Goal: Task Accomplishment & Management: Complete application form

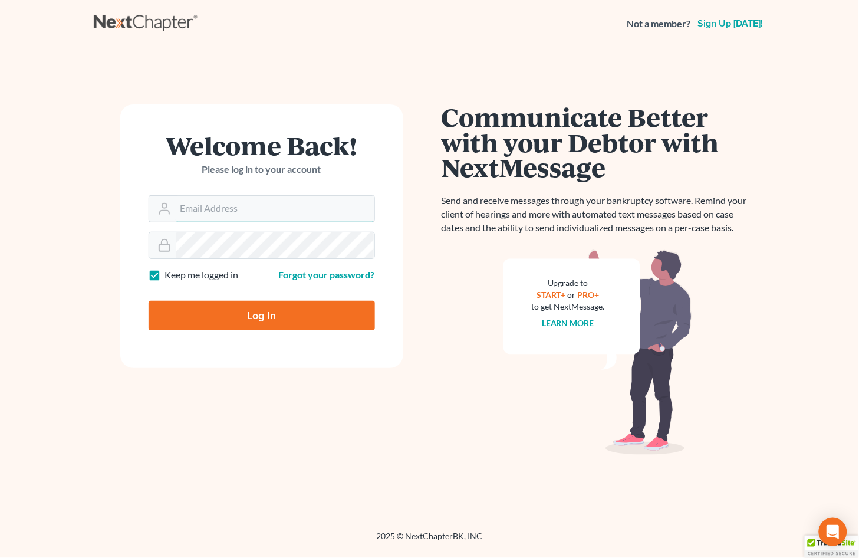
type input "[EMAIL_ADDRESS][DOMAIN_NAME]"
click at [222, 302] on input "Log In" at bounding box center [262, 315] width 226 height 29
type input "Thinking..."
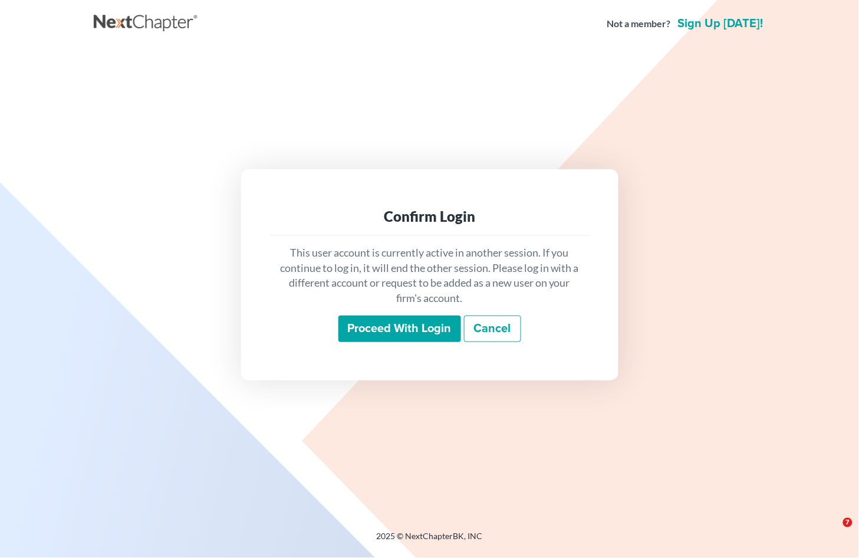
click at [411, 331] on input "Proceed with login" at bounding box center [399, 328] width 123 height 27
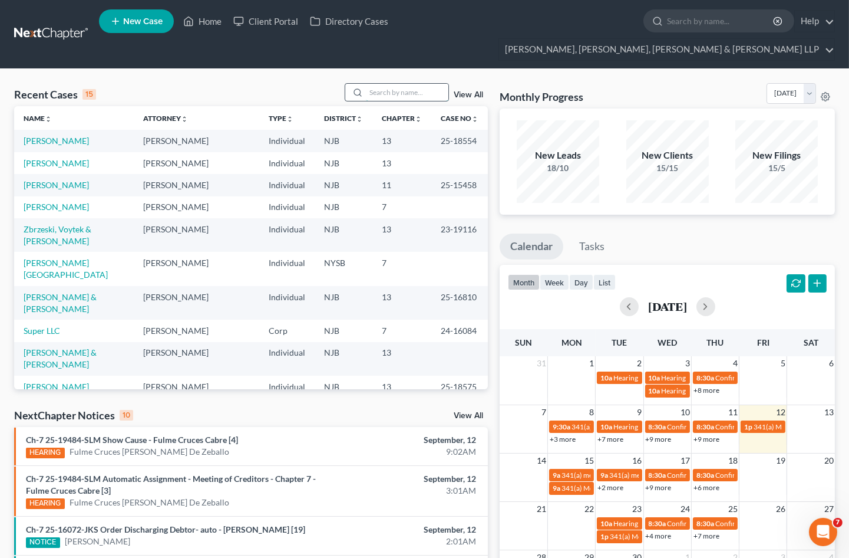
click at [403, 84] on input "search" at bounding box center [407, 92] width 83 height 17
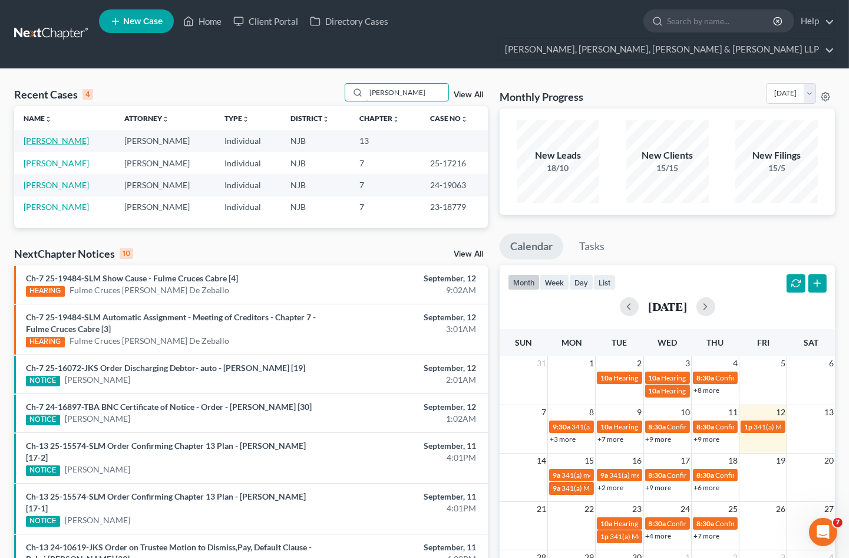
type input "[PERSON_NAME]"
click at [68, 136] on link "[PERSON_NAME]" at bounding box center [56, 141] width 65 height 10
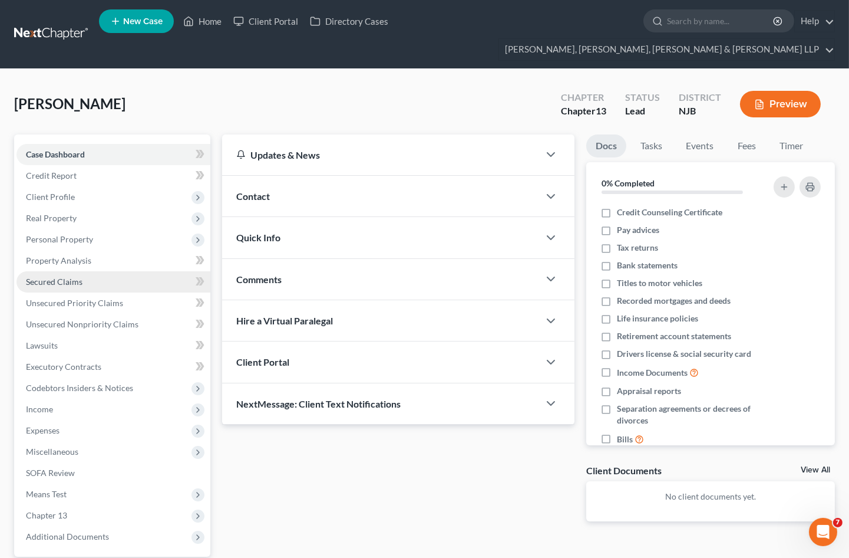
click at [64, 276] on span "Secured Claims" at bounding box center [54, 281] width 57 height 10
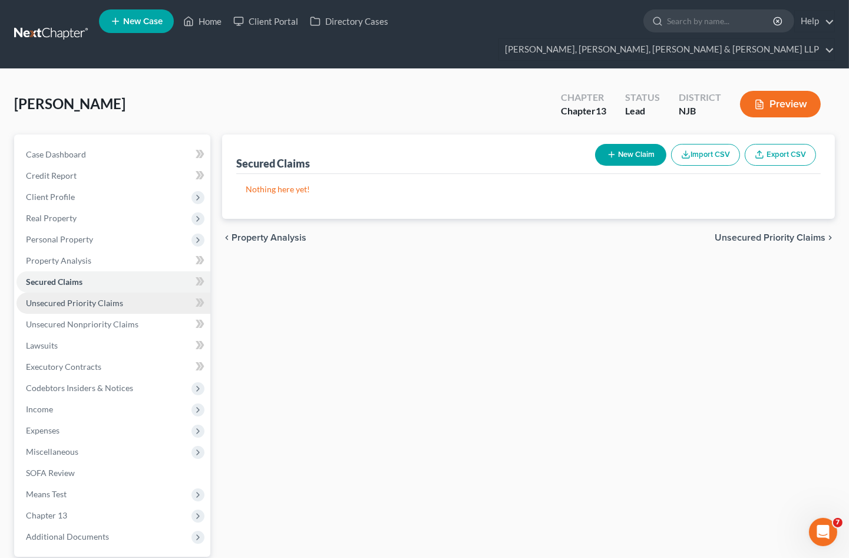
click at [70, 298] on span "Unsecured Priority Claims" at bounding box center [74, 303] width 97 height 10
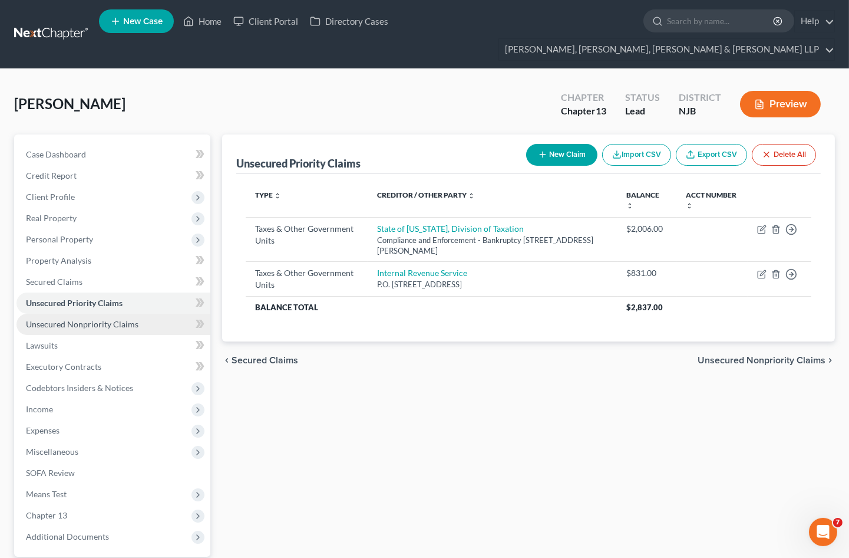
click at [72, 319] on span "Unsecured Nonpriority Claims" at bounding box center [82, 324] width 113 height 10
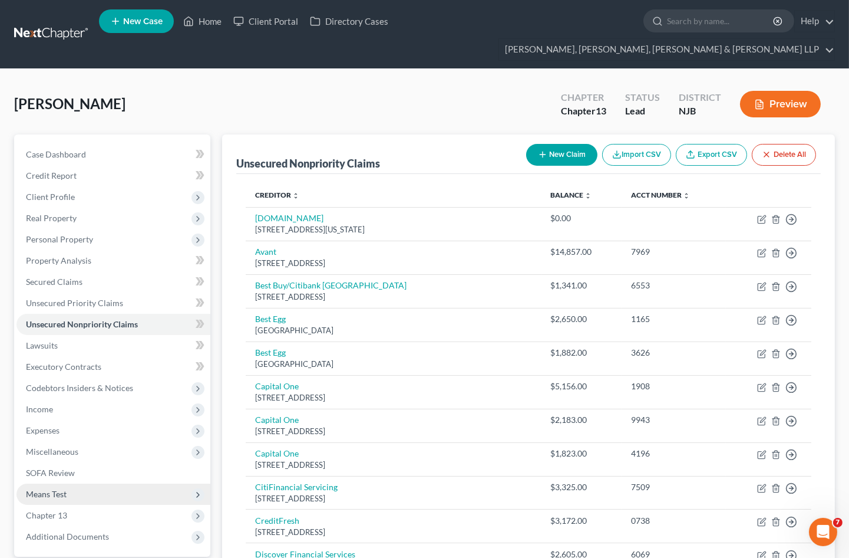
click at [68, 483] on span "Means Test" at bounding box center [114, 493] width 194 height 21
click at [81, 510] on span "Means Test Qualifier" at bounding box center [87, 515] width 75 height 10
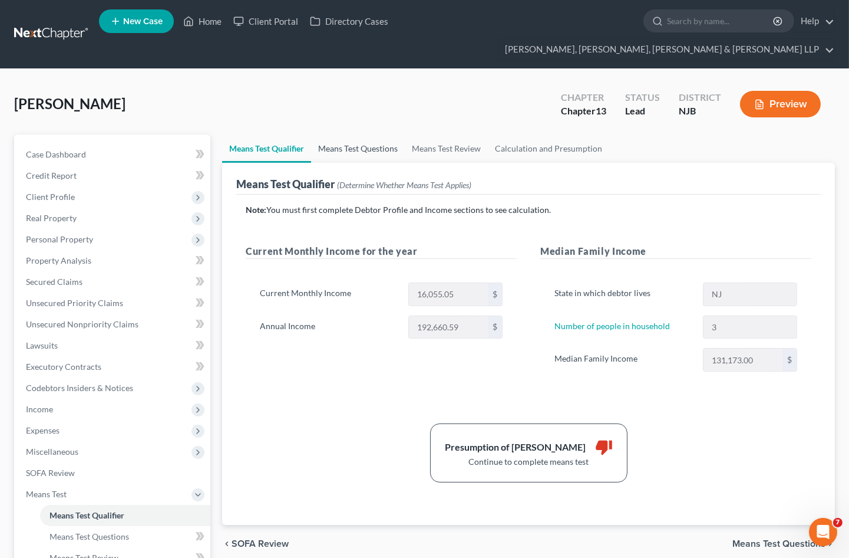
click at [357, 134] on link "Means Test Questions" at bounding box center [358, 148] width 94 height 28
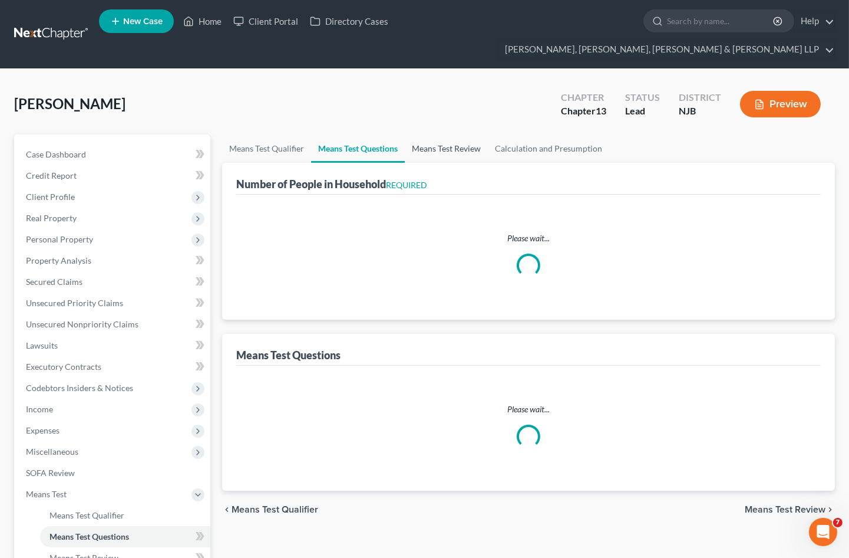
select select "1"
select select "60"
select select "2"
select select "60"
select select "3"
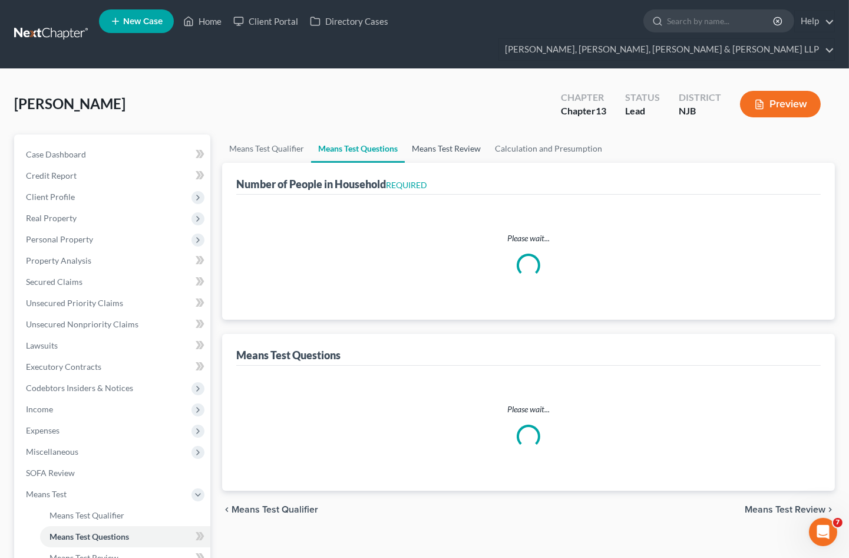
select select "0"
select select "1"
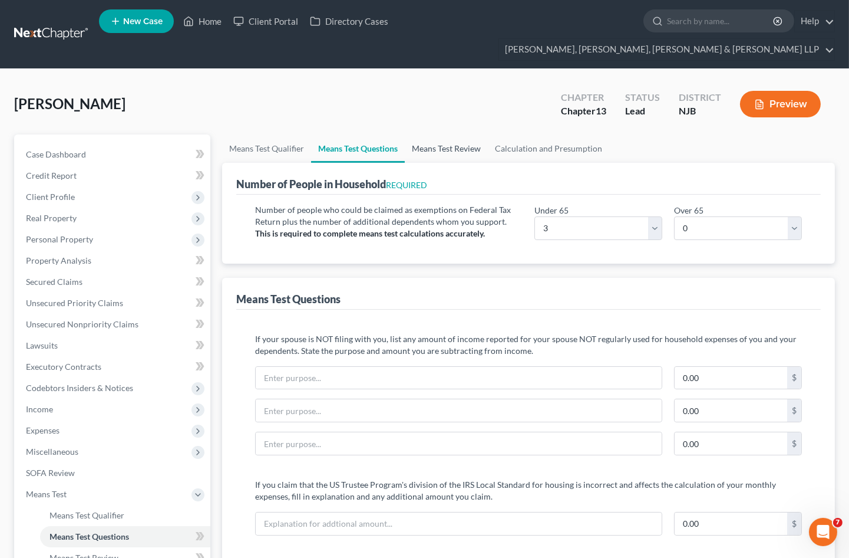
click at [456, 134] on link "Means Test Review" at bounding box center [446, 148] width 83 height 28
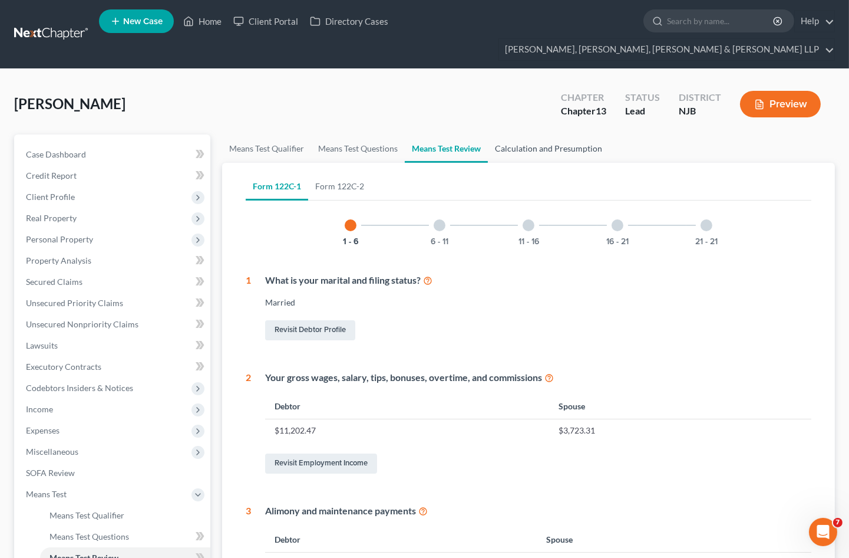
click at [534, 134] on link "Calculation and Presumption" at bounding box center [548, 148] width 121 height 28
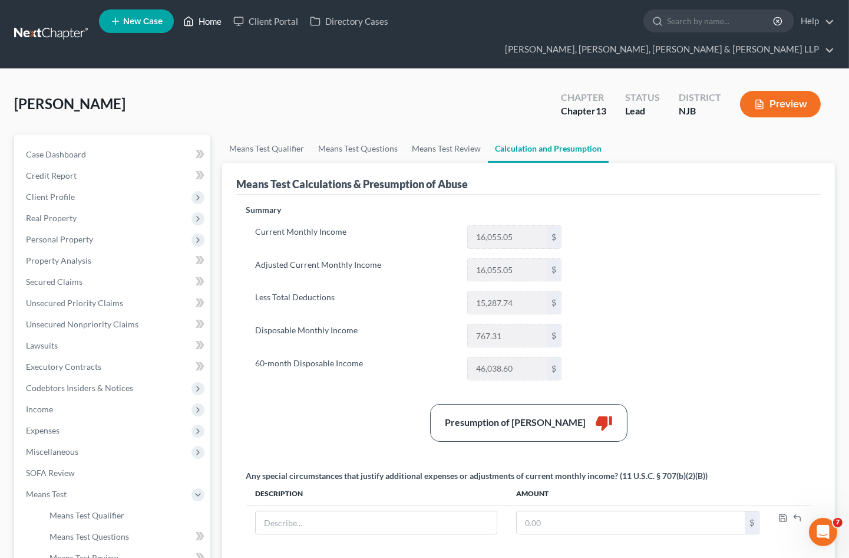
click at [197, 24] on link "Home" at bounding box center [202, 21] width 50 height 21
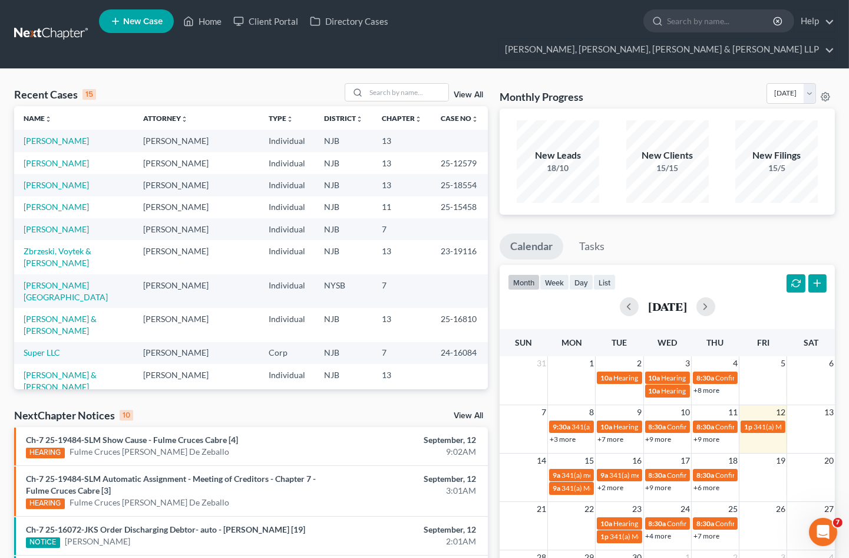
click at [634, 69] on div "Recent Cases 15 View All Name unfold_more expand_more expand_less Attorney unfo…" at bounding box center [424, 482] width 849 height 826
click at [417, 84] on input "search" at bounding box center [407, 92] width 83 height 17
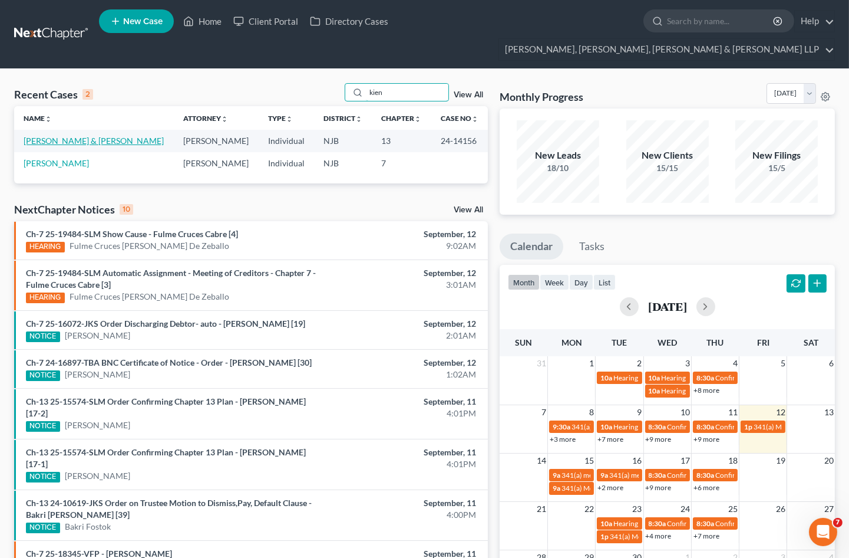
type input "kien"
click at [67, 136] on link "[PERSON_NAME] & [PERSON_NAME]" at bounding box center [94, 141] width 140 height 10
select select "6"
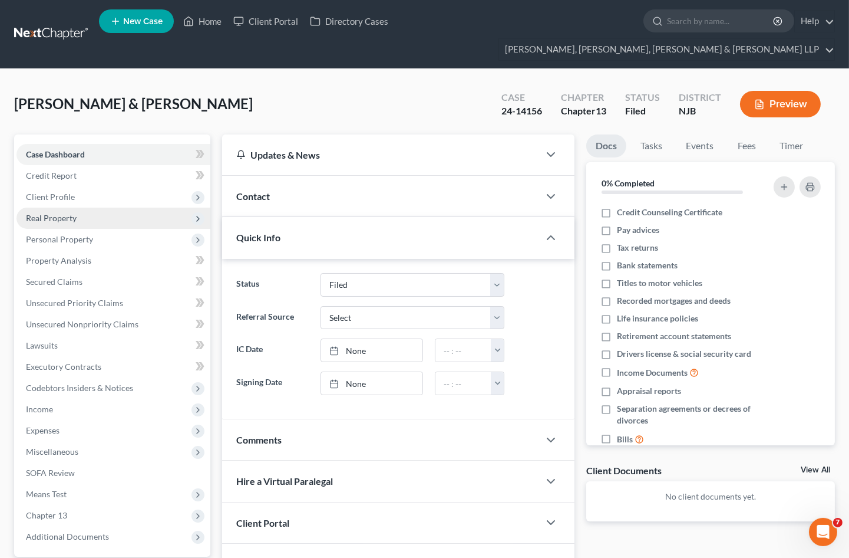
click at [55, 207] on span "Real Property" at bounding box center [114, 217] width 194 height 21
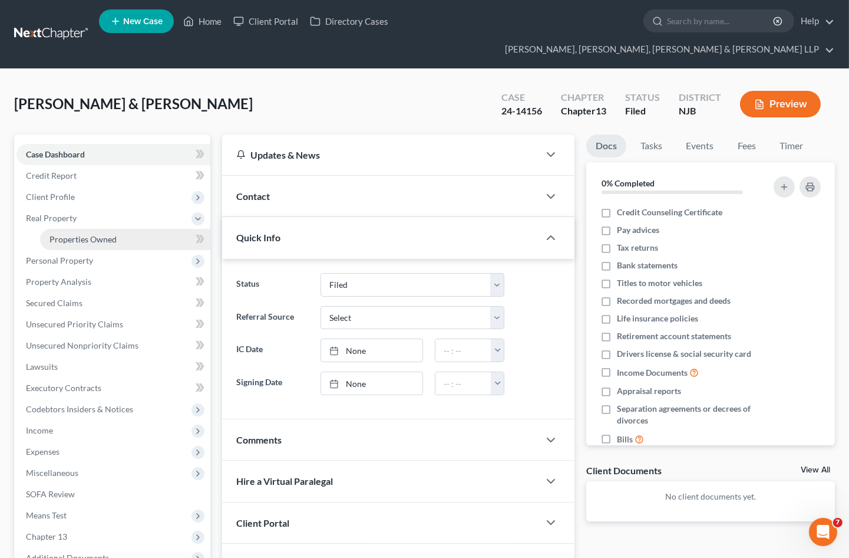
click at [67, 234] on span "Properties Owned" at bounding box center [83, 239] width 67 height 10
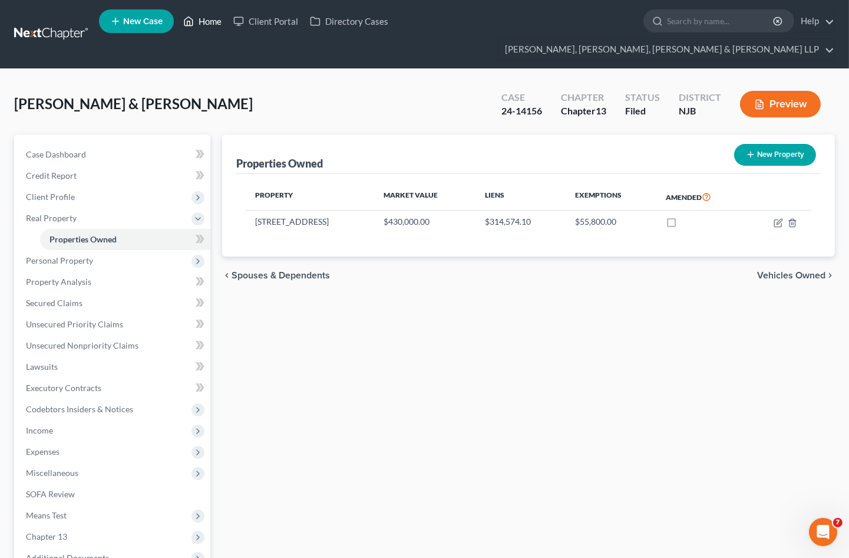
click at [202, 19] on link "Home" at bounding box center [202, 21] width 50 height 21
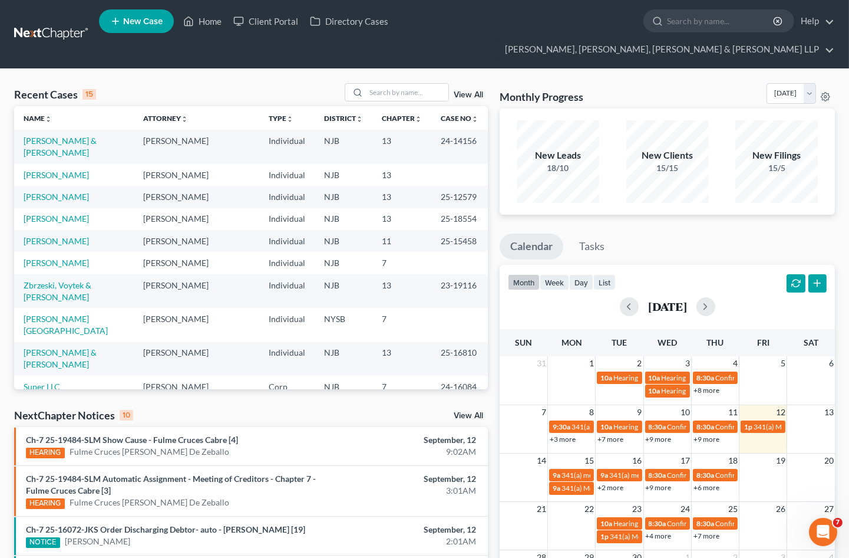
click at [678, 83] on div "Monthly Progress Bankruptcy Bankruptcy [DATE] [DATE] [DATE] [DATE] [DATE] [DATE…" at bounding box center [667, 95] width 335 height 25
click at [655, 83] on div "Monthly Progress Bankruptcy Bankruptcy [DATE] [DATE] [DATE] [DATE] [DATE] [DATE…" at bounding box center [667, 95] width 335 height 25
click at [420, 84] on input "search" at bounding box center [407, 92] width 83 height 17
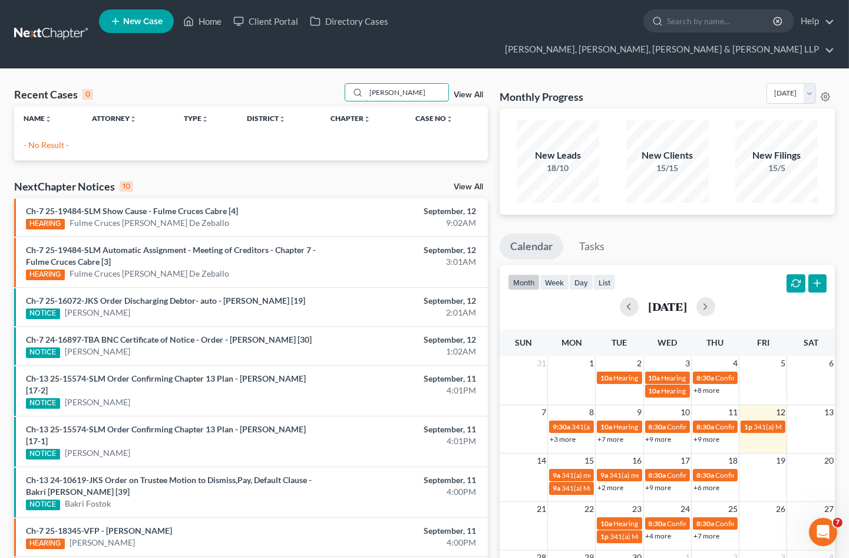
type input "[PERSON_NAME]"
click at [132, 24] on span "New Case" at bounding box center [142, 21] width 39 height 9
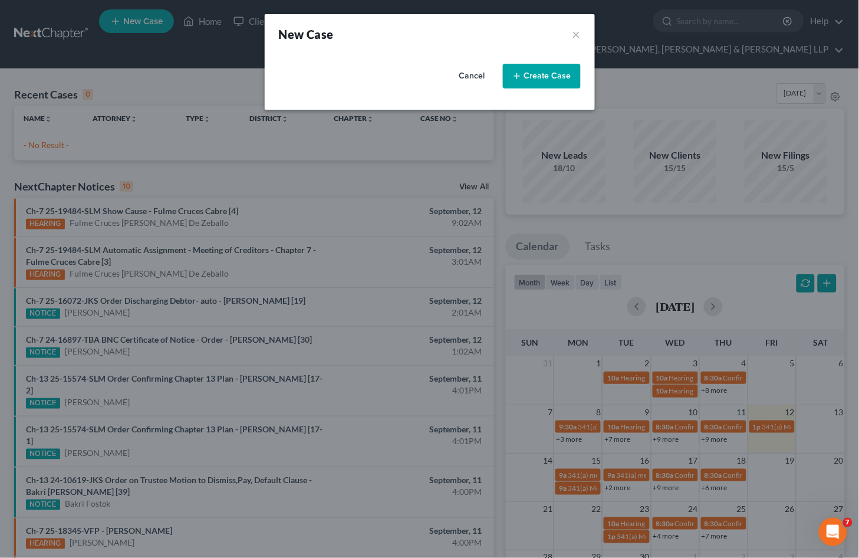
select select "51"
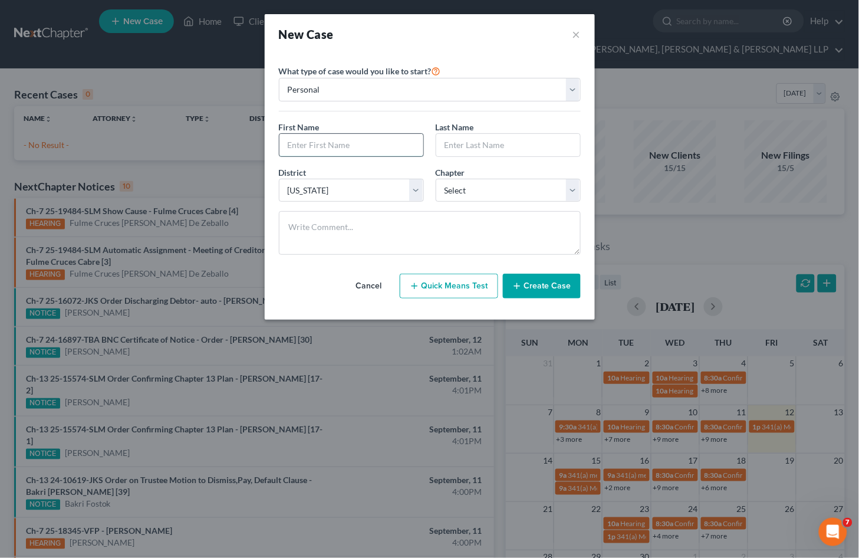
click at [357, 143] on input "text" at bounding box center [351, 145] width 144 height 22
type input "[PERSON_NAME]"
click at [464, 190] on select "Select 7 11 12 13" at bounding box center [508, 191] width 145 height 24
select select "3"
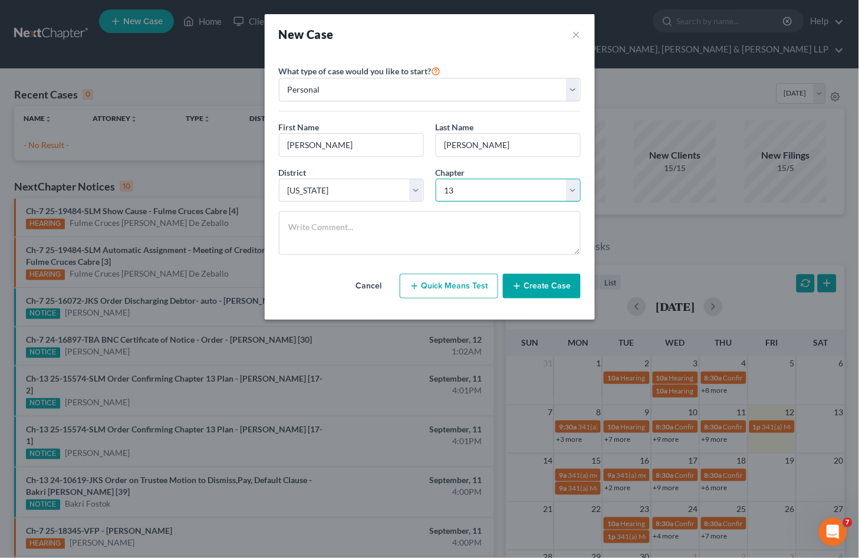
click at [436, 179] on select "Select 7 11 12 13" at bounding box center [508, 191] width 145 height 24
click at [527, 285] on button "Create Case" at bounding box center [542, 285] width 78 height 25
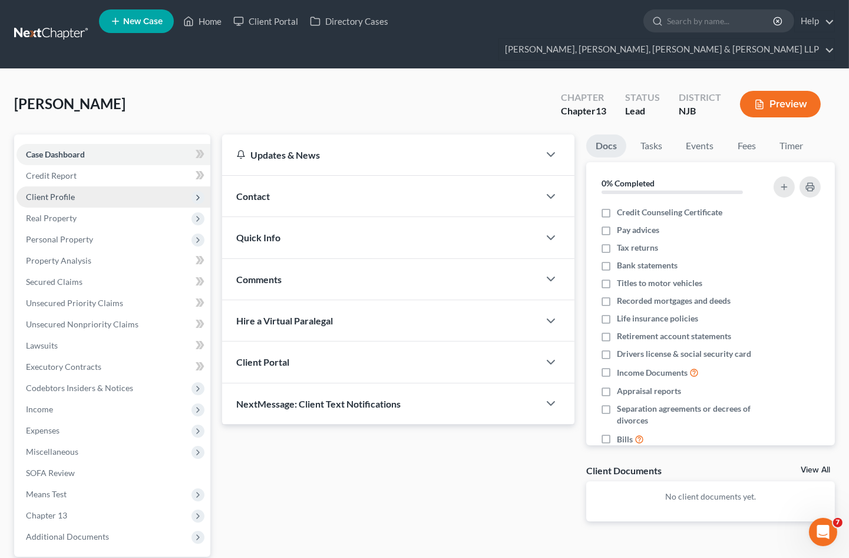
click at [50, 192] on span "Client Profile" at bounding box center [50, 197] width 49 height 10
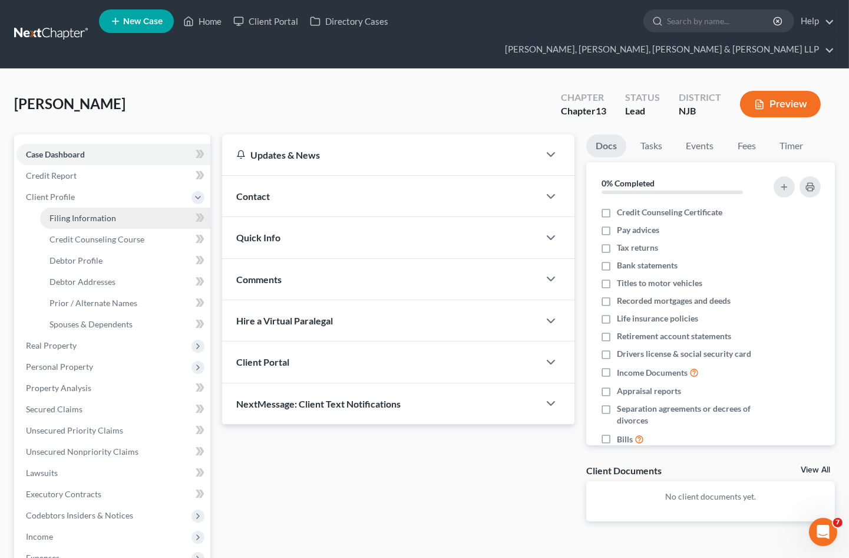
click at [57, 207] on link "Filing Information" at bounding box center [125, 217] width 170 height 21
select select "1"
select select "0"
select select "3"
select select "51"
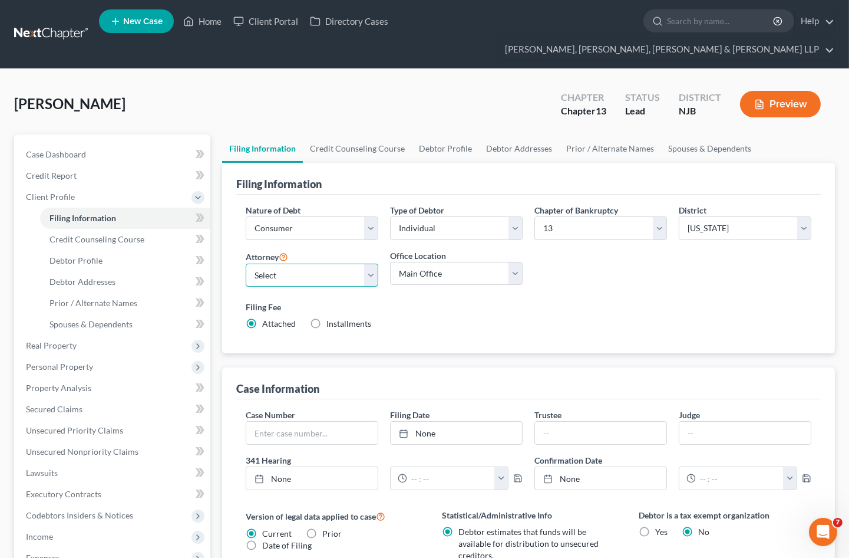
click at [291, 263] on select "Select [PERSON_NAME] - NJB [PERSON_NAME] - NYNB [PERSON_NAME] - NYEB [PERSON_NA…" at bounding box center [312, 275] width 133 height 24
select select "6"
click at [246, 263] on select "Select [PERSON_NAME] - NJB [PERSON_NAME] - NYNB [PERSON_NAME] - NYEB [PERSON_NA…" at bounding box center [312, 275] width 133 height 24
click at [444, 262] on select "Main Office Scura, [GEOGRAPHIC_DATA], [PERSON_NAME], [PERSON_NAME] & [PERSON_NA…" at bounding box center [456, 274] width 133 height 24
select select "0"
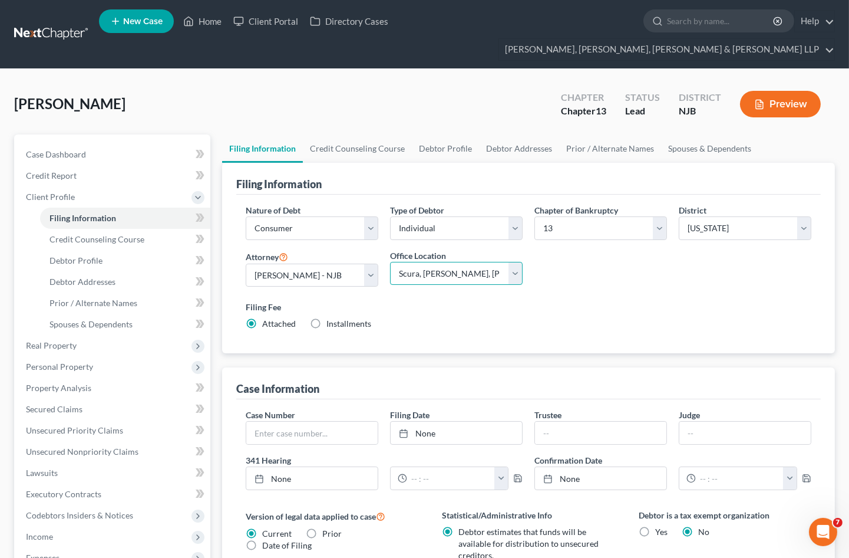
click at [390, 262] on select "Main Office Scura, [GEOGRAPHIC_DATA], [PERSON_NAME], [PERSON_NAME] & [PERSON_NA…" at bounding box center [456, 274] width 133 height 24
click at [349, 134] on link "Credit Counseling Course" at bounding box center [357, 148] width 109 height 28
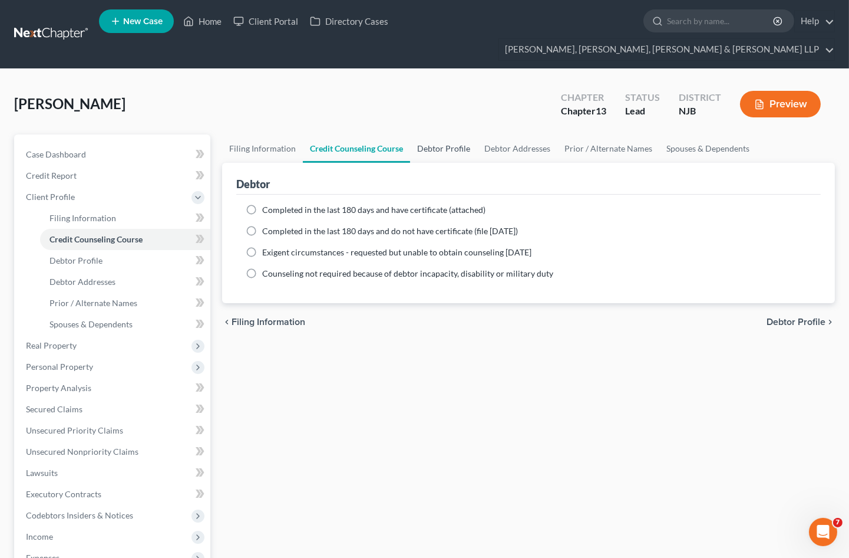
click at [440, 134] on link "Debtor Profile" at bounding box center [443, 148] width 67 height 28
select select "0"
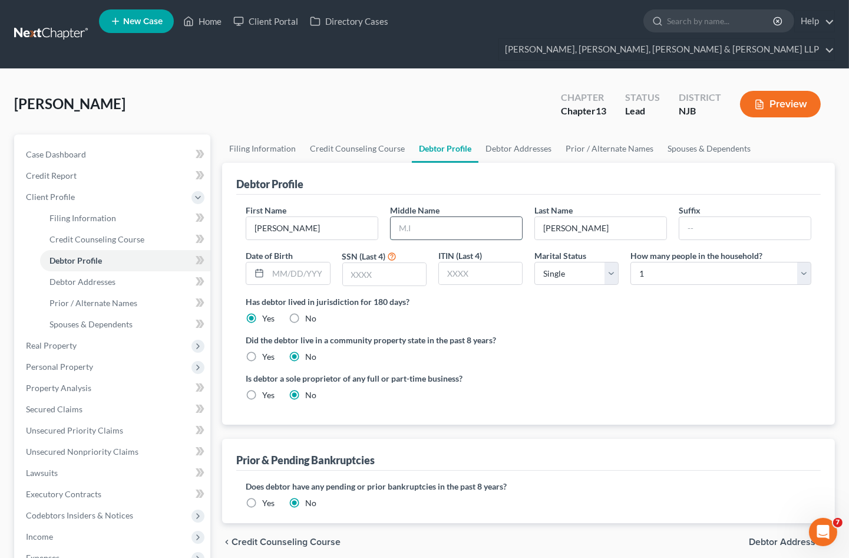
click at [468, 217] on input "text" at bounding box center [456, 228] width 131 height 22
type input "[PERSON_NAME]"
click at [628, 345] on ng-include "First Name [PERSON_NAME] Middle Name [PERSON_NAME] Last Name [PERSON_NAME] Date…" at bounding box center [529, 307] width 566 height 206
click at [287, 262] on input "text" at bounding box center [298, 273] width 61 height 22
type input "[DATE]"
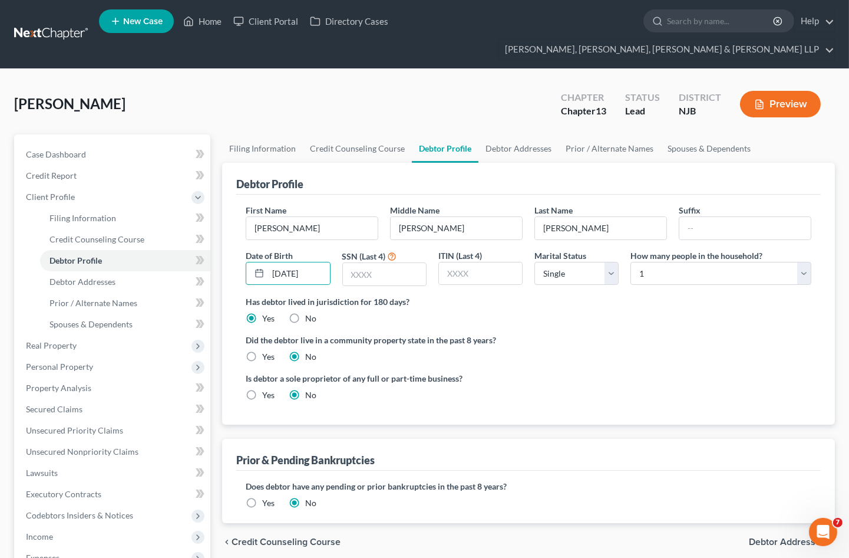
click at [586, 334] on div "Did the debtor live in a community property state in the past 8 years? Yes No" at bounding box center [529, 348] width 566 height 29
click at [410, 263] on input "text" at bounding box center [384, 274] width 83 height 22
type input "9232"
click at [585, 344] on ng-include "First Name [PERSON_NAME] Middle Name [PERSON_NAME] Last Name [PERSON_NAME] Date…" at bounding box center [529, 307] width 566 height 206
click at [499, 134] on link "Debtor Addresses" at bounding box center [519, 148] width 80 height 28
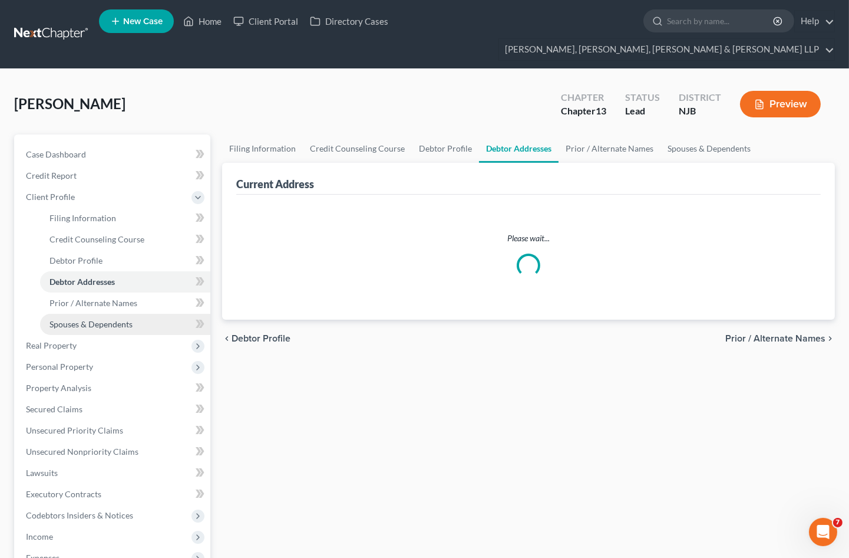
select select "0"
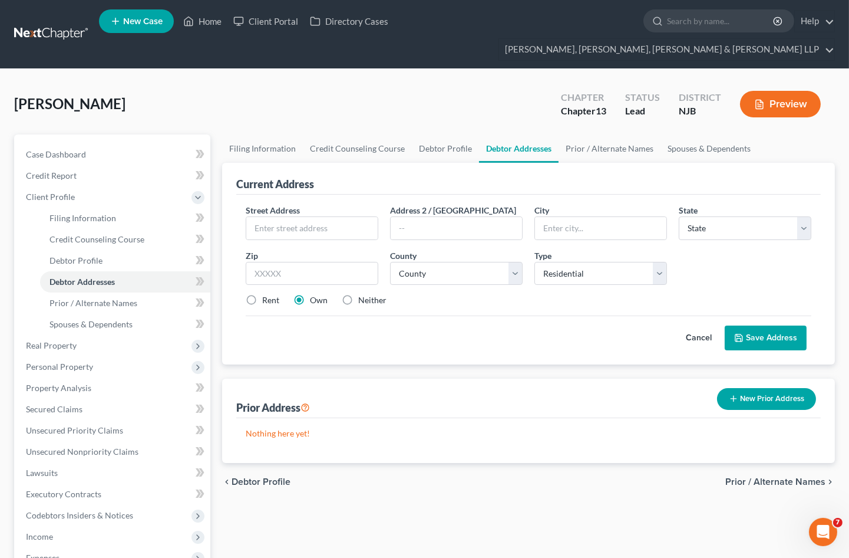
click at [568, 322] on div "Cancel Save Address" at bounding box center [529, 332] width 566 height 35
click at [315, 217] on input "text" at bounding box center [311, 228] width 131 height 22
type input "[STREET_ADDRESS]"
type input "Apt. 2"
click at [307, 262] on input "text" at bounding box center [312, 274] width 133 height 24
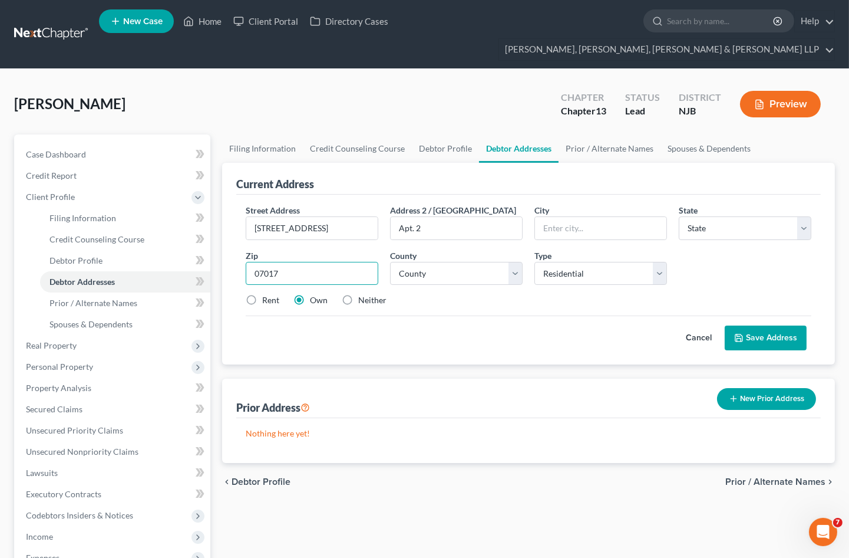
type input "07017"
type input "East Orange"
select select "33"
click at [426, 317] on div "Cancel Save Address" at bounding box center [529, 332] width 566 height 35
click at [476, 263] on select "County" at bounding box center [456, 274] width 133 height 24
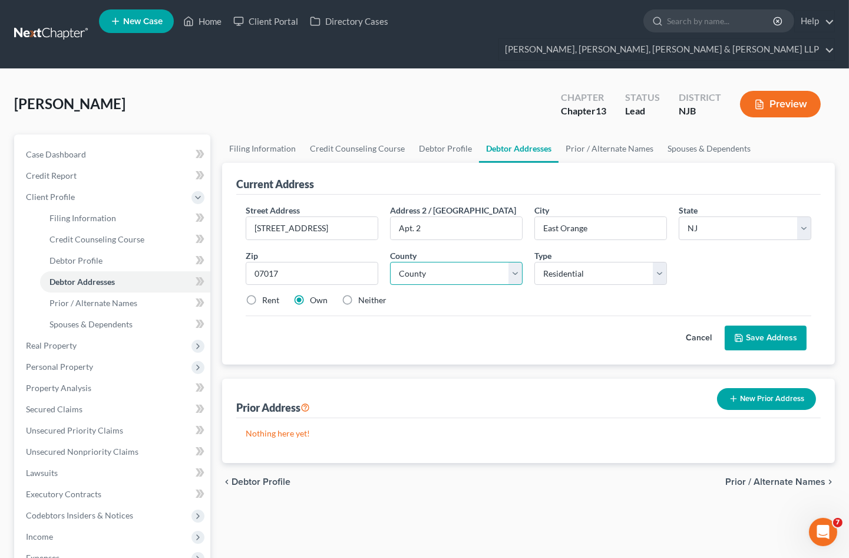
select select "6"
click at [390, 262] on select "County [GEOGRAPHIC_DATA] [GEOGRAPHIC_DATA] [GEOGRAPHIC_DATA] [GEOGRAPHIC_DATA] …" at bounding box center [456, 274] width 133 height 24
click at [771, 325] on button "Save Address" at bounding box center [766, 337] width 82 height 25
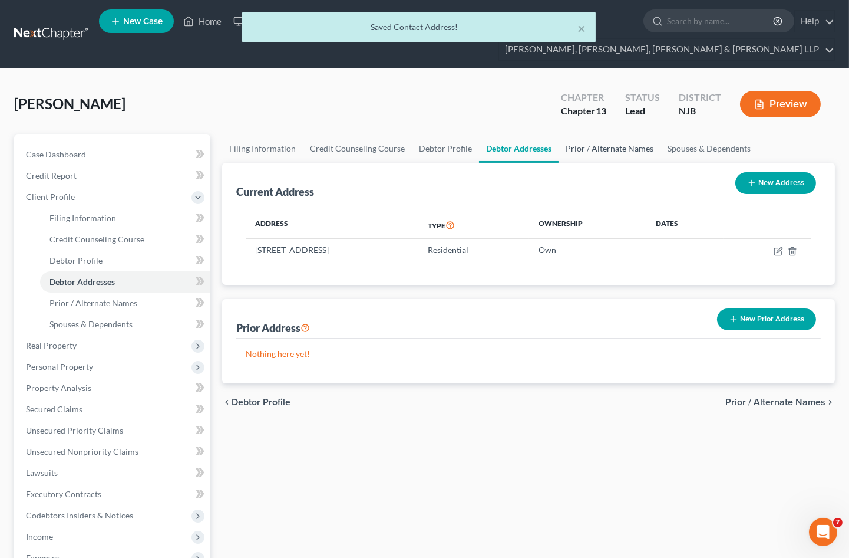
click at [613, 134] on link "Prior / Alternate Names" at bounding box center [610, 148] width 102 height 28
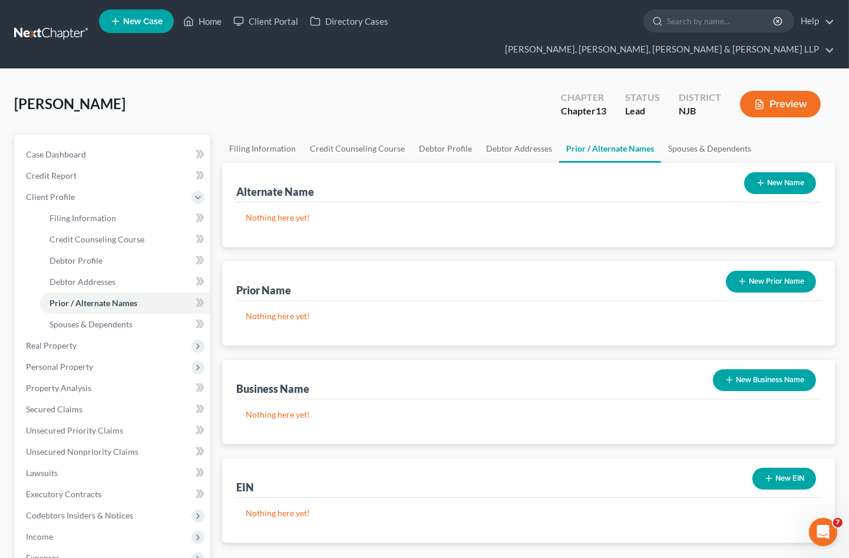
click at [506, 503] on div "Nothing here yet!" at bounding box center [528, 519] width 585 height 45
click at [704, 134] on link "Spouses & Dependents" at bounding box center [709, 148] width 97 height 28
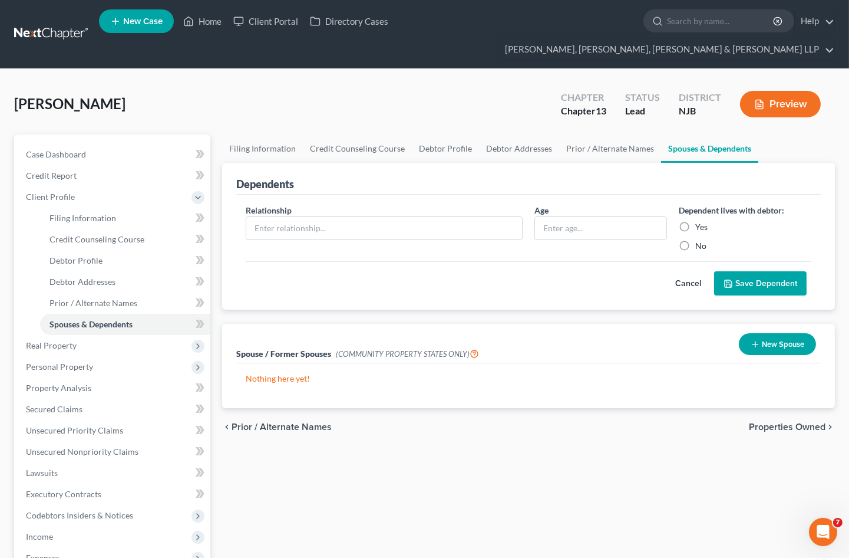
click at [773, 422] on span "Properties Owned" at bounding box center [787, 426] width 77 height 9
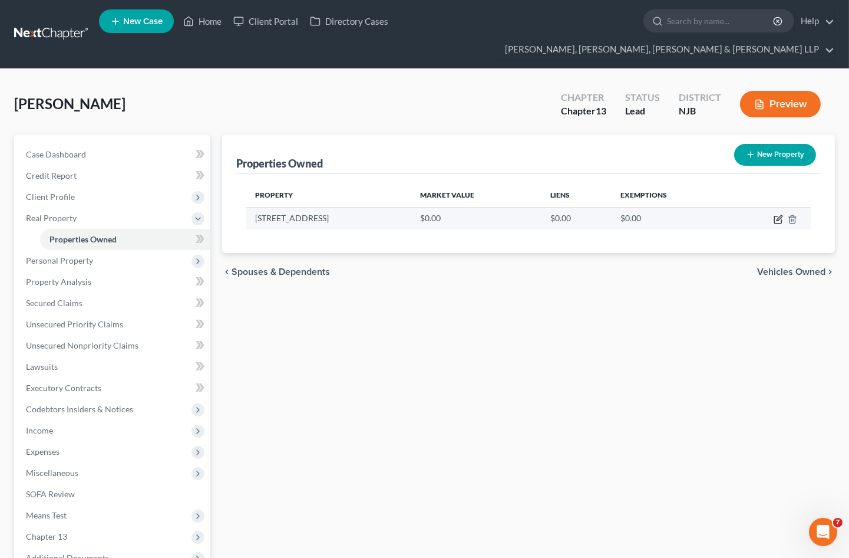
click at [780, 216] on icon "button" at bounding box center [778, 219] width 7 height 7
select select "33"
select select "6"
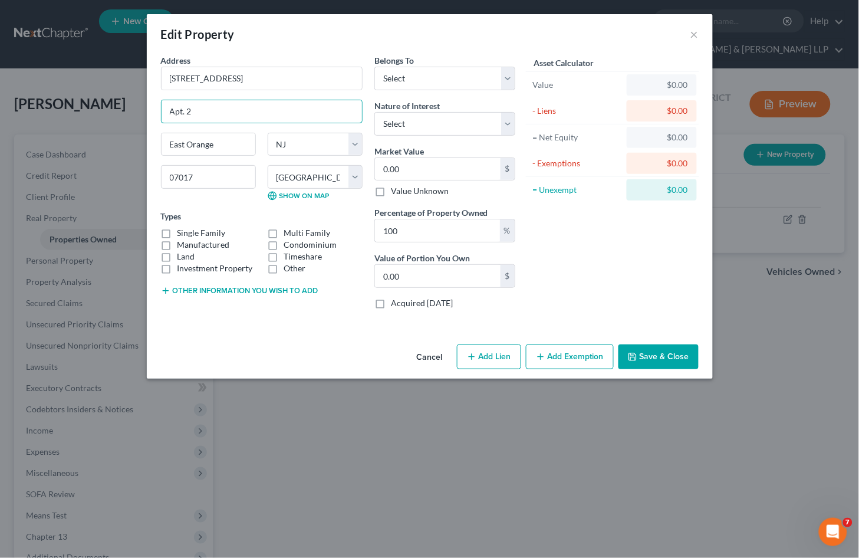
drag, startPoint x: 205, startPoint y: 108, endPoint x: 143, endPoint y: 107, distance: 61.9
click at [143, 108] on div "Edit Property × Address * 58 Grove Place [GEOGRAPHIC_DATA] 2 [GEOGRAPHIC_DATA] …" at bounding box center [429, 279] width 859 height 558
click at [284, 232] on label "Multi Family" at bounding box center [307, 233] width 47 height 12
click at [289, 232] on input "Multi Family" at bounding box center [293, 231] width 8 height 8
checkbox input "true"
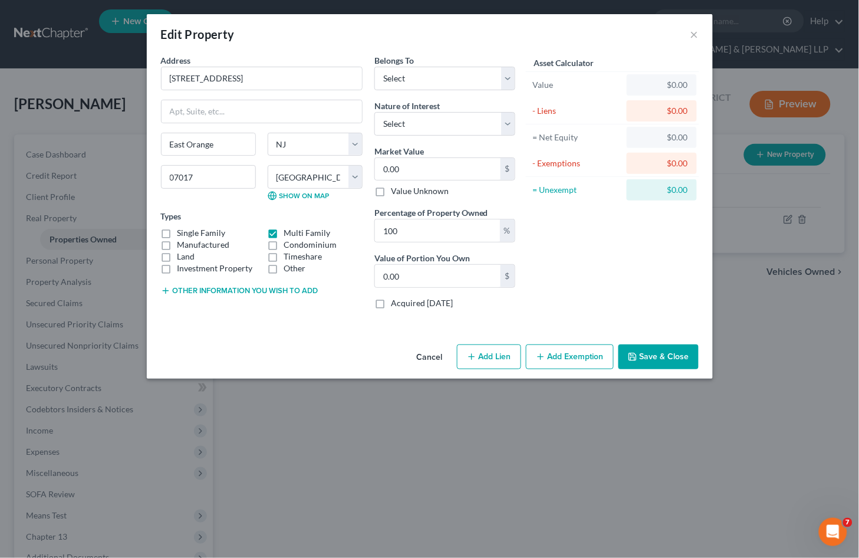
click at [667, 363] on button "Save & Close" at bounding box center [658, 356] width 80 height 25
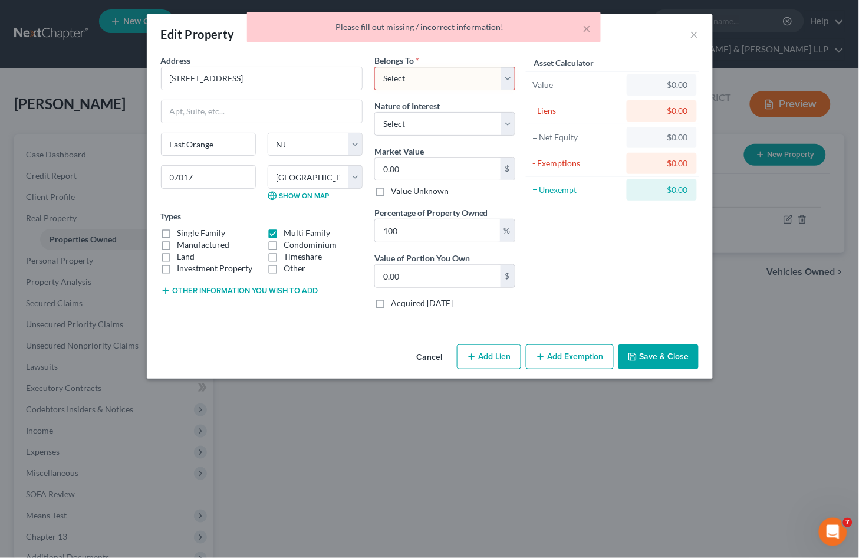
click at [444, 83] on select "Select Debtor 1 Only Debtor 2 Only Debtor 1 And Debtor 2 Only At Least One Of T…" at bounding box center [444, 79] width 141 height 24
click at [374, 67] on select "Select Debtor 1 Only Debtor 2 Only Debtor 1 And Debtor 2 Only At Least One Of T…" at bounding box center [444, 79] width 141 height 24
click at [461, 72] on select "Select Debtor 1 Only Debtor 2 Only Debtor 1 And Debtor 2 Only At Least One Of T…" at bounding box center [444, 79] width 141 height 24
select select "3"
click at [374, 67] on select "Select Debtor 1 Only Debtor 2 Only Debtor 1 And Debtor 2 Only At Least One Of T…" at bounding box center [444, 79] width 141 height 24
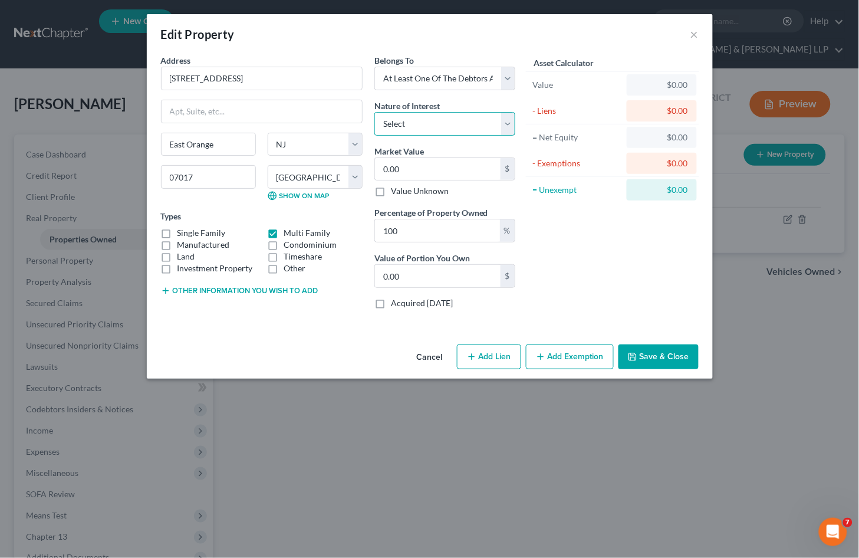
click at [476, 128] on select "Select Fee Simple Joint Tenant Life Estate Equitable Interest Future Interest T…" at bounding box center [444, 124] width 141 height 24
select select "5"
click at [374, 112] on select "Select Fee Simple Joint Tenant Life Estate Equitable Interest Future Interest T…" at bounding box center [444, 124] width 141 height 24
click at [569, 272] on div "Asset Calculator Value $0.00 - Liens $0.00 = Net Equity $0.00 - Exemptions $0.0…" at bounding box center [612, 186] width 183 height 264
click at [650, 360] on button "Save & Close" at bounding box center [658, 356] width 80 height 25
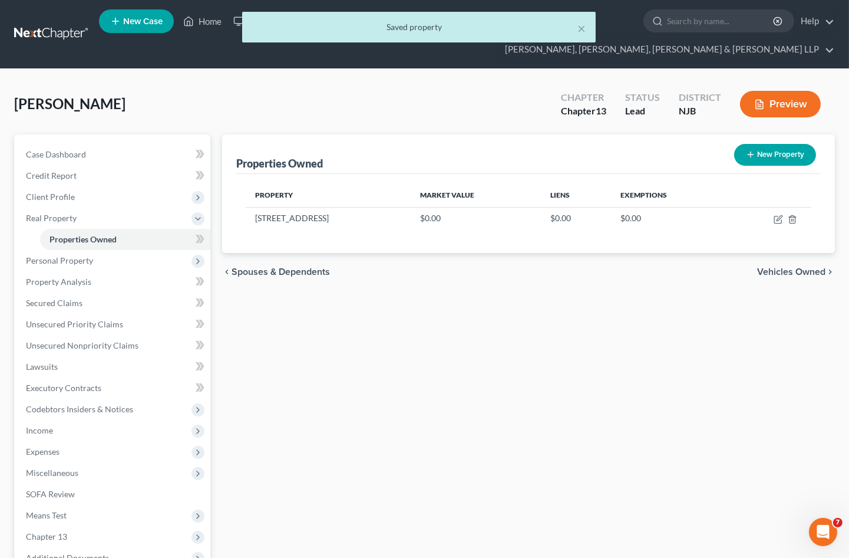
click at [623, 314] on div "Properties Owned New Property Property Market Value Liens Exemptions [STREET_AD…" at bounding box center [528, 389] width 625 height 511
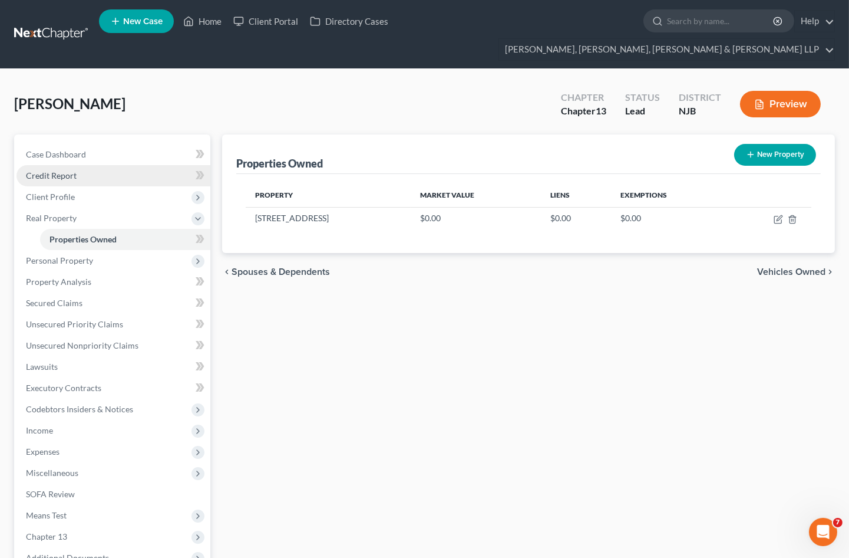
click at [74, 170] on span "Credit Report" at bounding box center [51, 175] width 51 height 10
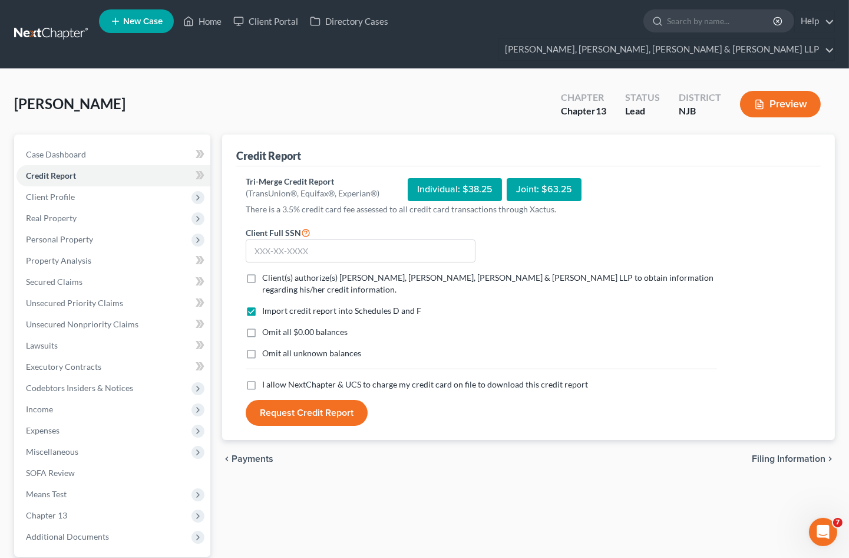
click at [262, 272] on label "Client(s) authorize(s) [PERSON_NAME], [PERSON_NAME], [PERSON_NAME] & [PERSON_NA…" at bounding box center [489, 284] width 455 height 24
click at [267, 272] on input "Client(s) authorize(s) [PERSON_NAME], [PERSON_NAME], [PERSON_NAME] & [PERSON_NA…" at bounding box center [271, 276] width 8 height 8
checkbox input "true"
click at [262, 378] on label "I allow NextChapter & UCS to charge my credit card on file to download this cre…" at bounding box center [425, 384] width 326 height 12
click at [267, 378] on input "I allow NextChapter & UCS to charge my credit card on file to download this cre…" at bounding box center [271, 382] width 8 height 8
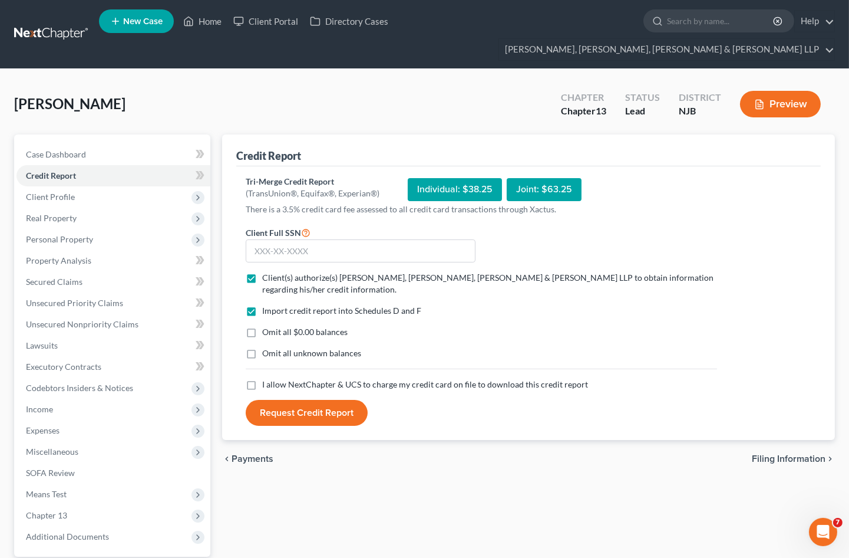
checkbox input "true"
click at [262, 326] on label "Omit all $0.00 balances" at bounding box center [304, 332] width 85 height 12
click at [267, 326] on input "Omit all $0.00 balances" at bounding box center [271, 330] width 8 height 8
checkbox input "true"
click at [279, 239] on input "text" at bounding box center [361, 251] width 230 height 24
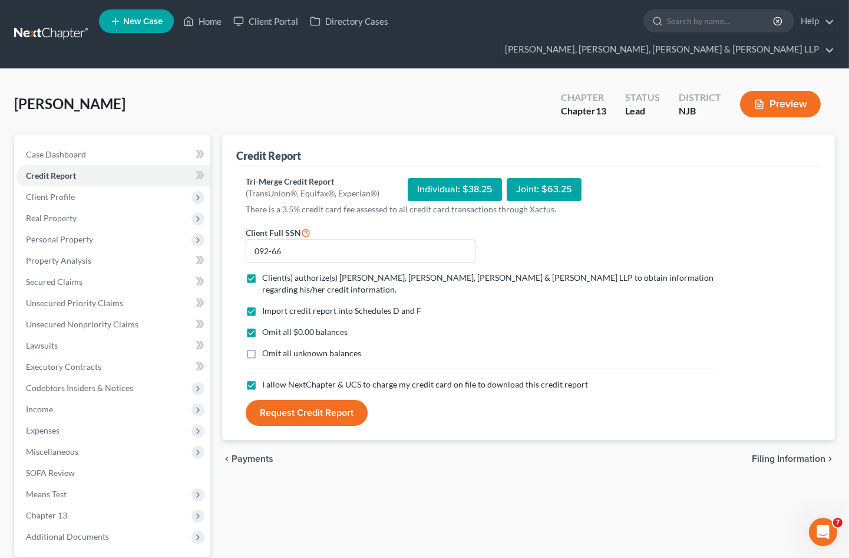
click at [528, 305] on div "Import credit report into Schedules D and F Omit all $0.00 balances Omit all un…" at bounding box center [481, 342] width 483 height 74
click at [347, 239] on input "092-66" at bounding box center [361, 251] width 230 height 24
type input "092-66-9232"
click at [431, 326] on div "Omit all $0.00 balances" at bounding box center [482, 332] width 472 height 12
drag, startPoint x: 460, startPoint y: 162, endPoint x: 488, endPoint y: 164, distance: 27.8
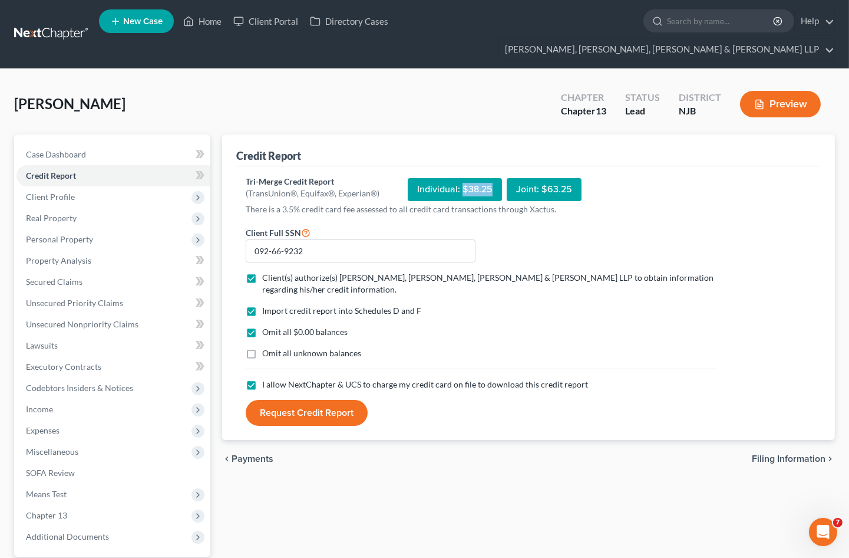
click at [488, 178] on div "Individual: $38.25" at bounding box center [455, 189] width 94 height 23
copy div "$38.25"
click at [331, 400] on button "Request Credit Report" at bounding box center [307, 413] width 122 height 26
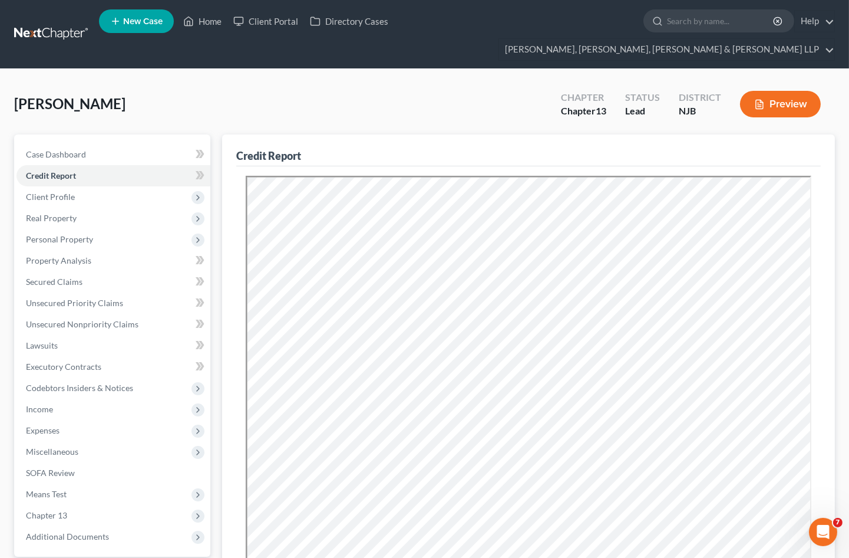
click at [416, 83] on div "[PERSON_NAME] Upgraded Chapter Chapter 13 Status Lead District NJB Preview" at bounding box center [424, 108] width 821 height 51
click at [59, 276] on span "Secured Claims" at bounding box center [54, 281] width 57 height 10
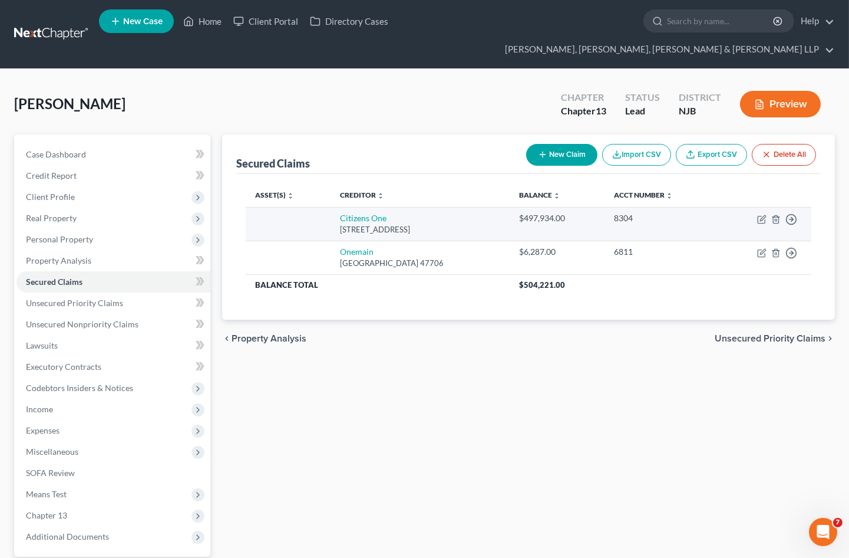
drag, startPoint x: 457, startPoint y: 208, endPoint x: 337, endPoint y: 189, distance: 122.4
click at [337, 207] on td "Citizens [STREET_ADDRESS][PERSON_NAME]" at bounding box center [420, 224] width 179 height 34
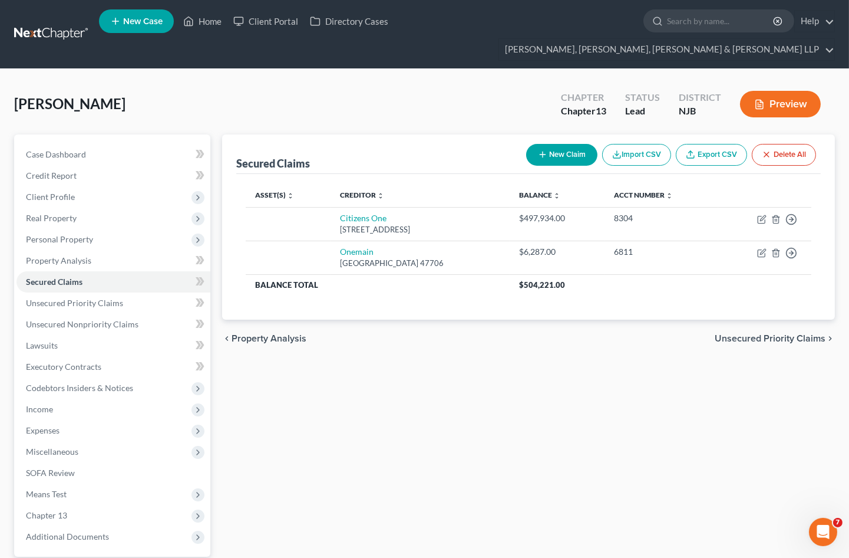
click at [368, 83] on div "[PERSON_NAME] Upgraded Chapter Chapter 13 Status Lead District NJB Preview" at bounding box center [424, 108] width 821 height 51
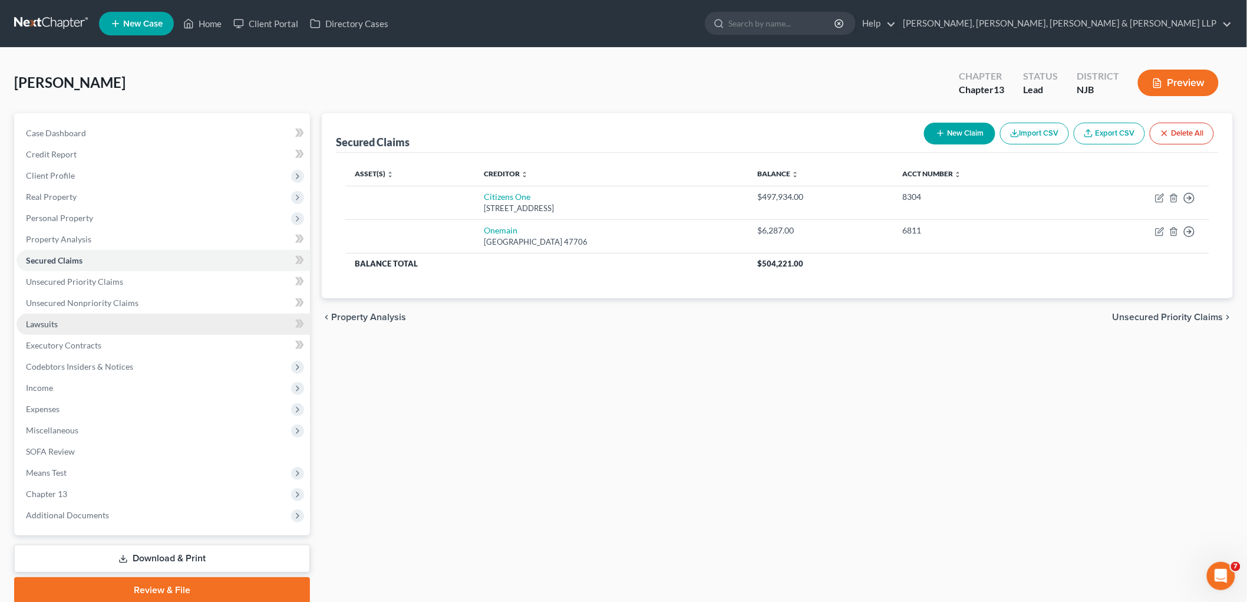
click at [64, 321] on link "Lawsuits" at bounding box center [164, 324] width 294 height 21
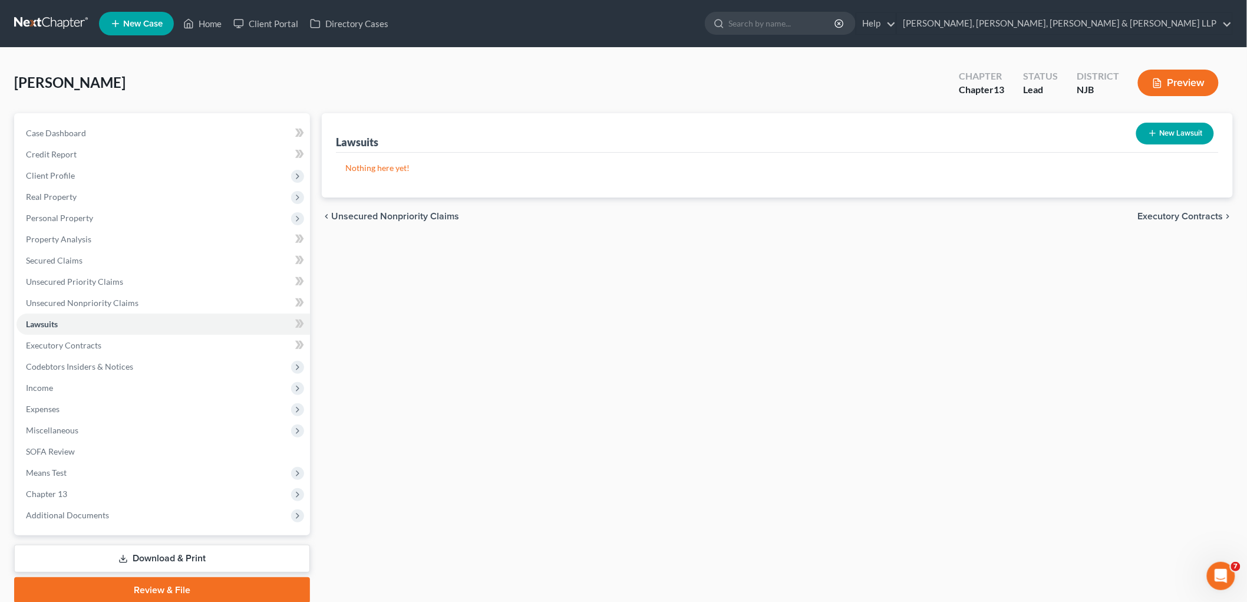
click at [858, 130] on button "New Lawsuit" at bounding box center [1175, 134] width 78 height 22
select select "0"
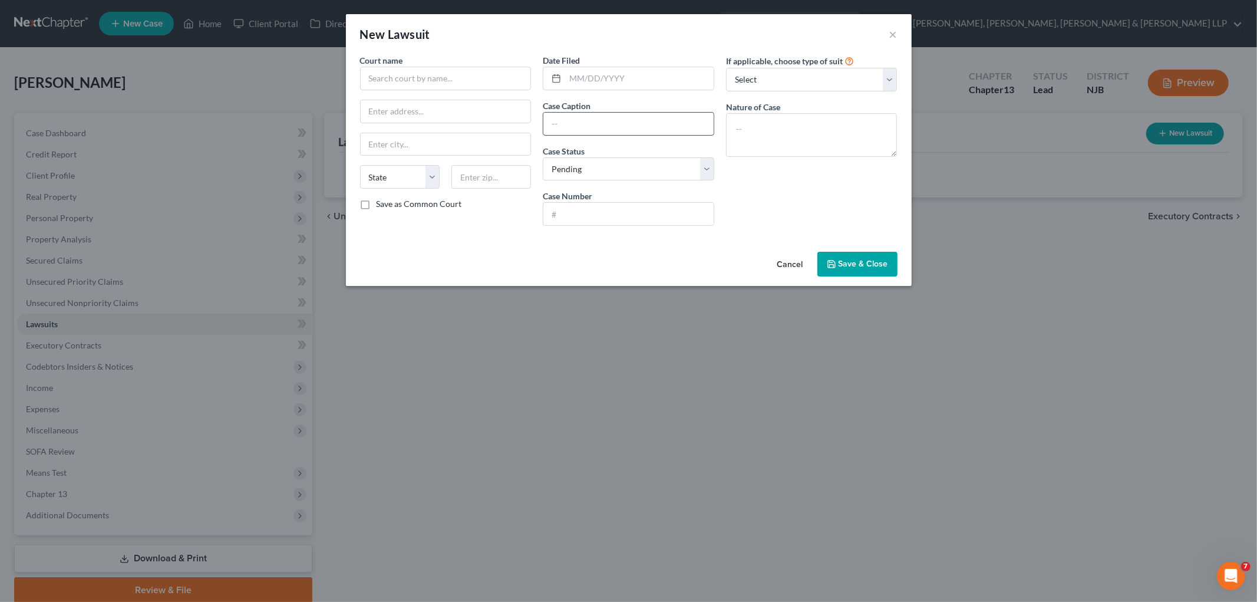
click at [595, 120] on input "text" at bounding box center [628, 124] width 170 height 22
paste input "Citizens Bank Na Vs [PERSON_NAME]"
type input "Citizens Bank Na Vs [PERSON_NAME]"
click at [593, 213] on input "text" at bounding box center [628, 214] width 170 height 22
paste input "SWCF012453-24"
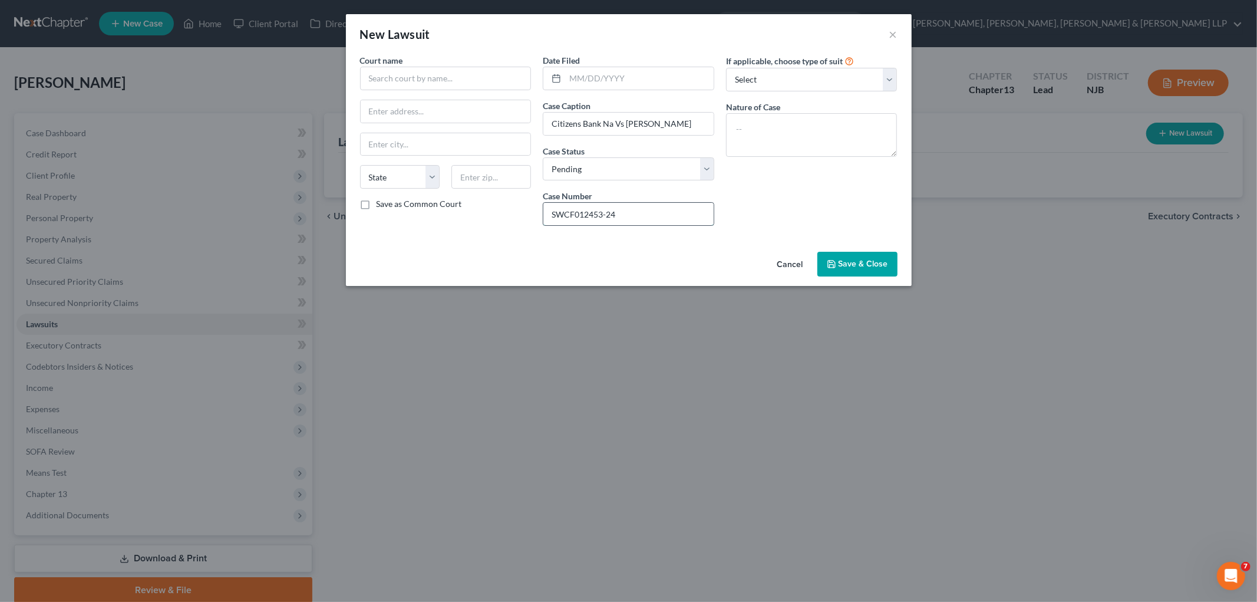
click at [565, 215] on input "SWCF012453-24" at bounding box center [628, 214] width 170 height 22
type input "SWC-F-012453-24"
click at [644, 172] on select "Select Pending On Appeal Concluded" at bounding box center [629, 169] width 172 height 24
select select "2"
click at [543, 157] on select "Select Pending On Appeal Concluded" at bounding box center [629, 169] width 172 height 24
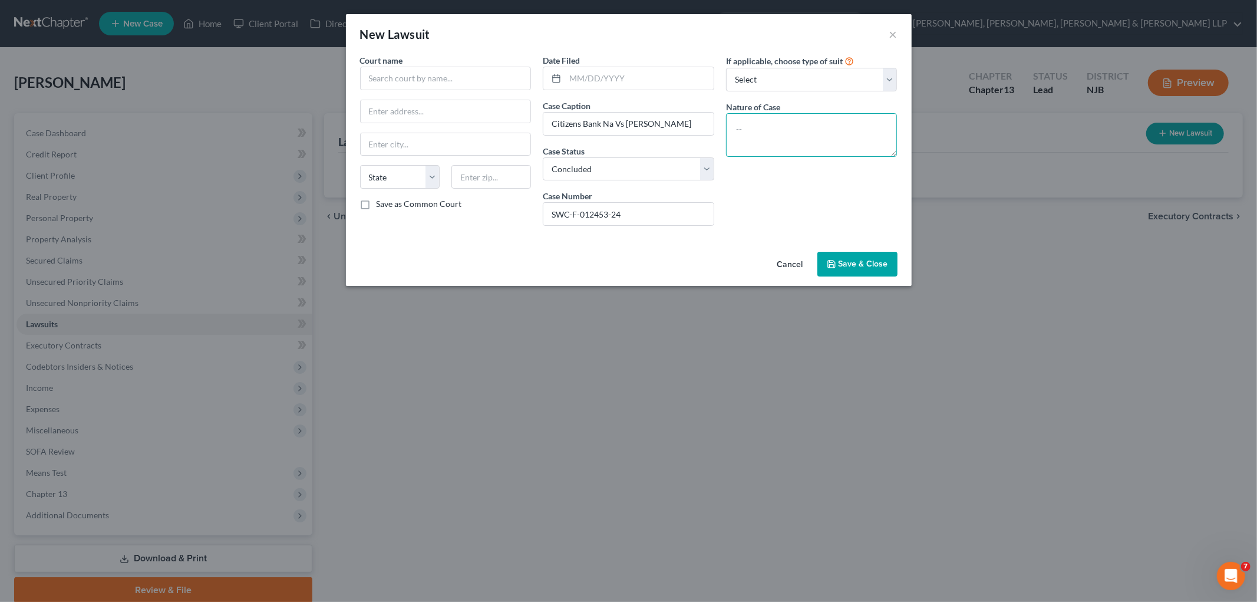
click at [767, 131] on textarea at bounding box center [812, 135] width 172 height 44
paste textarea "Residential Mortgage Foreclosure"
type textarea "Residential Mortgage Foreclosure"
click at [423, 72] on input "text" at bounding box center [446, 79] width 172 height 24
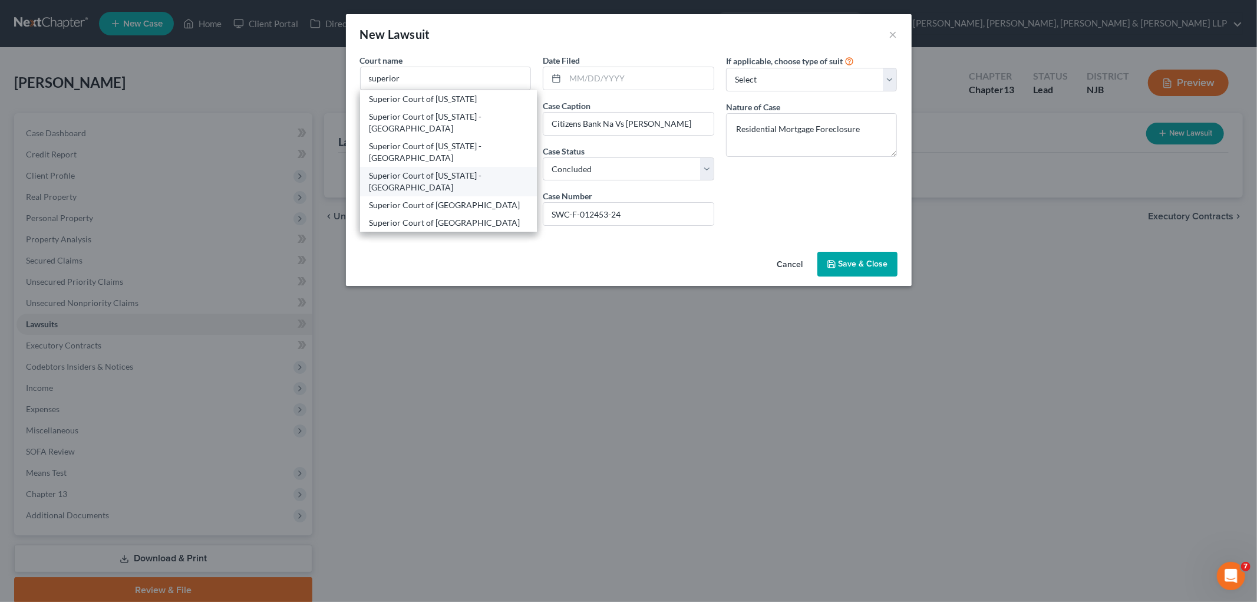
click at [469, 177] on div "Superior Court of [US_STATE] - [GEOGRAPHIC_DATA]" at bounding box center [449, 182] width 159 height 24
type input "Superior Court of [US_STATE] - [GEOGRAPHIC_DATA]"
type input "[STREET_ADDRESS]"
type input "[GEOGRAPHIC_DATA]"
select select "33"
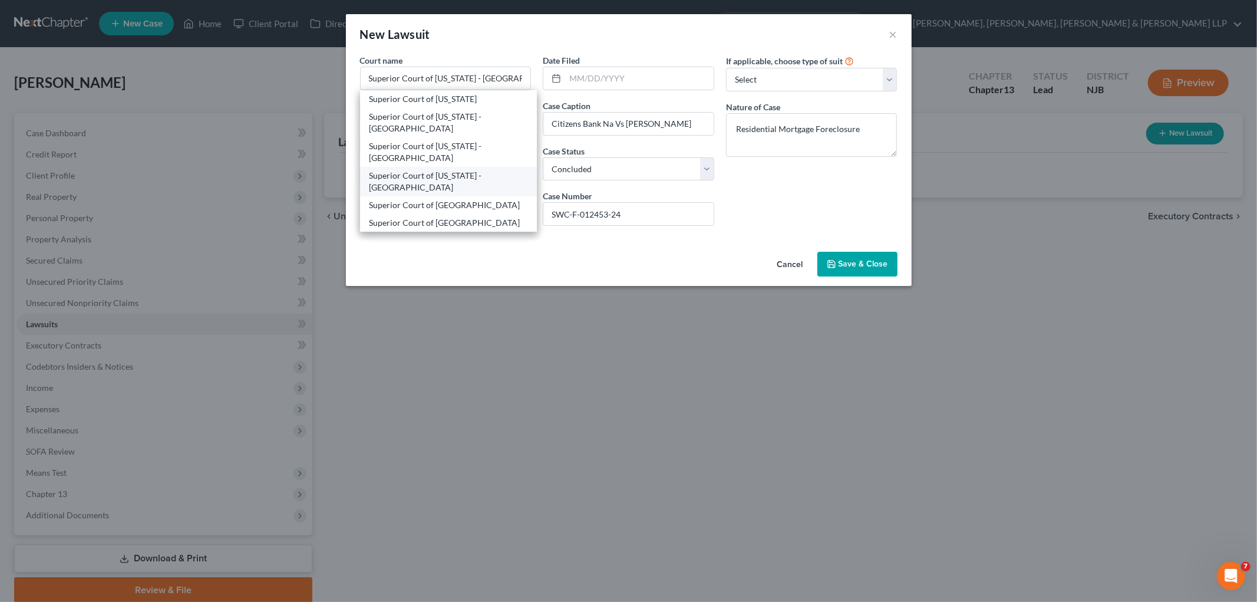
type input "07102"
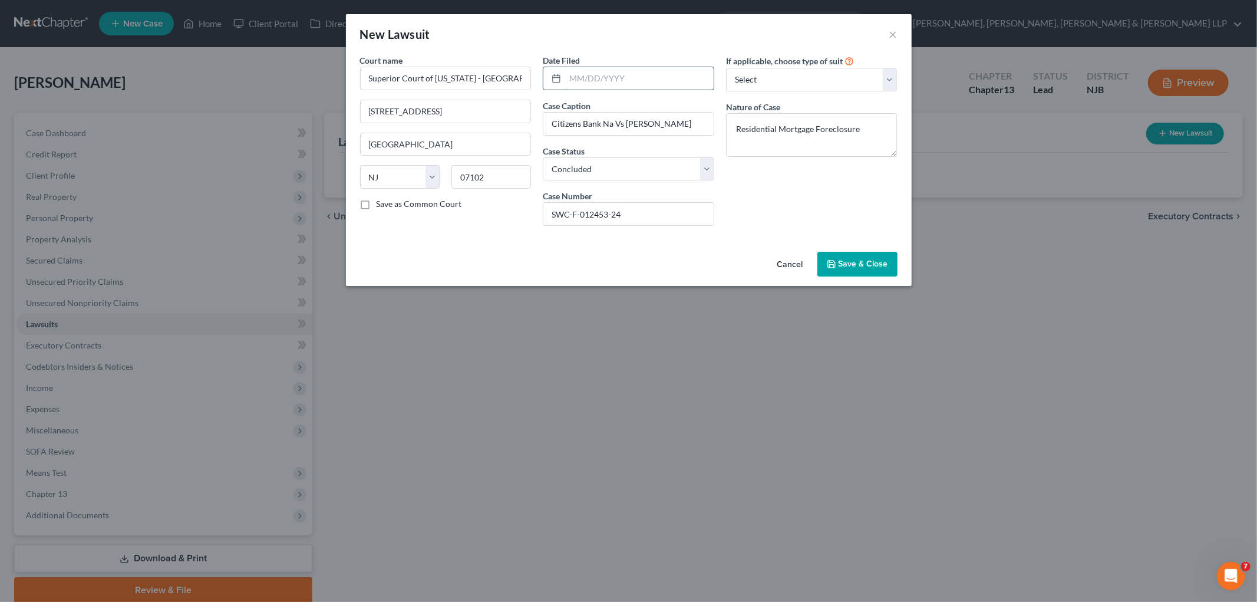
click at [645, 84] on input "text" at bounding box center [639, 78] width 149 height 22
paste input "[DATE]"
type input "[DATE]"
click at [646, 52] on div "New Lawsuit ×" at bounding box center [629, 34] width 566 height 40
click at [853, 263] on span "Save & Close" at bounding box center [864, 264] width 50 height 10
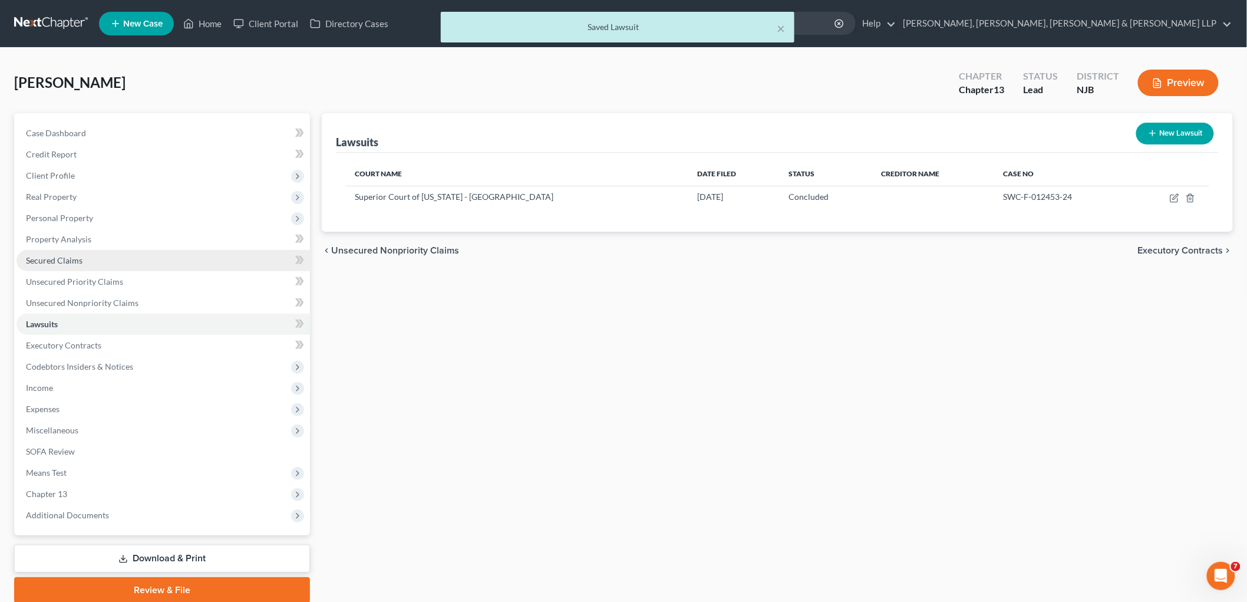
click at [59, 256] on span "Secured Claims" at bounding box center [54, 260] width 57 height 10
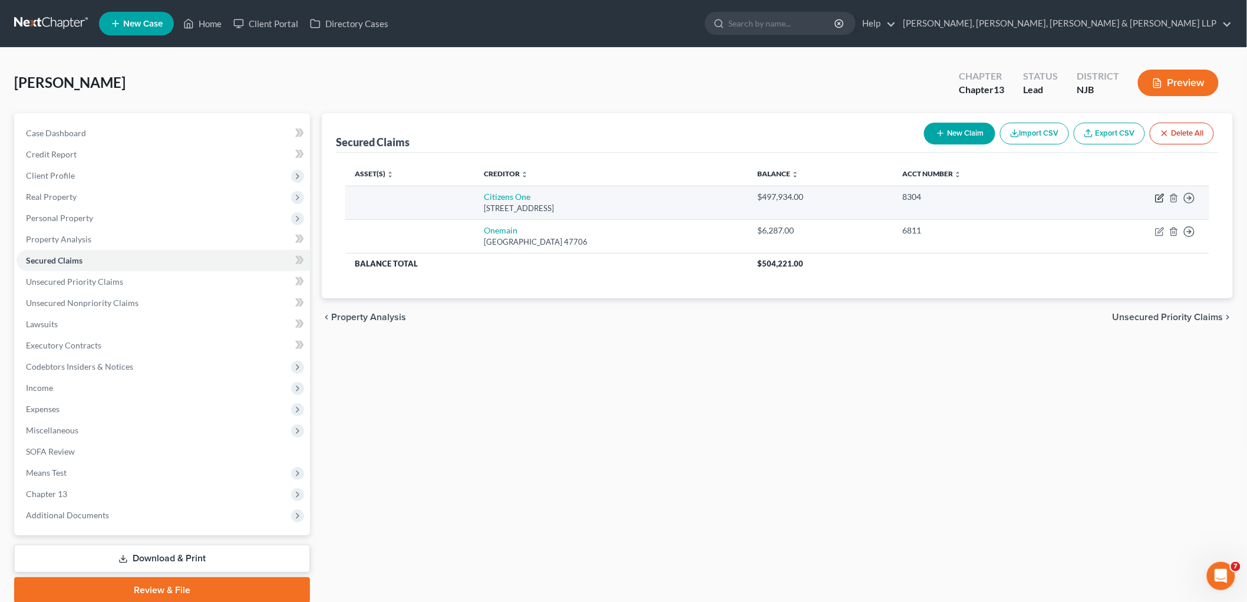
click at [858, 197] on icon "button" at bounding box center [1160, 196] width 5 height 5
select select "48"
select select "0"
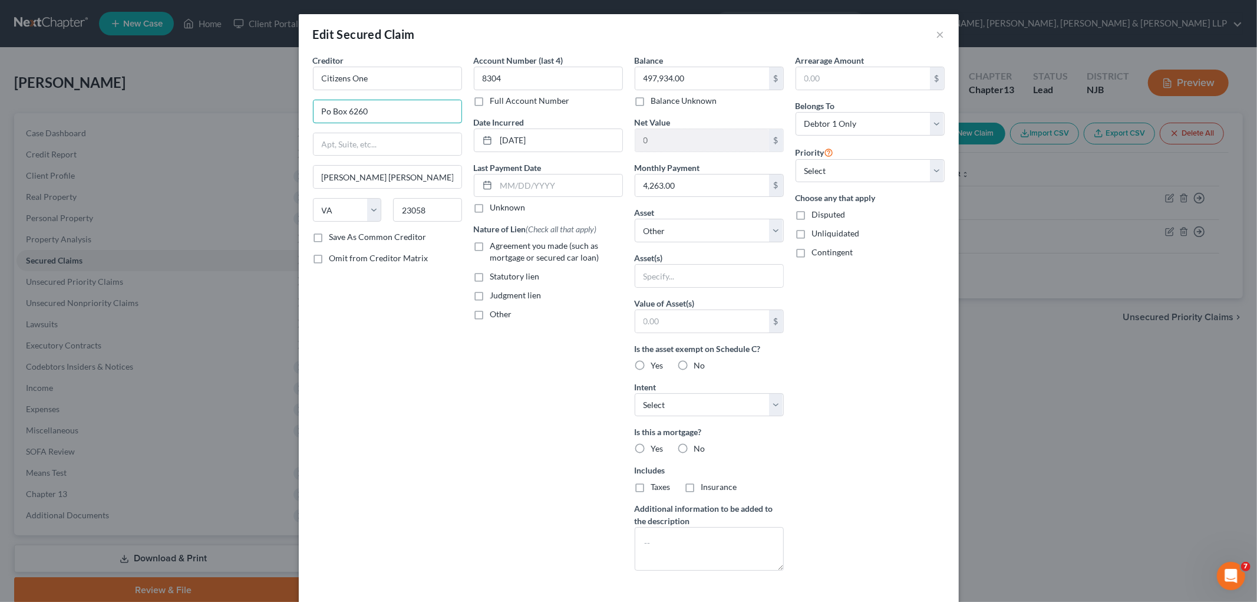
drag, startPoint x: 373, startPoint y: 110, endPoint x: 302, endPoint y: 106, distance: 70.8
click at [307, 106] on div "Creditor * Citizens One Po Box [GEOGRAPHIC_DATA][PERSON_NAME][PERSON_NAME] [US_…" at bounding box center [387, 317] width 161 height 526
paste input "[STREET_ADDRESS]"
type input "[STREET_ADDRESS]"
click at [421, 203] on input "23058" at bounding box center [427, 210] width 69 height 24
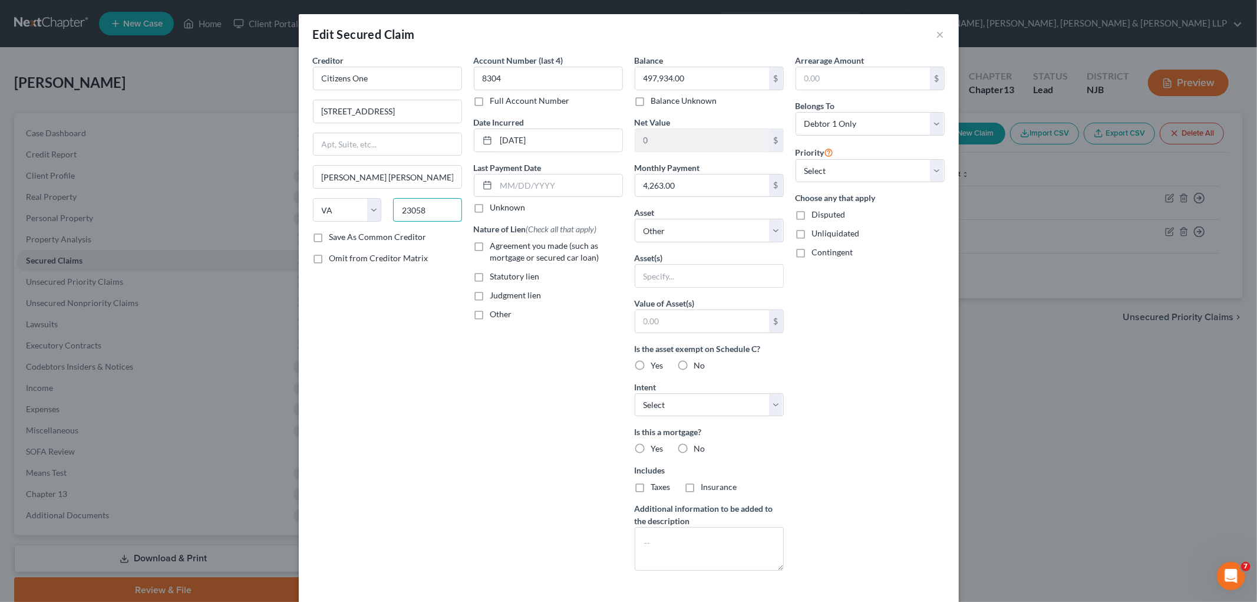
drag, startPoint x: 432, startPoint y: 210, endPoint x: 394, endPoint y: 209, distance: 38.3
click at [394, 209] on input "23058" at bounding box center [427, 210] width 69 height 24
paste input "9"
type input "23059"
click at [490, 246] on label "Agreement you made (such as mortgage or secured car loan)" at bounding box center [556, 252] width 133 height 24
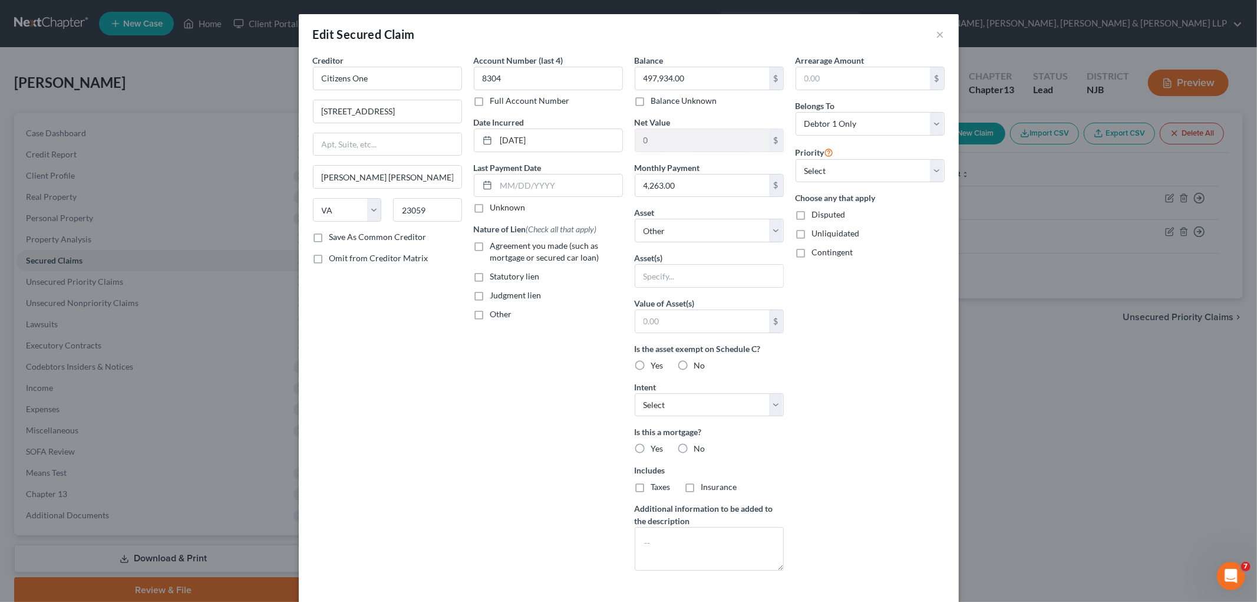
click at [495, 246] on input "Agreement you made (such as mortgage or secured car loan)" at bounding box center [499, 244] width 8 height 8
checkbox input "true"
click at [741, 234] on select "Select Other Multiple Assets [STREET_ADDRESS] - $0.0" at bounding box center [709, 231] width 149 height 24
select select "2"
click at [635, 219] on select "Select Other Multiple Assets [STREET_ADDRESS] - $0.0" at bounding box center [709, 231] width 149 height 24
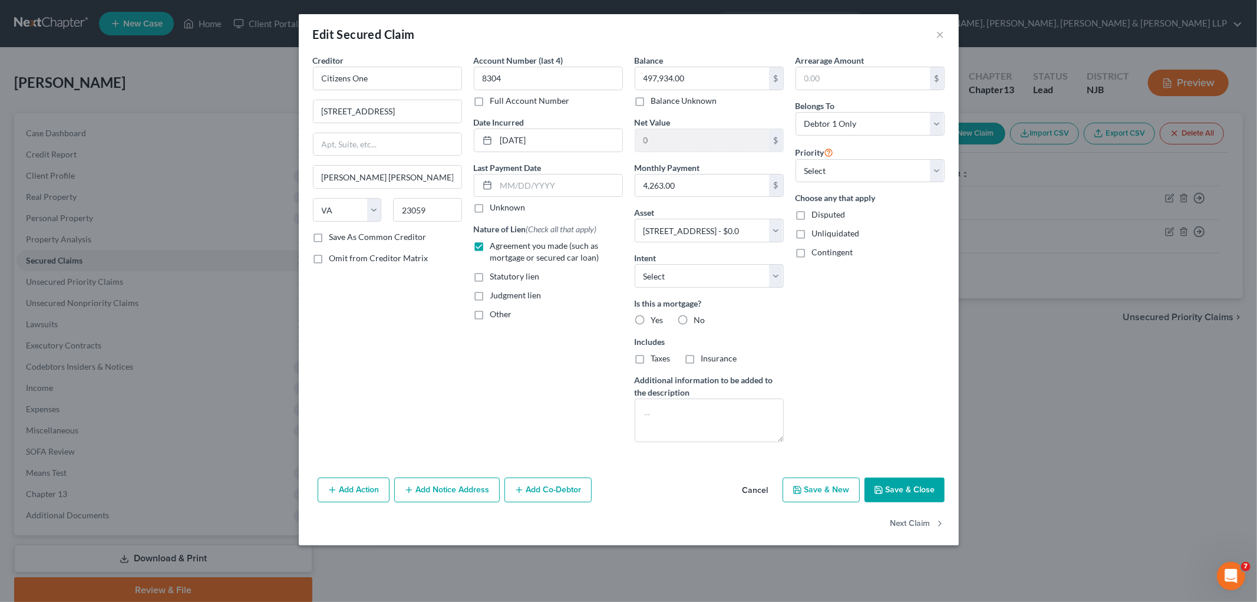
click at [562, 403] on div "Account Number (last 4) 8304 Full Account Number Date Incurred [DATE] Last Paym…" at bounding box center [548, 252] width 161 height 397
click at [404, 78] on input "Citizens One" at bounding box center [387, 79] width 149 height 24
click at [414, 364] on div "Creditor * Citizens Bank [STREET_ADDRESS][PERSON_NAME] [PERSON_NAME] State [US_…" at bounding box center [387, 252] width 161 height 397
type input "Citizens Bank"
click at [446, 486] on button "Add Notice Address" at bounding box center [447, 489] width 106 height 25
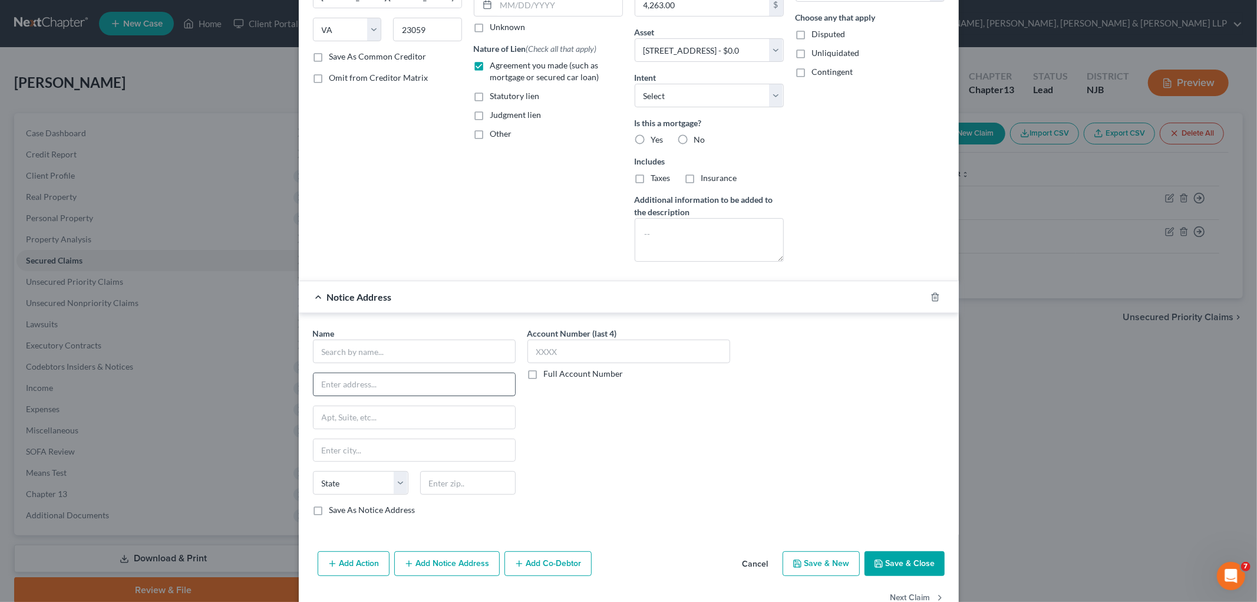
scroll to position [213, 0]
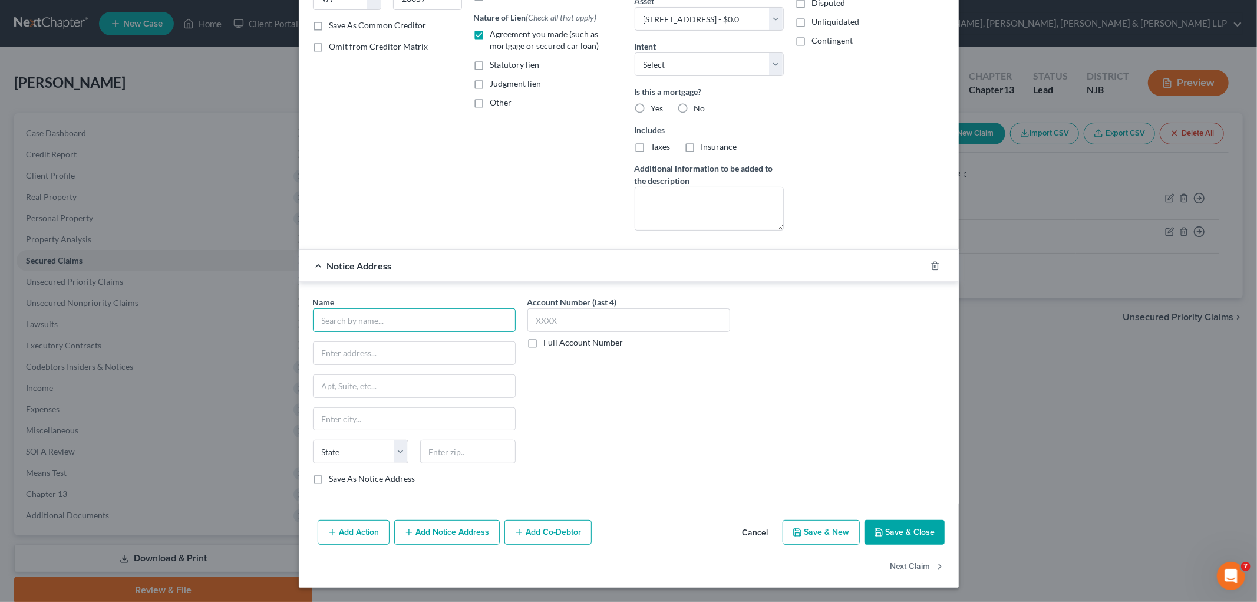
click at [461, 318] on input "text" at bounding box center [414, 320] width 203 height 24
drag, startPoint x: 377, startPoint y: 325, endPoint x: 307, endPoint y: 315, distance: 70.8
click at [307, 315] on div "Name * mcca State [US_STATE] AK AR AZ CA CO CT DE DC [GEOGRAPHIC_DATA] [GEOGRAP…" at bounding box center [414, 395] width 215 height 198
paste input "[PERSON_NAME], [PERSON_NAME] & [PERSON_NAME], LLC"
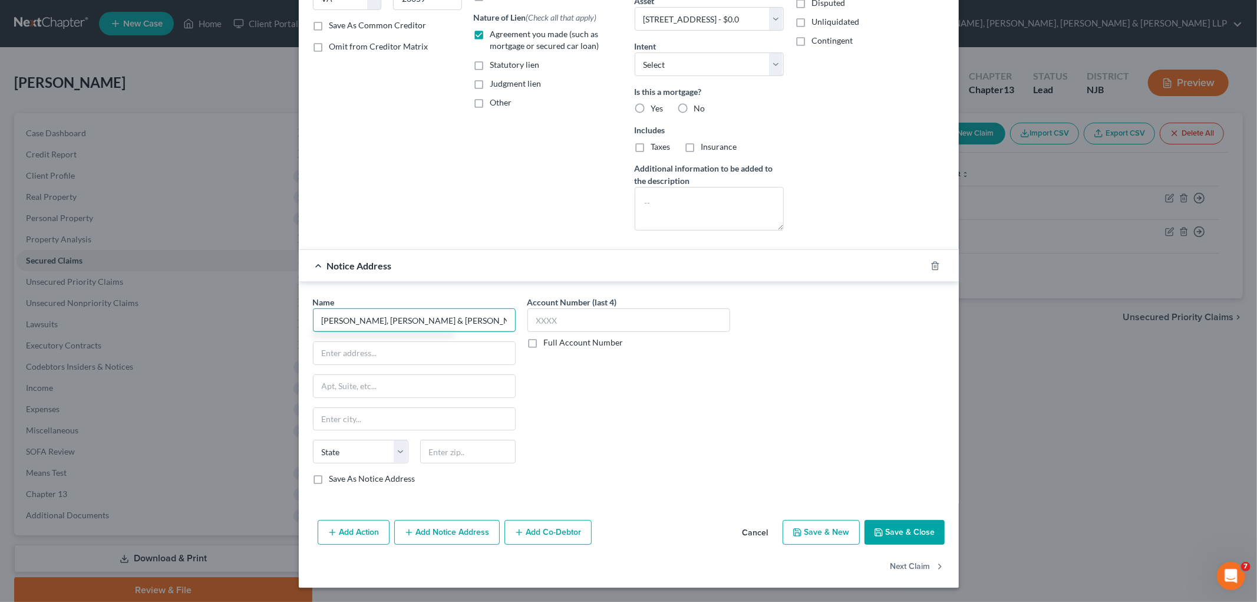
type input "[PERSON_NAME], [PERSON_NAME] & [PERSON_NAME]"
click at [350, 352] on input "text" at bounding box center [415, 353] width 202 height 22
paste input "[PERSON_NAME], [PERSON_NAME] & [PERSON_NAME], LLC"
type input "[PERSON_NAME], [PERSON_NAME] & [PERSON_NAME], LLC"
drag, startPoint x: 457, startPoint y: 317, endPoint x: 291, endPoint y: 330, distance: 167.3
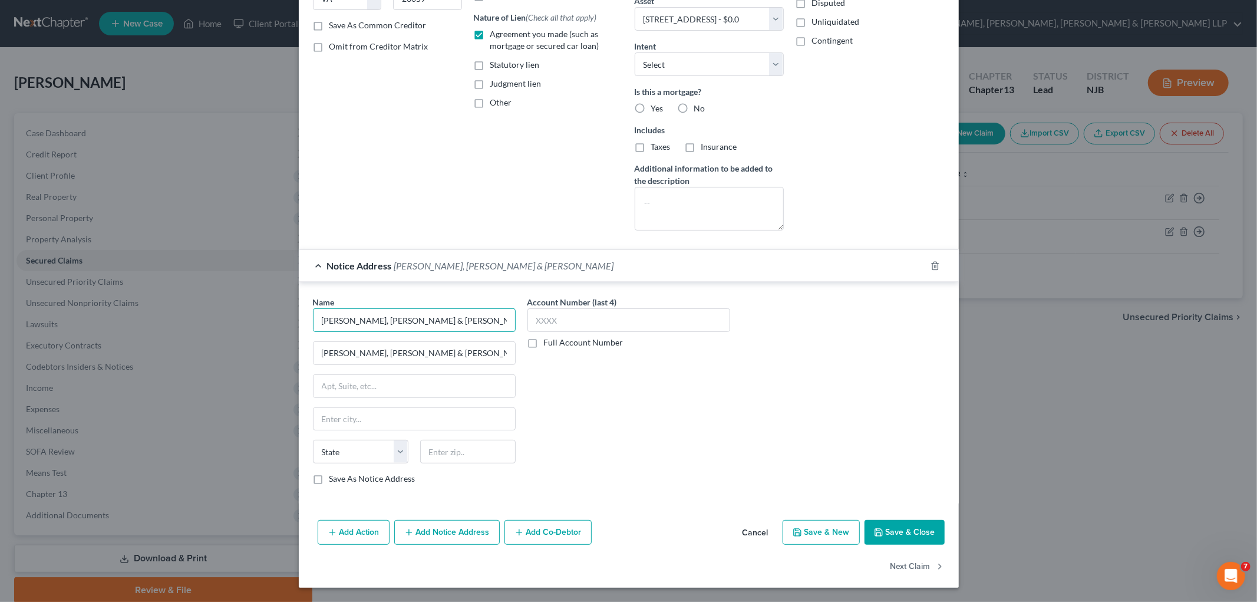
click at [291, 330] on div "Edit Secured Claim × Creditor * Citizens Bank [STREET_ADDRESS][PERSON_NAME] [PE…" at bounding box center [628, 301] width 1257 height 602
click at [355, 319] on input "[PERSON_NAME]" at bounding box center [414, 320] width 203 height 24
type input "[PERSON_NAME], [PERSON_NAME] & [PERSON_NAME], LLC"
click at [544, 339] on label "Full Account Number" at bounding box center [584, 343] width 80 height 12
click at [549, 339] on input "Full Account Number" at bounding box center [553, 341] width 8 height 8
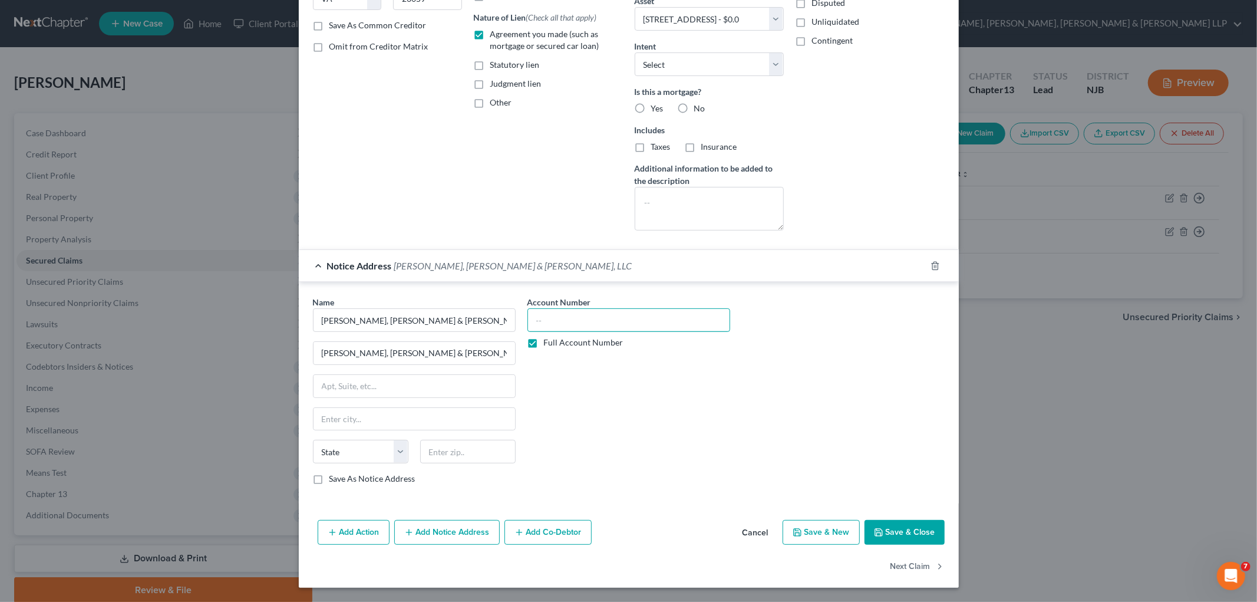
click at [554, 314] on input "text" at bounding box center [629, 320] width 203 height 24
paste input "SWC-F-012453-24"
type input "SWC-F-012453-24"
click at [486, 457] on input "text" at bounding box center [467, 452] width 95 height 24
type input "08108"
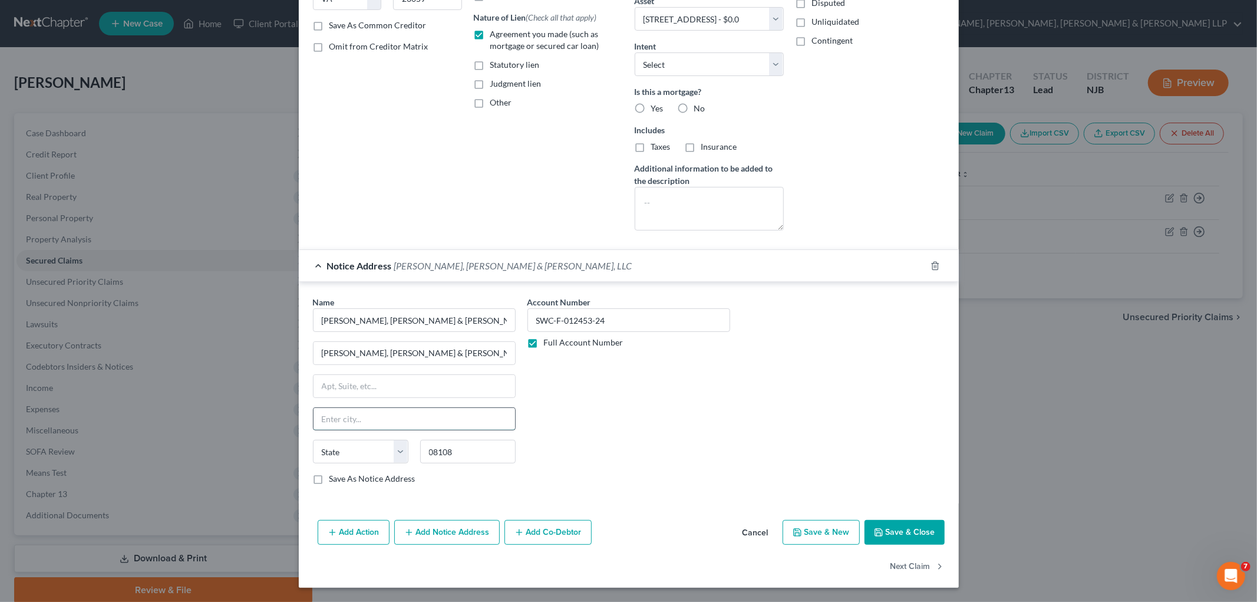
type input "Collingswood"
select select "33"
click at [490, 421] on input "Collingswood" at bounding box center [415, 419] width 202 height 22
click at [327, 370] on div "Name * [PERSON_NAME], [GEOGRAPHIC_DATA] & [PERSON_NAME], LLC [GEOGRAPHIC_DATA],…" at bounding box center [414, 390] width 203 height 189
click at [398, 382] on input "text" at bounding box center [415, 386] width 202 height 22
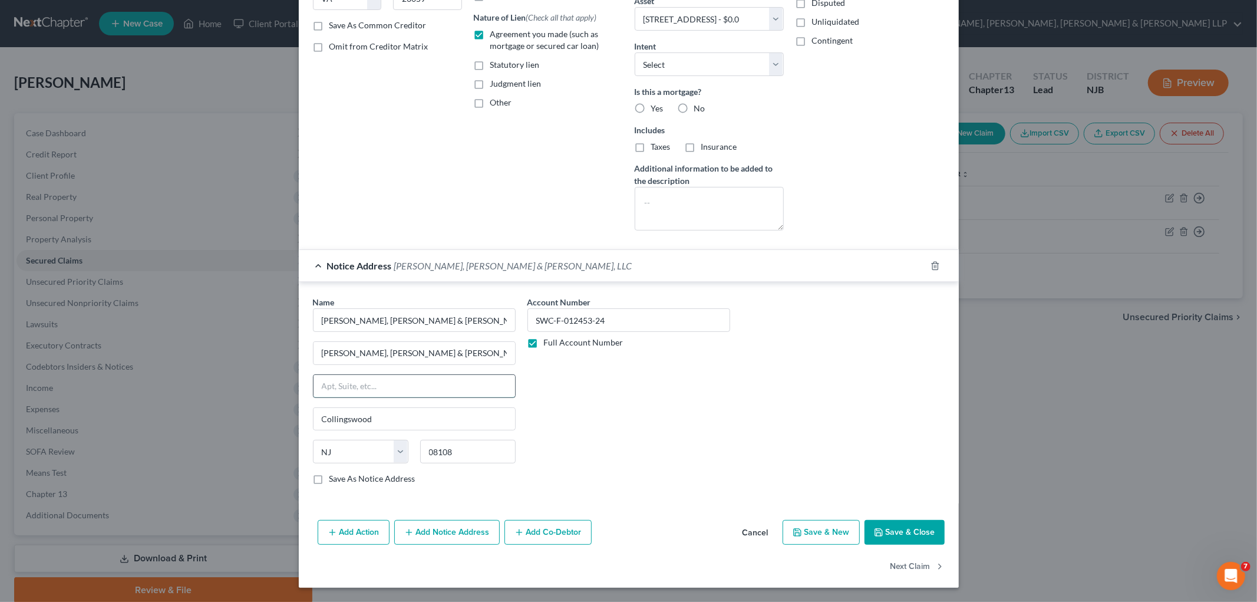
paste input "[STREET_ADDRESS]"
type input "[STREET_ADDRESS]"
drag, startPoint x: 470, startPoint y: 352, endPoint x: 289, endPoint y: 351, distance: 180.4
click at [289, 351] on div "Edit Secured Claim × Creditor * Citizens Bank [STREET_ADDRESS][PERSON_NAME] [PE…" at bounding box center [628, 301] width 1257 height 602
type input "[STREET_ADDRESS]"
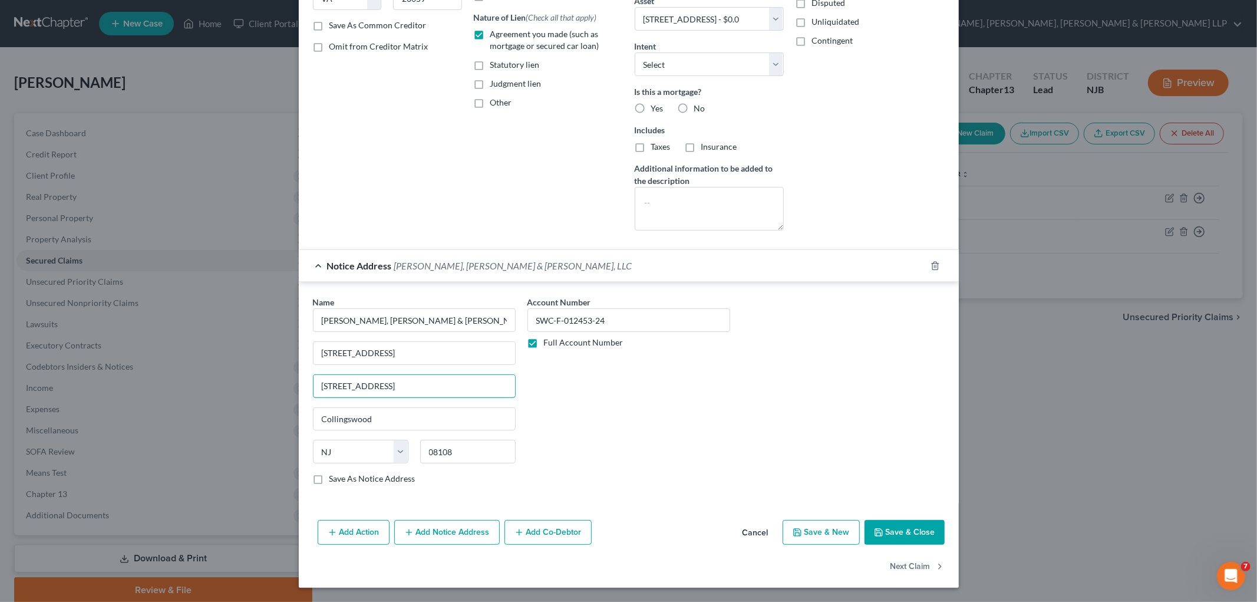
drag, startPoint x: 460, startPoint y: 387, endPoint x: 279, endPoint y: 381, distance: 180.5
click at [280, 381] on div "Edit Secured Claim × Creditor * Citizens Bank [STREET_ADDRESS][PERSON_NAME] [PE…" at bounding box center [628, 301] width 1257 height 602
click at [664, 424] on div "Account Number SWC-F-012453-24 Full Account Number" at bounding box center [629, 395] width 215 height 198
click at [361, 476] on label "Save As Notice Address" at bounding box center [372, 479] width 86 height 12
click at [342, 476] on input "Save As Notice Address" at bounding box center [338, 477] width 8 height 8
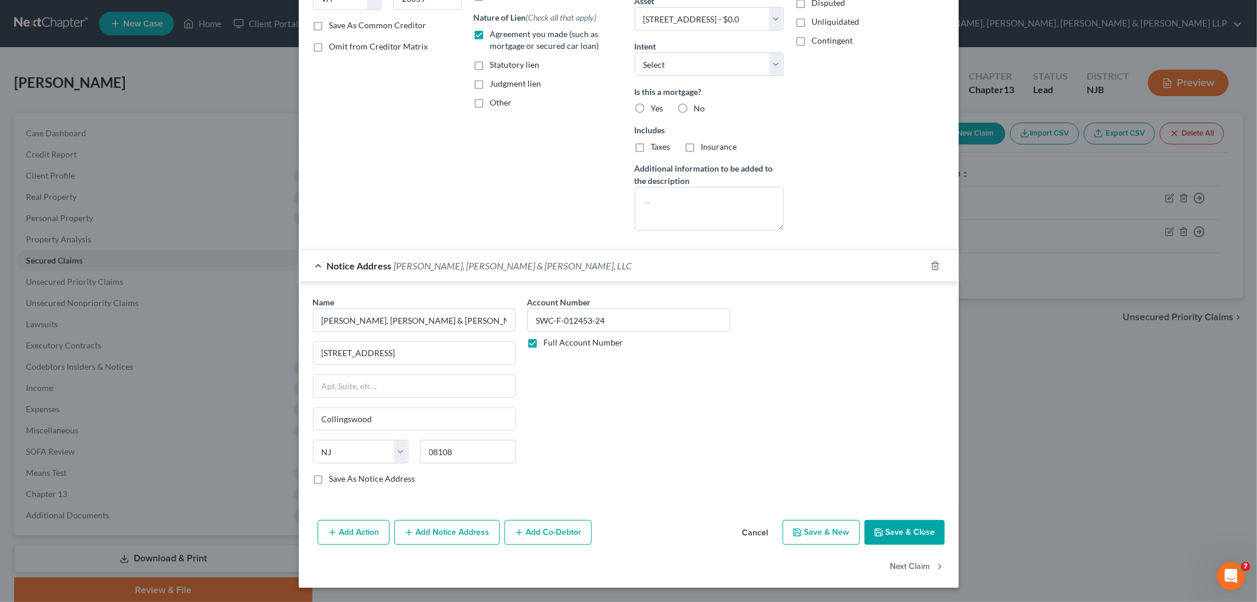
checkbox input "true"
click at [797, 268] on div "Notice Address [PERSON_NAME], [PERSON_NAME] & [PERSON_NAME], LLC" at bounding box center [612, 265] width 627 height 31
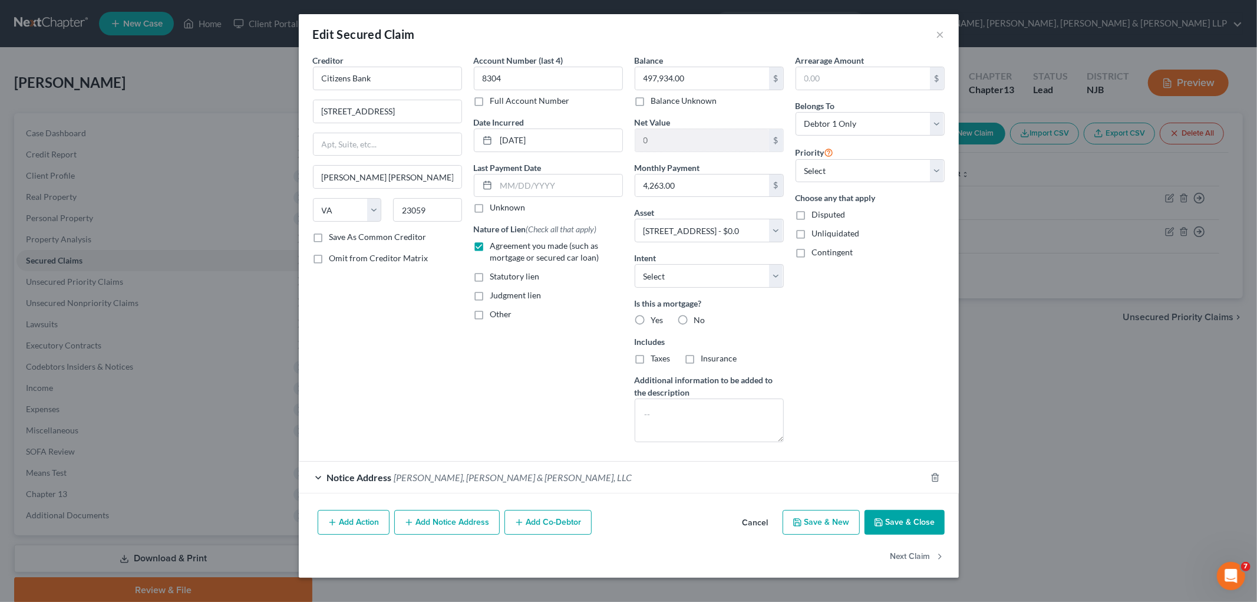
click at [651, 317] on label "Yes" at bounding box center [657, 320] width 12 height 12
click at [656, 317] on input "Yes" at bounding box center [660, 318] width 8 height 8
radio input "true"
click at [651, 357] on label "Taxes" at bounding box center [660, 358] width 19 height 12
click at [656, 357] on input "Taxes" at bounding box center [660, 356] width 8 height 8
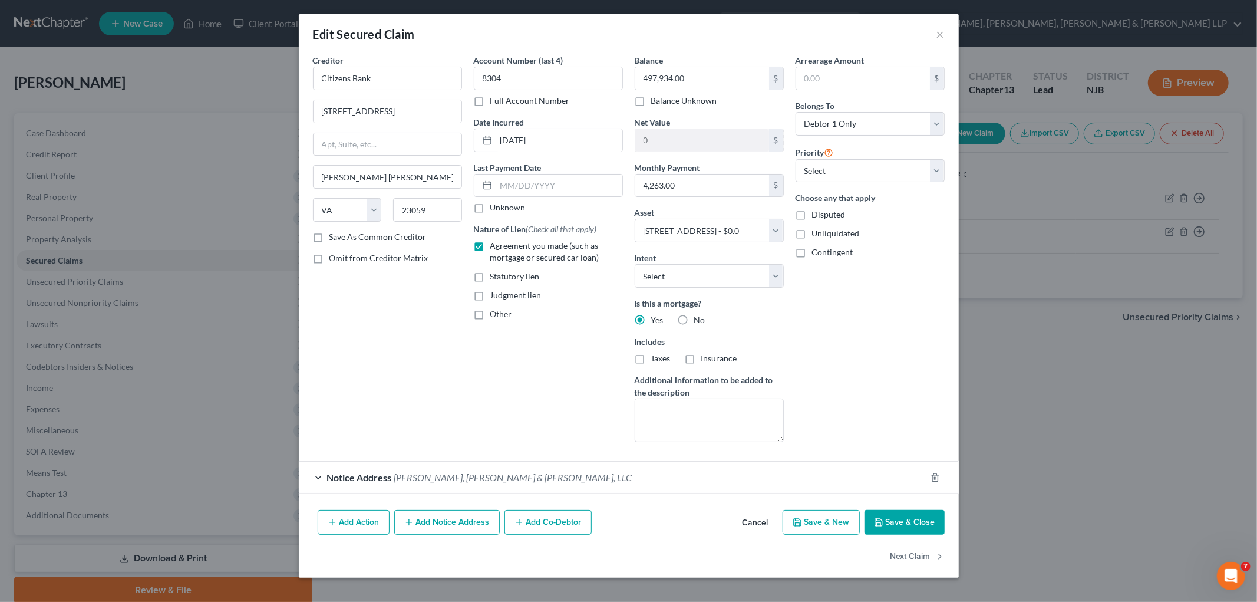
checkbox input "true"
click at [701, 358] on label "Insurance" at bounding box center [719, 358] width 36 height 12
click at [706, 358] on input "Insurance" at bounding box center [710, 356] width 8 height 8
checkbox input "true"
click at [858, 167] on select "Select 1st 2nd 3rd 4th 5th 6th 7th 8th 9th 10th 11th 12th 13th 14th 15th 16th 1…" at bounding box center [870, 171] width 149 height 24
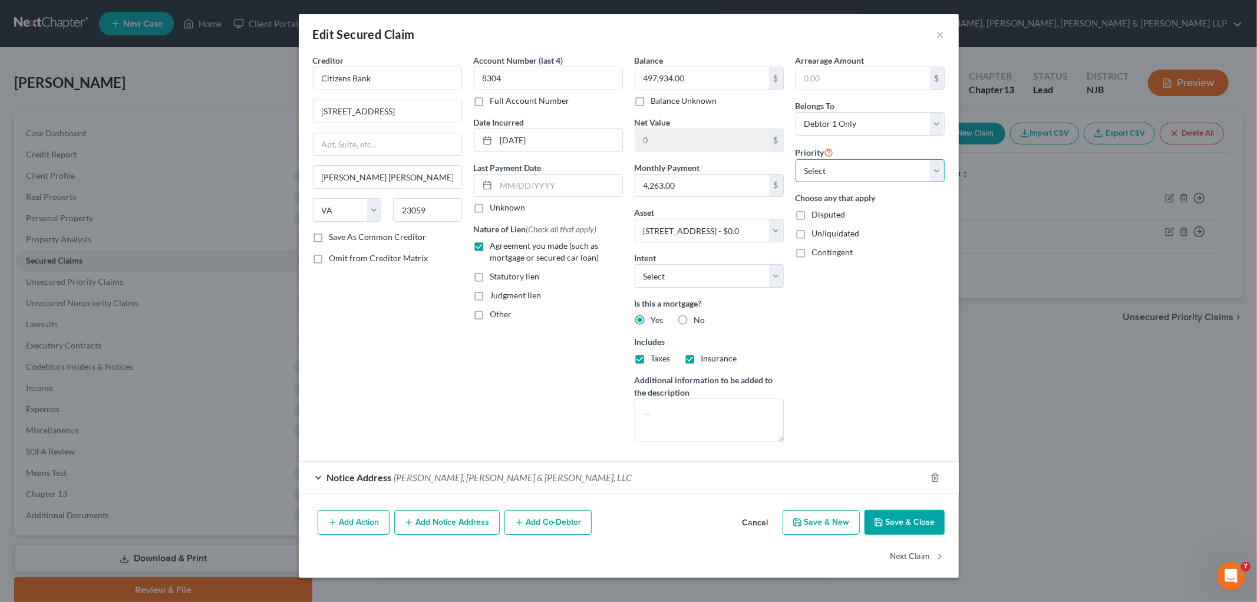
select select "0"
click at [796, 159] on select "Select 1st 2nd 3rd 4th 5th 6th 7th 8th 9th 10th 11th 12th 13th 14th 15th 16th 1…" at bounding box center [870, 171] width 149 height 24
click at [858, 526] on button "Save & Close" at bounding box center [905, 522] width 80 height 25
select select
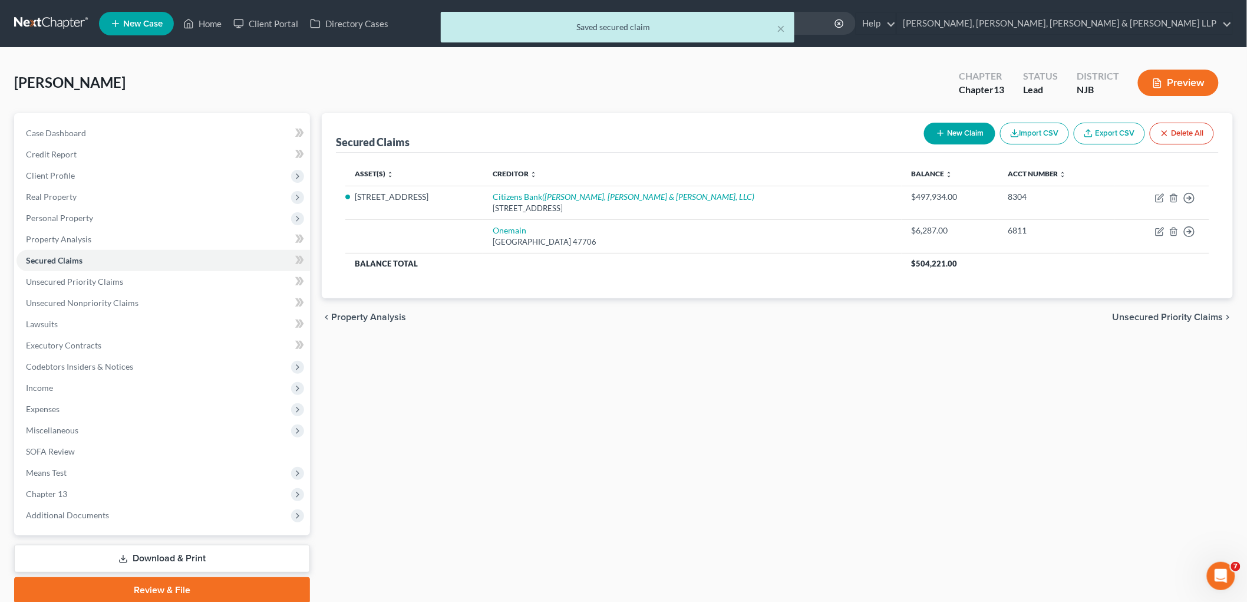
click at [858, 134] on button "New Claim" at bounding box center [959, 134] width 71 height 22
select select "0"
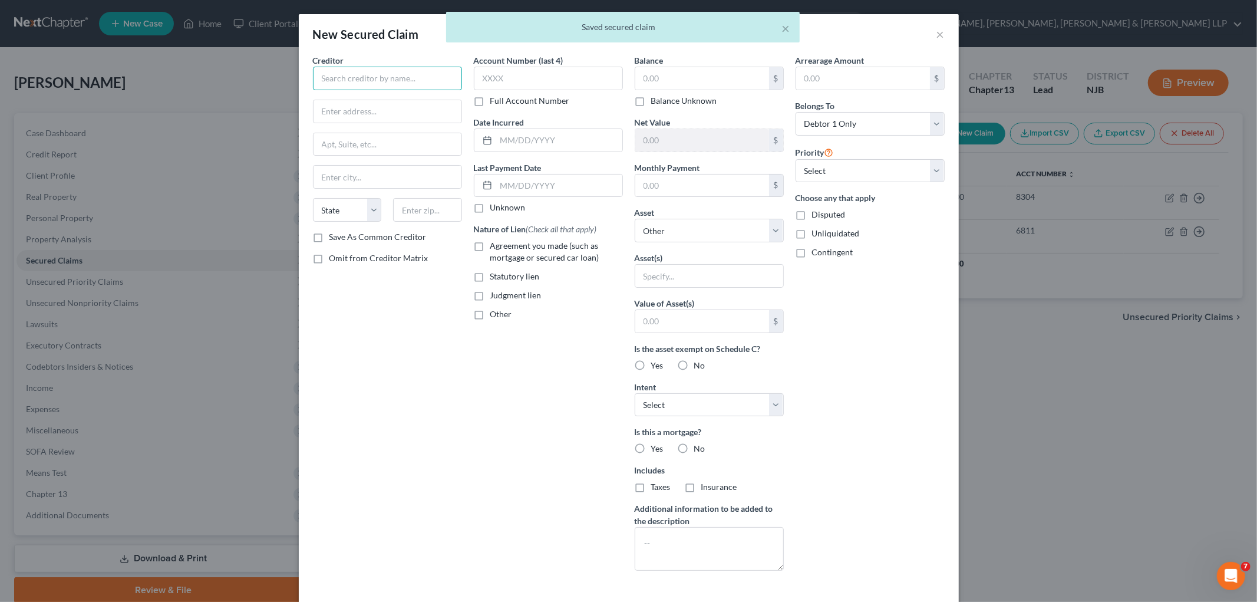
click at [404, 81] on input "text" at bounding box center [387, 79] width 149 height 24
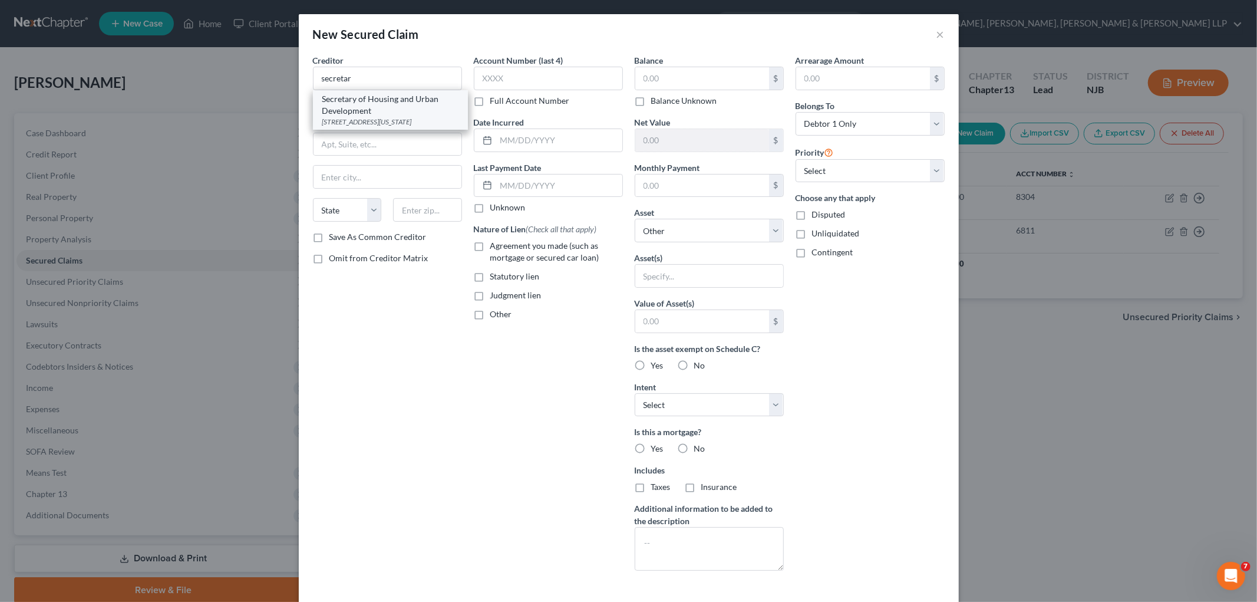
click at [378, 108] on div "Secretary of Housing and Urban Development" at bounding box center [390, 105] width 136 height 24
type input "Secretary of Housing and Urban Development"
type input "[STREET_ADDRESS]"
type input "[US_STATE]"
select select "8"
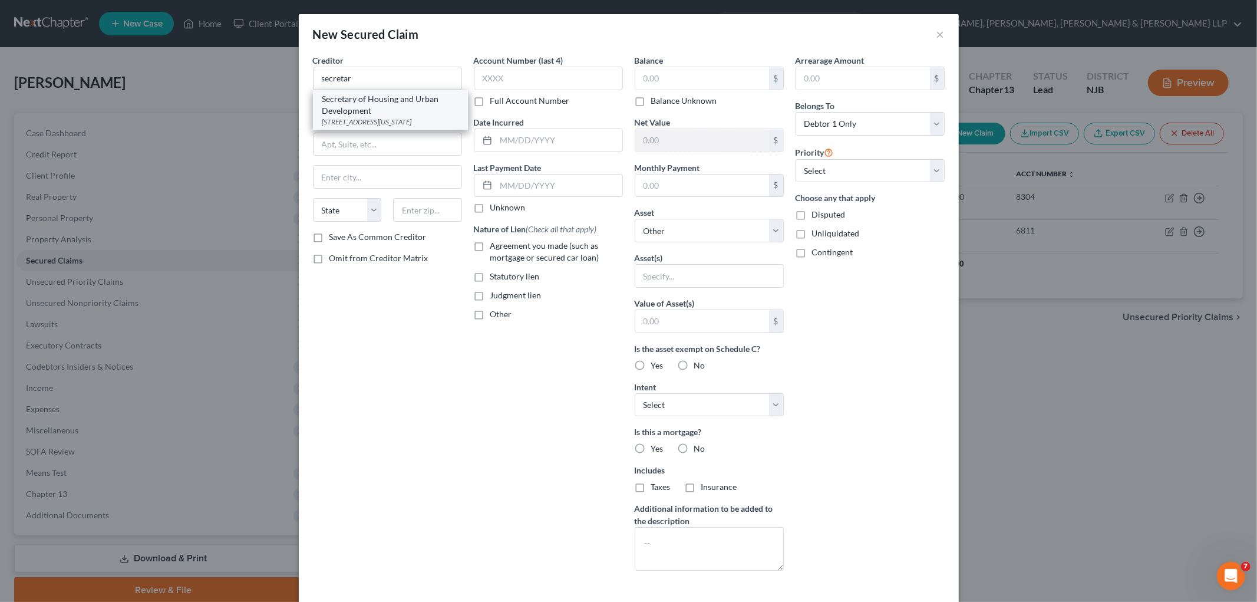
type input "20410"
click at [664, 75] on input "text" at bounding box center [702, 78] width 134 height 22
paste input "$28,979.85"
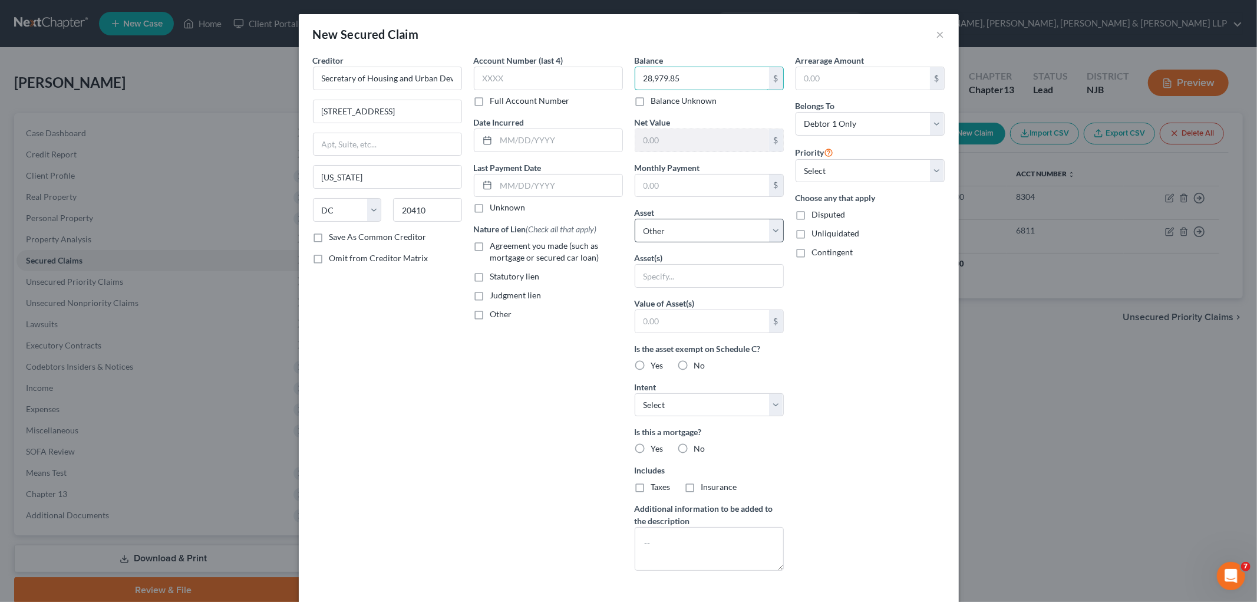
type input "28,979.85"
click at [668, 226] on select "Select Other Multiple Assets [STREET_ADDRESS] - $0.0" at bounding box center [709, 231] width 149 height 24
select select "2"
click at [635, 219] on select "Select Other Multiple Assets [STREET_ADDRESS] - $0.0" at bounding box center [709, 231] width 149 height 24
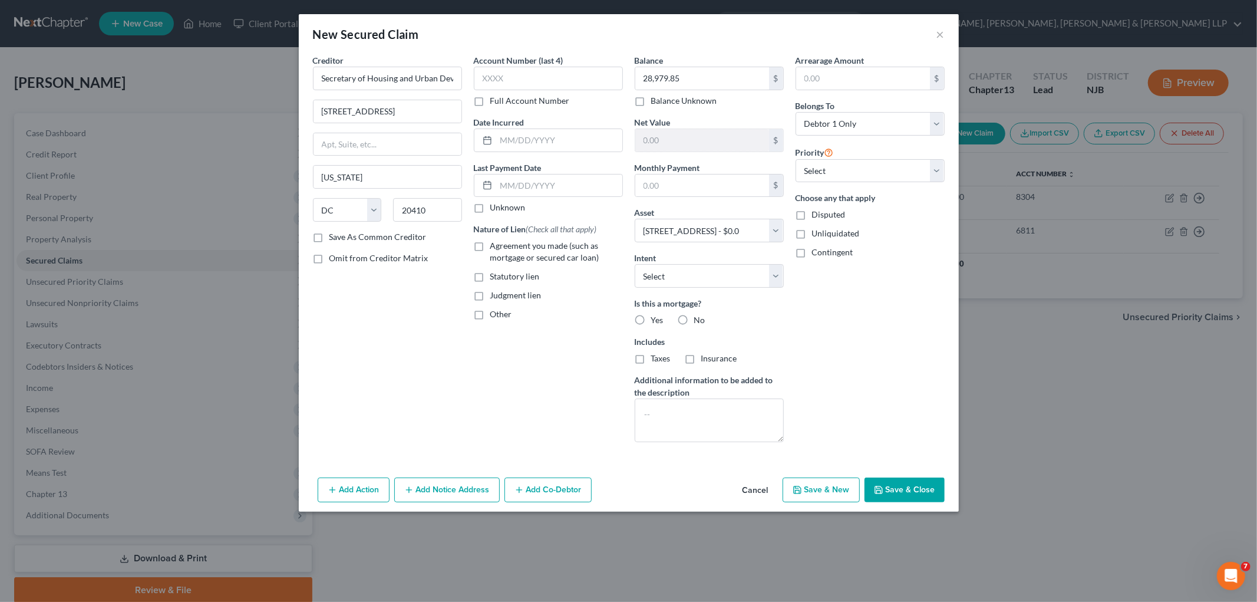
click at [858, 492] on button "Save & Close" at bounding box center [905, 489] width 80 height 25
select select
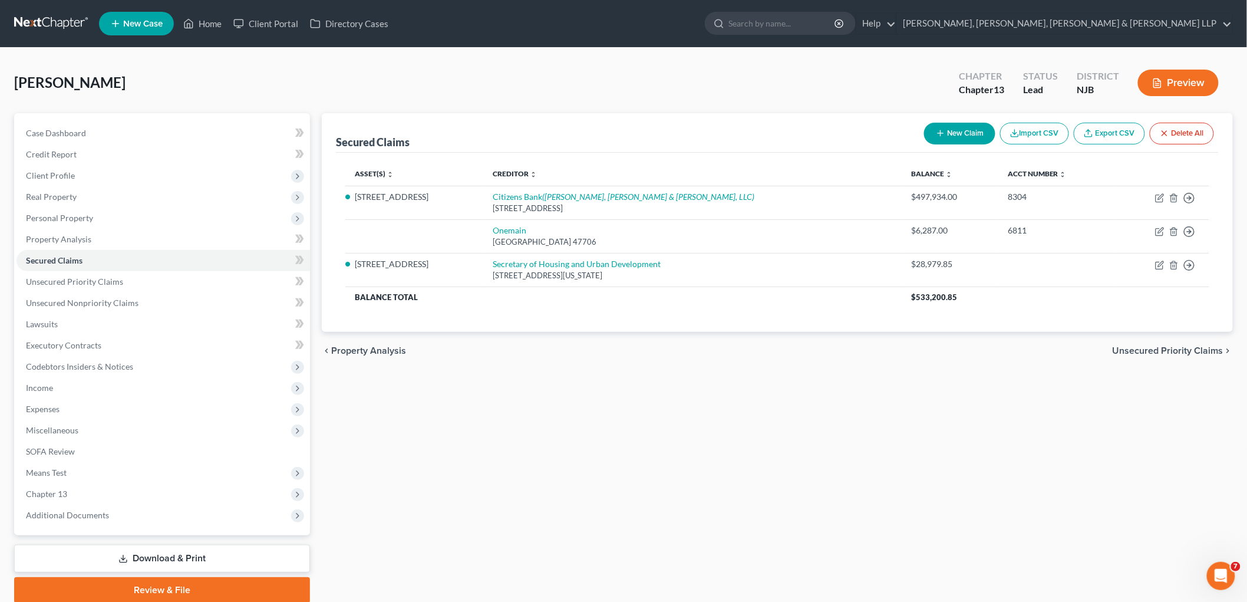
click at [858, 133] on button "New Claim" at bounding box center [959, 134] width 71 height 22
select select "0"
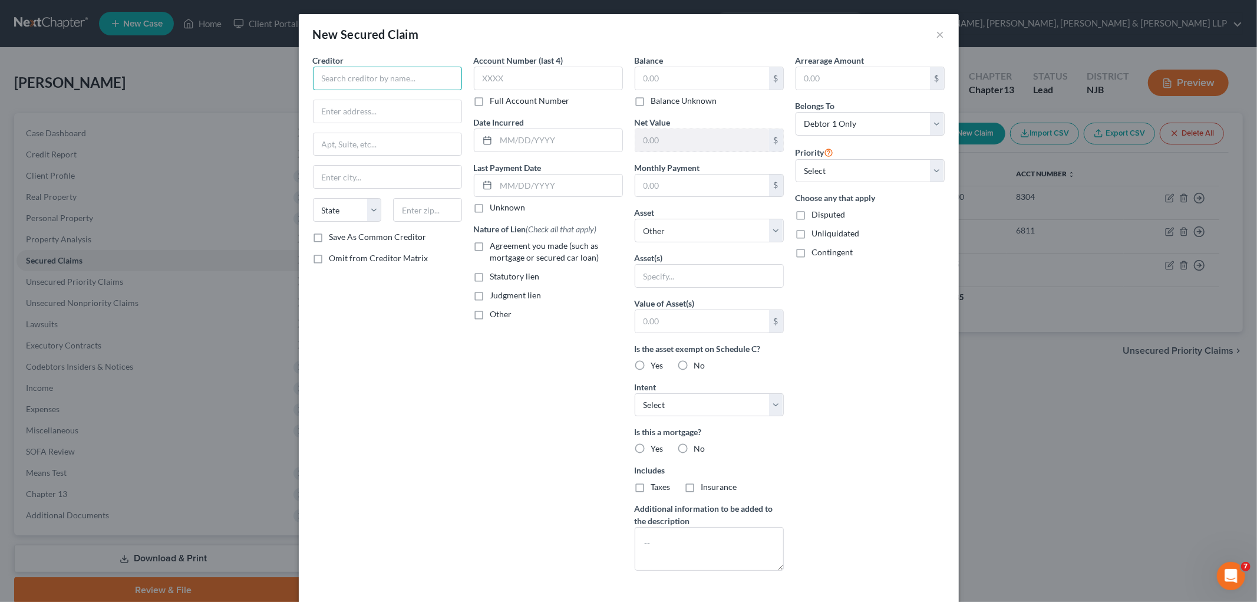
click at [440, 77] on input "text" at bounding box center [387, 79] width 149 height 24
click at [384, 107] on div "[US_STATE] Housing and Mortgage Finance Agency" at bounding box center [390, 105] width 136 height 24
type input "[US_STATE] Housing and Mortgage Finance Agency"
type input "[STREET_ADDRESS]"
type input "[GEOGRAPHIC_DATA][US_STATE]"
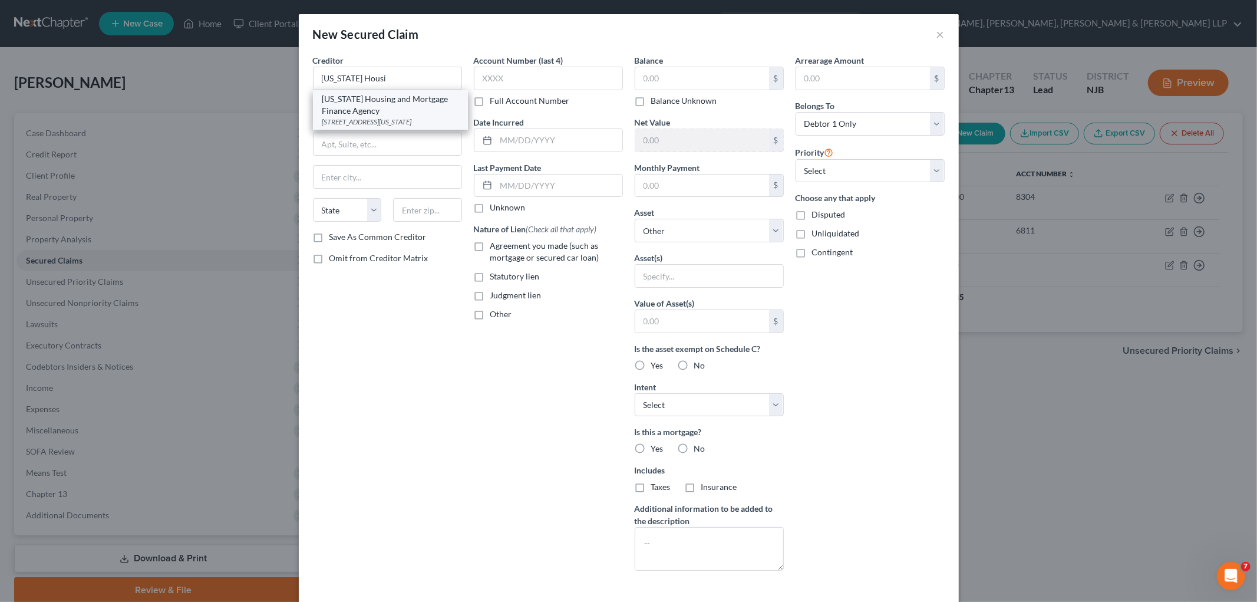
select select "33"
type input "07093"
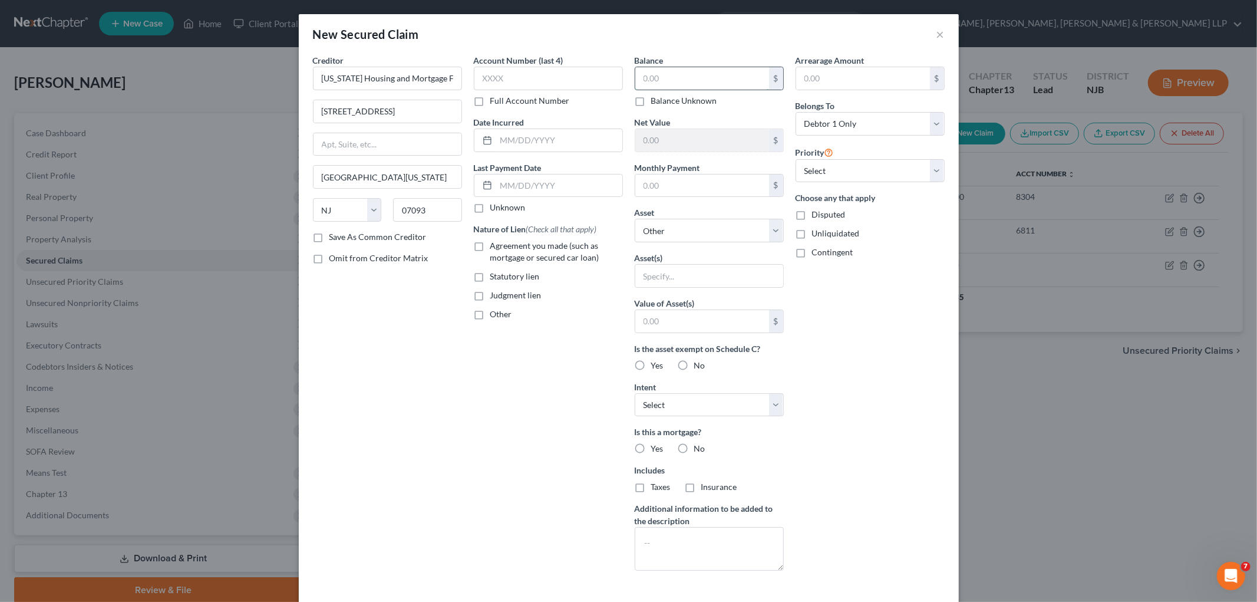
click at [680, 80] on input "text" at bounding box center [702, 78] width 134 height 22
paste input "$64,719.11"
type input "64,719.11"
click at [676, 227] on select "Select Other Multiple Assets [STREET_ADDRESS] - $0.0" at bounding box center [709, 231] width 149 height 24
select select "2"
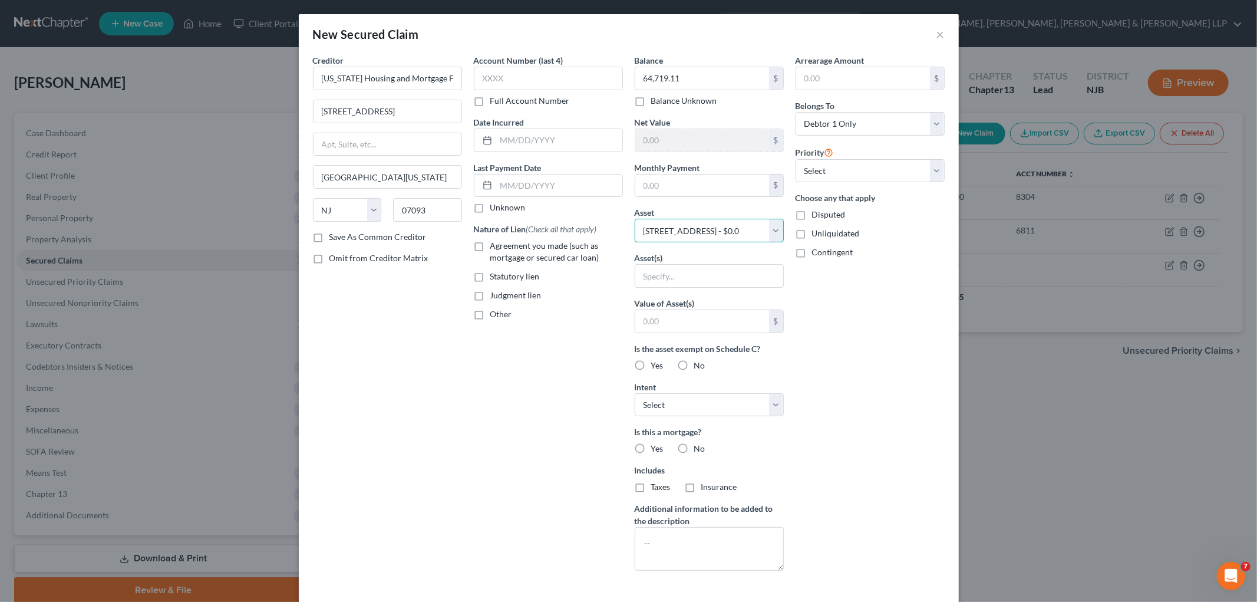
click at [635, 219] on select "Select Other Multiple Assets [STREET_ADDRESS] - $0.0" at bounding box center [709, 231] width 149 height 24
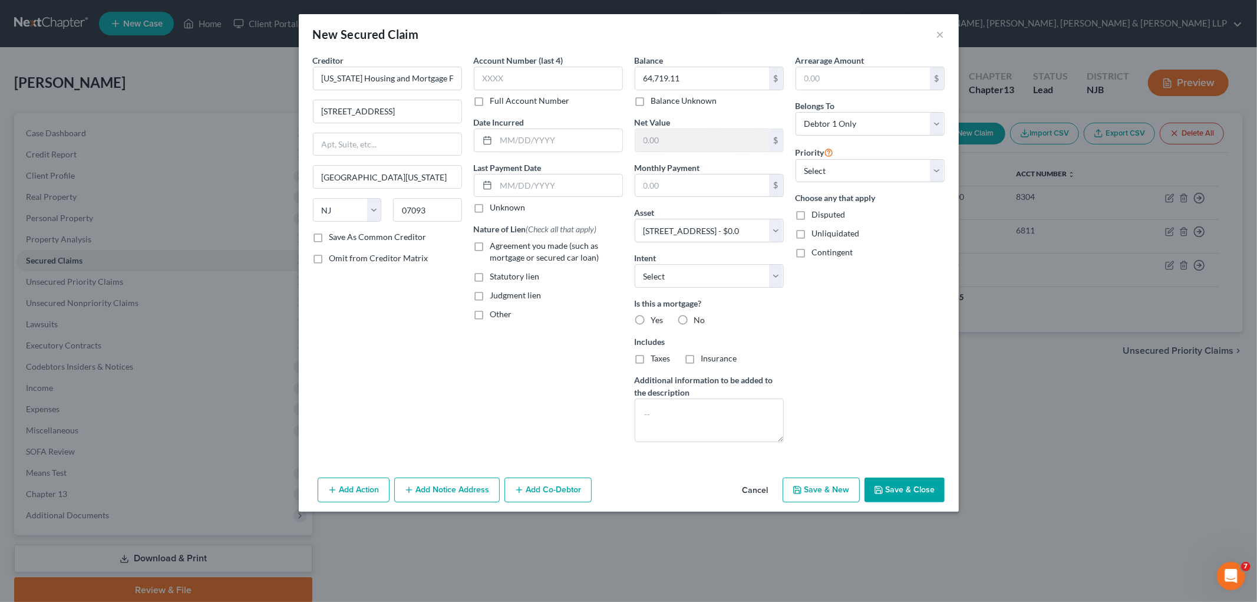
click at [858, 486] on button "Save & Close" at bounding box center [905, 489] width 80 height 25
select select
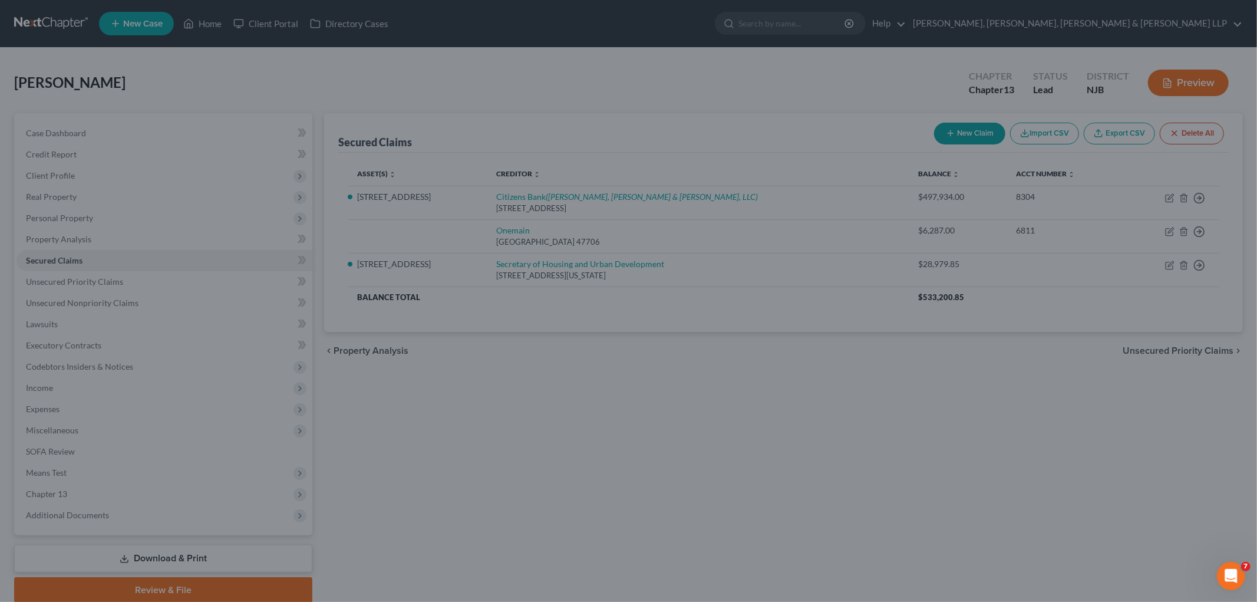
type input "-562,653.11"
type input "0.00"
select select "2"
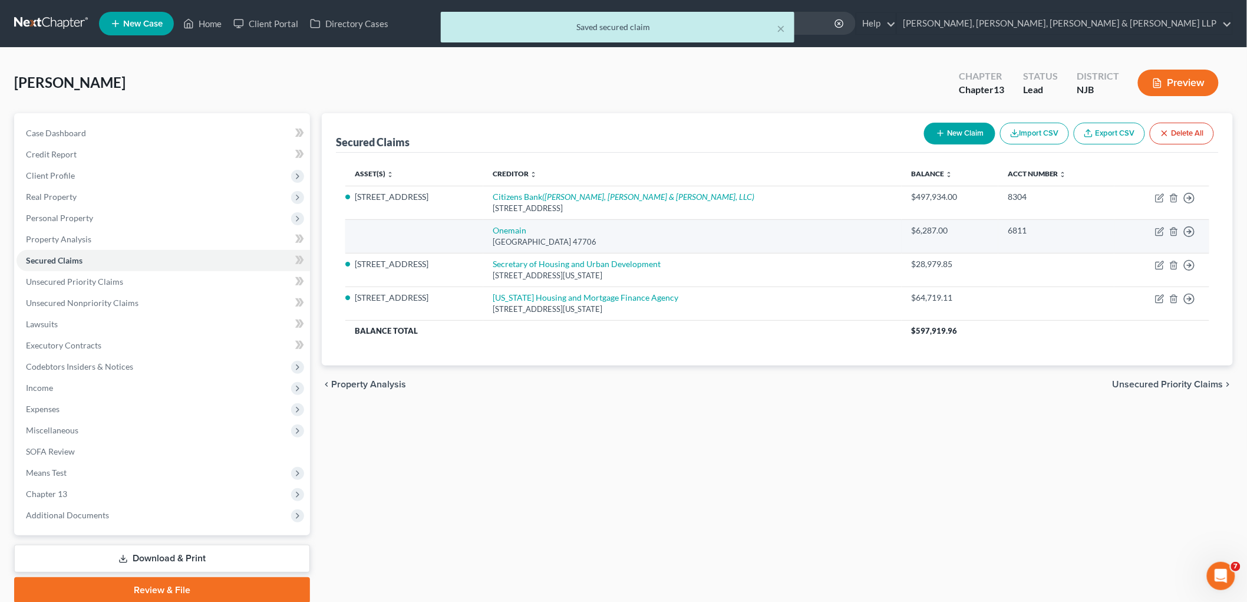
drag, startPoint x: 611, startPoint y: 239, endPoint x: 513, endPoint y: 239, distance: 98.4
click at [523, 243] on div "[GEOGRAPHIC_DATA] 47706" at bounding box center [693, 241] width 400 height 11
drag, startPoint x: 513, startPoint y: 239, endPoint x: 483, endPoint y: 230, distance: 30.8
click at [483, 230] on td "[STREET_ADDRESS]" at bounding box center [692, 236] width 418 height 34
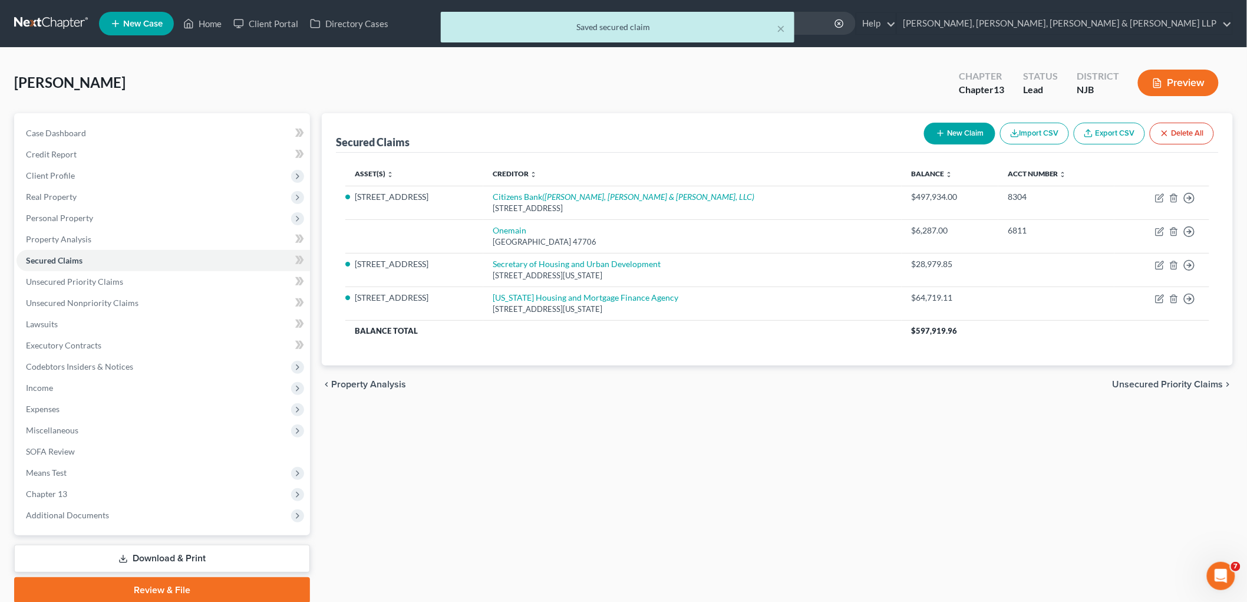
click at [628, 428] on div "Secured Claims New Claim Import CSV Export CSV Delete All Asset(s) expand_more …" at bounding box center [777, 358] width 923 height 490
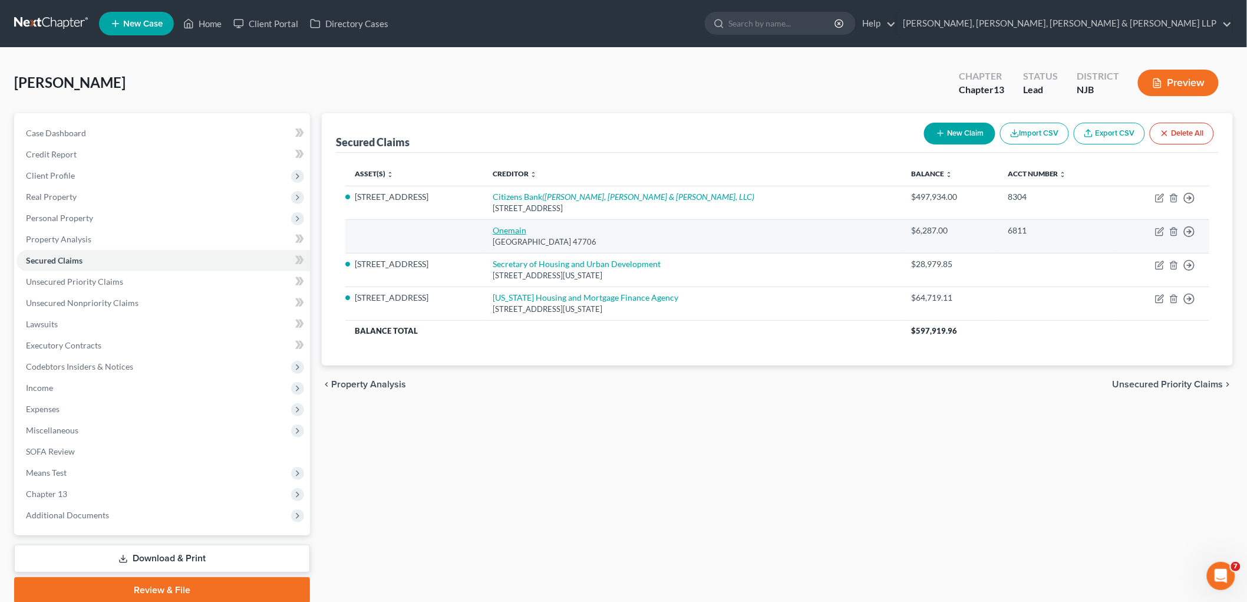
drag, startPoint x: 600, startPoint y: 242, endPoint x: 487, endPoint y: 226, distance: 113.6
click at [487, 226] on td "[STREET_ADDRESS]" at bounding box center [692, 236] width 418 height 34
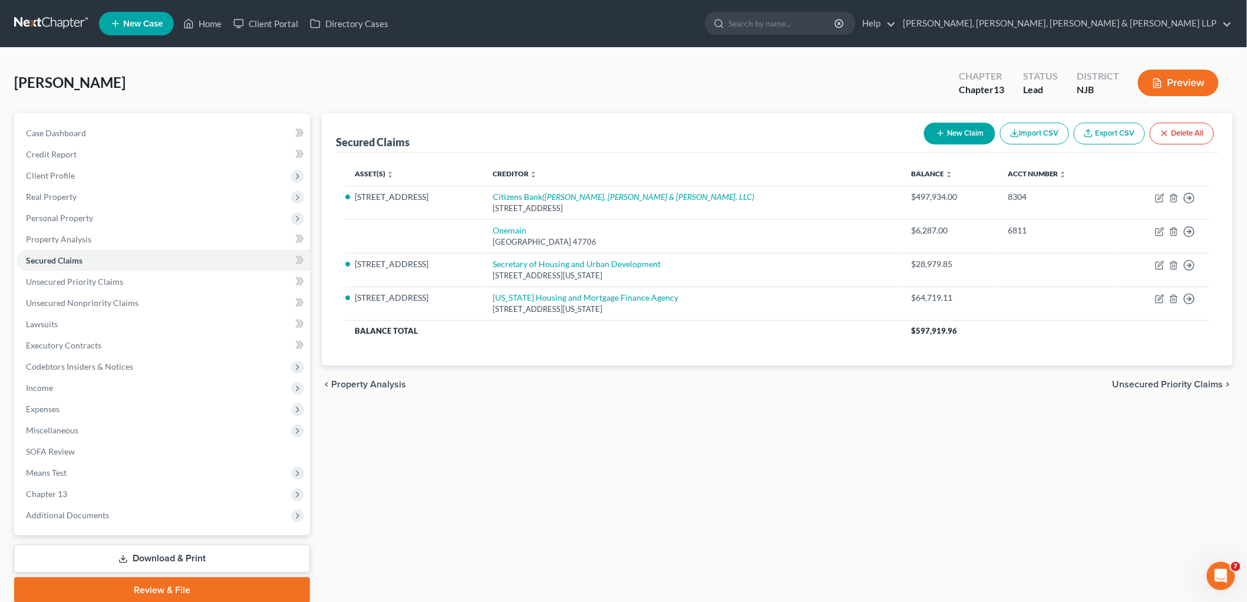
copy td "[STREET_ADDRESS]"
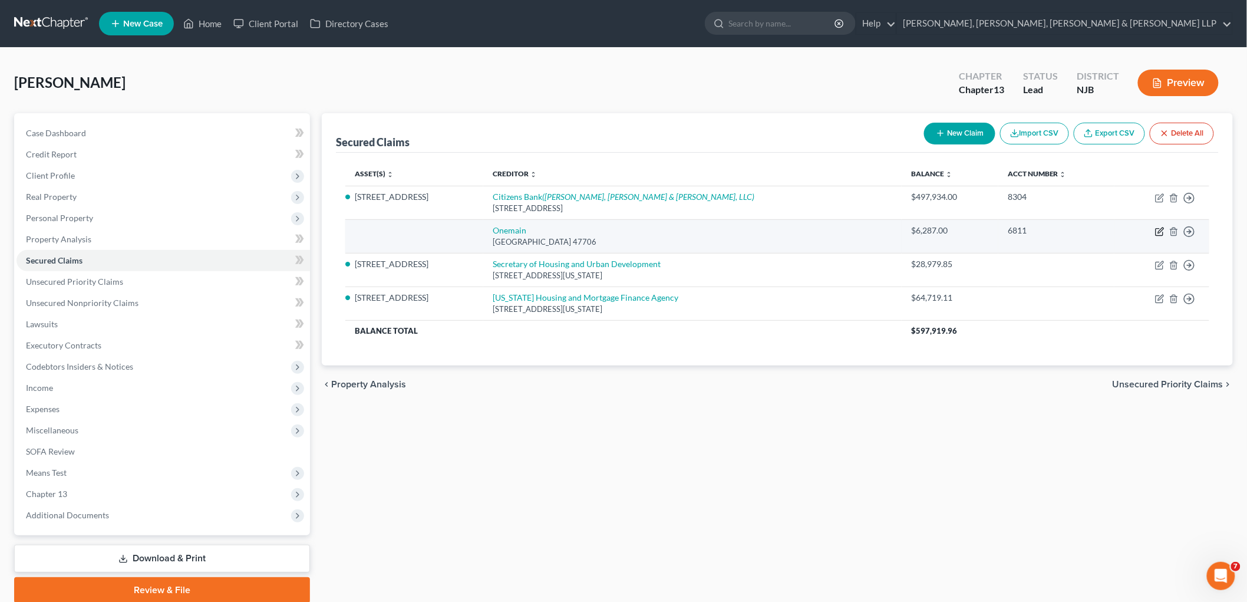
click at [858, 228] on icon "button" at bounding box center [1159, 231] width 9 height 9
select select "15"
select select "0"
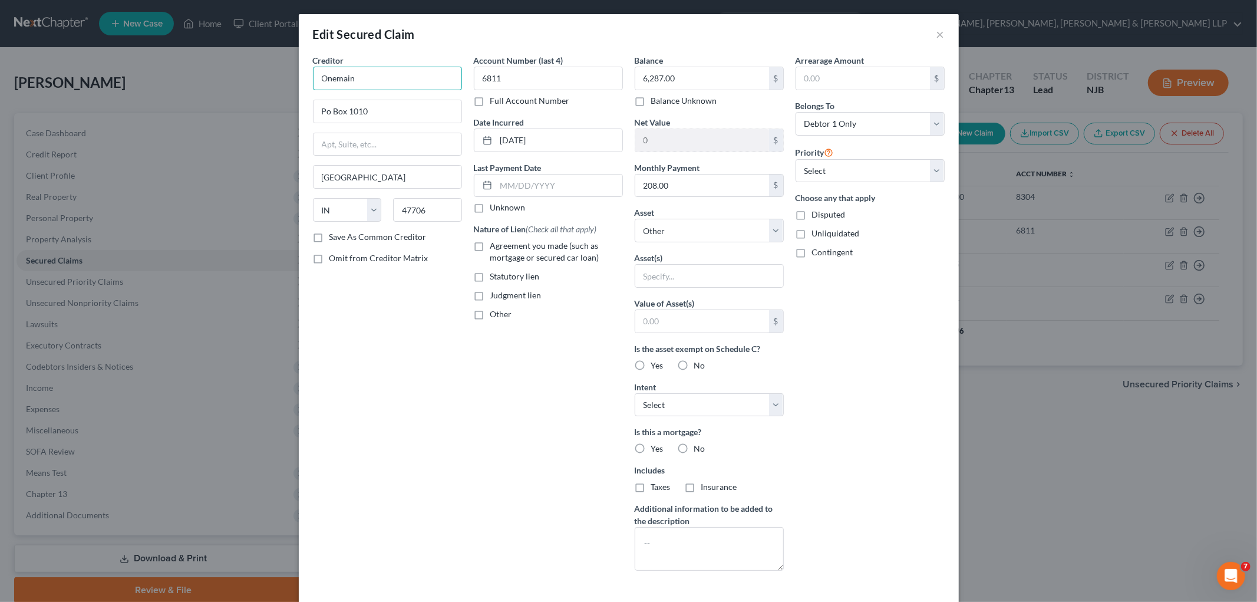
drag, startPoint x: 366, startPoint y: 75, endPoint x: 308, endPoint y: 68, distance: 58.9
click at [313, 68] on input "Onemain" at bounding box center [387, 79] width 149 height 24
paste input "[GEOGRAPHIC_DATA] 47706"
click at [411, 355] on div "Creditor * Onemain [GEOGRAPHIC_DATA] [GEOGRAPHIC_DATA] [US_STATE][GEOGRAPHIC_DA…" at bounding box center [387, 317] width 161 height 526
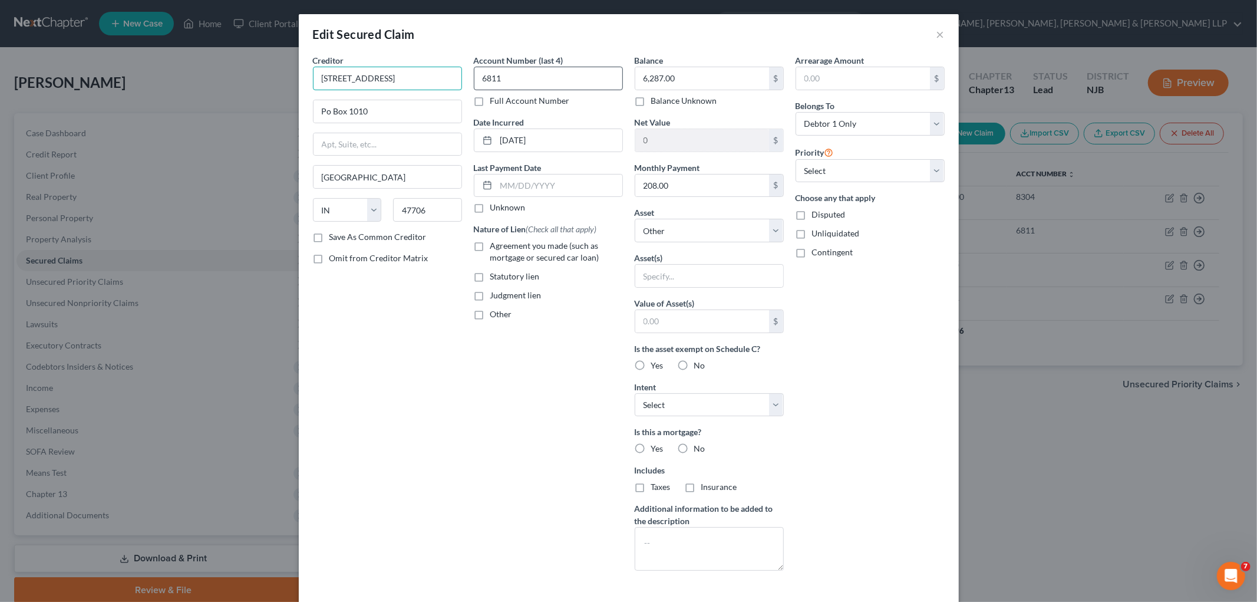
drag, startPoint x: 351, startPoint y: 75, endPoint x: 481, endPoint y: 77, distance: 129.7
click at [481, 77] on div "Creditor * Onemain [GEOGRAPHIC_DATA] [GEOGRAPHIC_DATA] [US_STATE][GEOGRAPHIC_DA…" at bounding box center [629, 317] width 644 height 526
type input "Onemain Financial"
click at [407, 367] on div "Creditor * Onemain Financial Po Box [GEOGRAPHIC_DATA] [US_STATE] AK AR [GEOGRAP…" at bounding box center [387, 317] width 161 height 526
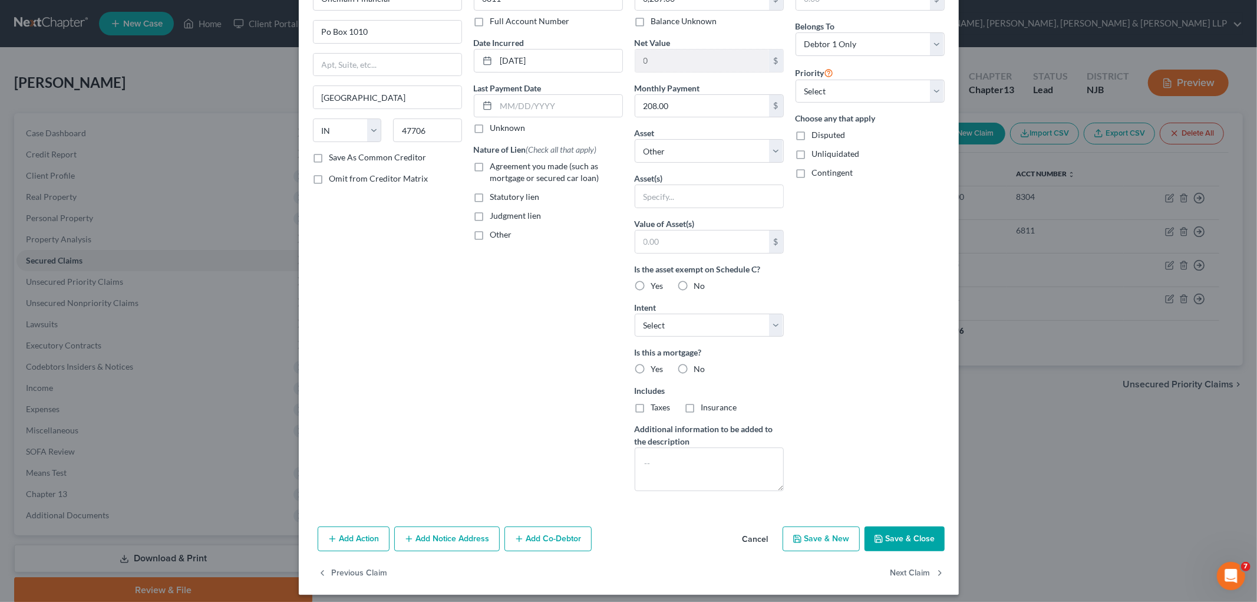
scroll to position [87, 0]
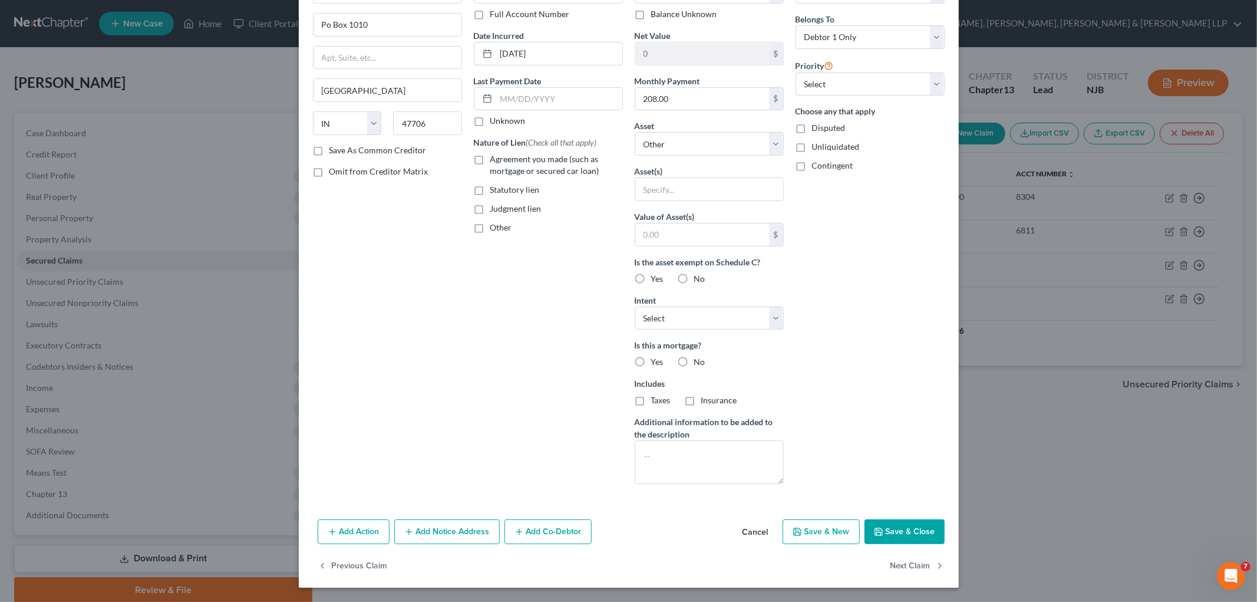
click at [858, 533] on button "Save & Close" at bounding box center [905, 531] width 80 height 25
select select
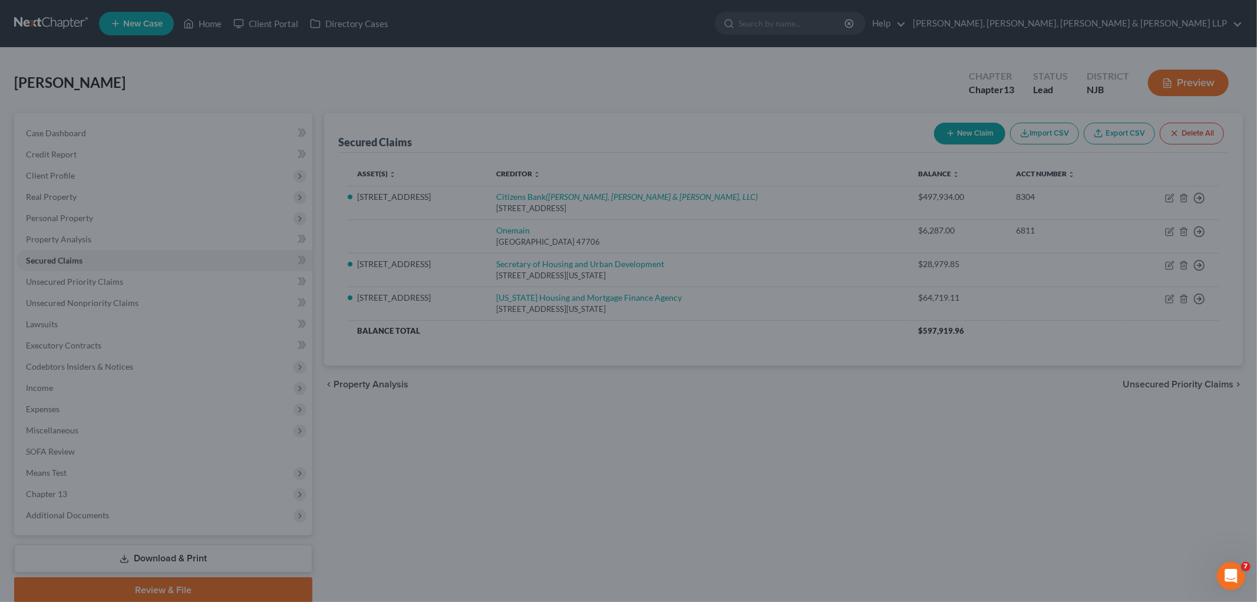
type input "0"
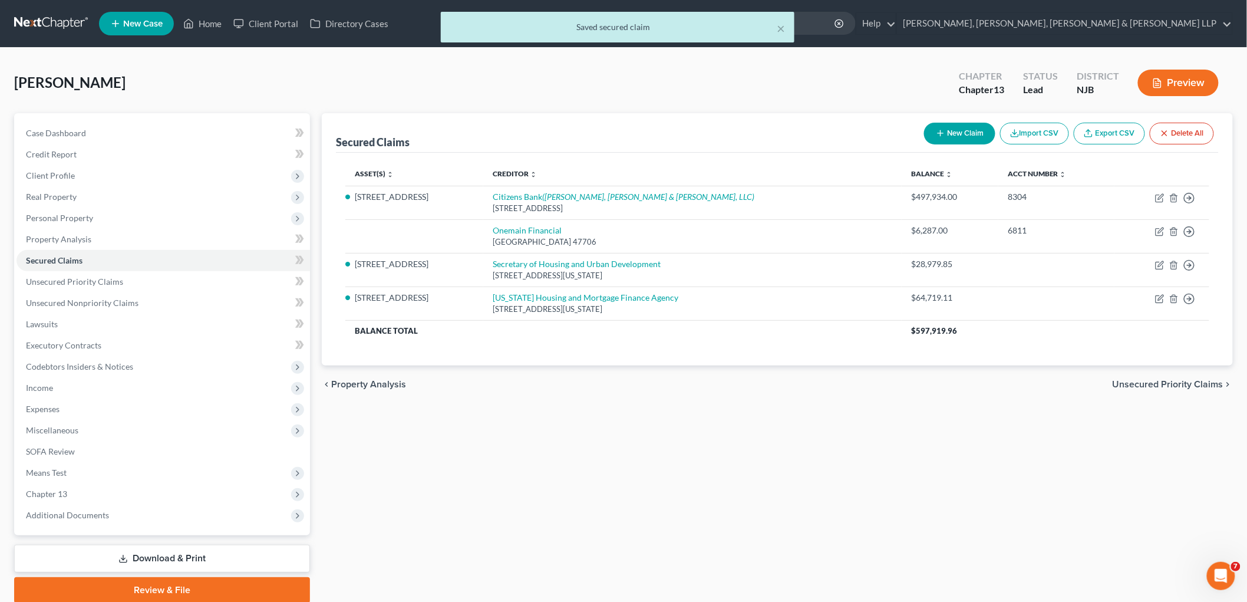
click at [858, 385] on span "Unsecured Priority Claims" at bounding box center [1168, 384] width 111 height 9
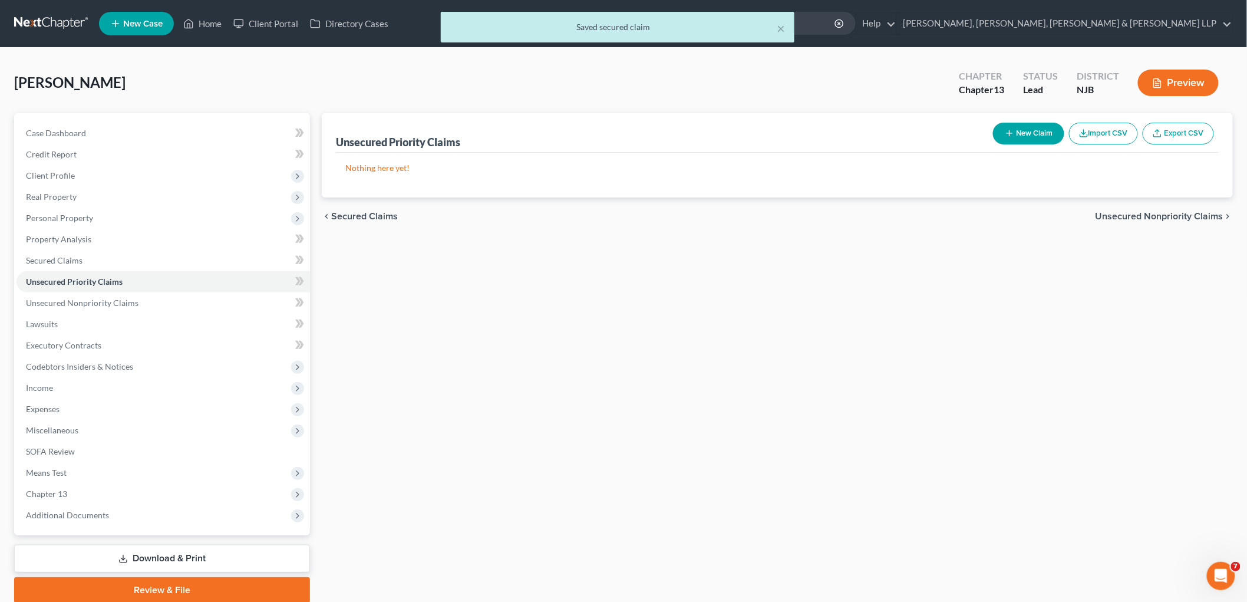
click at [858, 126] on button "New Claim" at bounding box center [1028, 134] width 71 height 22
select select "0"
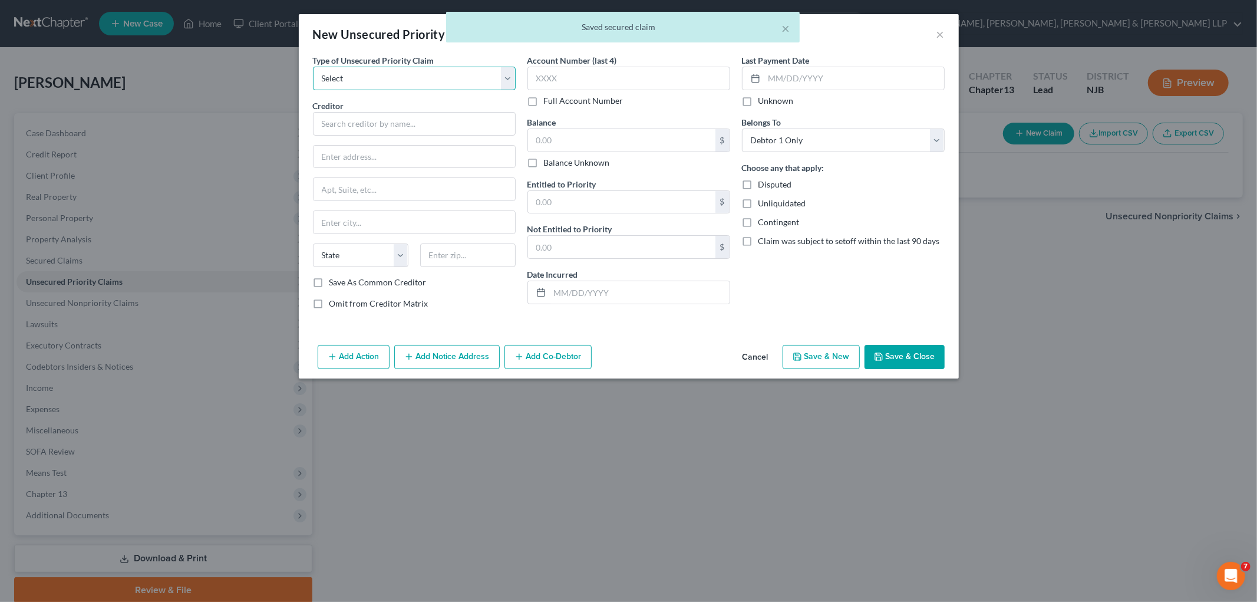
click at [407, 75] on select "Select Taxes & Other Government Units Domestic Support Obligations Extensions o…" at bounding box center [414, 79] width 203 height 24
select select "0"
click at [313, 67] on select "Select Taxes & Other Government Units Domestic Support Obligations Extensions o…" at bounding box center [414, 79] width 203 height 24
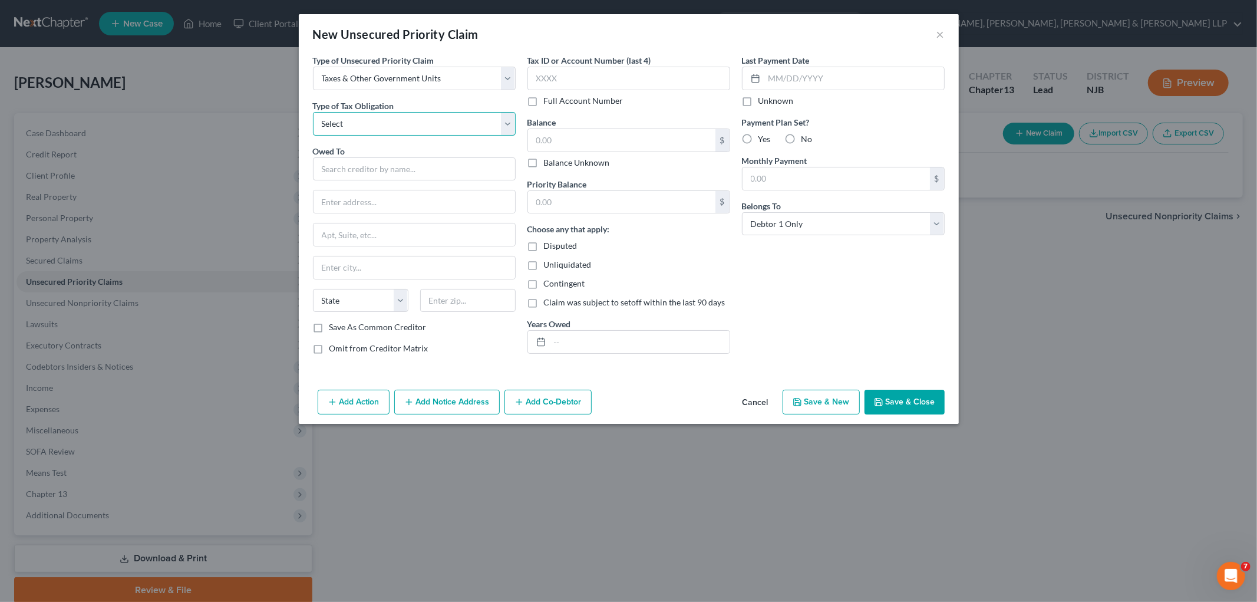
click at [382, 130] on select "Select Federal City State Franchise Tax Board Other" at bounding box center [414, 124] width 203 height 24
select select "0"
click at [313, 112] on select "Select Federal City State Franchise Tax Board Other" at bounding box center [414, 124] width 203 height 24
click at [378, 172] on input "text" at bounding box center [414, 169] width 203 height 24
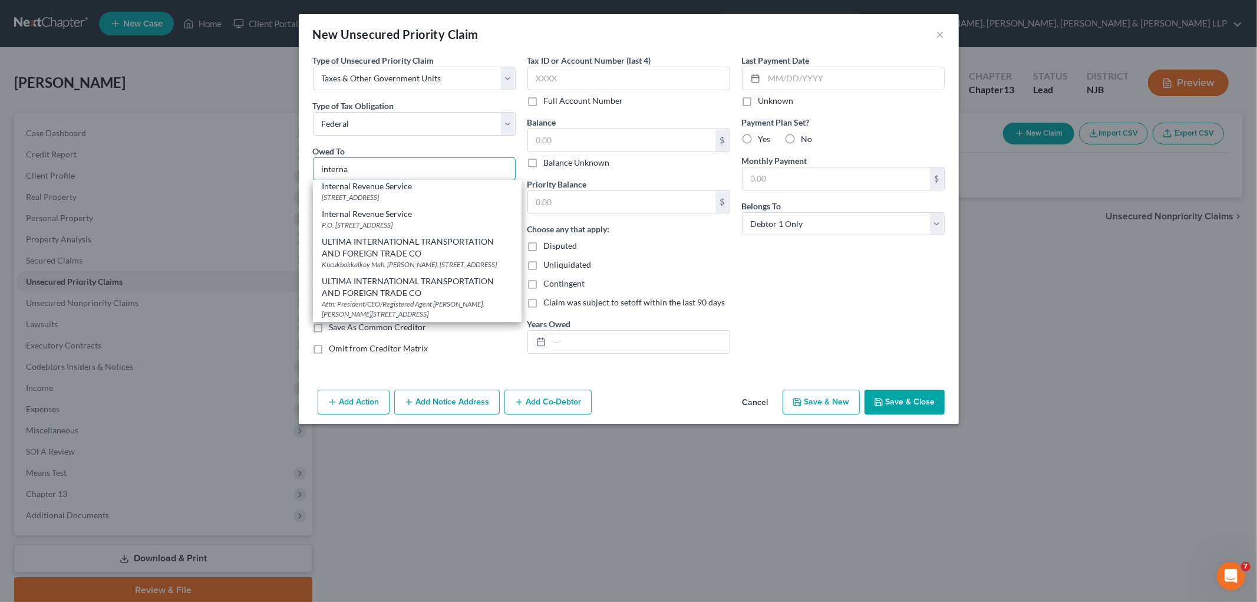
scroll to position [131, 0]
click at [381, 187] on div "Internal Revenue Service" at bounding box center [417, 182] width 190 height 12
type input "Internal Revenue Service"
type input "PO Box 7346"
type input "[GEOGRAPHIC_DATA]"
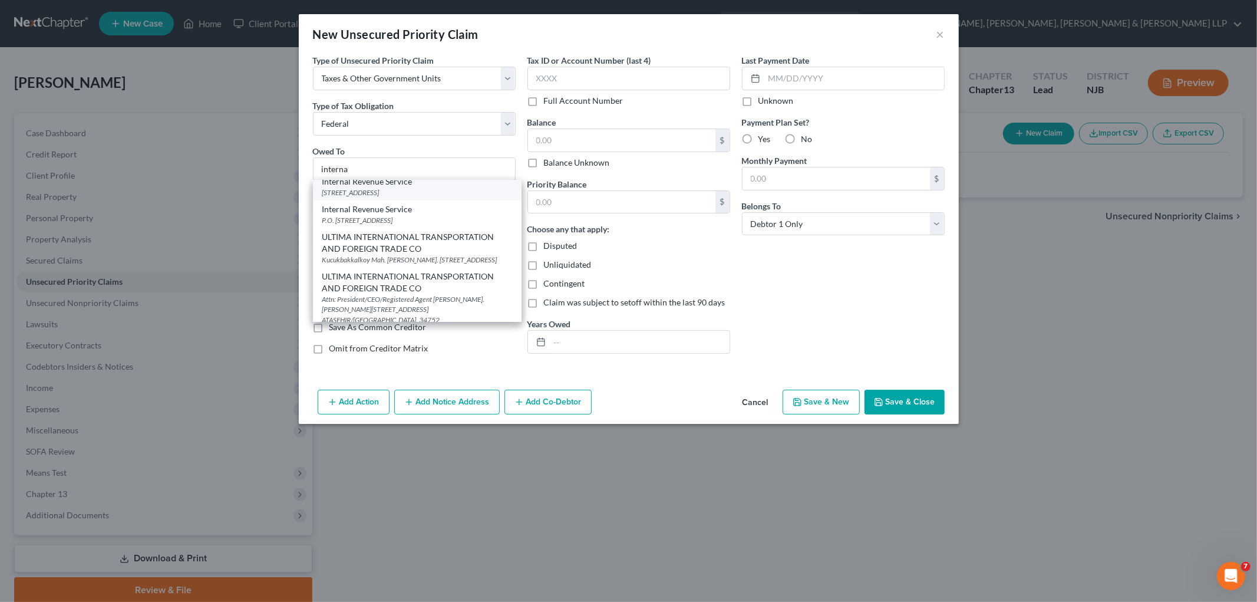
select select "39"
type input "19101"
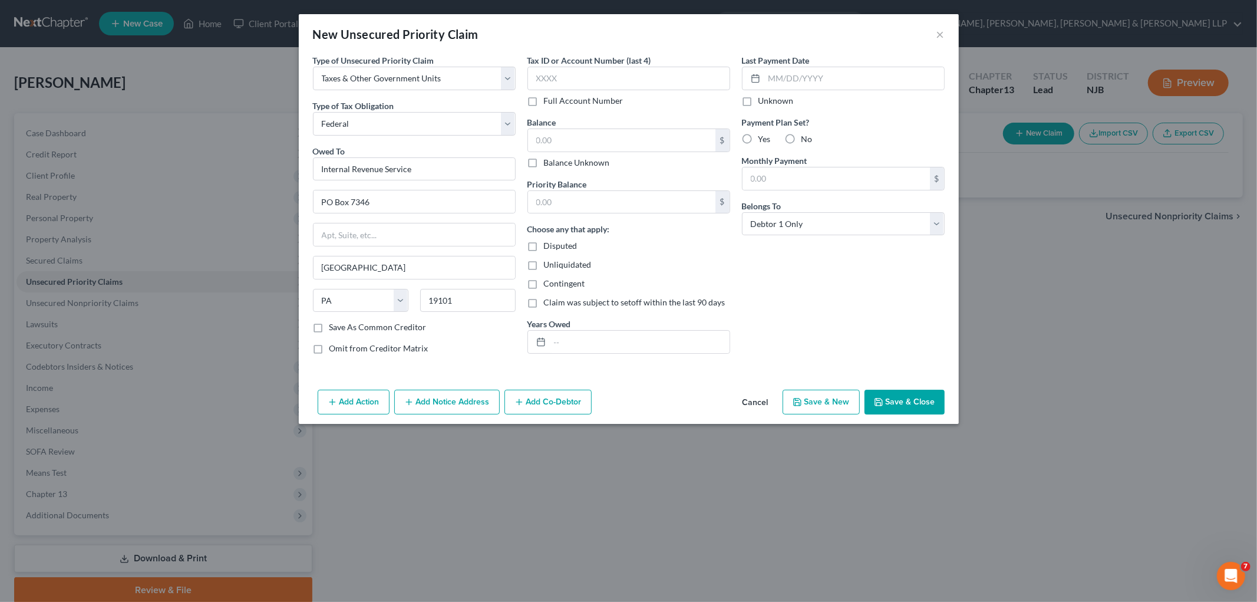
scroll to position [0, 0]
click at [858, 401] on button "Save & Close" at bounding box center [905, 402] width 80 height 25
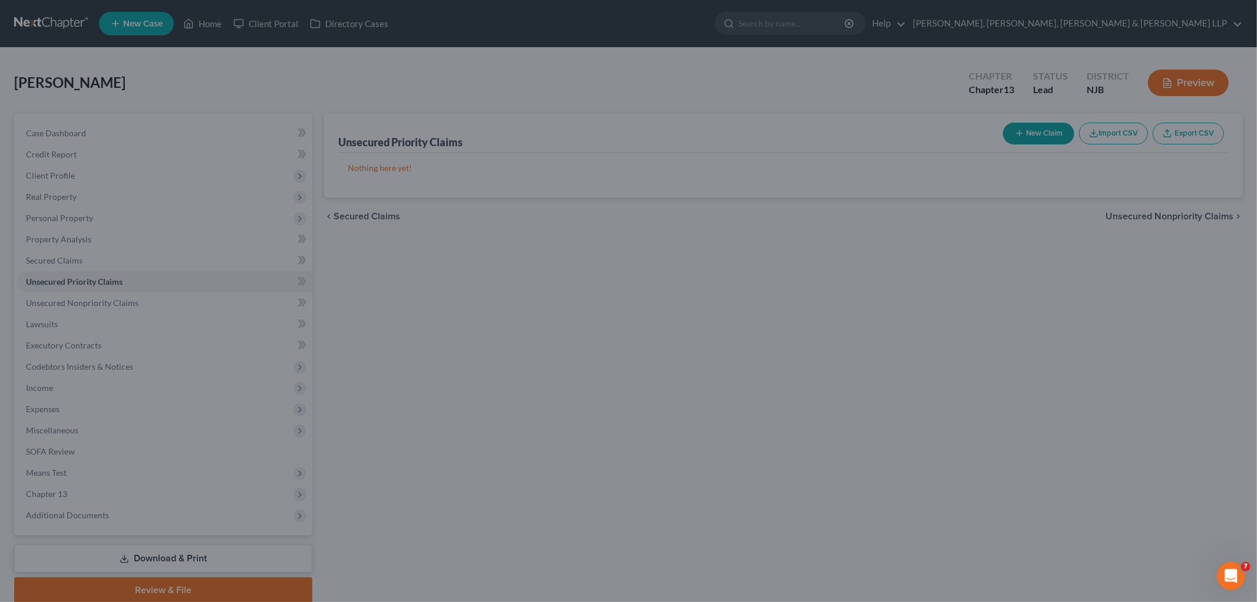
type input "0.00"
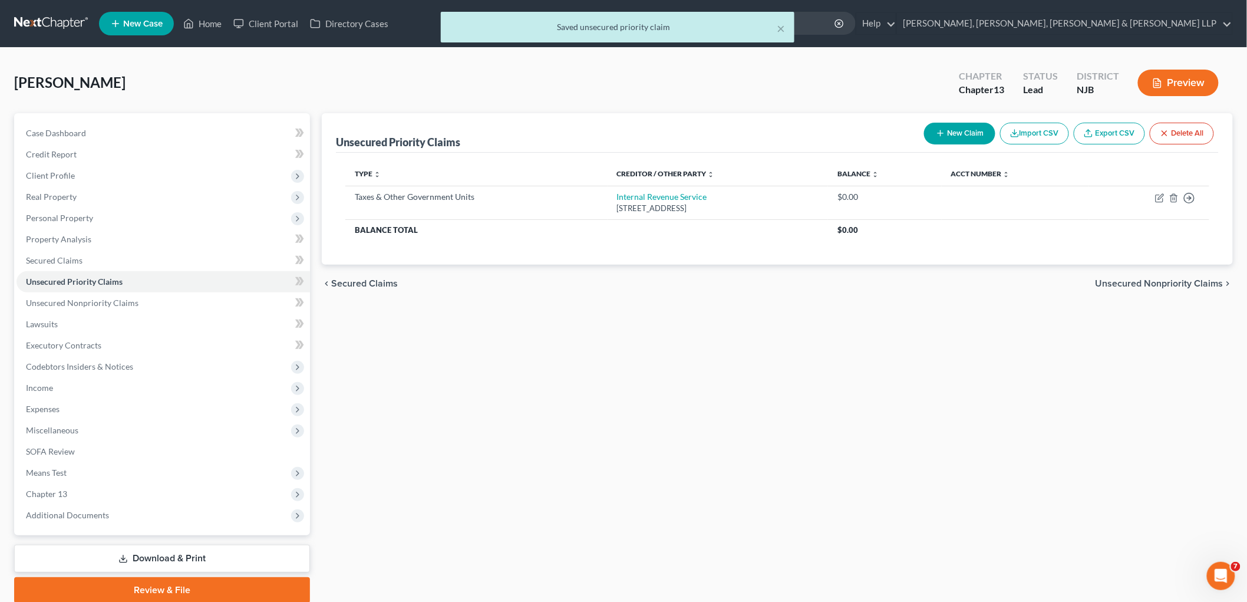
click at [858, 130] on button "New Claim" at bounding box center [959, 134] width 71 height 22
select select "0"
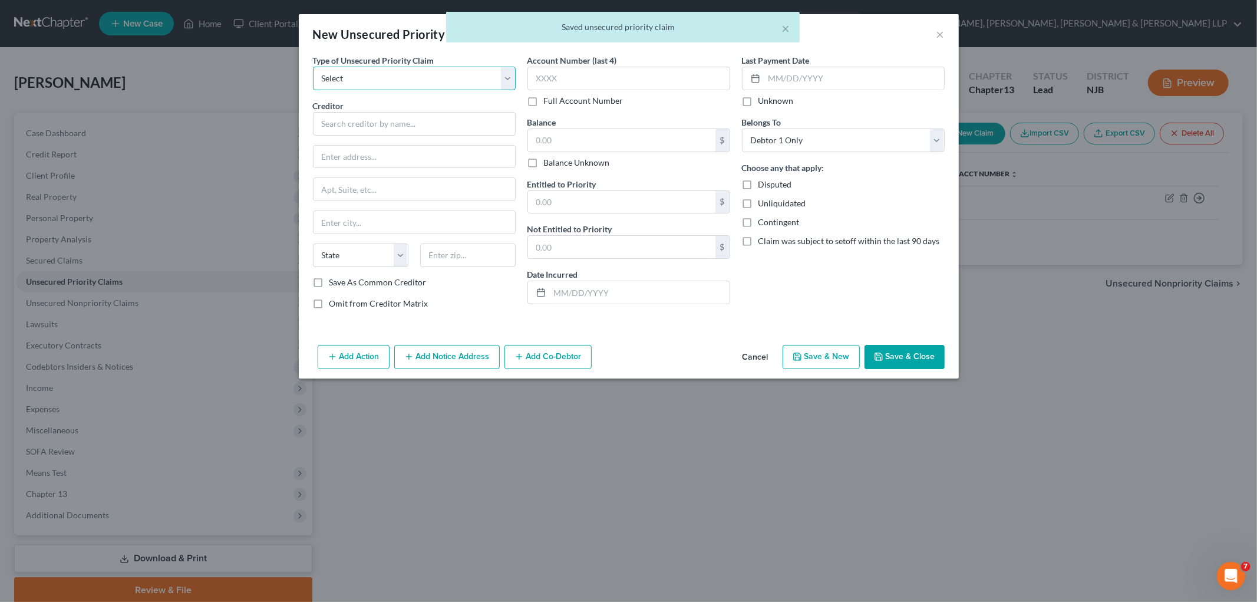
click at [372, 85] on select "Select Taxes & Other Government Units Domestic Support Obligations Extensions o…" at bounding box center [414, 79] width 203 height 24
select select "0"
click at [313, 67] on select "Select Taxes & Other Government Units Domestic Support Obligations Extensions o…" at bounding box center [414, 79] width 203 height 24
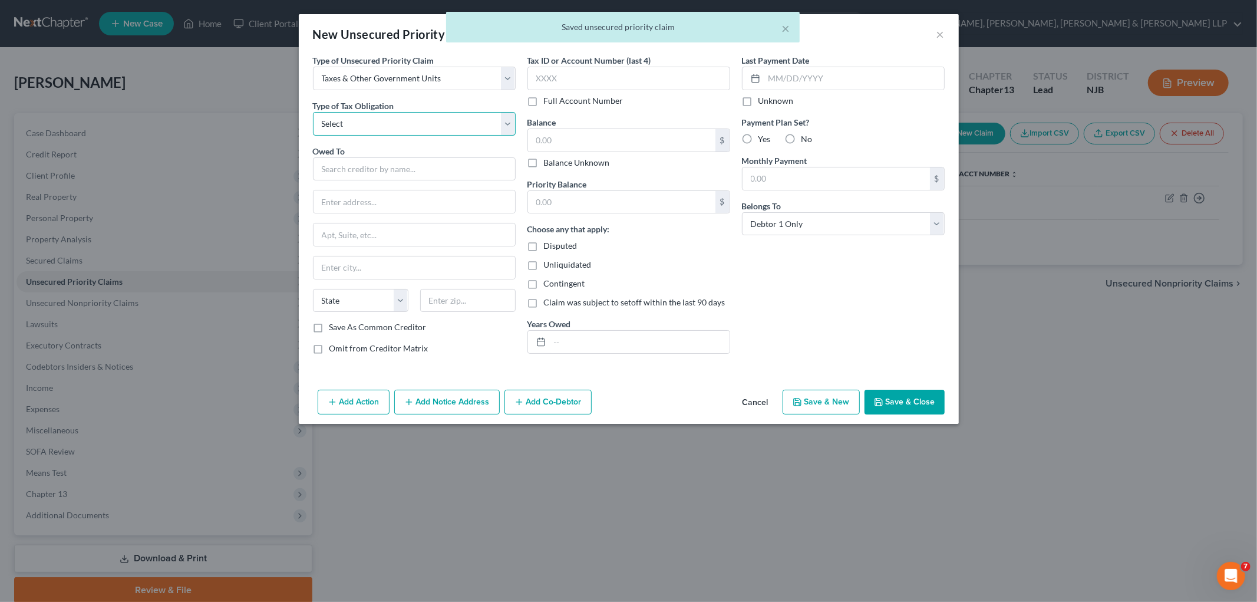
click at [374, 127] on select "Select Federal City State Franchise Tax Board Other" at bounding box center [414, 124] width 203 height 24
select select "2"
click at [313, 112] on select "Select Federal City State Franchise Tax Board Other" at bounding box center [414, 124] width 203 height 24
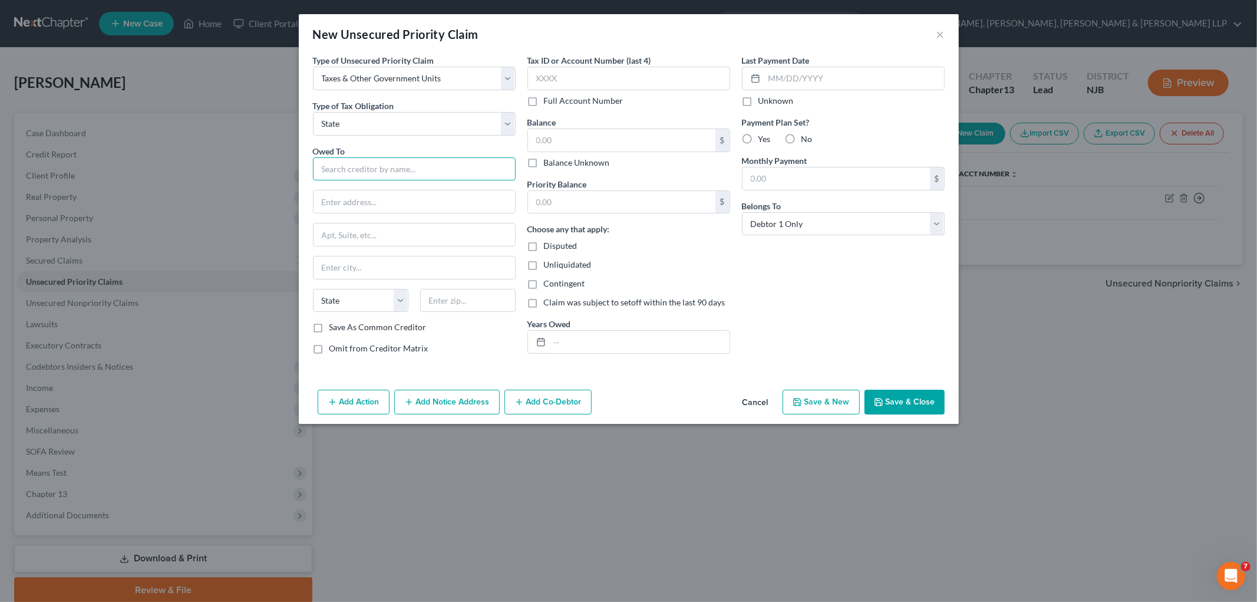
click at [374, 162] on input "text" at bounding box center [414, 169] width 203 height 24
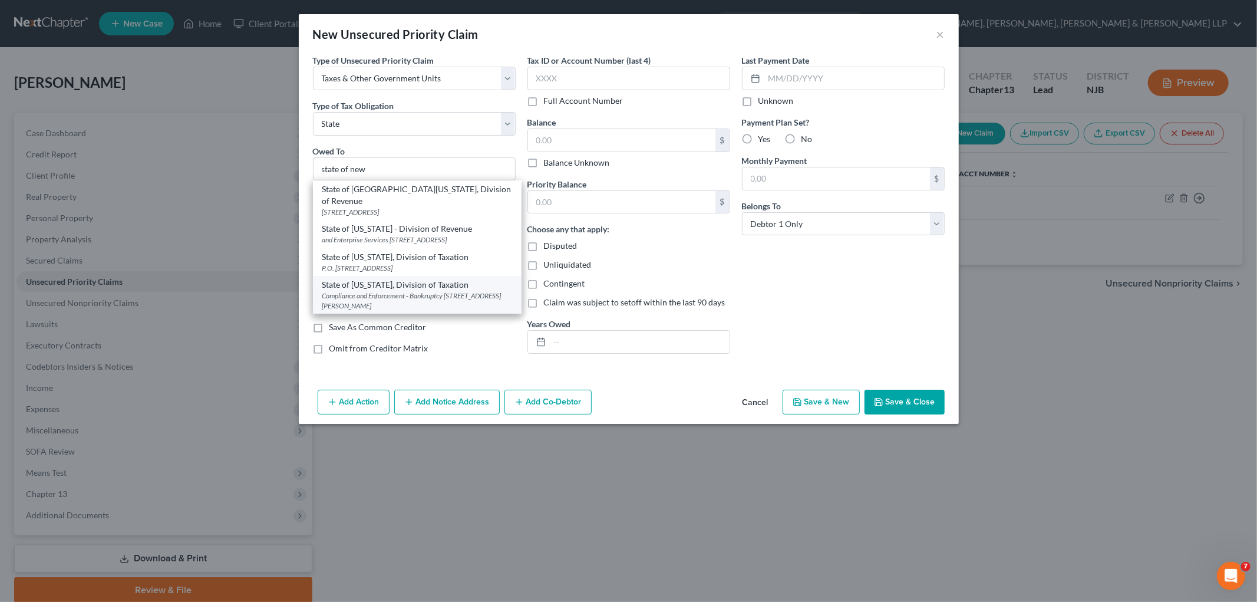
click at [387, 285] on div "State of [US_STATE], Division of Taxation" at bounding box center [417, 285] width 190 height 12
type input "State of [US_STATE], Division of Taxation"
type input "Compliance and Enforcement - Bankruptcy Unit"
type input "[STREET_ADDRESS][PERSON_NAME]"
type input "[GEOGRAPHIC_DATA]"
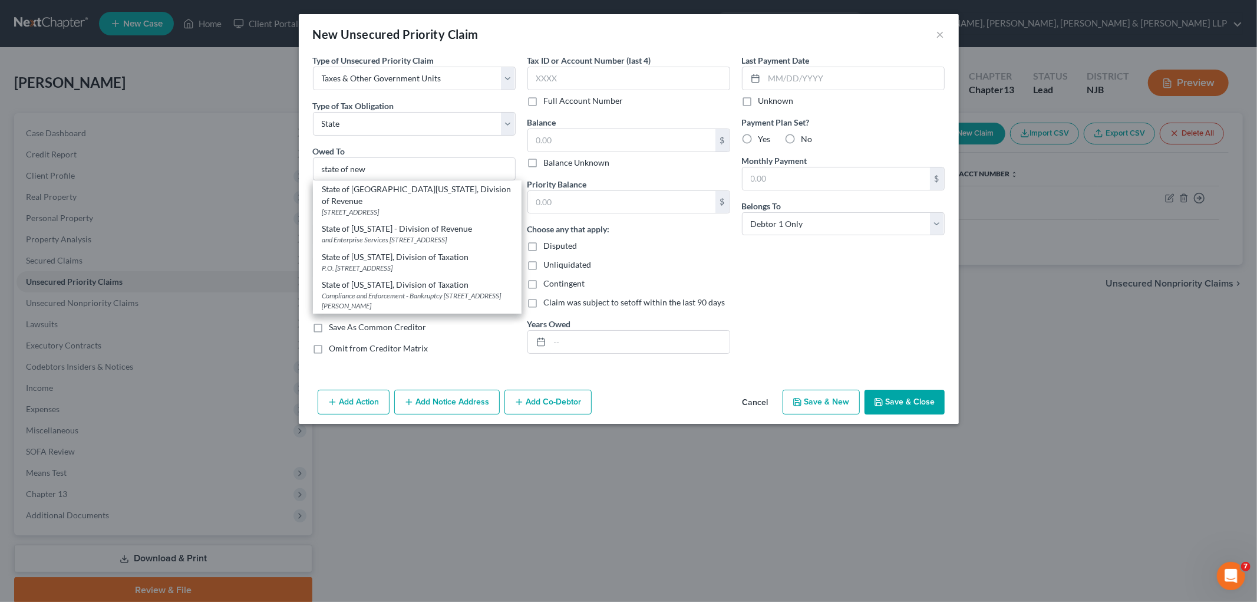
select select "33"
type input "08695"
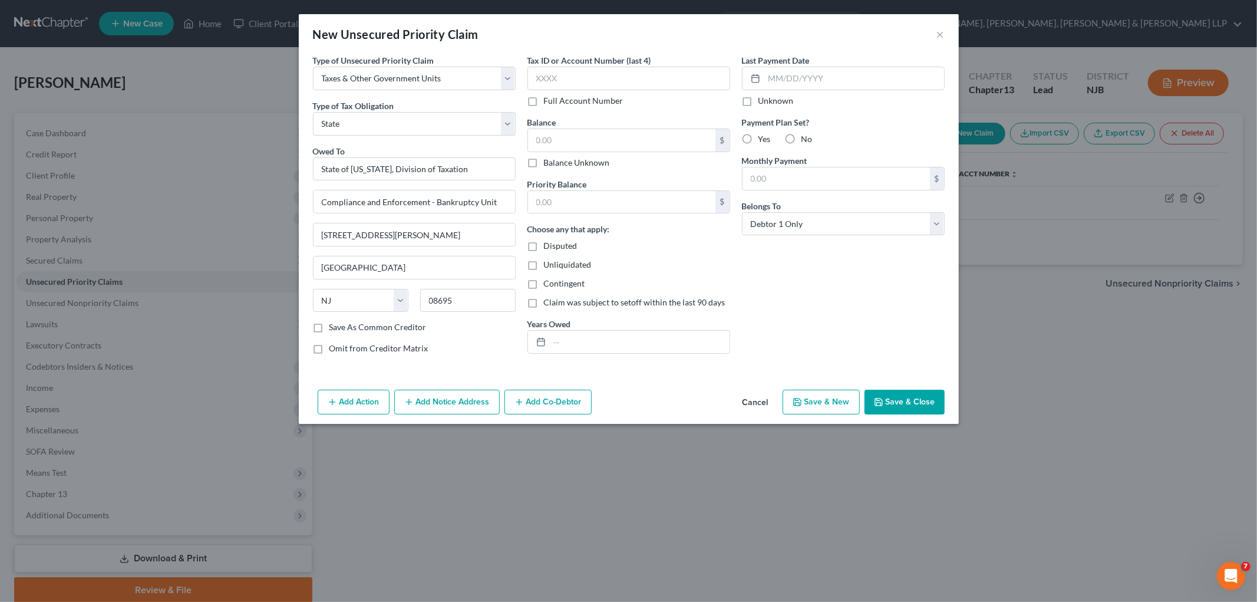
click at [858, 404] on button "Save & Close" at bounding box center [905, 402] width 80 height 25
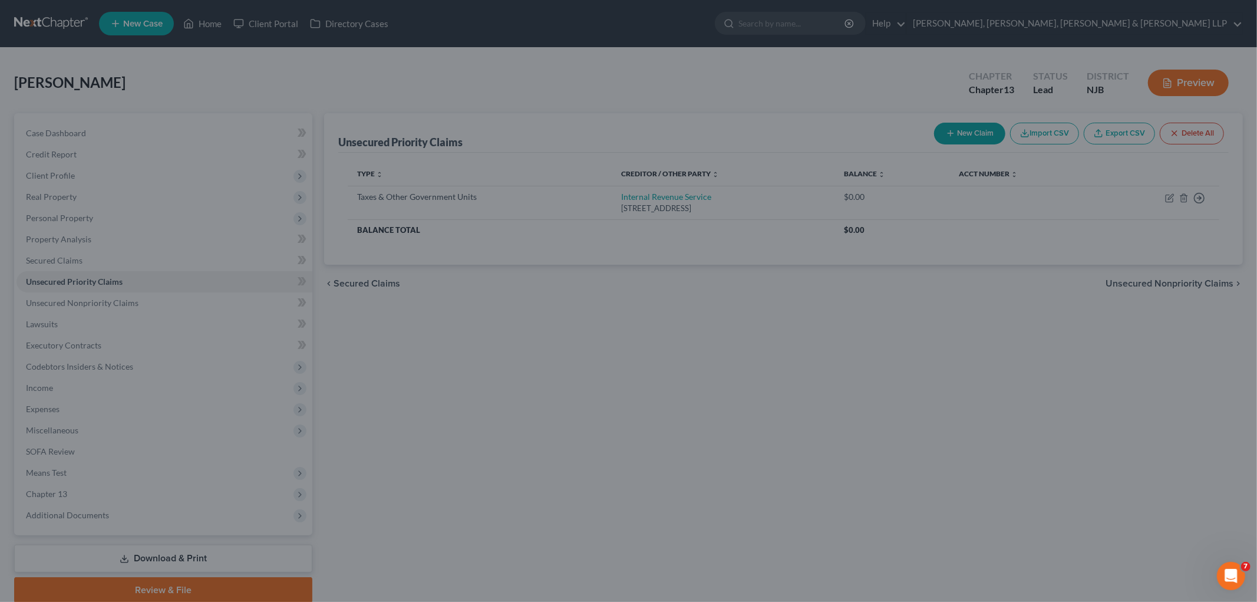
type input "0.00"
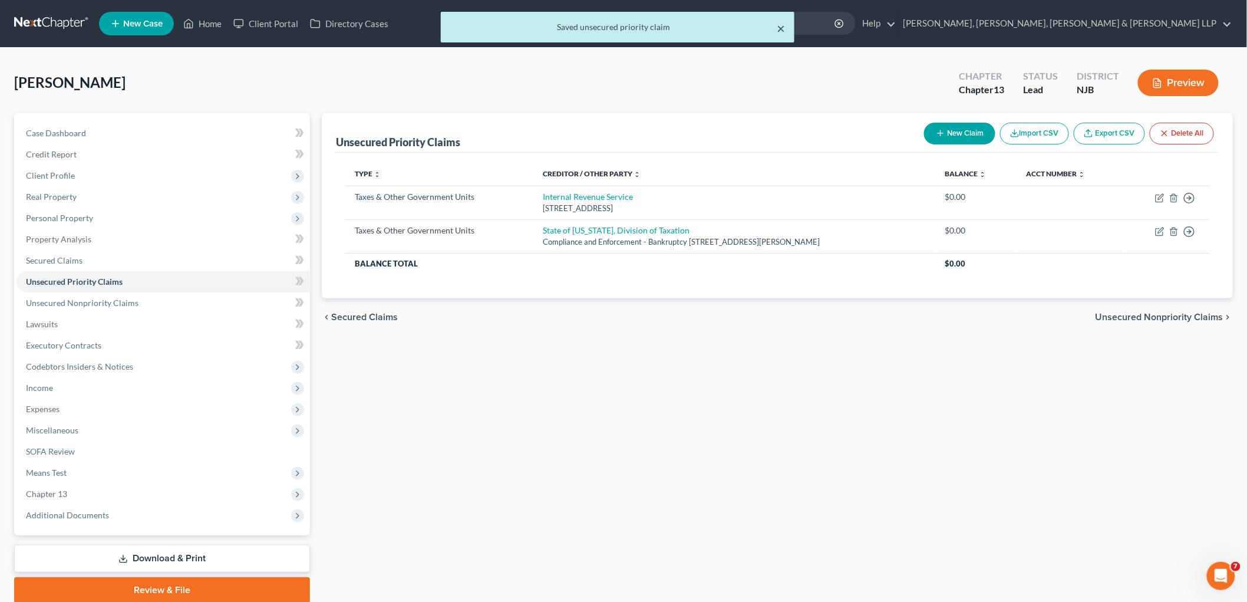
click at [782, 28] on button "×" at bounding box center [781, 28] width 8 height 14
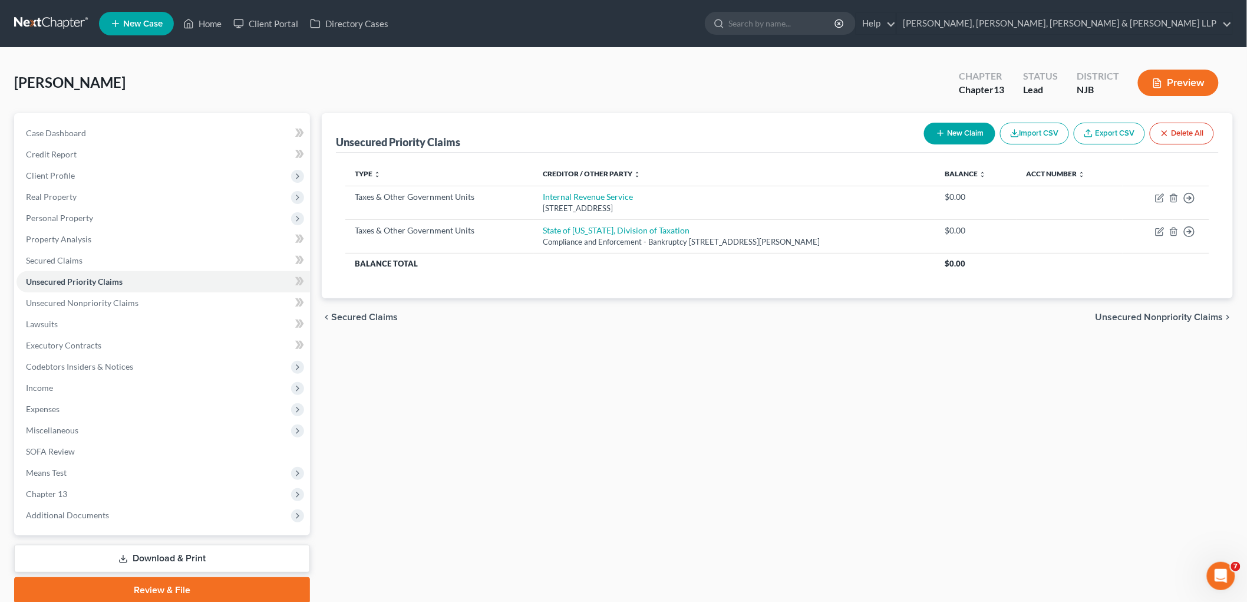
click at [858, 319] on span "Unsecured Nonpriority Claims" at bounding box center [1160, 316] width 128 height 9
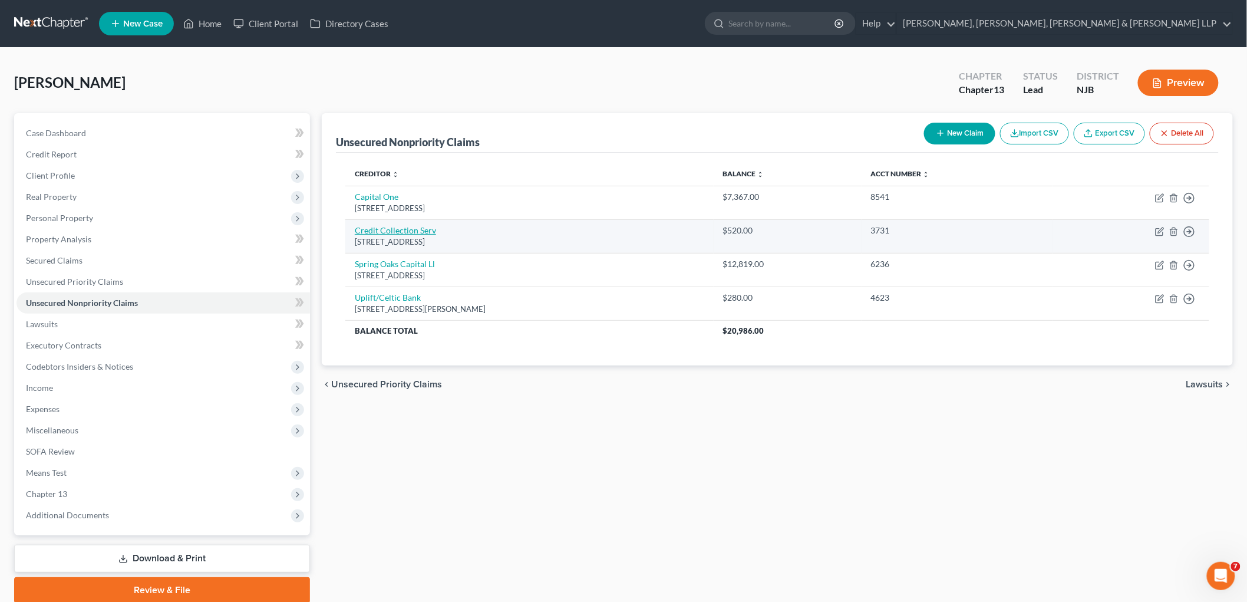
drag, startPoint x: 482, startPoint y: 239, endPoint x: 355, endPoint y: 226, distance: 126.8
click at [355, 226] on td "Credit Collection Serv [STREET_ADDRESS]" at bounding box center [529, 236] width 368 height 34
copy td "Credit Collection Serv [STREET_ADDRESS]"
click at [858, 230] on icon "button" at bounding box center [1159, 232] width 7 height 7
select select "22"
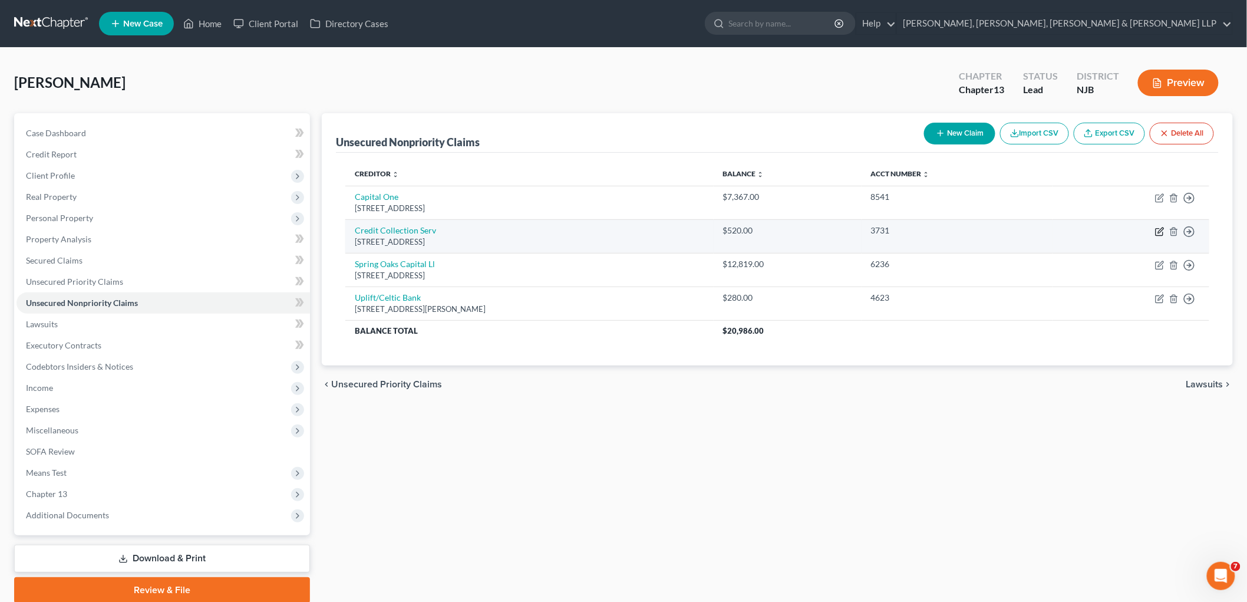
select select "1"
select select "0"
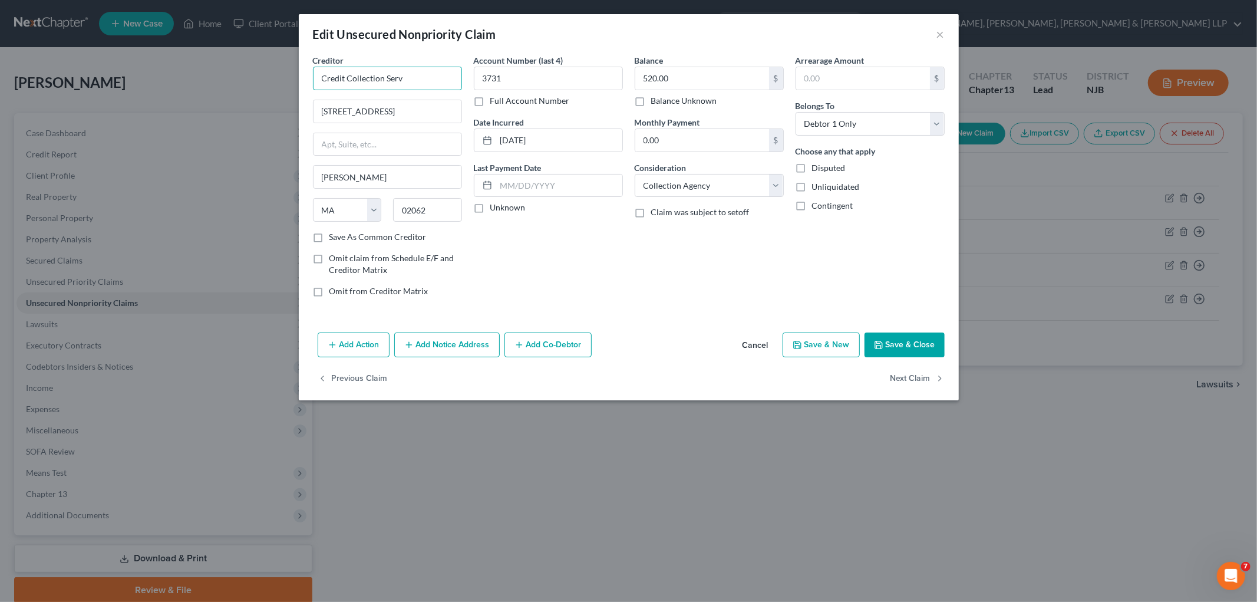
drag, startPoint x: 409, startPoint y: 75, endPoint x: 295, endPoint y: 70, distance: 113.9
click at [295, 70] on div "Edit Unsecured Nonpriority Claim × Creditor * Credit Collection Serv [GEOGRAPHI…" at bounding box center [628, 301] width 1257 height 602
paste input "ices"
type input "Credit Collection Services"
click at [422, 113] on input "[STREET_ADDRESS]" at bounding box center [388, 111] width 148 height 22
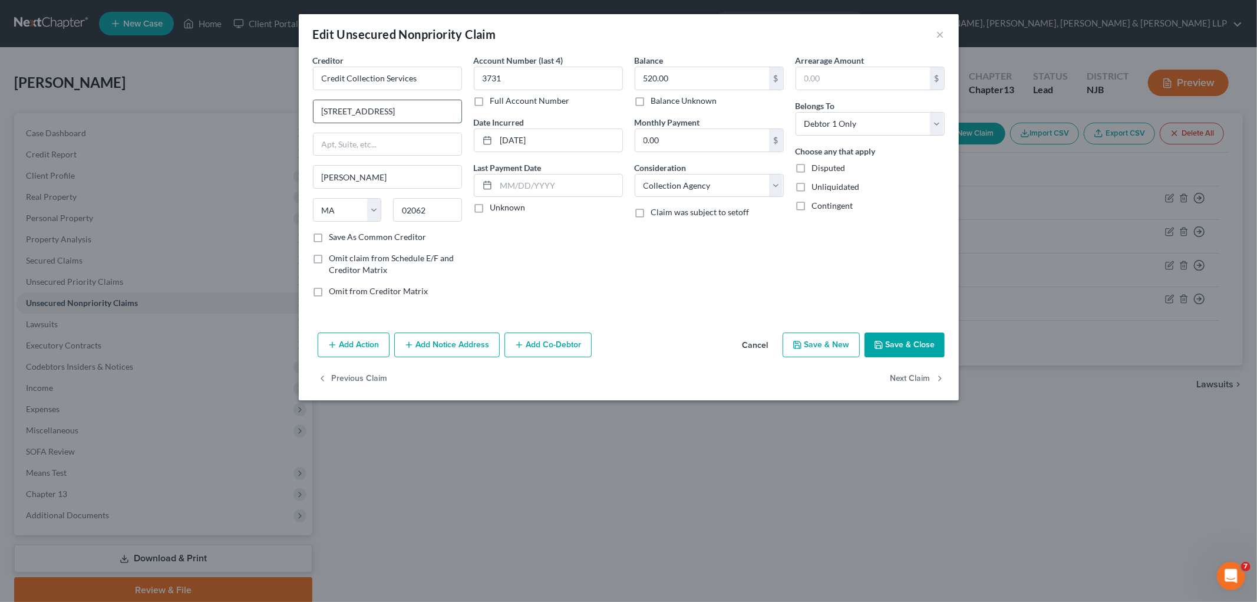
type input "[STREET_ADDRESS]"
click at [562, 243] on div "Account Number (last 4) 3731 Full Account Number Date Incurred [DATE] Last Paym…" at bounding box center [548, 180] width 161 height 252
click at [858, 341] on button "Save & Close" at bounding box center [905, 344] width 80 height 25
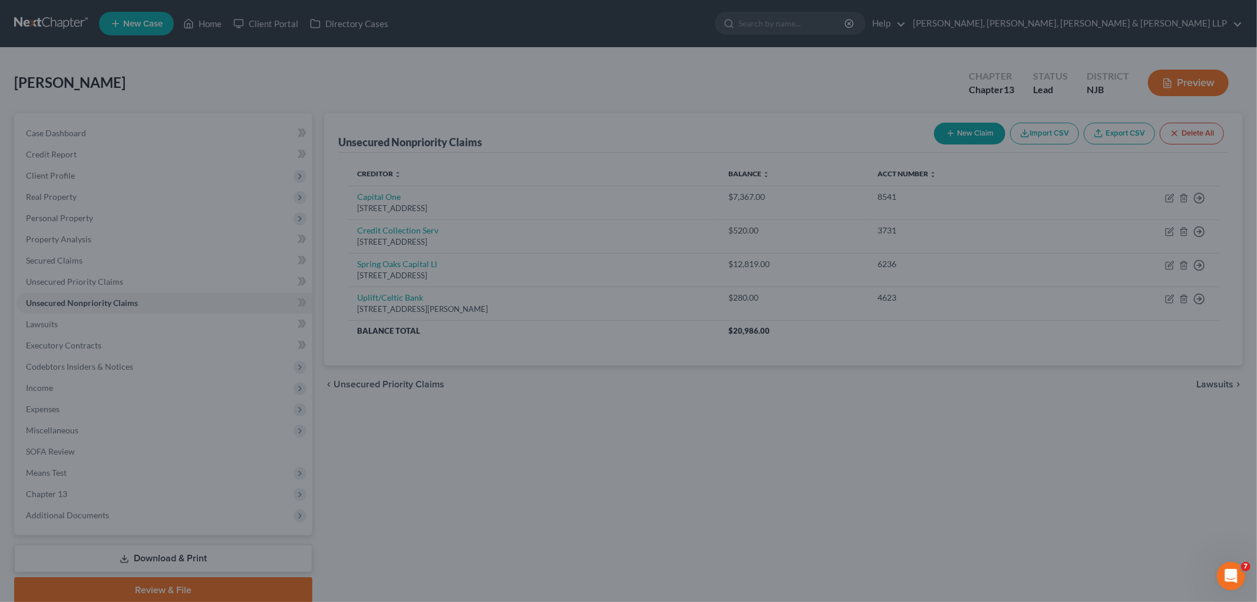
type input "0"
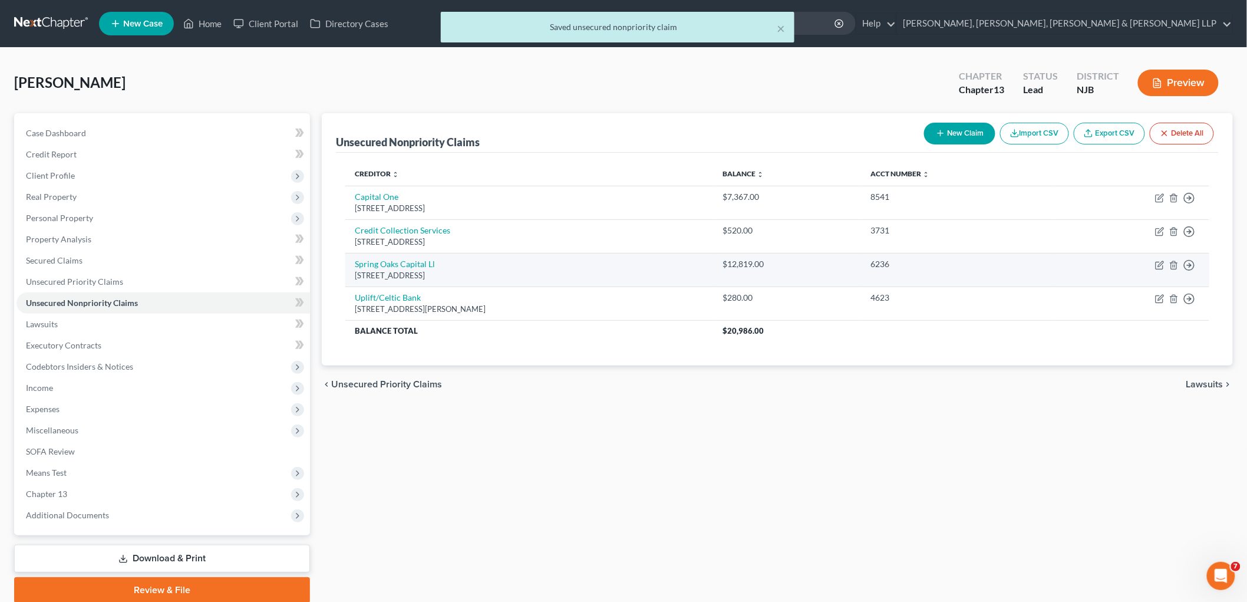
drag, startPoint x: 528, startPoint y: 274, endPoint x: 354, endPoint y: 261, distance: 175.0
click at [354, 261] on td "[GEOGRAPHIC_DATA][STREET_ADDRESS]" at bounding box center [529, 270] width 368 height 34
copy td "[GEOGRAPHIC_DATA][STREET_ADDRESS]"
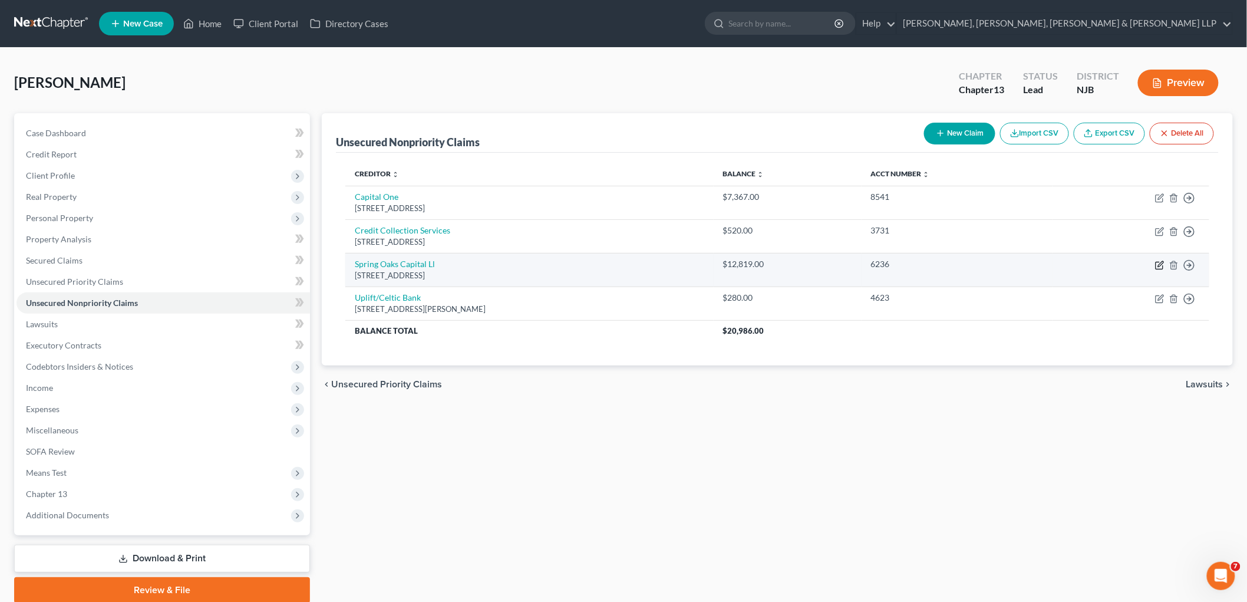
click at [858, 263] on icon "button" at bounding box center [1159, 265] width 9 height 9
select select "48"
select select "0"
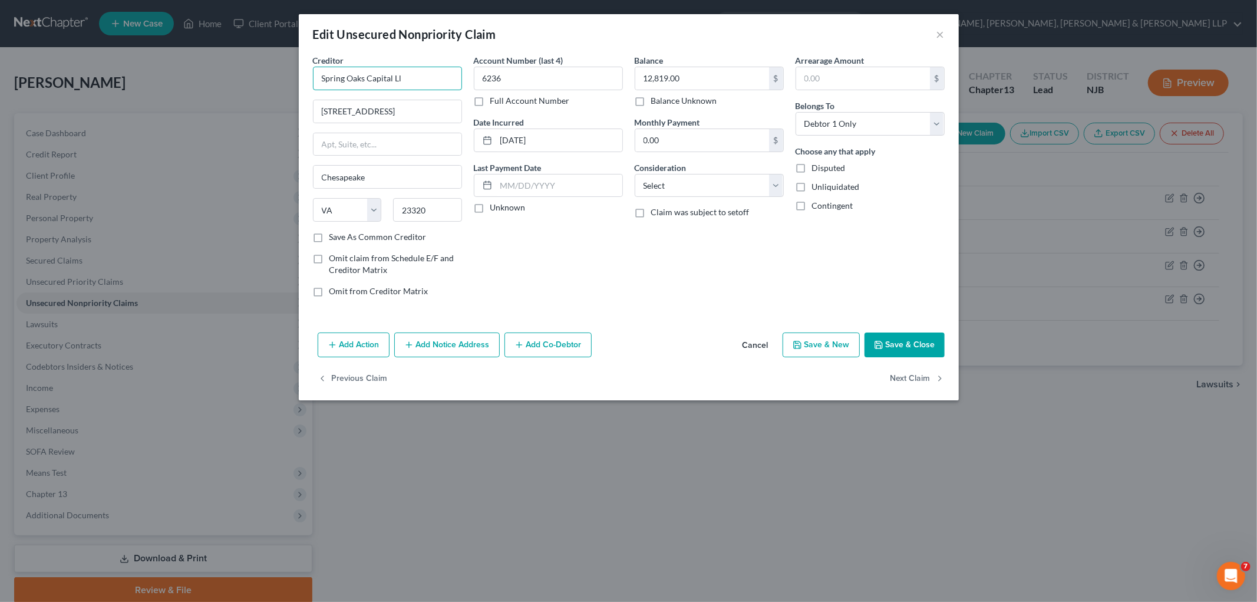
drag, startPoint x: 416, startPoint y: 81, endPoint x: 299, endPoint y: 80, distance: 116.1
click at [299, 80] on div "Creditor * [GEOGRAPHIC_DATA] Capital Ll [STREET_ADDRESS][GEOGRAPHIC_DATA] [US_S…" at bounding box center [629, 190] width 660 height 273
paste input "text"
type input "Spring Oaks Capital"
drag, startPoint x: 426, startPoint y: 113, endPoint x: 407, endPoint y: 112, distance: 18.3
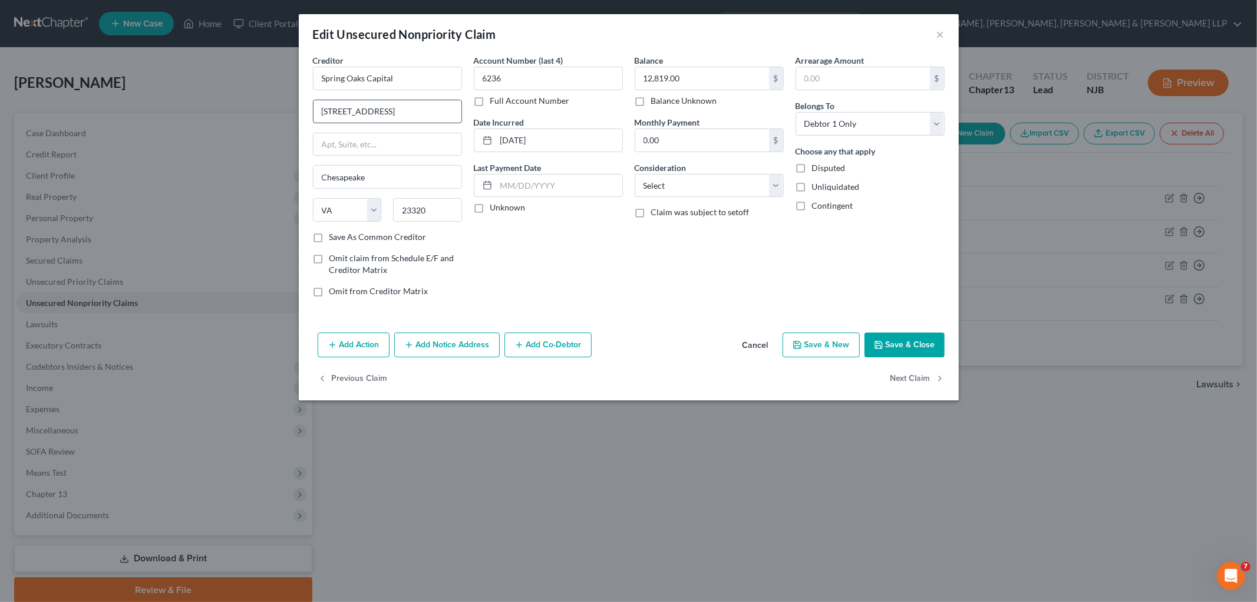
click at [407, 112] on input "[STREET_ADDRESS]" at bounding box center [388, 111] width 148 height 22
paste input "Suite 100B"
type input "[STREET_ADDRESS]"
click at [566, 275] on div "Account Number (last 4) 6236 Full Account Number Date Incurred [DATE] Last Paym…" at bounding box center [548, 180] width 161 height 252
click at [858, 345] on button "Save & Close" at bounding box center [905, 344] width 80 height 25
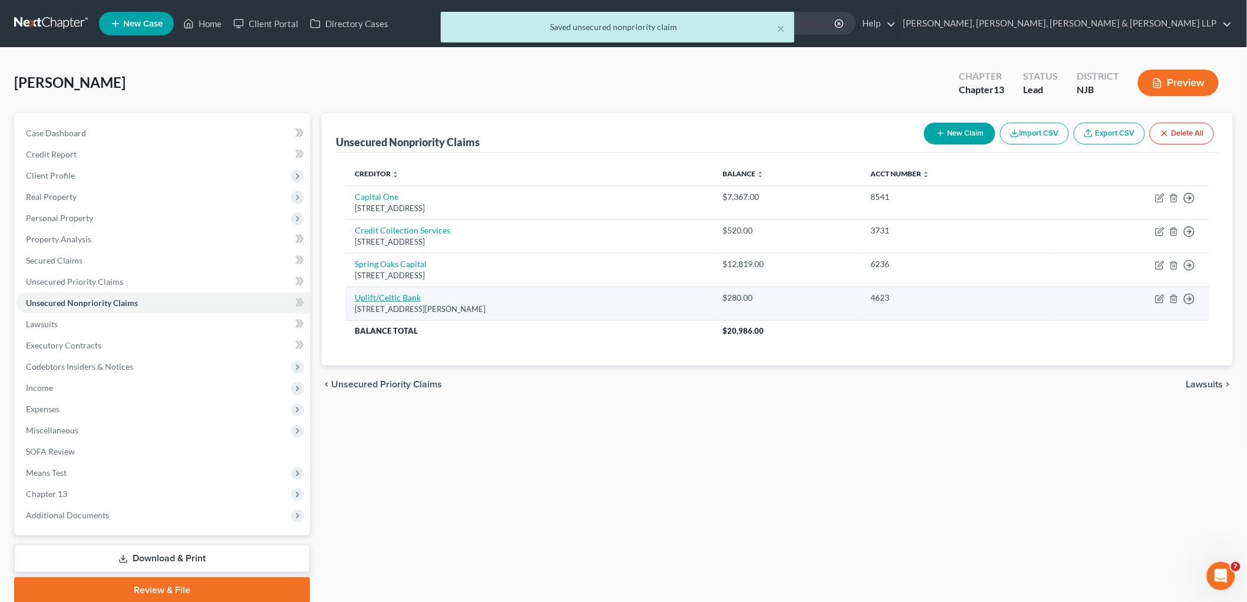
drag, startPoint x: 486, startPoint y: 309, endPoint x: 355, endPoint y: 296, distance: 130.8
click at [355, 296] on td "Uplift/Celtic Bank [STREET_ADDRESS][PERSON_NAME]" at bounding box center [529, 303] width 368 height 34
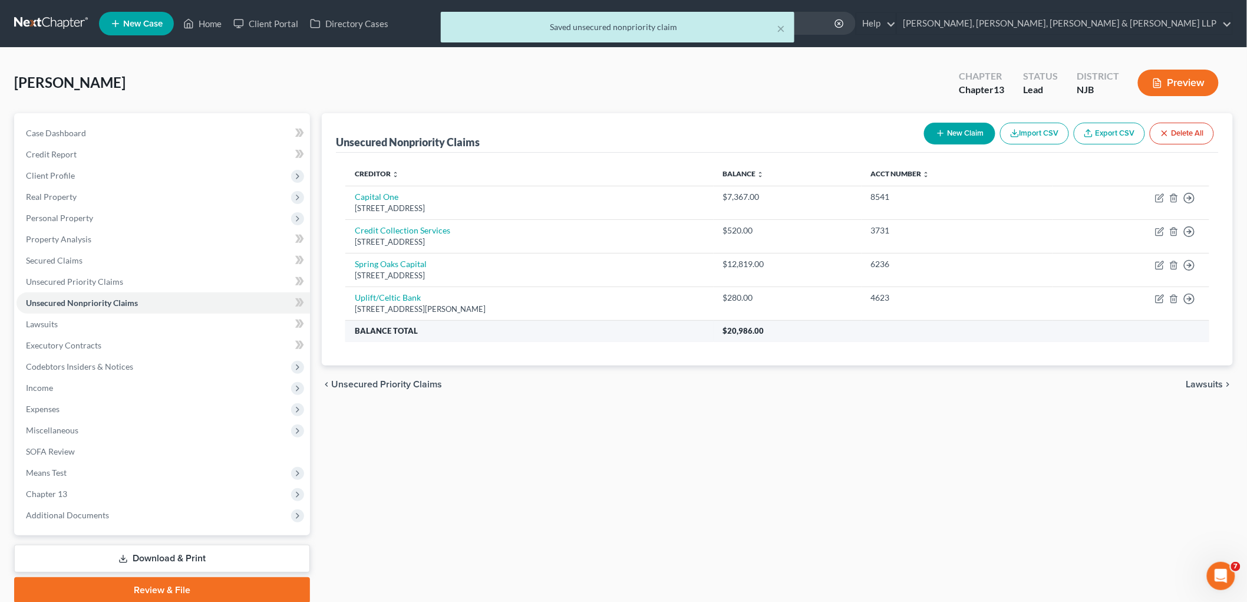
copy td "Uplift/Celtic Bank [STREET_ADDRESS][PERSON_NAME]"
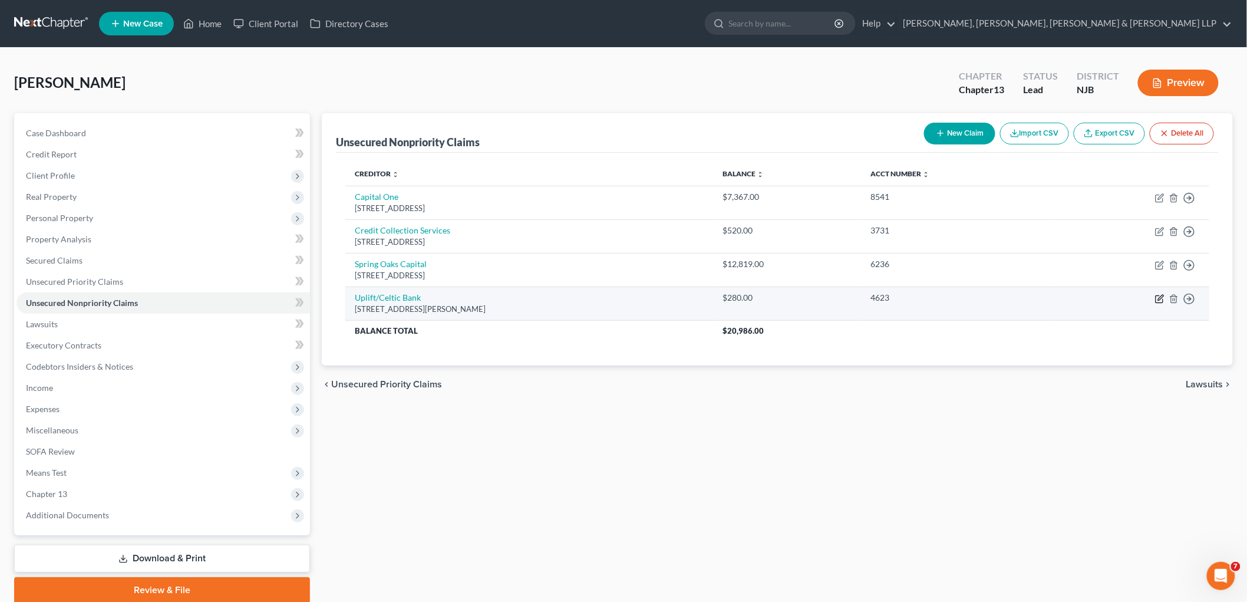
click at [858, 298] on icon "button" at bounding box center [1160, 297] width 5 height 5
select select "4"
select select "0"
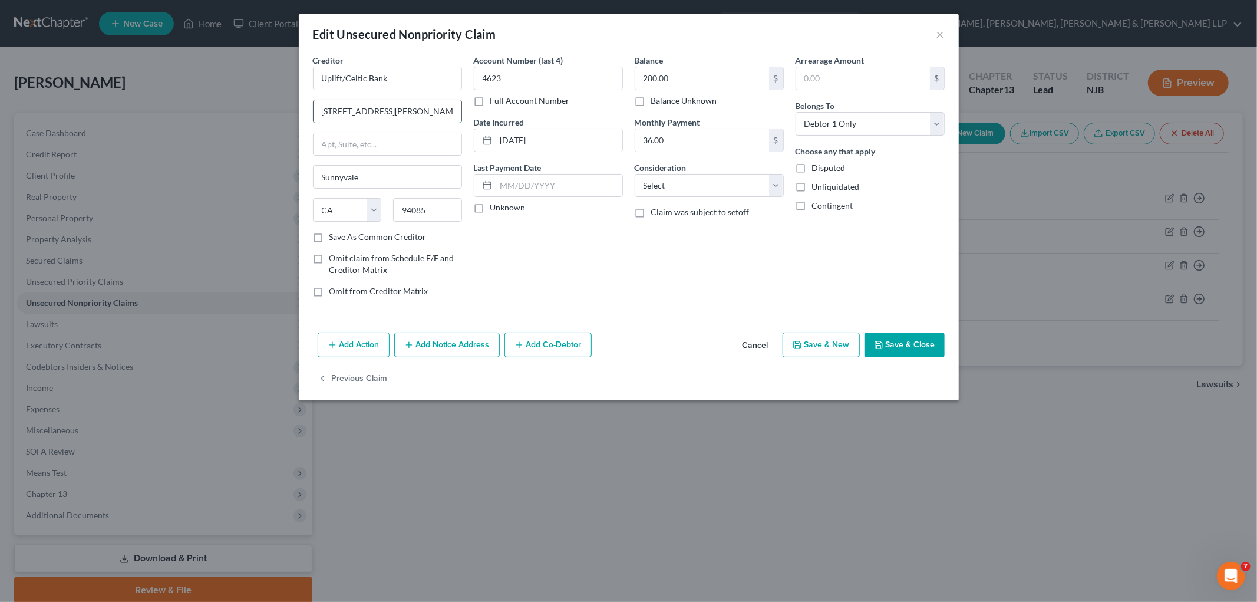
click at [408, 111] on input "[STREET_ADDRESS][PERSON_NAME]" at bounding box center [388, 111] width 148 height 22
type input "[STREET_ADDRESS][PERSON_NAME]"
click at [562, 259] on div "Account Number (last 4) 4623 Full Account Number Date Incurred [DATE] Last Paym…" at bounding box center [548, 180] width 161 height 252
click at [858, 344] on button "Save & Close" at bounding box center [905, 344] width 80 height 25
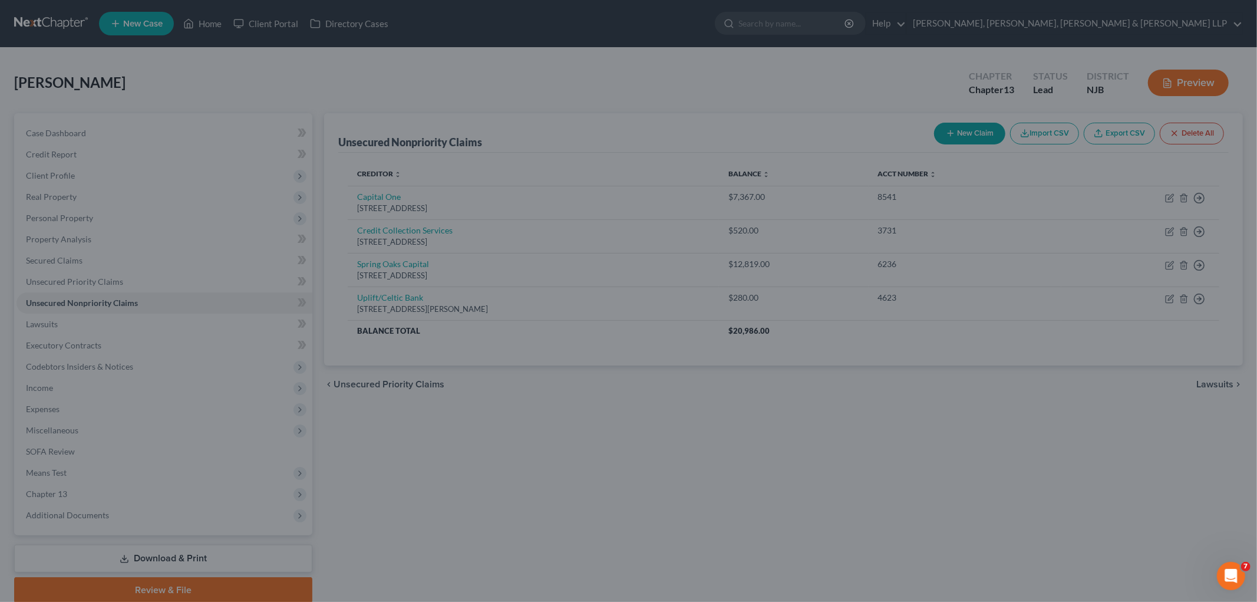
type input "0"
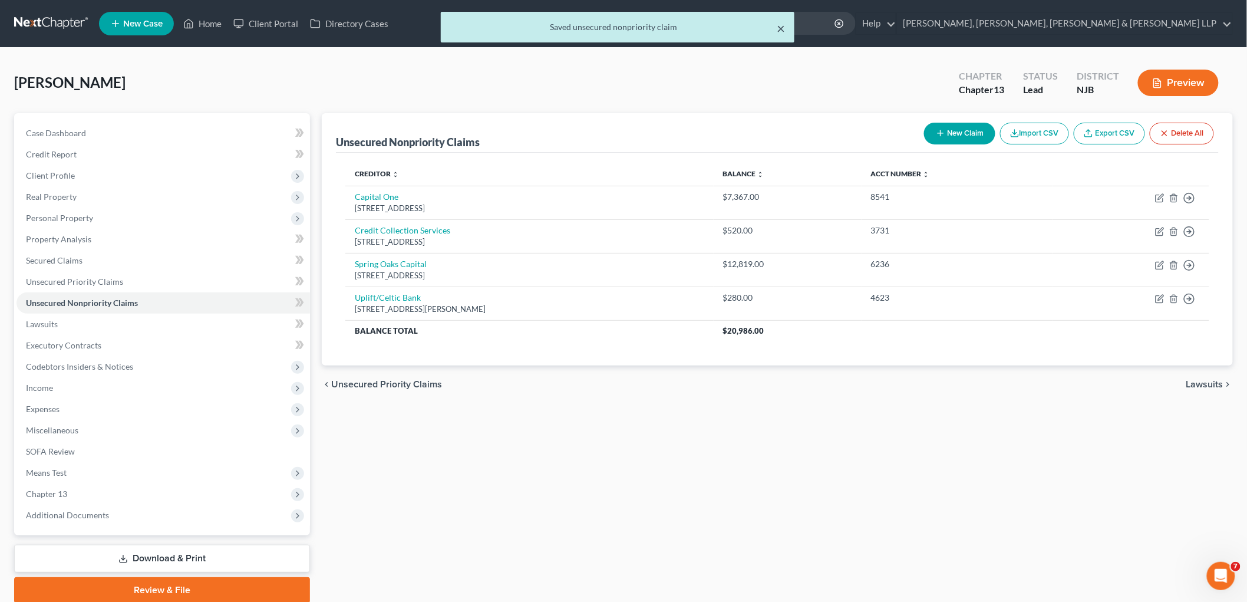
click at [784, 28] on button "×" at bounding box center [781, 28] width 8 height 14
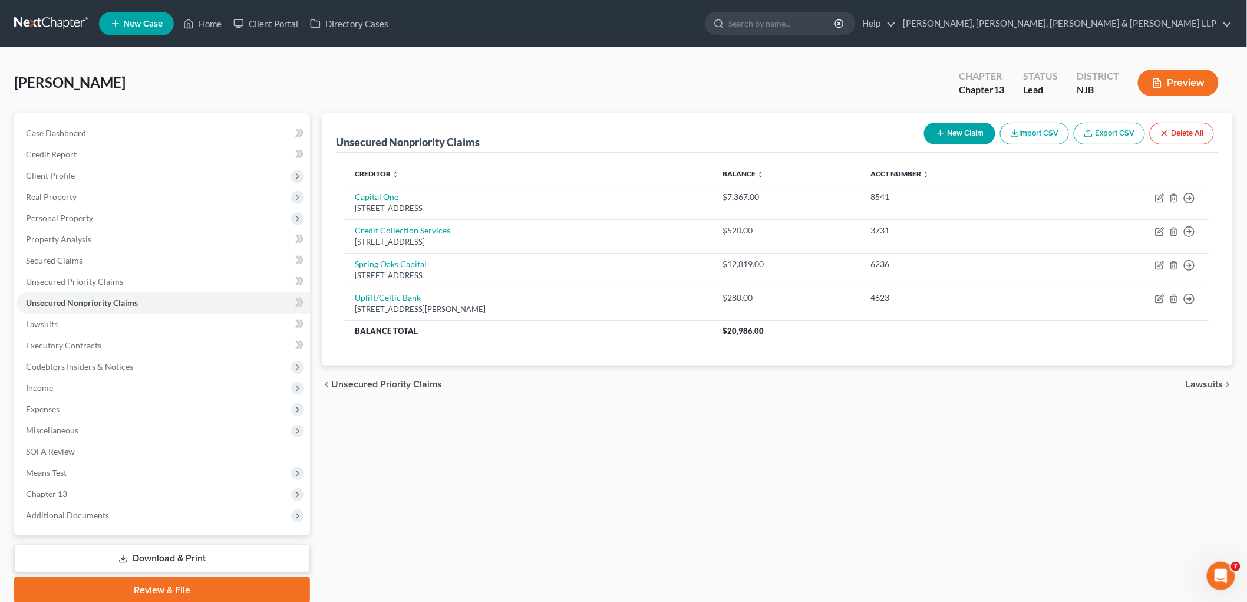
click at [858, 390] on div "chevron_left Unsecured Priority Claims Lawsuits chevron_right" at bounding box center [777, 384] width 911 height 38
click at [858, 383] on span "Lawsuits" at bounding box center [1205, 384] width 37 height 9
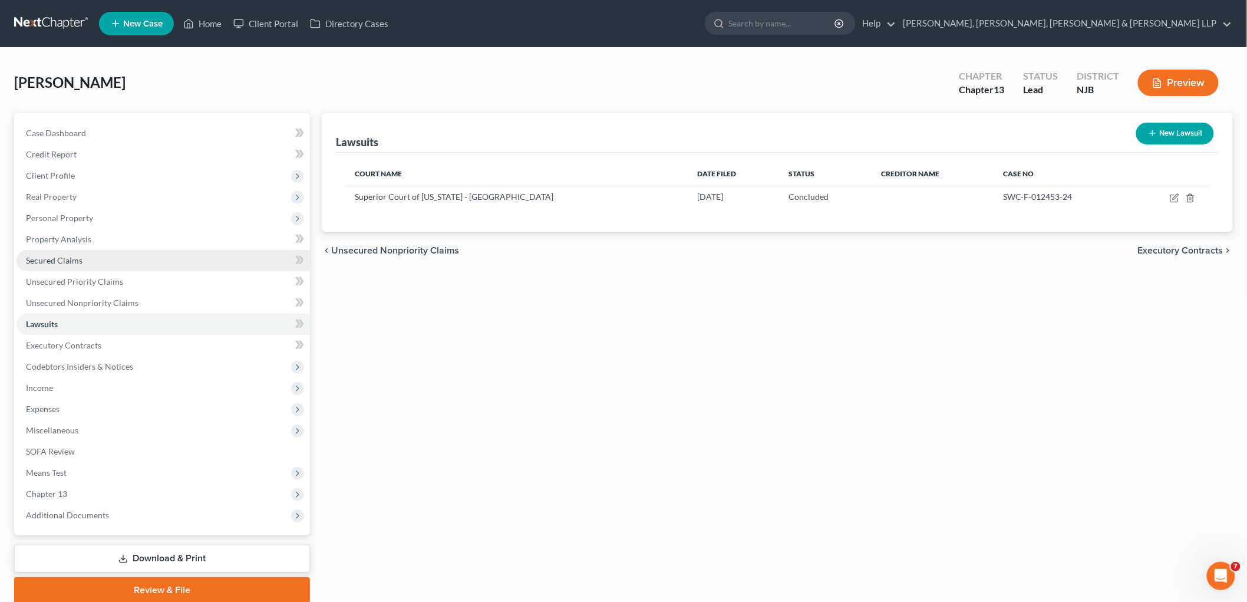
click at [55, 255] on span "Secured Claims" at bounding box center [54, 260] width 57 height 10
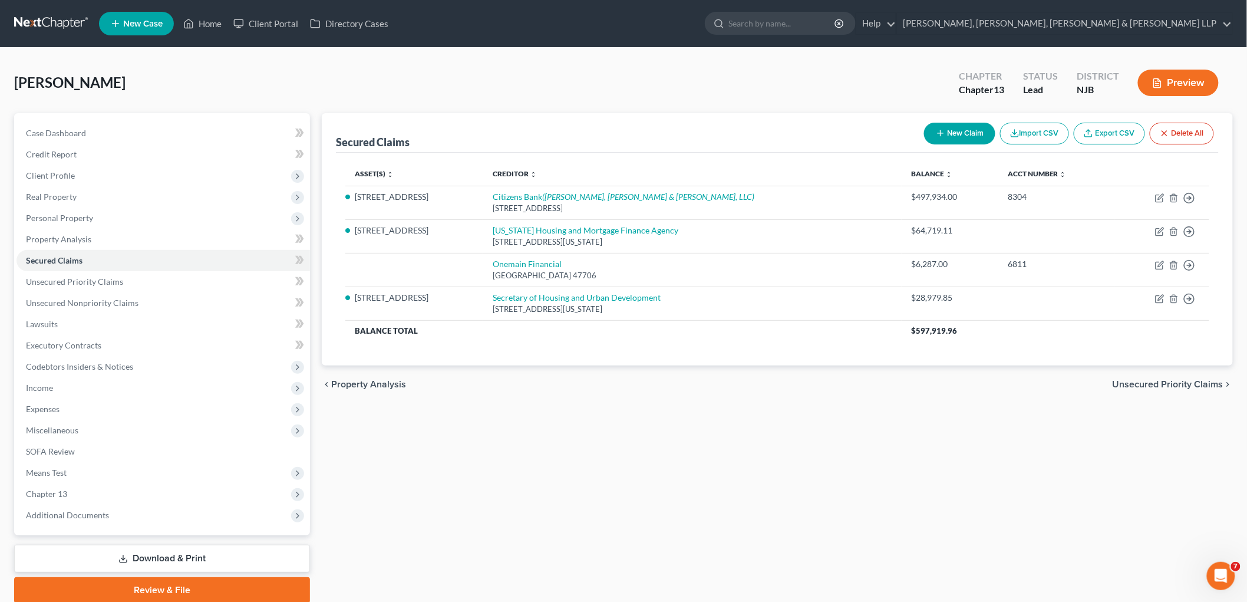
click at [858, 380] on span "Unsecured Priority Claims" at bounding box center [1168, 384] width 111 height 9
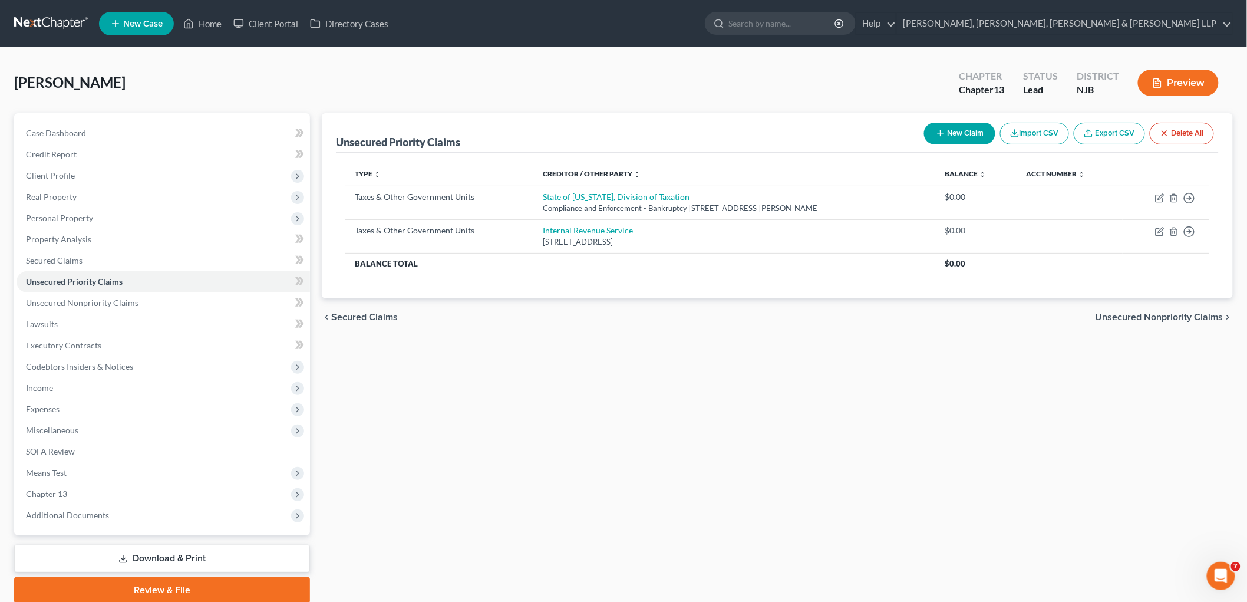
click at [370, 317] on span "Secured Claims" at bounding box center [364, 316] width 67 height 9
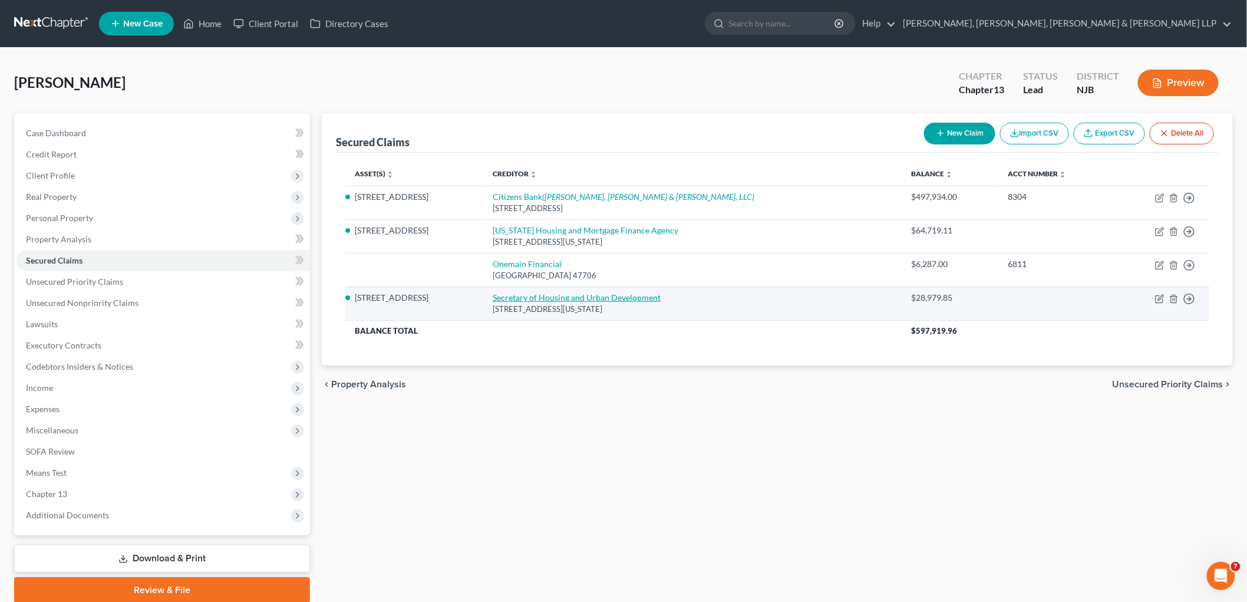
click at [540, 295] on link "Secretary of Housing and Urban Development" at bounding box center [577, 297] width 168 height 10
select select "8"
select select "2"
select select "0"
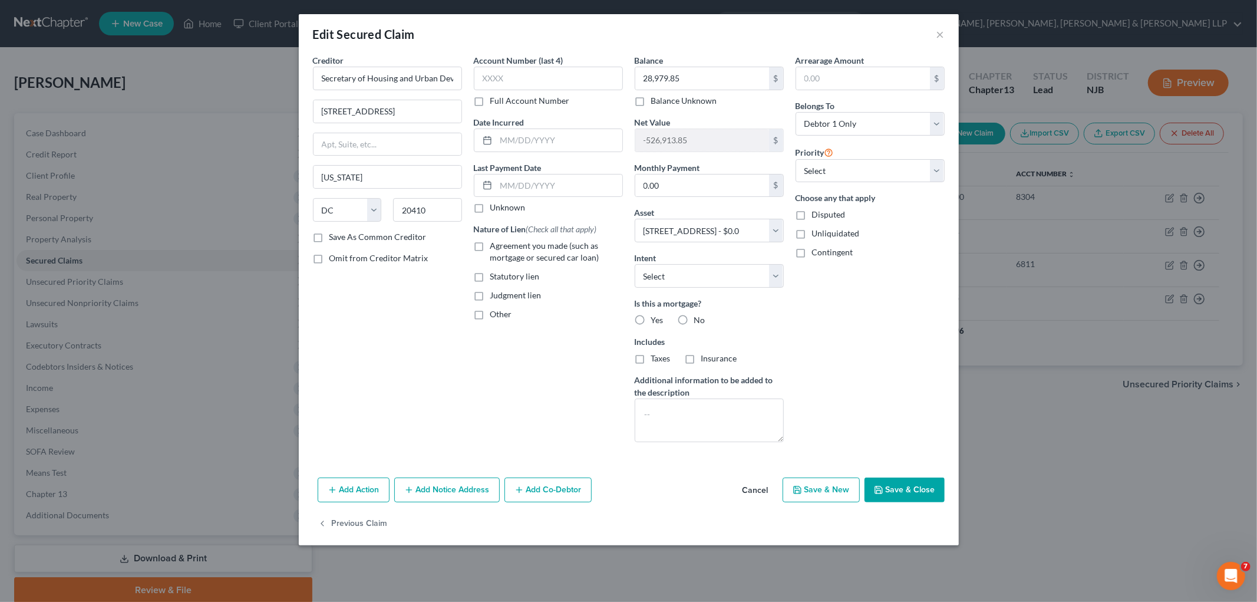
click at [450, 493] on button "Add Notice Address" at bounding box center [447, 489] width 106 height 25
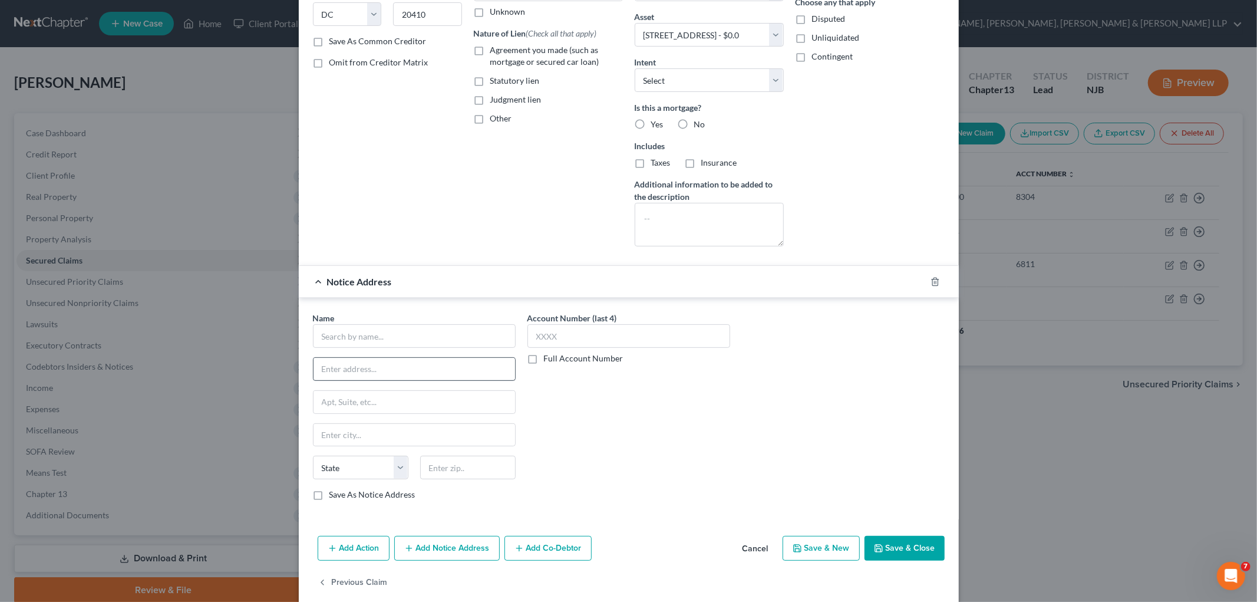
scroll to position [213, 0]
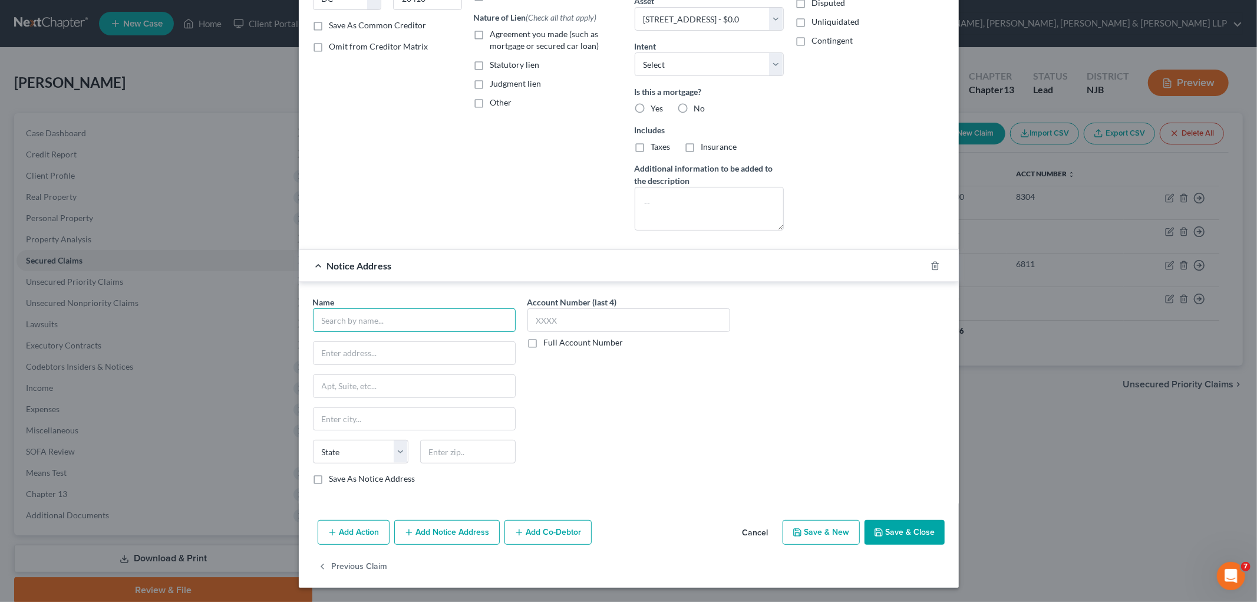
click at [392, 327] on input "text" at bounding box center [414, 320] width 203 height 24
paste input "United States Attorney"
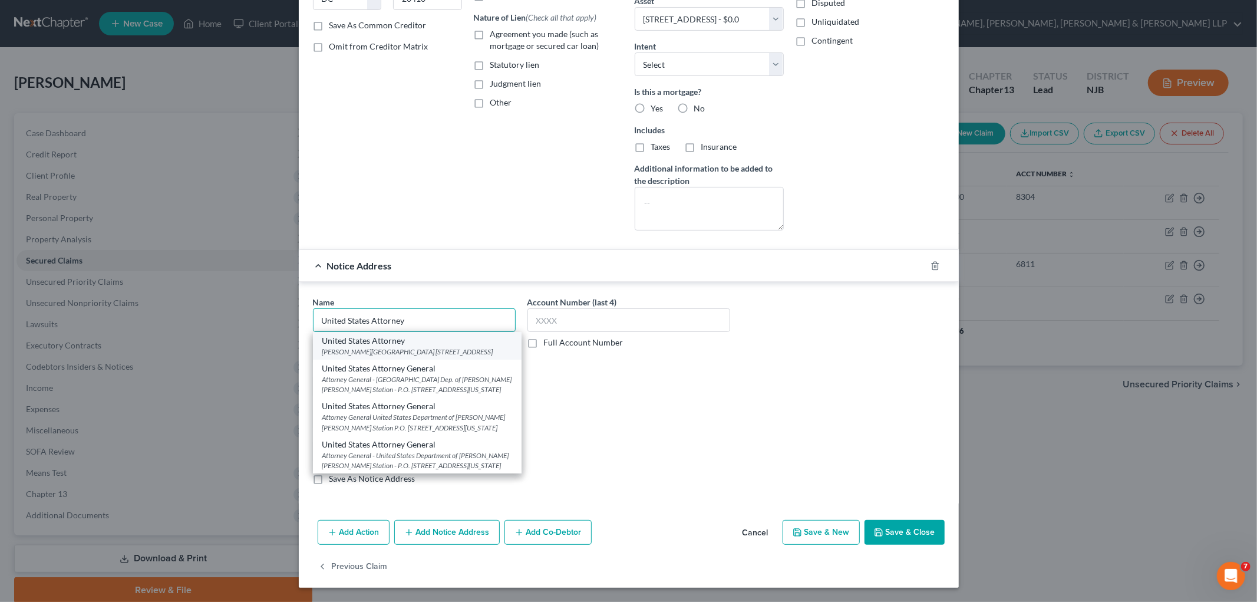
type input "United States Attorney"
click at [393, 354] on div "[PERSON_NAME][GEOGRAPHIC_DATA] [STREET_ADDRESS]" at bounding box center [417, 352] width 190 height 10
type input "[PERSON_NAME][GEOGRAPHIC_DATA]"
type input "[STREET_ADDRESS]"
type input "[GEOGRAPHIC_DATA]"
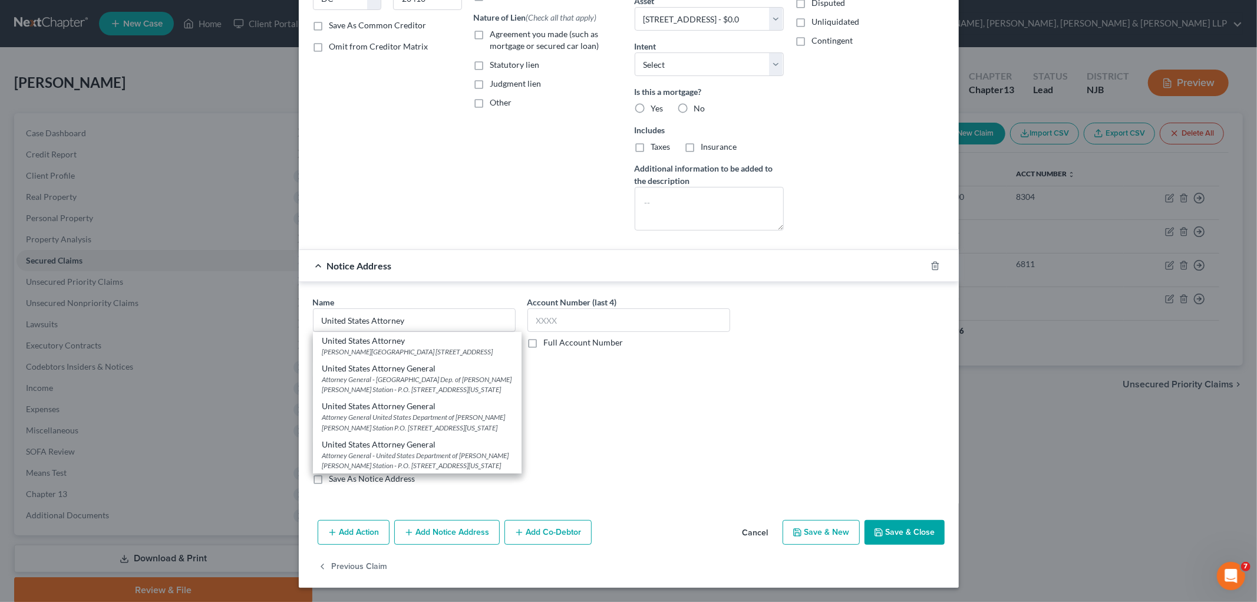
select select "33"
type input "07102"
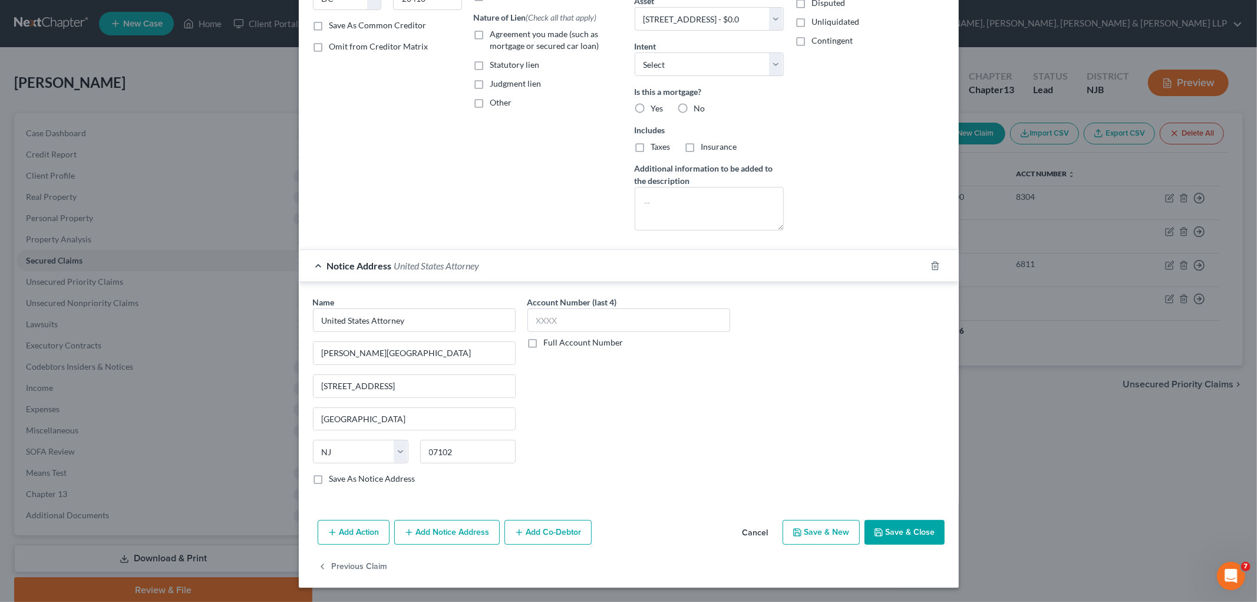
click at [457, 535] on button "Add Notice Address" at bounding box center [447, 532] width 106 height 25
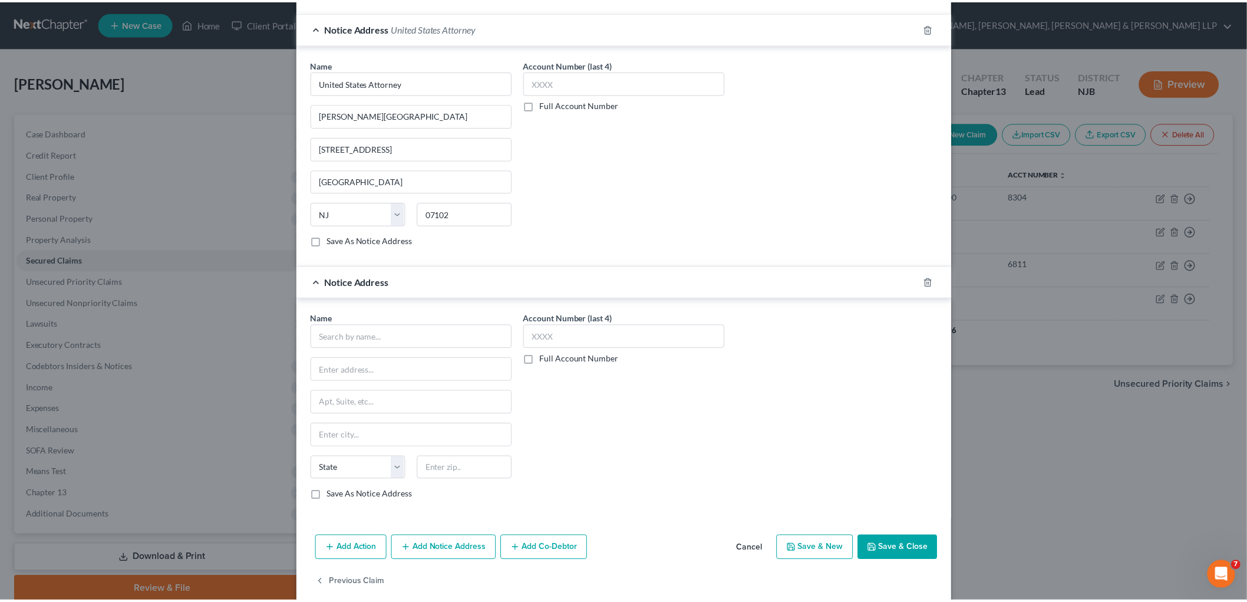
scroll to position [467, 0]
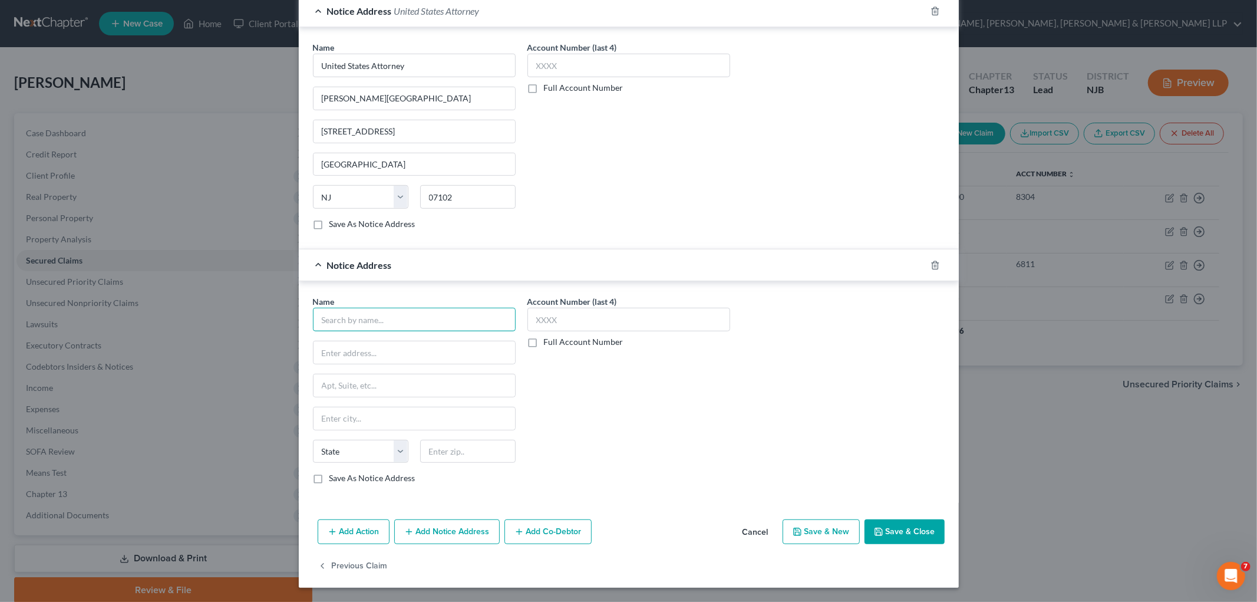
click at [391, 319] on input "text" at bounding box center [414, 320] width 203 height 24
paste input "United States Attorney General"
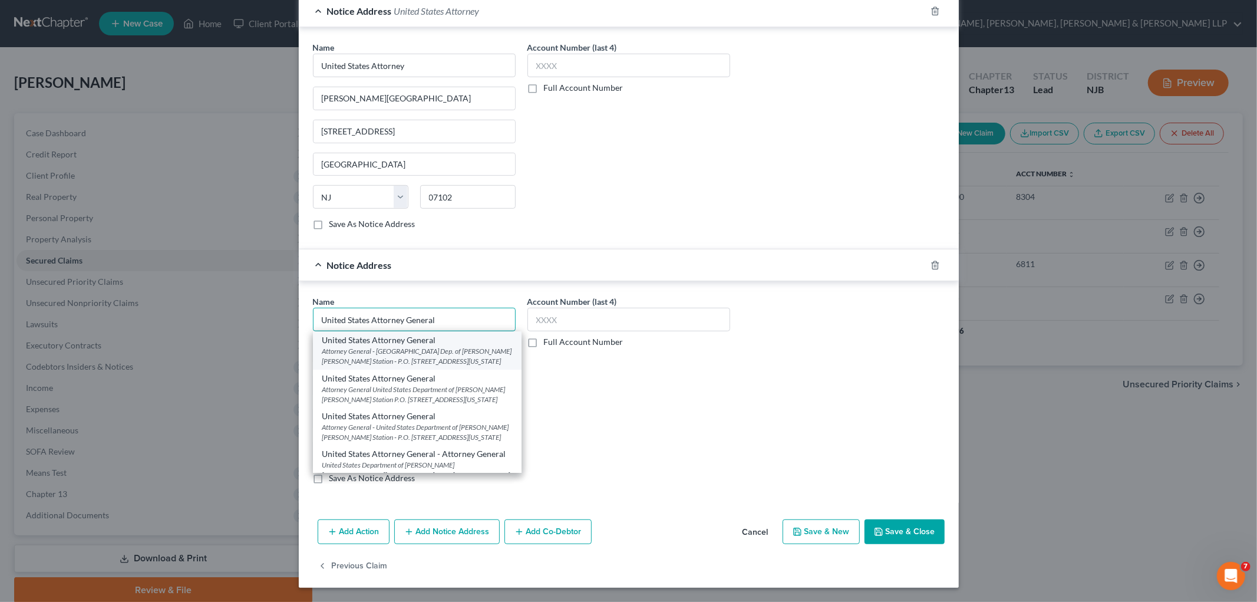
type input "United States Attorney General"
click at [391, 345] on div "United States Attorney General" at bounding box center [417, 340] width 190 height 12
type input "Attorney General - [GEOGRAPHIC_DATA] Dep. of Justice"
type input "[PERSON_NAME] [PERSON_NAME] Station - P.O. Box 683"
type input "[US_STATE]"
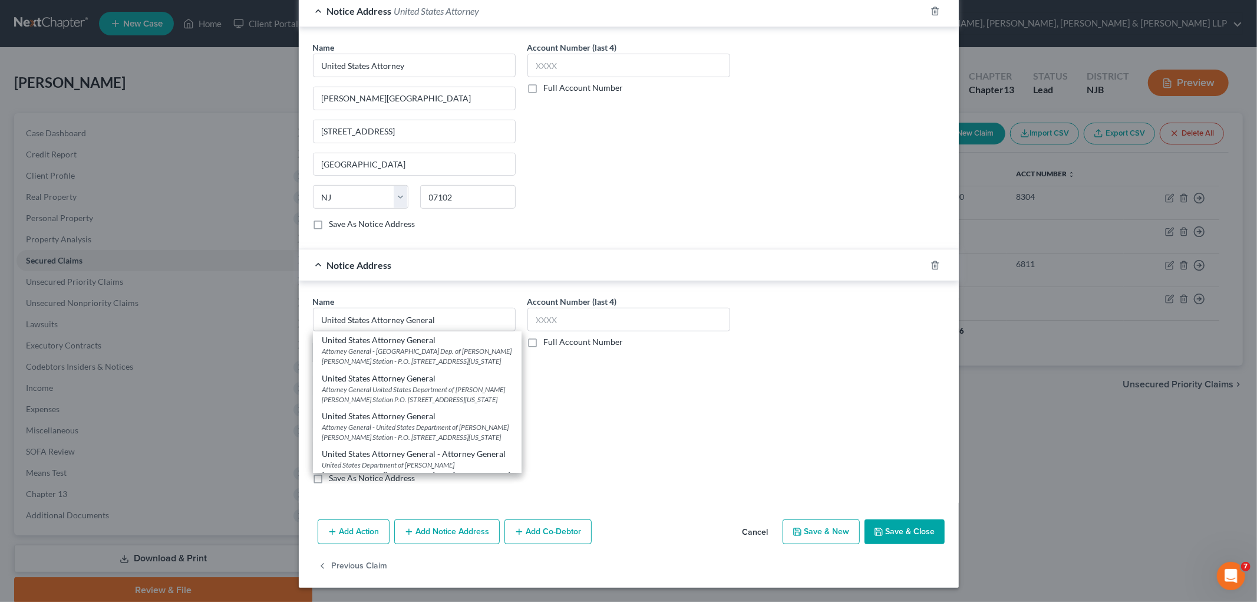
select select "8"
type input "20044"
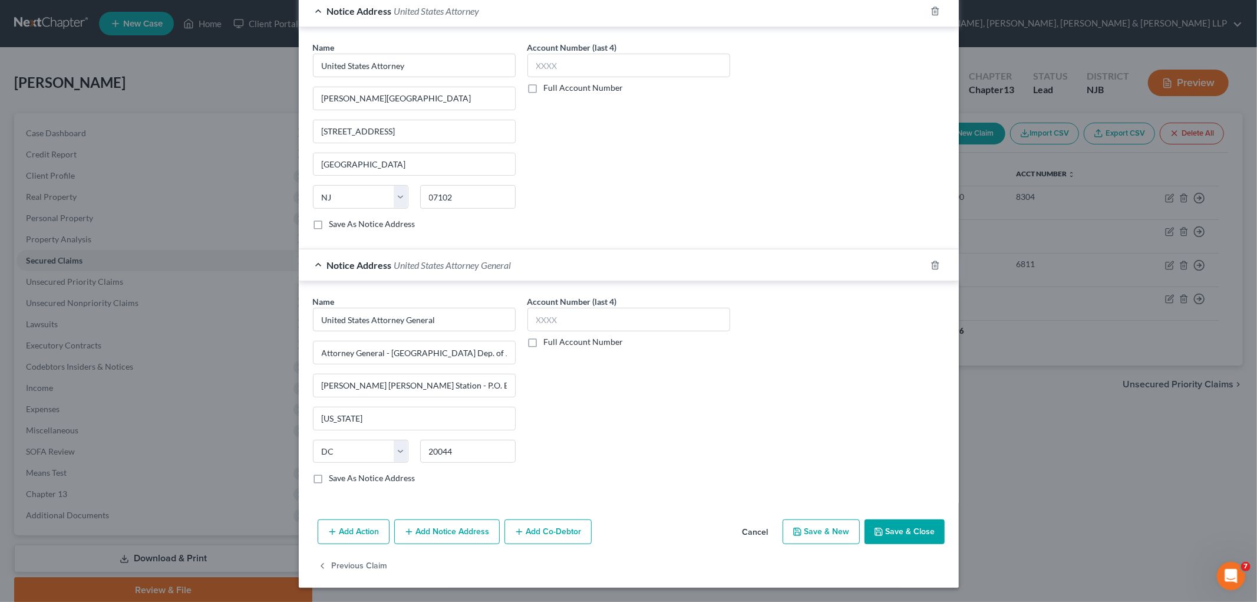
click at [387, 479] on label "Save As Notice Address" at bounding box center [372, 478] width 86 height 12
click at [342, 479] on input "Save As Notice Address" at bounding box center [338, 476] width 8 height 8
checkbox input "true"
click at [329, 225] on label "Save As Notice Address" at bounding box center [372, 224] width 86 height 12
click at [334, 225] on input "Save As Notice Address" at bounding box center [338, 222] width 8 height 8
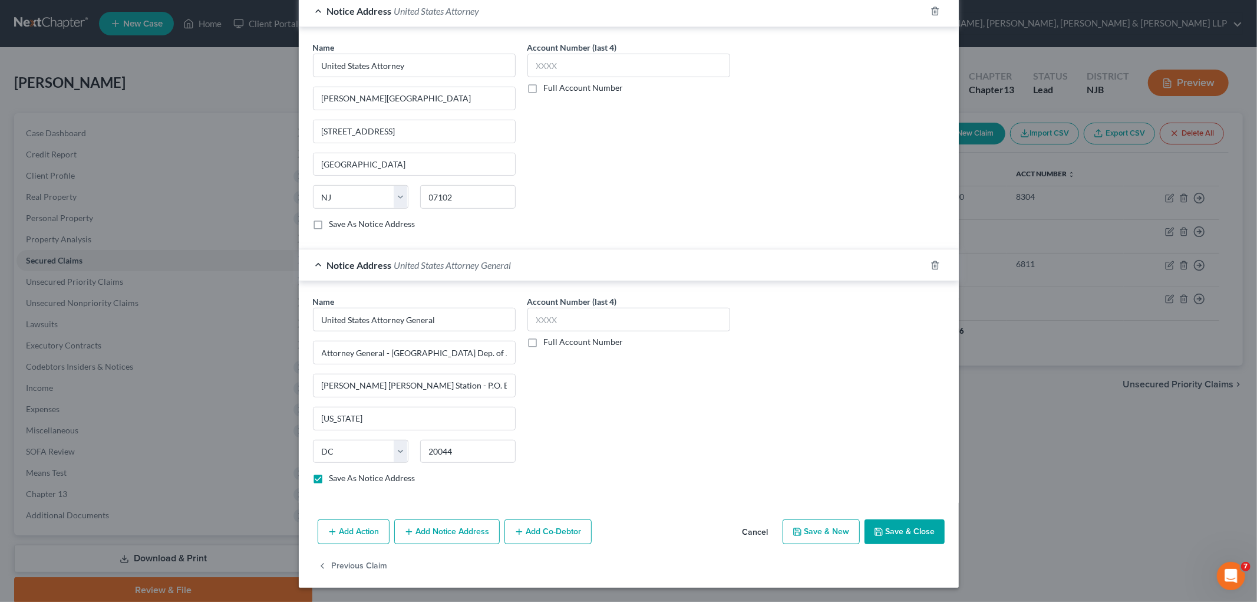
checkbox input "true"
click at [858, 531] on button "Save & Close" at bounding box center [905, 531] width 80 height 25
select select
checkbox input "false"
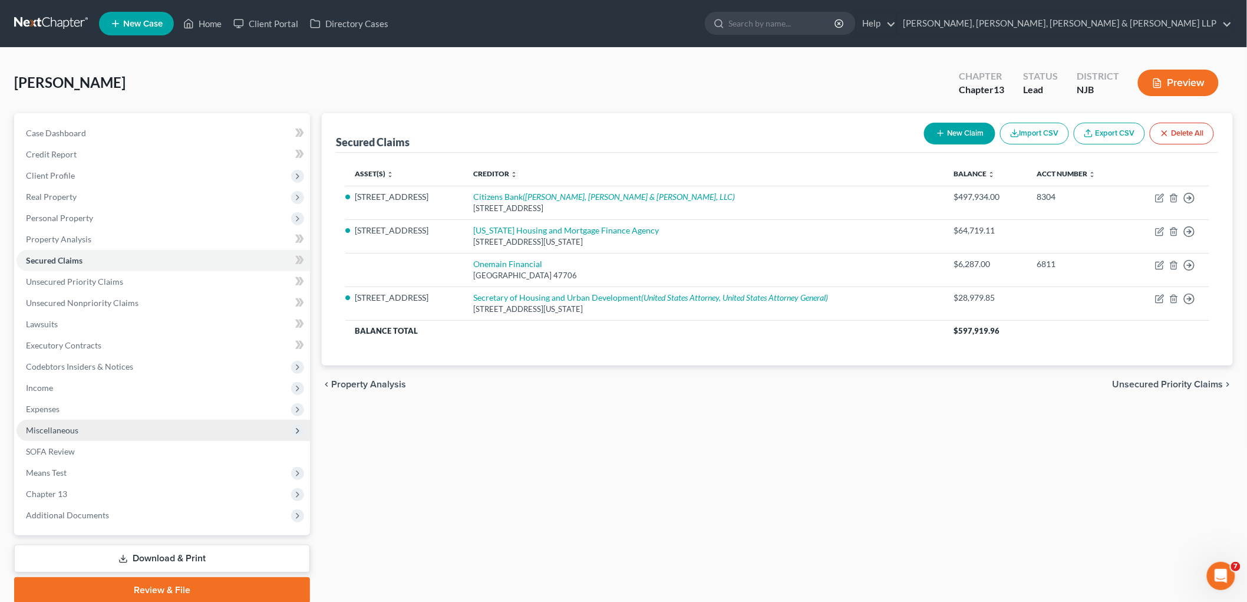
click at [78, 434] on span "Miscellaneous" at bounding box center [164, 430] width 294 height 21
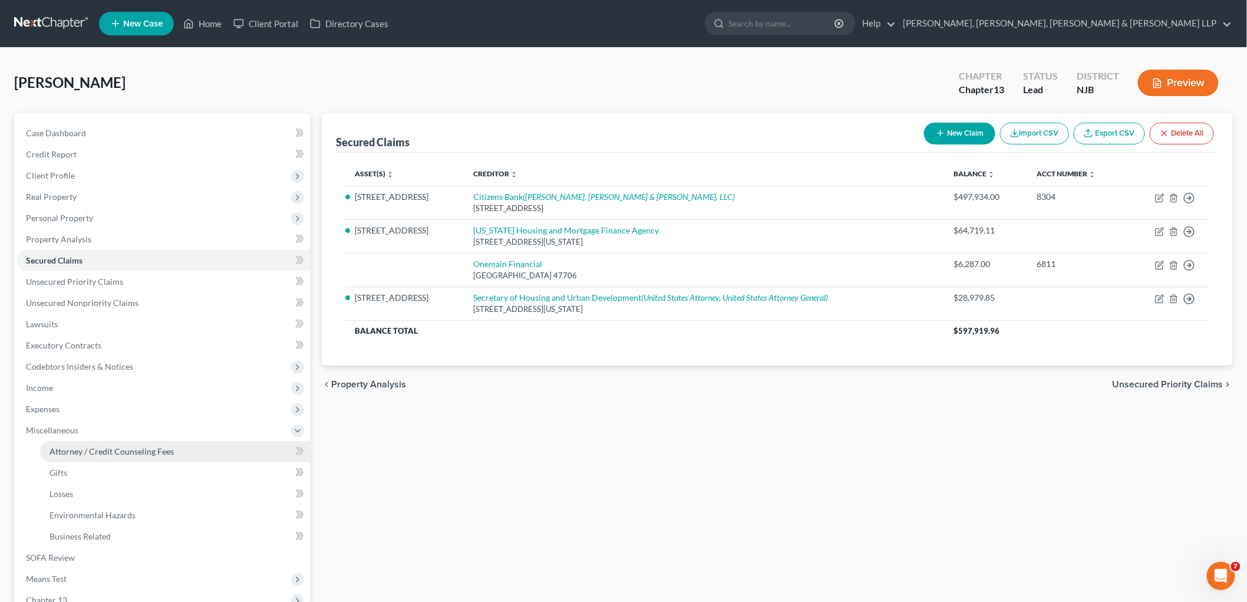
click at [79, 444] on link "Attorney / Credit Counseling Fees" at bounding box center [175, 451] width 270 height 21
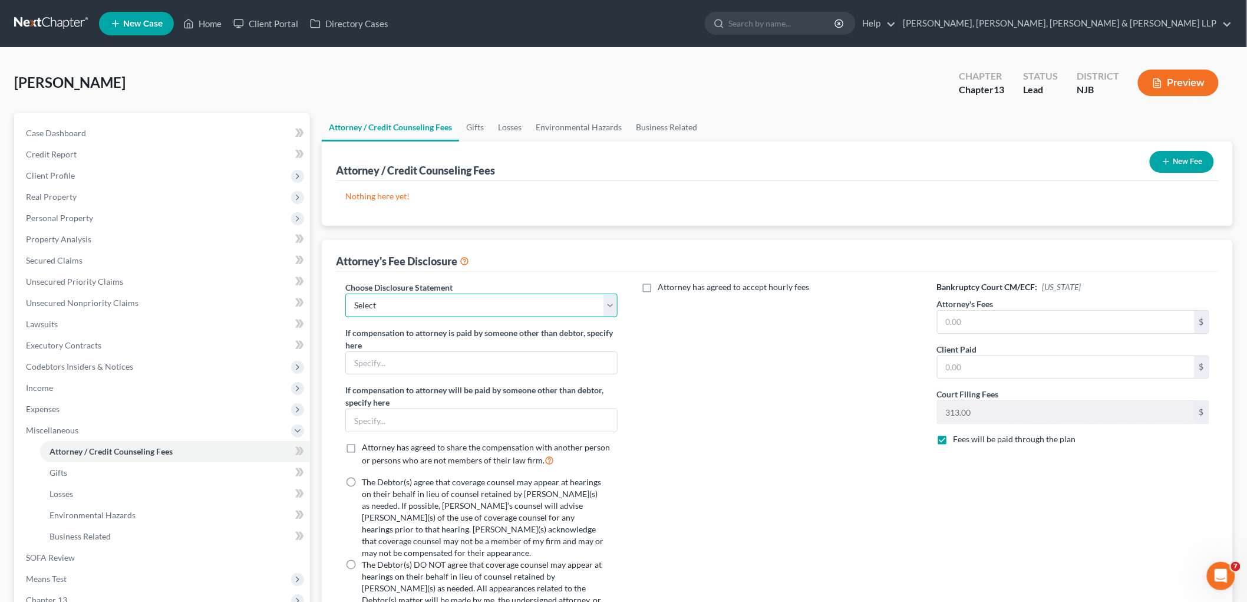
click at [467, 304] on select "Select Chapter 13 Disclosure Statement Chapter 7 Disclosure Statement" at bounding box center [481, 306] width 272 height 24
select select "0"
click at [345, 294] on select "Select Chapter 13 Disclosure Statement Chapter 7 Disclosure Statement" at bounding box center [481, 306] width 272 height 24
click at [362, 482] on label "The Debtor(s) agree that coverage counsel may appear at hearings on their behal…" at bounding box center [483, 517] width 242 height 83
click at [367, 482] on input "The Debtor(s) agree that coverage counsel may appear at hearings on their behal…" at bounding box center [371, 480] width 8 height 8
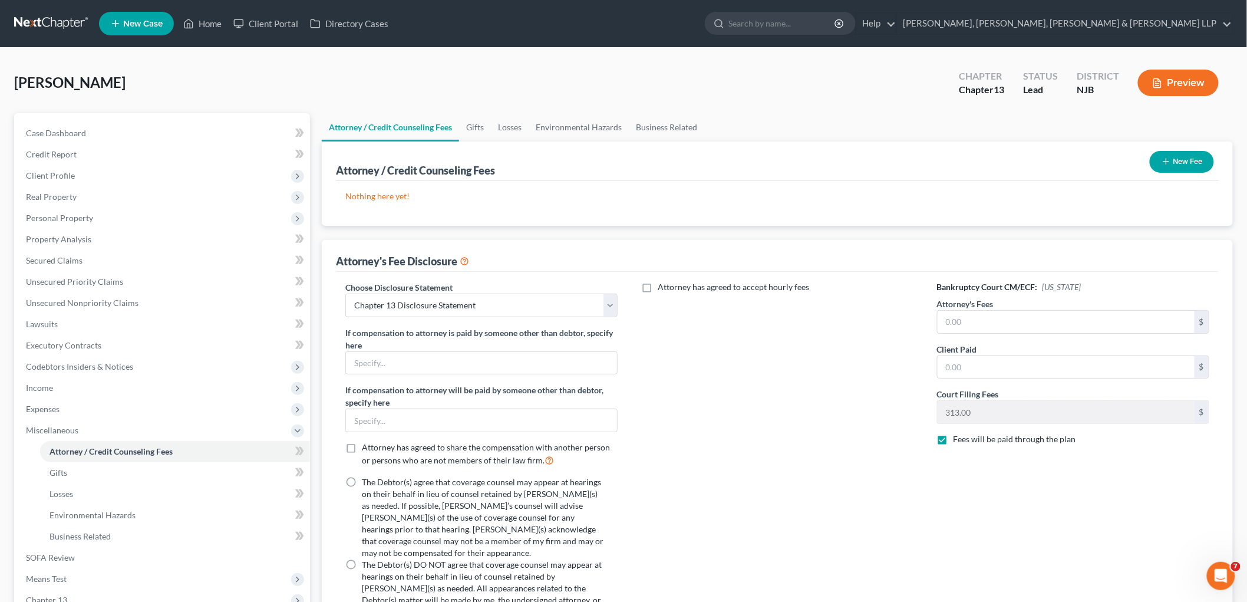
radio input "true"
click at [658, 289] on label "Attorney has agreed to accept hourly fees" at bounding box center [733, 287] width 151 height 12
click at [663, 289] on input "Attorney has agreed to accept hourly fees" at bounding box center [667, 285] width 8 height 8
checkbox input "true"
click at [700, 327] on input "text" at bounding box center [770, 326] width 257 height 22
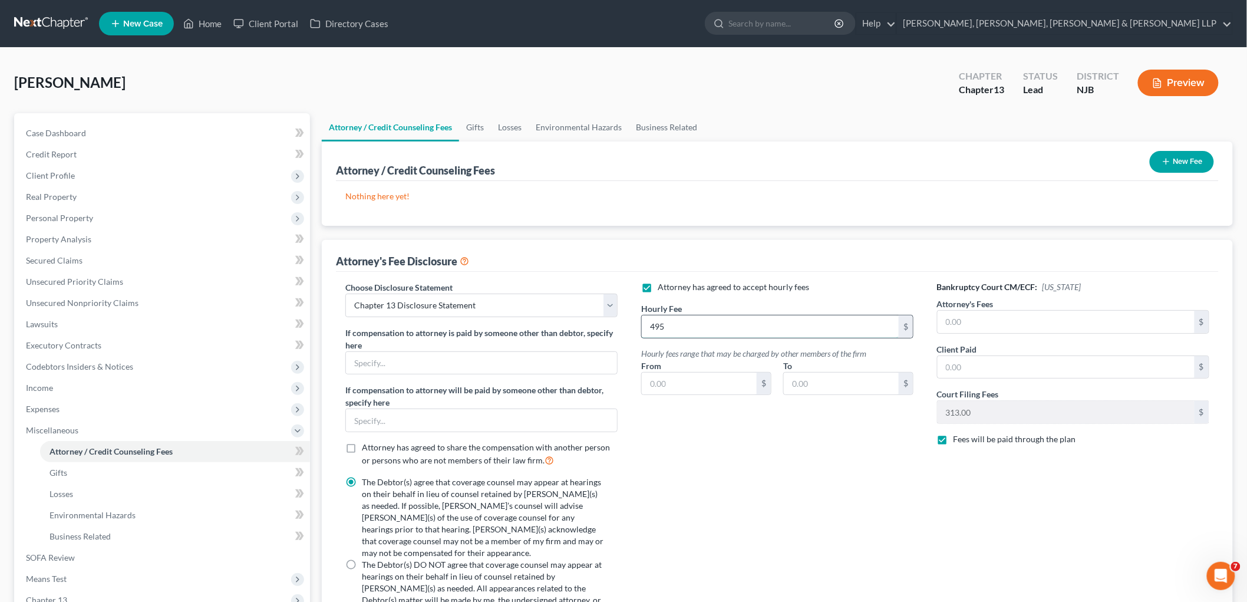
type input "495"
type input "525"
click at [675, 375] on input "525" at bounding box center [699, 384] width 115 height 22
type input "195"
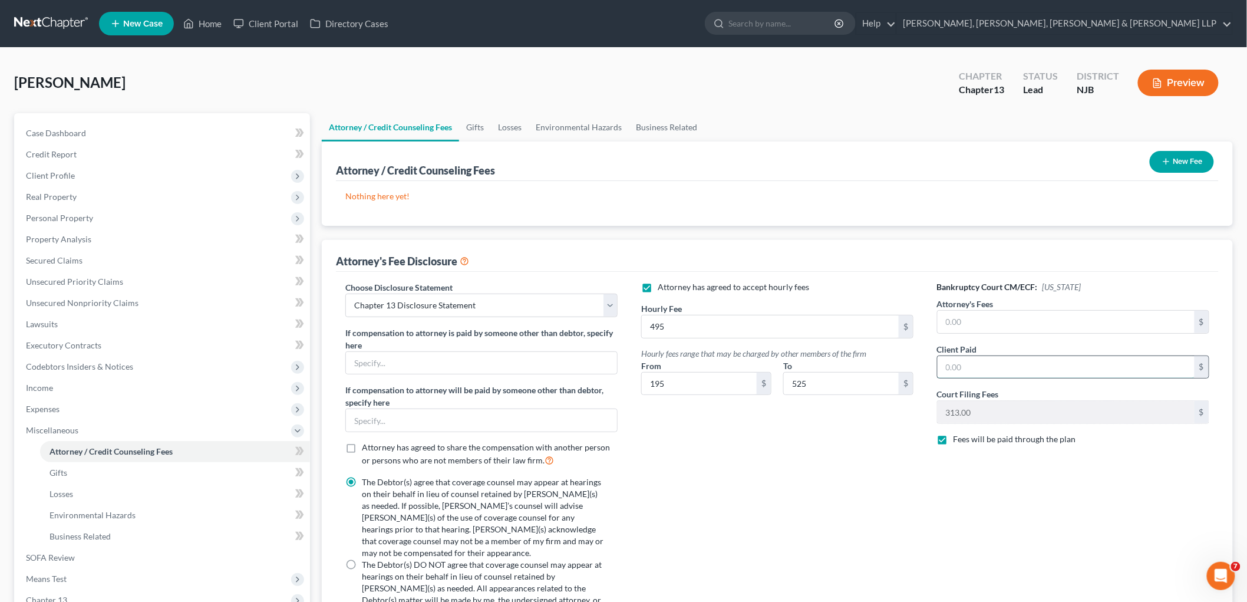
click at [858, 368] on input "text" at bounding box center [1066, 367] width 257 height 22
click at [858, 366] on input "text" at bounding box center [1066, 367] width 257 height 22
type input "1,838"
click at [858, 318] on input "text" at bounding box center [1066, 322] width 257 height 22
type input "6,500"
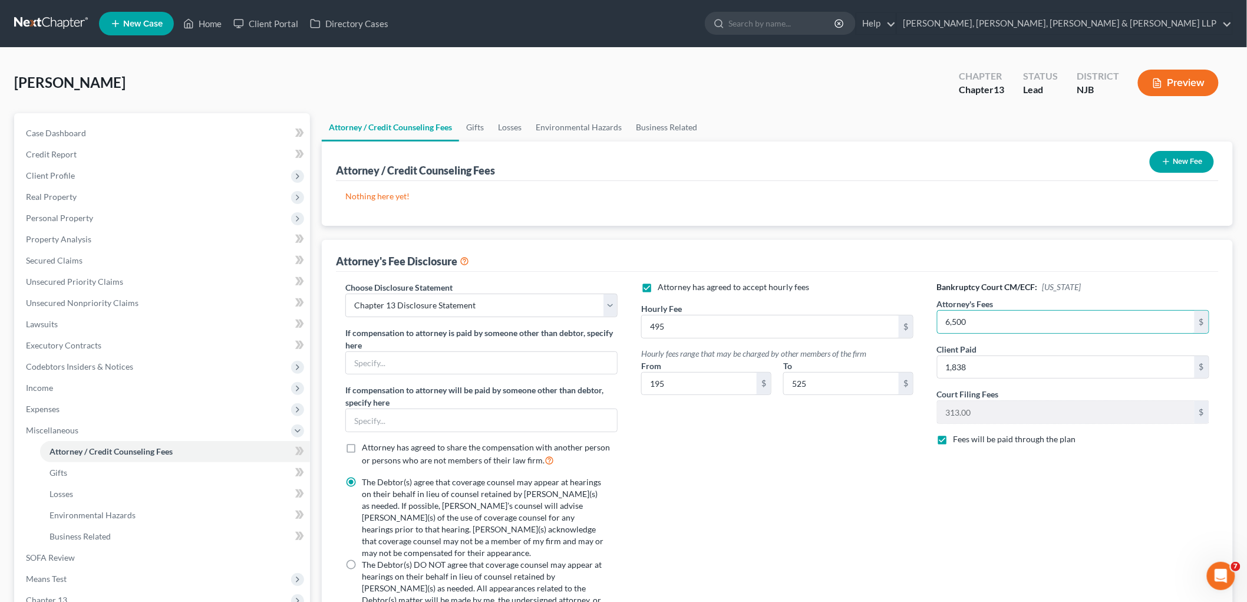
click at [858, 163] on button "New Fee" at bounding box center [1182, 162] width 64 height 22
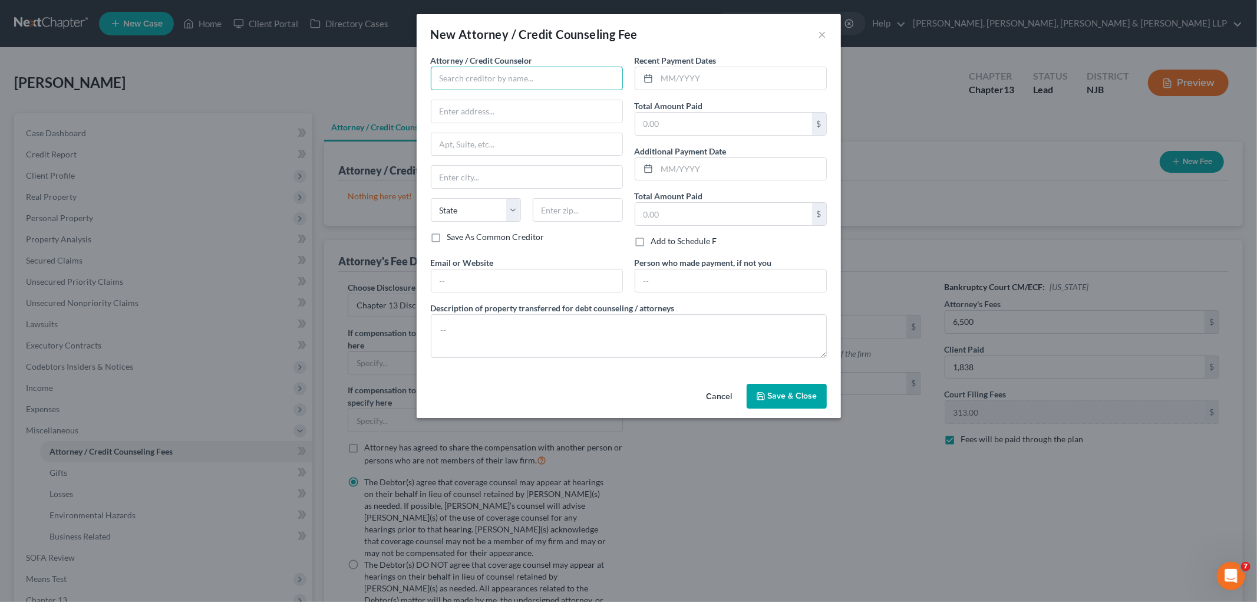
click at [521, 68] on input "text" at bounding box center [527, 79] width 192 height 24
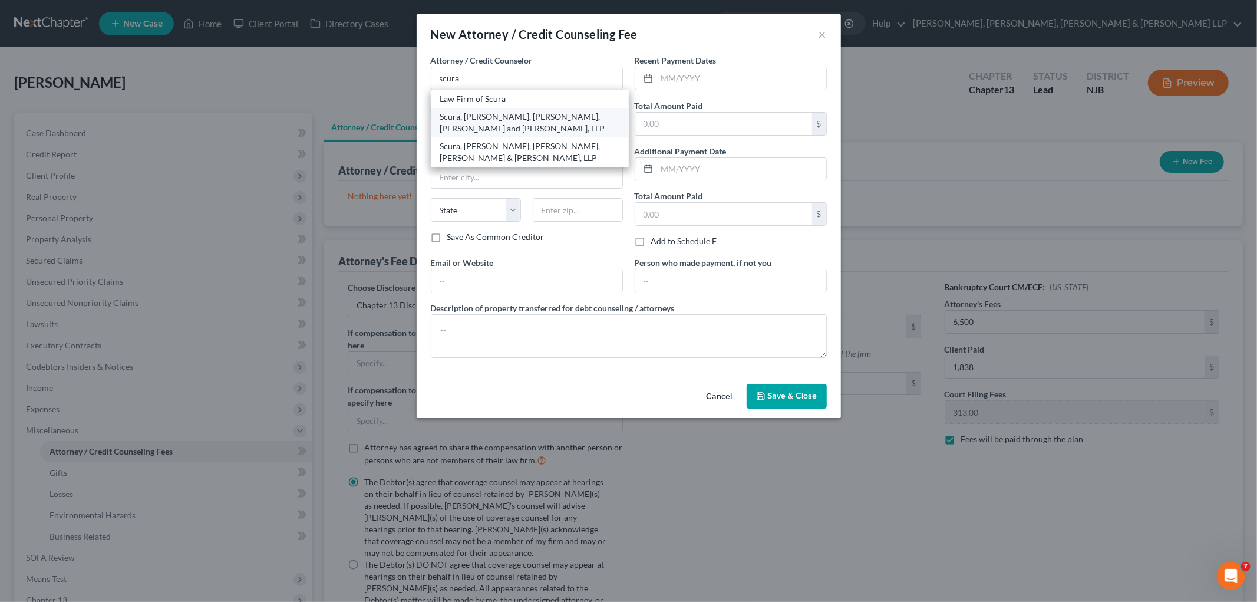
click at [477, 121] on div "Scura, [PERSON_NAME], [PERSON_NAME], [PERSON_NAME] and [PERSON_NAME], LLP" at bounding box center [529, 123] width 179 height 24
type input "Scura, [PERSON_NAME], [PERSON_NAME], [PERSON_NAME] and [PERSON_NAME], LLP"
type input "1599 Hamburg Tpk"
type input "[PERSON_NAME]"
select select "33"
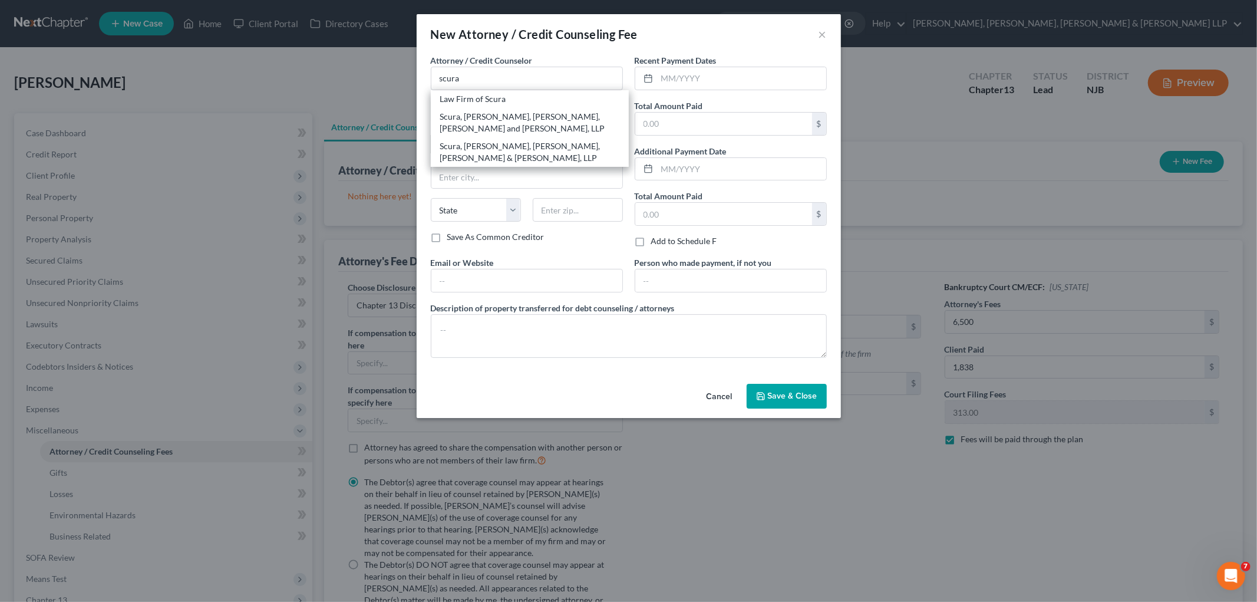
type input "07470"
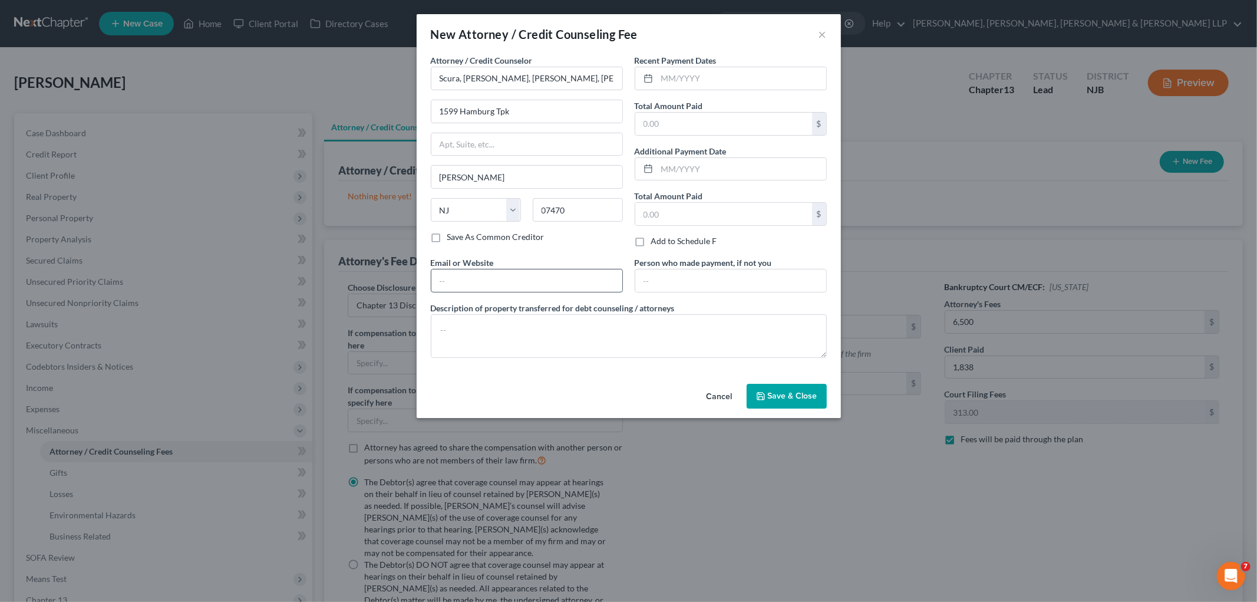
click at [506, 277] on input "text" at bounding box center [526, 280] width 191 height 22
type input "[EMAIL_ADDRESS][DOMAIN_NAME]"
click at [683, 276] on input "text" at bounding box center [730, 280] width 191 height 22
type input "Debtor"
click at [604, 332] on textarea at bounding box center [629, 336] width 396 height 44
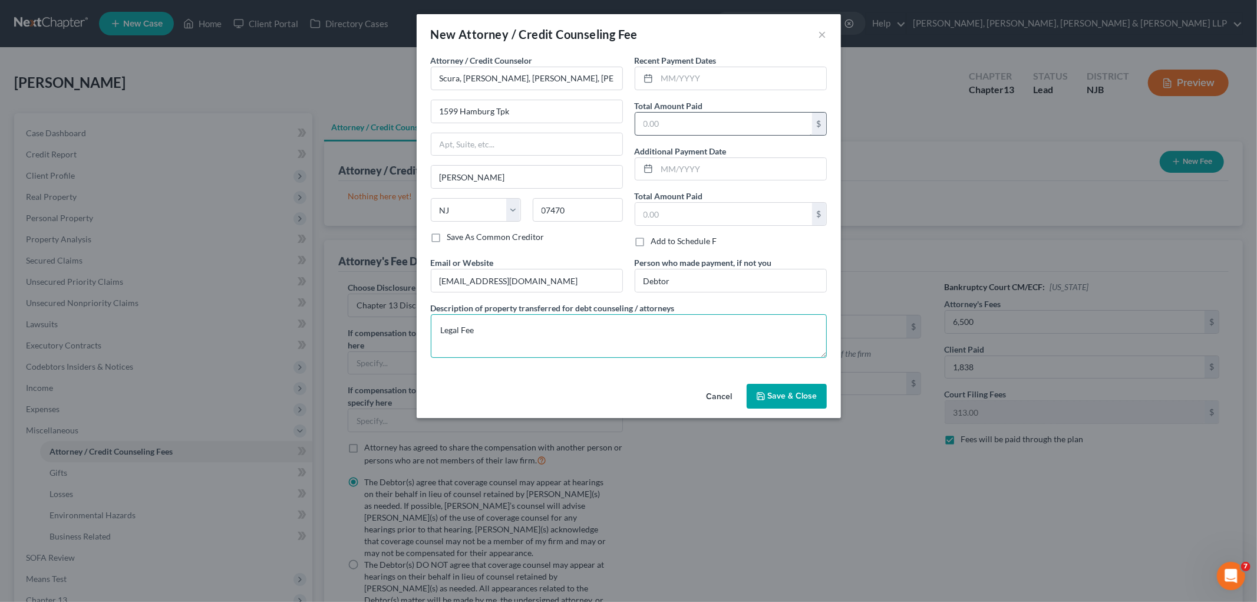
type textarea "Legal Fee"
click at [690, 125] on input "text" at bounding box center [723, 124] width 177 height 22
type input "1,838"
click at [683, 75] on input "text" at bounding box center [741, 78] width 169 height 22
type input "09/2025"
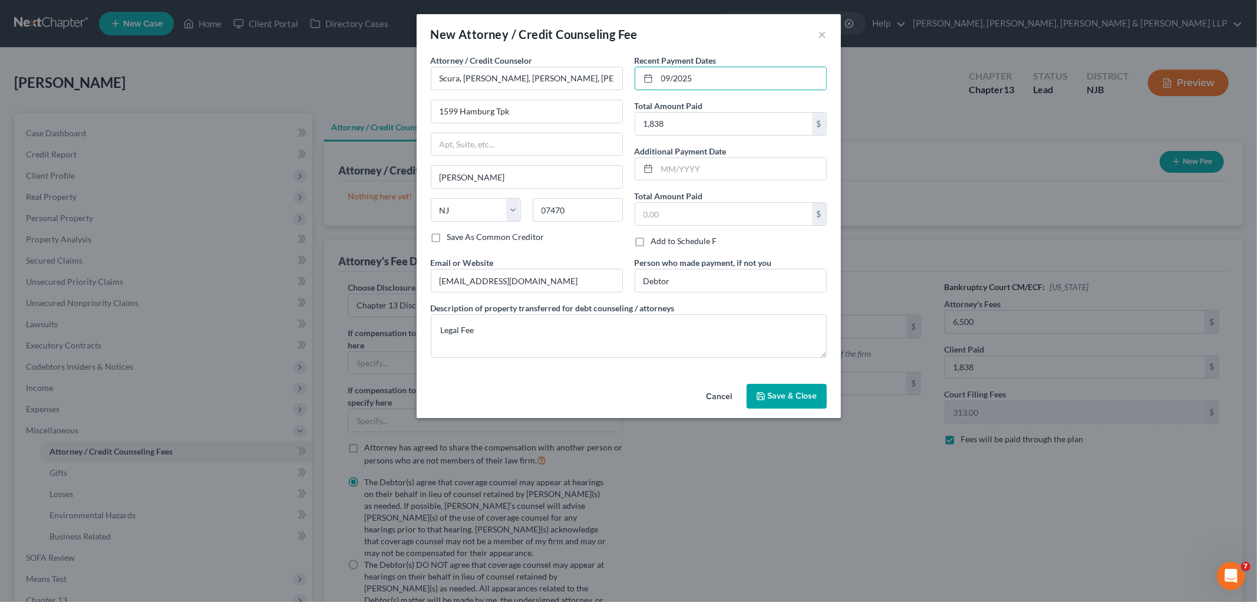
click at [693, 34] on div "New Attorney / Credit Counseling Fee ×" at bounding box center [629, 34] width 424 height 40
click at [794, 401] on span "Save & Close" at bounding box center [793, 396] width 50 height 10
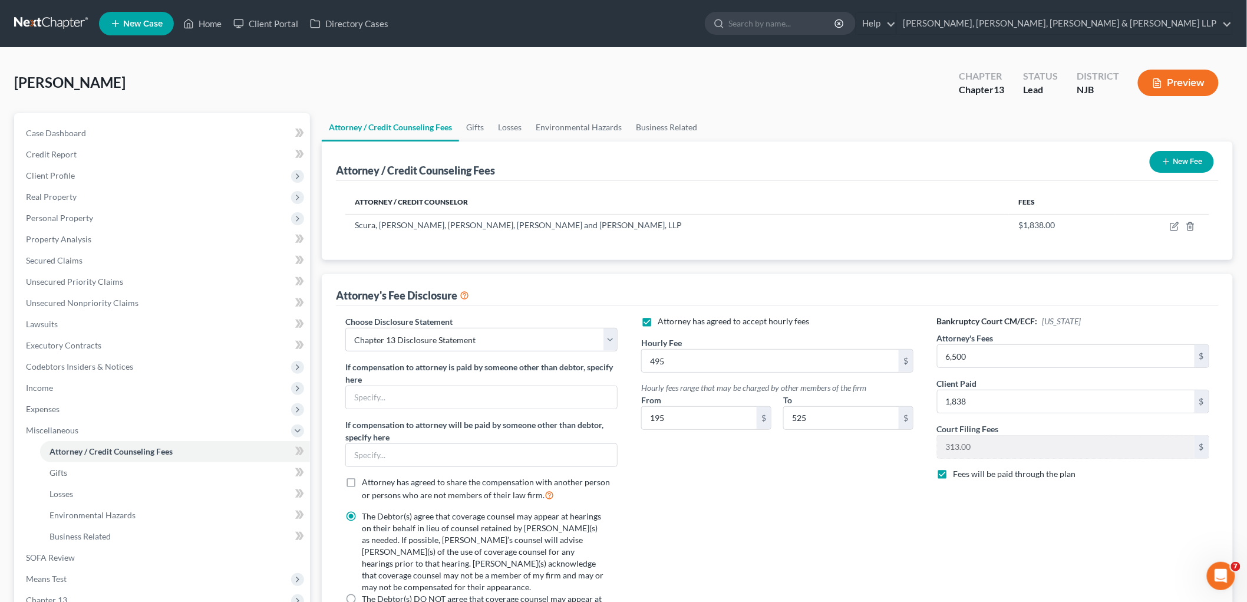
click at [858, 534] on div "Bankruptcy Court CM/ECF: [US_STATE] Attorney's Fees 6,500 $ Client Paid 1,838 $…" at bounding box center [1073, 488] width 296 height 346
click at [806, 517] on div "Attorney has agreed to accept hourly fees Hourly Fee 495 $ Hourly fees range th…" at bounding box center [778, 488] width 296 height 346
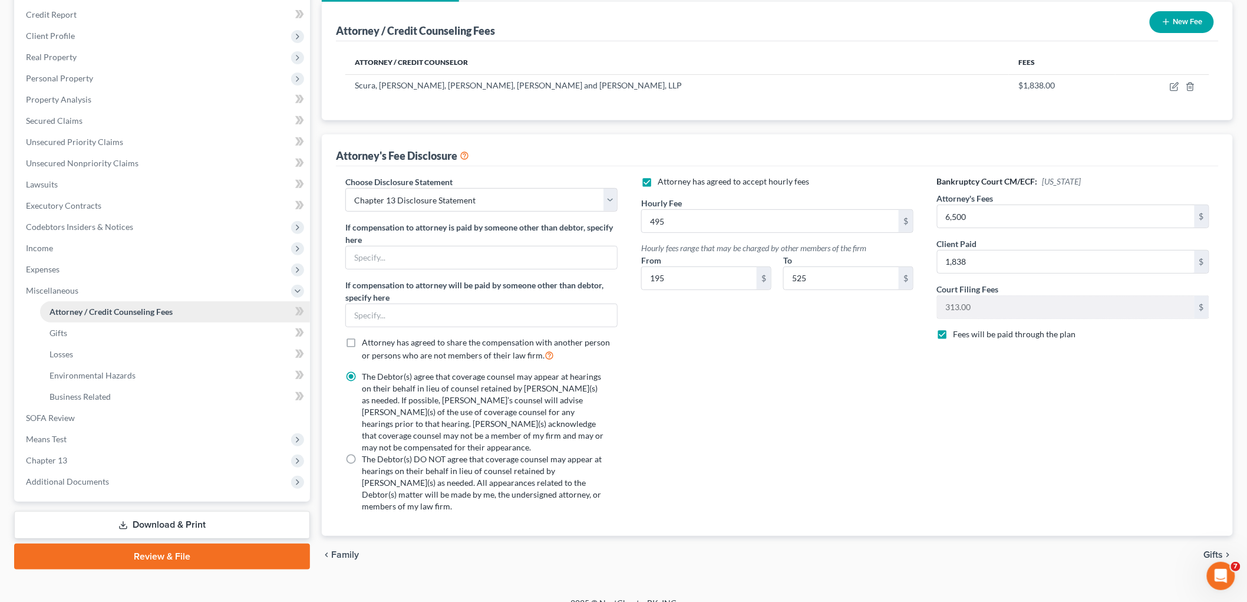
scroll to position [150, 0]
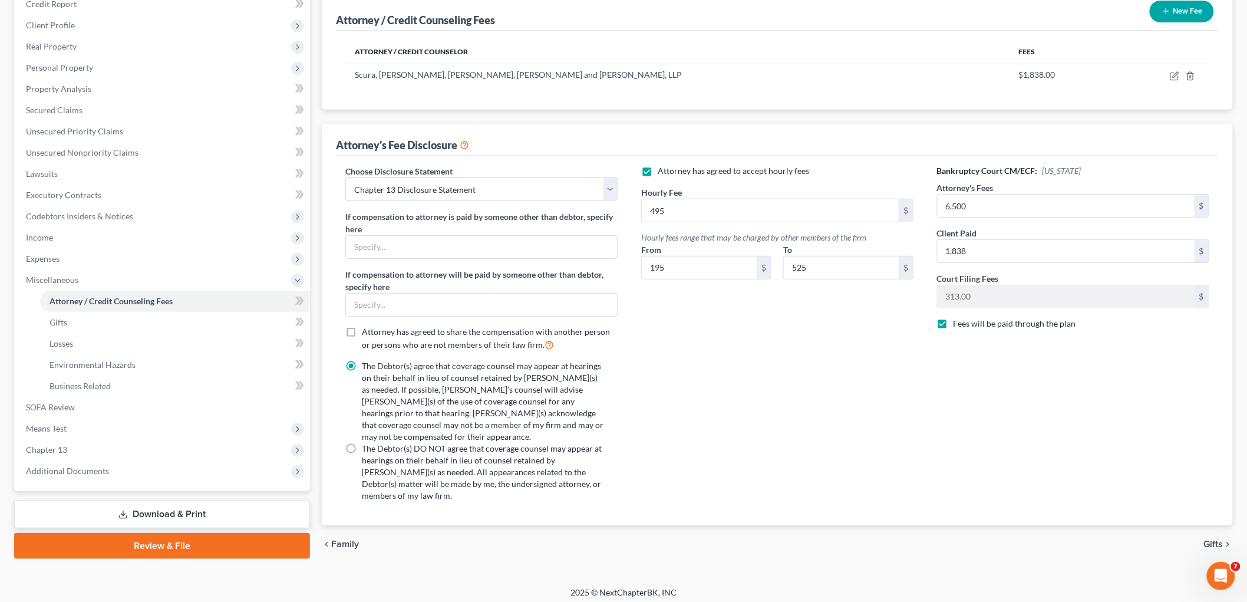
click at [149, 519] on link "Download & Print" at bounding box center [162, 514] width 296 height 28
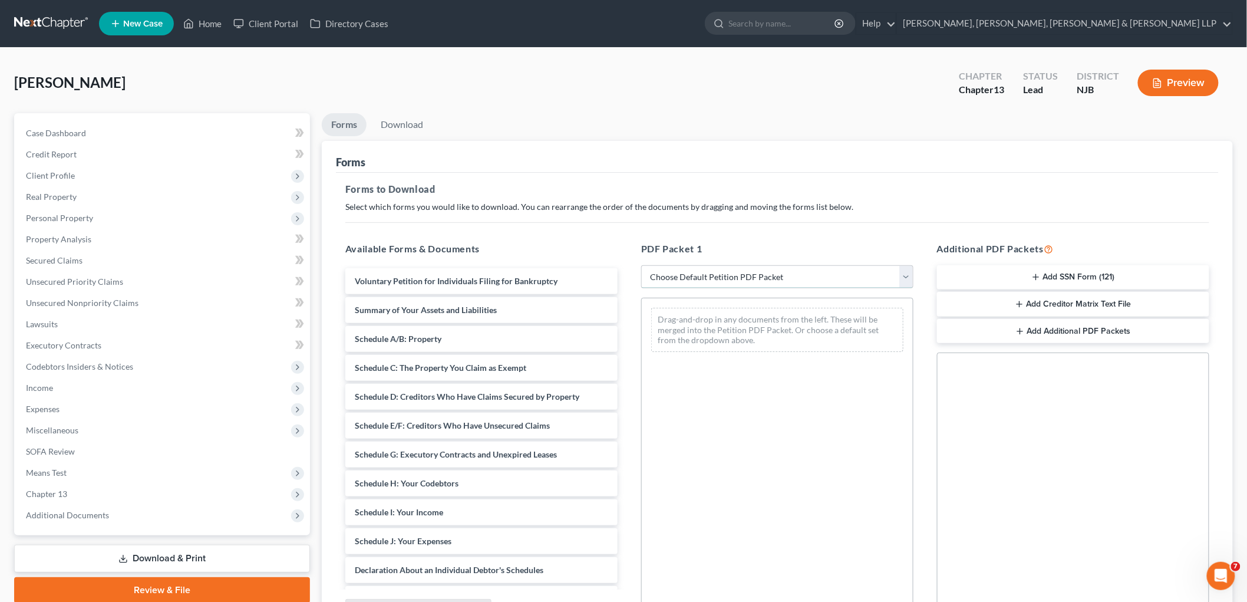
click at [721, 272] on select "Choose Default Petition PDF Packet Complete Bankruptcy Petition (all forms and …" at bounding box center [777, 277] width 272 height 24
click at [611, 81] on div "[PERSON_NAME] Upgraded Chapter Chapter 13 Status Lead District NJB Preview" at bounding box center [623, 87] width 1219 height 51
click at [46, 170] on span "Client Profile" at bounding box center [50, 175] width 49 height 10
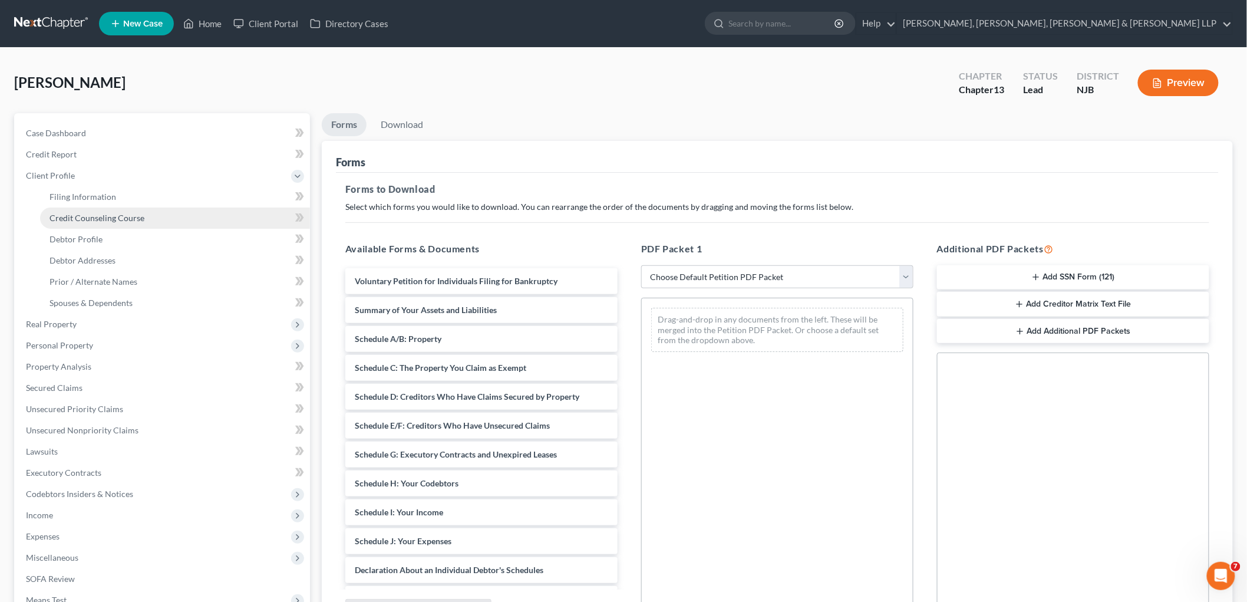
click at [74, 215] on span "Credit Counseling Course" at bounding box center [97, 218] width 95 height 10
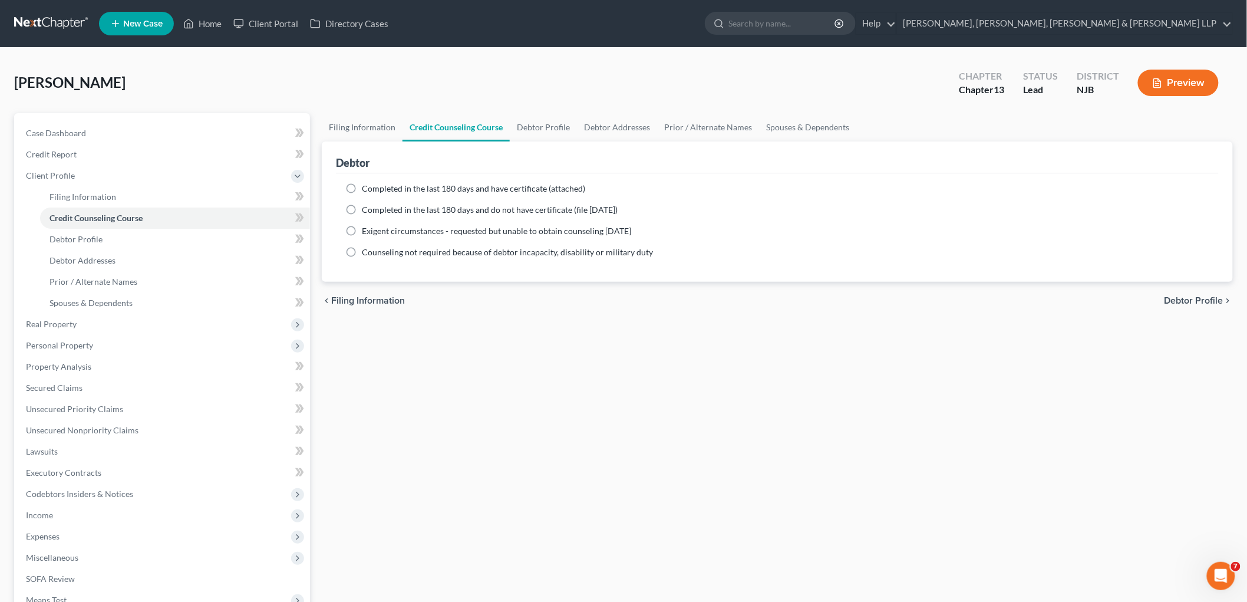
click at [393, 184] on span "Completed in the last 180 days and have certificate (attached)" at bounding box center [473, 188] width 223 height 10
click at [374, 184] on input "Completed in the last 180 days and have certificate (attached)" at bounding box center [371, 187] width 8 height 8
radio input "true"
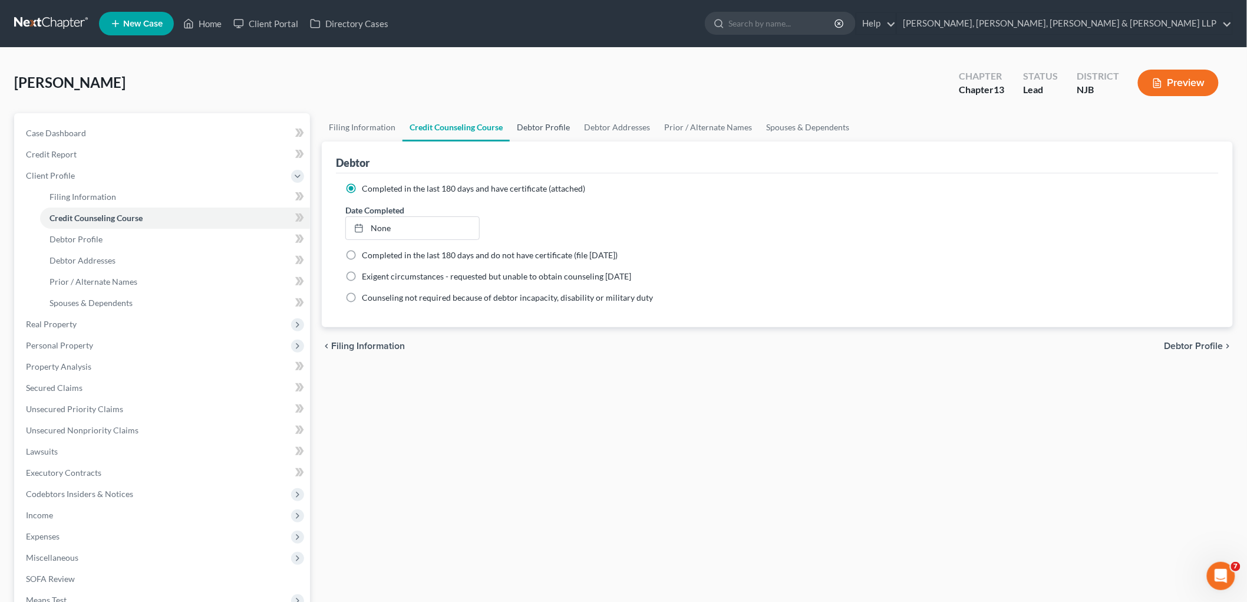
click at [532, 130] on link "Debtor Profile" at bounding box center [543, 127] width 67 height 28
select select "0"
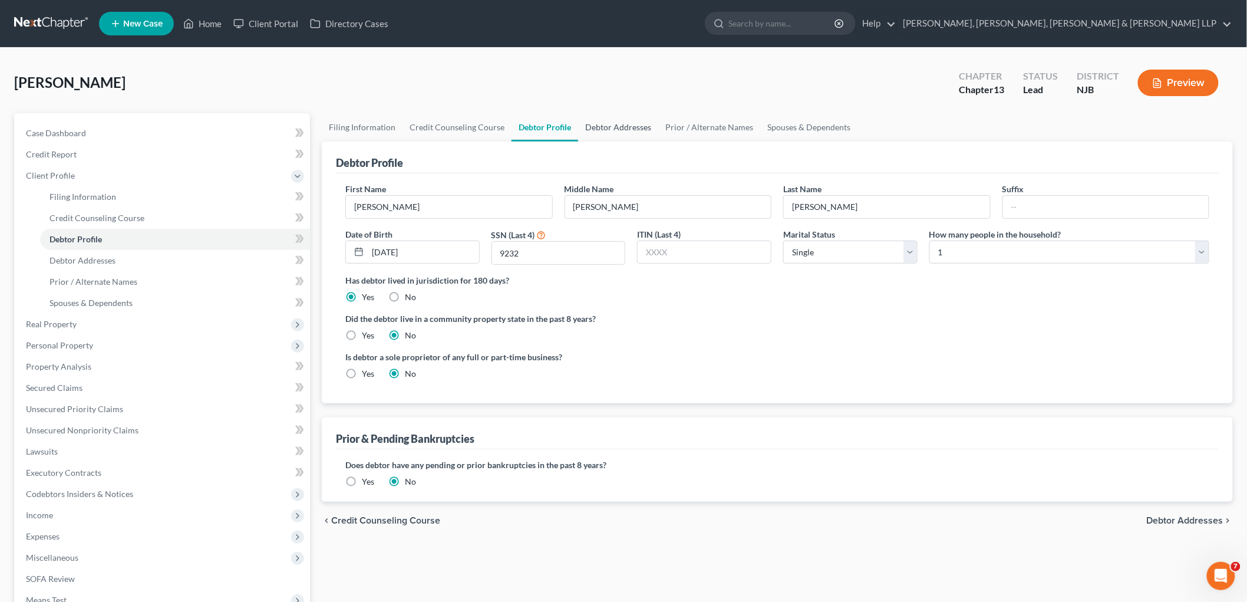
click at [581, 127] on link "Debtor Addresses" at bounding box center [618, 127] width 80 height 28
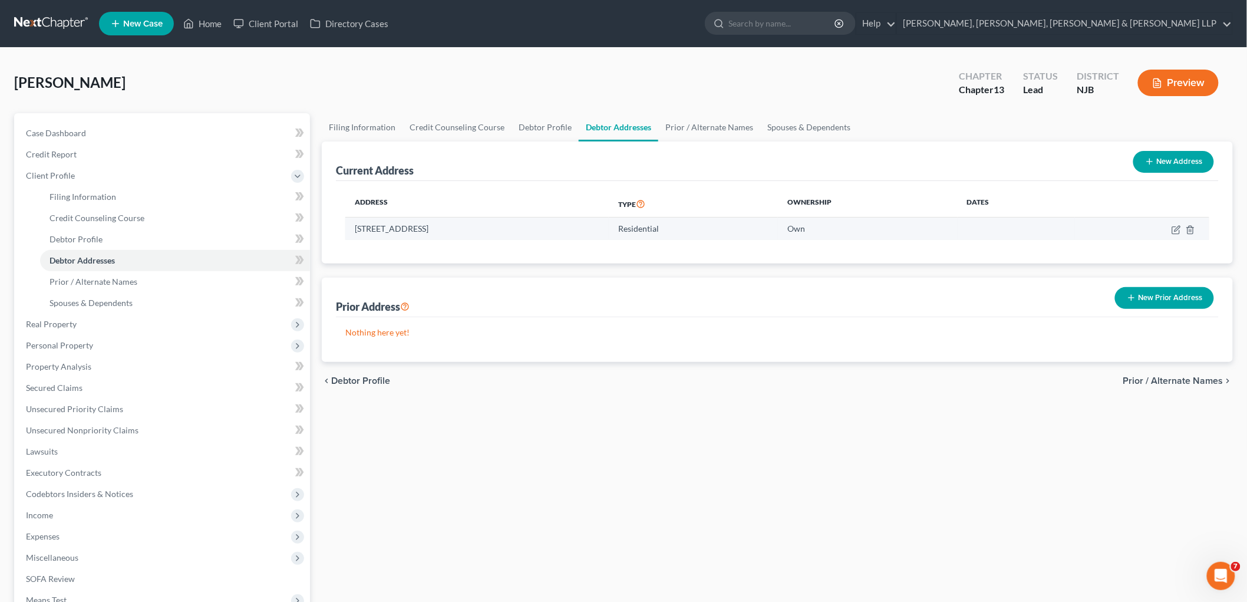
drag, startPoint x: 354, startPoint y: 229, endPoint x: 528, endPoint y: 234, distance: 174.6
click at [528, 234] on td "[STREET_ADDRESS]" at bounding box center [476, 228] width 263 height 22
copy td "[STREET_ADDRESS]"
click at [463, 124] on link "Credit Counseling Course" at bounding box center [457, 127] width 109 height 28
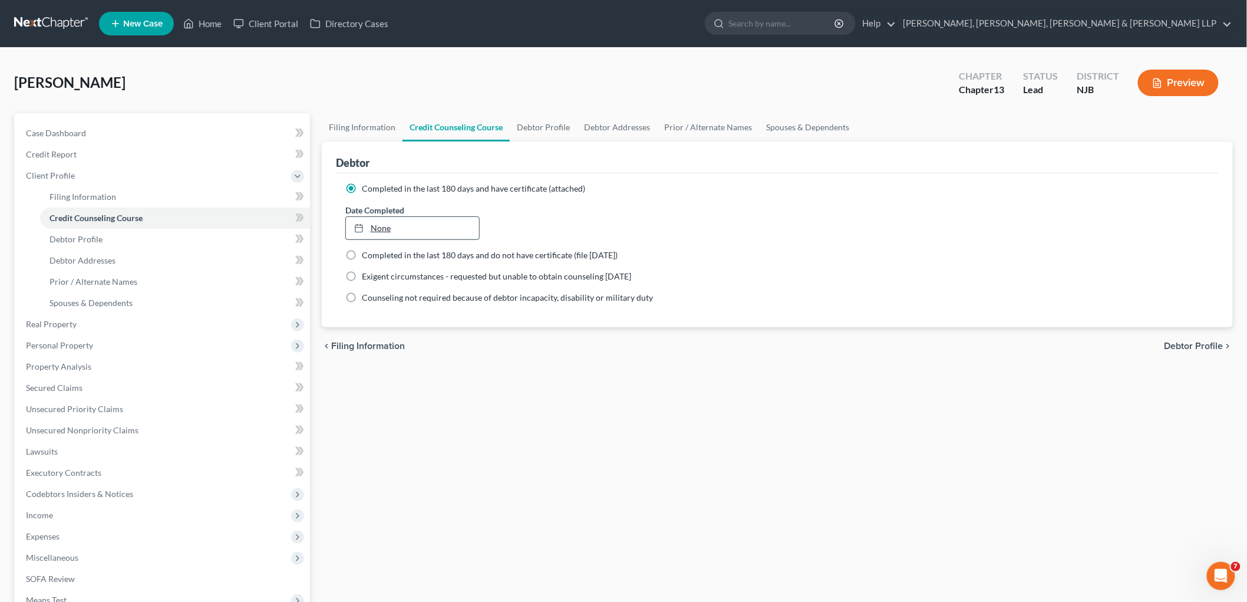
click at [452, 232] on link "None" at bounding box center [412, 228] width 133 height 22
type input "[DATE]"
drag, startPoint x: 457, startPoint y: 344, endPoint x: 489, endPoint y: 354, distance: 33.4
click at [561, 365] on div "Filing Information Credit Counseling Course Debtor Profile Debtor Addresses Pri…" at bounding box center [777, 421] width 923 height 617
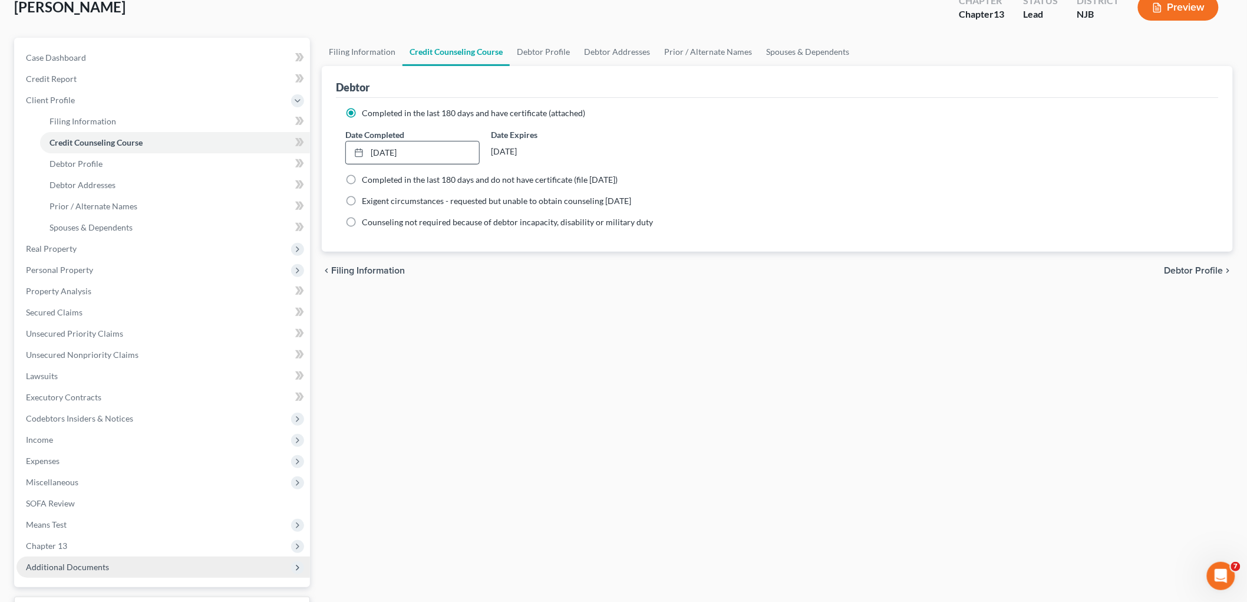
scroll to position [172, 0]
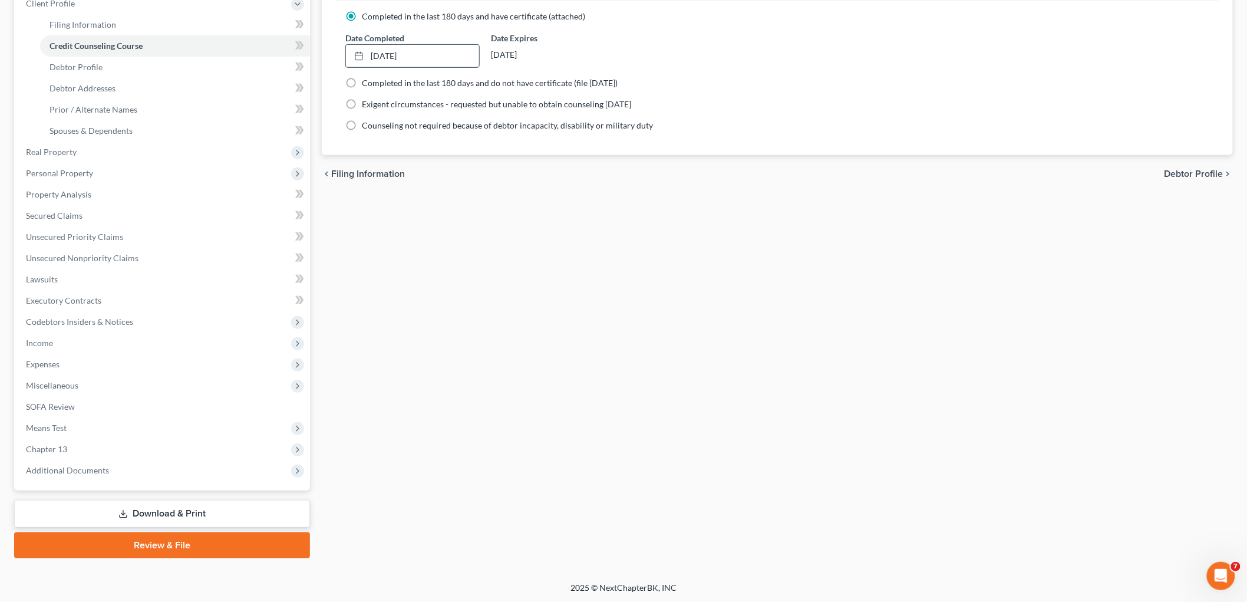
click at [149, 510] on link "Download & Print" at bounding box center [162, 514] width 296 height 28
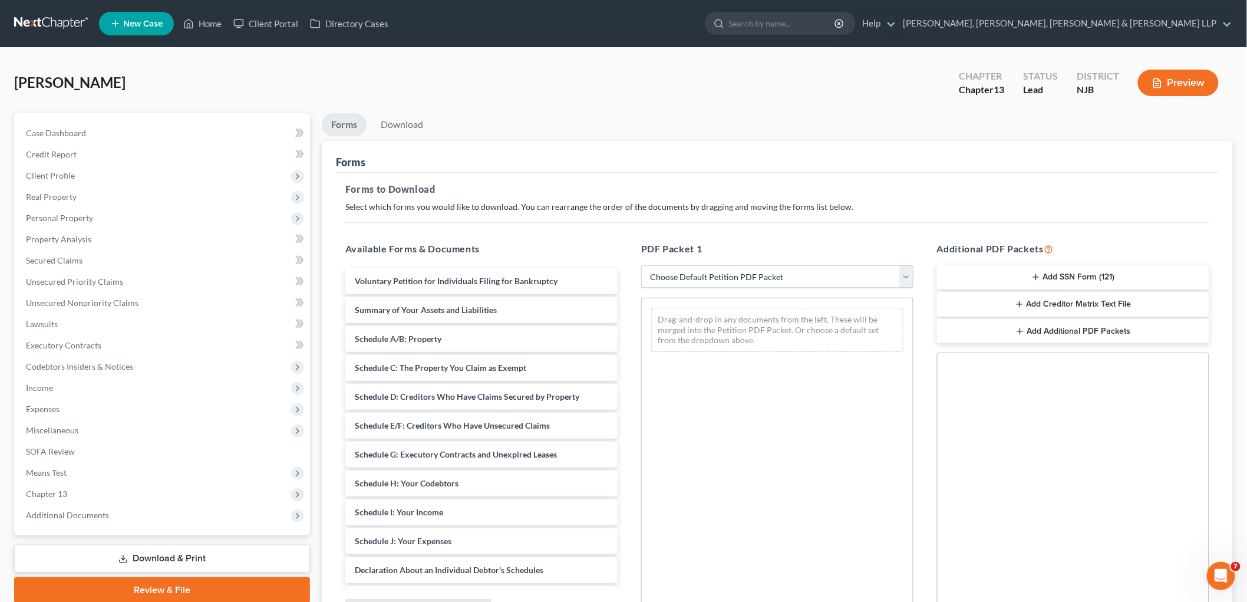
click at [766, 276] on select "Choose Default Petition PDF Packet Complete Bankruptcy Petition (all forms and …" at bounding box center [777, 277] width 272 height 24
select select "1"
click at [641, 265] on select "Choose Default Petition PDF Packet Complete Bankruptcy Petition (all forms and …" at bounding box center [777, 277] width 272 height 24
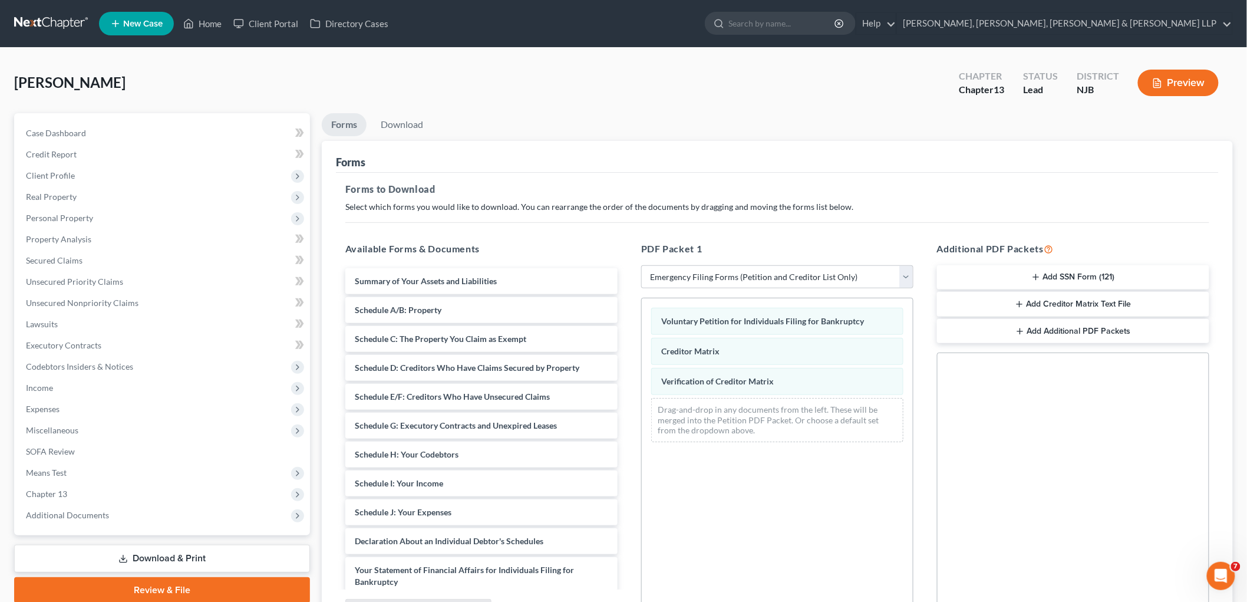
click at [858, 275] on icon "button" at bounding box center [1035, 276] width 9 height 9
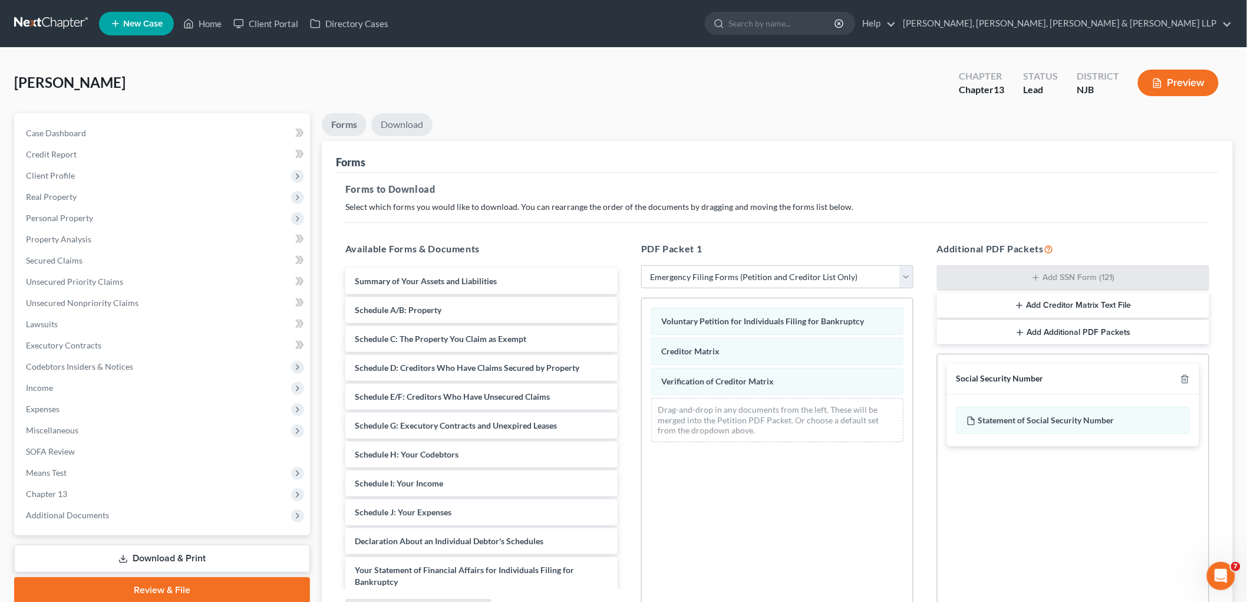
click at [417, 125] on link "Download" at bounding box center [401, 124] width 61 height 23
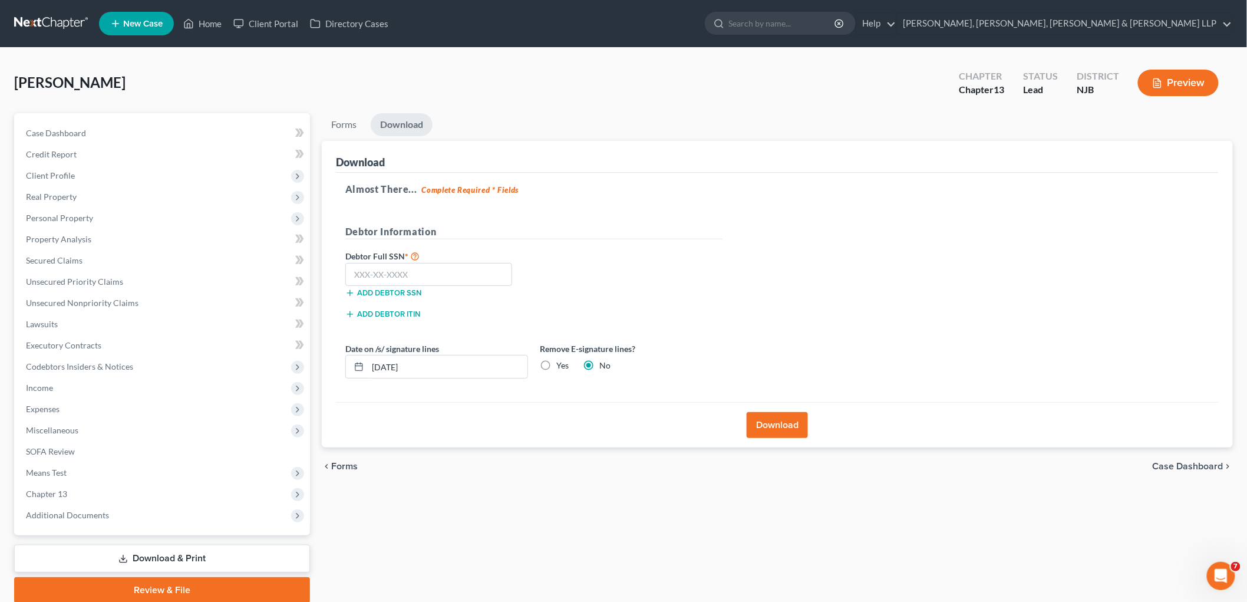
click at [556, 367] on label "Yes" at bounding box center [562, 366] width 12 height 12
click at [561, 367] on input "Yes" at bounding box center [565, 364] width 8 height 8
radio input "true"
radio input "false"
click at [388, 277] on input "text" at bounding box center [428, 275] width 167 height 24
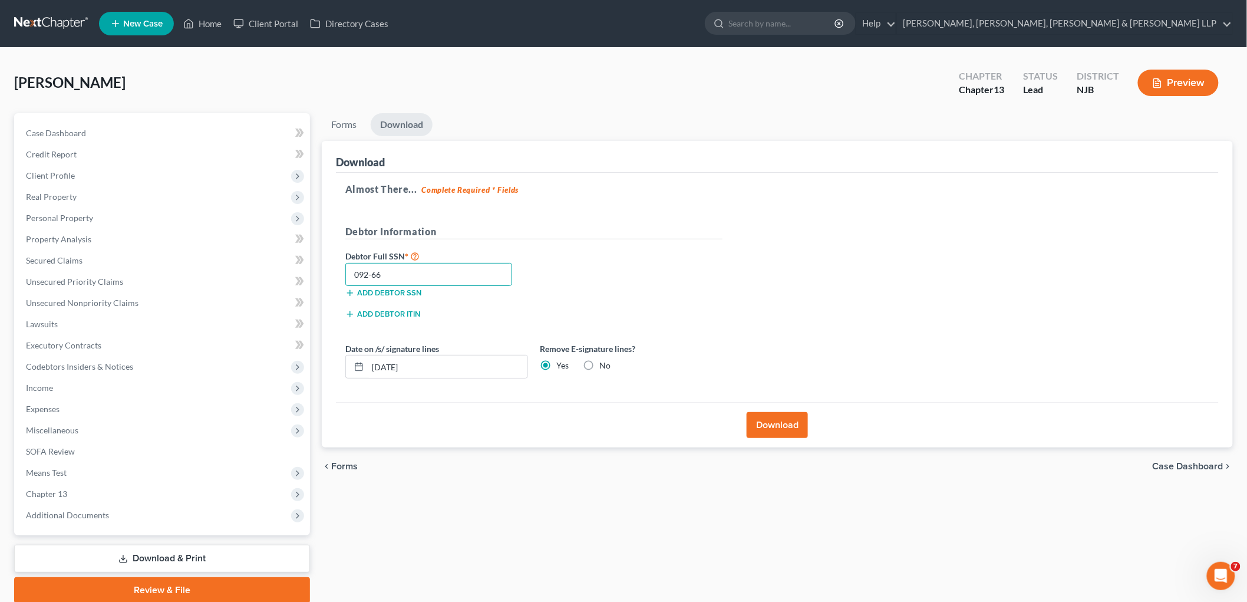
click at [472, 269] on input "092-66" at bounding box center [428, 275] width 167 height 24
type input "092-66-9232"
click at [657, 231] on h5 "Debtor Information" at bounding box center [533, 232] width 377 height 15
click at [777, 425] on button "Download" at bounding box center [777, 425] width 61 height 26
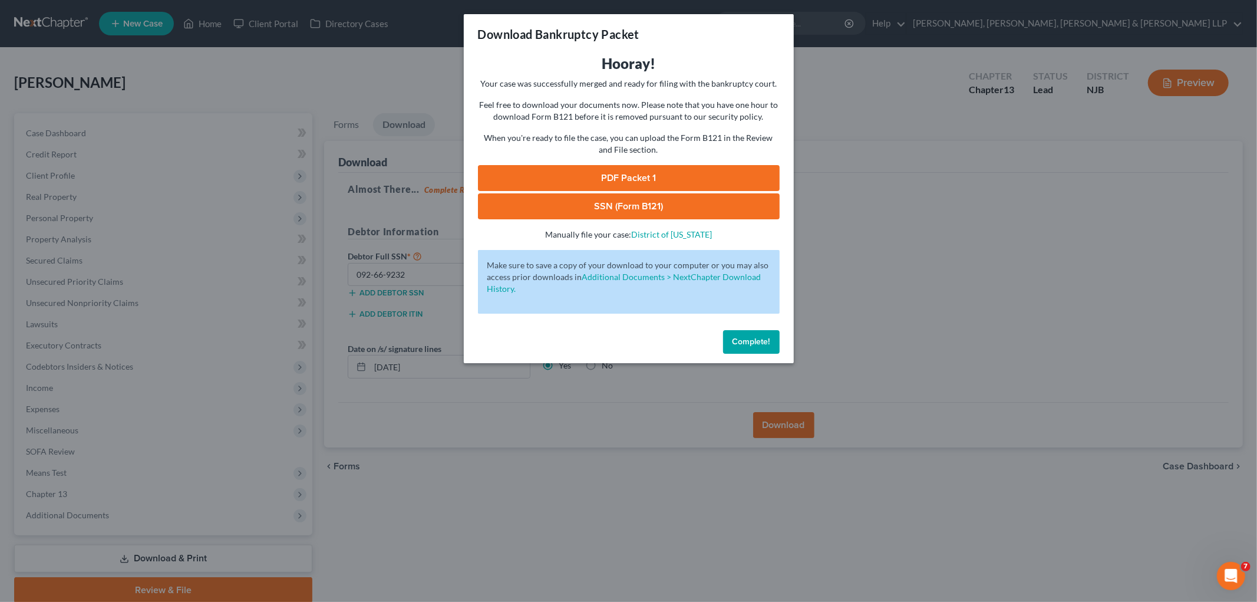
click at [614, 177] on link "PDF Packet 1" at bounding box center [629, 178] width 302 height 26
click at [657, 208] on link "SSN (Form B121)" at bounding box center [629, 206] width 302 height 26
drag, startPoint x: 773, startPoint y: 340, endPoint x: 793, endPoint y: 335, distance: 20.0
click at [773, 340] on button "Complete!" at bounding box center [751, 342] width 57 height 24
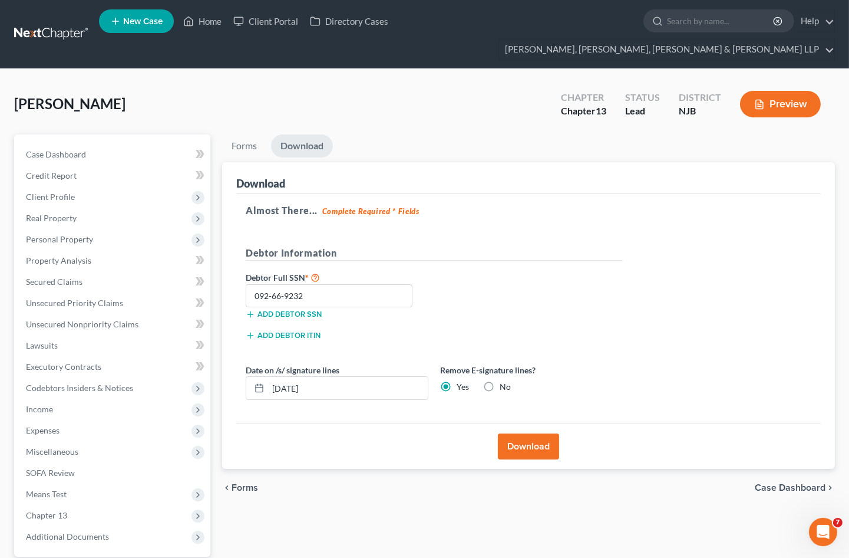
click at [500, 381] on label "No" at bounding box center [505, 387] width 11 height 12
click at [505, 381] on input "No" at bounding box center [509, 385] width 8 height 8
radio input "true"
radio input "false"
click at [538, 433] on button "Download" at bounding box center [528, 446] width 61 height 26
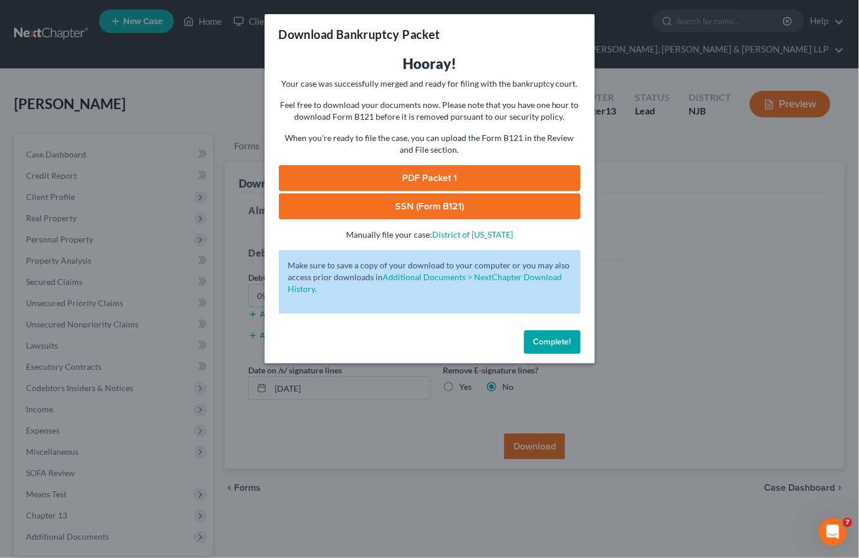
drag, startPoint x: 382, startPoint y: 173, endPoint x: 382, endPoint y: 182, distance: 8.8
click at [382, 172] on link "PDF Packet 1" at bounding box center [430, 178] width 302 height 26
click at [385, 199] on link "SSN (Form B121)" at bounding box center [430, 206] width 302 height 26
click at [543, 339] on span "Complete!" at bounding box center [552, 342] width 38 height 10
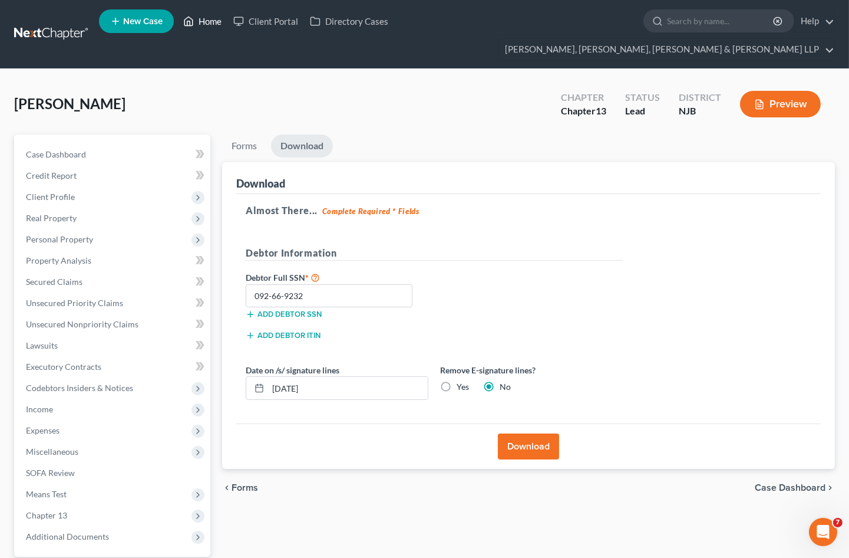
click at [205, 21] on link "Home" at bounding box center [202, 21] width 50 height 21
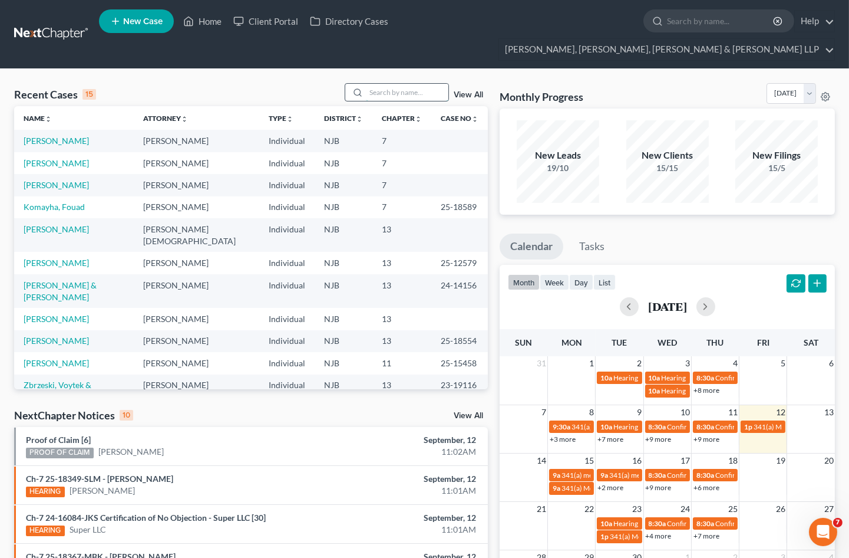
click at [398, 84] on input "search" at bounding box center [407, 92] width 83 height 17
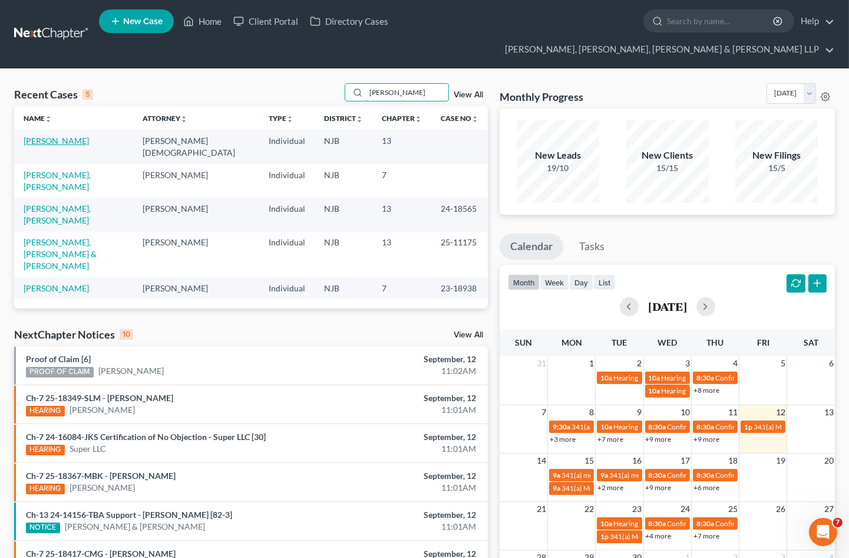
type input "[PERSON_NAME]"
click at [63, 136] on link "[PERSON_NAME]" at bounding box center [56, 141] width 65 height 10
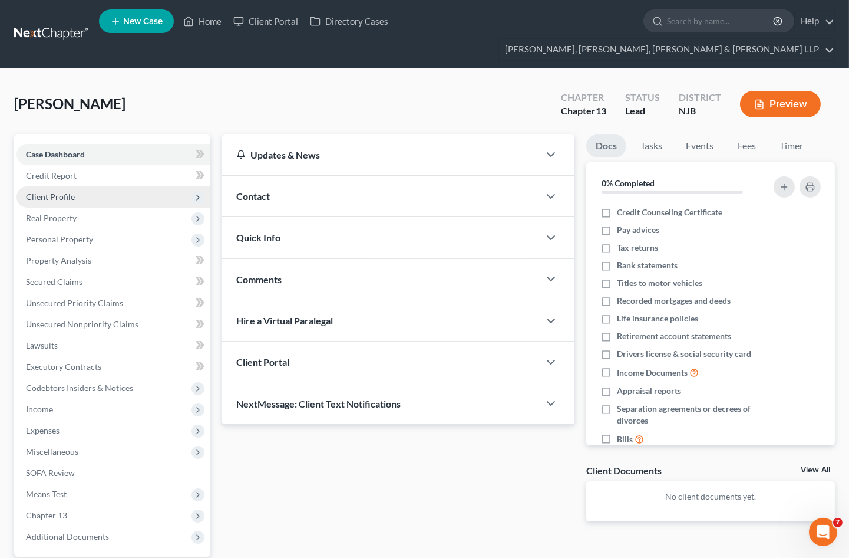
click at [51, 192] on span "Client Profile" at bounding box center [50, 197] width 49 height 10
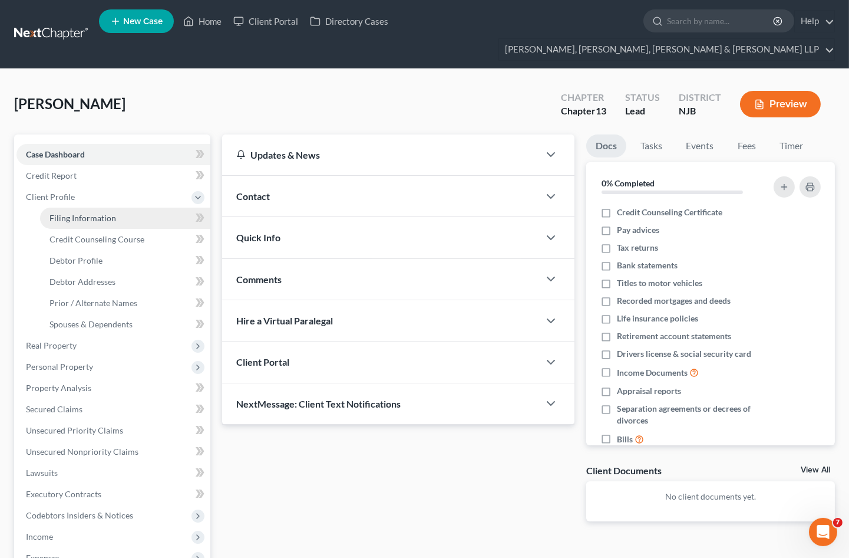
click at [60, 207] on link "Filing Information" at bounding box center [125, 217] width 170 height 21
select select "1"
select select "0"
select select "3"
select select "51"
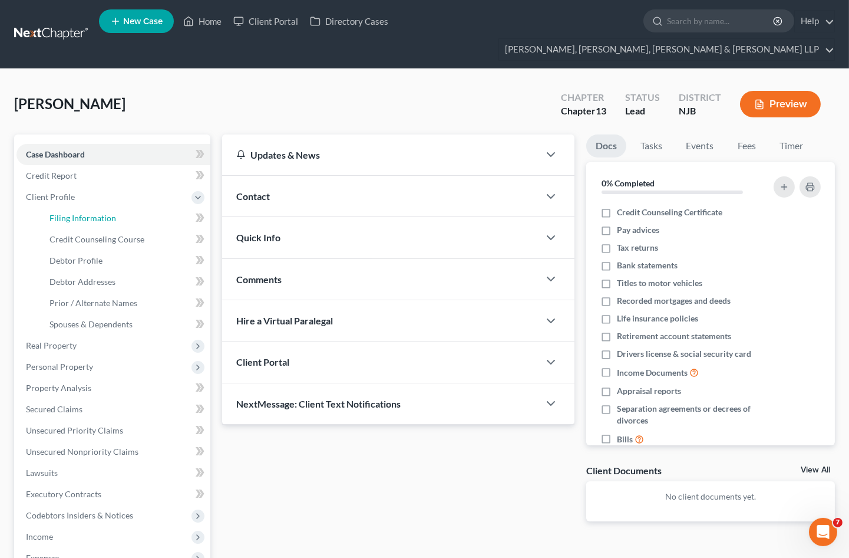
select select "6"
select select "0"
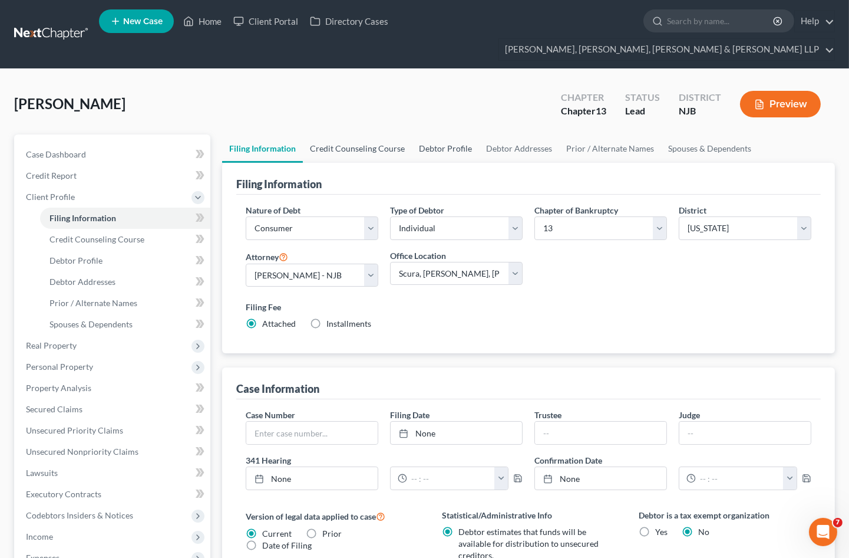
click at [361, 134] on link "Credit Counseling Course" at bounding box center [357, 148] width 109 height 28
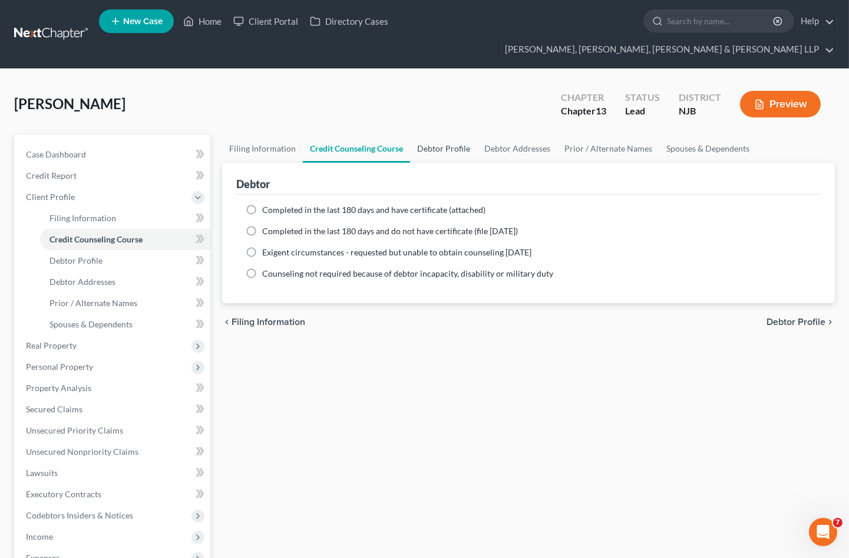
click at [436, 134] on link "Debtor Profile" at bounding box center [443, 148] width 67 height 28
select select "0"
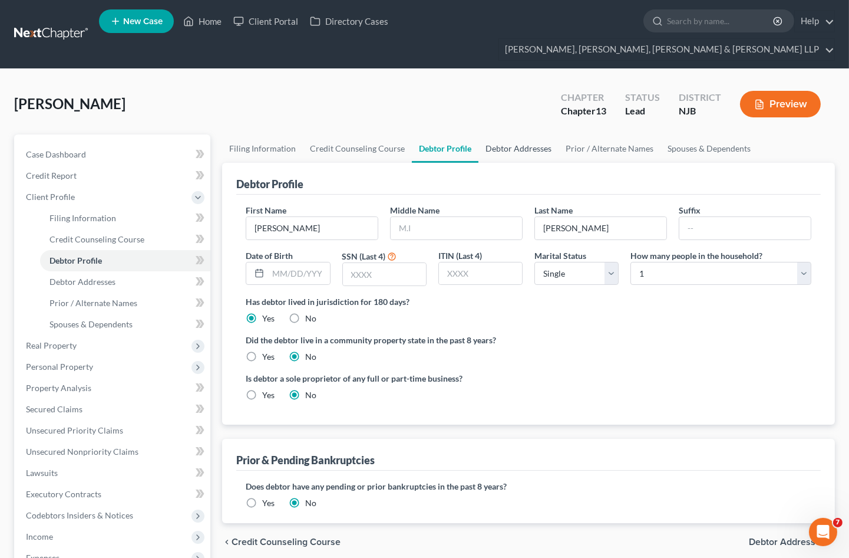
click at [513, 134] on link "Debtor Addresses" at bounding box center [519, 148] width 80 height 28
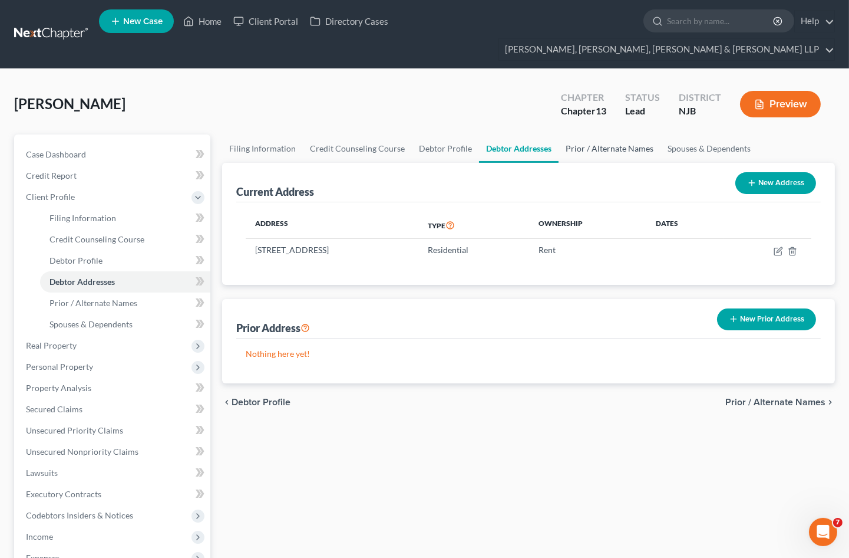
click at [586, 134] on link "Prior / Alternate Names" at bounding box center [610, 148] width 102 height 28
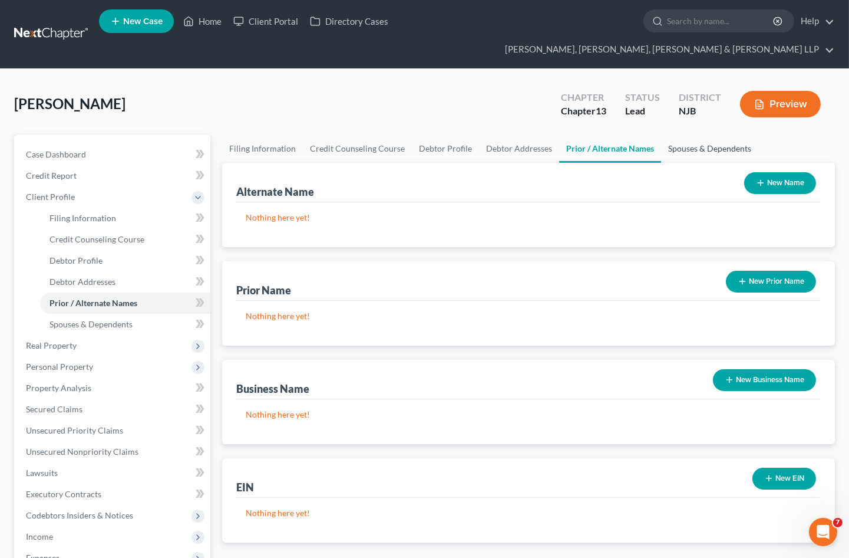
click at [674, 134] on link "Spouses & Dependents" at bounding box center [709, 148] width 97 height 28
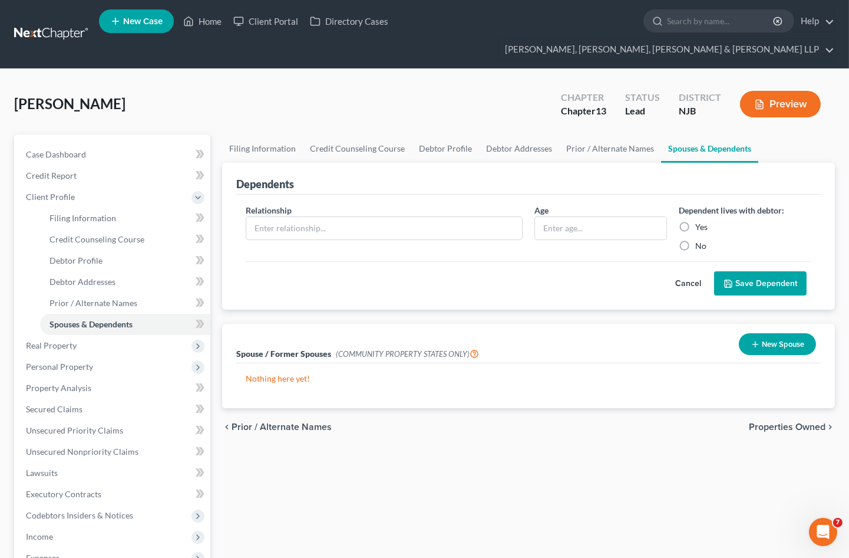
click at [788, 422] on span "Properties Owned" at bounding box center [787, 426] width 77 height 9
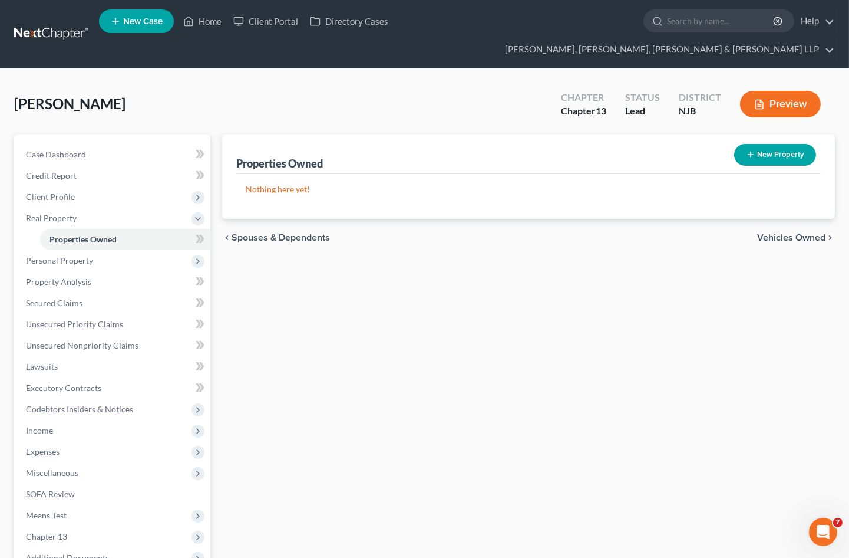
click at [782, 233] on span "Vehicles Owned" at bounding box center [791, 237] width 68 height 9
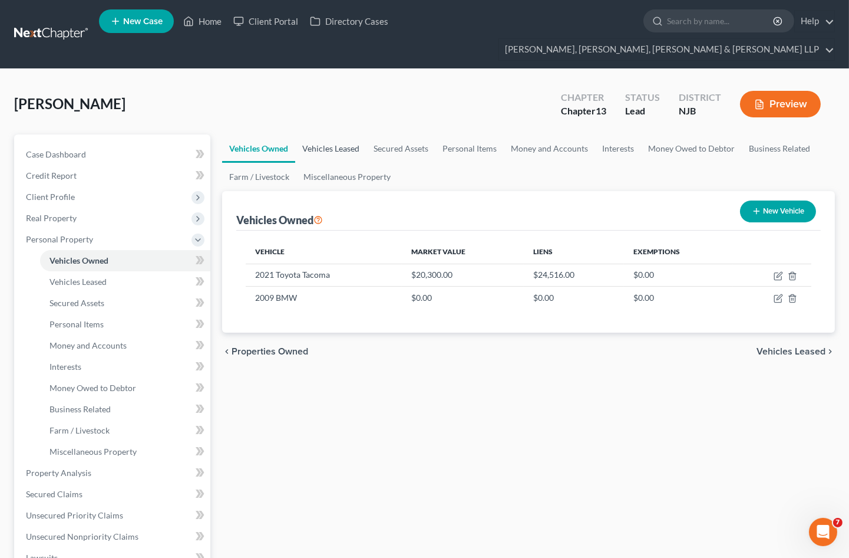
click at [341, 134] on link "Vehicles Leased" at bounding box center [330, 148] width 71 height 28
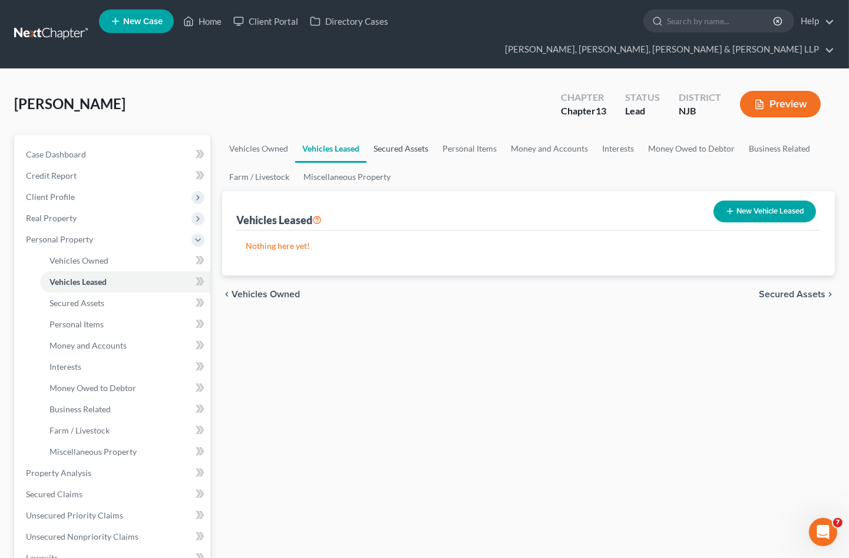
click at [401, 134] on link "Secured Assets" at bounding box center [401, 148] width 69 height 28
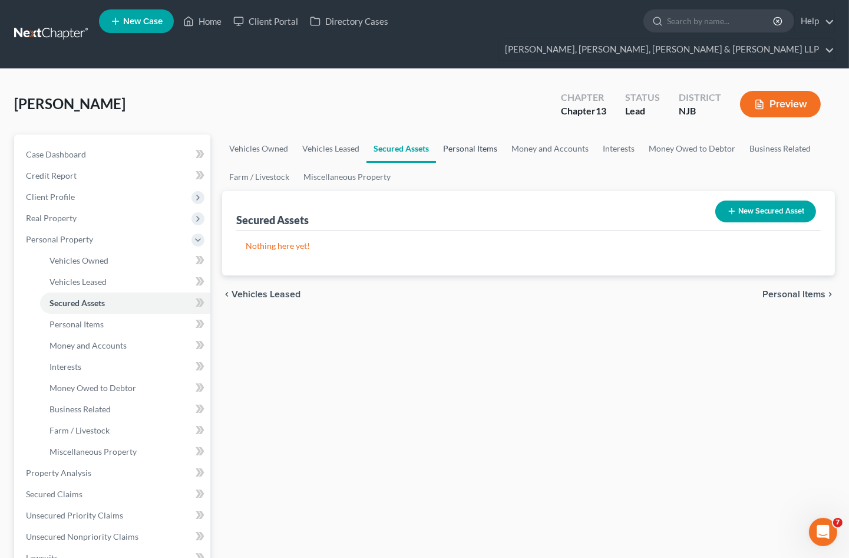
click at [466, 134] on link "Personal Items" at bounding box center [470, 148] width 68 height 28
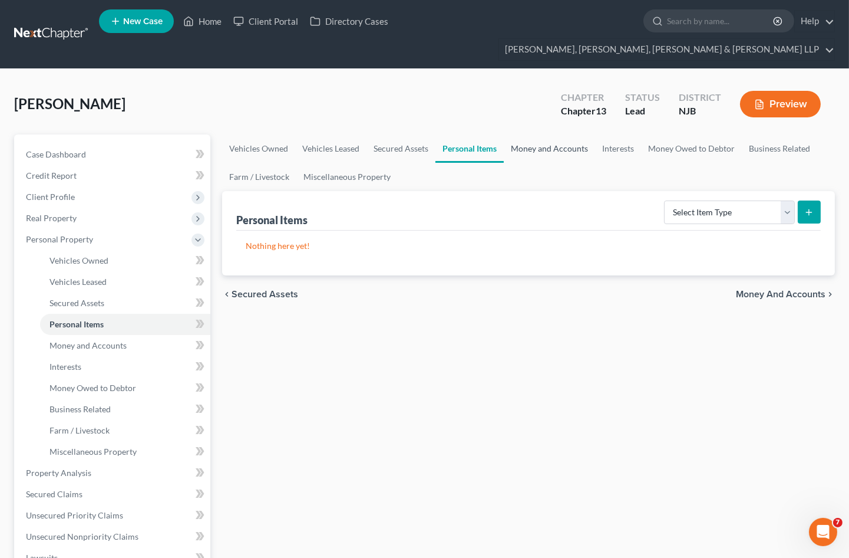
click at [555, 134] on link "Money and Accounts" at bounding box center [549, 148] width 91 height 28
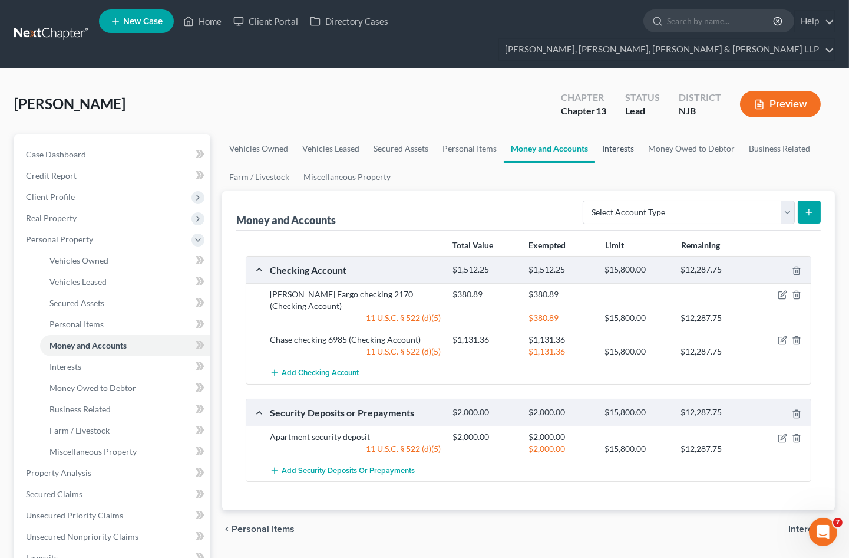
click at [615, 134] on link "Interests" at bounding box center [618, 148] width 46 height 28
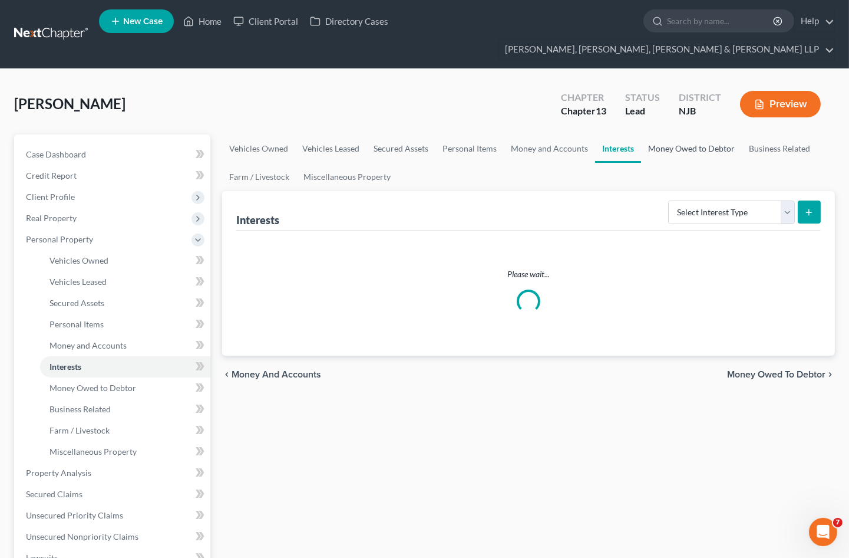
click at [676, 134] on link "Money Owed to Debtor" at bounding box center [691, 148] width 101 height 28
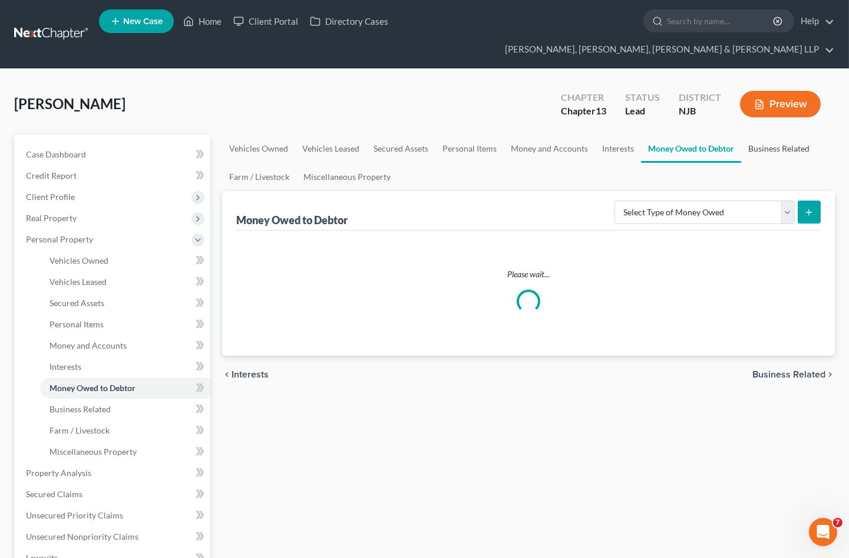
click at [756, 134] on link "Business Related" at bounding box center [778, 148] width 75 height 28
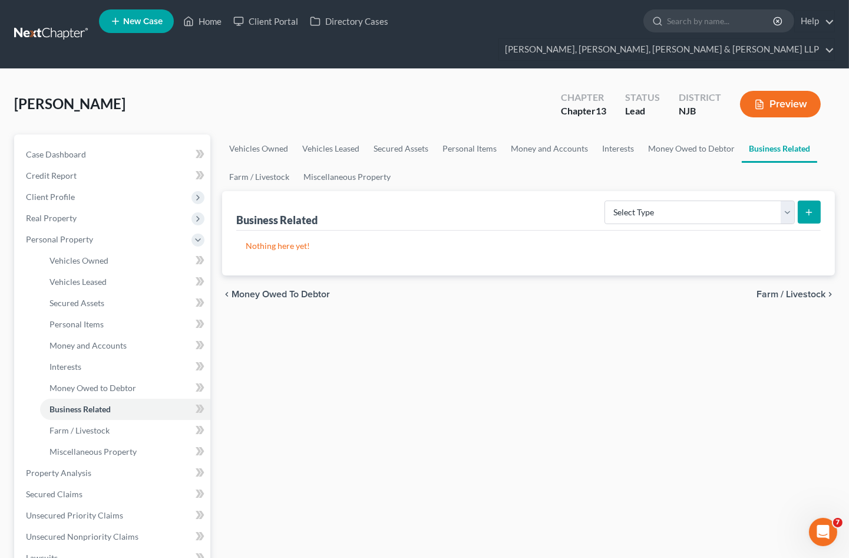
click at [800, 289] on span "Farm / Livestock" at bounding box center [791, 293] width 69 height 9
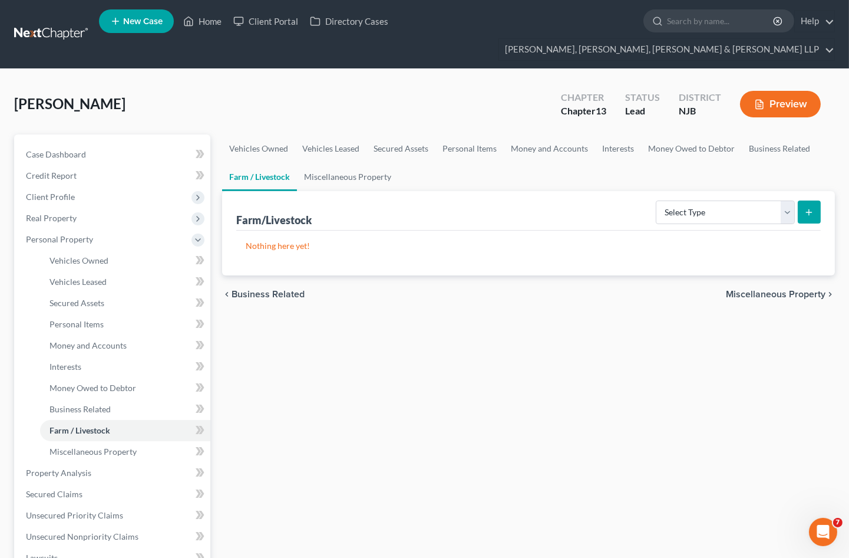
click at [789, 289] on span "Miscellaneous Property" at bounding box center [776, 293] width 100 height 9
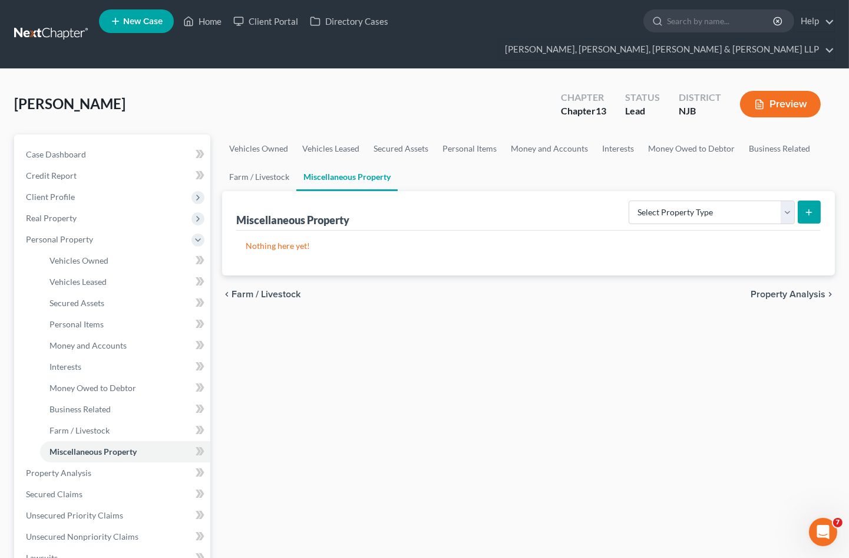
click at [791, 289] on span "Property Analysis" at bounding box center [788, 293] width 75 height 9
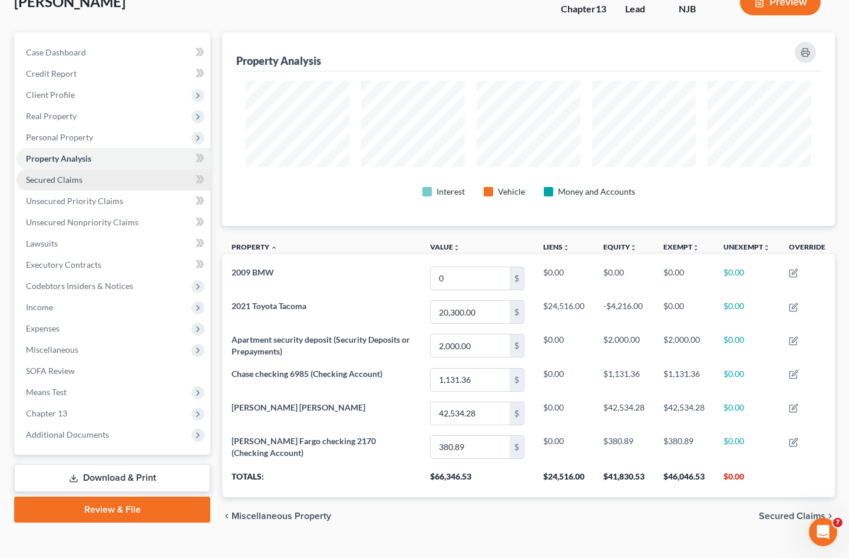
click at [56, 174] on span "Secured Claims" at bounding box center [54, 179] width 57 height 10
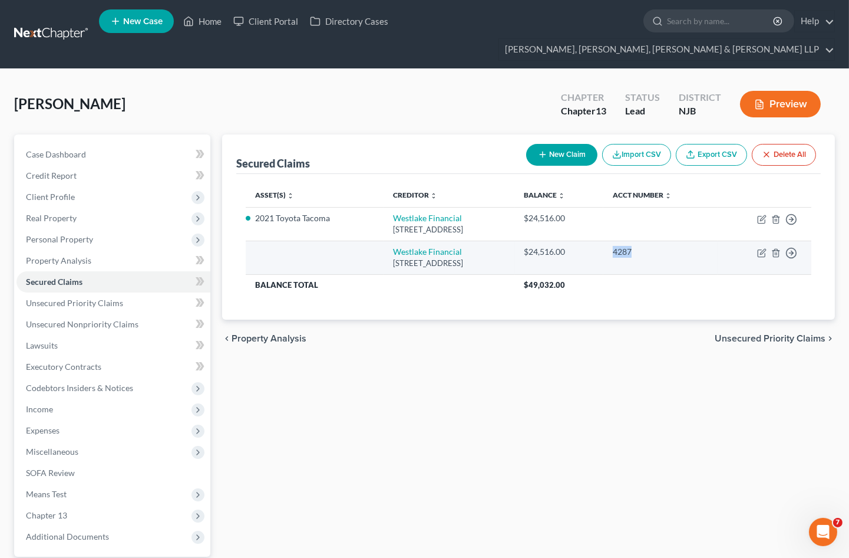
drag, startPoint x: 670, startPoint y: 229, endPoint x: 641, endPoint y: 229, distance: 28.3
click at [641, 240] on td "4287" at bounding box center [661, 257] width 114 height 34
copy div "4287"
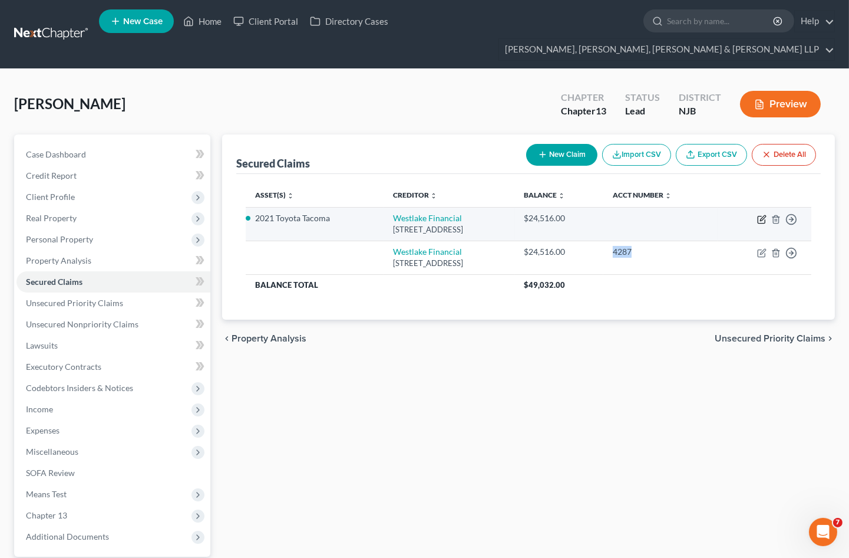
click at [762, 215] on icon "button" at bounding box center [761, 219] width 9 height 9
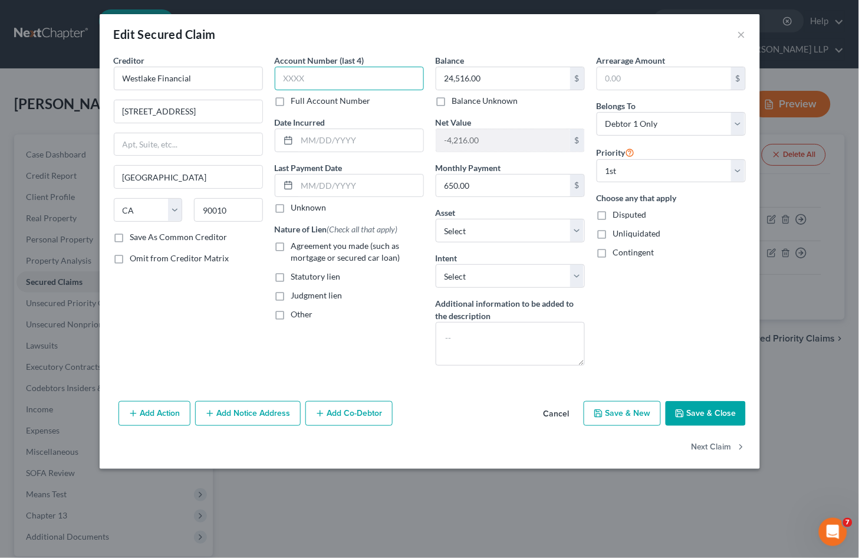
click at [357, 81] on input "text" at bounding box center [349, 79] width 149 height 24
paste input "4287"
click at [704, 415] on button "Save & Close" at bounding box center [705, 413] width 80 height 25
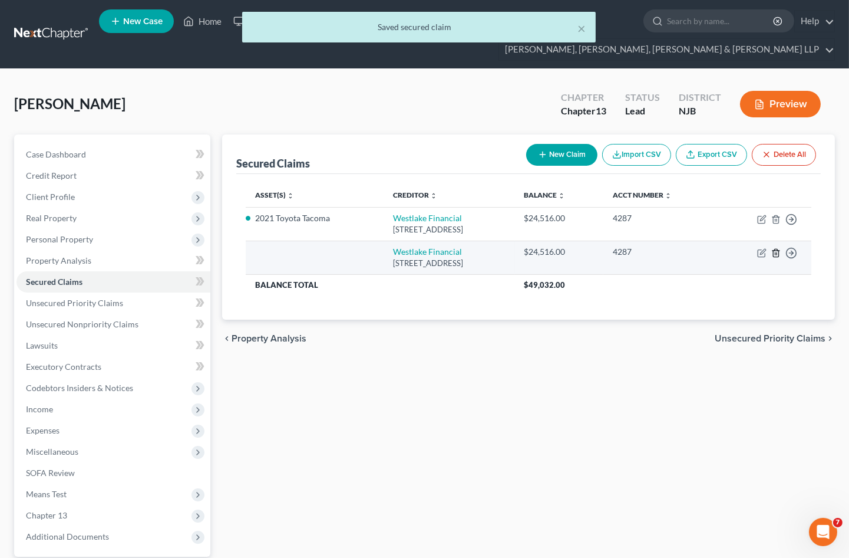
click at [777, 251] on polyline "button" at bounding box center [776, 251] width 7 height 0
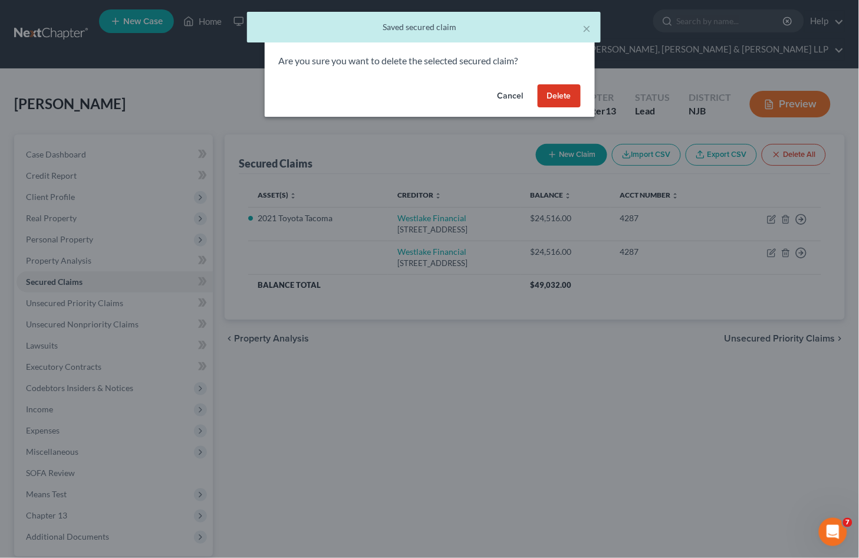
click at [557, 93] on button "Delete" at bounding box center [559, 96] width 43 height 24
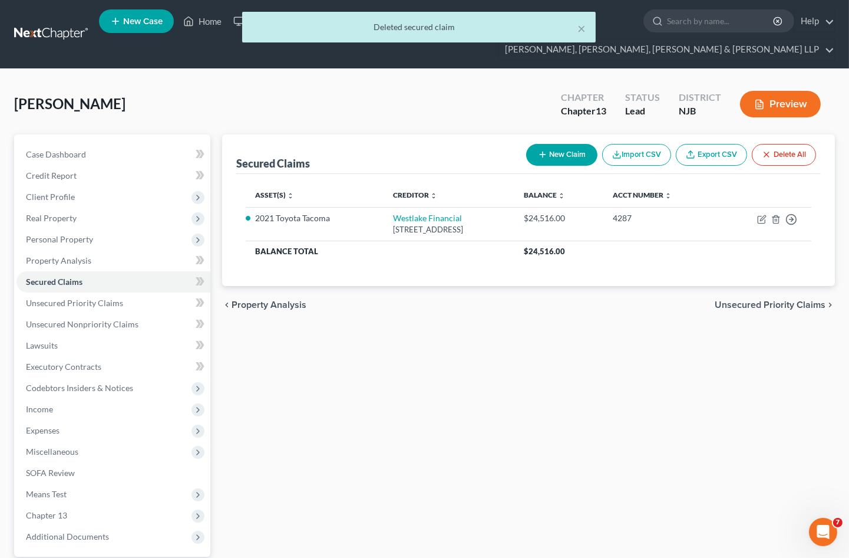
click at [762, 300] on span "Unsecured Priority Claims" at bounding box center [770, 304] width 111 height 9
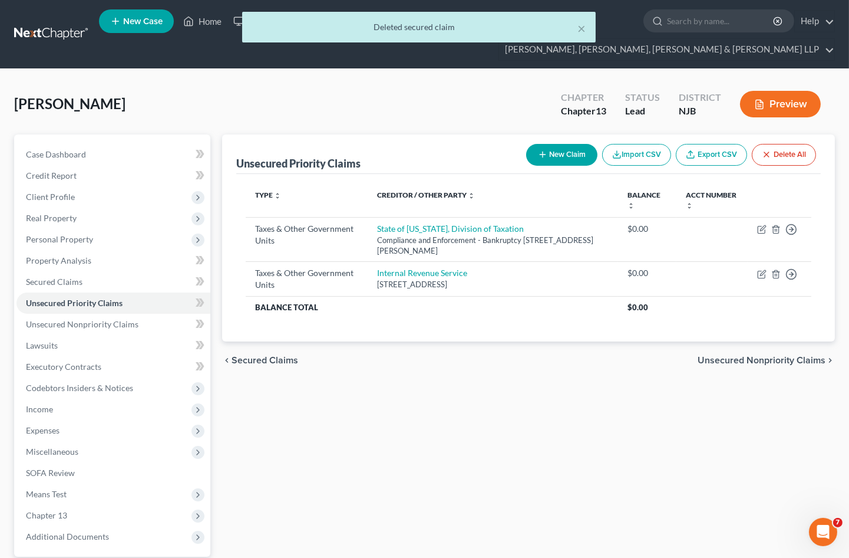
click at [721, 341] on div "chevron_left Secured Claims Unsecured Nonpriority Claims chevron_right" at bounding box center [528, 360] width 613 height 38
click at [723, 355] on span "Unsecured Nonpriority Claims" at bounding box center [762, 359] width 128 height 9
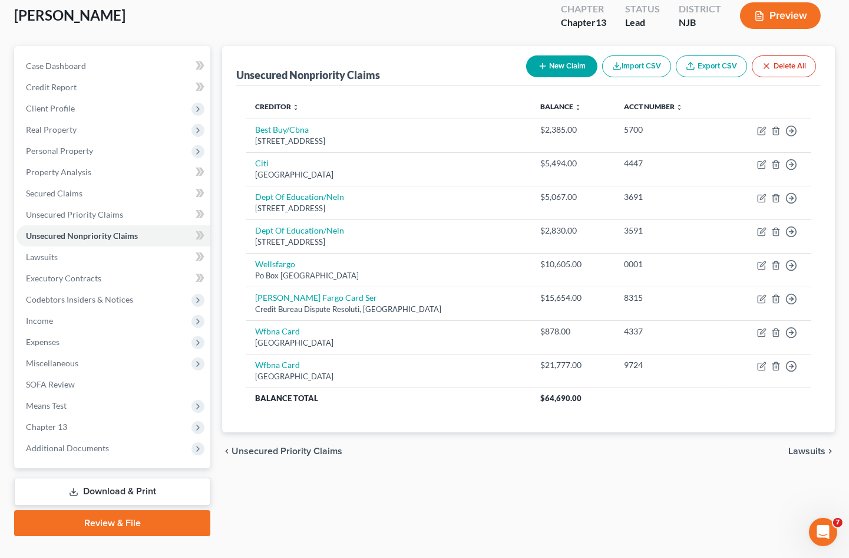
click at [802, 446] on span "Lawsuits" at bounding box center [807, 450] width 37 height 9
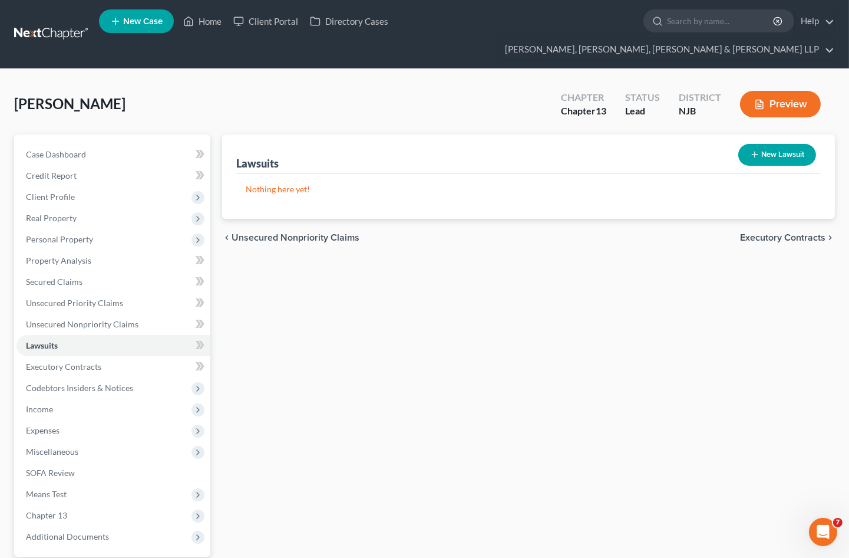
click at [780, 233] on span "Executory Contracts" at bounding box center [782, 237] width 85 height 9
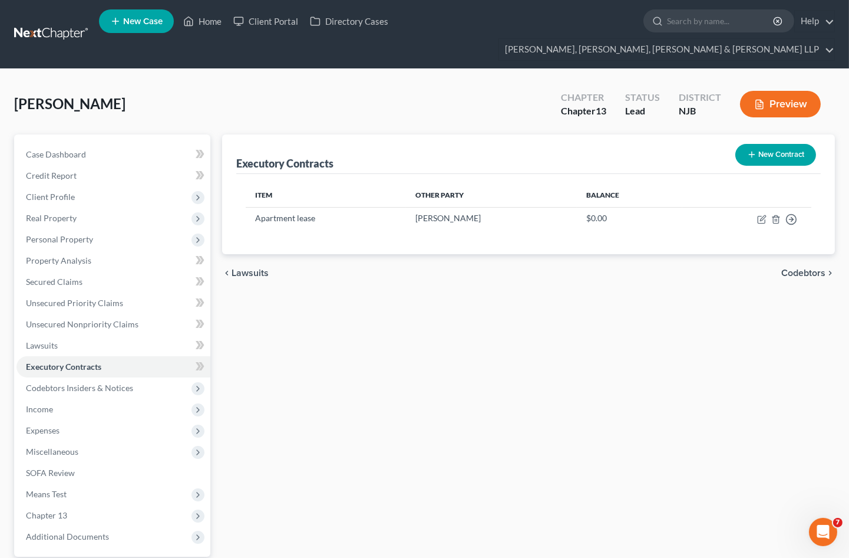
click at [789, 268] on span "Codebtors" at bounding box center [804, 272] width 44 height 9
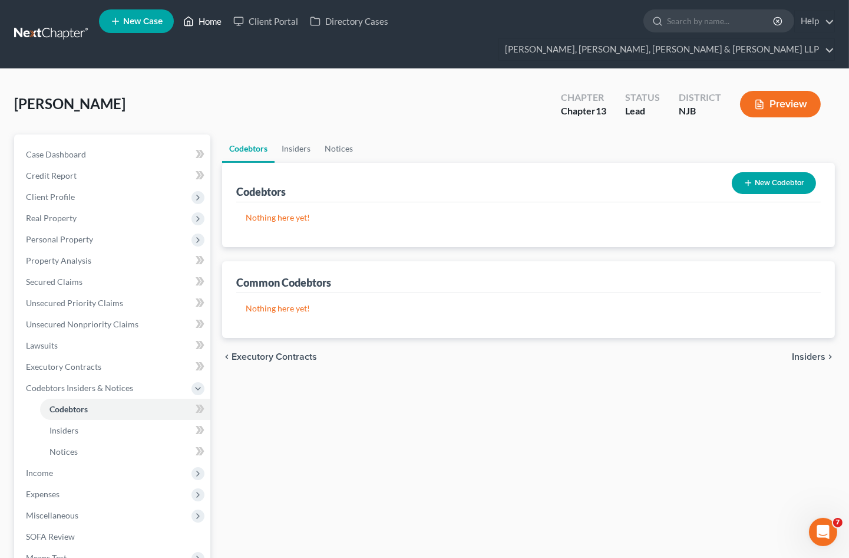
click at [208, 25] on link "Home" at bounding box center [202, 21] width 50 height 21
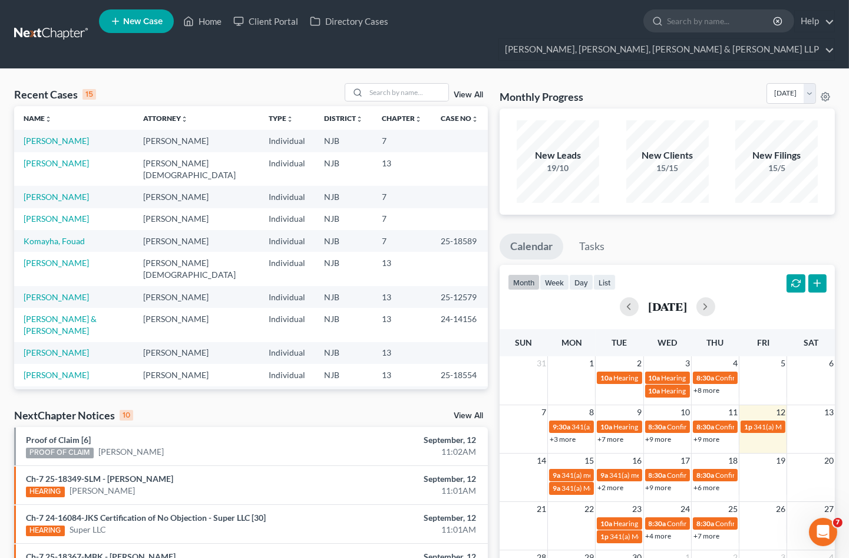
click at [713, 83] on div "Monthly Progress Bankruptcy Bankruptcy [DATE] [DATE] [DATE] [DATE] [DATE] [DATE…" at bounding box center [667, 95] width 335 height 25
click at [388, 84] on input "search" at bounding box center [407, 92] width 83 height 17
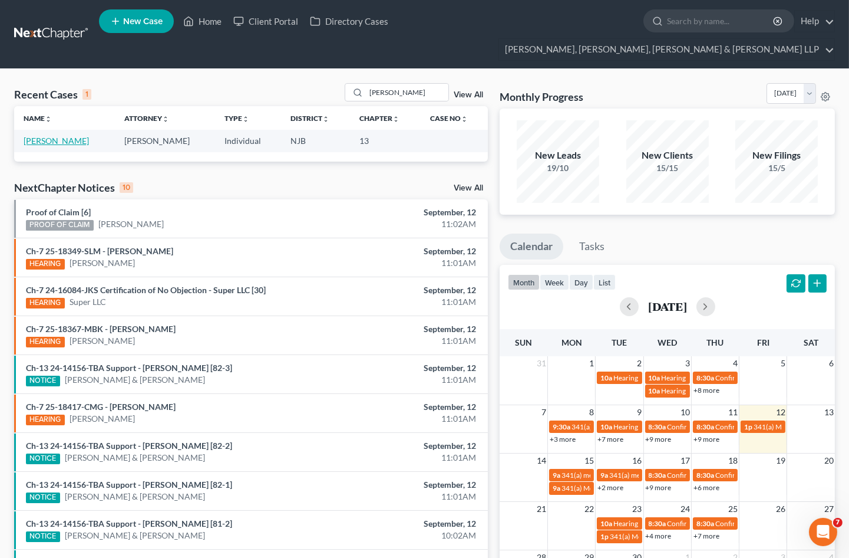
click at [65, 136] on link "[PERSON_NAME]" at bounding box center [56, 141] width 65 height 10
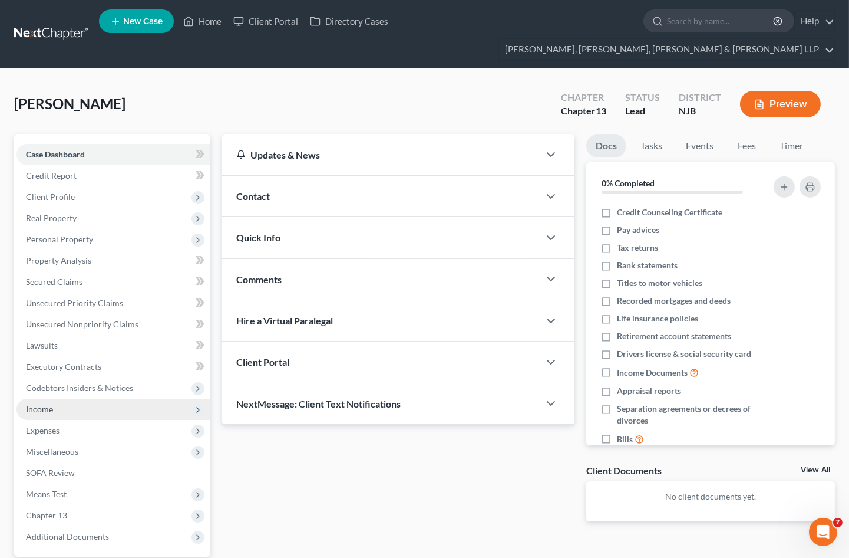
click at [43, 404] on span "Income" at bounding box center [39, 409] width 27 height 10
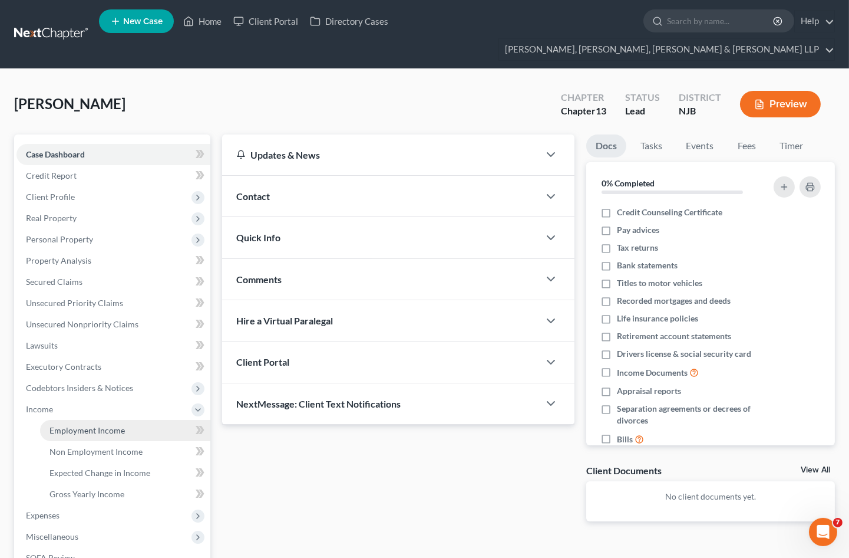
click at [51, 420] on link "Employment Income" at bounding box center [125, 430] width 170 height 21
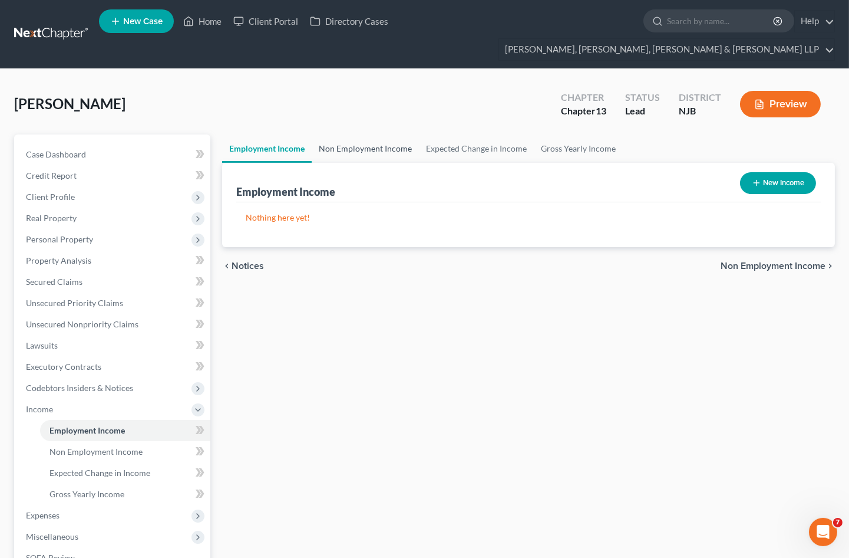
click at [367, 134] on link "Non Employment Income" at bounding box center [365, 148] width 107 height 28
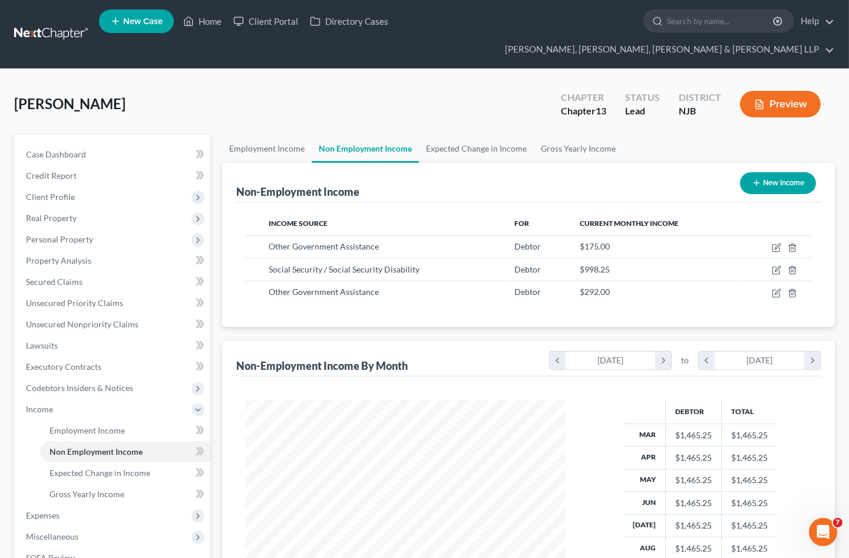
scroll to position [211, 344]
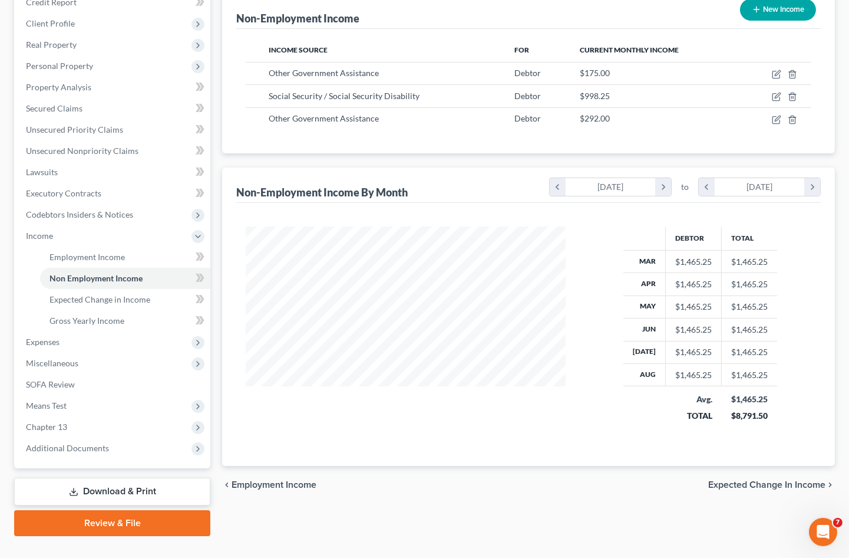
click at [123, 477] on link "Download & Print" at bounding box center [112, 491] width 196 height 28
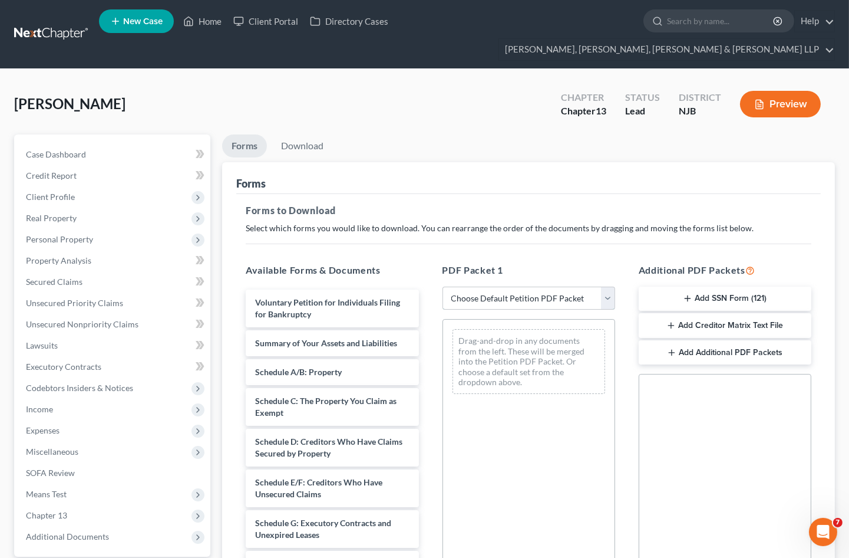
click at [495, 286] on select "Choose Default Petition PDF Packet Complete Bankruptcy Petition (all forms and …" at bounding box center [529, 298] width 173 height 24
click at [443, 286] on select "Choose Default Petition PDF Packet Complete Bankruptcy Petition (all forms and …" at bounding box center [529, 298] width 173 height 24
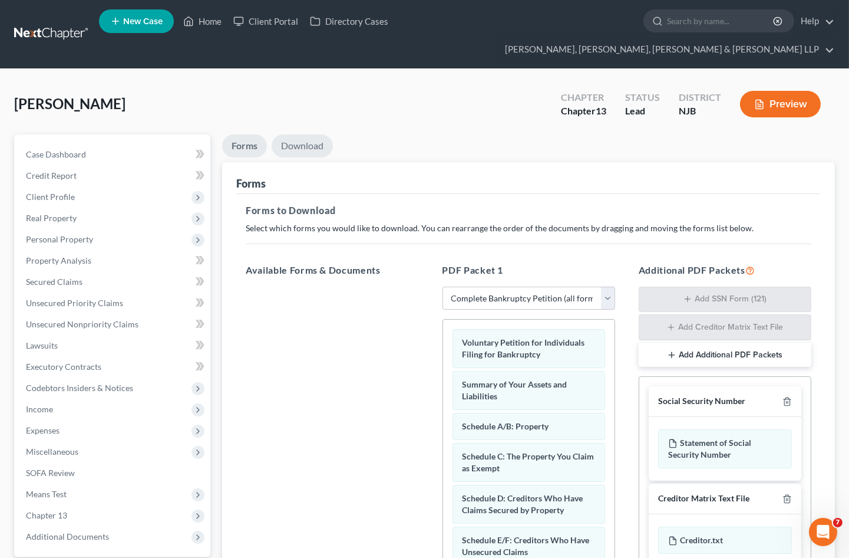
click at [308, 134] on link "Download" at bounding box center [302, 145] width 61 height 23
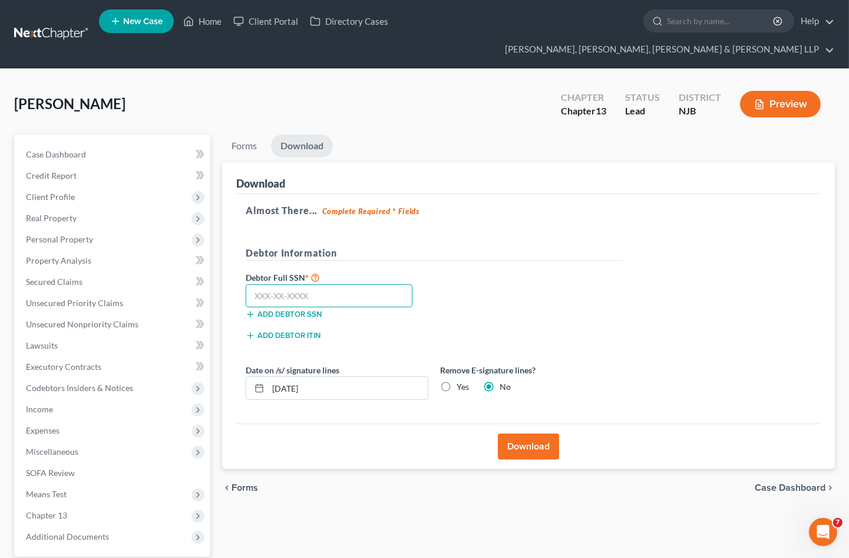
click at [309, 284] on input "text" at bounding box center [329, 296] width 167 height 24
click at [514, 433] on button "Download" at bounding box center [528, 446] width 61 height 26
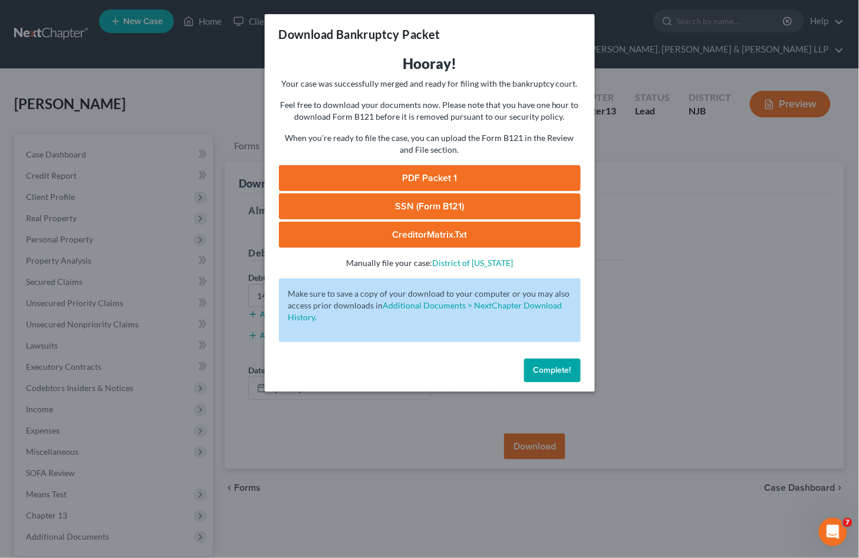
click at [403, 175] on link "PDF Packet 1" at bounding box center [430, 178] width 302 height 26
click at [542, 371] on span "Complete!" at bounding box center [552, 370] width 38 height 10
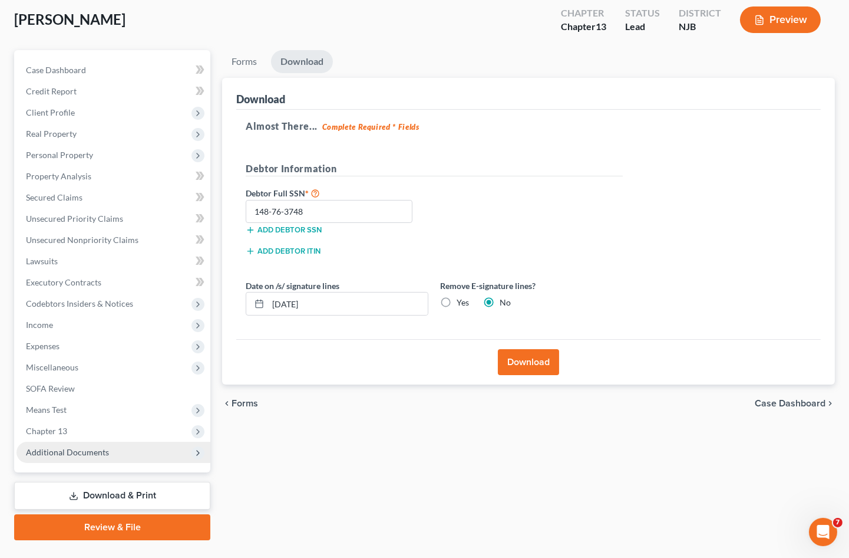
scroll to position [88, 0]
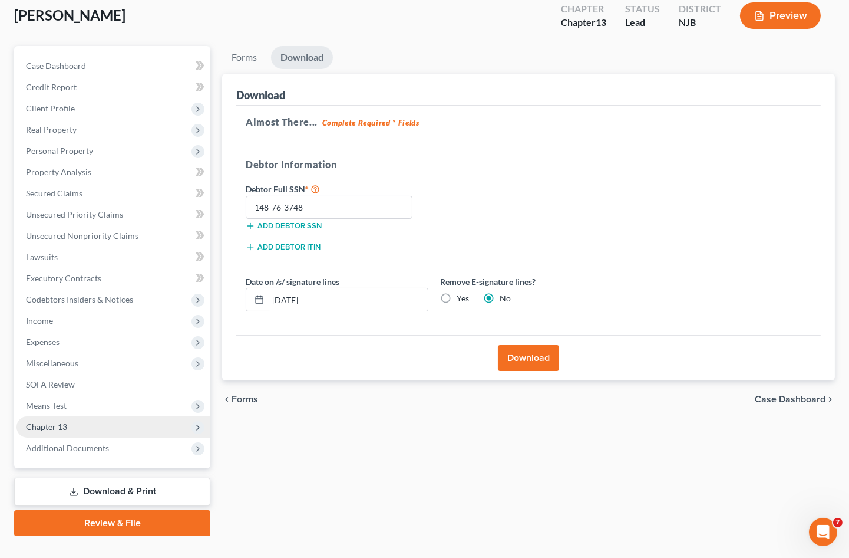
click at [57, 421] on span "Chapter 13" at bounding box center [46, 426] width 41 height 10
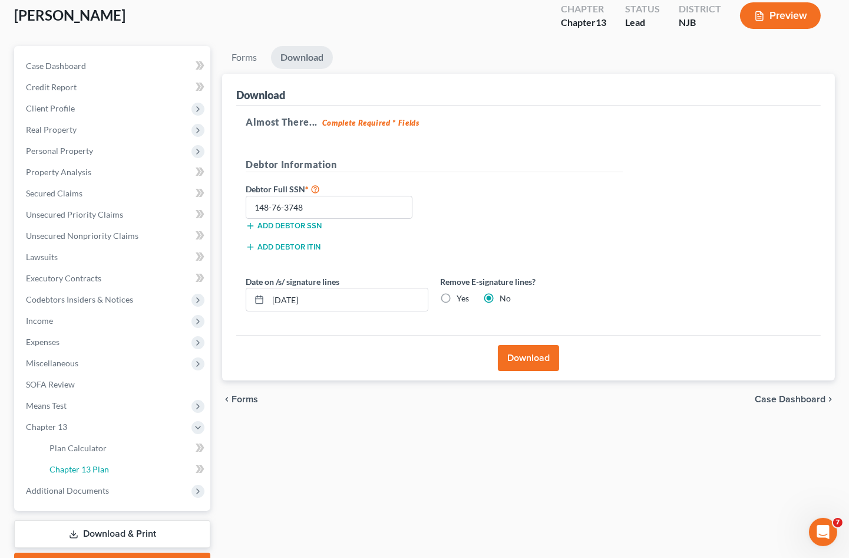
click at [78, 464] on span "Chapter 13 Plan" at bounding box center [80, 469] width 60 height 10
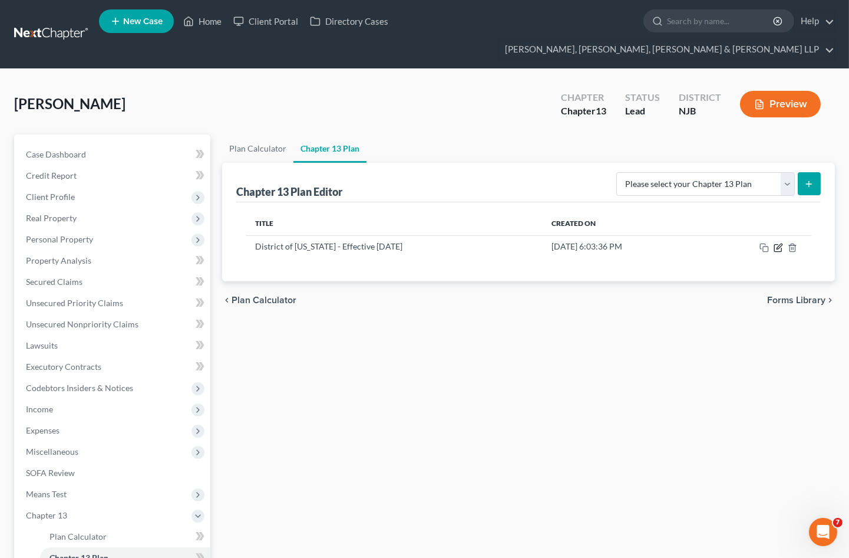
drag, startPoint x: 779, startPoint y: 229, endPoint x: 740, endPoint y: 313, distance: 92.6
click at [779, 243] on icon "button" at bounding box center [778, 247] width 9 height 9
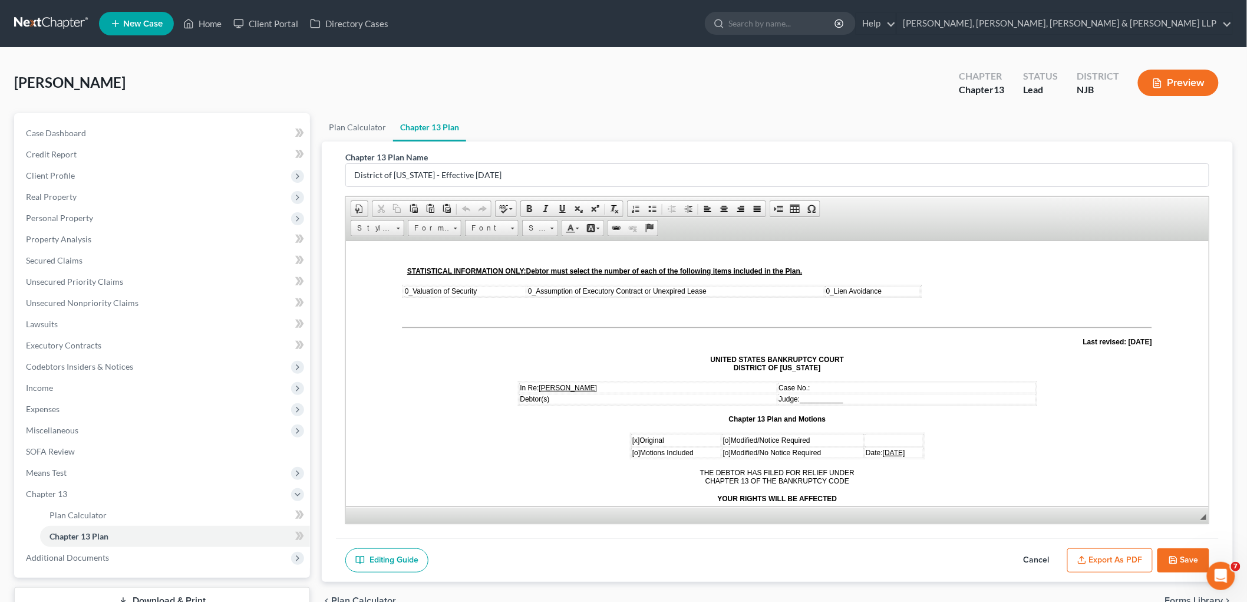
scroll to position [65, 0]
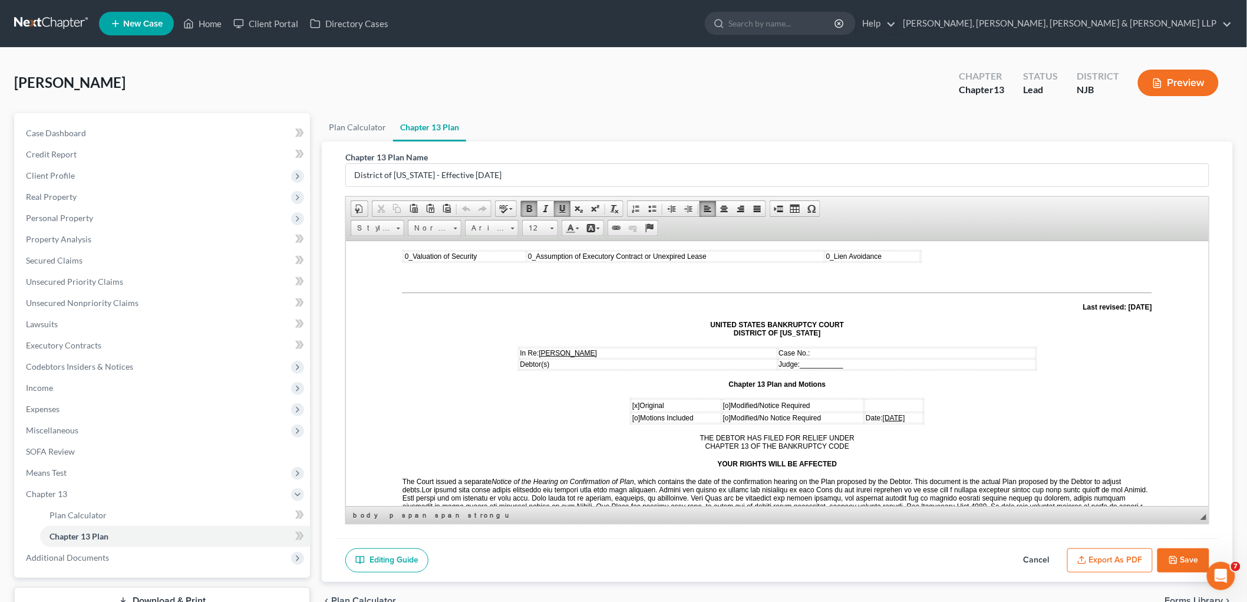
drag, startPoint x: 904, startPoint y: 410, endPoint x: 869, endPoint y: 411, distance: 35.4
click at [858, 412] on td "Date: [DATE]" at bounding box center [893, 417] width 59 height 11
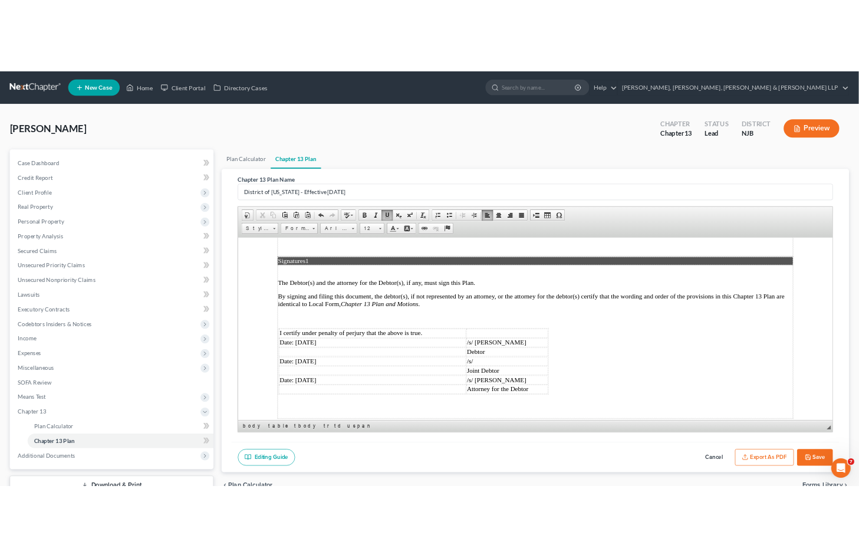
scroll to position [2914, 0]
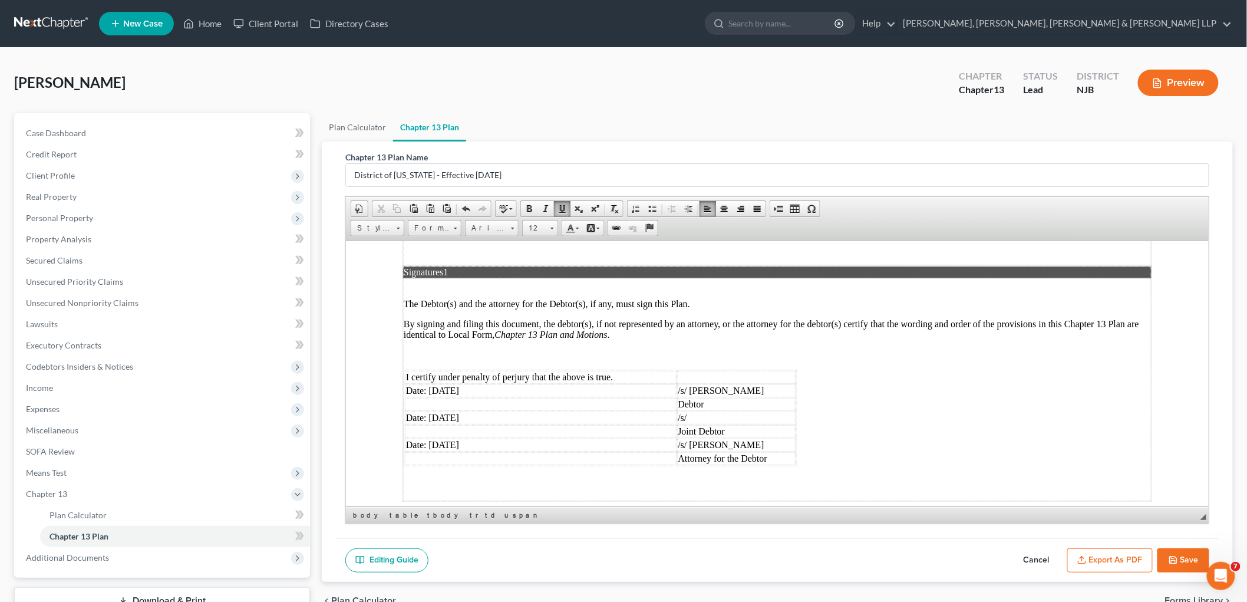
drag, startPoint x: 473, startPoint y: 334, endPoint x: 430, endPoint y: 335, distance: 43.0
click at [430, 384] on td "Date: [DATE]" at bounding box center [540, 390] width 272 height 13
drag, startPoint x: 477, startPoint y: 359, endPoint x: 434, endPoint y: 357, distance: 43.7
click at [434, 411] on td "Date: [DATE]" at bounding box center [540, 417] width 272 height 13
drag, startPoint x: 479, startPoint y: 386, endPoint x: 430, endPoint y: 385, distance: 49.5
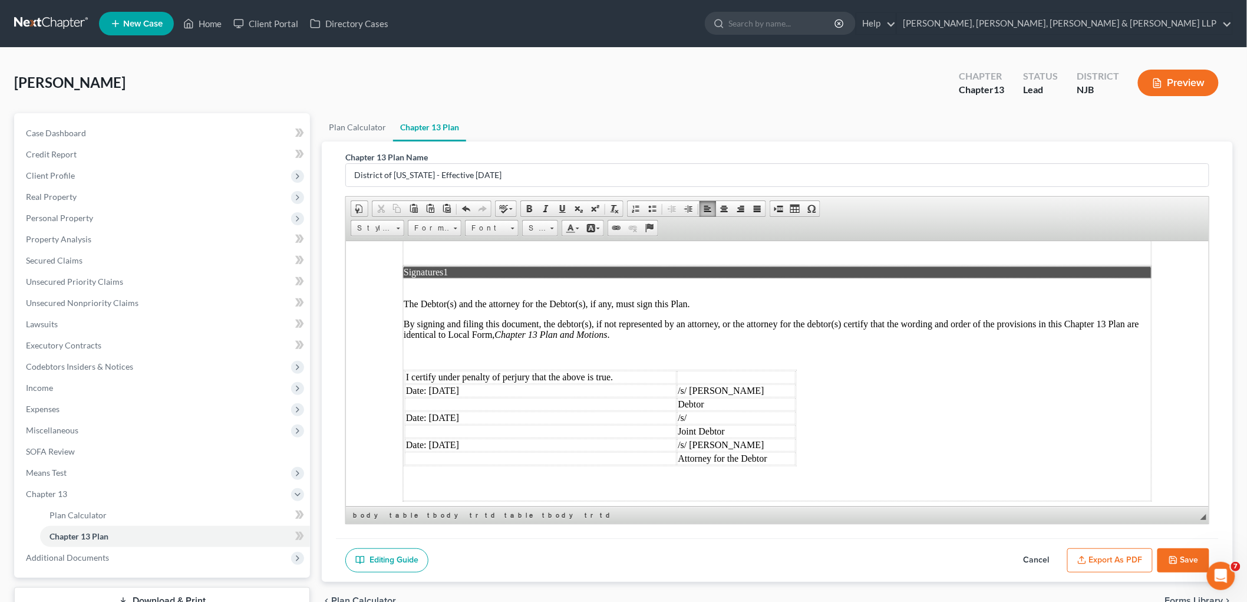
click at [430, 438] on td "Date: [DATE]" at bounding box center [540, 444] width 272 height 13
click at [858, 557] on button "Export as PDF" at bounding box center [1109, 560] width 85 height 25
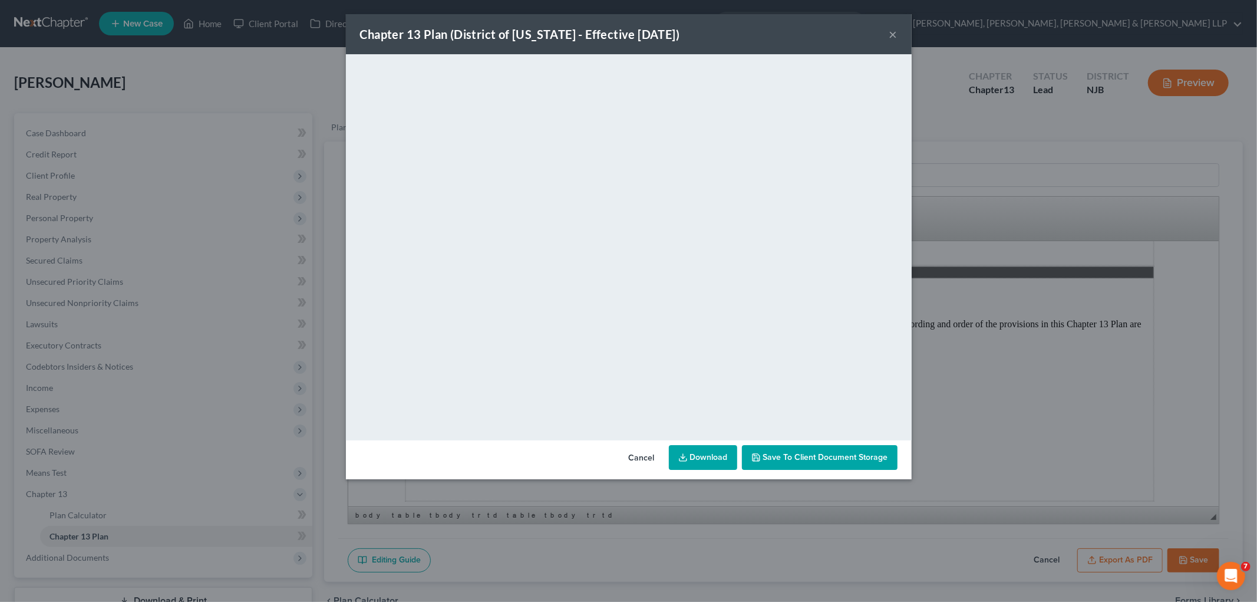
drag, startPoint x: 637, startPoint y: 462, endPoint x: 763, endPoint y: 575, distance: 169.9
click at [637, 462] on button "Cancel" at bounding box center [641, 458] width 45 height 24
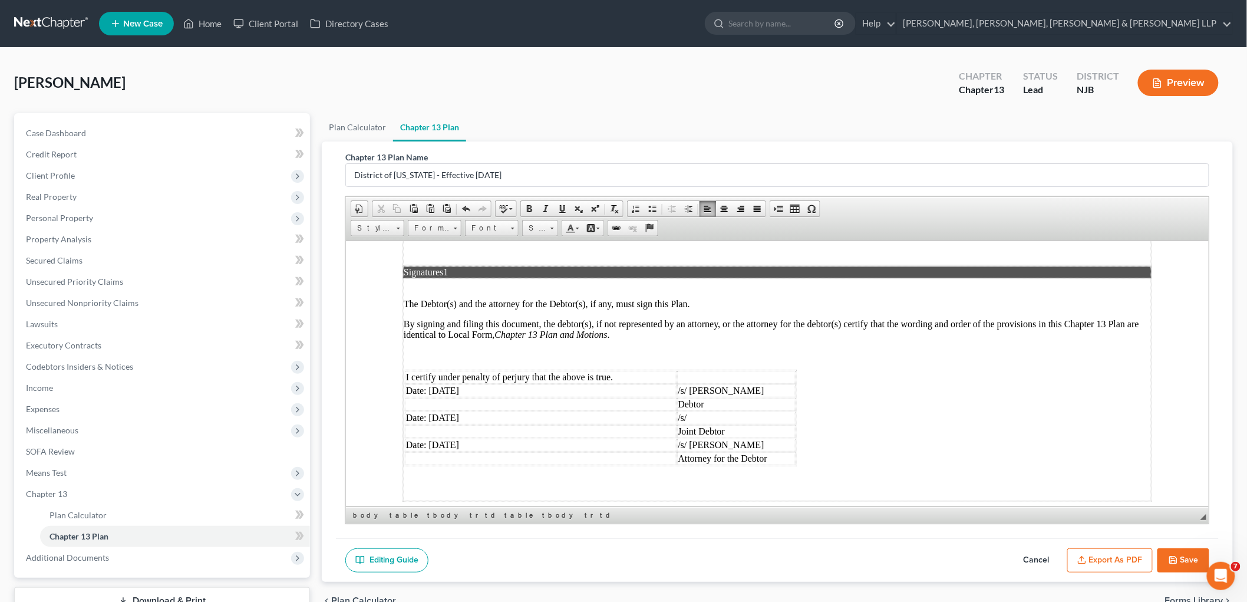
click at [858, 557] on button "Save" at bounding box center [1184, 560] width 52 height 25
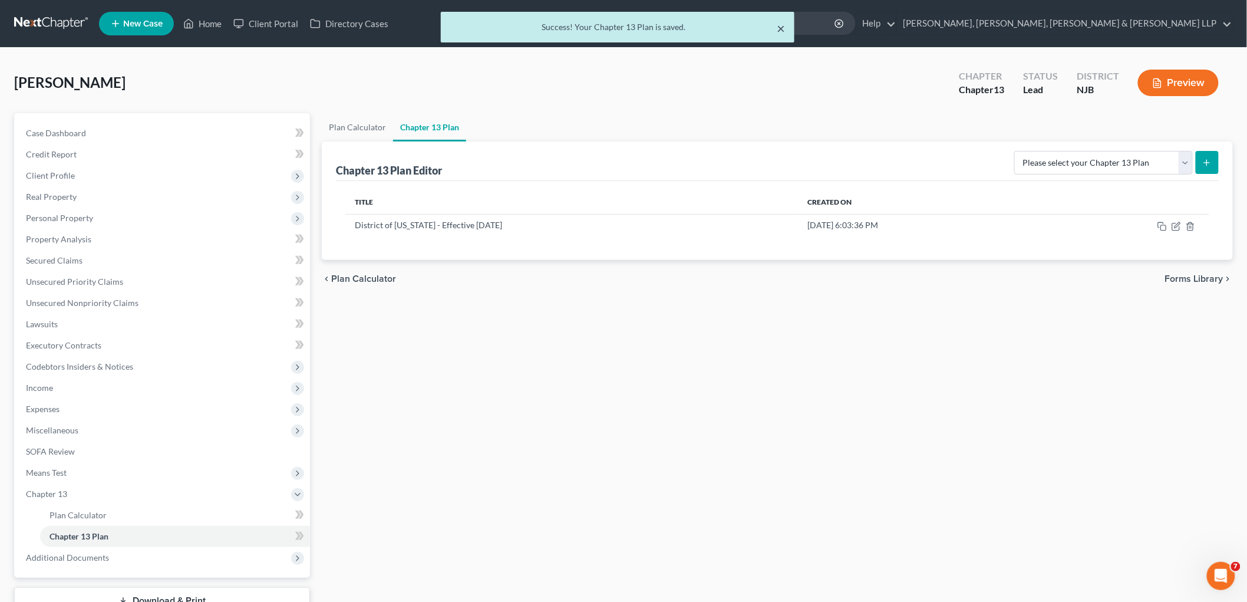
click at [785, 22] on button "×" at bounding box center [781, 28] width 8 height 14
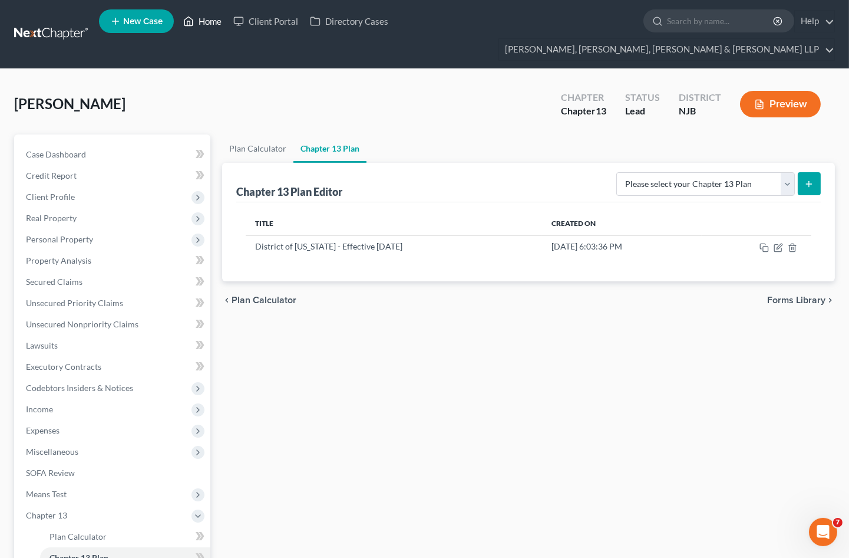
click at [200, 20] on link "Home" at bounding box center [202, 21] width 50 height 21
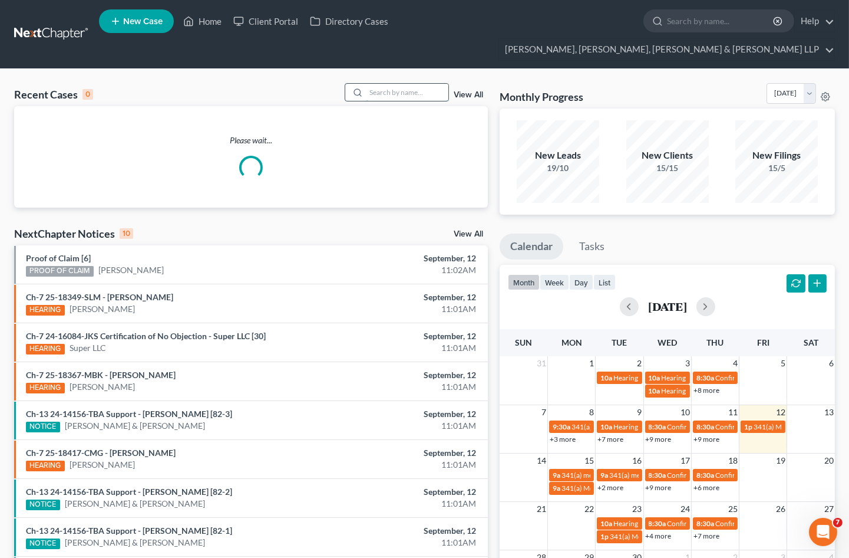
click at [385, 84] on input "search" at bounding box center [407, 92] width 83 height 17
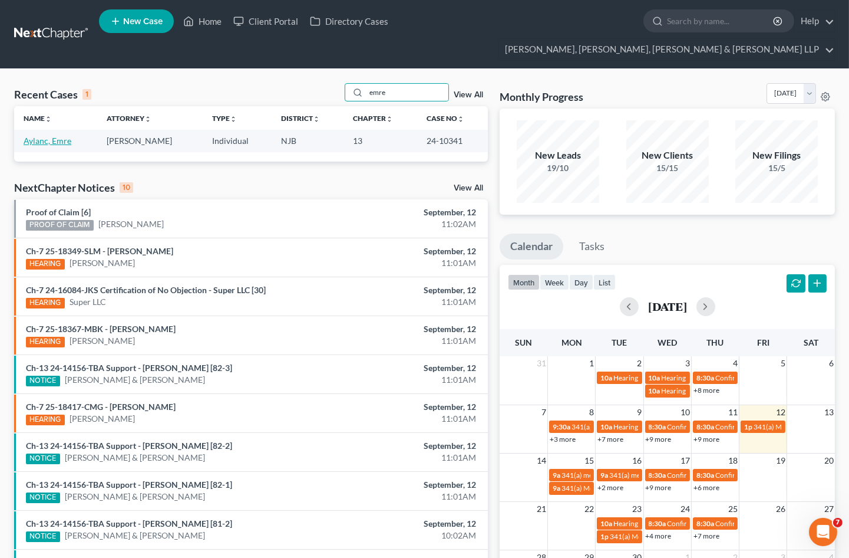
click at [54, 136] on link "Aylanc, Emre" at bounding box center [48, 141] width 48 height 10
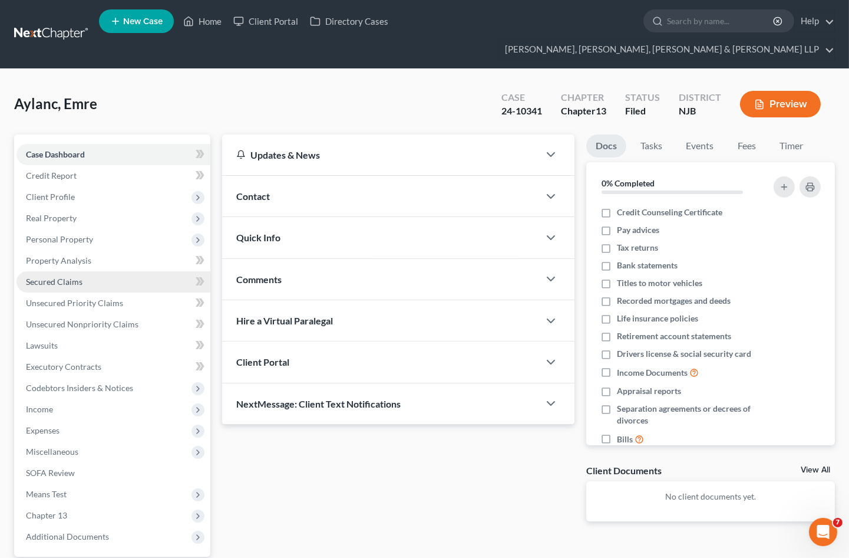
click at [48, 276] on span "Secured Claims" at bounding box center [54, 281] width 57 height 10
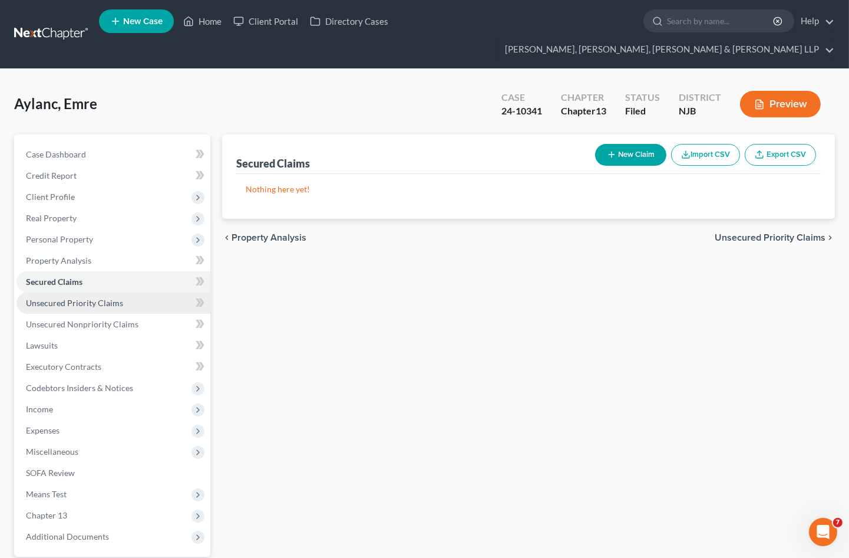
click at [55, 298] on span "Unsecured Priority Claims" at bounding box center [74, 303] width 97 height 10
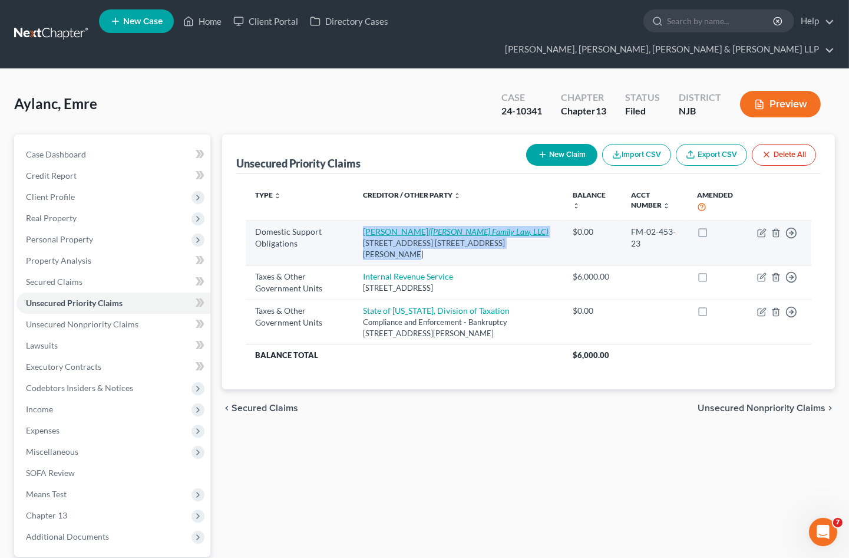
drag, startPoint x: 519, startPoint y: 221, endPoint x: 358, endPoint y: 212, distance: 161.2
click at [358, 220] on td "[PERSON_NAME] ([PERSON_NAME] Family Law, LLC) [STREET_ADDRESS] [STREET_ADDRESS]…" at bounding box center [459, 242] width 210 height 45
copy td "[PERSON_NAME] ([PERSON_NAME] Family Law, LLC) [STREET_ADDRESS] [STREET_ADDRESS]…"
click at [429, 226] on icon "([PERSON_NAME] Family Law, LLC)" at bounding box center [489, 231] width 120 height 10
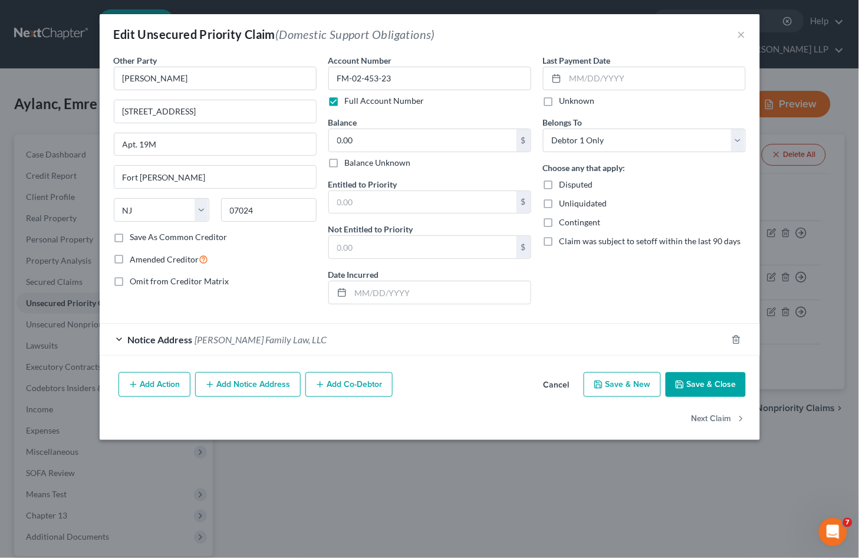
click at [235, 345] on div "Notice Address [PERSON_NAME] Family Law, LLC" at bounding box center [413, 339] width 627 height 31
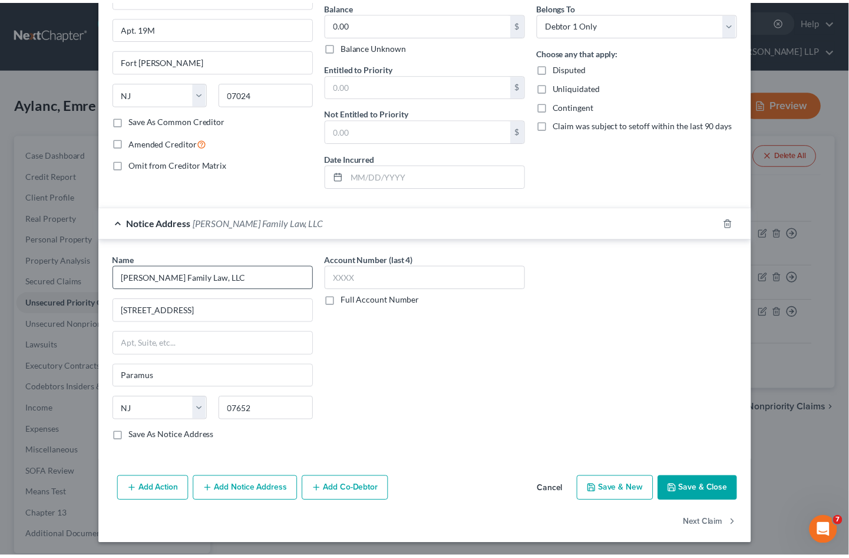
scroll to position [119, 0]
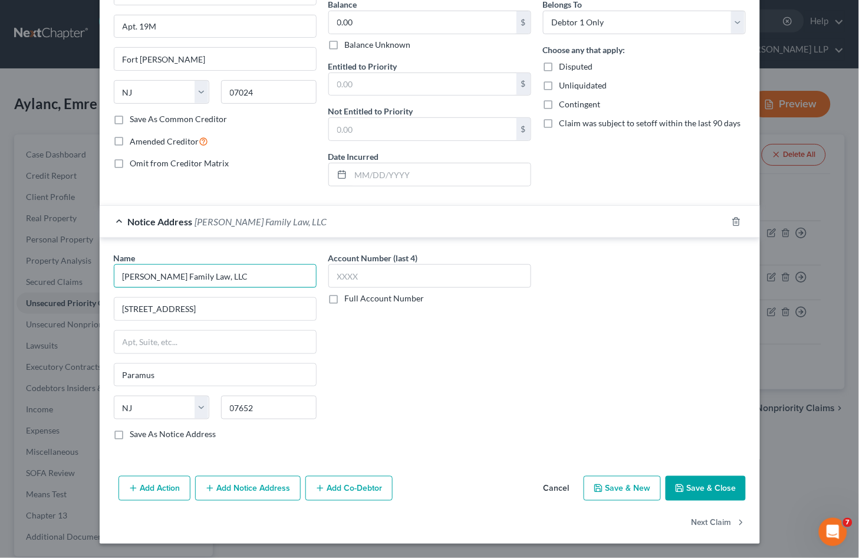
drag, startPoint x: 226, startPoint y: 275, endPoint x: 113, endPoint y: 275, distance: 113.2
click at [114, 275] on input "[PERSON_NAME] Family Law, LLC" at bounding box center [215, 276] width 203 height 24
drag, startPoint x: 230, startPoint y: 302, endPoint x: 115, endPoint y: 303, distance: 114.9
click at [115, 303] on input "[STREET_ADDRESS]" at bounding box center [215, 309] width 202 height 22
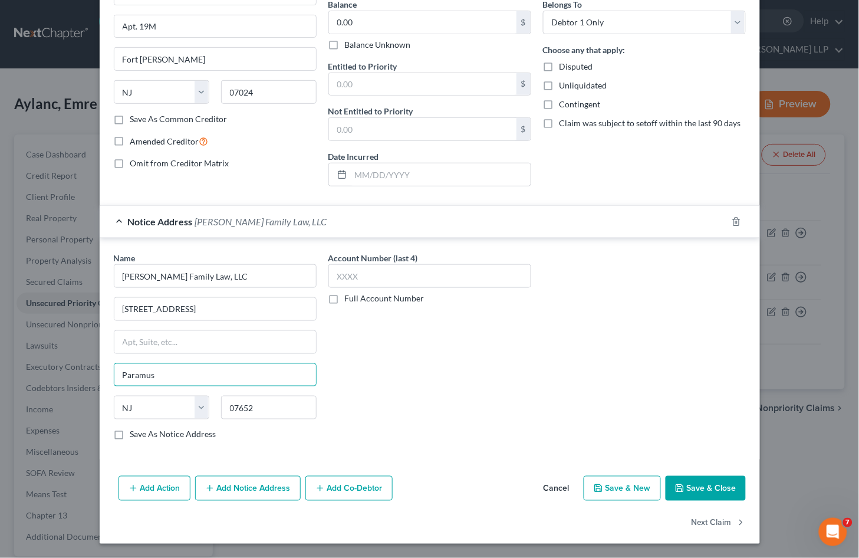
drag, startPoint x: 160, startPoint y: 372, endPoint x: 104, endPoint y: 371, distance: 56.0
click at [108, 371] on div "Name * [PERSON_NAME] Family Law, LLC [GEOGRAPHIC_DATA] [US_STATE][GEOGRAPHIC_DA…" at bounding box center [215, 351] width 215 height 198
click at [238, 407] on input "07652" at bounding box center [268, 408] width 95 height 24
drag, startPoint x: 258, startPoint y: 411, endPoint x: 213, endPoint y: 409, distance: 44.3
click at [215, 409] on div "07652" at bounding box center [268, 408] width 107 height 24
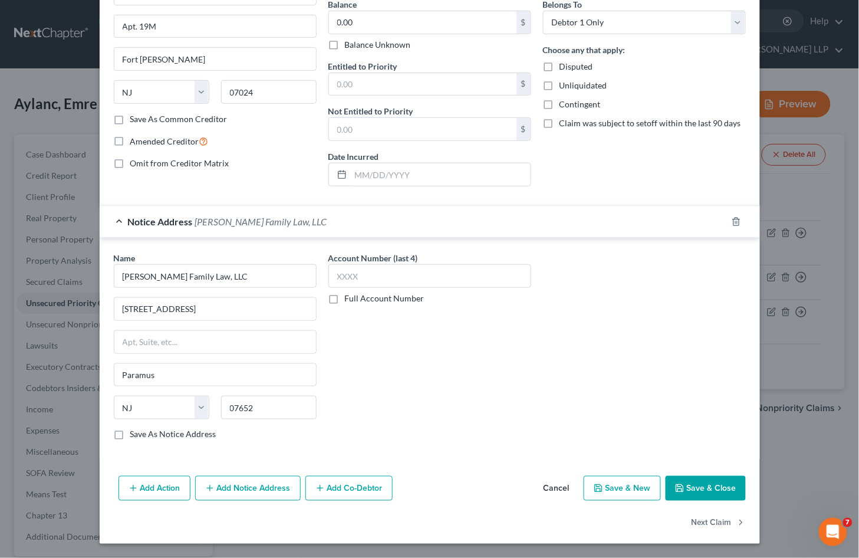
click at [556, 487] on button "Cancel" at bounding box center [556, 489] width 45 height 24
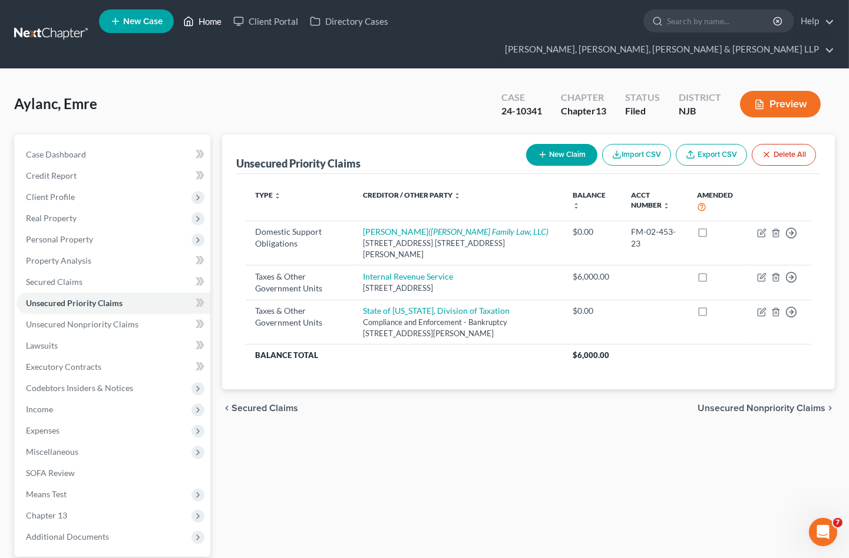
click at [206, 24] on link "Home" at bounding box center [202, 21] width 50 height 21
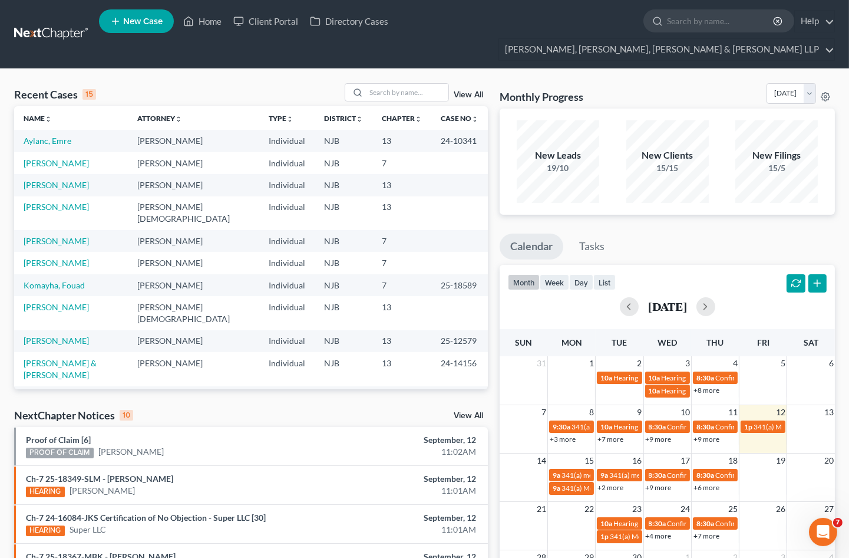
click at [703, 69] on div "Recent Cases 15 View All Name unfold_more expand_more expand_less Attorney unfo…" at bounding box center [424, 458] width 849 height 779
click at [393, 84] on input "search" at bounding box center [407, 92] width 83 height 17
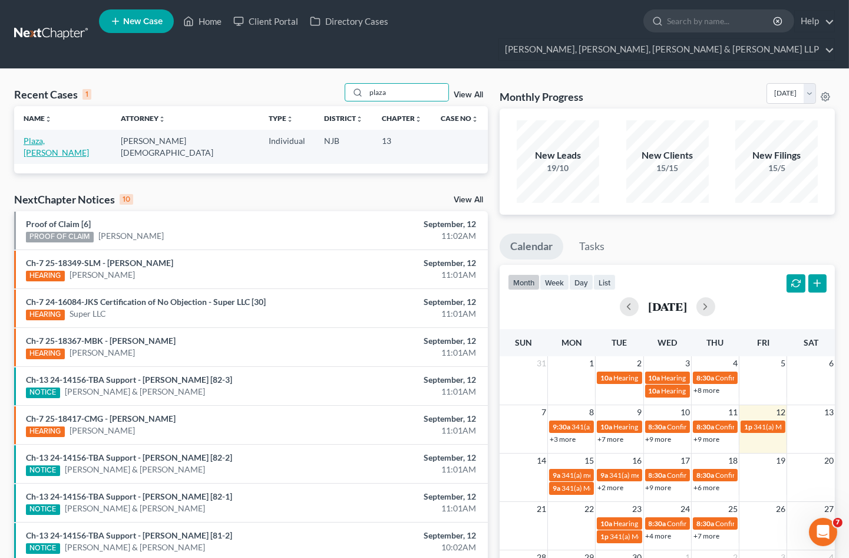
click at [47, 136] on link "Plaza, [PERSON_NAME]" at bounding box center [56, 147] width 65 height 22
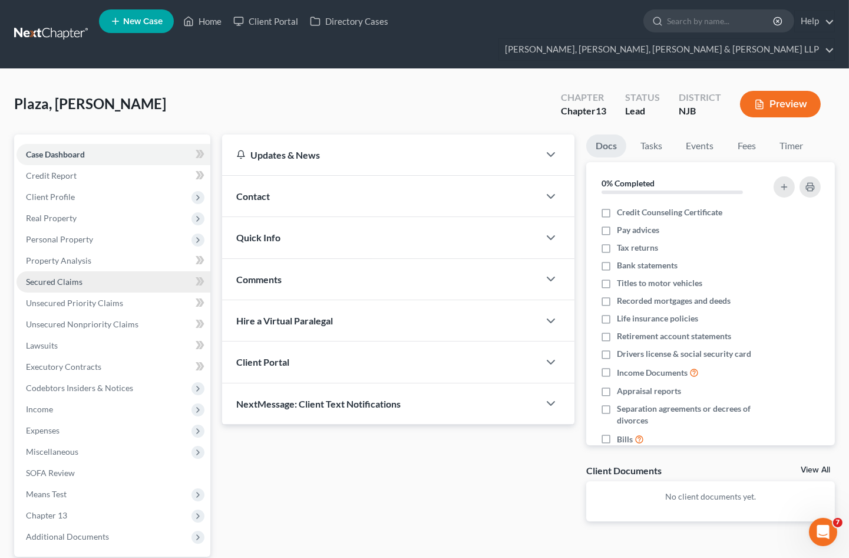
click at [55, 276] on span "Secured Claims" at bounding box center [54, 281] width 57 height 10
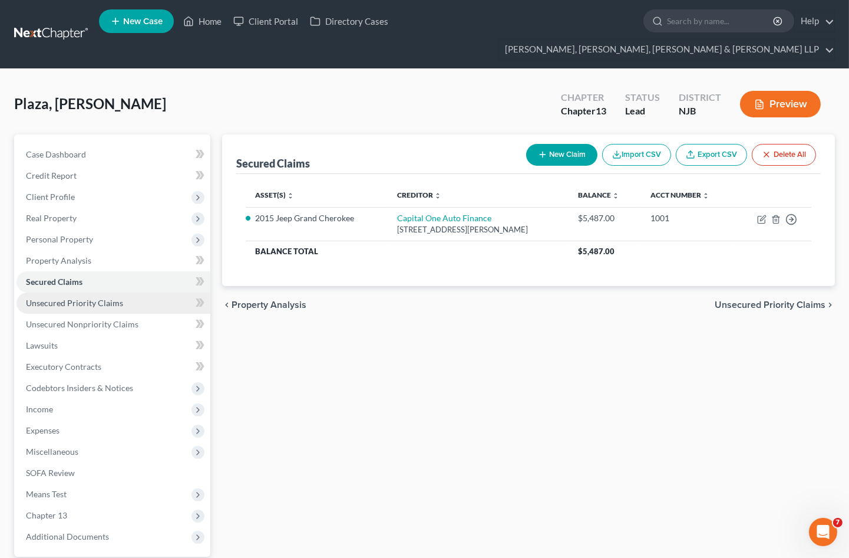
click at [66, 298] on span "Unsecured Priority Claims" at bounding box center [74, 303] width 97 height 10
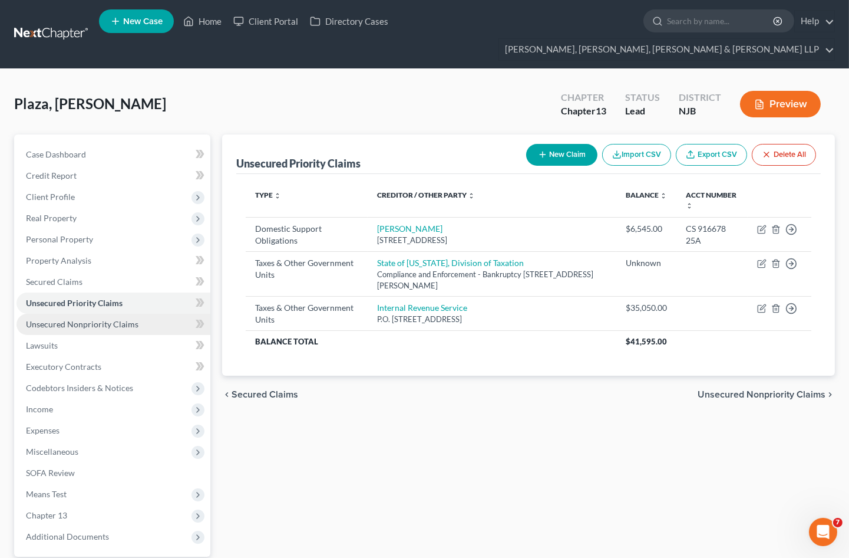
click at [68, 319] on span "Unsecured Nonpriority Claims" at bounding box center [82, 324] width 113 height 10
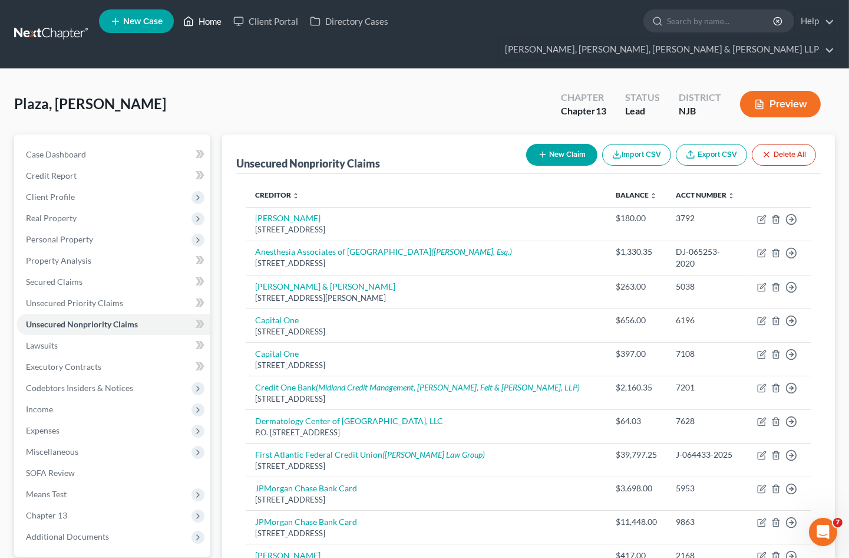
click at [214, 18] on link "Home" at bounding box center [202, 21] width 50 height 21
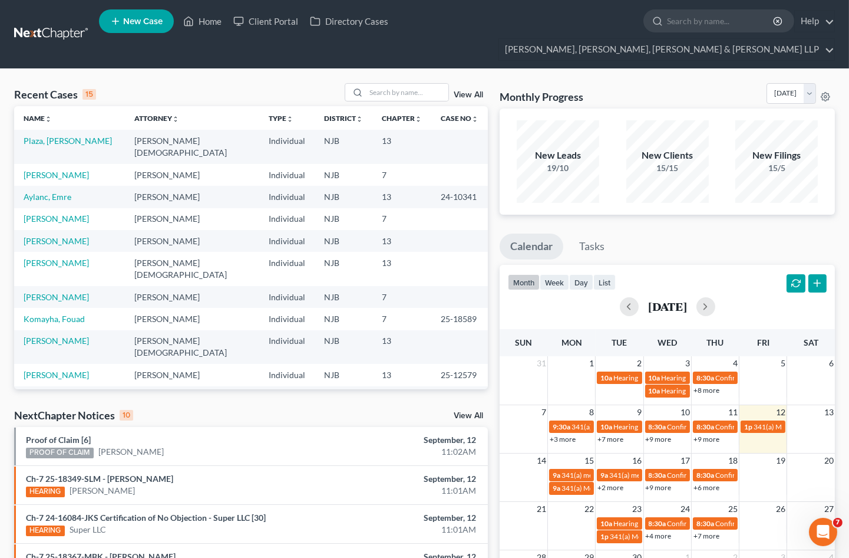
click at [654, 83] on div "Monthly Progress Bankruptcy Bankruptcy [DATE] [DATE] [DATE] [DATE] [DATE] [DATE…" at bounding box center [667, 95] width 335 height 25
click at [391, 84] on input "search" at bounding box center [407, 92] width 83 height 17
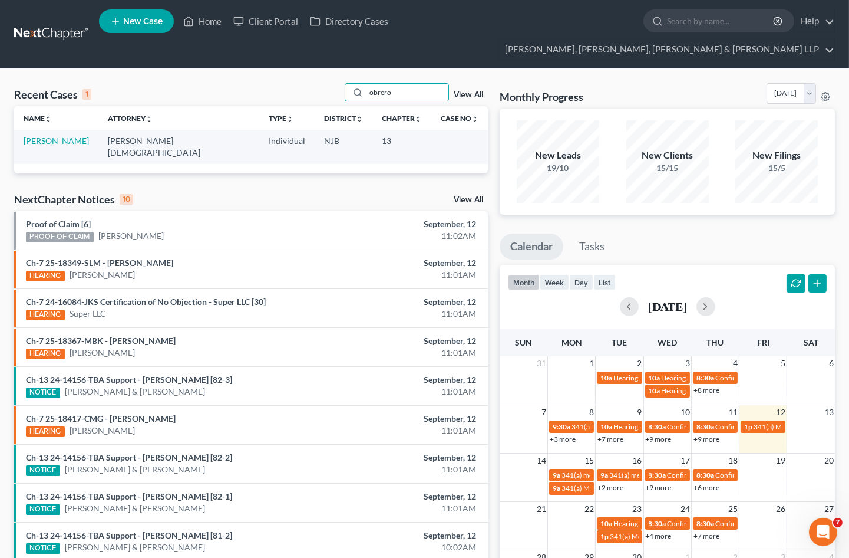
click at [74, 136] on link "[PERSON_NAME]" at bounding box center [56, 141] width 65 height 10
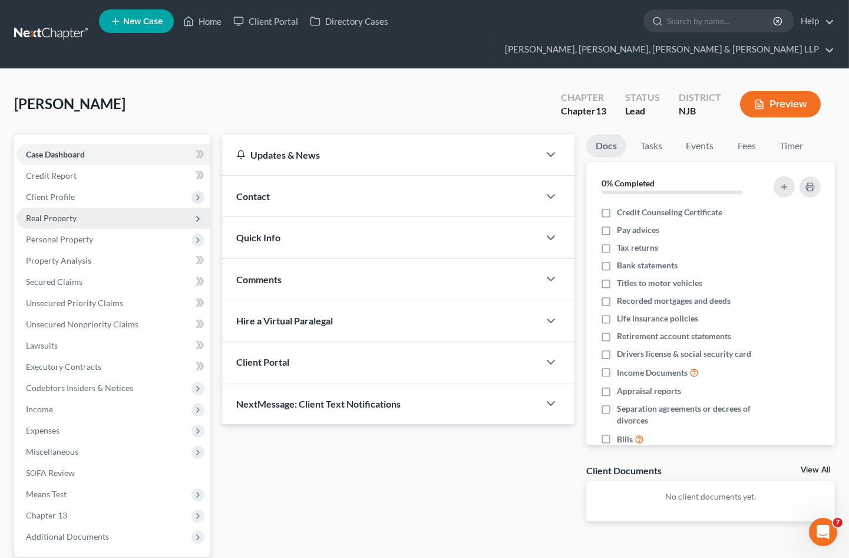
click at [65, 207] on span "Real Property" at bounding box center [114, 217] width 194 height 21
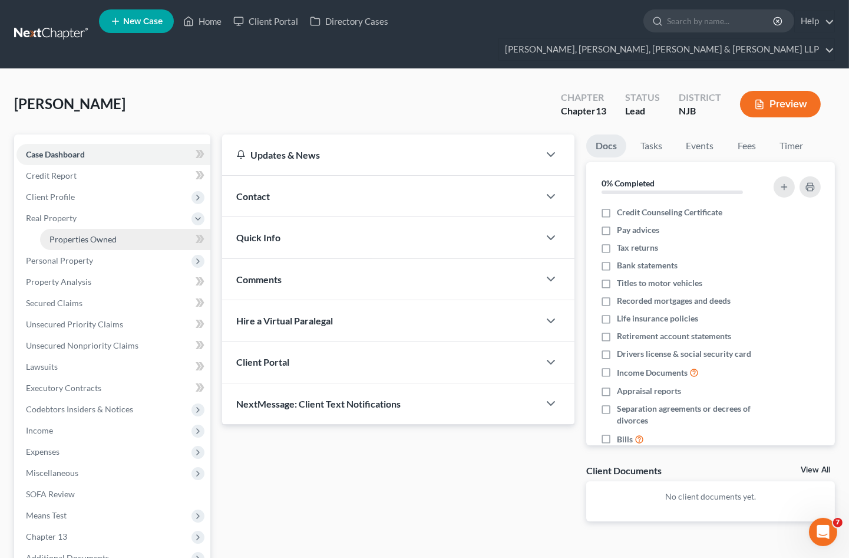
click at [73, 234] on span "Properties Owned" at bounding box center [83, 239] width 67 height 10
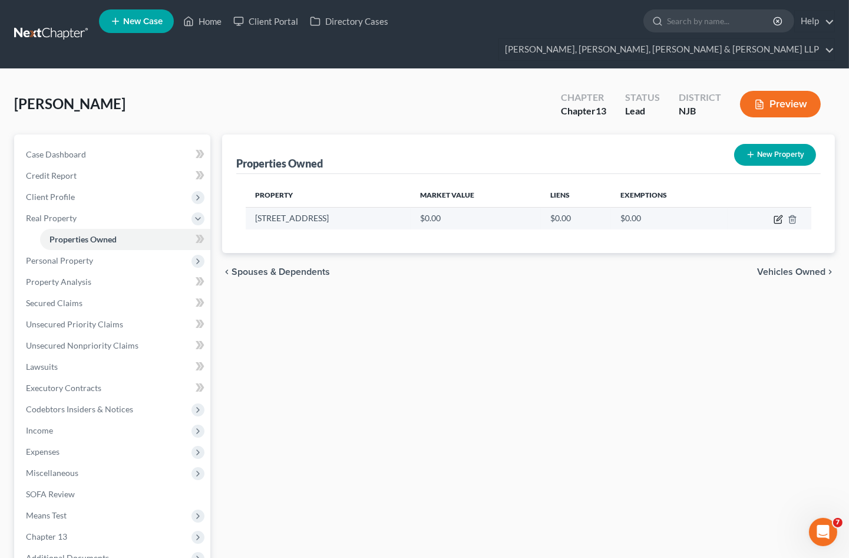
click at [779, 215] on icon "button" at bounding box center [779, 217] width 5 height 5
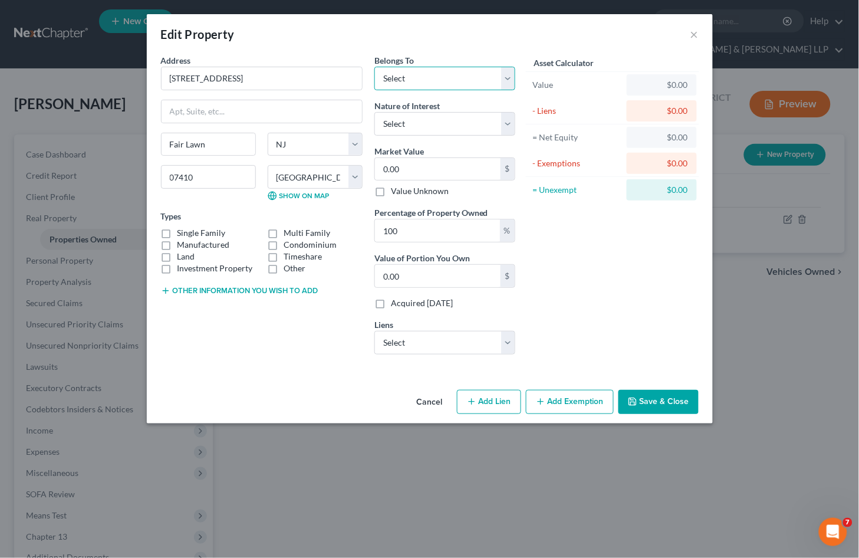
click at [448, 75] on select "Select Debtor 1 Only Debtor 2 Only Debtor 1 And Debtor 2 Only At Least One Of T…" at bounding box center [444, 79] width 141 height 24
click at [374, 67] on select "Select Debtor 1 Only Debtor 2 Only Debtor 1 And Debtor 2 Only At Least One Of T…" at bounding box center [444, 79] width 141 height 24
click at [193, 230] on label "Single Family" at bounding box center [201, 233] width 48 height 12
click at [190, 230] on input "Single Family" at bounding box center [186, 231] width 8 height 8
click at [449, 125] on select "Select Fee Simple Joint Tenant Life Estate Equitable Interest Future Interest T…" at bounding box center [444, 124] width 141 height 24
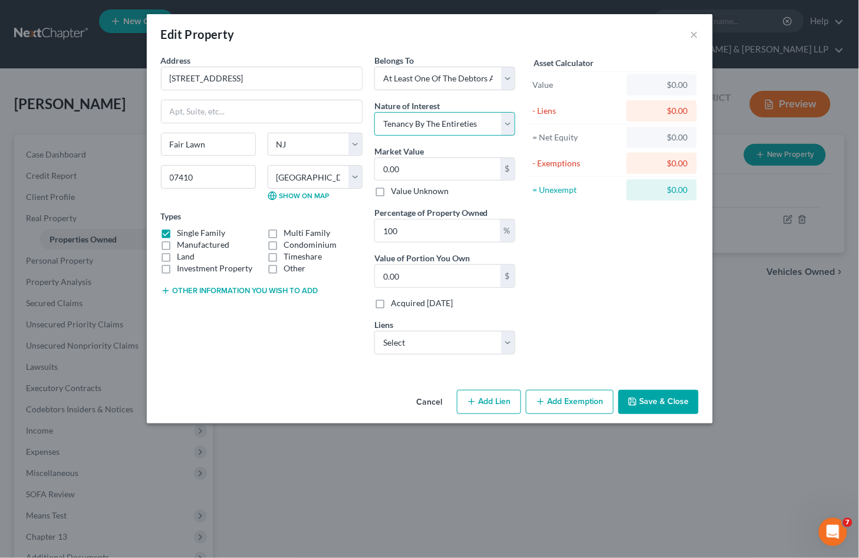
click at [374, 112] on select "Select Fee Simple Joint Tenant Life Estate Equitable Interest Future Interest T…" at bounding box center [444, 124] width 141 height 24
click at [228, 368] on div "Address * 16-16 [GEOGRAPHIC_DATA] Fair Lawn State [US_STATE][GEOGRAPHIC_DATA] […" at bounding box center [430, 219] width 566 height 331
click at [652, 298] on div "Asset Calculator Value $0.00 - Liens $0.00 = Net Equity $0.00 - Exemptions $0.0…" at bounding box center [612, 208] width 183 height 309
click at [671, 401] on button "Save & Close" at bounding box center [658, 402] width 80 height 25
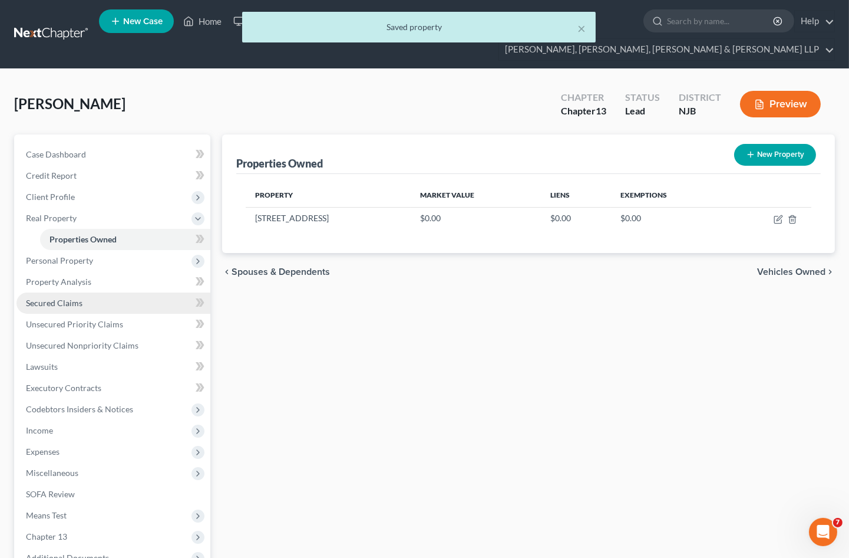
click at [50, 298] on span "Secured Claims" at bounding box center [54, 303] width 57 height 10
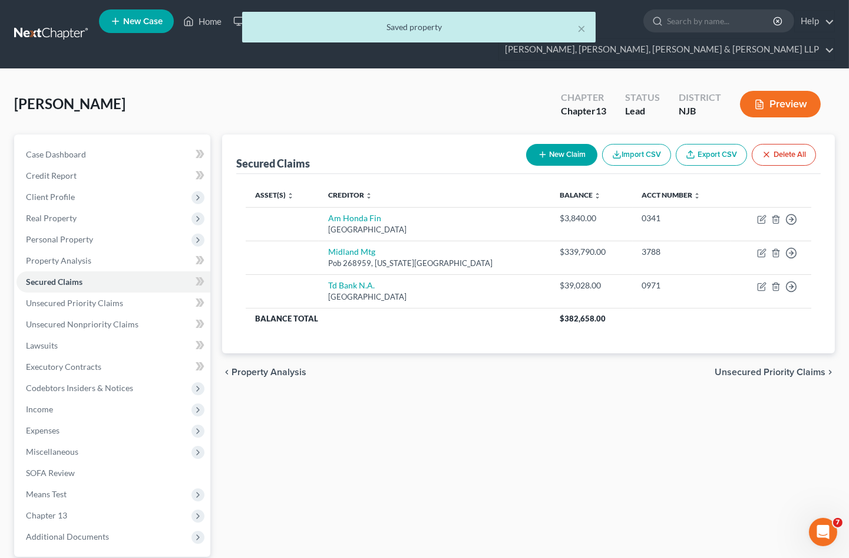
click at [566, 144] on button "New Claim" at bounding box center [561, 155] width 71 height 22
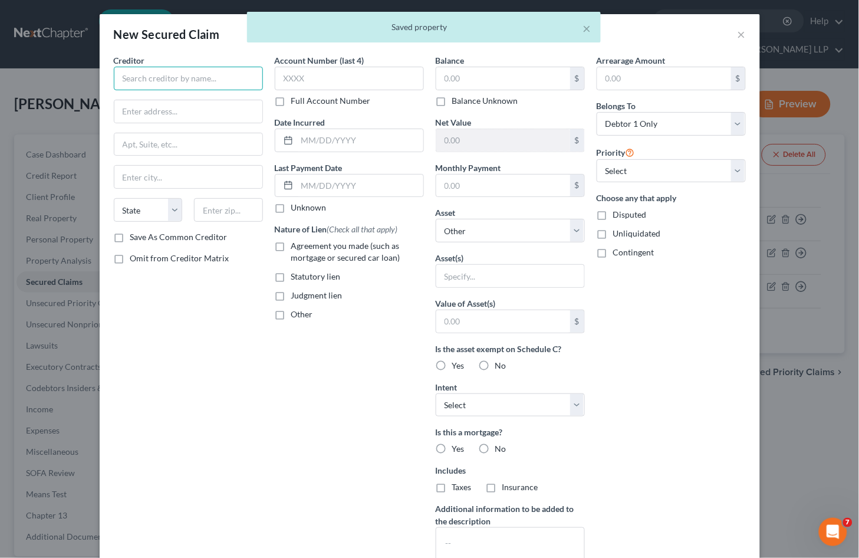
click at [204, 77] on input "text" at bounding box center [188, 79] width 149 height 24
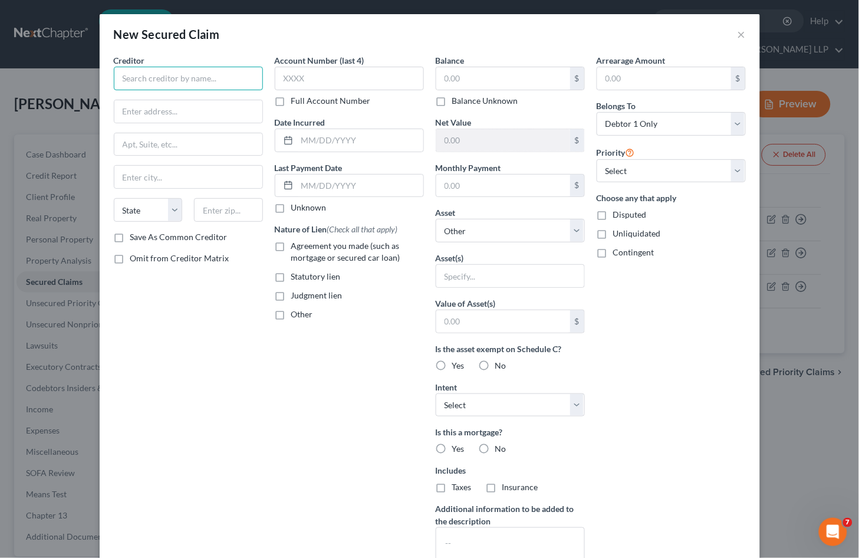
click at [204, 77] on input "text" at bounding box center [188, 79] width 149 height 24
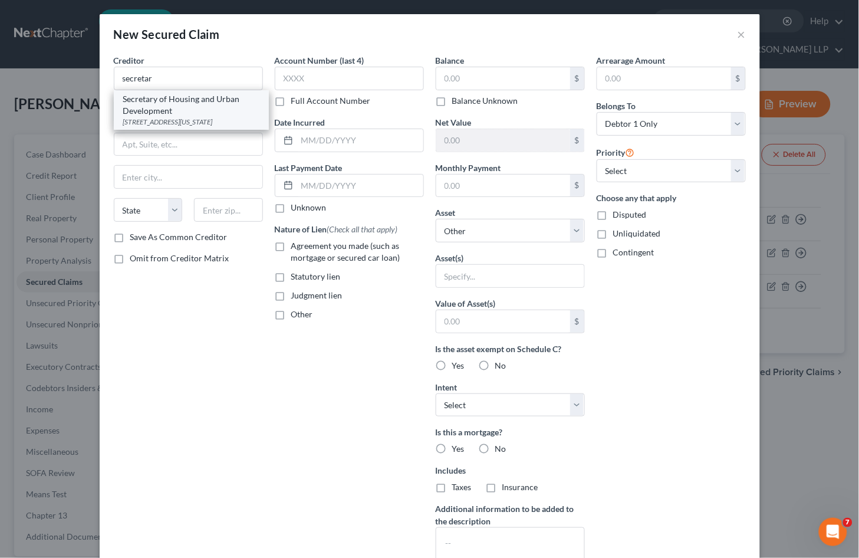
click at [165, 110] on div "Secretary of Housing and Urban Development" at bounding box center [191, 105] width 136 height 24
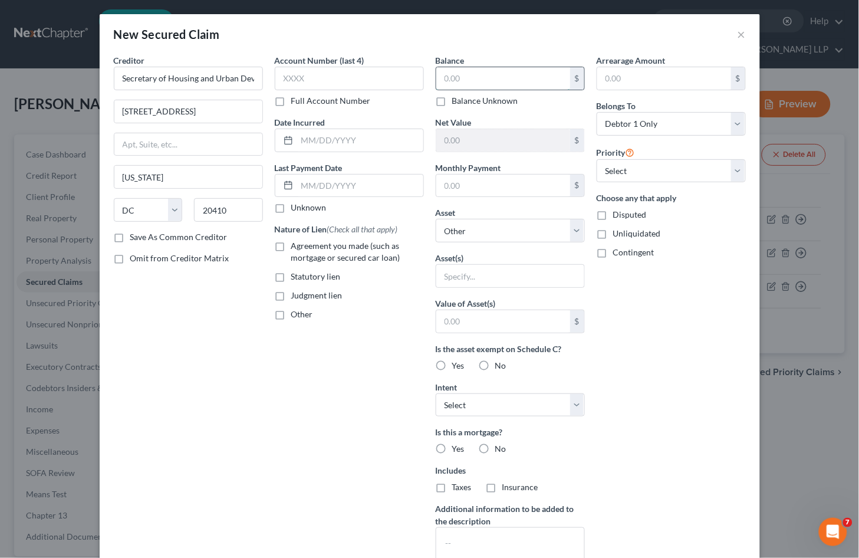
click at [464, 81] on input "text" at bounding box center [503, 78] width 134 height 22
click at [291, 315] on label "Other" at bounding box center [302, 314] width 22 height 12
click at [296, 315] on input "Other" at bounding box center [300, 312] width 8 height 8
click at [307, 340] on input "text" at bounding box center [349, 341] width 148 height 22
click at [519, 236] on select "Select Other Multiple Assets [STREET_ADDRESS] - $0.0" at bounding box center [510, 231] width 149 height 24
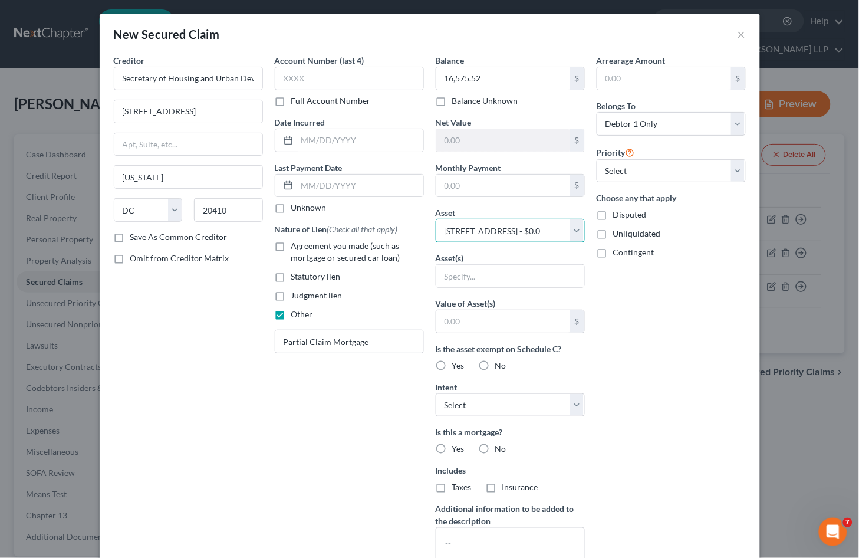
click at [436, 219] on select "Select Other Multiple Assets [STREET_ADDRESS] - $0.0" at bounding box center [510, 231] width 149 height 24
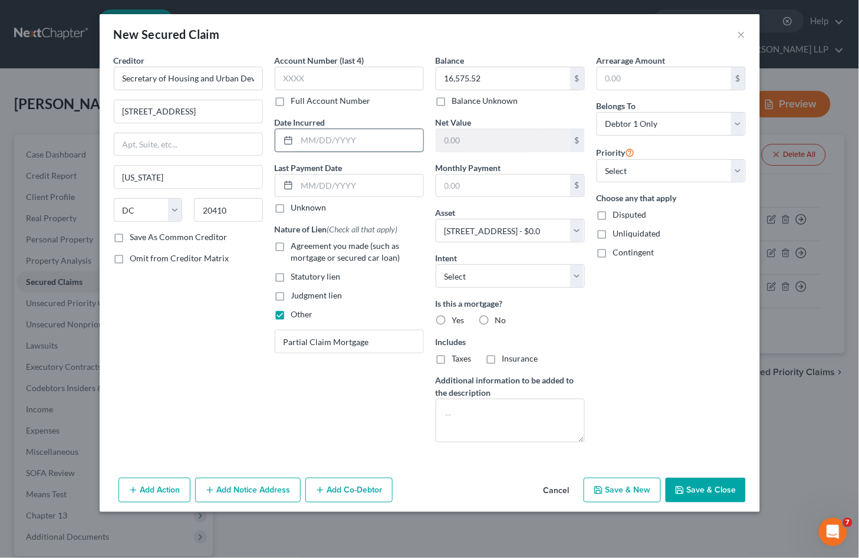
click at [329, 140] on input "text" at bounding box center [360, 140] width 126 height 22
click at [650, 302] on div "Arrearage Amount $ Belongs To * Select Debtor 1 Only Debtor 2 Only Debtor 1 And…" at bounding box center [671, 252] width 161 height 397
click at [671, 124] on select "Select Debtor 1 Only Debtor 2 Only Debtor 1 And Debtor 2 Only At Least One Of T…" at bounding box center [670, 124] width 149 height 24
click at [596, 112] on select "Select Debtor 1 Only Debtor 2 Only Debtor 1 And Debtor 2 Only At Least One Of T…" at bounding box center [670, 124] width 149 height 24
click at [685, 341] on div "Arrearage Amount $ Belongs To * Select Debtor 1 Only Debtor 2 Only Debtor 1 And…" at bounding box center [671, 252] width 161 height 397
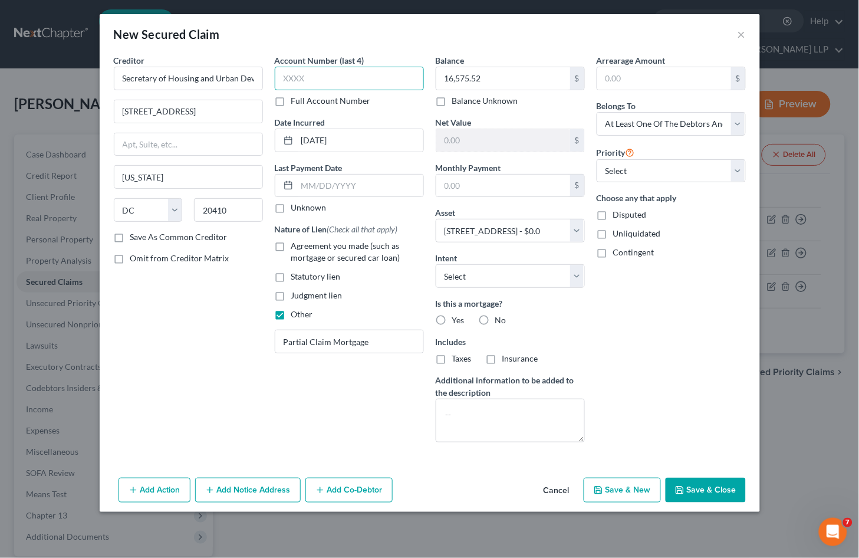
click at [343, 77] on input "text" at bounding box center [349, 79] width 149 height 24
click at [693, 488] on button "Save & Close" at bounding box center [705, 489] width 80 height 25
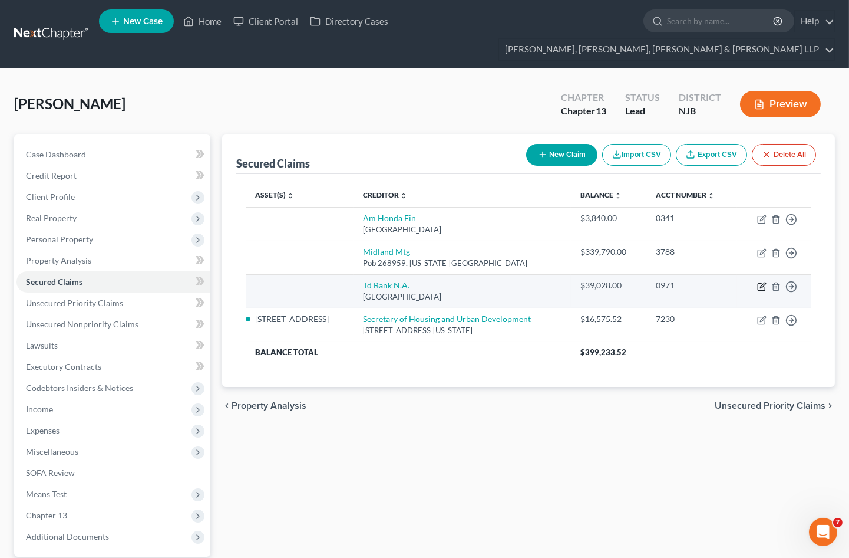
click at [762, 282] on icon "button" at bounding box center [762, 284] width 5 height 5
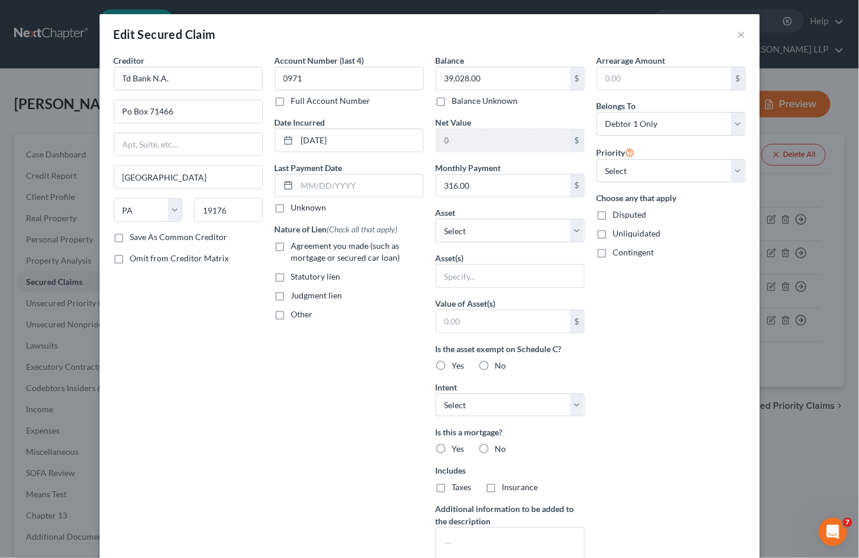
click at [291, 246] on label "Agreement you made (such as mortgage or secured car loan)" at bounding box center [357, 252] width 133 height 24
click at [296, 246] on input "Agreement you made (such as mortgage or secured car loan)" at bounding box center [300, 244] width 8 height 8
click at [495, 236] on select "Select Other Multiple Assets [STREET_ADDRESS] - $0.0" at bounding box center [510, 231] width 149 height 24
click at [436, 219] on select "Select Other Multiple Assets [STREET_ADDRESS] - $0.0" at bounding box center [510, 231] width 149 height 24
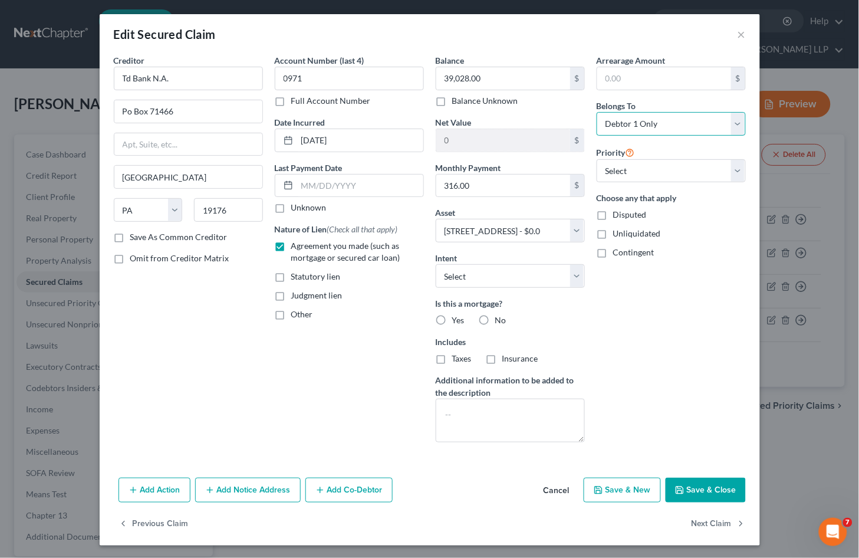
drag, startPoint x: 657, startPoint y: 122, endPoint x: 657, endPoint y: 134, distance: 12.4
click at [657, 122] on select "Select Debtor 1 Only Debtor 2 Only Debtor 1 And Debtor 2 Only At Least One Of T…" at bounding box center [670, 124] width 149 height 24
click at [596, 112] on select "Select Debtor 1 Only Debtor 2 Only Debtor 1 And Debtor 2 Only At Least One Of T…" at bounding box center [670, 124] width 149 height 24
click at [452, 320] on label "Yes" at bounding box center [458, 320] width 12 height 12
click at [457, 320] on input "Yes" at bounding box center [461, 318] width 8 height 8
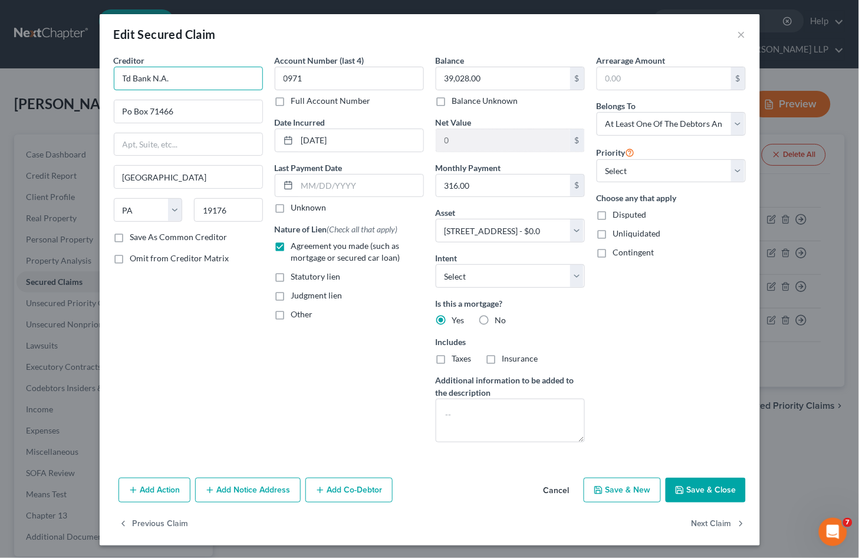
click at [127, 77] on input "Td Bank N.A." at bounding box center [188, 79] width 149 height 24
drag, startPoint x: 272, startPoint y: 386, endPoint x: 154, endPoint y: 183, distance: 234.8
click at [272, 386] on div "Account Number (last 4) 0971 Full Account Number Date Incurred [DATE] Last Paym…" at bounding box center [349, 252] width 161 height 397
drag, startPoint x: 181, startPoint y: 116, endPoint x: 74, endPoint y: 98, distance: 108.6
click at [74, 98] on div "Edit Secured Claim × Creditor * TD Bank N.A. Po Box 71466 [GEOGRAPHIC_DATA] [US…" at bounding box center [429, 279] width 859 height 558
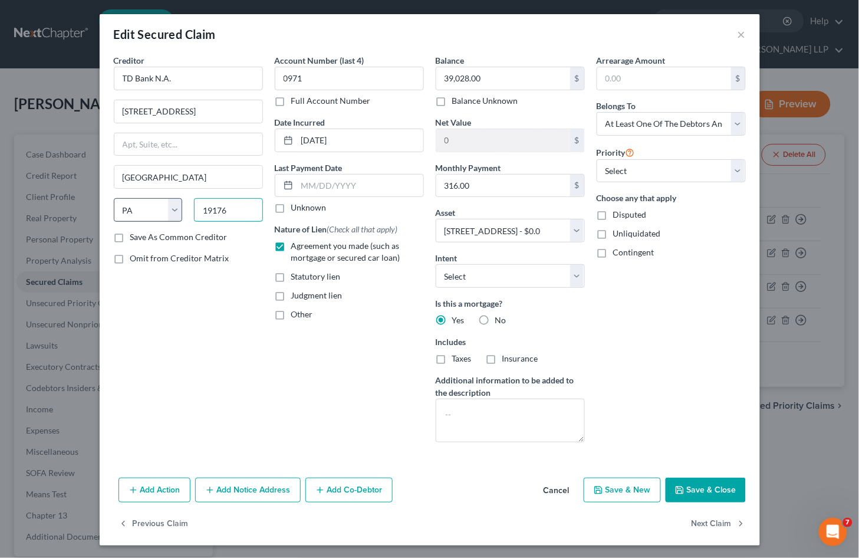
drag, startPoint x: 239, startPoint y: 209, endPoint x: 171, endPoint y: 203, distance: 68.0
click at [171, 203] on div "State [US_STATE] AK AR AZ CA CO CT DE DC [GEOGRAPHIC_DATA] [GEOGRAPHIC_DATA] GU…" at bounding box center [188, 214] width 161 height 33
click at [301, 384] on div "Account Number (last 4) 0971 Full Account Number Date Incurred [DATE] Last Paym…" at bounding box center [349, 252] width 161 height 397
click at [704, 486] on button "Save & Close" at bounding box center [705, 489] width 80 height 25
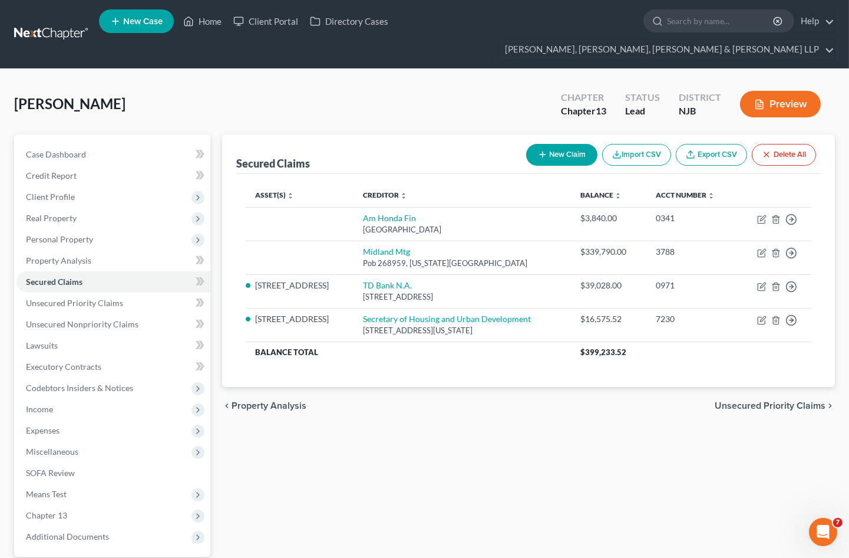
click at [347, 83] on div "[PERSON_NAME] Chapter Chapter 13 Status Lead District NJB Preview" at bounding box center [424, 108] width 821 height 51
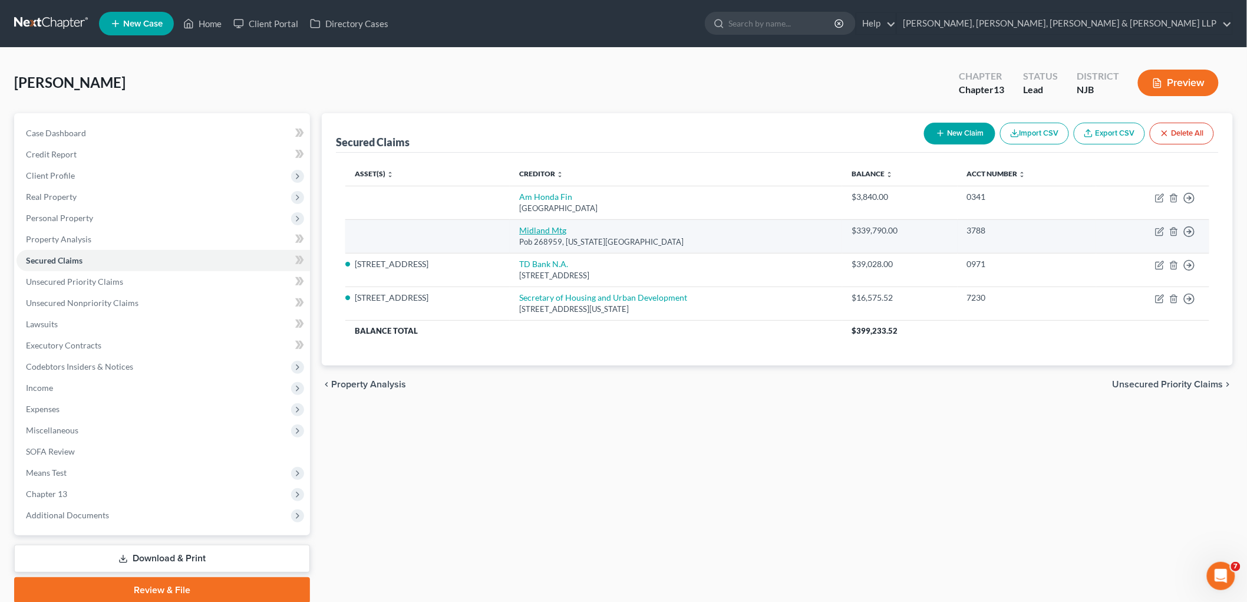
click at [552, 232] on link "Midland Mtg" at bounding box center [542, 230] width 47 height 10
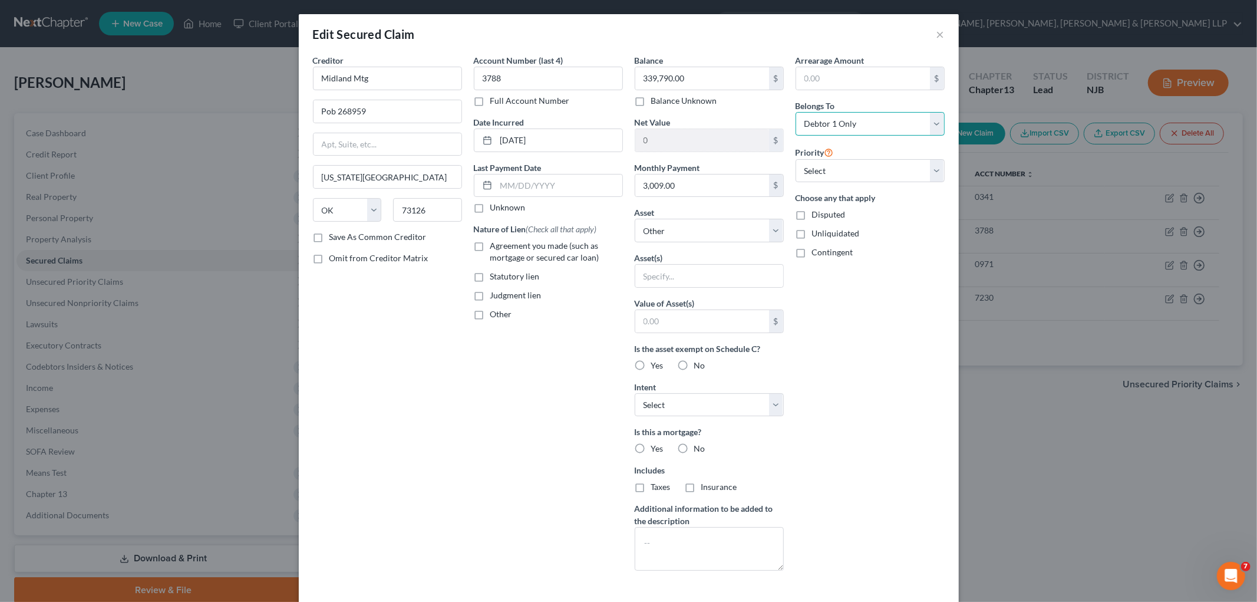
drag, startPoint x: 870, startPoint y: 126, endPoint x: 868, endPoint y: 134, distance: 8.6
click at [858, 126] on select "Select Debtor 1 Only Debtor 2 Only Debtor 1 And Debtor 2 Only At Least One Of T…" at bounding box center [870, 124] width 149 height 24
click at [796, 112] on select "Select Debtor 1 Only Debtor 2 Only Debtor 1 And Debtor 2 Only At Least One Of T…" at bounding box center [870, 124] width 149 height 24
drag, startPoint x: 470, startPoint y: 244, endPoint x: 668, endPoint y: 233, distance: 197.8
click at [490, 243] on label "Agreement you made (such as mortgage or secured car loan)" at bounding box center [556, 252] width 133 height 24
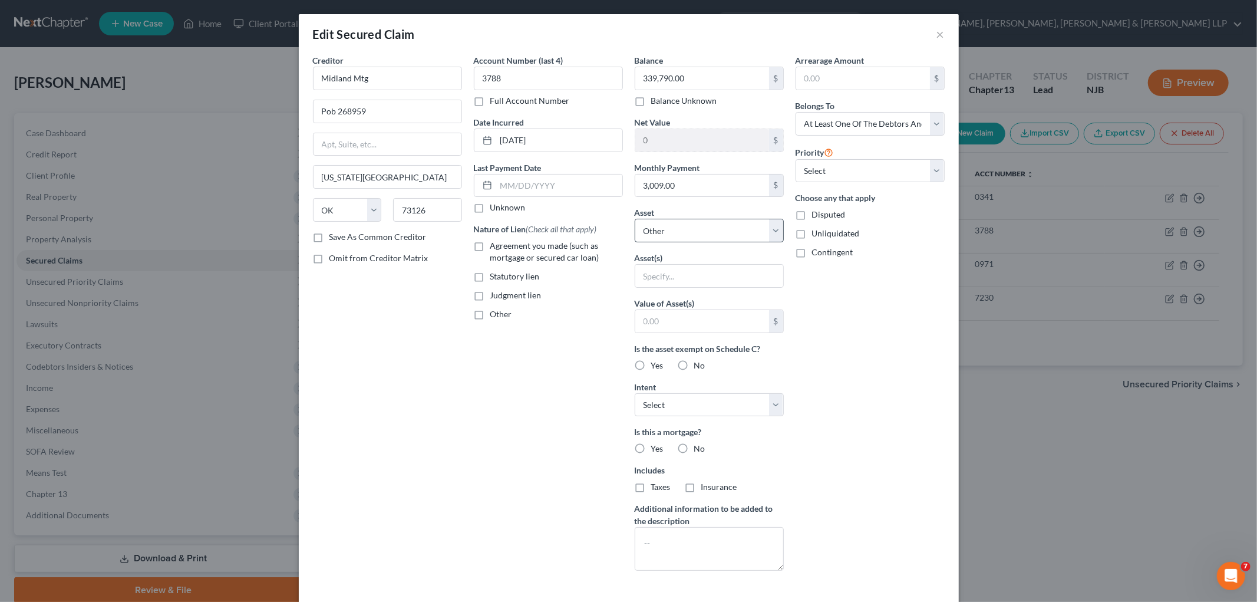
click at [495, 243] on input "Agreement you made (such as mortgage or secured car loan)" at bounding box center [499, 244] width 8 height 8
click at [668, 233] on select "Select Other Multiple Assets [STREET_ADDRESS] - $0.0" at bounding box center [709, 231] width 149 height 24
click at [635, 219] on select "Select Other Multiple Assets [STREET_ADDRESS] - $0.0" at bounding box center [709, 231] width 149 height 24
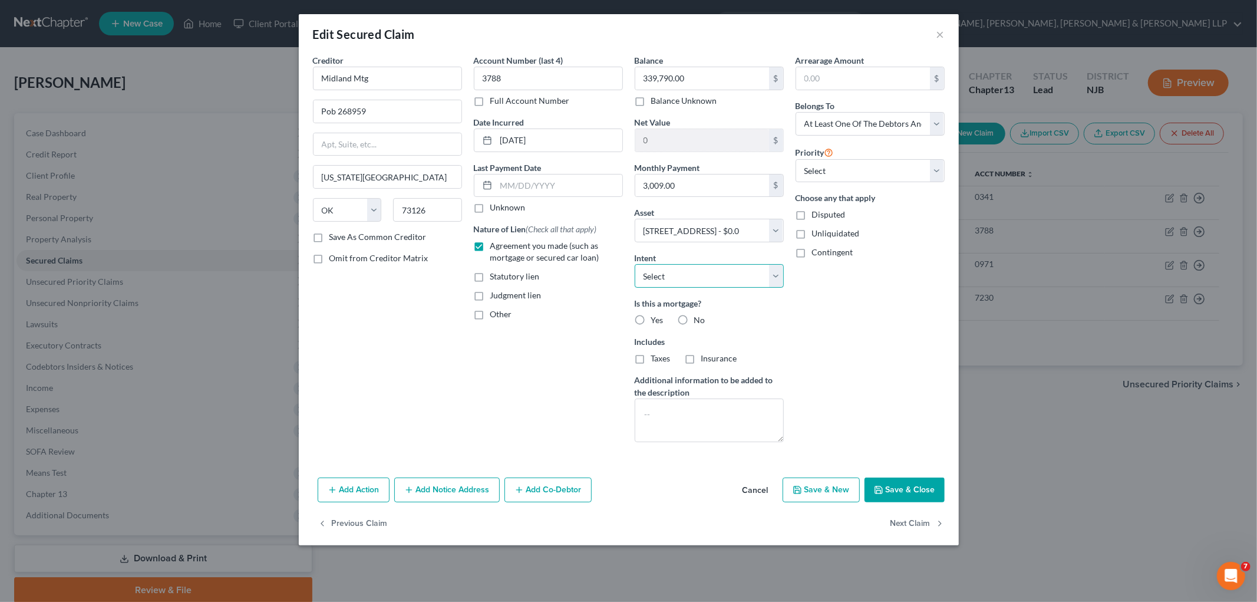
click at [678, 279] on select "Select Surrender Redeem Reaffirm Avoid Other" at bounding box center [709, 276] width 149 height 24
click at [635, 264] on select "Select Surrender Redeem Reaffirm Avoid Other" at bounding box center [709, 276] width 149 height 24
click at [651, 319] on label "Yes" at bounding box center [657, 320] width 12 height 12
click at [656, 319] on input "Yes" at bounding box center [660, 318] width 8 height 8
drag, startPoint x: 640, startPoint y: 360, endPoint x: 690, endPoint y: 356, distance: 50.2
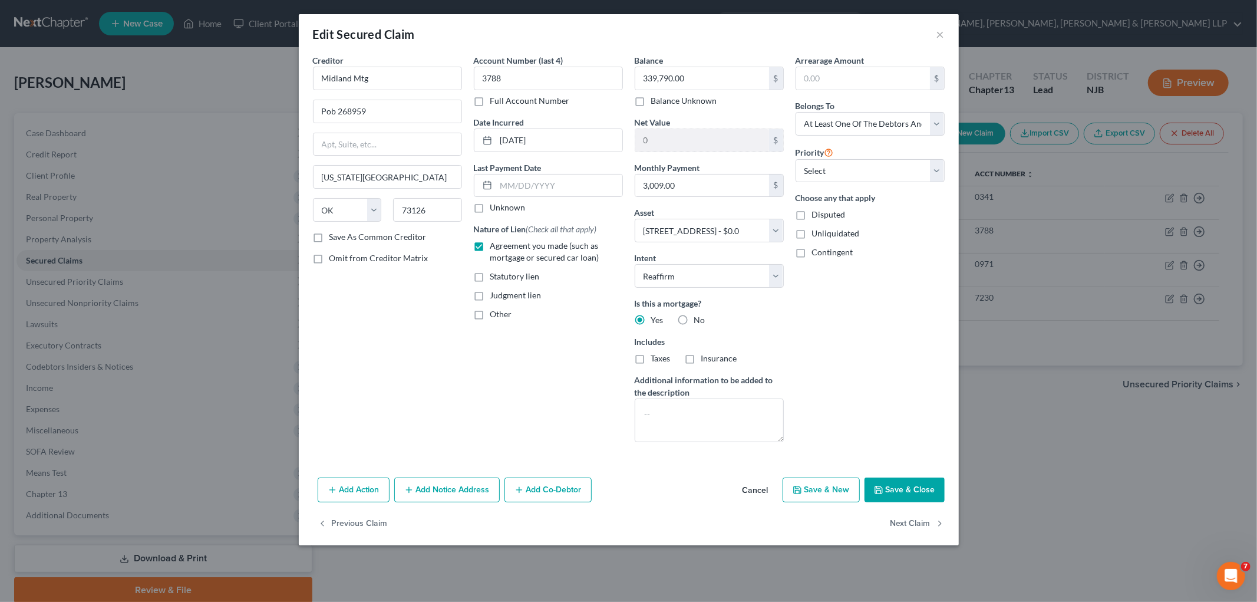
click at [651, 360] on label "Taxes" at bounding box center [660, 358] width 19 height 12
click at [656, 360] on input "Taxes" at bounding box center [660, 356] width 8 height 8
click at [701, 356] on label "Insurance" at bounding box center [719, 358] width 36 height 12
click at [706, 356] on input "Insurance" at bounding box center [710, 356] width 8 height 8
click at [380, 77] on input "Midland Mtg" at bounding box center [387, 79] width 149 height 24
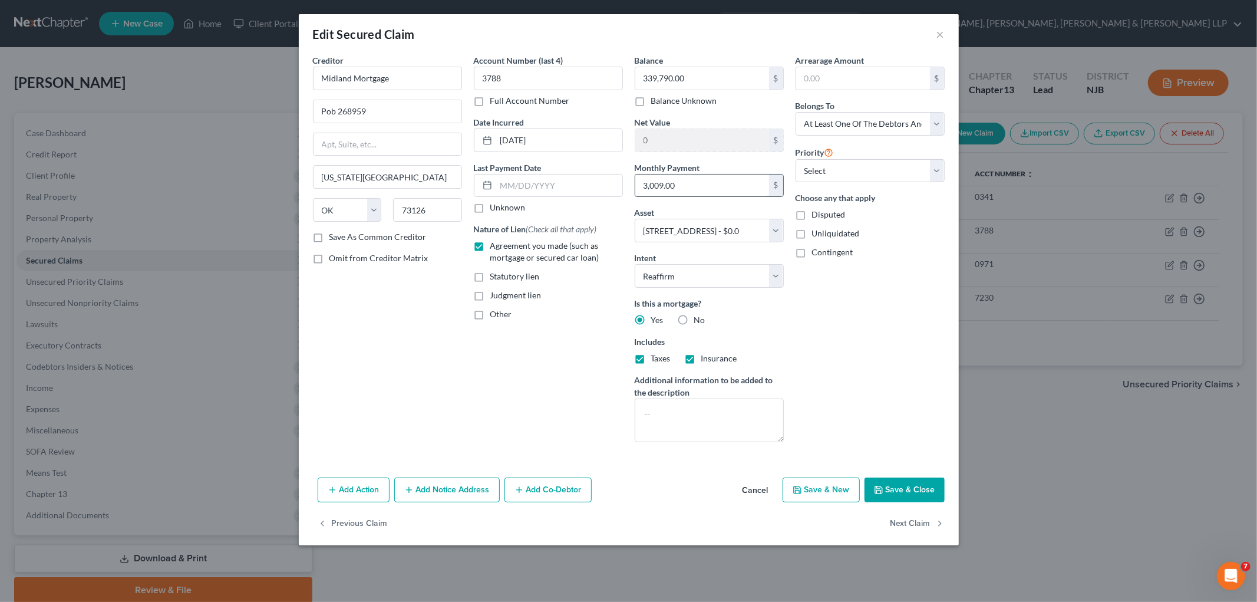
click at [694, 180] on input "3,009.00" at bounding box center [702, 185] width 134 height 22
paste input "$3,009.1"
click at [858, 166] on select "Select 1st 2nd 3rd 4th 5th 6th 7th 8th 9th 10th 11th 12th 13th 14th 15th 16th 1…" at bounding box center [870, 171] width 149 height 24
click at [796, 159] on select "Select 1st 2nd 3rd 4th 5th 6th 7th 8th 9th 10th 11th 12th 13th 14th 15th 16th 1…" at bounding box center [870, 171] width 149 height 24
click at [858, 304] on div "Arrearage Amount $ Belongs To * Select Debtor 1 Only Debtor 2 Only Debtor 1 And…" at bounding box center [870, 252] width 161 height 397
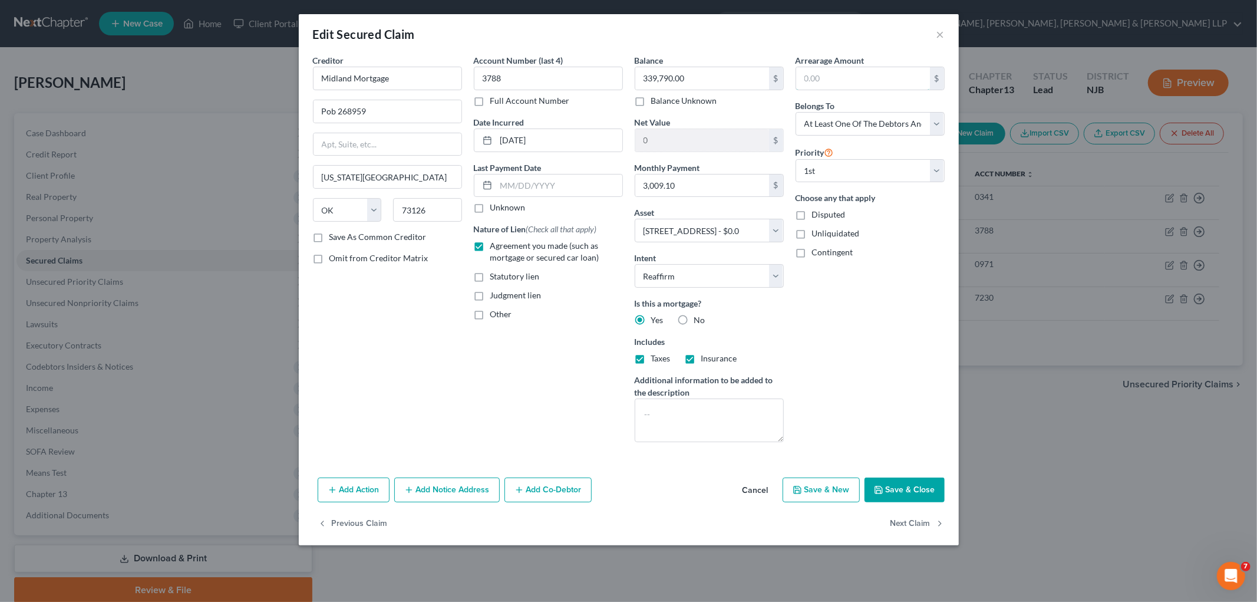
drag, startPoint x: 820, startPoint y: 71, endPoint x: 831, endPoint y: 50, distance: 23.2
click at [820, 71] on input "text" at bounding box center [863, 78] width 134 height 22
paste input "$3,009.10"
click at [832, 41] on div "Edit Secured Claim ×" at bounding box center [629, 34] width 660 height 40
click at [858, 485] on button "Save & Close" at bounding box center [905, 489] width 80 height 25
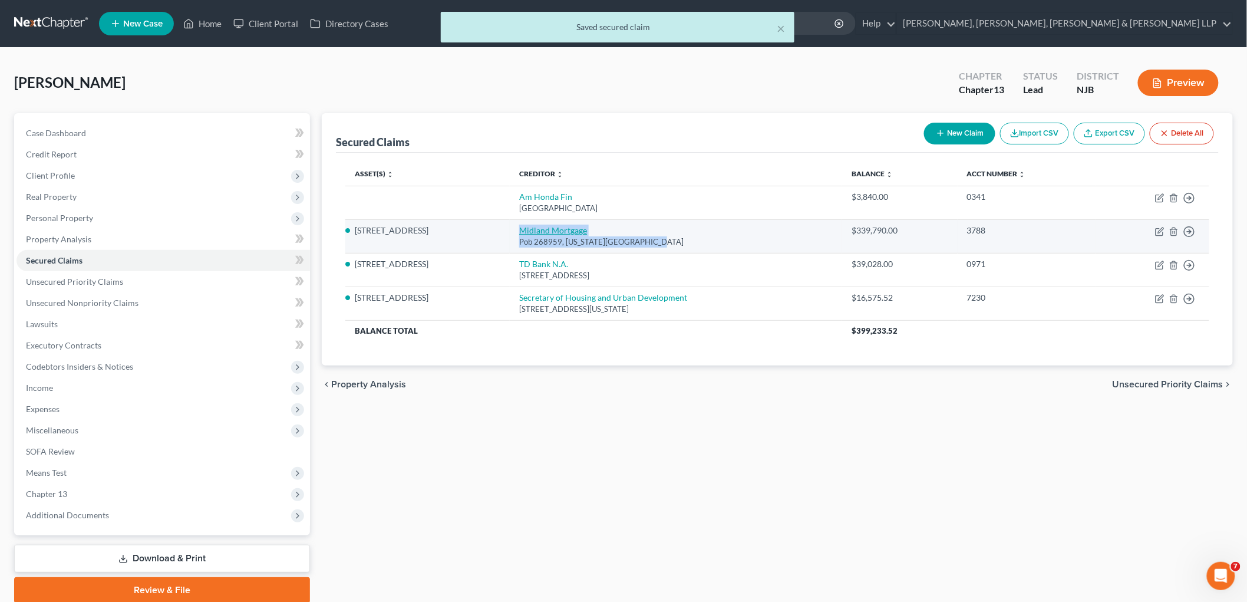
drag, startPoint x: 670, startPoint y: 242, endPoint x: 530, endPoint y: 230, distance: 139.6
click at [530, 230] on td "Midland Mortgage Pob 268959, [US_STATE][GEOGRAPHIC_DATA]" at bounding box center [676, 236] width 332 height 34
copy td "Midland Mortgage Pob 268959, [US_STATE][GEOGRAPHIC_DATA]"
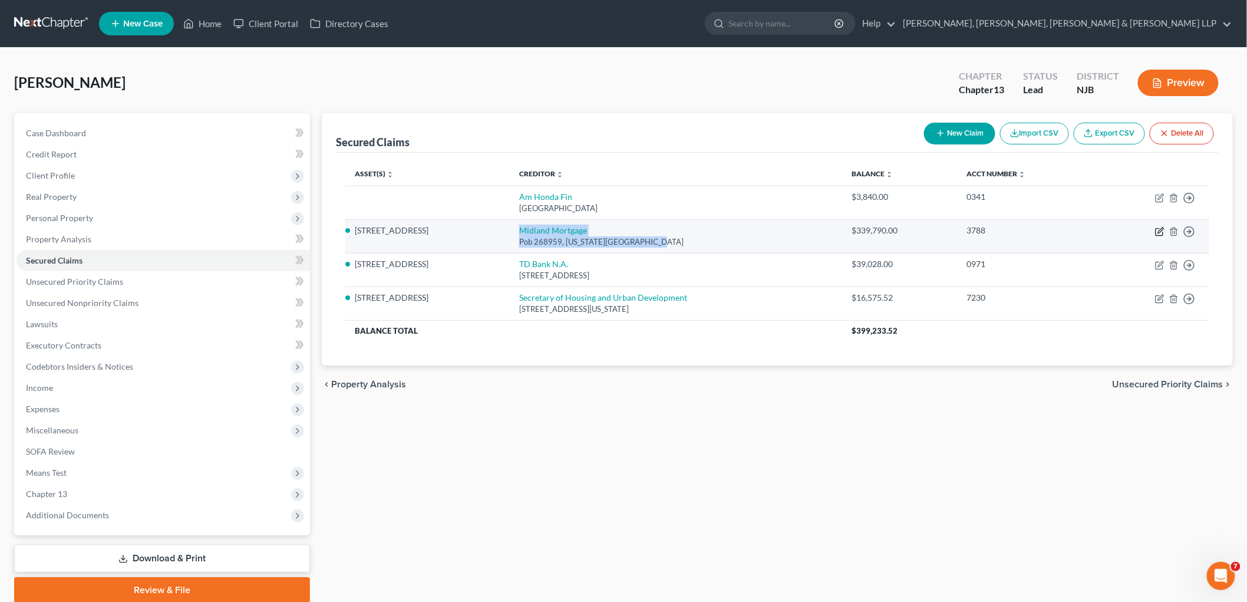
click at [858, 230] on icon "button" at bounding box center [1159, 231] width 9 height 9
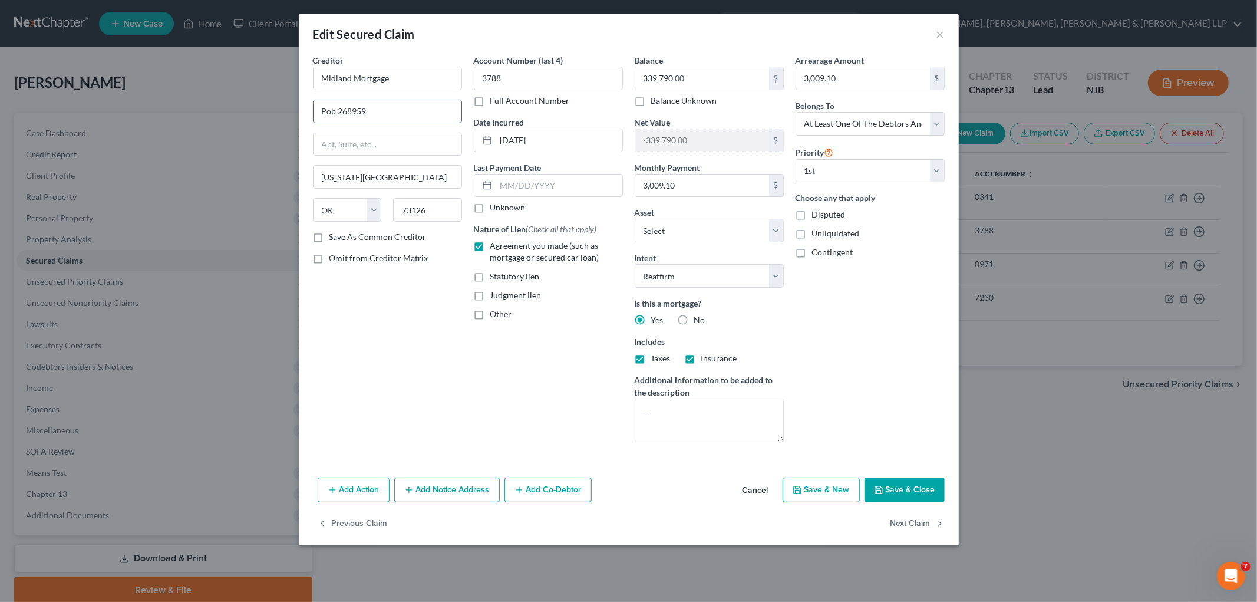
drag, startPoint x: 381, startPoint y: 114, endPoint x: 314, endPoint y: 110, distance: 67.3
click at [314, 110] on input "Pob 268959" at bounding box center [388, 111] width 148 height 22
paste input "[STREET_ADDRESS]"
click at [426, 307] on div "Creditor * Midland Mortgage [STREET_ADDRESS][GEOGRAPHIC_DATA][US_STATE] [US_STA…" at bounding box center [387, 252] width 161 height 397
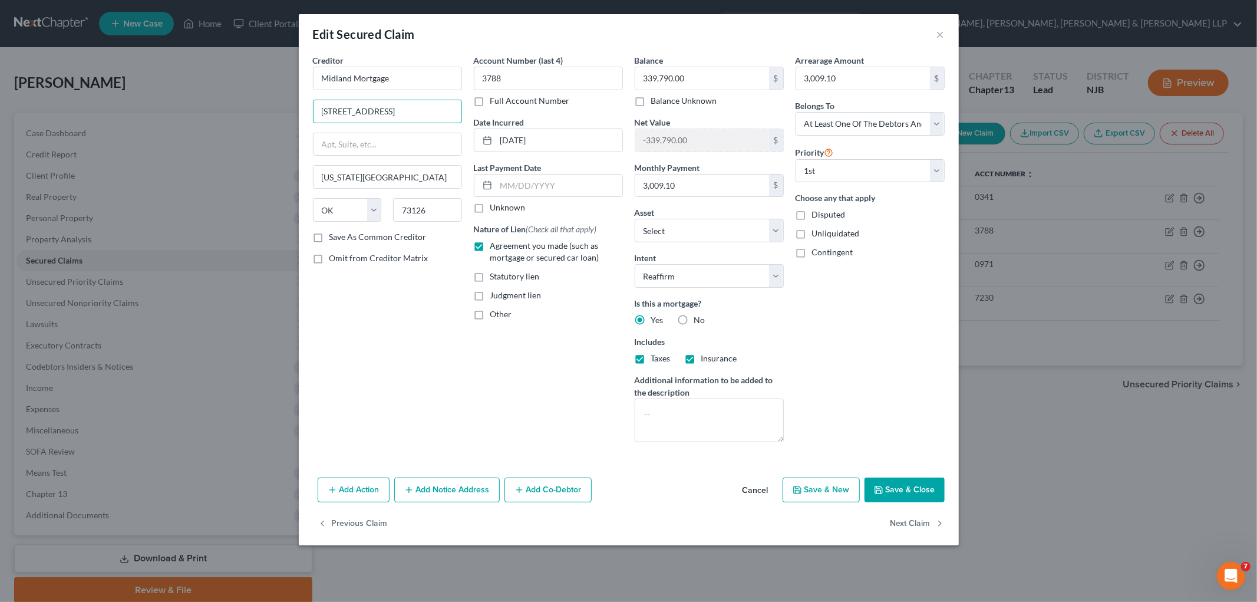
drag, startPoint x: 423, startPoint y: 111, endPoint x: 463, endPoint y: 113, distance: 40.2
click at [463, 113] on div "Creditor * Midland Mortgage [STREET_ADDRESS][GEOGRAPHIC_DATA][US_STATE] [US_STA…" at bounding box center [387, 252] width 161 height 397
drag, startPoint x: 387, startPoint y: 145, endPoint x: 387, endPoint y: 151, distance: 5.9
click at [387, 145] on input "text" at bounding box center [388, 144] width 148 height 22
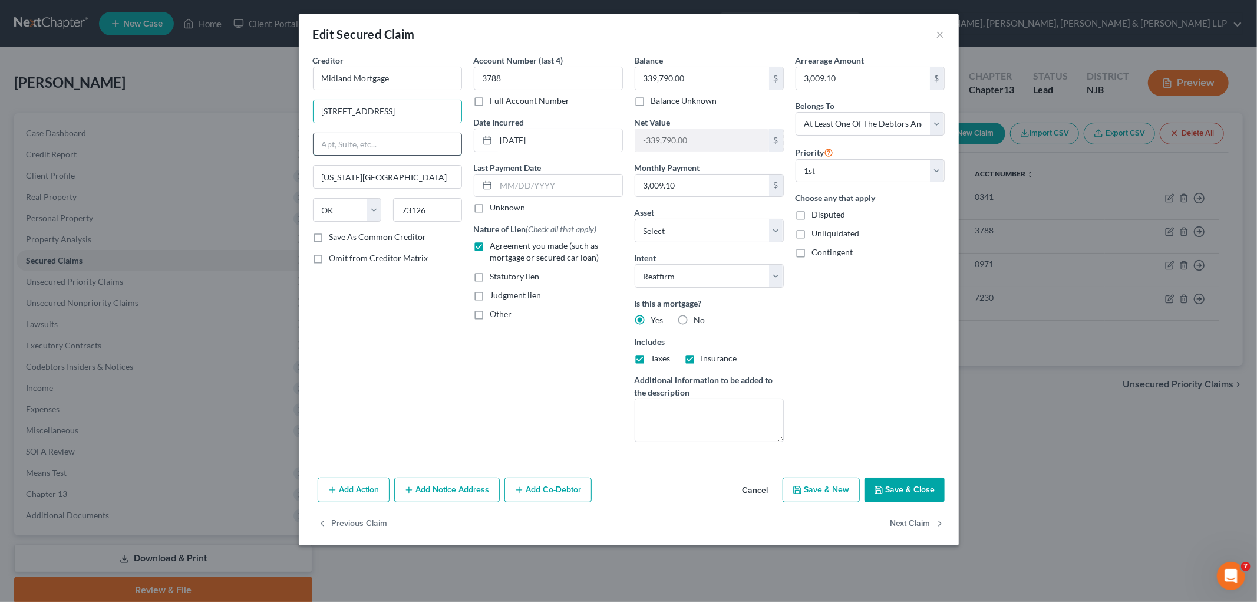
paste input "Suite 100"
click at [397, 337] on div "Creditor * Midland Mortgage [STREET_ADDRESS][GEOGRAPHIC_DATA][US_STATE][US_STAT…" at bounding box center [387, 252] width 161 height 397
drag, startPoint x: 443, startPoint y: 110, endPoint x: 484, endPoint y: 115, distance: 41.6
click at [484, 115] on div "Creditor * Midland Mortgage [STREET_ADDRESS][GEOGRAPHIC_DATA][US_STATE][US_STAT…" at bounding box center [629, 252] width 644 height 397
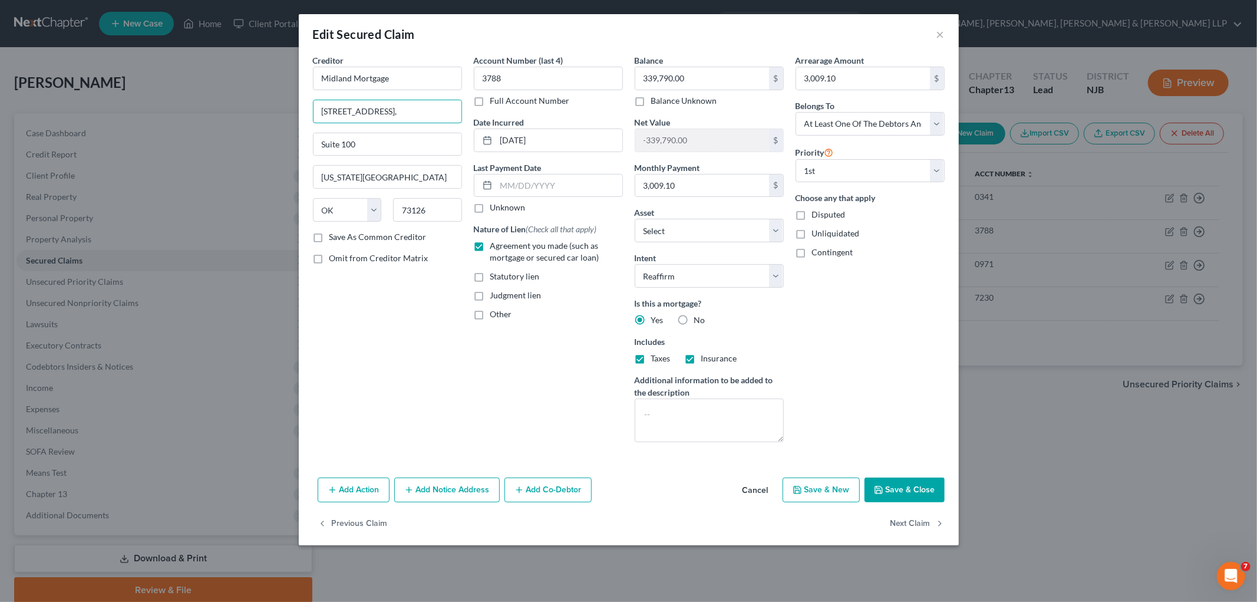
scroll to position [0, 0]
click at [405, 332] on div "Creditor * Midland Mortgage [STREET_ADDRESS] Suite 100 [US_STATE][GEOGRAPHIC_DA…" at bounding box center [387, 252] width 161 height 397
drag, startPoint x: 420, startPoint y: 205, endPoint x: 393, endPoint y: 205, distance: 27.7
click at [393, 205] on input "73126" at bounding box center [427, 210] width 69 height 24
paste input "Suite 100"
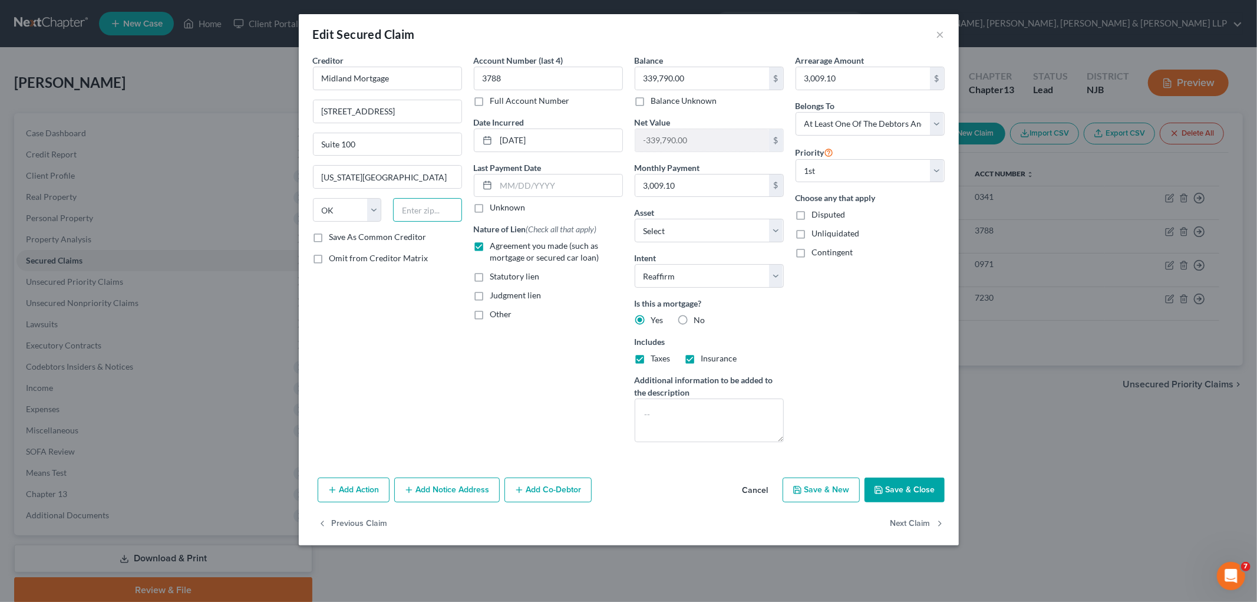
click at [416, 213] on input "text" at bounding box center [427, 210] width 69 height 24
click at [397, 304] on div "Creditor * Midland Mortgage [STREET_ADDRESS] Suite 100 [US_STATE][GEOGRAPHIC_DA…" at bounding box center [387, 252] width 161 height 397
click at [858, 492] on button "Save & Close" at bounding box center [905, 489] width 80 height 25
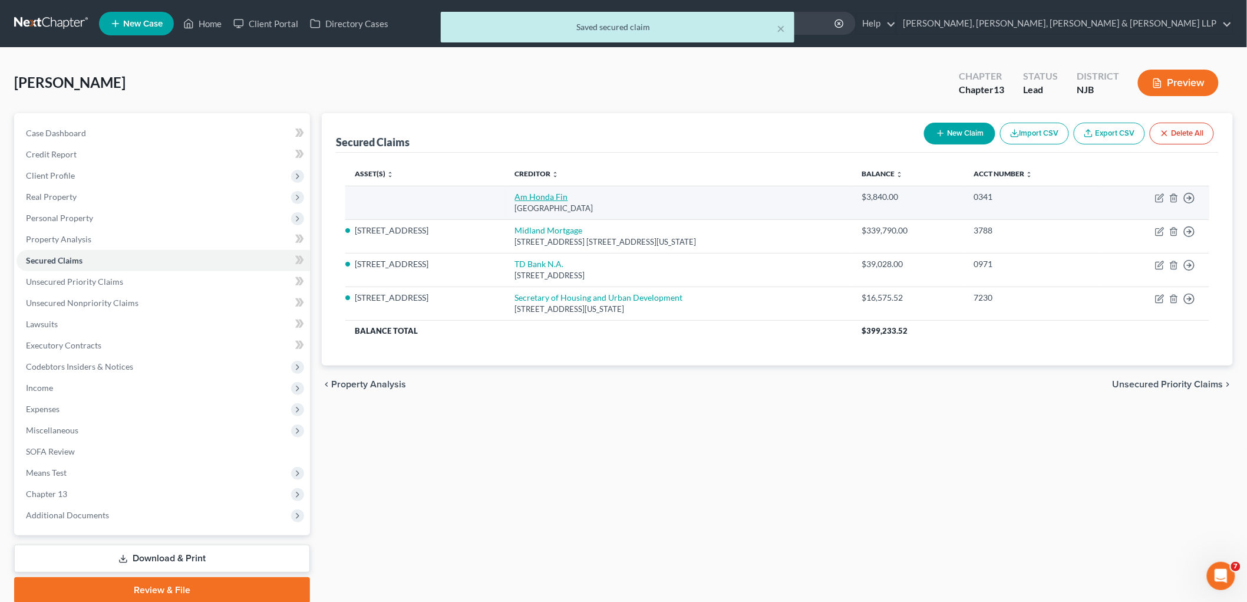
drag, startPoint x: 631, startPoint y: 209, endPoint x: 513, endPoint y: 196, distance: 118.5
click at [513, 196] on td "Am Honda Fin Po Box [GEOGRAPHIC_DATA]" at bounding box center [679, 203] width 347 height 34
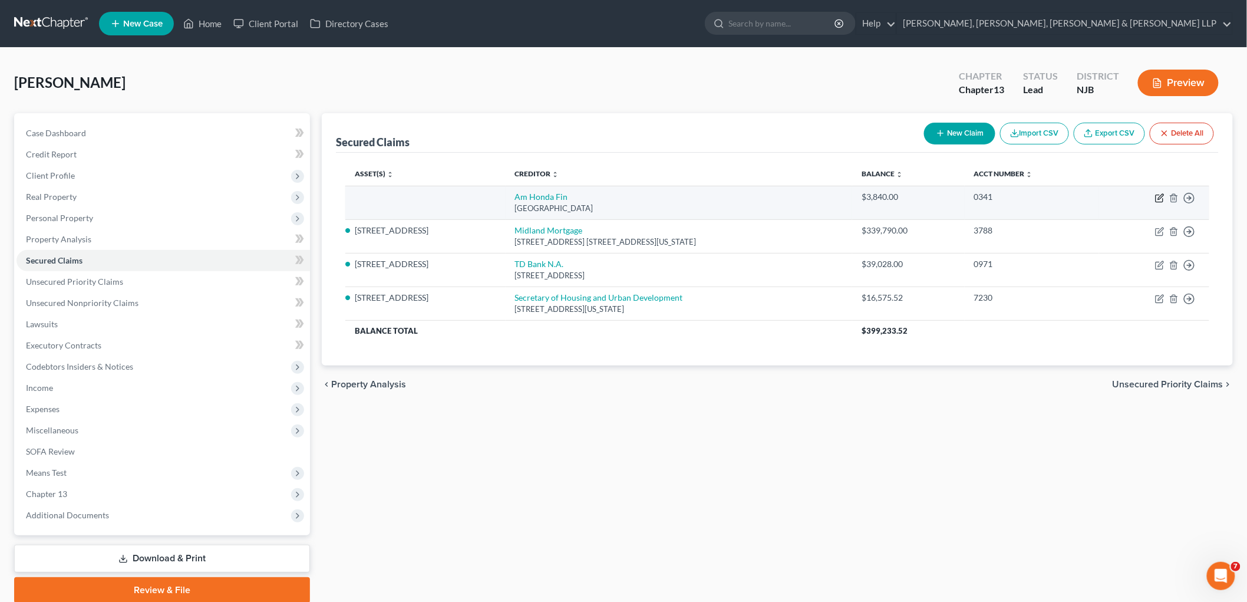
click at [858, 195] on icon "button" at bounding box center [1159, 197] width 9 height 9
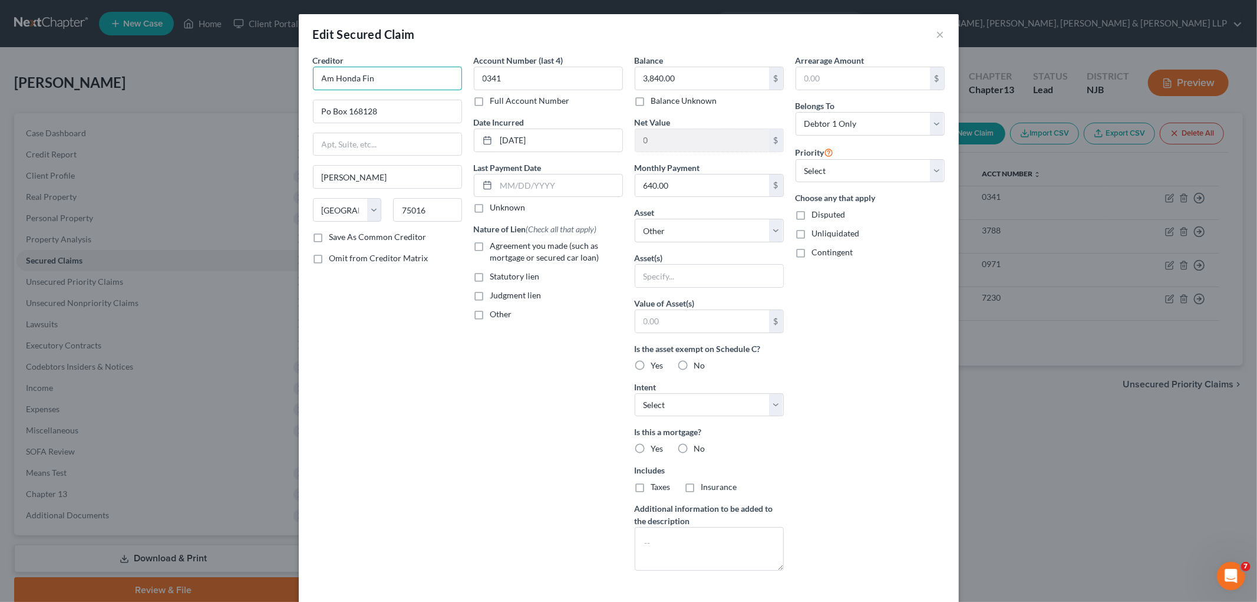
drag, startPoint x: 346, startPoint y: 74, endPoint x: 292, endPoint y: 71, distance: 53.7
click at [292, 71] on div "Edit Secured Claim × Creditor * Am Honda Fin Po Box 168128 [GEOGRAPHIC_DATA] [U…" at bounding box center [628, 301] width 1257 height 602
paste input "erican Honda Finance Corporatio"
click at [401, 384] on div "Creditor * American Honda Finance Corporation Po Box 168128 [GEOGRAPHIC_DATA] […" at bounding box center [387, 317] width 161 height 526
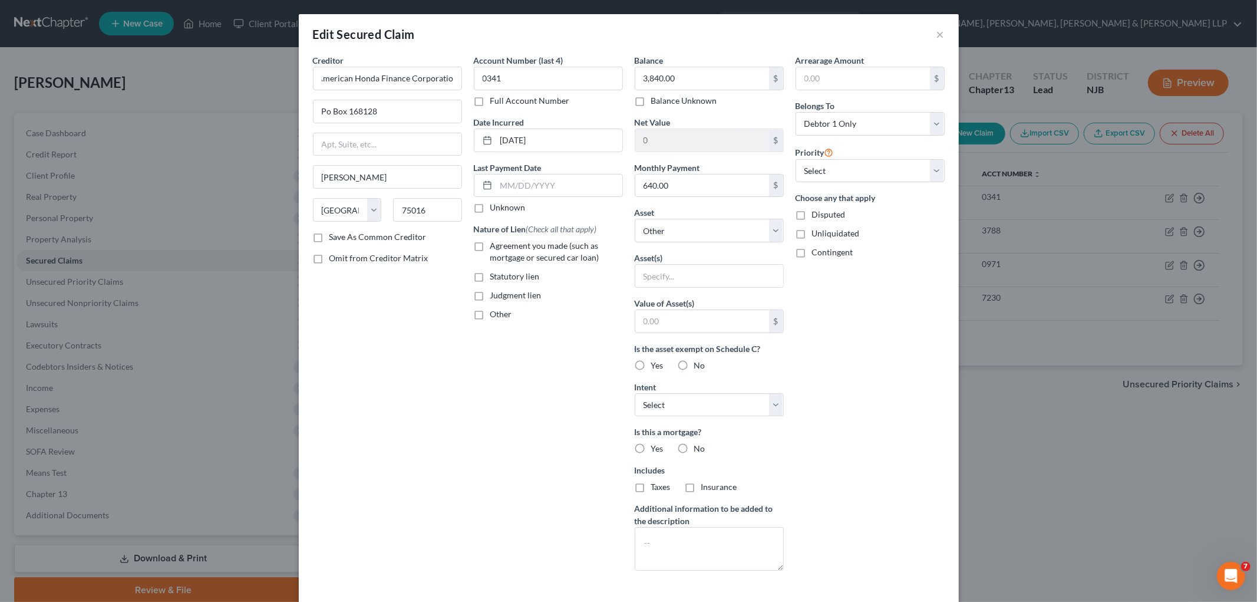
scroll to position [0, 0]
click at [490, 249] on label "Agreement you made (such as mortgage or secured car loan)" at bounding box center [556, 252] width 133 height 24
click at [495, 248] on input "Agreement you made (such as mortgage or secured car loan)" at bounding box center [499, 244] width 8 height 8
click at [475, 405] on div "Account Number (last 4) 0341 Full Account Number Date Incurred [DATE] Last Paym…" at bounding box center [548, 317] width 161 height 526
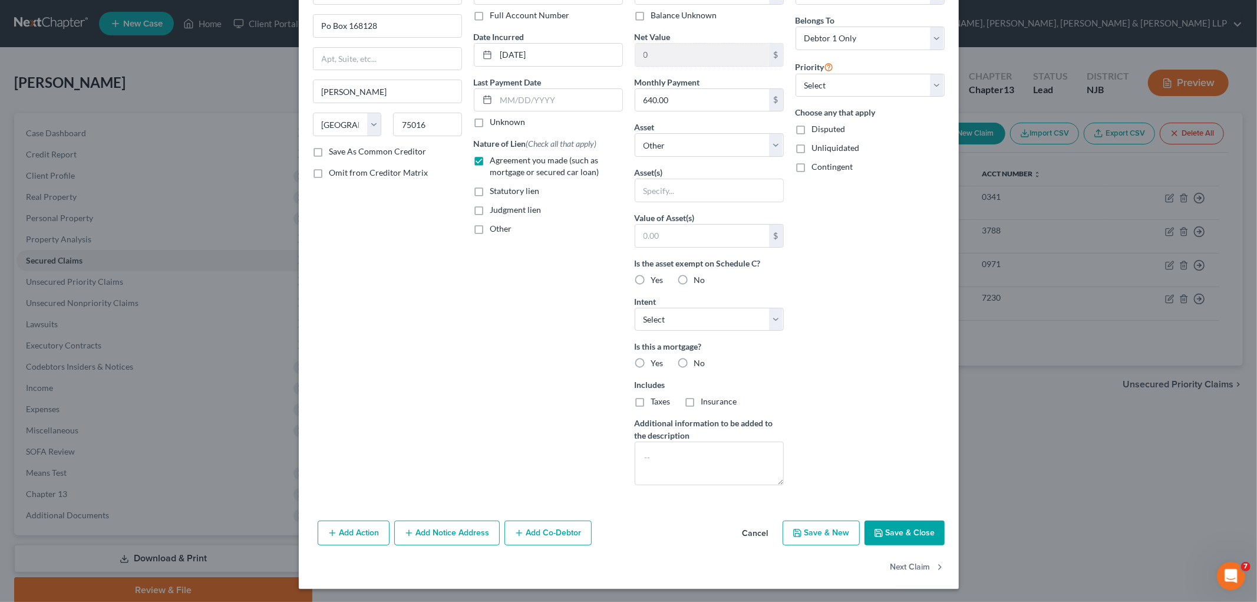
scroll to position [87, 0]
click at [858, 528] on button "Save & Close" at bounding box center [905, 531] width 80 height 25
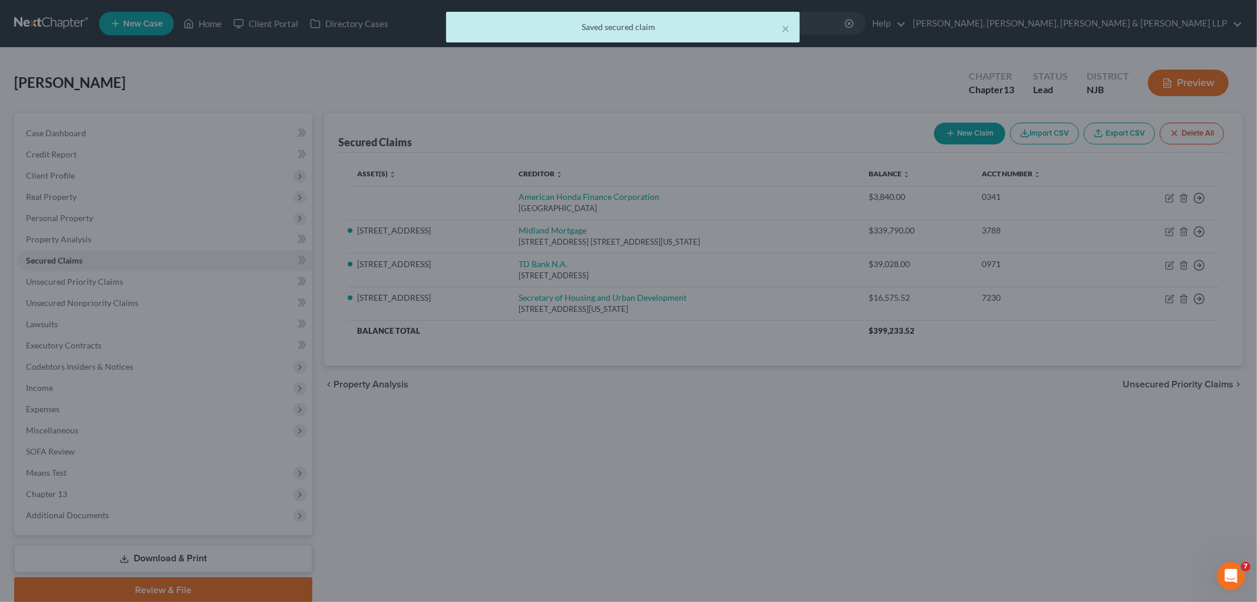
scroll to position [0, 0]
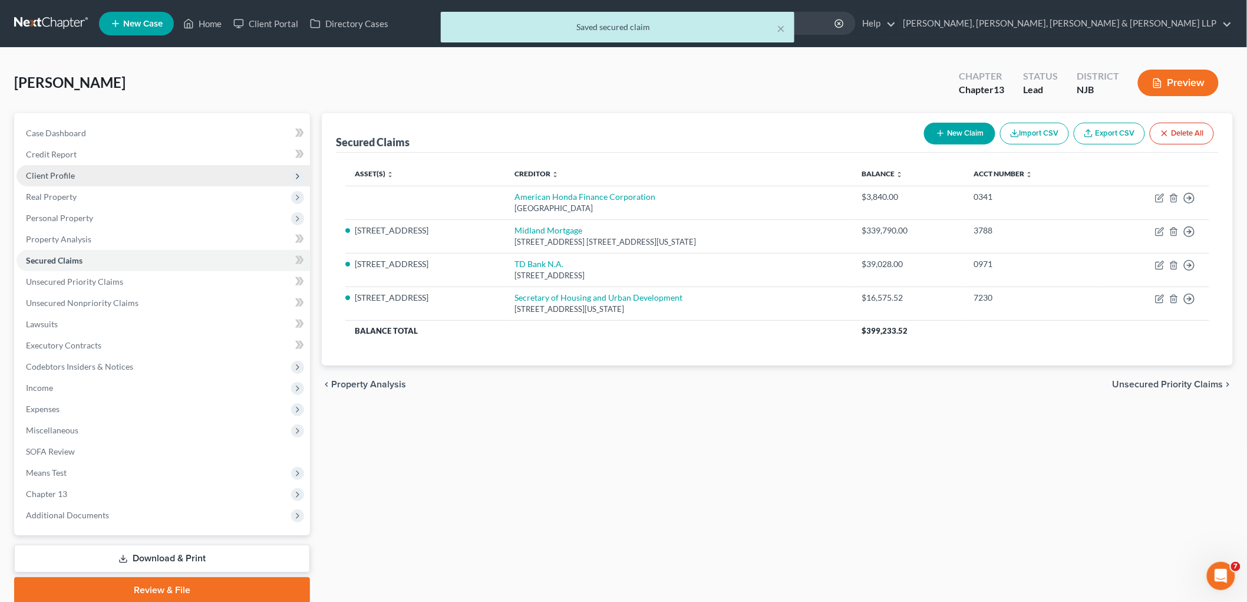
click at [73, 172] on span "Client Profile" at bounding box center [50, 175] width 49 height 10
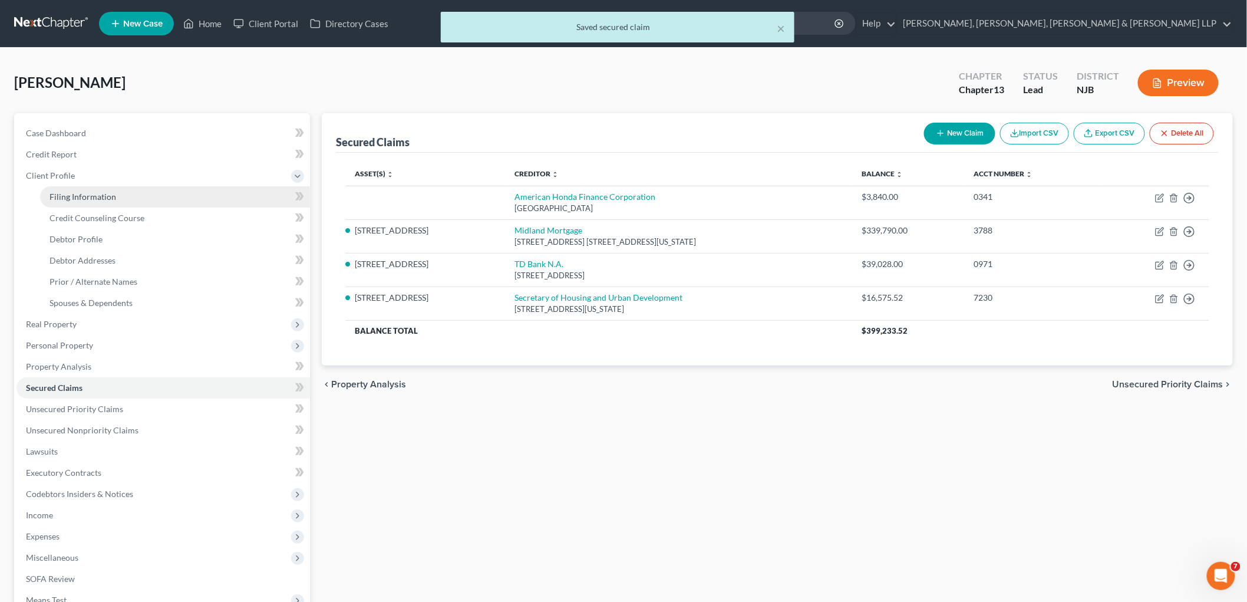
click at [78, 196] on span "Filing Information" at bounding box center [83, 197] width 67 height 10
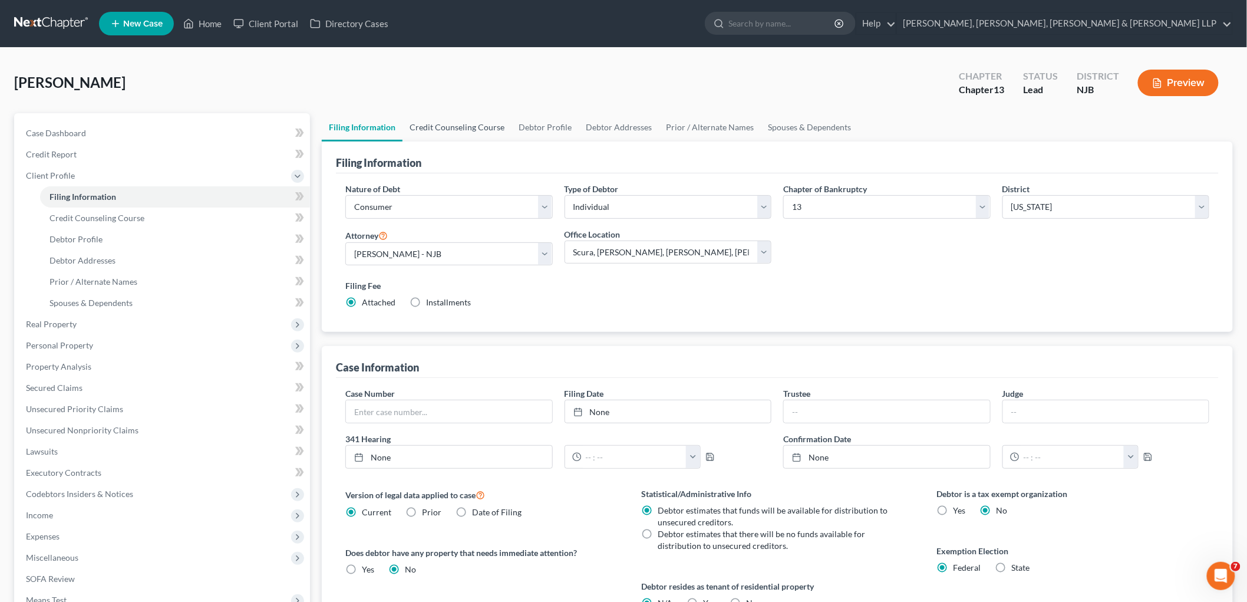
click at [449, 125] on link "Credit Counseling Course" at bounding box center [457, 127] width 109 height 28
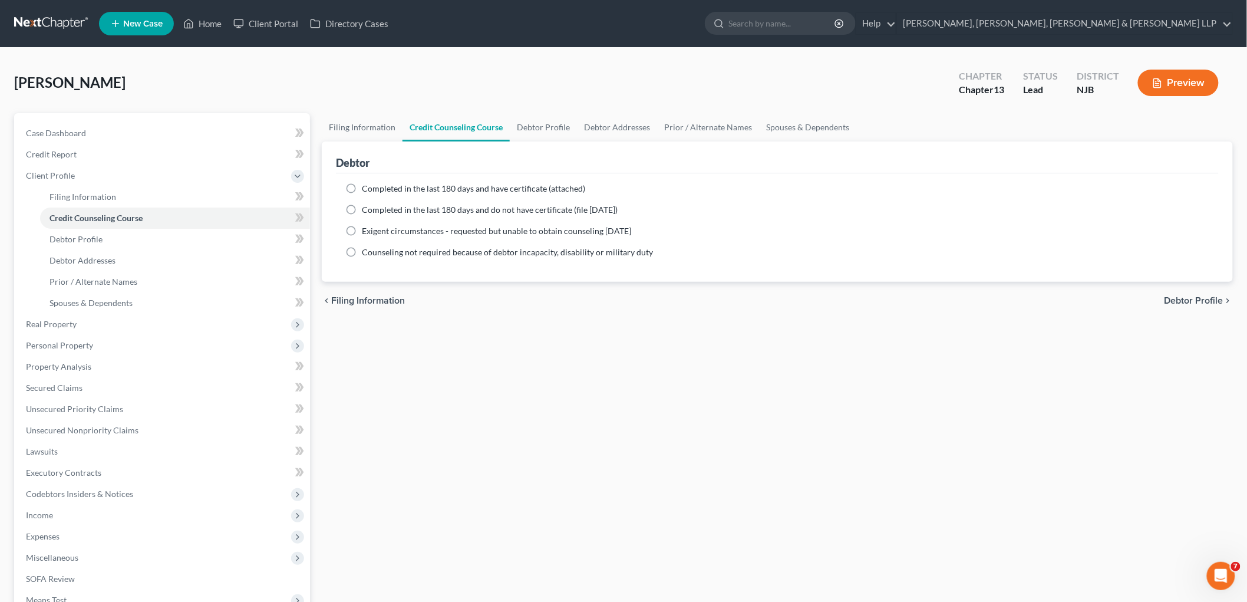
click at [532, 186] on span "Completed in the last 180 days and have certificate (attached)" at bounding box center [473, 188] width 223 height 10
click at [374, 186] on input "Completed in the last 180 days and have certificate (attached)" at bounding box center [371, 187] width 8 height 8
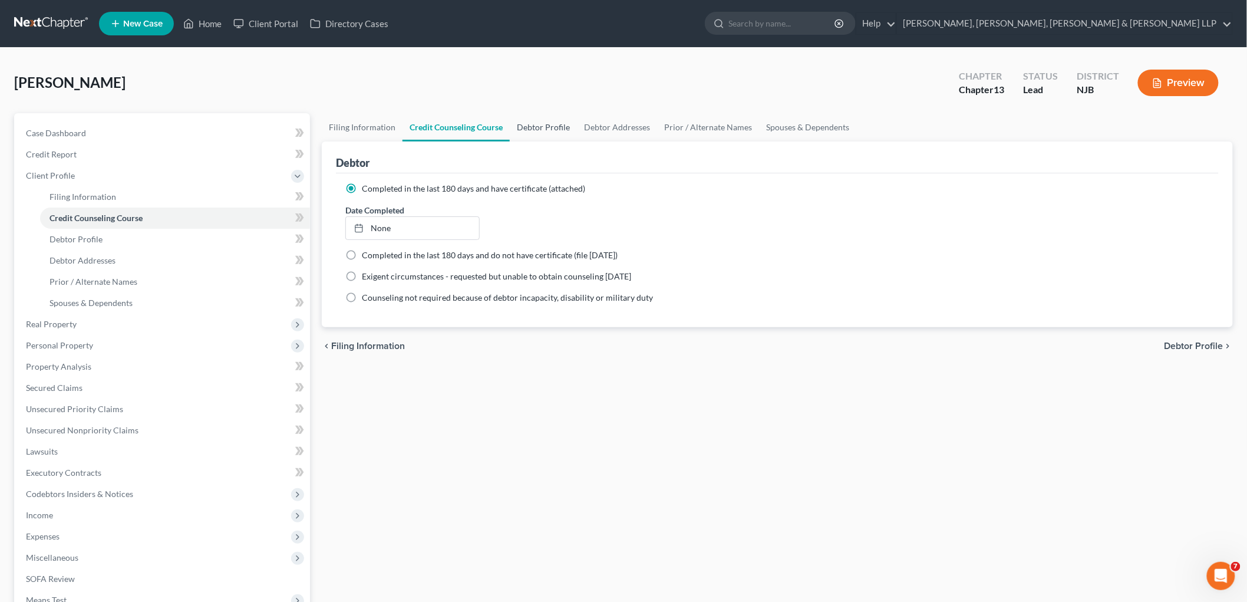
click at [541, 125] on link "Debtor Profile" at bounding box center [543, 127] width 67 height 28
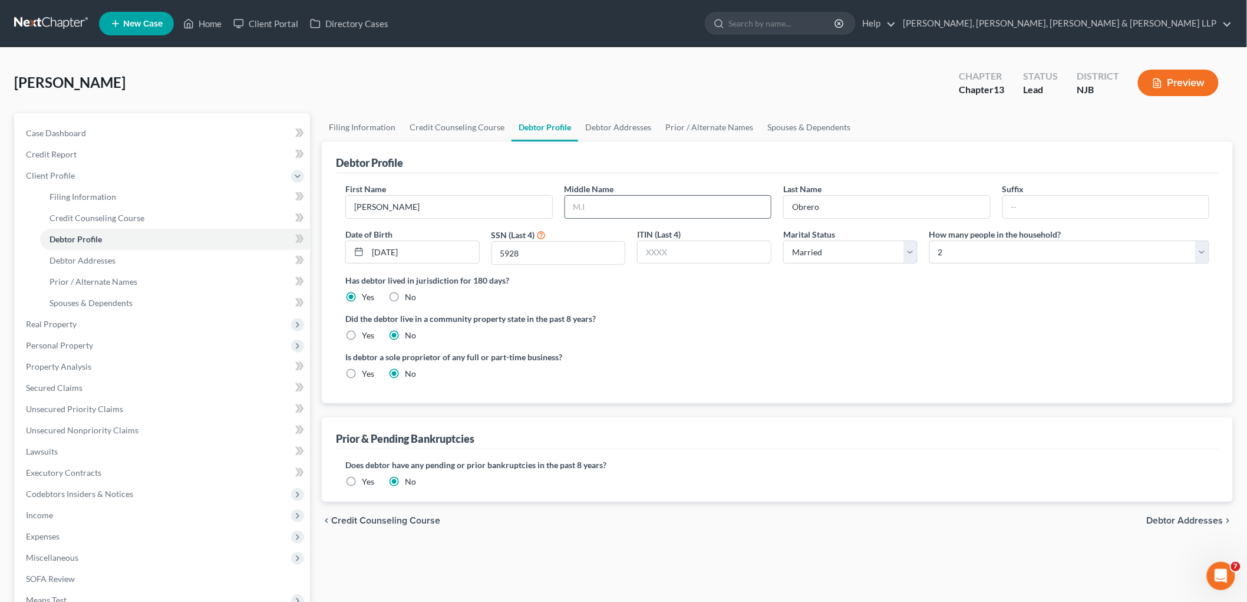
click at [599, 205] on input "text" at bounding box center [668, 207] width 206 height 22
click at [733, 320] on label "Did the debtor live in a community property state in the past 8 years?" at bounding box center [777, 318] width 864 height 12
click at [617, 124] on link "Debtor Addresses" at bounding box center [618, 127] width 80 height 28
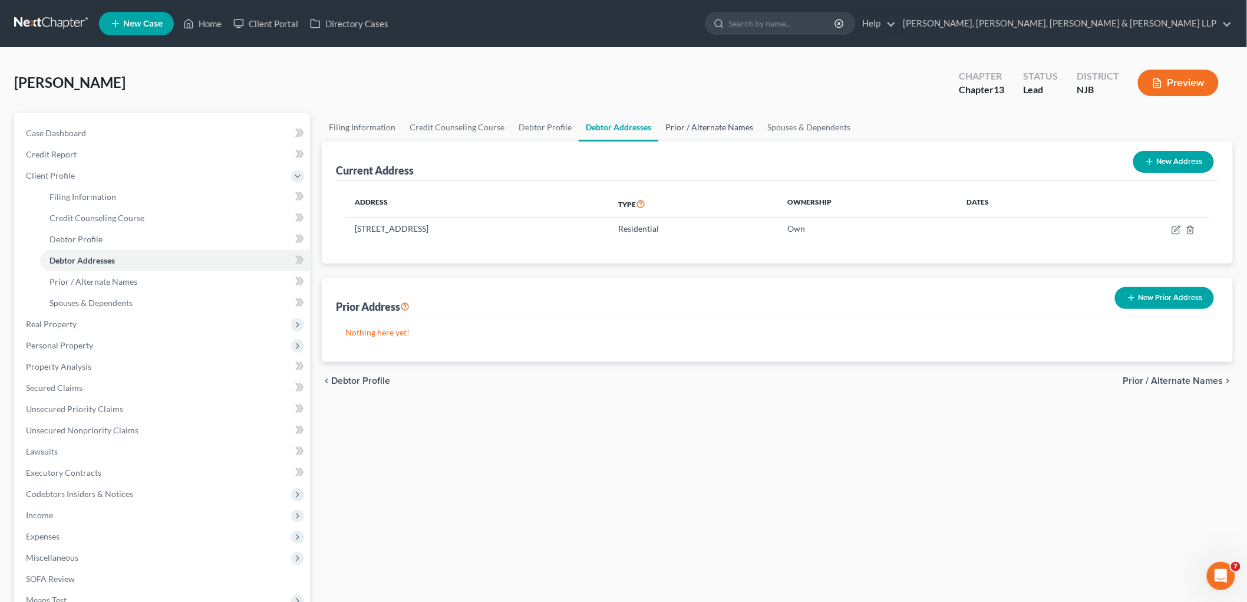
click at [702, 127] on link "Prior / Alternate Names" at bounding box center [709, 127] width 102 height 28
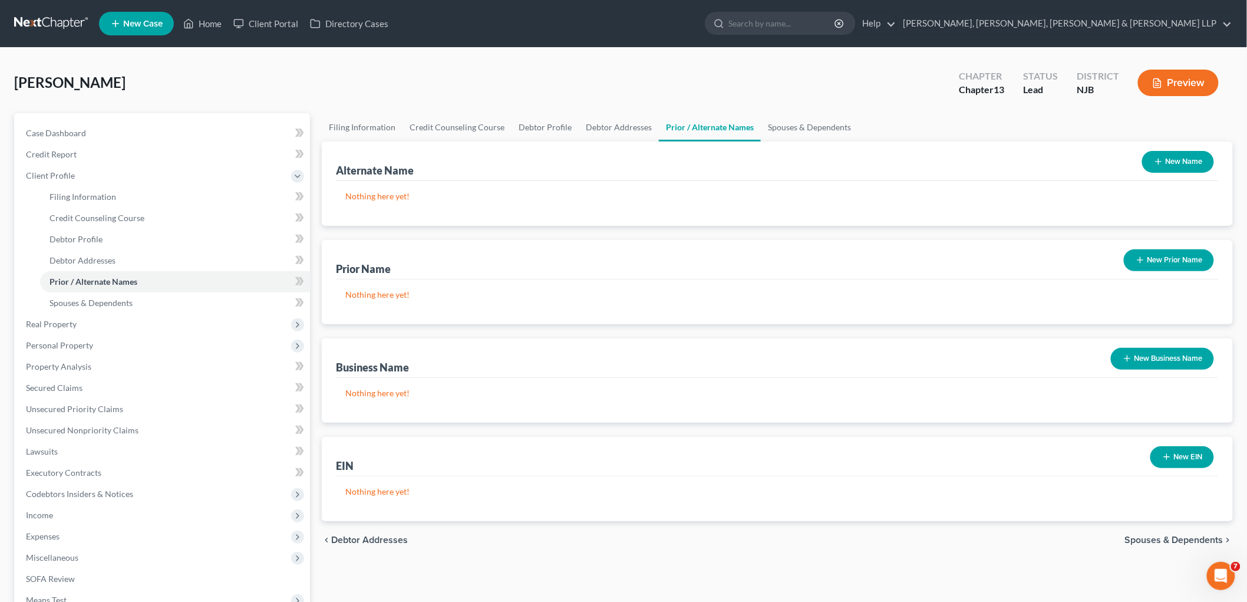
click at [858, 162] on button "New Name" at bounding box center [1178, 162] width 72 height 22
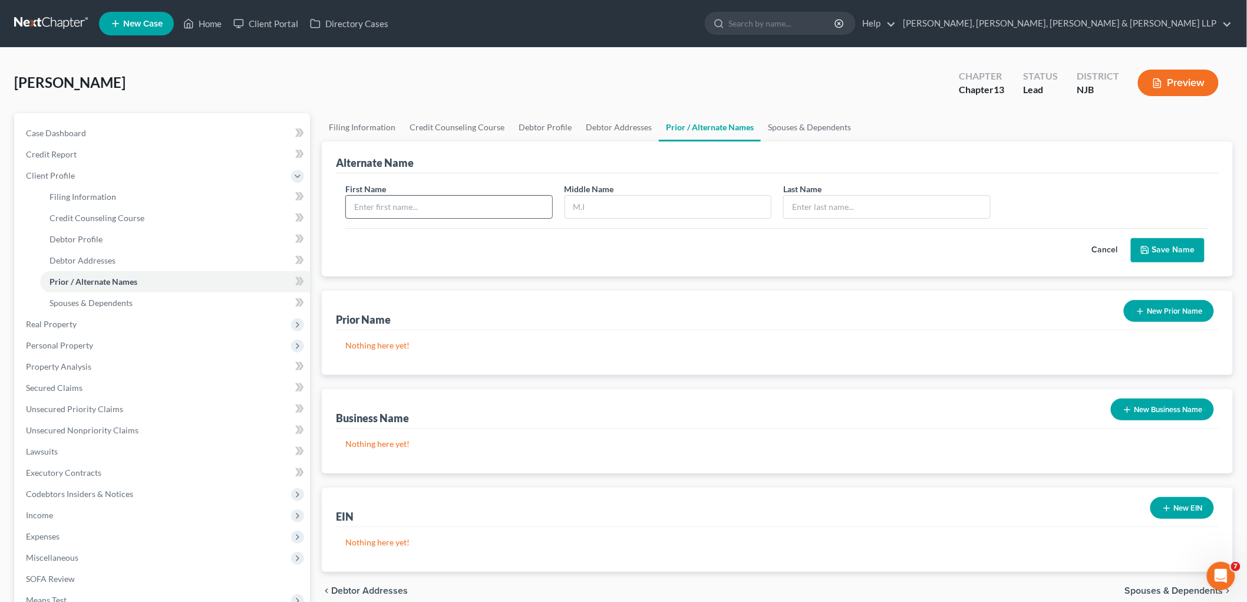
click at [447, 202] on input "text" at bounding box center [449, 207] width 206 height 22
click at [633, 260] on div "Cancel Save Name" at bounding box center [777, 245] width 864 height 35
click at [858, 243] on button "Save Name" at bounding box center [1168, 250] width 74 height 25
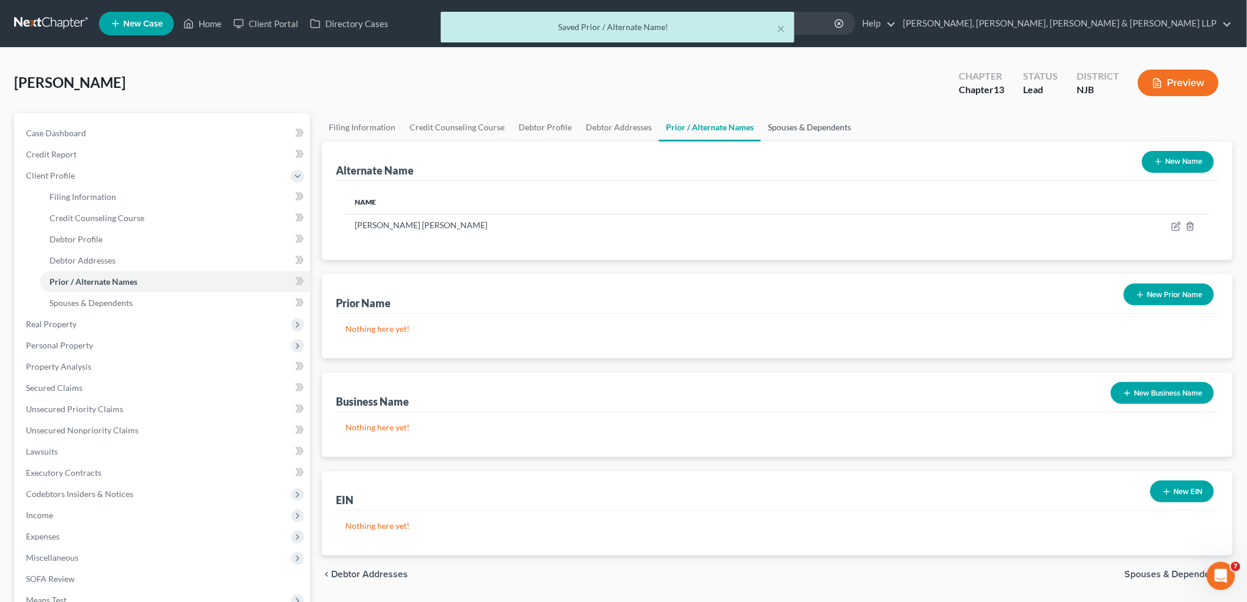
click at [789, 131] on link "Spouses & Dependents" at bounding box center [809, 127] width 97 height 28
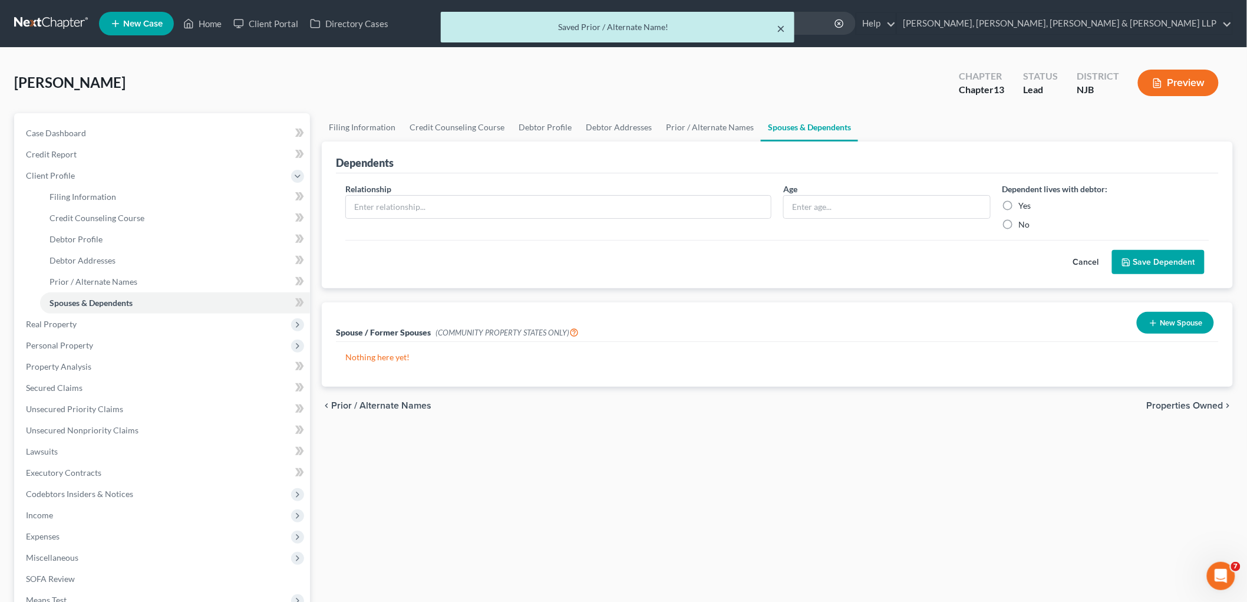
drag, startPoint x: 779, startPoint y: 24, endPoint x: 779, endPoint y: 95, distance: 70.7
click at [779, 24] on button "×" at bounding box center [781, 28] width 8 height 14
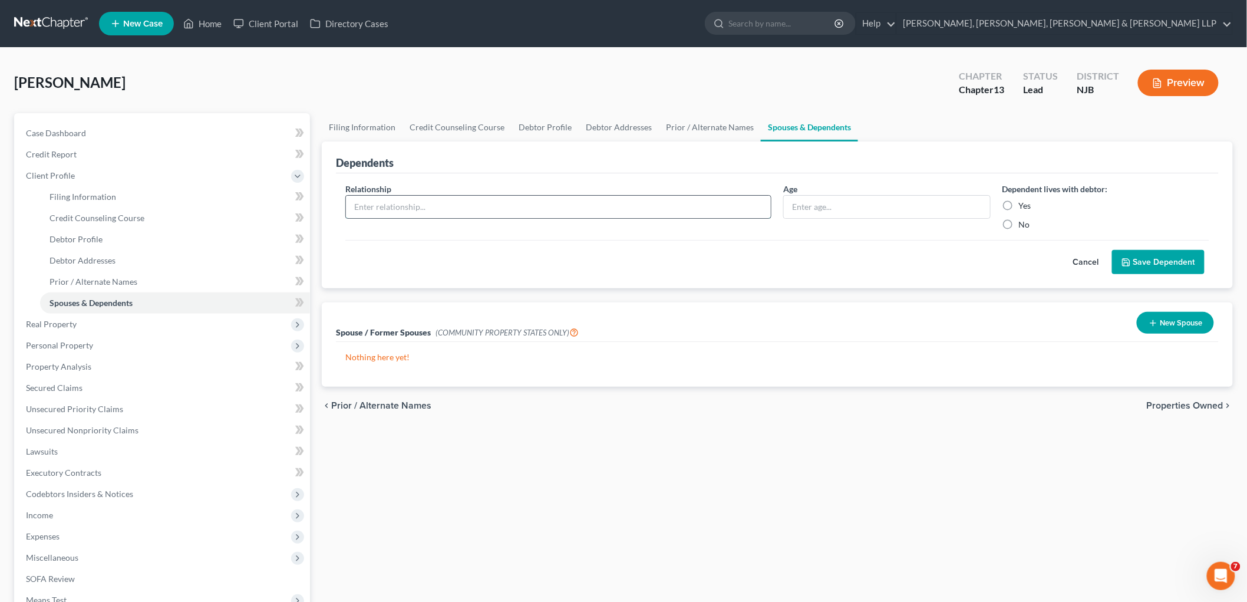
click at [454, 202] on input "text" at bounding box center [558, 207] width 425 height 22
click at [858, 201] on input "text" at bounding box center [887, 207] width 206 height 22
click at [858, 224] on label "No" at bounding box center [1024, 225] width 11 height 12
click at [858, 224] on input "No" at bounding box center [1028, 223] width 8 height 8
click at [858, 262] on button "Save Dependent" at bounding box center [1158, 262] width 93 height 25
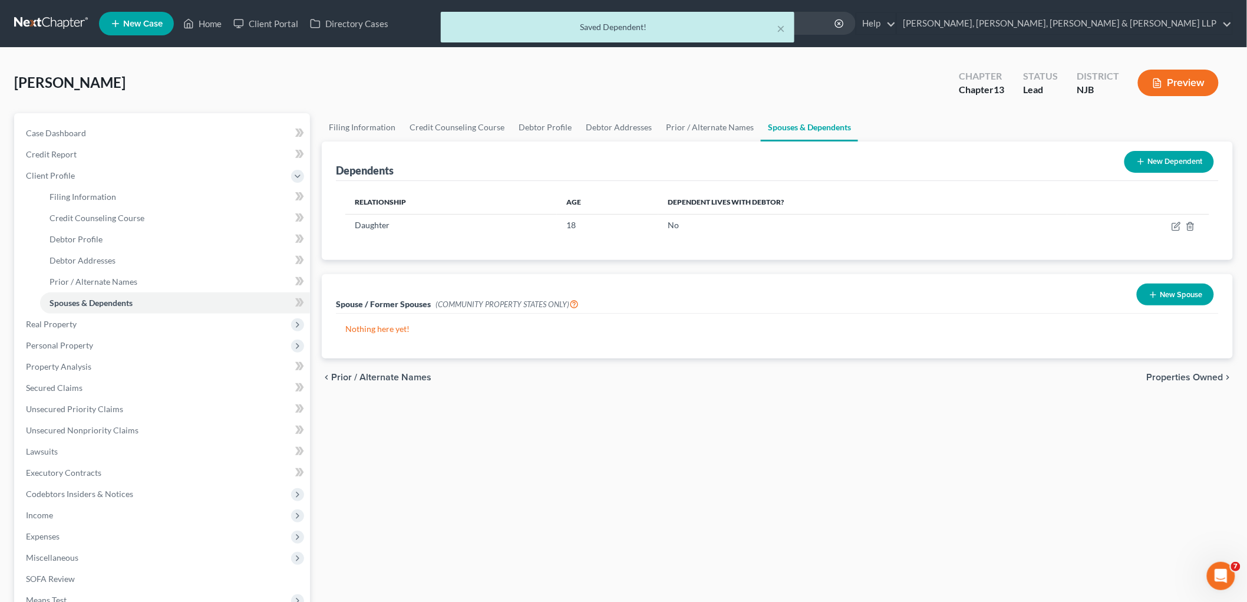
click at [858, 166] on button "New Dependent" at bounding box center [1170, 162] width 90 height 22
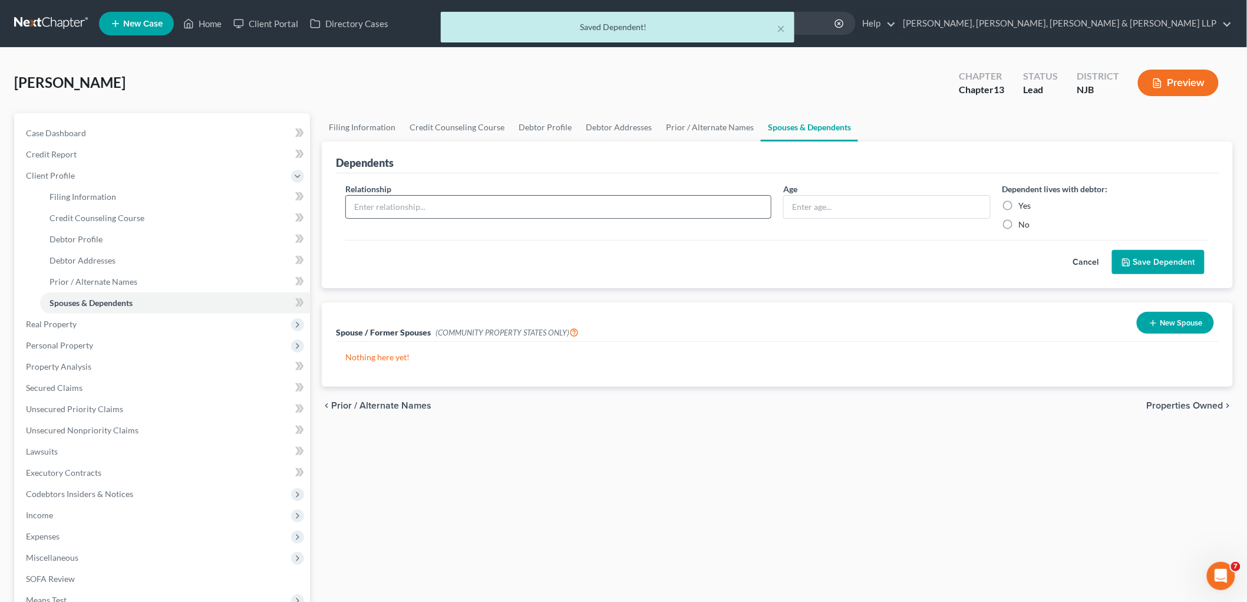
click at [476, 203] on input "text" at bounding box center [558, 207] width 425 height 22
click at [858, 205] on input "text" at bounding box center [887, 207] width 206 height 22
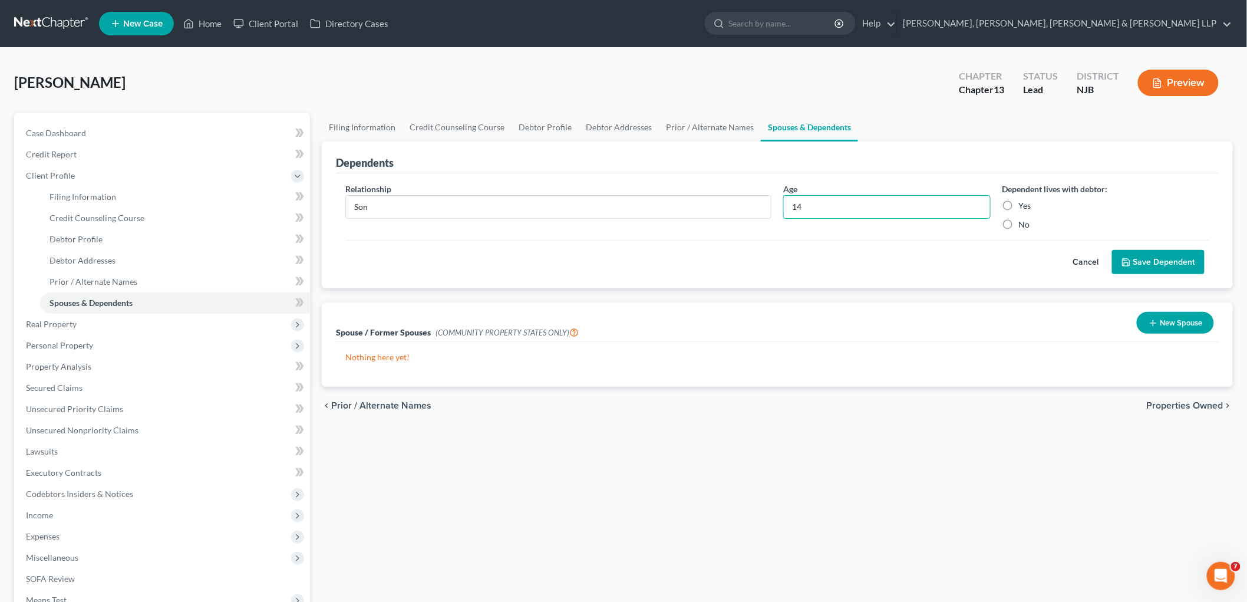
click at [858, 205] on label "Yes" at bounding box center [1025, 206] width 12 height 12
click at [858, 205] on input "Yes" at bounding box center [1028, 204] width 8 height 8
click at [858, 258] on button "Save Dependent" at bounding box center [1158, 262] width 93 height 25
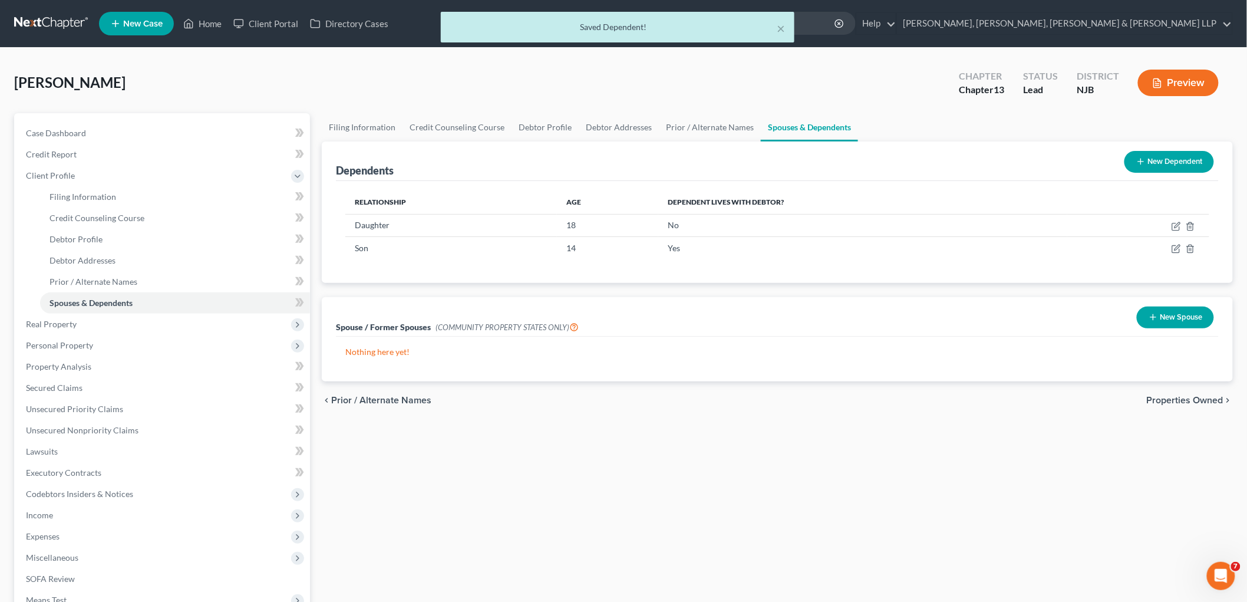
click at [858, 167] on button "New Dependent" at bounding box center [1170, 162] width 90 height 22
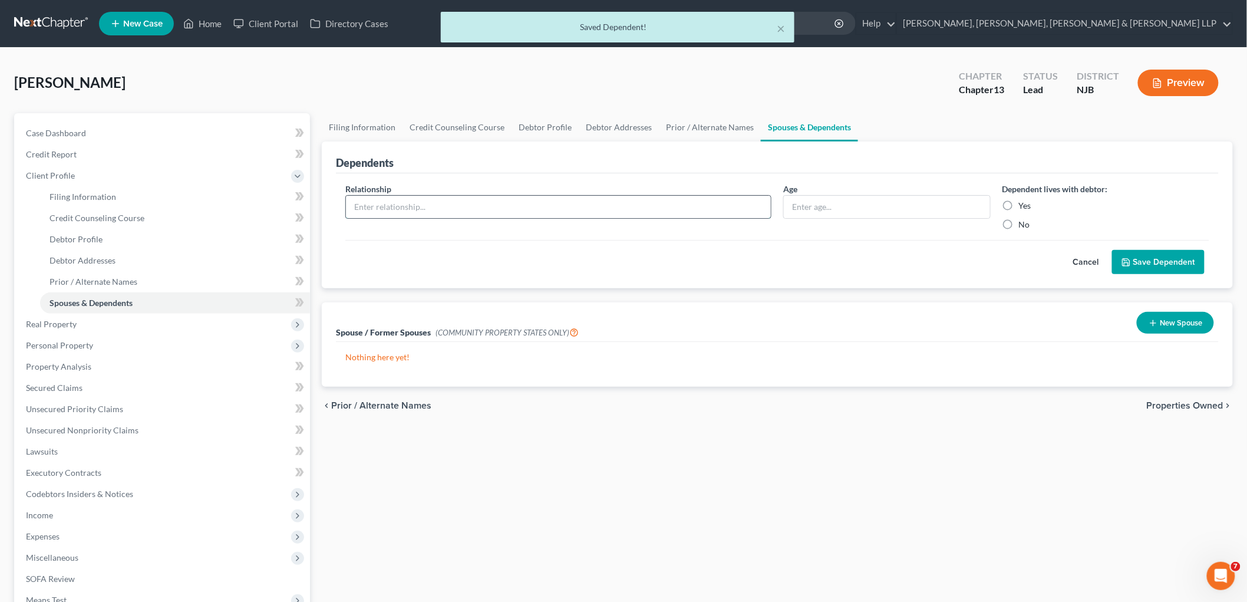
click at [543, 210] on input "text" at bounding box center [558, 207] width 425 height 22
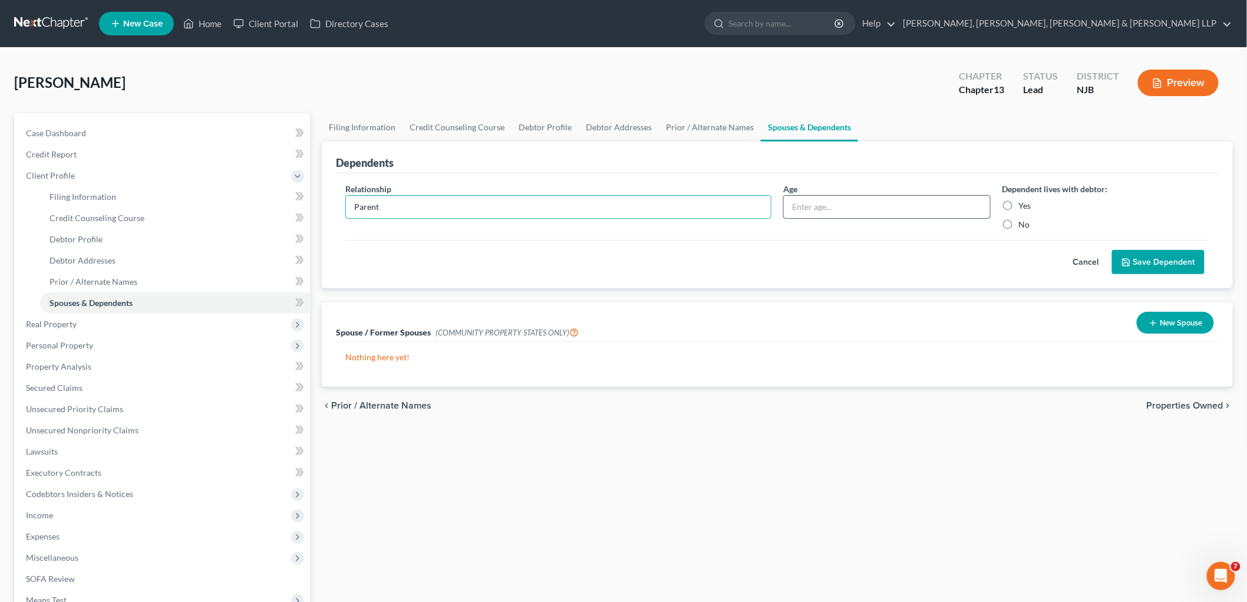
click at [835, 211] on input "text" at bounding box center [887, 207] width 206 height 22
click at [858, 205] on label "Yes" at bounding box center [1025, 206] width 12 height 12
click at [858, 205] on input "Yes" at bounding box center [1028, 204] width 8 height 8
click at [858, 259] on icon "submit" at bounding box center [1126, 262] width 7 height 7
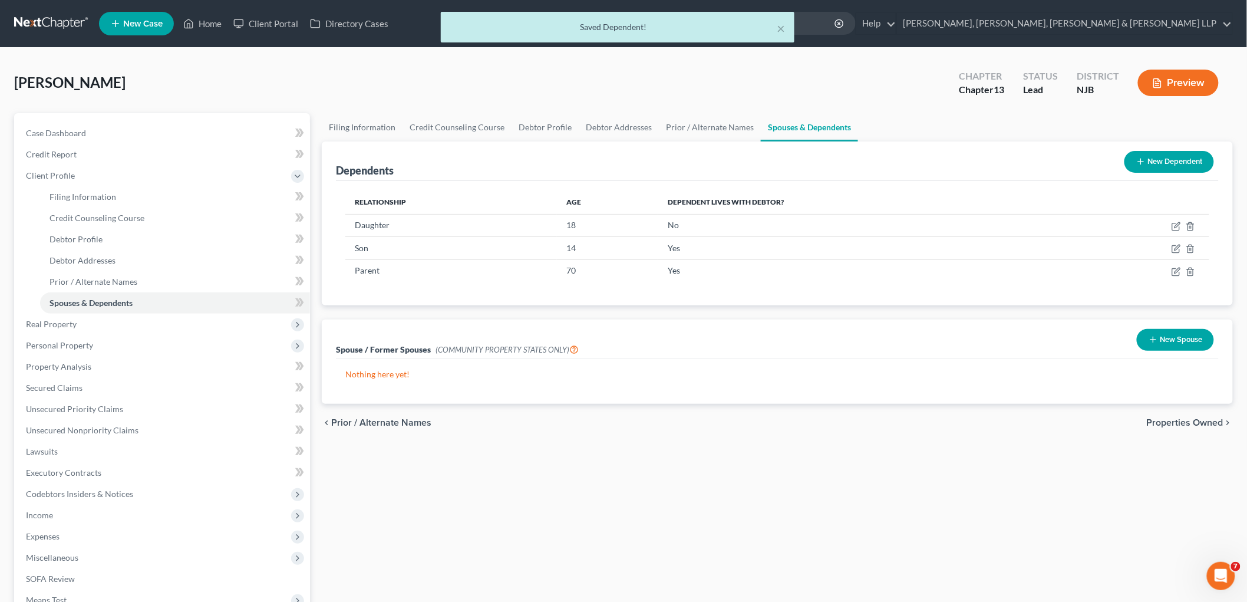
click at [858, 159] on button "New Dependent" at bounding box center [1170, 162] width 90 height 22
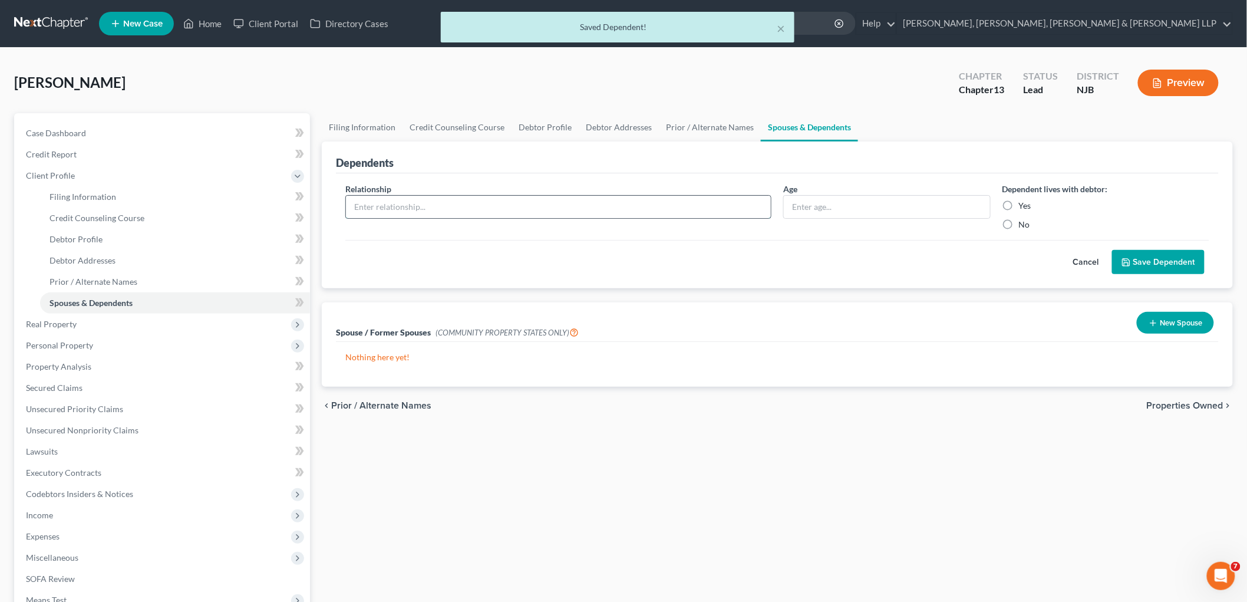
click at [549, 210] on input "text" at bounding box center [558, 207] width 425 height 22
click at [841, 200] on input "text" at bounding box center [887, 207] width 206 height 22
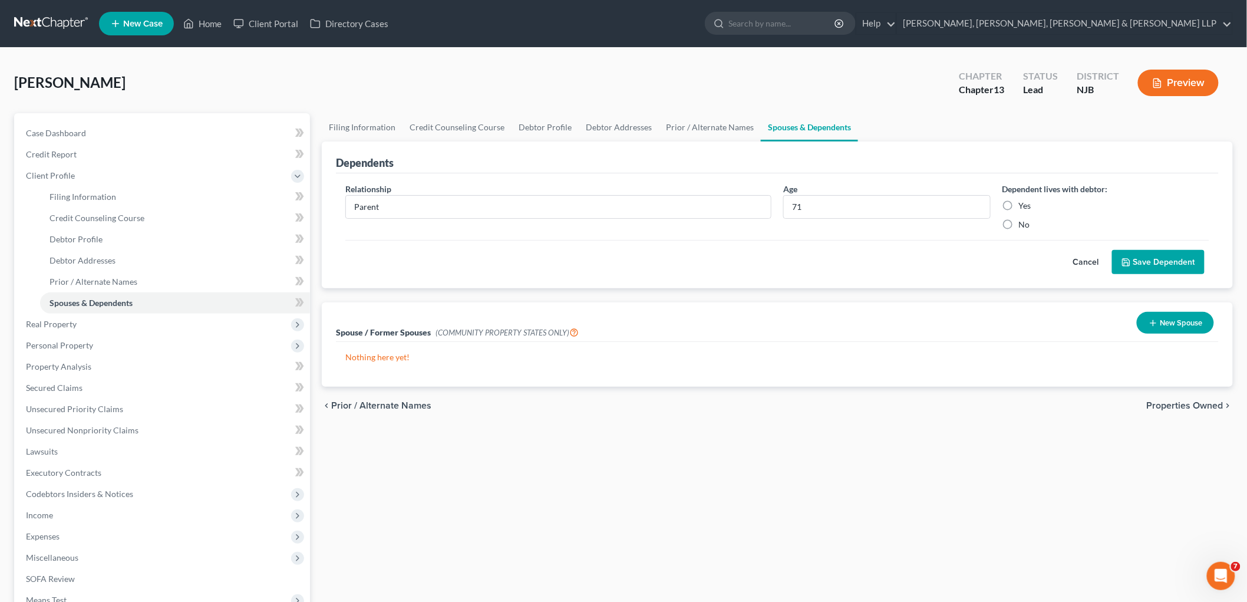
click at [858, 205] on label "Yes" at bounding box center [1025, 206] width 12 height 12
click at [858, 205] on input "Yes" at bounding box center [1028, 204] width 8 height 8
click at [858, 255] on button "Save Dependent" at bounding box center [1158, 262] width 93 height 25
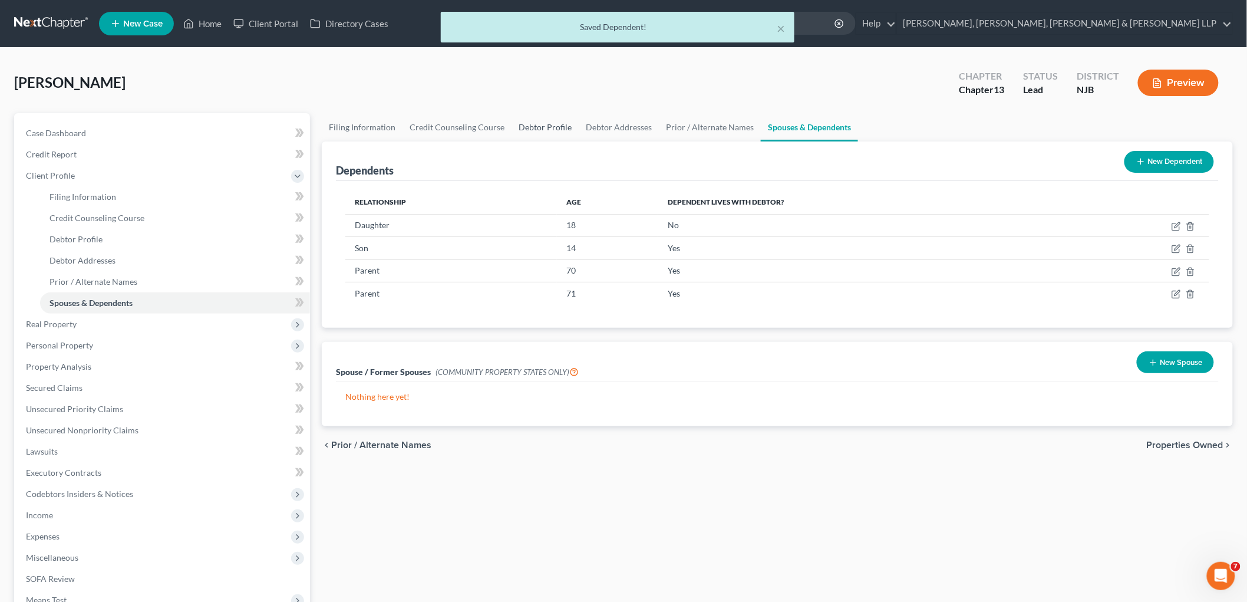
click at [541, 125] on link "Debtor Profile" at bounding box center [545, 127] width 67 height 28
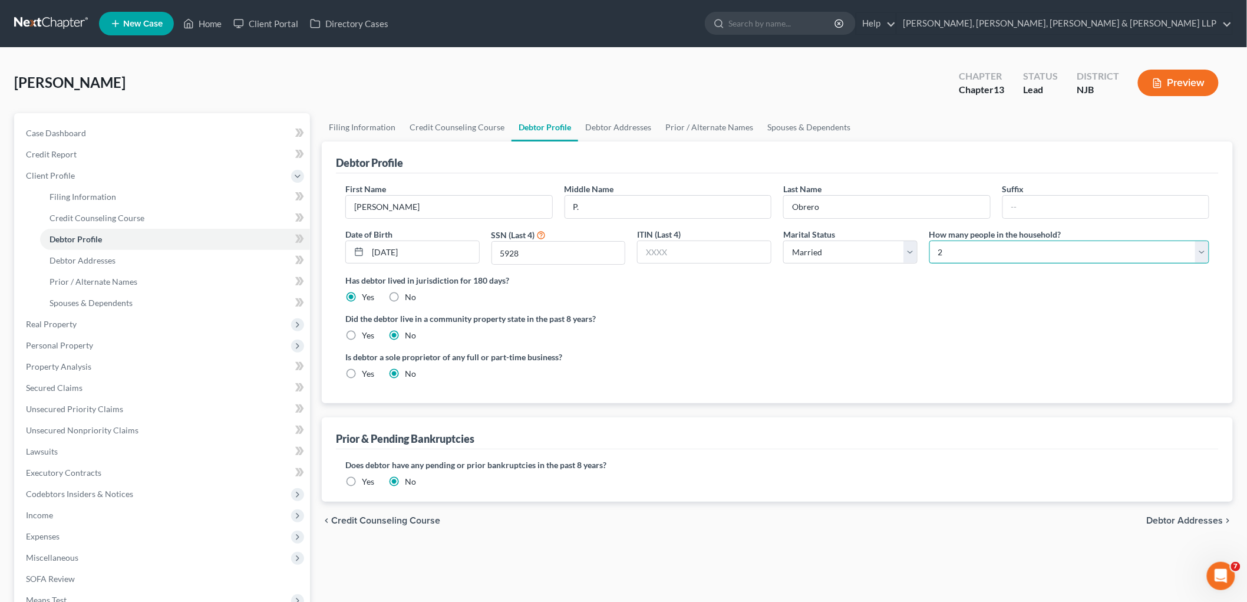
click at [858, 254] on select "Select 1 2 3 4 5 6 7 8 9 10 11 12 13 14 15 16 17 18 19 20" at bounding box center [1070, 252] width 280 height 24
click at [858, 240] on select "Select 1 2 3 4 5 6 7 8 9 10 11 12 13 14 15 16 17 18 19 20" at bounding box center [1070, 252] width 280 height 24
click at [601, 126] on link "Debtor Addresses" at bounding box center [618, 127] width 80 height 28
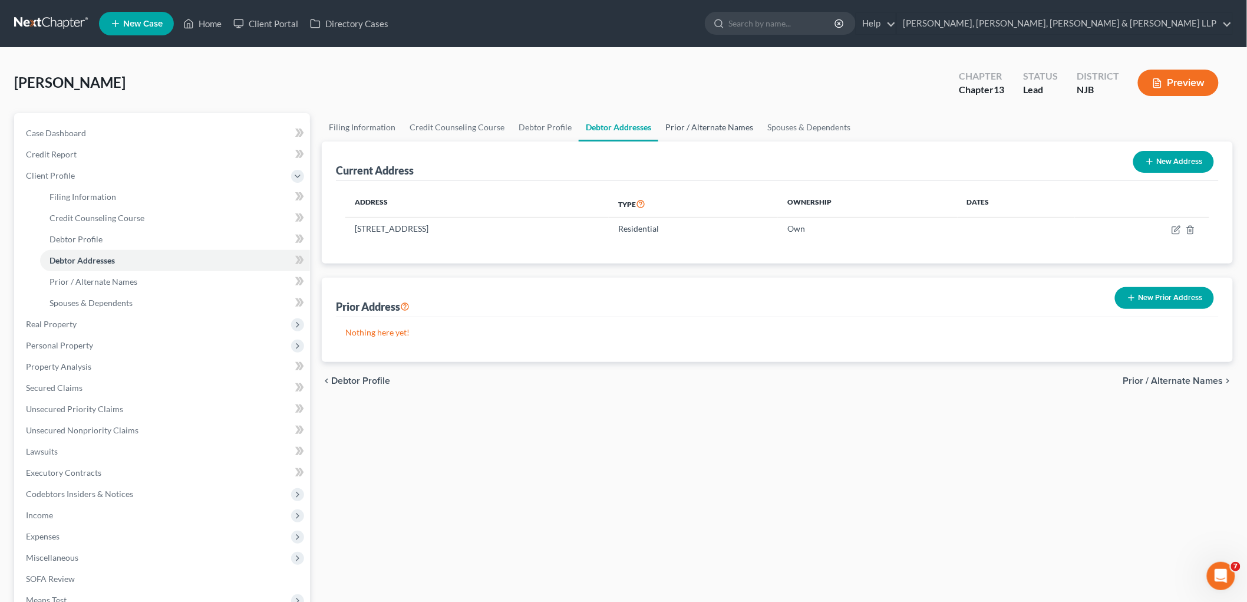
click at [670, 124] on link "Prior / Alternate Names" at bounding box center [709, 127] width 102 height 28
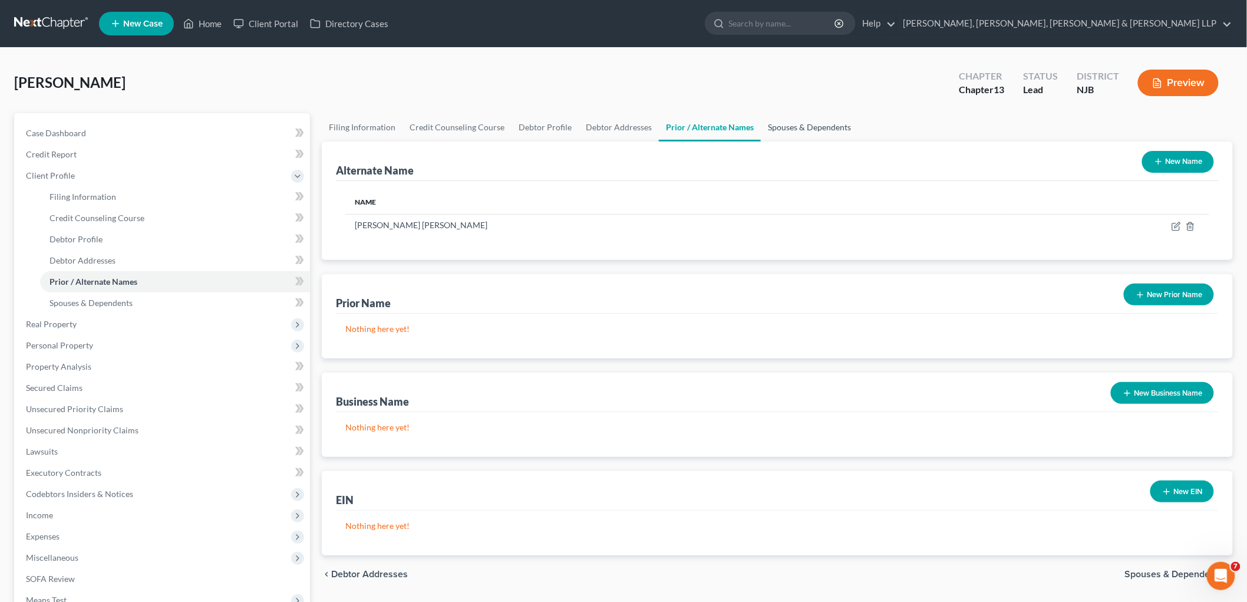
click at [815, 124] on link "Spouses & Dependents" at bounding box center [809, 127] width 97 height 28
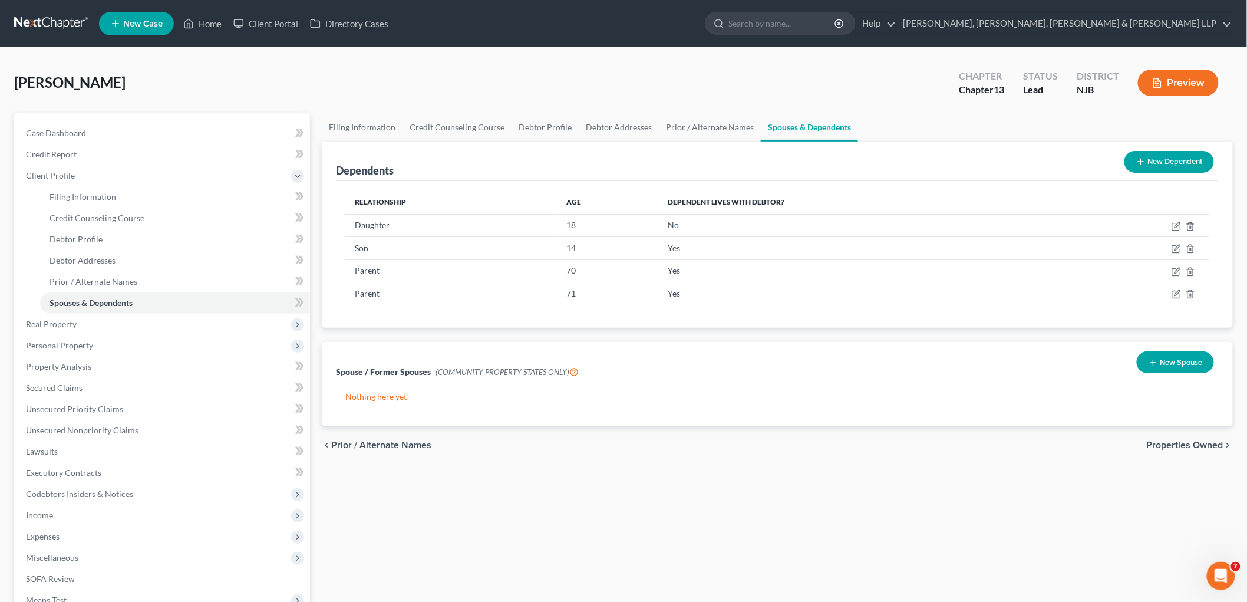
click at [858, 440] on span "Properties Owned" at bounding box center [1185, 444] width 77 height 9
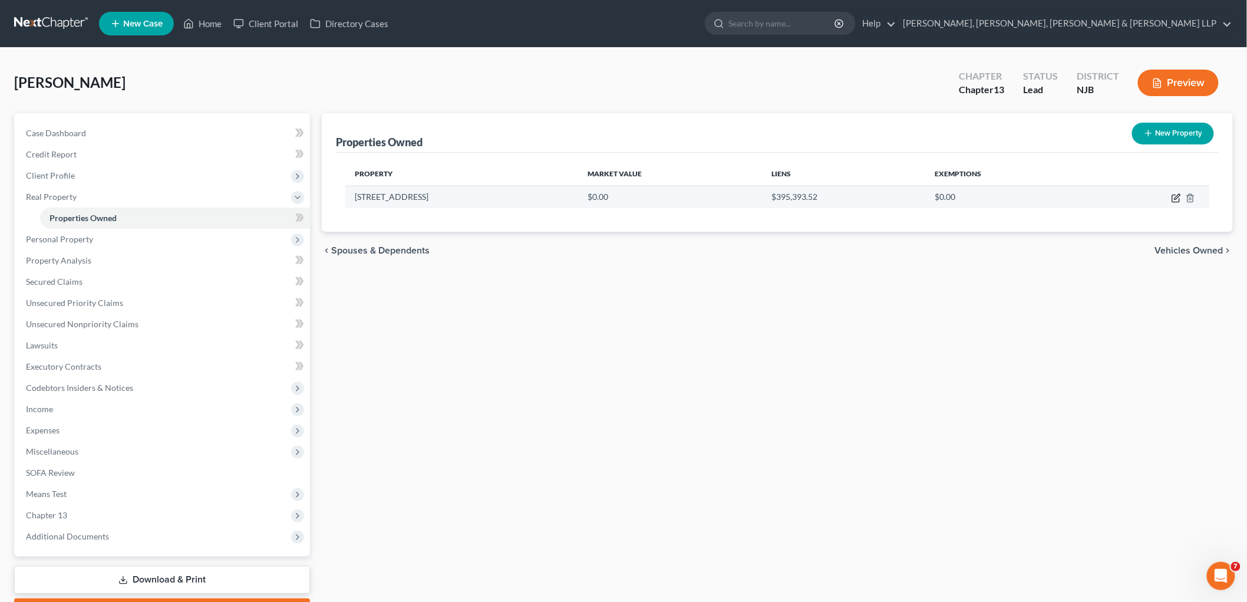
click at [858, 196] on icon "button" at bounding box center [1176, 197] width 9 height 9
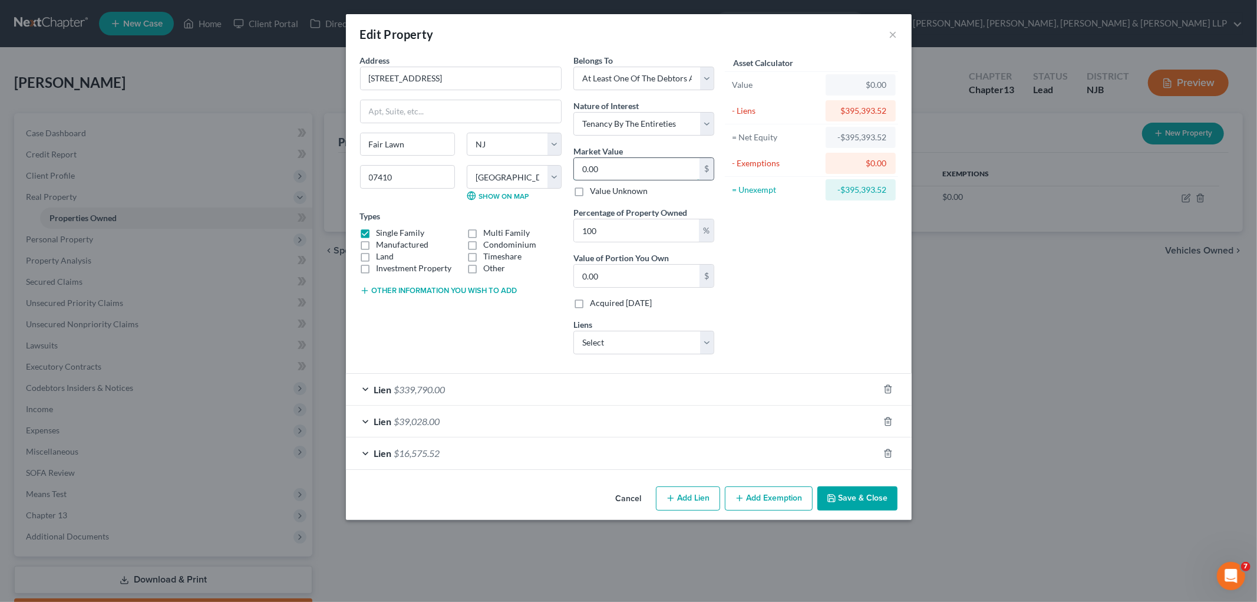
click at [622, 167] on input "0.00" at bounding box center [637, 169] width 126 height 22
click at [489, 331] on div "Address * 16-16 [GEOGRAPHIC_DATA] Fair Lawn State [US_STATE][GEOGRAPHIC_DATA] […" at bounding box center [460, 208] width 213 height 309
click at [757, 495] on button "Add Exemption" at bounding box center [769, 498] width 88 height 25
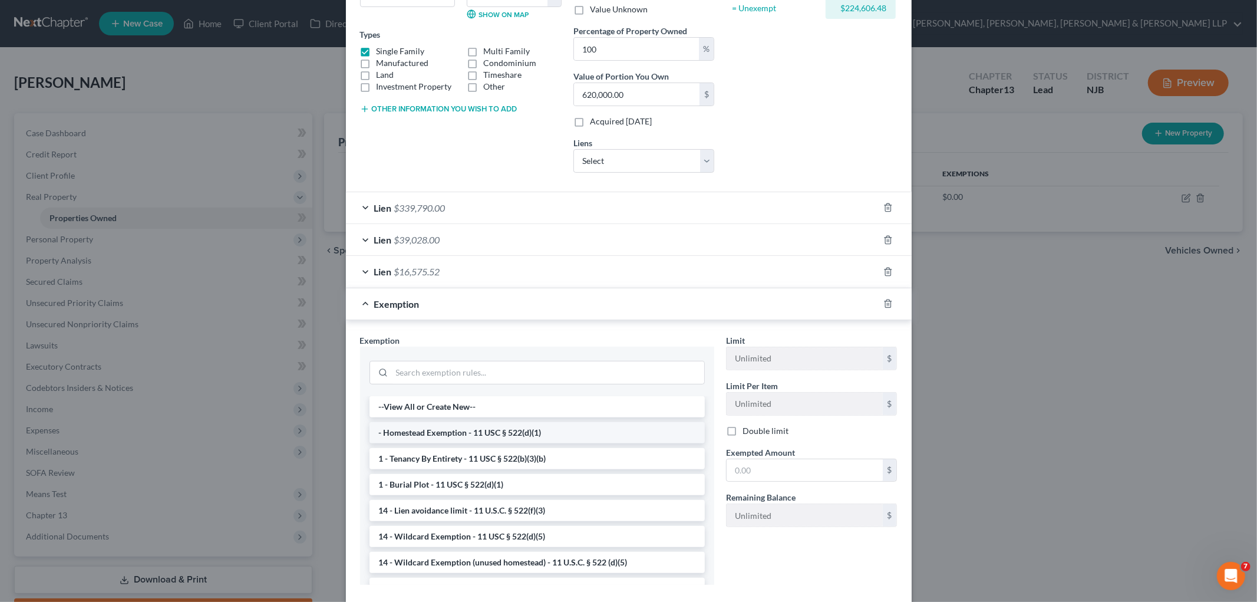
scroll to position [196, 0]
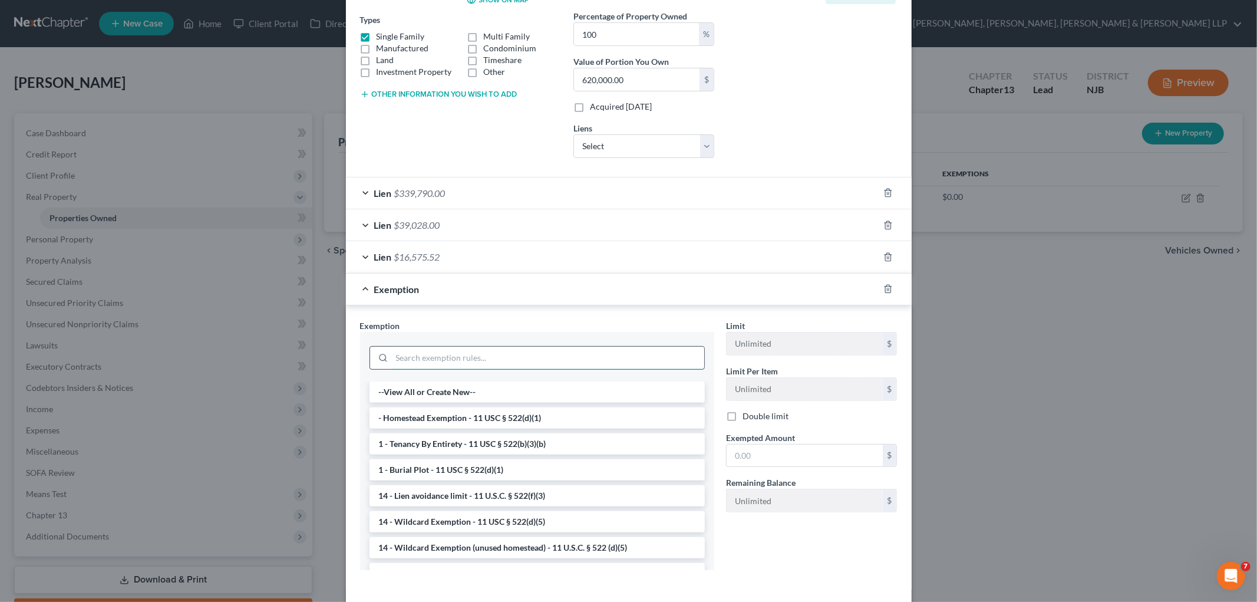
click at [462, 360] on input "search" at bounding box center [548, 358] width 312 height 22
click at [483, 384] on li "- Homestead Exemption - 11 USC § 522(d)(1)" at bounding box center [537, 391] width 335 height 21
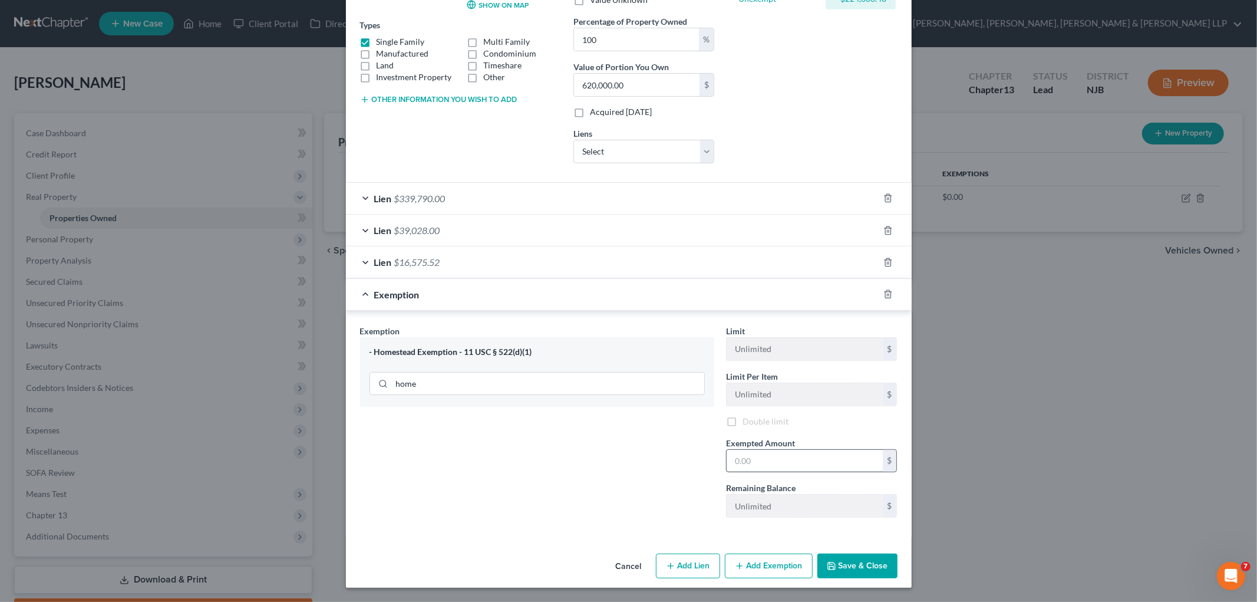
scroll to position [192, 0]
click at [773, 461] on input "text" at bounding box center [805, 461] width 156 height 22
click at [668, 292] on div "Exemption $31,575.00" at bounding box center [612, 294] width 533 height 31
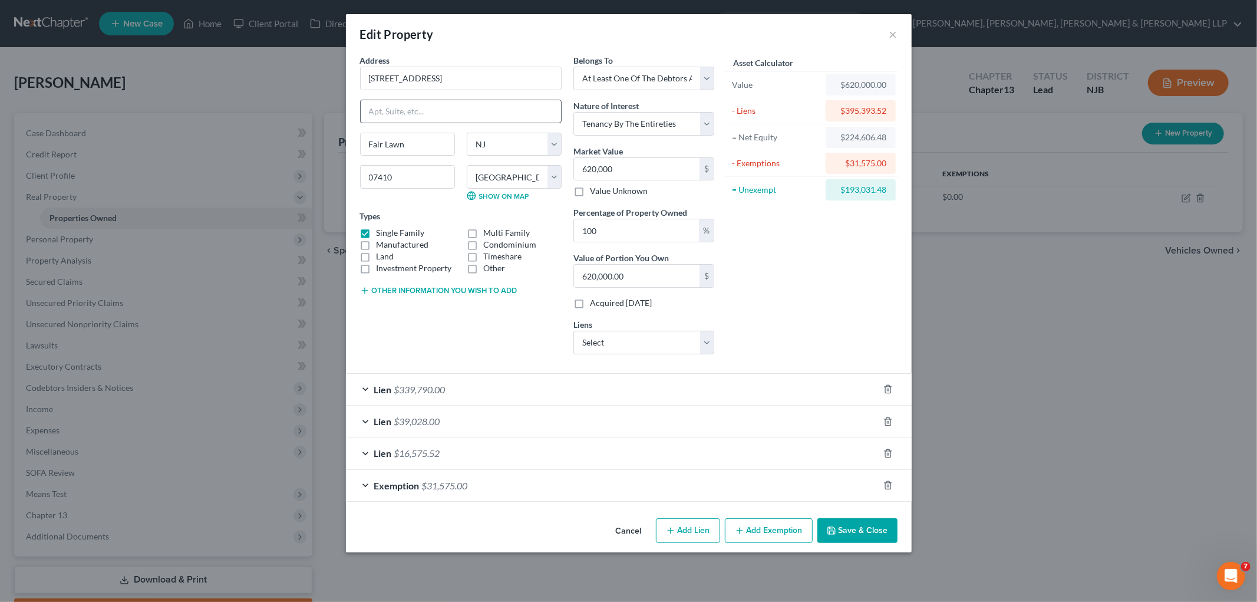
scroll to position [0, 0]
click at [431, 286] on button "Other information you wish to add" at bounding box center [438, 290] width 157 height 9
click at [383, 319] on textarea at bounding box center [461, 318] width 202 height 44
click at [479, 309] on textarea "$620,000.00 (Value) - $" at bounding box center [461, 318] width 202 height 44
click at [535, 307] on textarea "$620,000.00 (Value) - $62,000.00 =" at bounding box center [461, 318] width 202 height 44
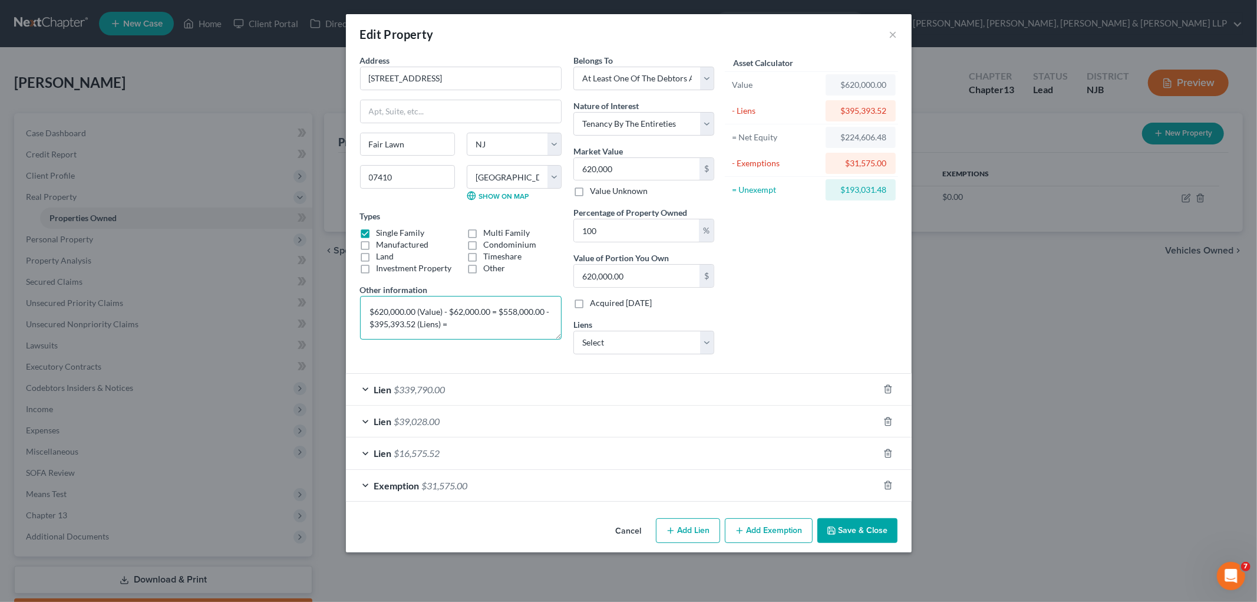
click at [462, 323] on textarea "$620,000.00 (Value) - $62,000.00 = $558,000.00 - $395,393.52 (Liens) =" at bounding box center [461, 318] width 202 height 44
click at [537, 319] on textarea "$620,000.00 (Value) - $62,000.00 = $558,000.00 - $395,393.52 (Liens) = $162,606…" at bounding box center [461, 318] width 202 height 44
click at [440, 332] on textarea "$620,000.00 (Value) - $62,000.00 = $558,000.00 - $395,393.52 (Liens) = $162,606…" at bounding box center [461, 318] width 202 height 44
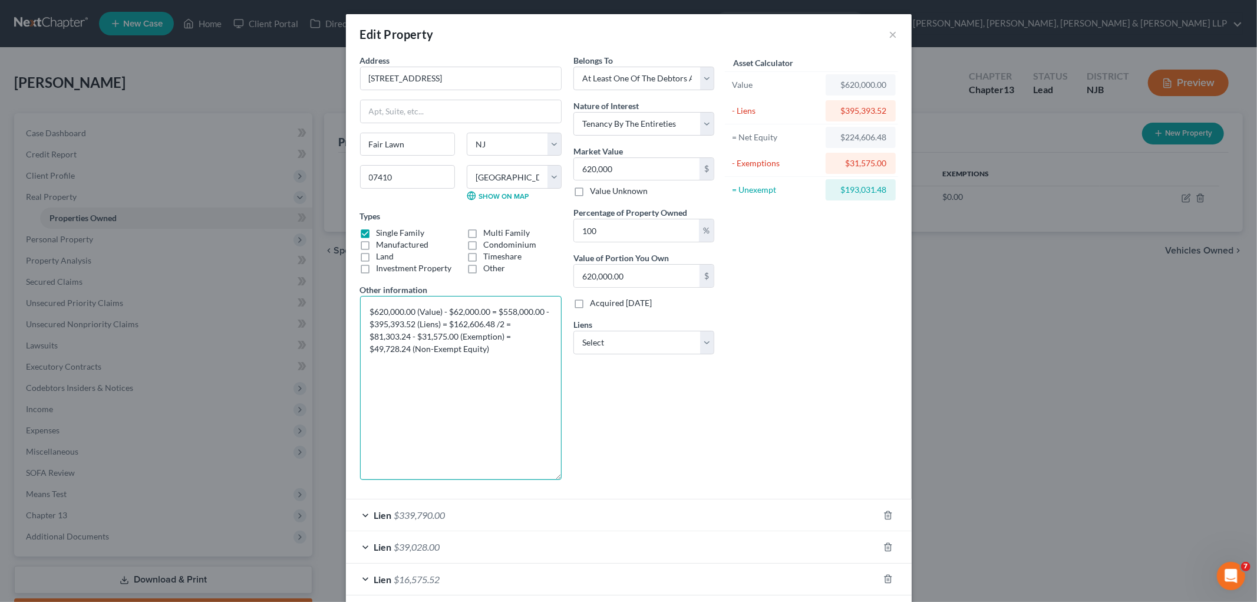
drag, startPoint x: 556, startPoint y: 337, endPoint x: 555, endPoint y: 477, distance: 140.3
click at [555, 477] on textarea "$620,000.00 (Value) - $62,000.00 = $558,000.00 - $395,393.52 (Liens) = $162,606…" at bounding box center [461, 388] width 202 height 184
drag, startPoint x: 488, startPoint y: 349, endPoint x: 352, endPoint y: 314, distance: 140.1
click at [354, 314] on div "Address * 16-16 [GEOGRAPHIC_DATA] Fair Lawn State [US_STATE][GEOGRAPHIC_DATA] […" at bounding box center [460, 271] width 213 height 435
click at [728, 416] on div "Asset Calculator Value $620,000.00 - Liens $395,393.52 = Net Equity $224,606.48…" at bounding box center [811, 271] width 183 height 435
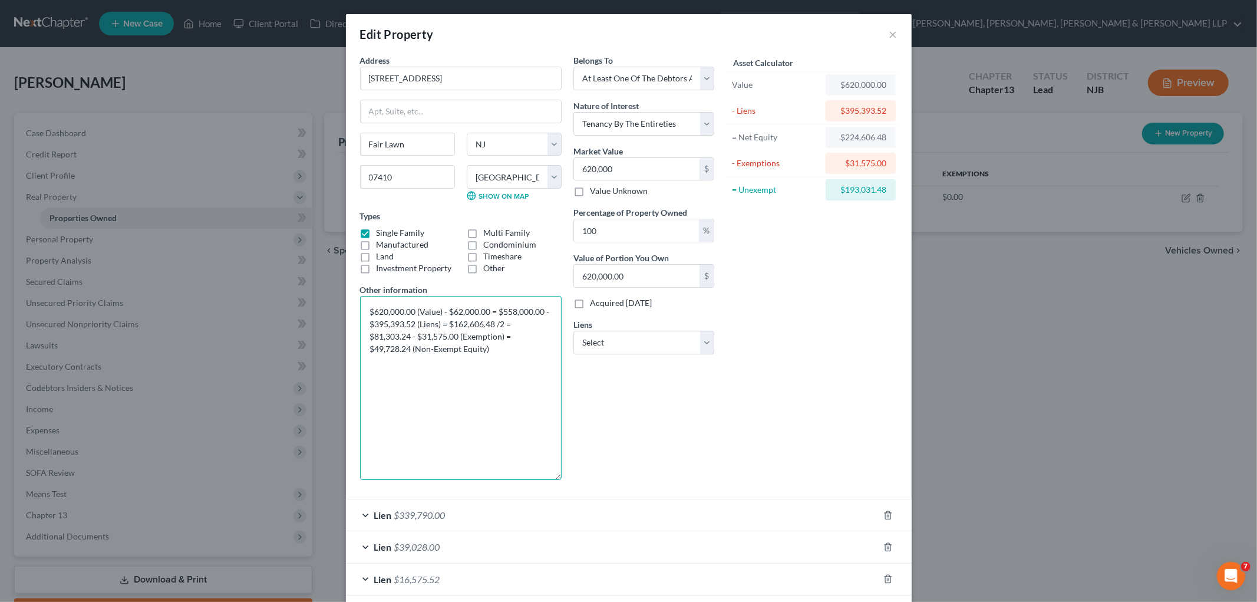
drag, startPoint x: 491, startPoint y: 352, endPoint x: 350, endPoint y: 304, distance: 149.3
click at [354, 304] on div "Address * 16-16 [GEOGRAPHIC_DATA] Fair Lawn State [US_STATE][GEOGRAPHIC_DATA] […" at bounding box center [460, 271] width 213 height 435
click at [646, 427] on div "Belongs To * Select Debtor 1 Only Debtor 2 Only Debtor 1 And Debtor 2 Only At L…" at bounding box center [644, 271] width 153 height 435
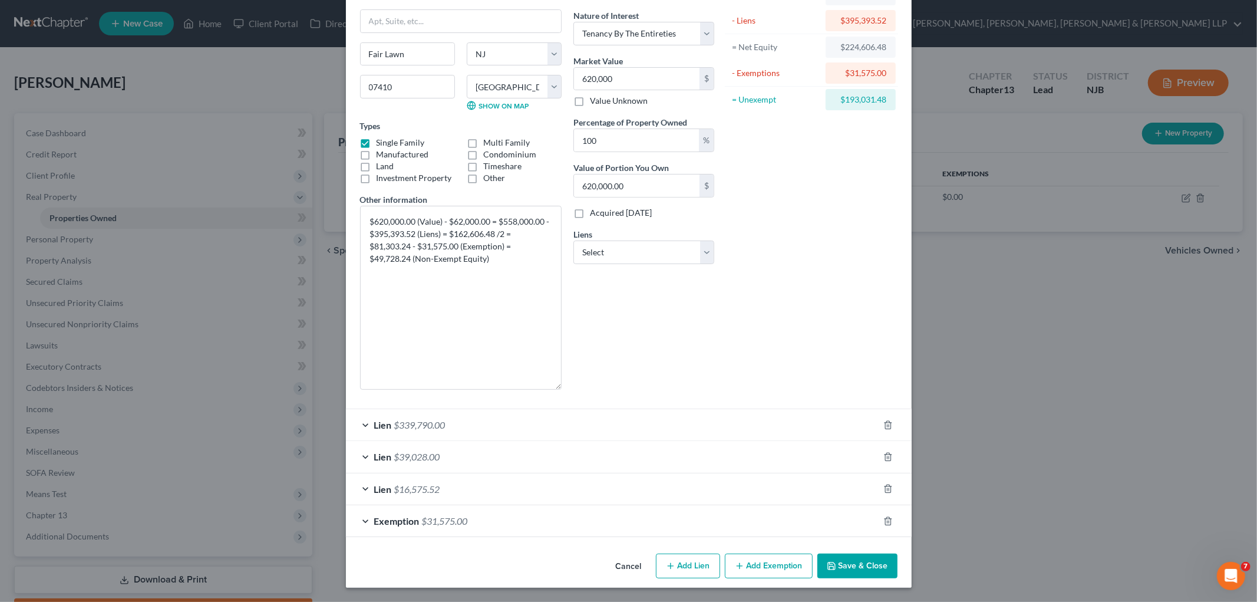
click at [853, 557] on button "Save & Close" at bounding box center [858, 565] width 80 height 25
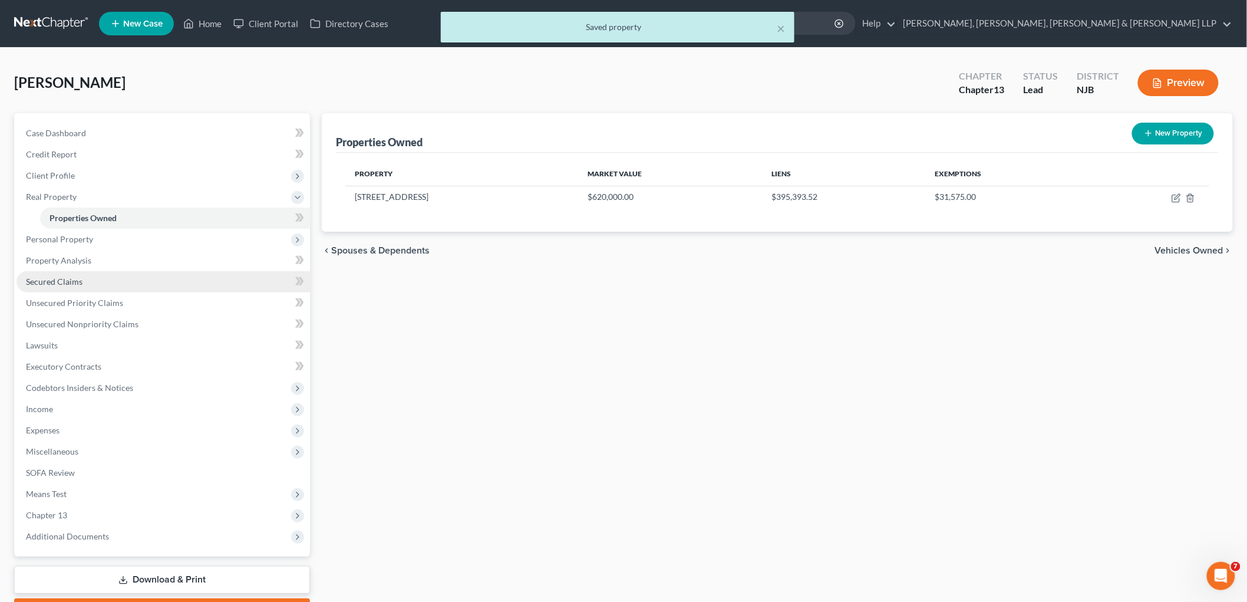
click at [79, 281] on span "Secured Claims" at bounding box center [54, 281] width 57 height 10
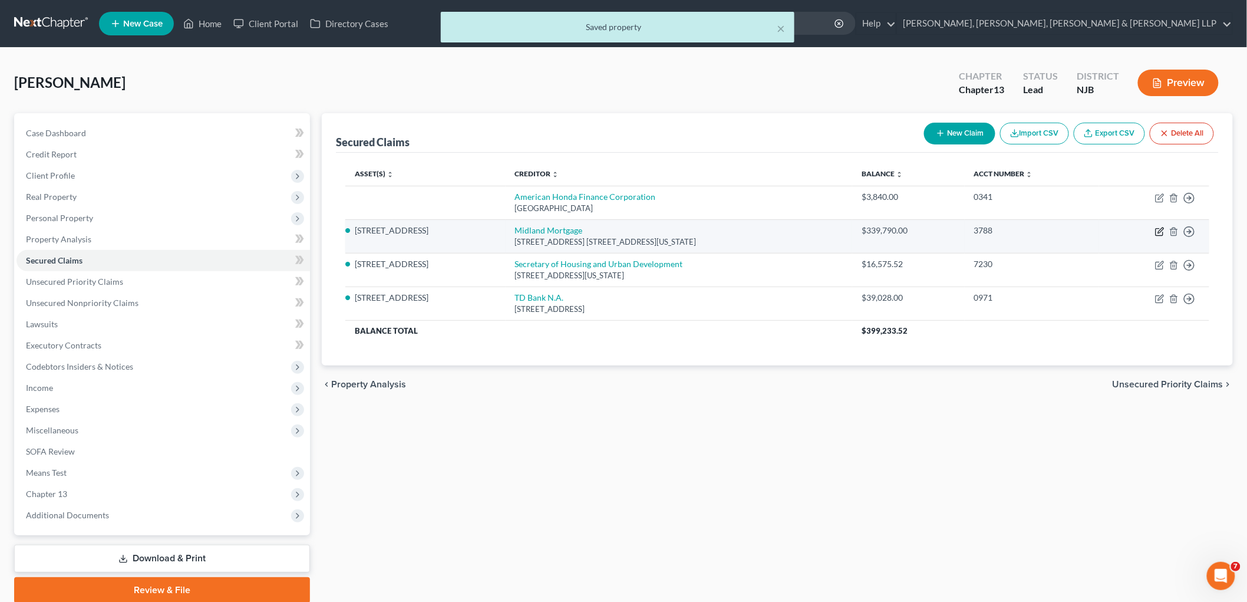
click at [858, 230] on icon "button" at bounding box center [1159, 231] width 9 height 9
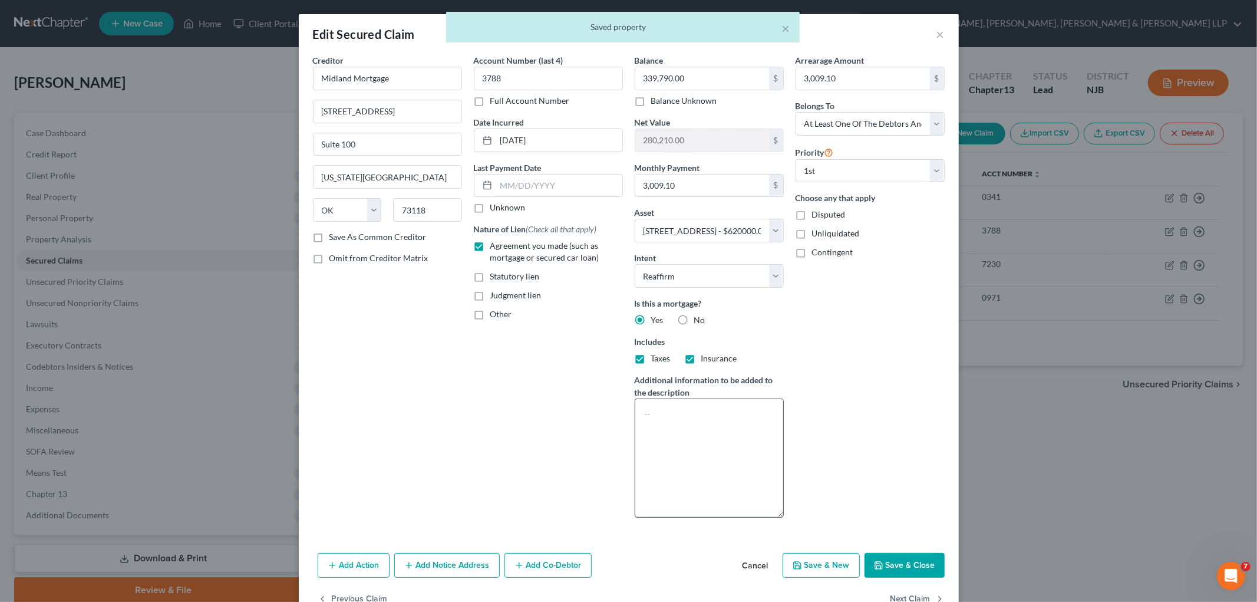
drag, startPoint x: 782, startPoint y: 439, endPoint x: 769, endPoint y: 548, distance: 109.8
click at [769, 518] on textarea at bounding box center [709, 457] width 149 height 119
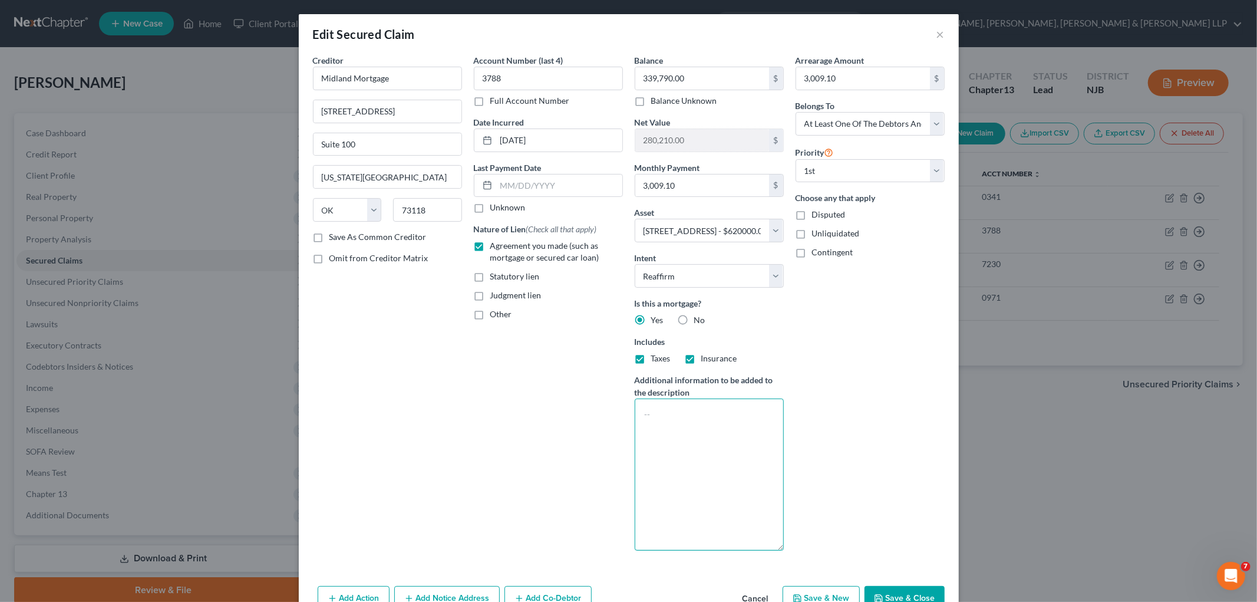
click at [661, 424] on textarea at bounding box center [709, 474] width 149 height 152
paste textarea "$620,000.00 (Value) - $62,000.00 = $558,000.00 - $395,393.52 (Liens) = $162,606…"
click at [841, 424] on div "Arrearage Amount 3,009.10 $ Belongs To * Select Debtor 1 Only Debtor 2 Only Deb…" at bounding box center [870, 307] width 161 height 506
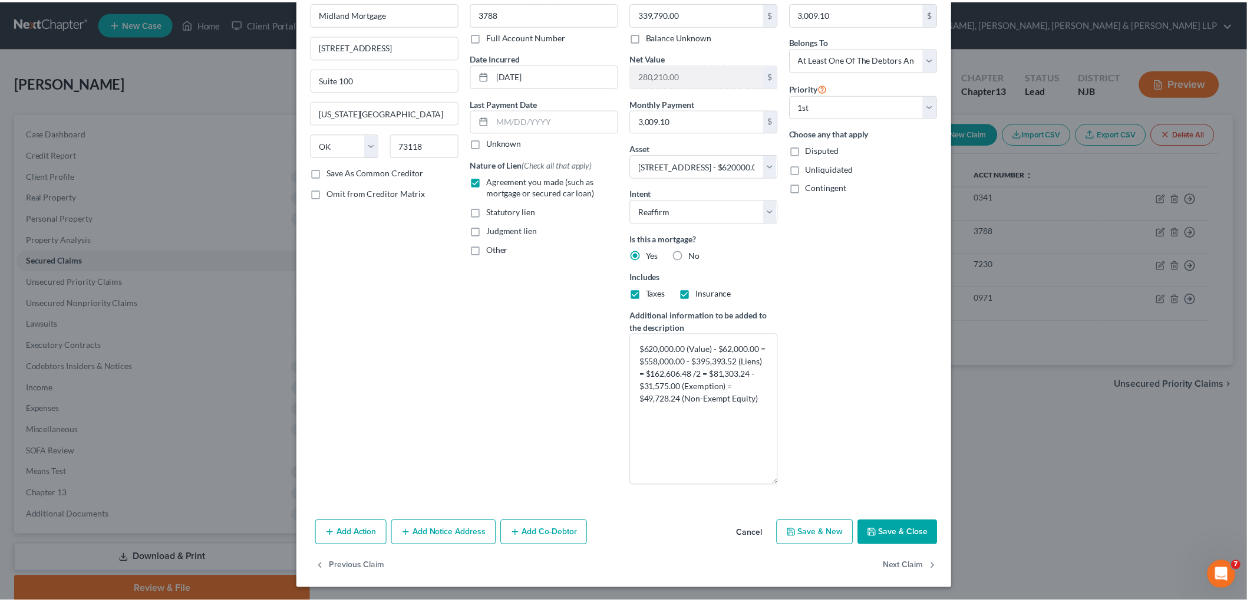
scroll to position [67, 0]
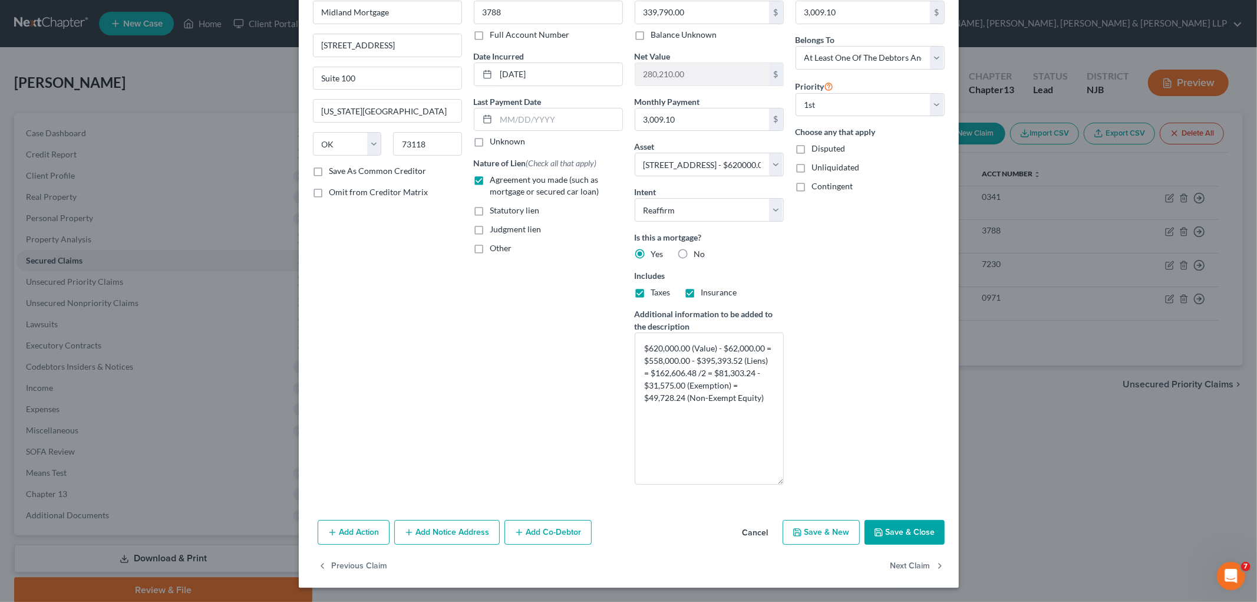
click at [858, 533] on button "Save & Close" at bounding box center [905, 532] width 80 height 25
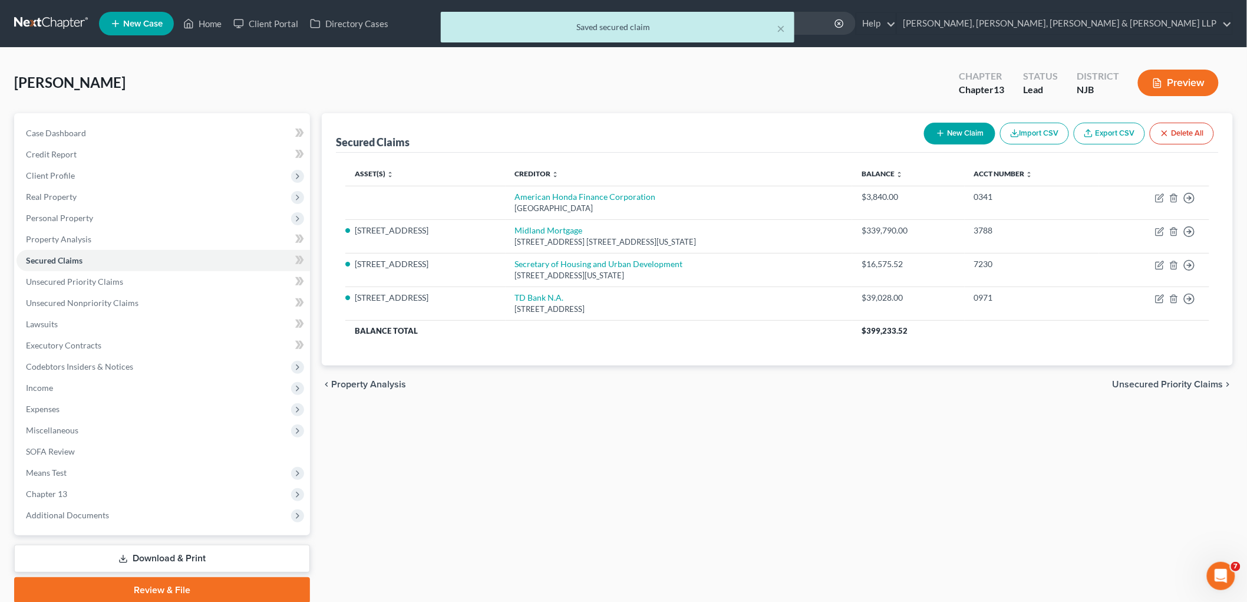
click at [787, 26] on div "× Saved secured claim" at bounding box center [618, 27] width 354 height 31
click at [782, 26] on button "×" at bounding box center [781, 28] width 8 height 14
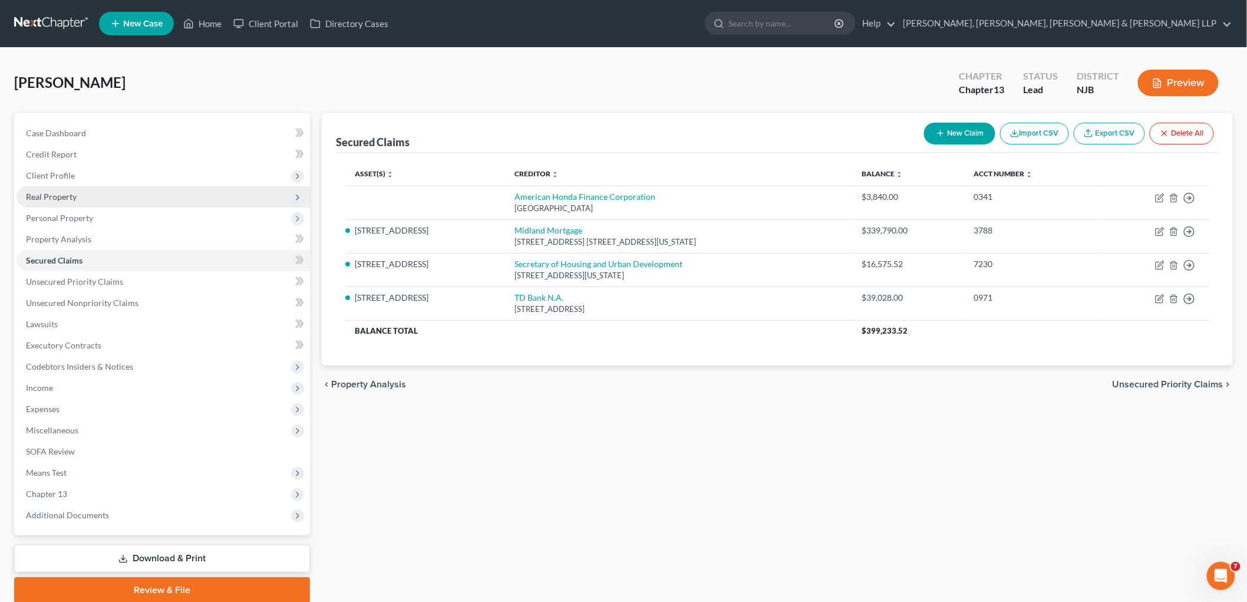
click at [56, 192] on span "Real Property" at bounding box center [51, 197] width 51 height 10
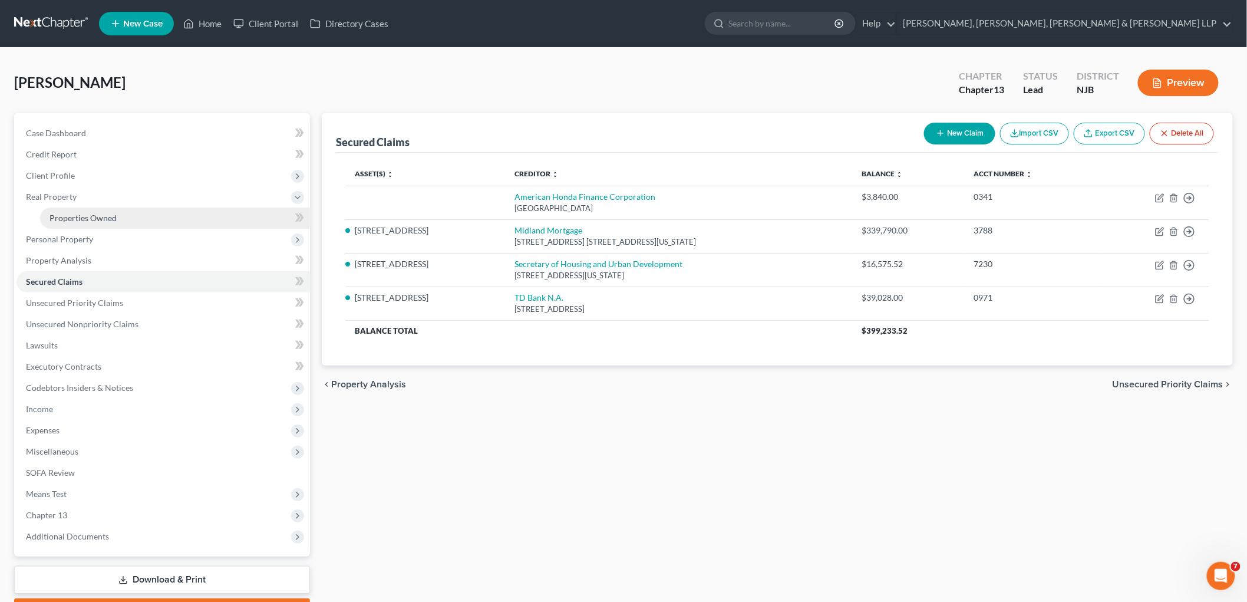
click at [66, 211] on link "Properties Owned" at bounding box center [175, 217] width 270 height 21
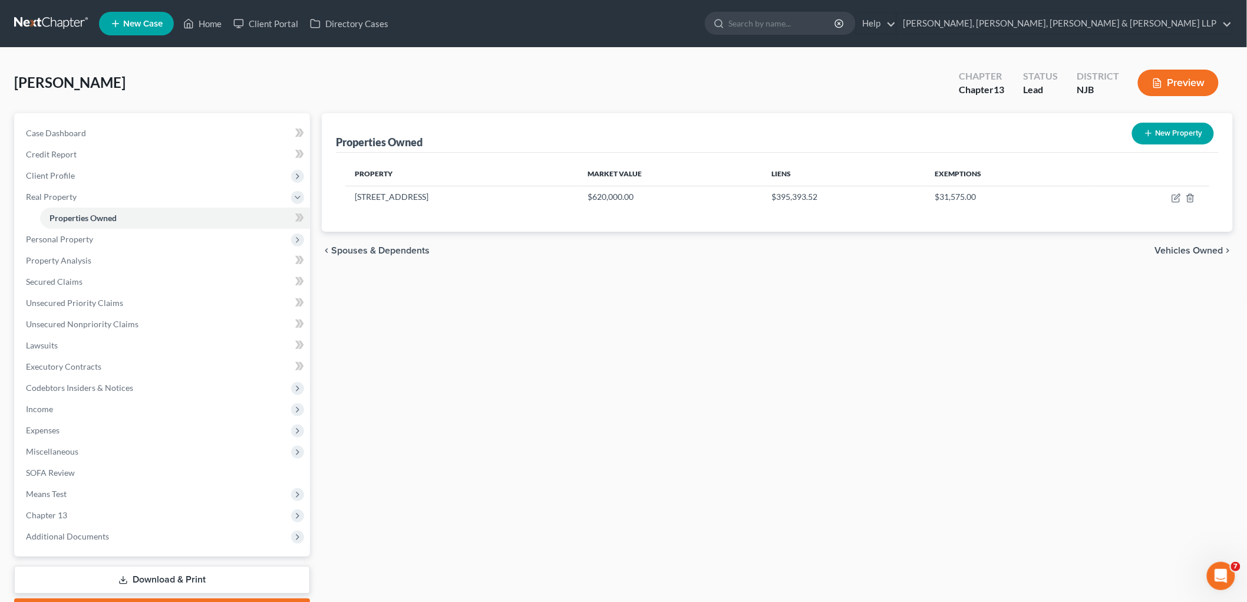
click at [858, 253] on span "Vehicles Owned" at bounding box center [1189, 250] width 68 height 9
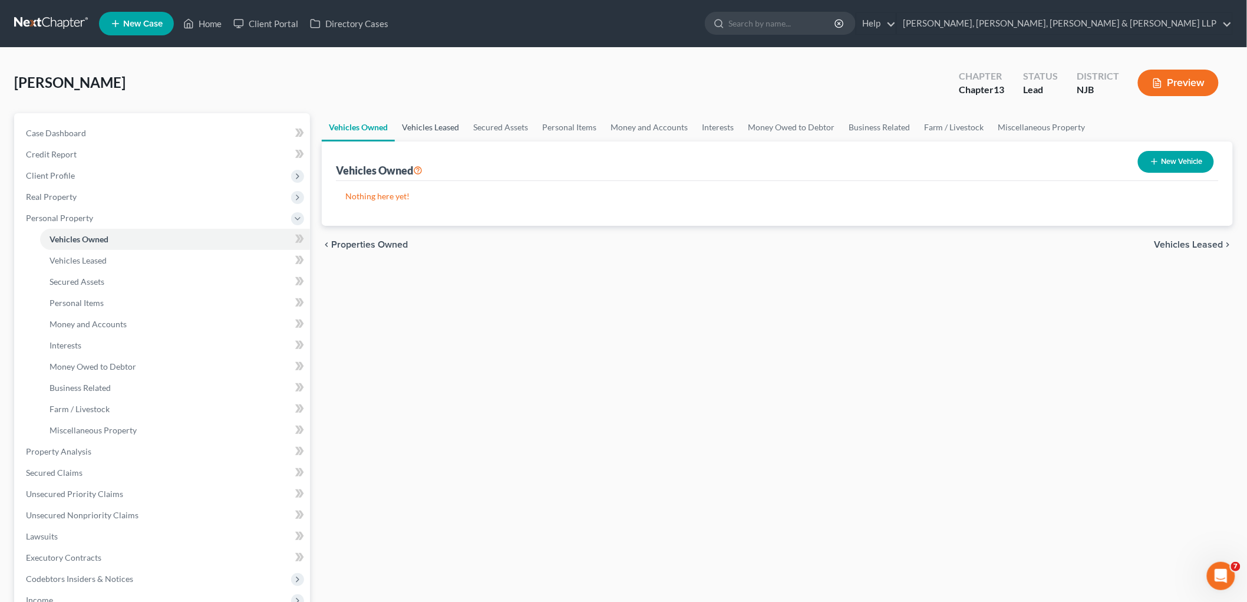
click at [437, 126] on link "Vehicles Leased" at bounding box center [430, 127] width 71 height 28
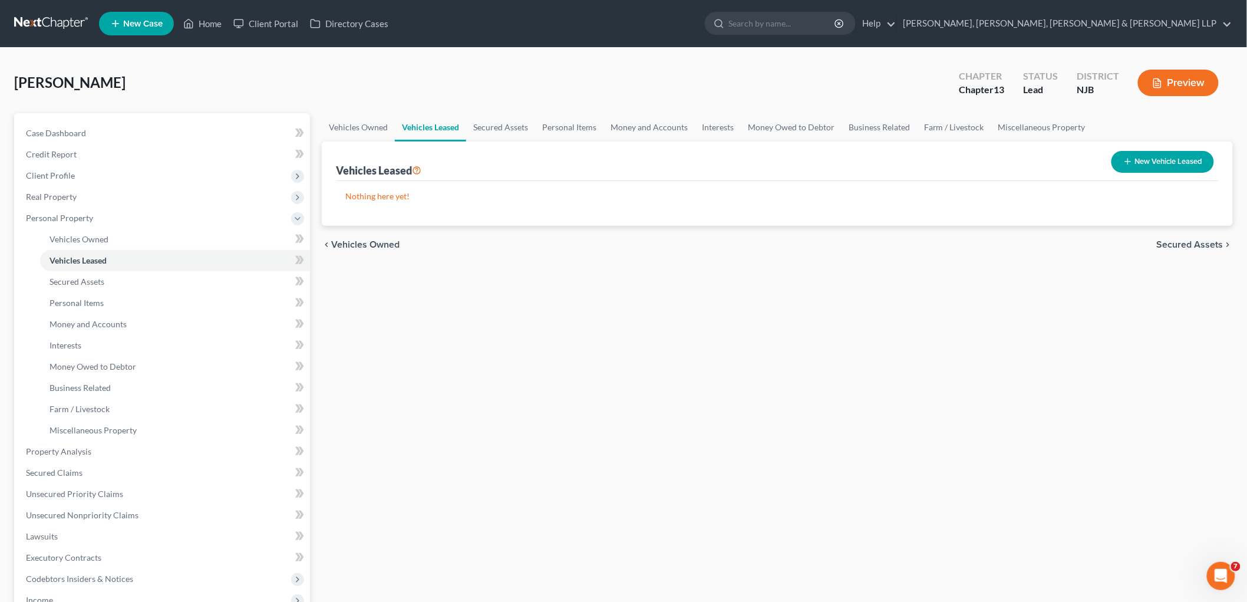
click at [858, 151] on button "New Vehicle Leased" at bounding box center [1163, 162] width 103 height 22
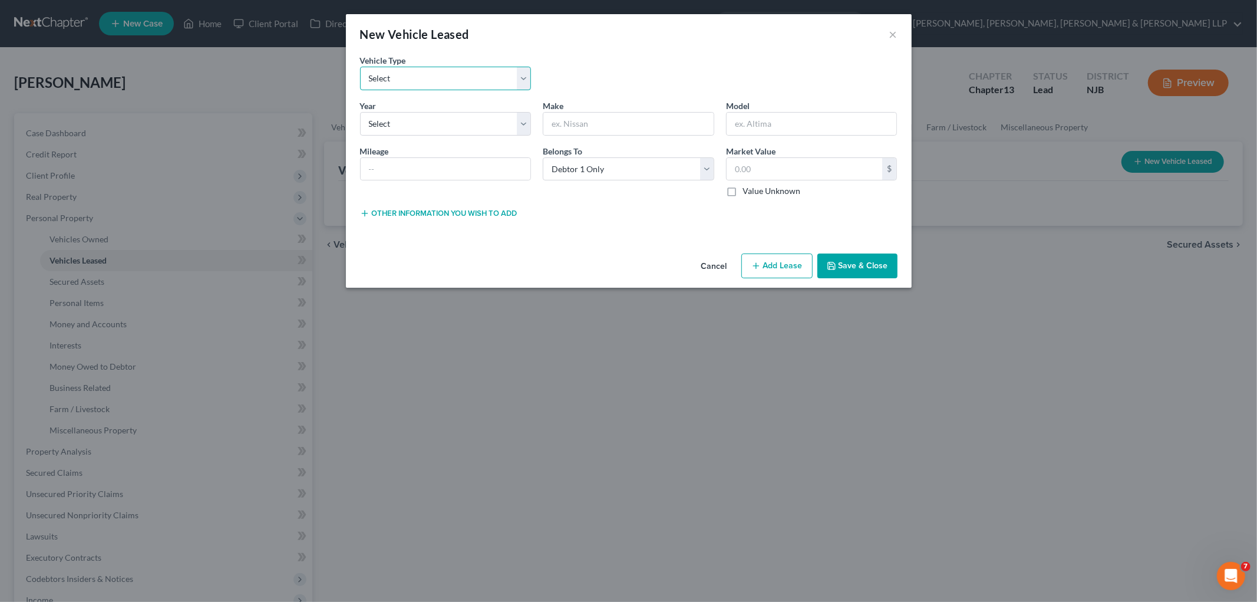
click at [408, 78] on select "Select Automobile Truck Trailer Watercraft Aircraft Motor Home Atv Other Vehicle" at bounding box center [446, 79] width 172 height 24
click at [360, 67] on select "Select Automobile Truck Trailer Watercraft Aircraft Motor Home Atv Other Vehicle" at bounding box center [446, 79] width 172 height 24
click at [433, 121] on select "Select 2026 2025 2024 2023 2022 2021 2020 2019 2018 2017 2016 2015 2014 2013 20…" at bounding box center [446, 124] width 172 height 24
click at [360, 112] on select "Select 2026 2025 2024 2023 2022 2021 2020 2019 2018 2017 2016 2015 2014 2013 20…" at bounding box center [446, 124] width 172 height 24
click at [587, 118] on input "text" at bounding box center [628, 124] width 170 height 22
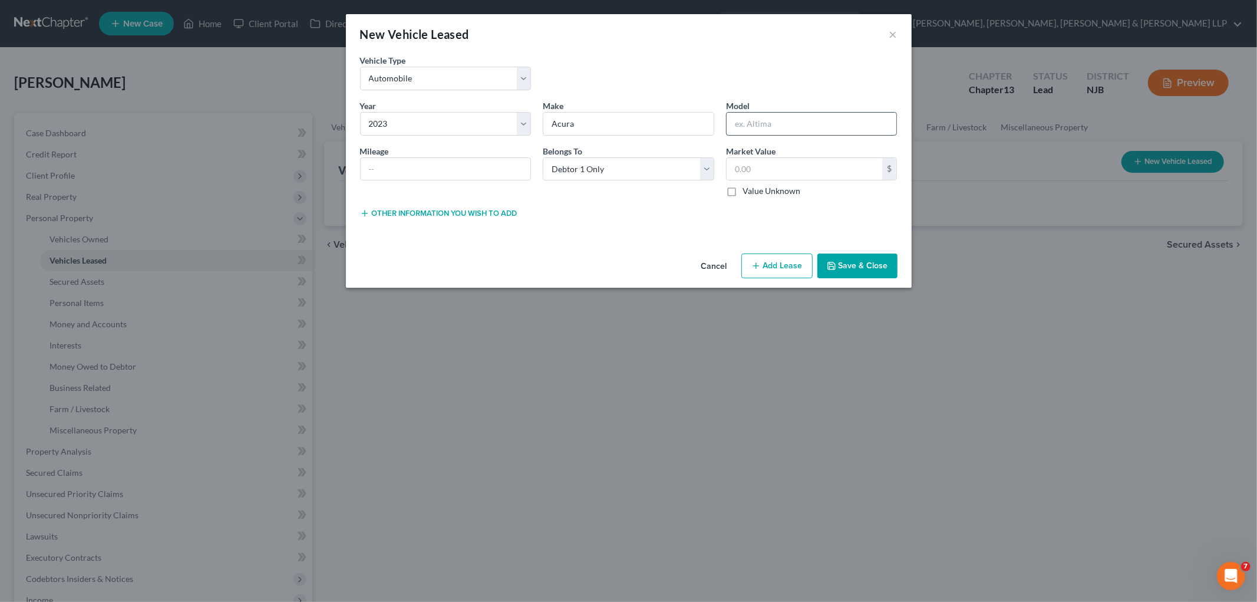
click at [770, 120] on input "text" at bounding box center [812, 124] width 170 height 22
drag, startPoint x: 750, startPoint y: 67, endPoint x: 868, endPoint y: 266, distance: 231.3
click at [750, 67] on div "Vehicle Type * Select Automobile Truck Trailer Watercraft Aircraft Motor Home A…" at bounding box center [628, 76] width 549 height 45
click at [858, 268] on button "Save & Close" at bounding box center [858, 265] width 80 height 25
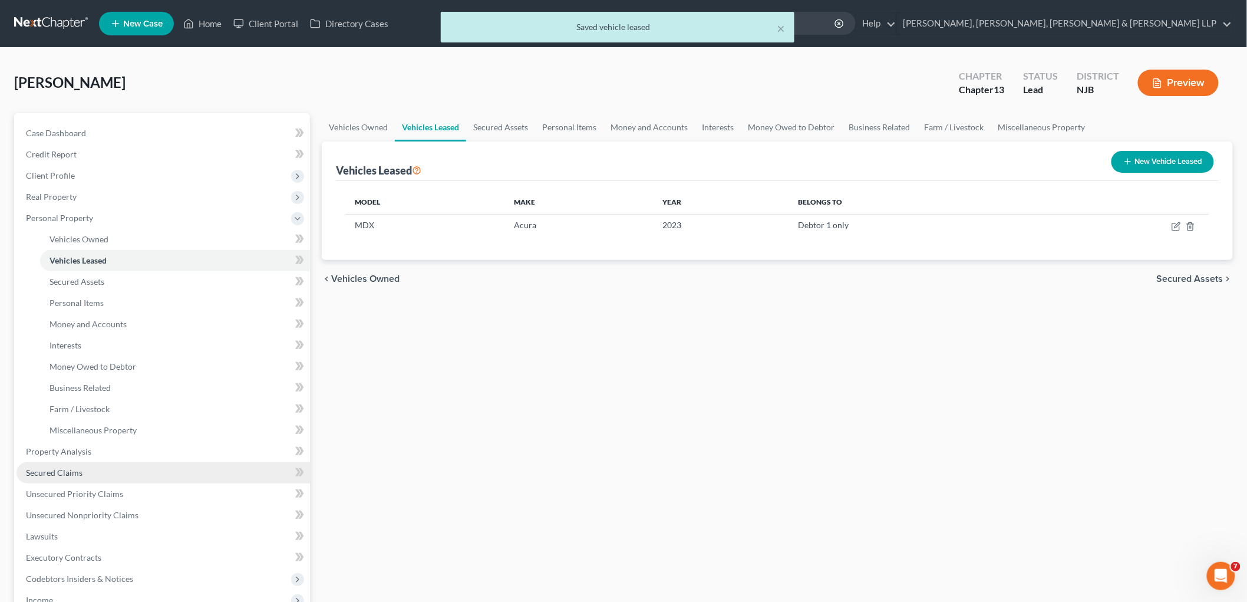
click at [75, 472] on span "Secured Claims" at bounding box center [54, 472] width 57 height 10
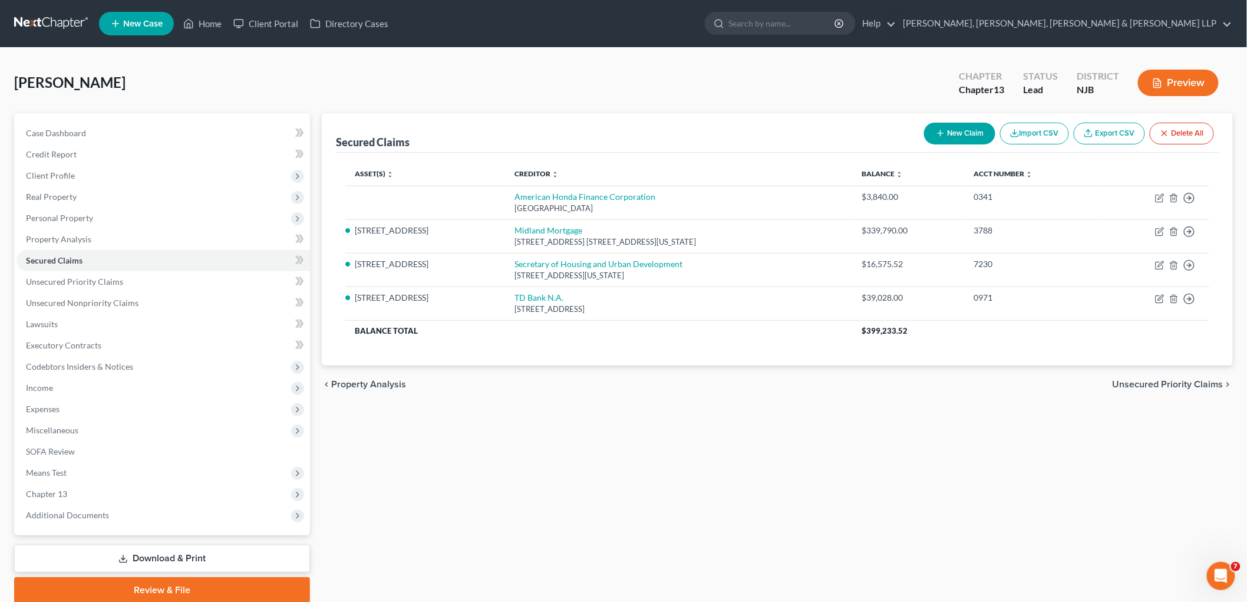
click at [858, 384] on span "Unsecured Priority Claims" at bounding box center [1168, 384] width 111 height 9
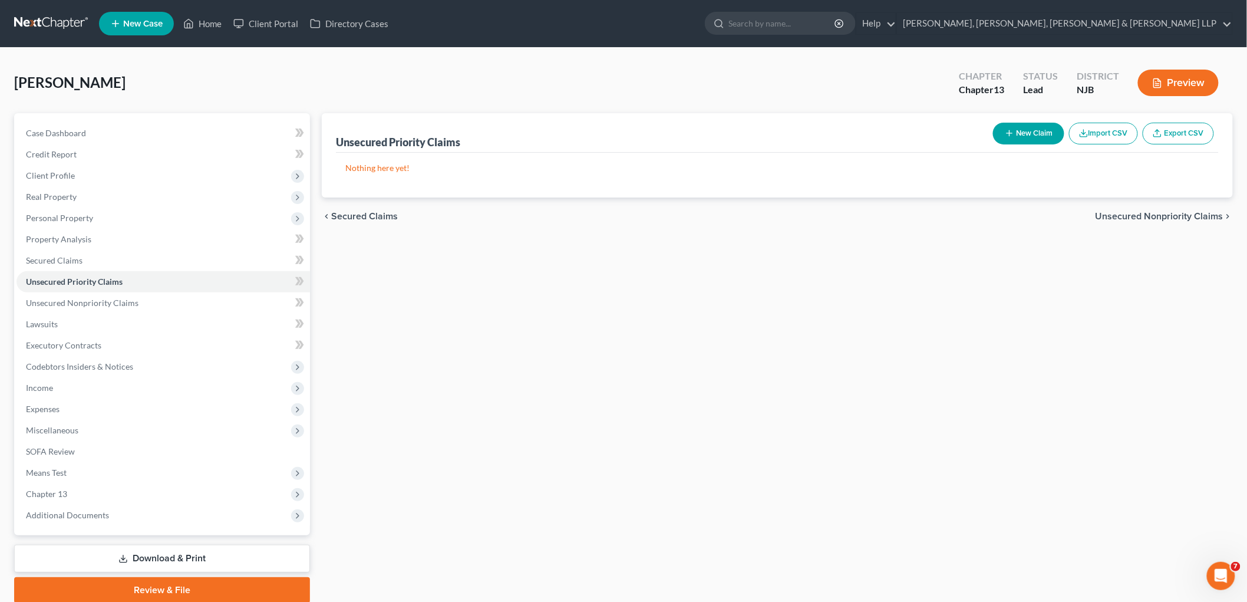
click at [370, 213] on span "Secured Claims" at bounding box center [364, 216] width 67 height 9
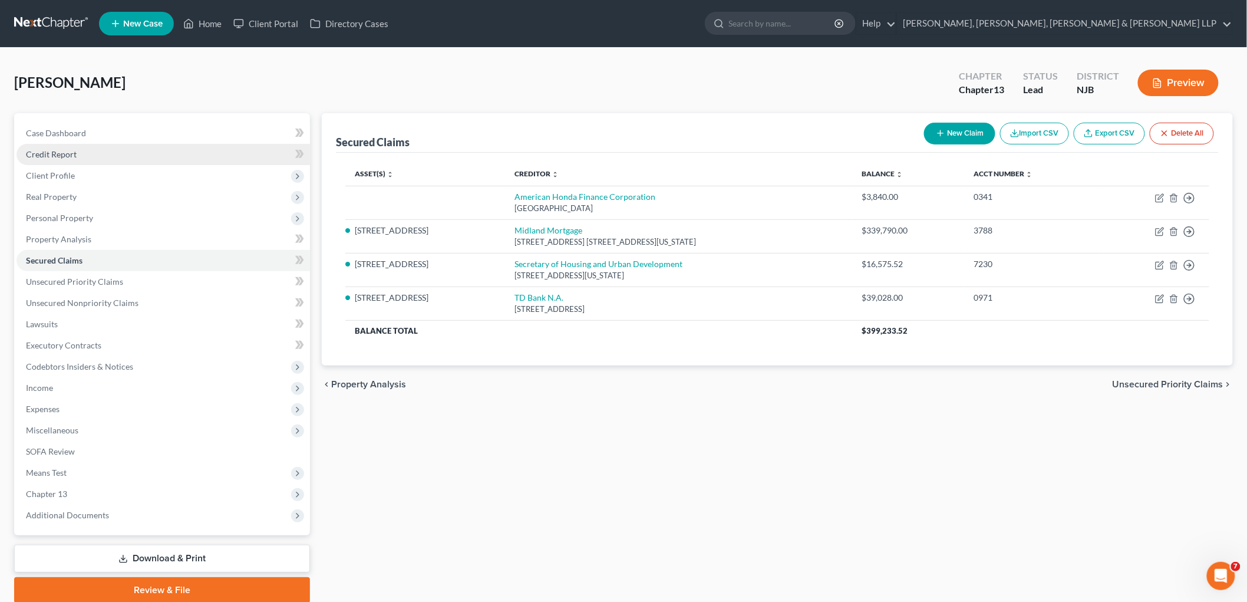
click at [70, 151] on span "Credit Report" at bounding box center [51, 154] width 51 height 10
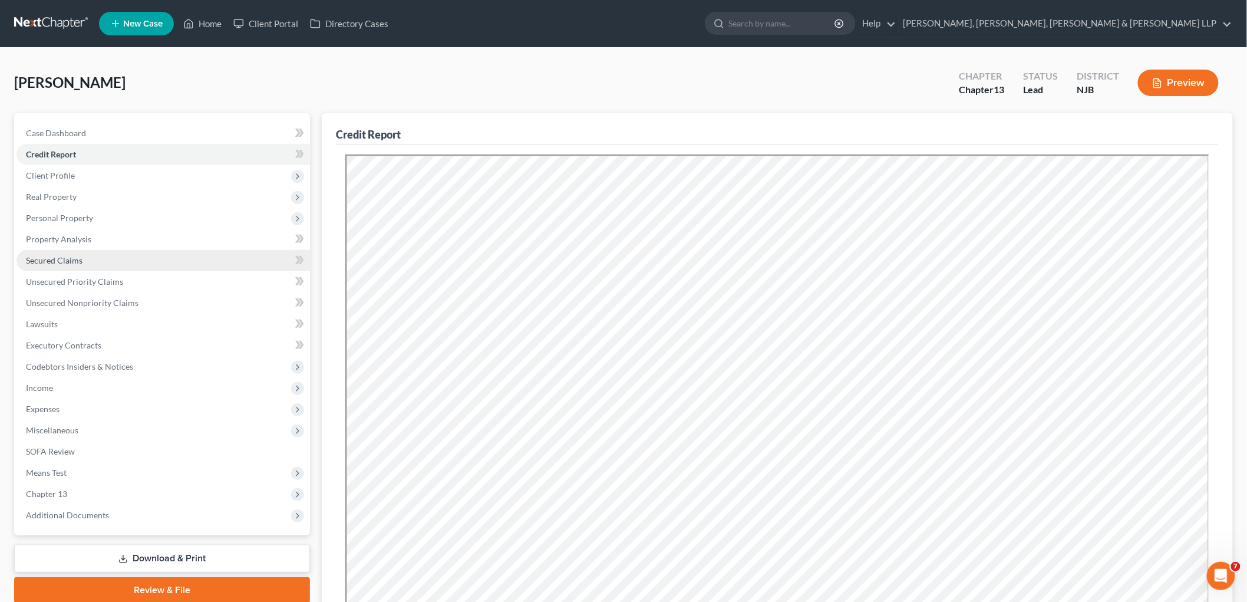
click at [60, 256] on span "Secured Claims" at bounding box center [54, 260] width 57 height 10
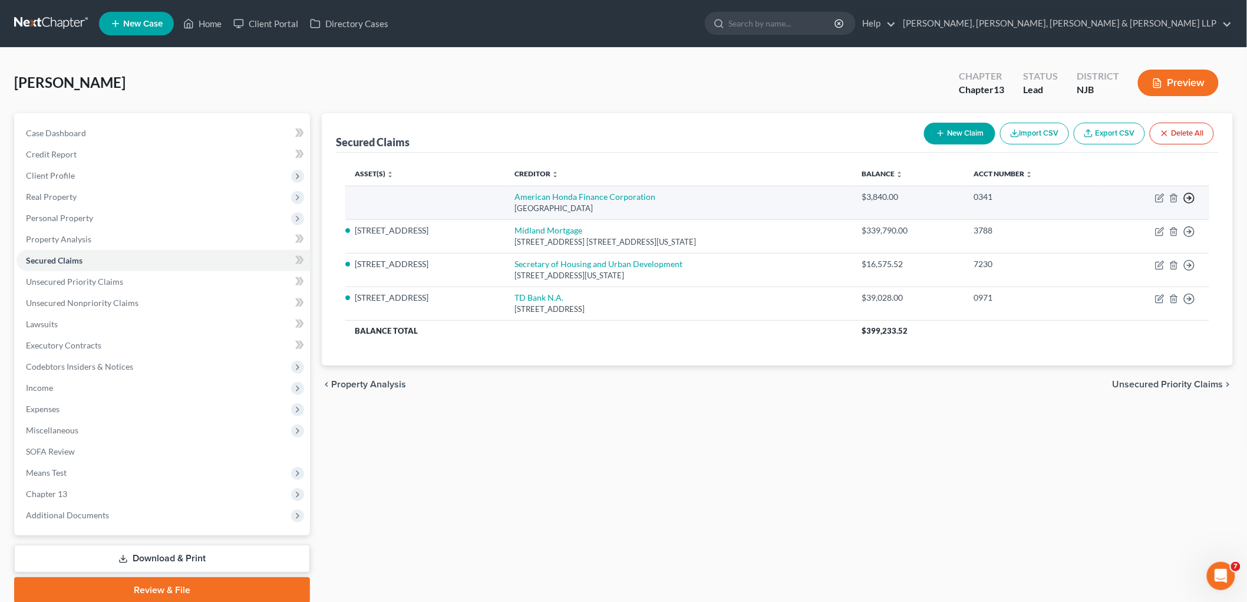
click at [858, 196] on icon "button" at bounding box center [1190, 198] width 12 height 12
click at [858, 242] on link "Move to G" at bounding box center [1135, 246] width 98 height 20
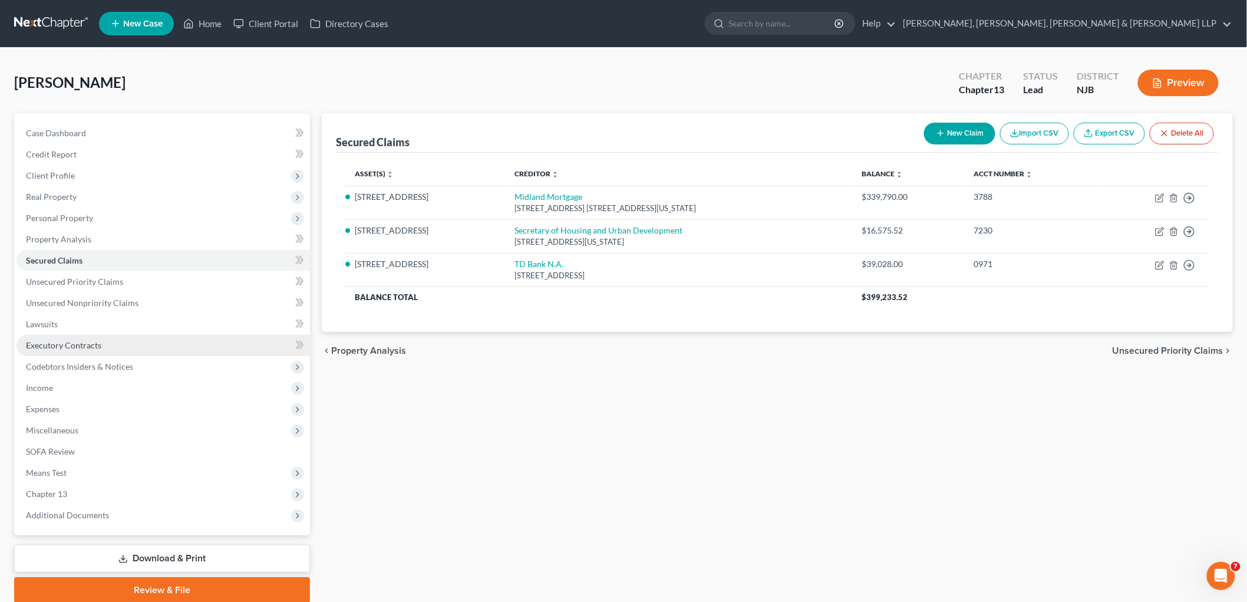
click at [75, 342] on span "Executory Contracts" at bounding box center [63, 345] width 75 height 10
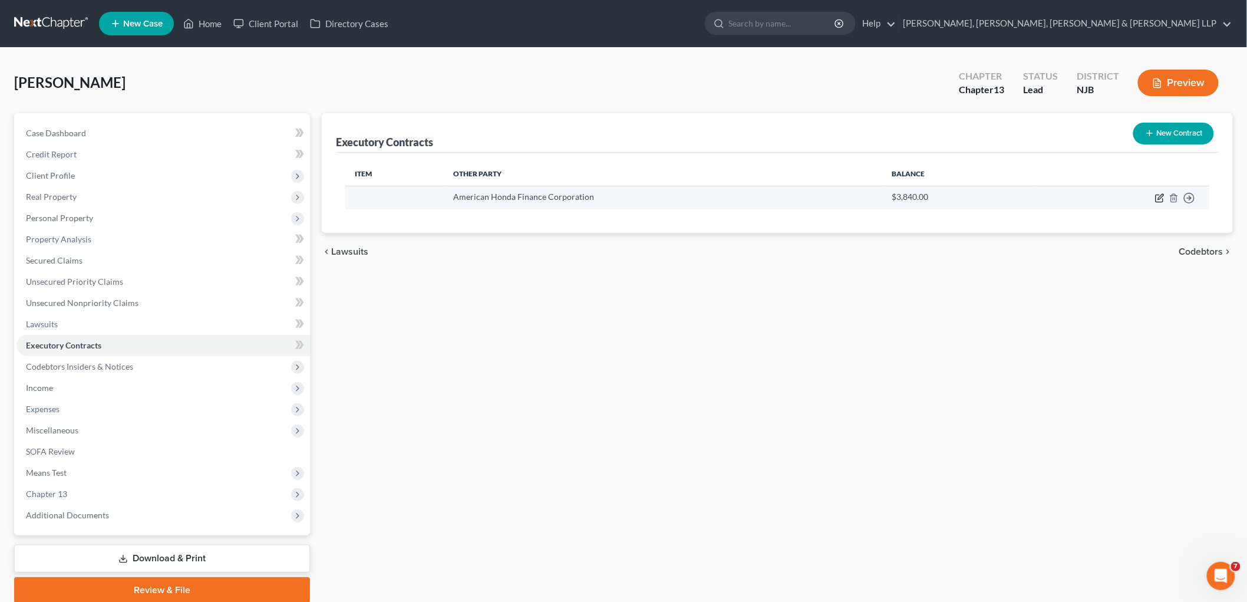
click at [858, 197] on icon "button" at bounding box center [1159, 197] width 9 height 9
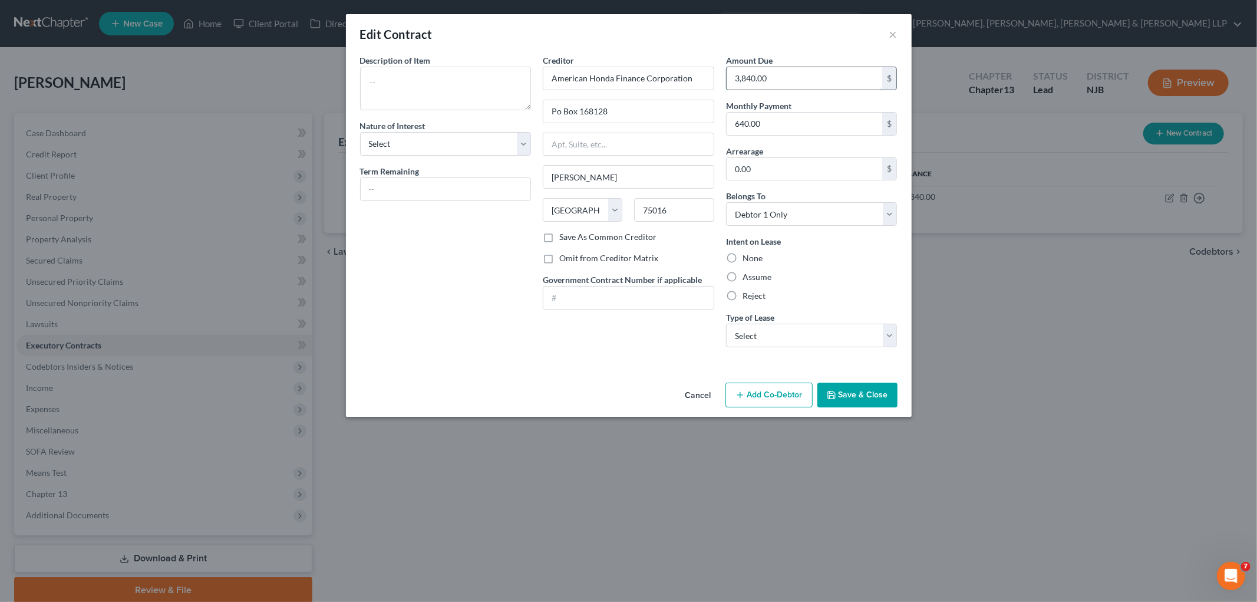
click at [794, 77] on input "3,840.00" at bounding box center [805, 78] width 156 height 22
paste input "$ 37,795.31"
click at [858, 288] on div "Intent on Lease None Assume Reject" at bounding box center [812, 268] width 172 height 67
click at [743, 278] on label "Assume" at bounding box center [757, 277] width 29 height 12
click at [747, 278] on input "Assume" at bounding box center [751, 275] width 8 height 8
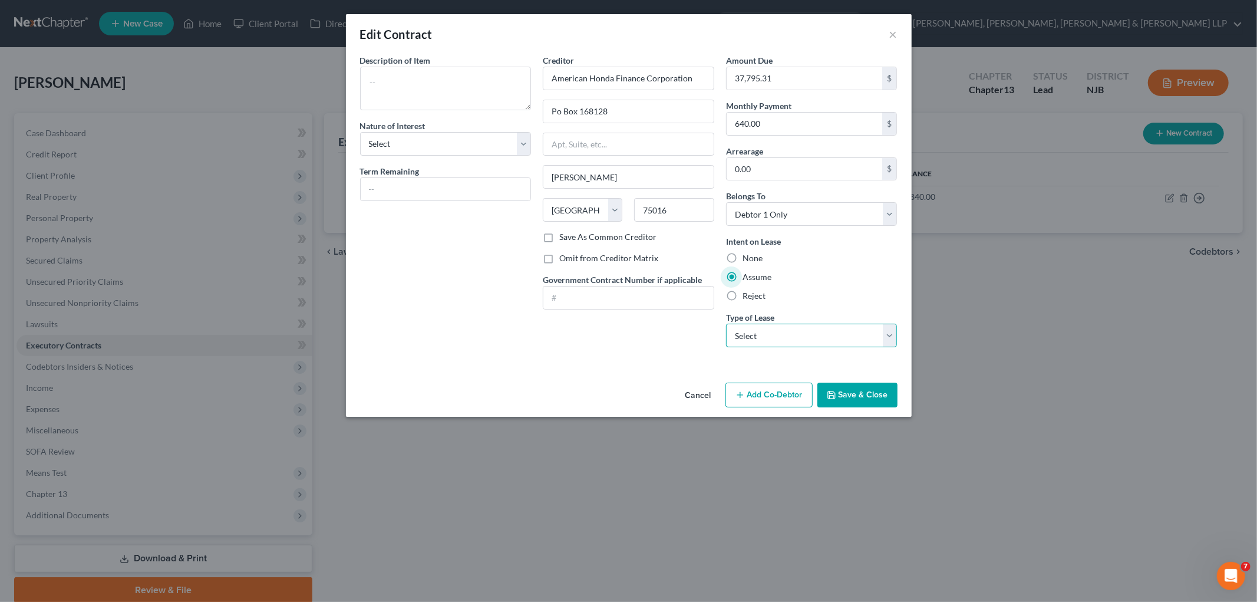
click at [785, 335] on select "Select Real Estate Car Other" at bounding box center [812, 336] width 172 height 24
click at [726, 324] on select "Select Real Estate Car Other" at bounding box center [812, 336] width 172 height 24
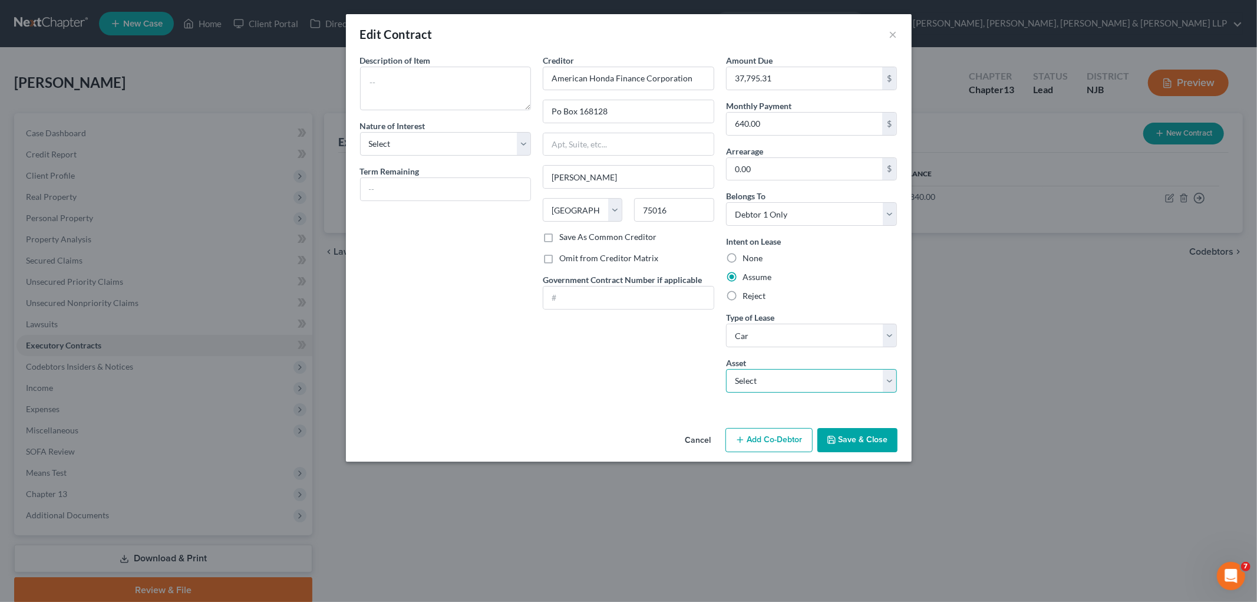
drag, startPoint x: 778, startPoint y: 379, endPoint x: 778, endPoint y: 391, distance: 11.8
click at [778, 379] on select "Select 2023 Acura MDX - $0.0" at bounding box center [812, 381] width 172 height 24
click at [726, 369] on select "Select 2023 Acura MDX - $0.0" at bounding box center [812, 381] width 172 height 24
click at [640, 395] on div "Creditor * American Honda Finance Corporation Po Box 168128 [GEOGRAPHIC_DATA] […" at bounding box center [628, 228] width 183 height 348
click at [810, 32] on div "Edit Contract ×" at bounding box center [629, 34] width 566 height 40
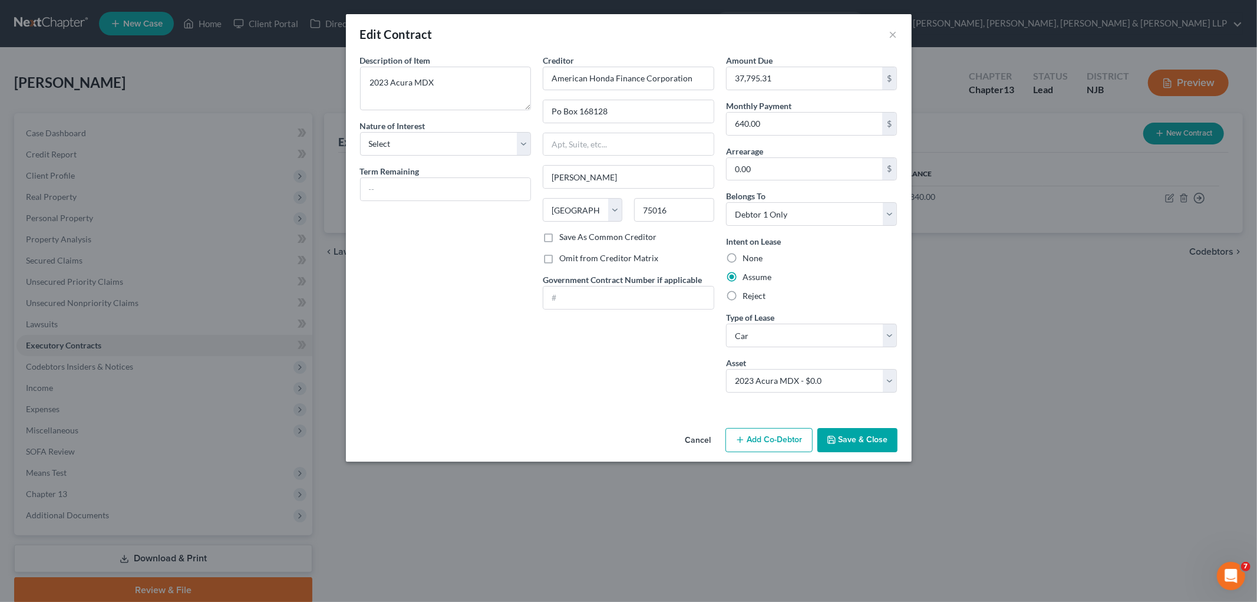
click at [696, 444] on button "Cancel" at bounding box center [698, 441] width 45 height 24
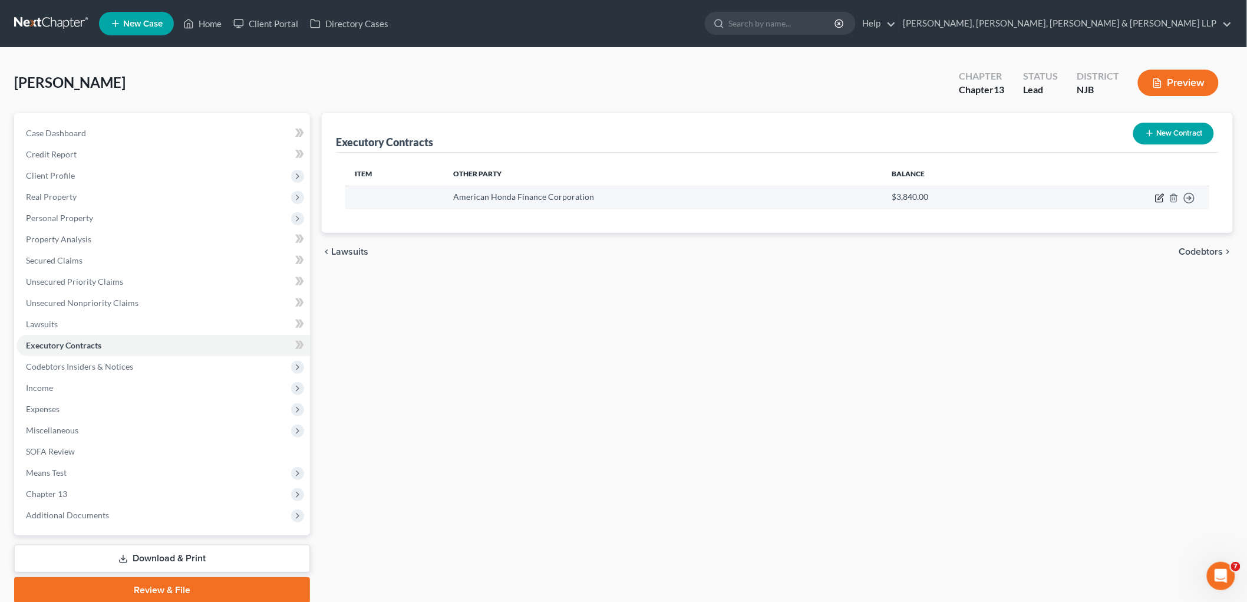
click at [858, 200] on icon "button" at bounding box center [1159, 198] width 7 height 7
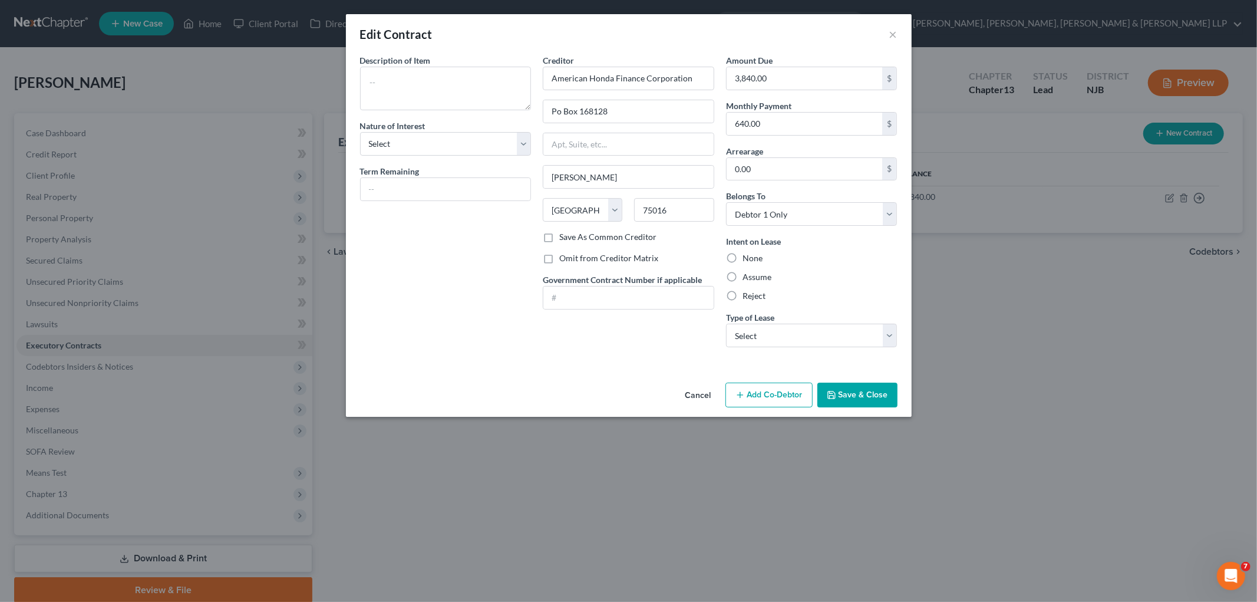
click at [752, 280] on label "Assume" at bounding box center [757, 277] width 29 height 12
click at [752, 279] on input "Assume" at bounding box center [751, 275] width 8 height 8
click at [762, 337] on select "Select Real Estate Car Other" at bounding box center [812, 336] width 172 height 24
click at [726, 324] on select "Select Real Estate Car Other" at bounding box center [812, 336] width 172 height 24
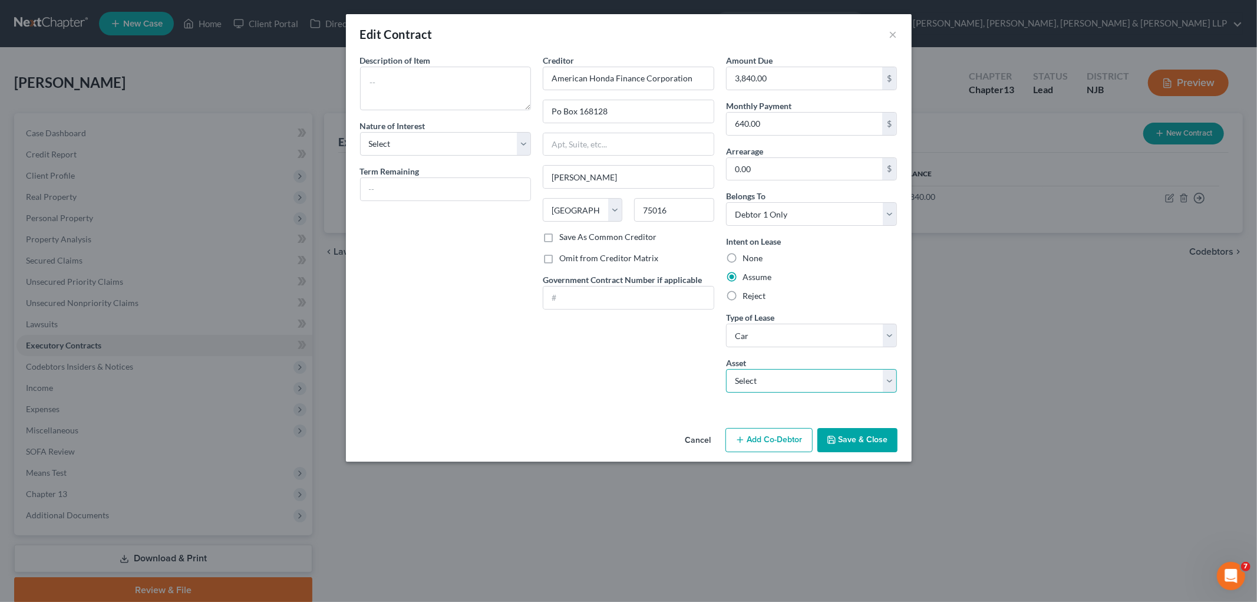
click at [803, 379] on select "Select 2023 Acura MDX - $0.0" at bounding box center [812, 381] width 172 height 24
click at [726, 369] on select "Select 2023 Acura MDX - $0.0" at bounding box center [812, 381] width 172 height 24
click at [647, 385] on div "Creditor * American Honda Finance Corporation Po Box 168128 [GEOGRAPHIC_DATA] […" at bounding box center [628, 228] width 183 height 348
click at [858, 440] on button "Save & Close" at bounding box center [858, 440] width 80 height 25
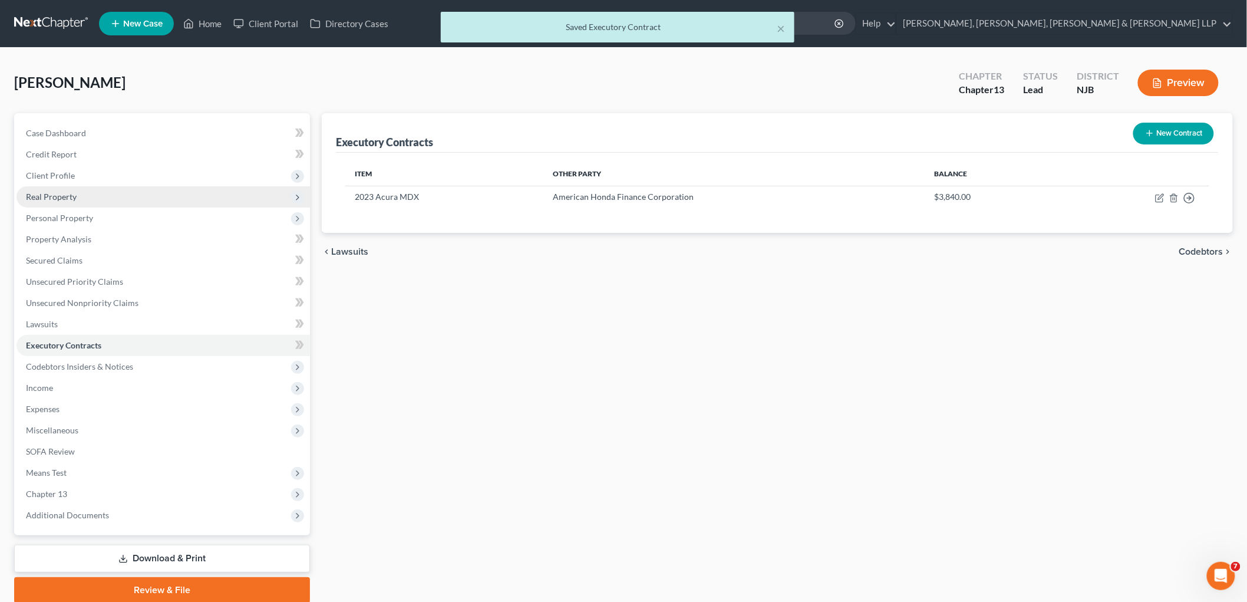
click at [48, 201] on span "Real Property" at bounding box center [164, 196] width 294 height 21
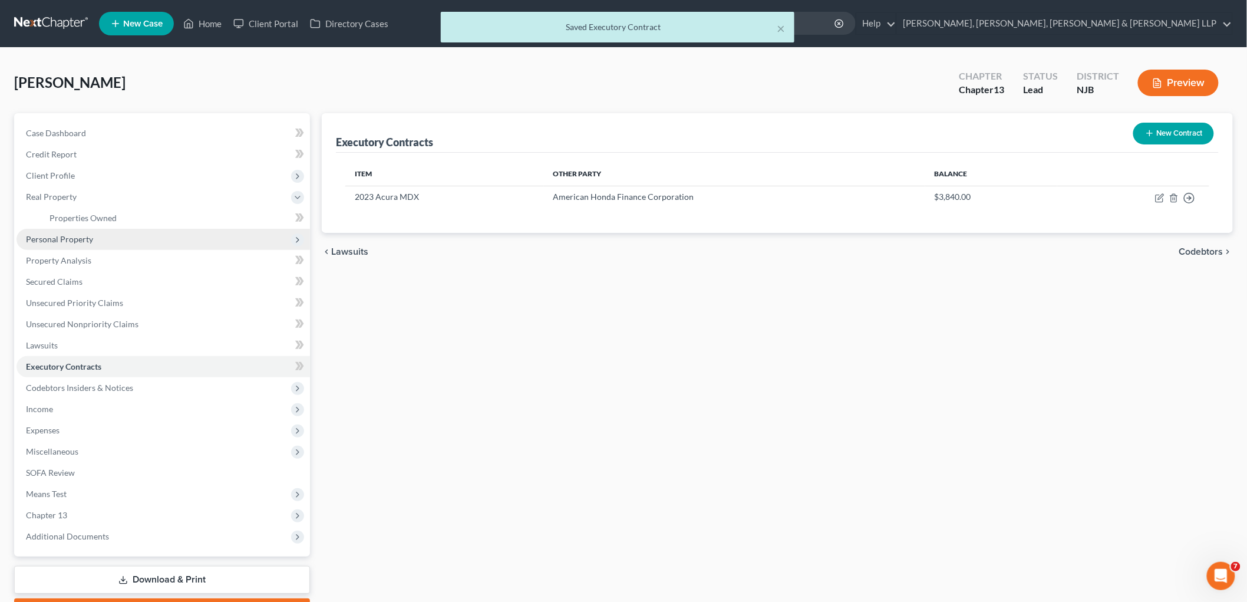
click at [68, 238] on span "Personal Property" at bounding box center [59, 239] width 67 height 10
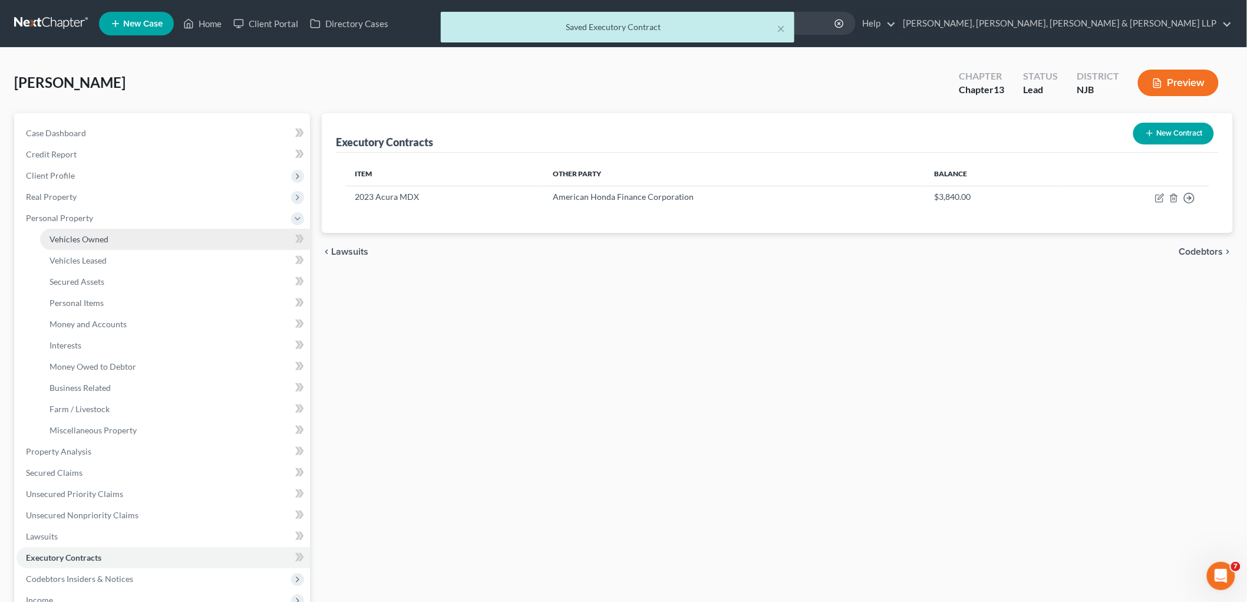
click at [73, 240] on span "Vehicles Owned" at bounding box center [79, 239] width 59 height 10
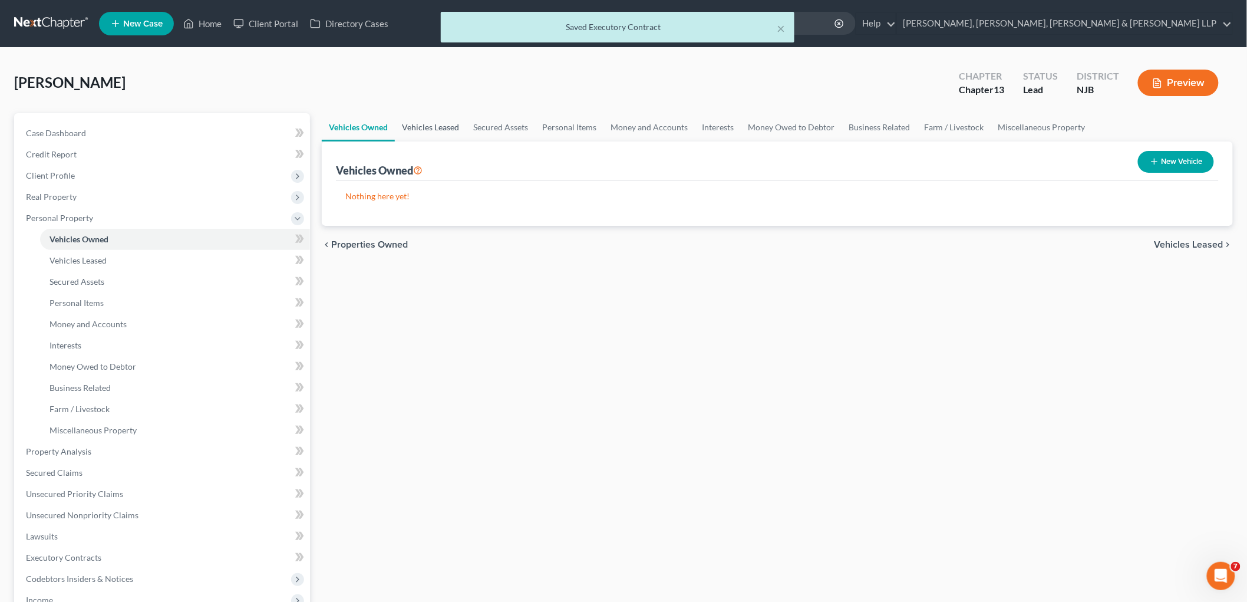
click at [429, 131] on link "Vehicles Leased" at bounding box center [430, 127] width 71 height 28
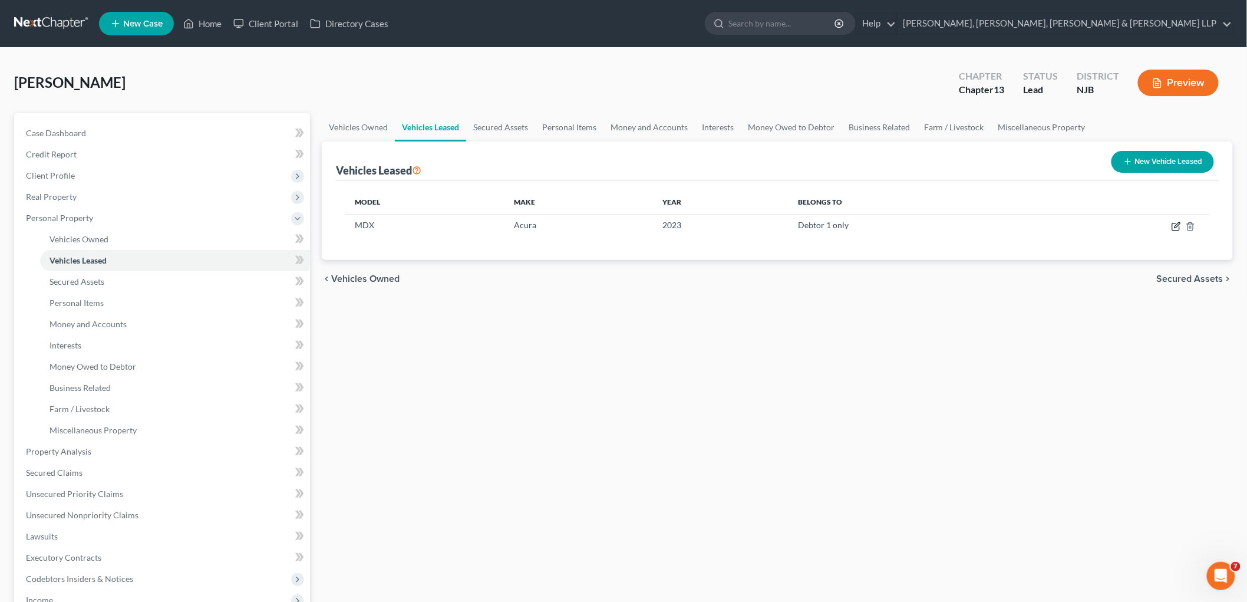
drag, startPoint x: 1174, startPoint y: 226, endPoint x: 691, endPoint y: 401, distance: 513.5
click at [858, 225] on icon "button" at bounding box center [1176, 226] width 9 height 9
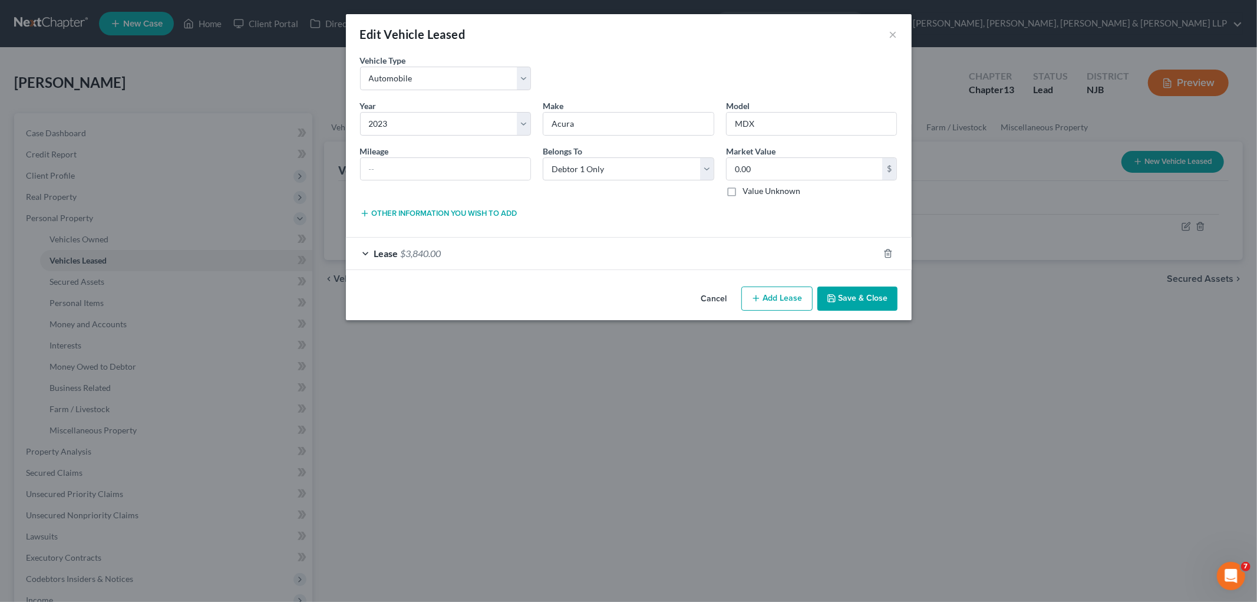
click at [454, 252] on div "Lease $3,840.00" at bounding box center [612, 253] width 533 height 31
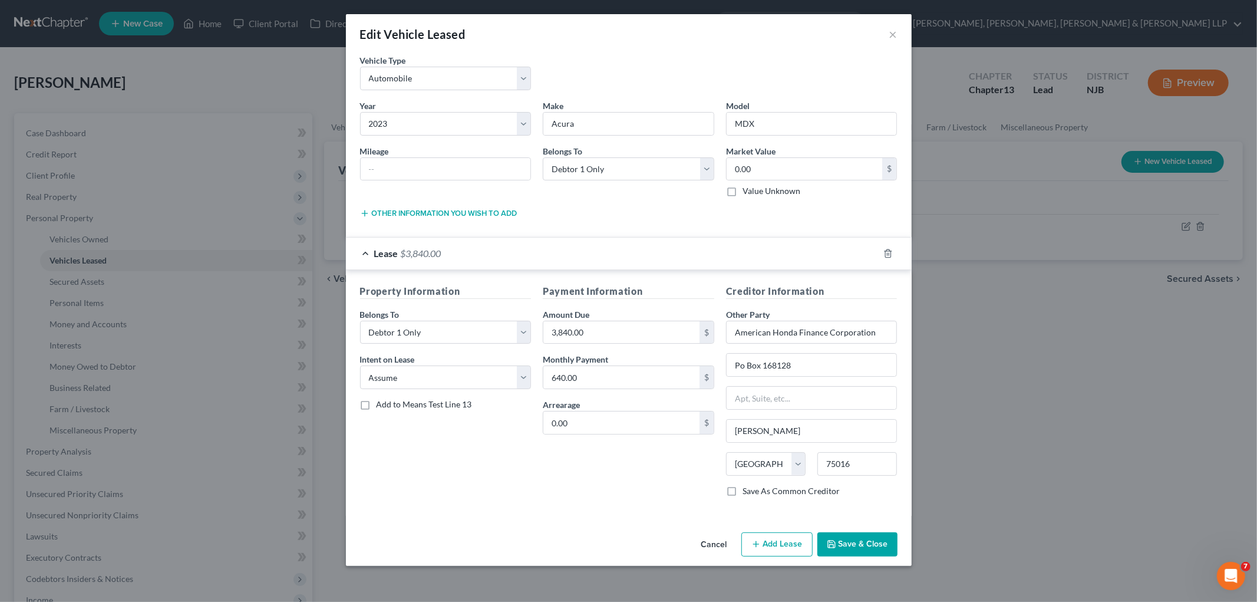
click at [421, 403] on span "Add to Means Test Line 13" at bounding box center [424, 404] width 95 height 10
click at [389, 403] on input "Add to Means Test Line 13" at bounding box center [385, 402] width 8 height 8
click at [858, 539] on button "Save & Close" at bounding box center [858, 544] width 80 height 25
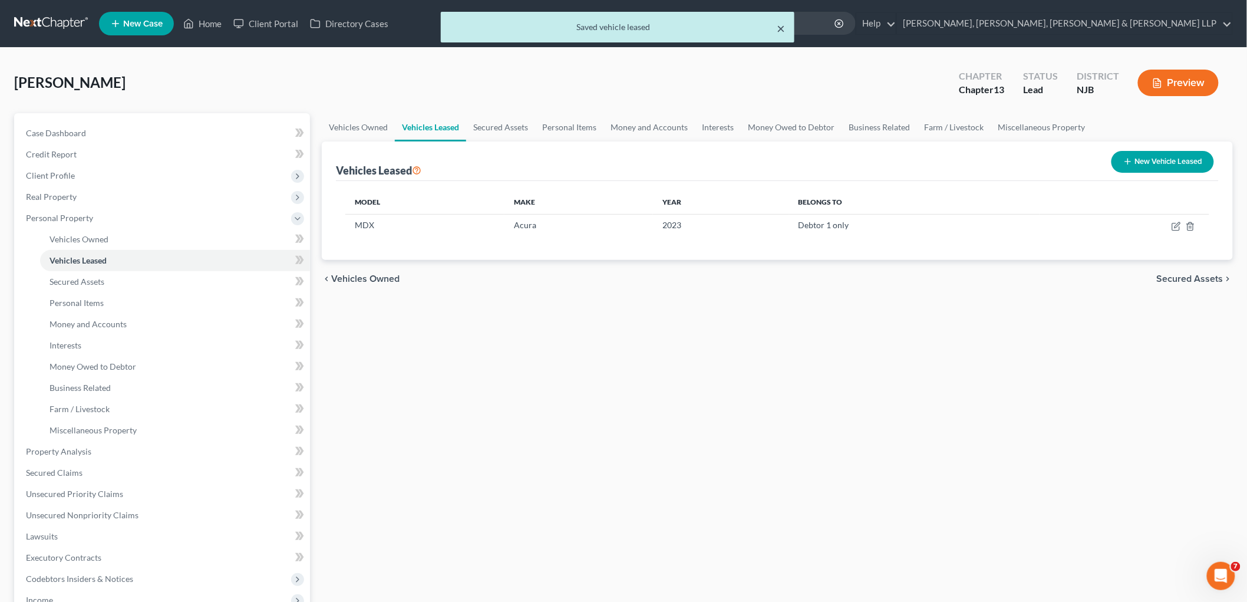
click at [780, 30] on button "×" at bounding box center [781, 28] width 8 height 14
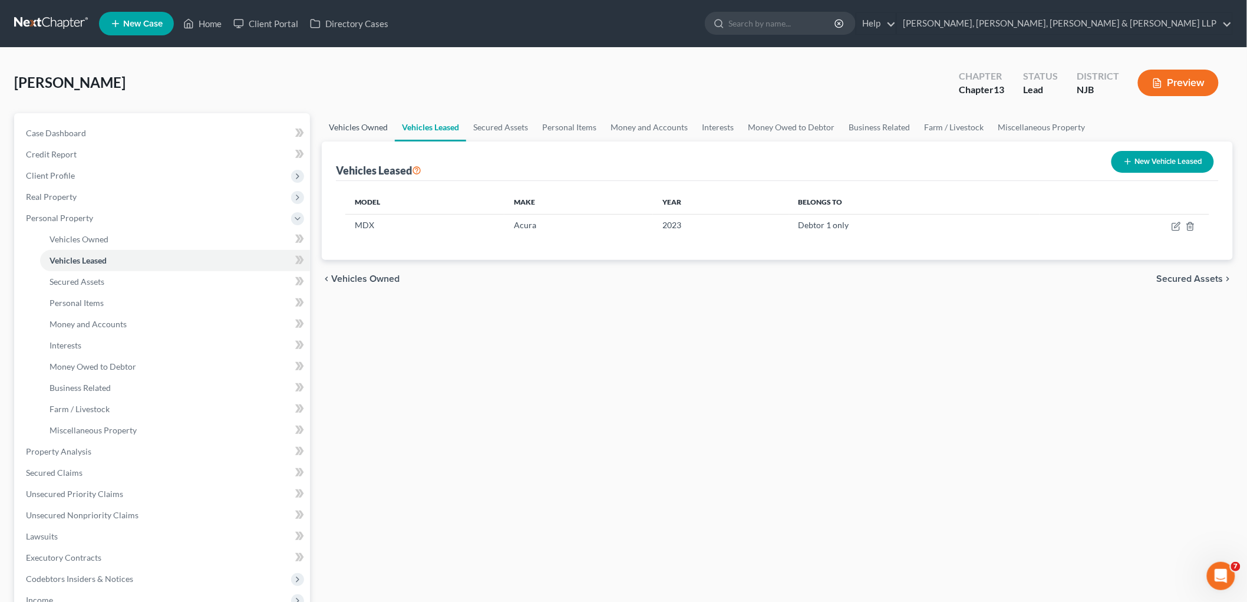
click at [340, 124] on link "Vehicles Owned" at bounding box center [358, 127] width 73 height 28
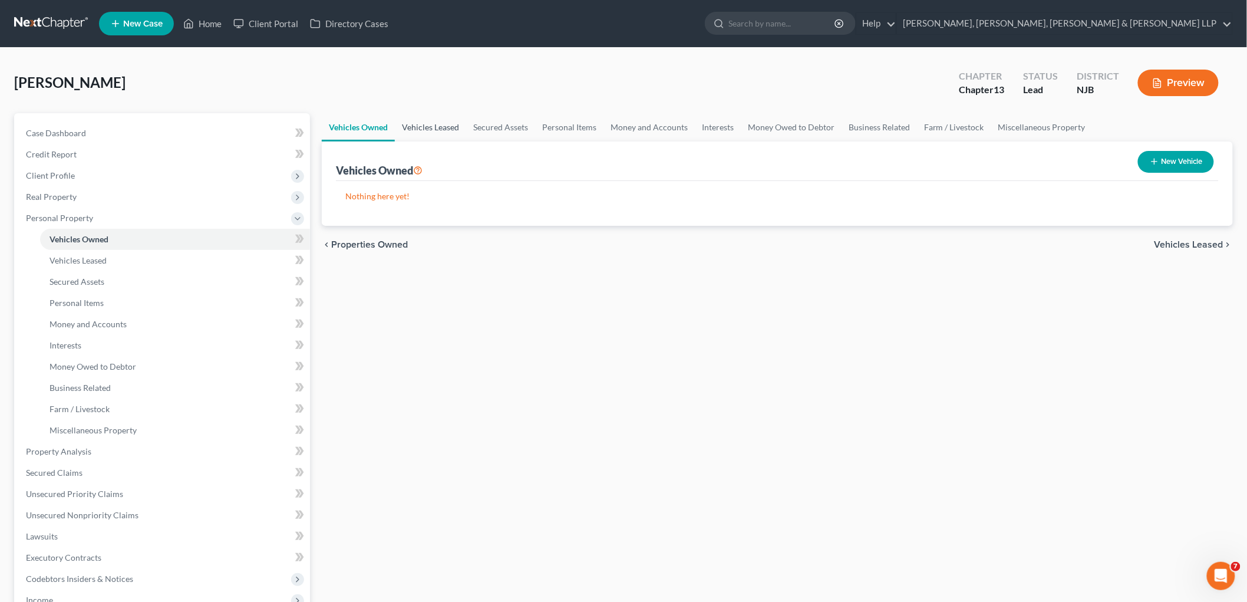
click at [429, 126] on link "Vehicles Leased" at bounding box center [430, 127] width 71 height 28
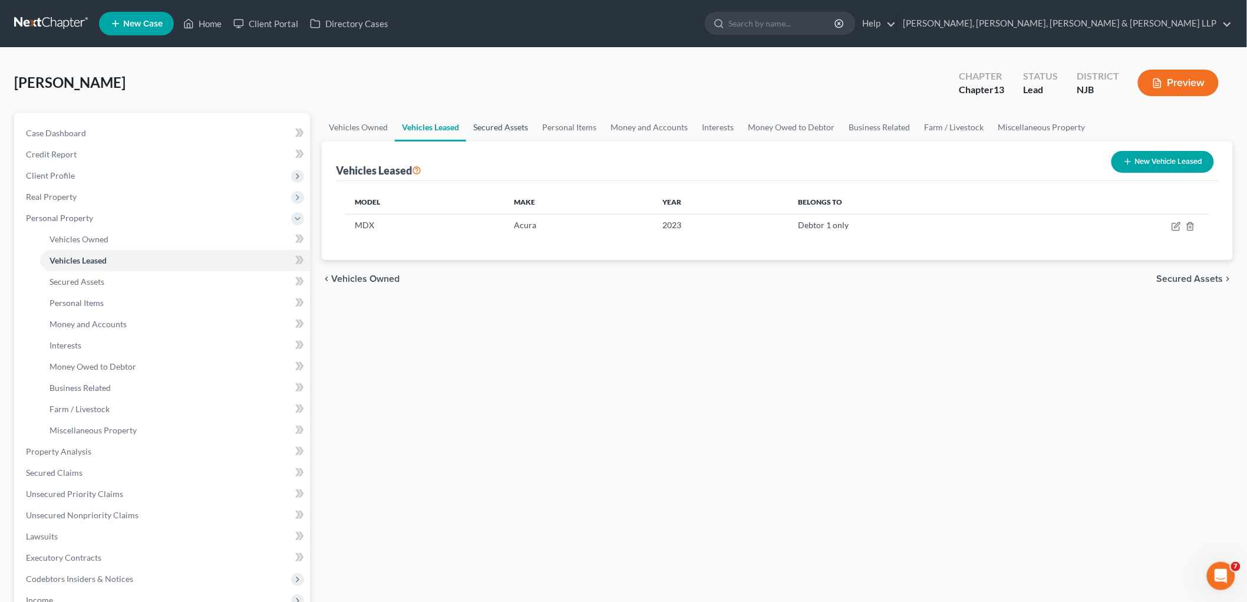
click at [507, 128] on link "Secured Assets" at bounding box center [500, 127] width 69 height 28
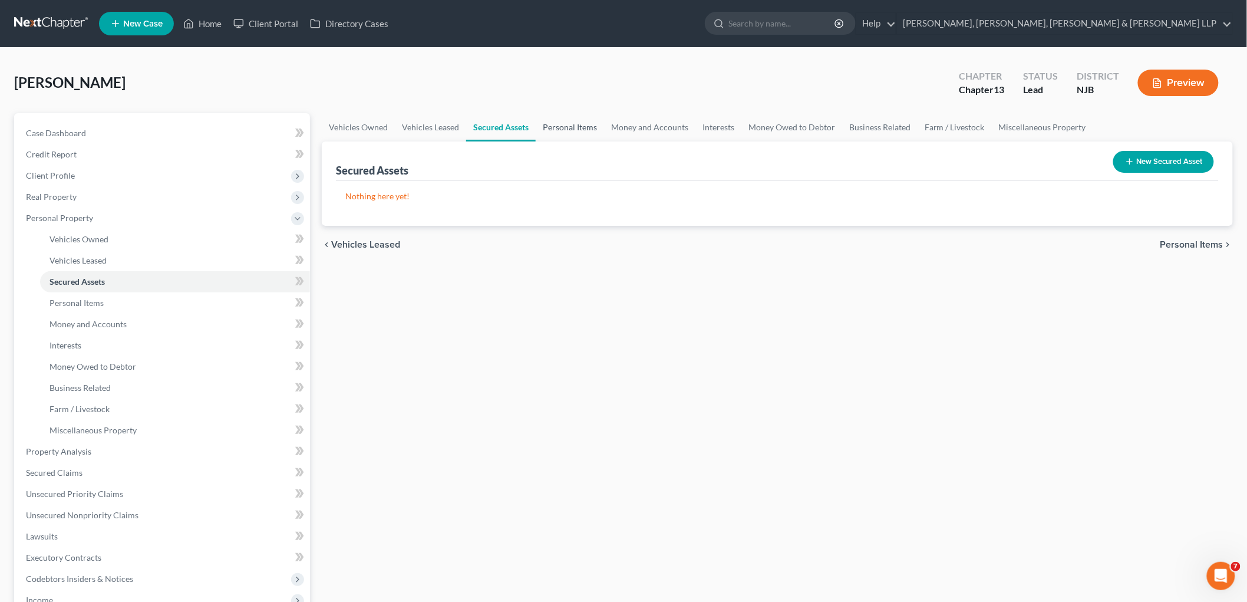
click at [561, 128] on link "Personal Items" at bounding box center [570, 127] width 68 height 28
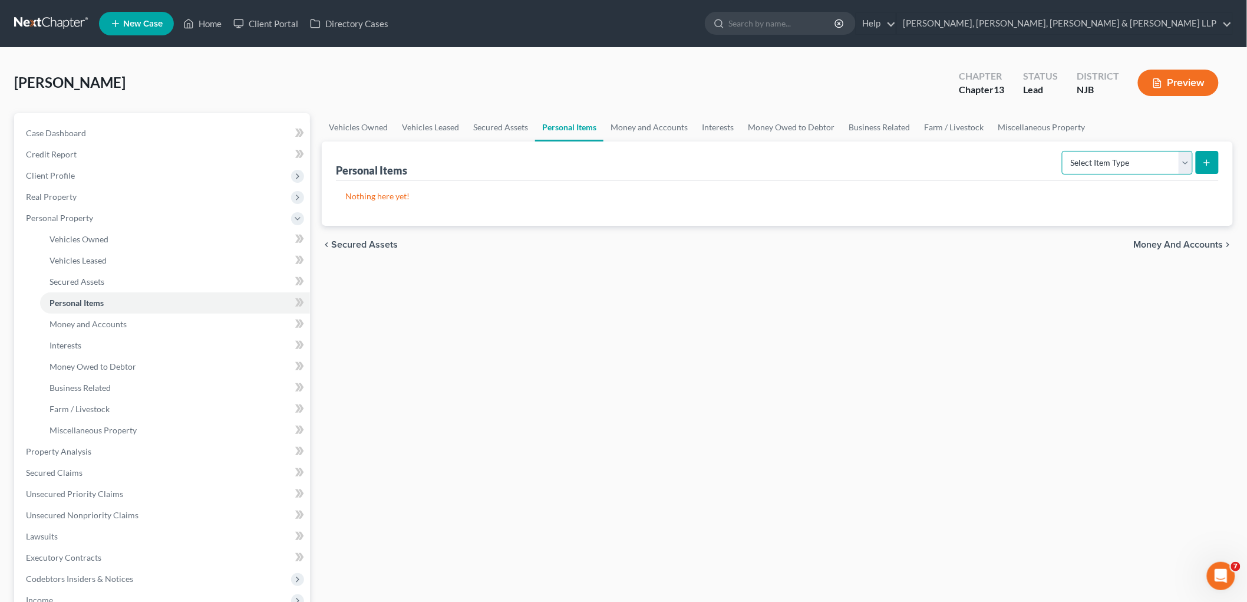
click at [858, 163] on select "Select Item Type Clothing Collectibles Of Value Electronics Firearms Household …" at bounding box center [1127, 163] width 131 height 24
click at [858, 151] on select "Select Item Type Clothing Collectibles Of Value Electronics Firearms Household …" at bounding box center [1127, 163] width 131 height 24
click at [858, 163] on icon "submit" at bounding box center [1206, 162] width 9 height 9
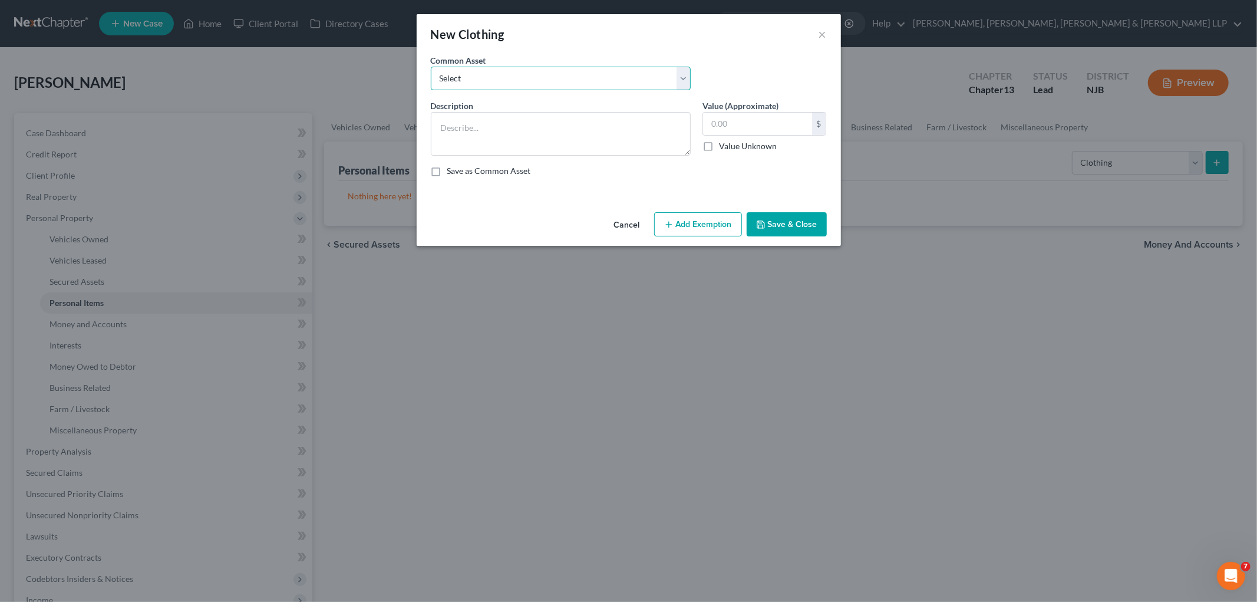
drag, startPoint x: 562, startPoint y: 81, endPoint x: 557, endPoint y: 89, distance: 9.8
click at [562, 81] on select "Select Clothes, Shoes & Accessories" at bounding box center [561, 79] width 260 height 24
click at [431, 67] on select "Select Clothes, Shoes & Accessories" at bounding box center [561, 79] width 260 height 24
click at [778, 126] on input "300.00" at bounding box center [757, 124] width 109 height 22
click at [703, 226] on button "Add Exemption" at bounding box center [698, 224] width 88 height 25
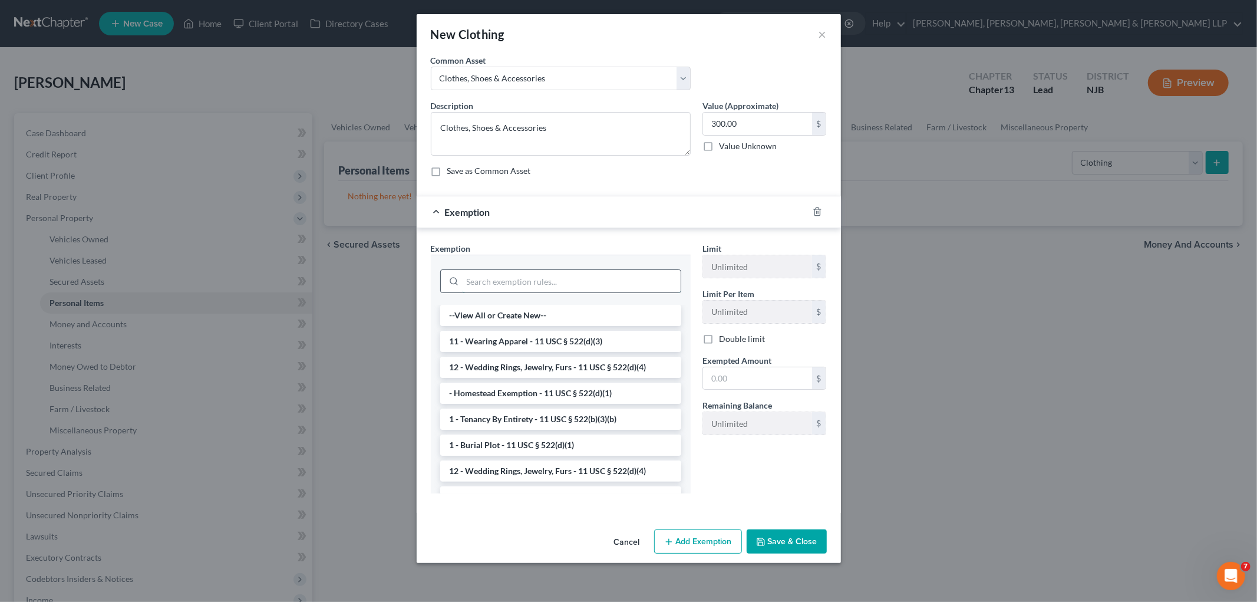
click at [635, 285] on input "search" at bounding box center [572, 281] width 218 height 22
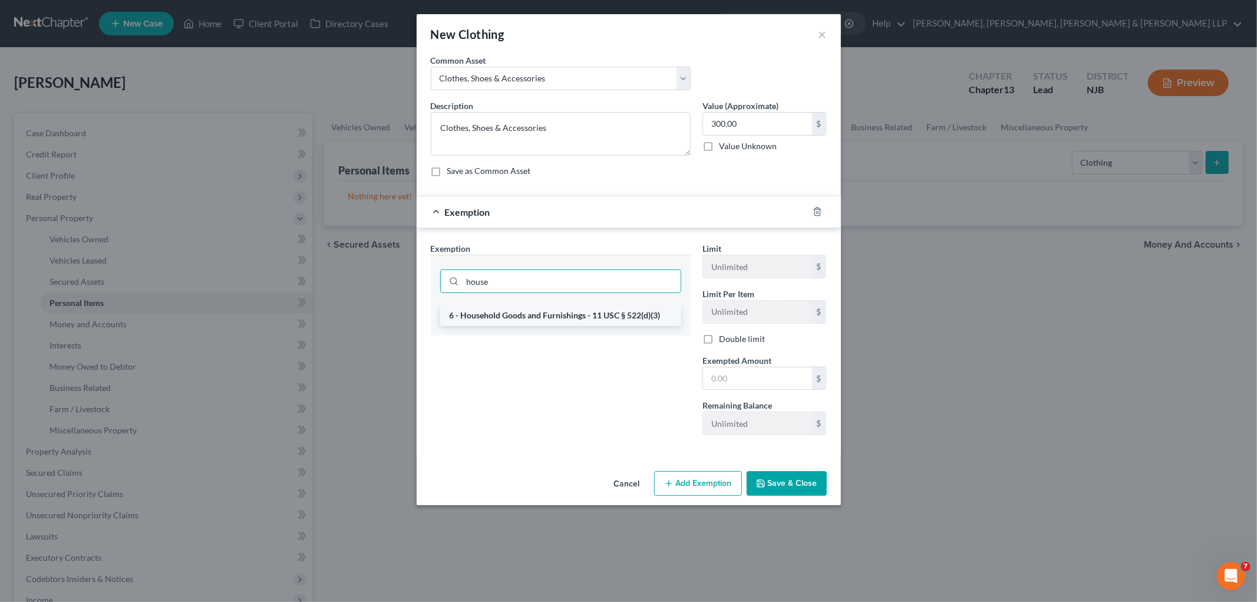
click at [633, 308] on li "6 - Household Goods and Furnishings - 11 USC § 522(d)(3)" at bounding box center [560, 315] width 241 height 21
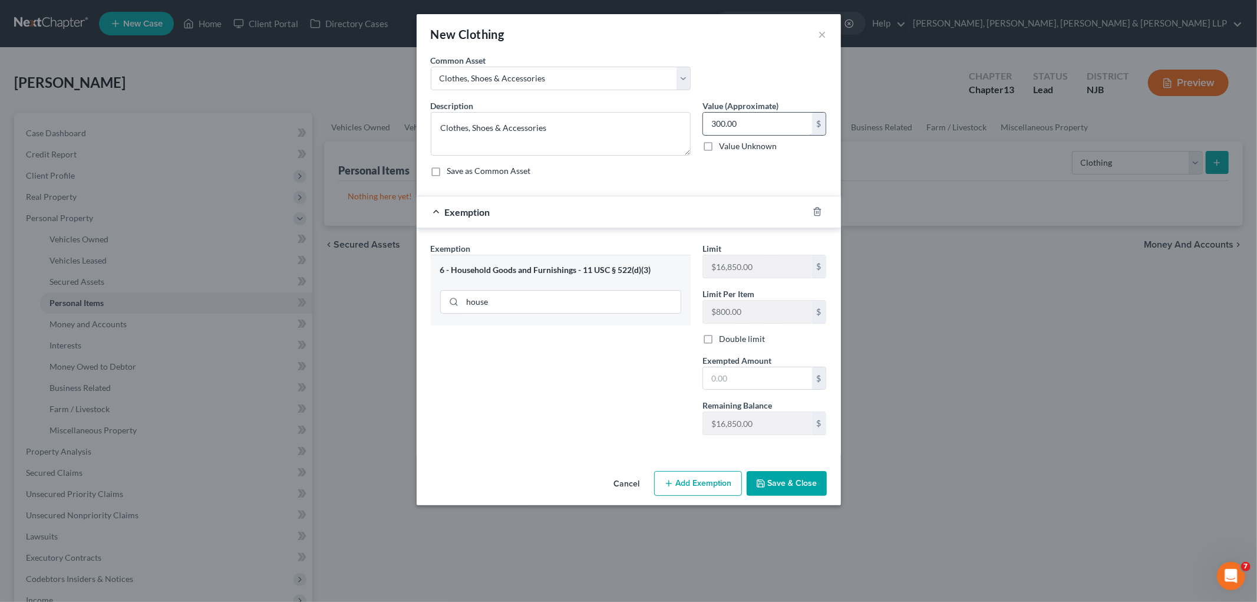
click at [769, 124] on input "300.00" at bounding box center [757, 124] width 109 height 22
click at [759, 372] on input "text" at bounding box center [757, 378] width 109 height 22
click at [799, 478] on button "Save & Close" at bounding box center [787, 483] width 80 height 25
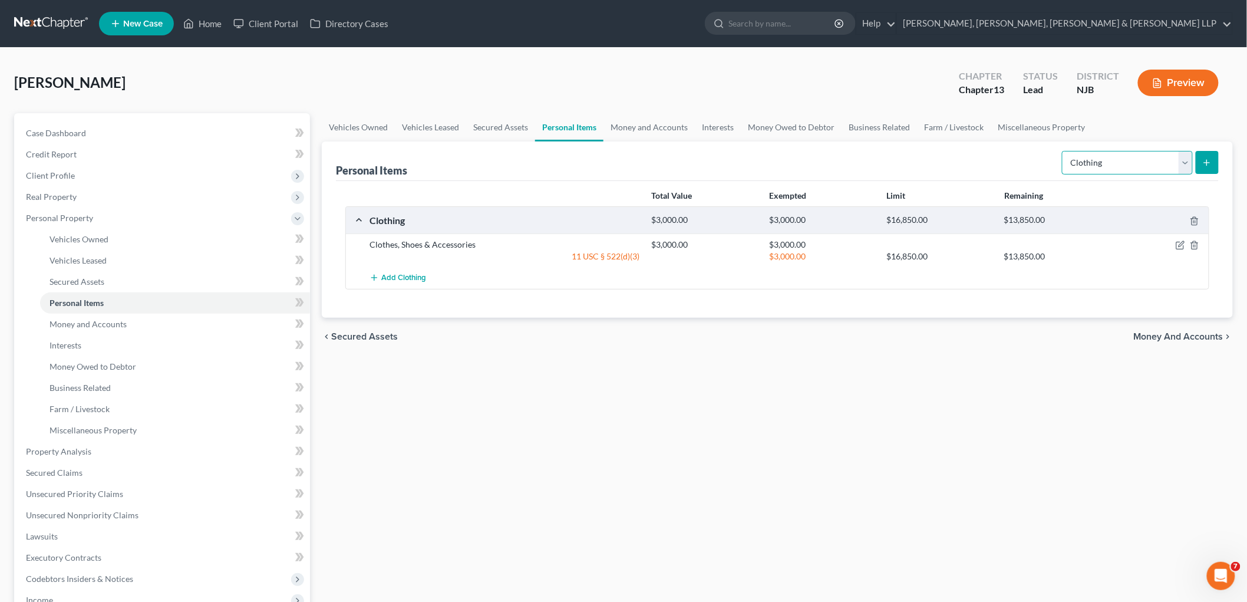
click at [858, 167] on select "Select Item Type Clothing Collectibles Of Value Electronics Firearms Household …" at bounding box center [1127, 163] width 131 height 24
click at [858, 151] on select "Select Item Type Clothing Collectibles Of Value Electronics Firearms Household …" at bounding box center [1127, 163] width 131 height 24
click at [858, 164] on icon "submit" at bounding box center [1206, 162] width 9 height 9
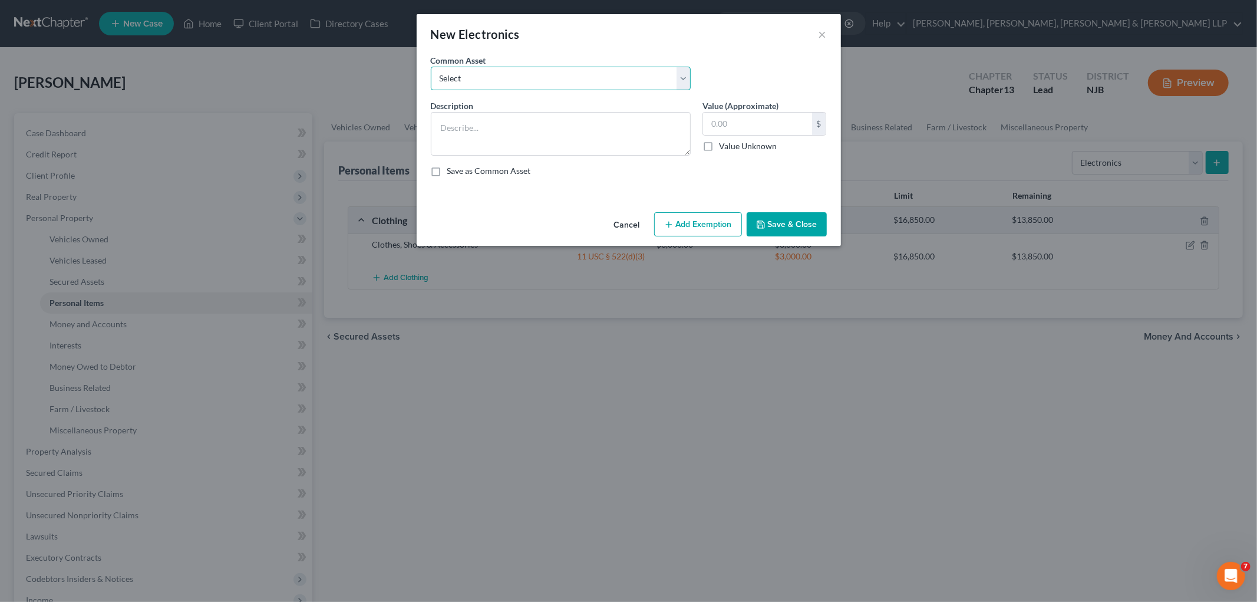
drag, startPoint x: 576, startPoint y: 80, endPoint x: 566, endPoint y: 89, distance: 14.2
click at [576, 80] on select "Select Cellphone, TVs Electronic Appliances" at bounding box center [561, 79] width 260 height 24
click at [431, 67] on select "Select Cellphone, TVs Electronic Appliances" at bounding box center [561, 79] width 260 height 24
click at [783, 133] on input "750.00" at bounding box center [757, 124] width 109 height 22
click at [713, 216] on button "Add Exemption" at bounding box center [698, 224] width 88 height 25
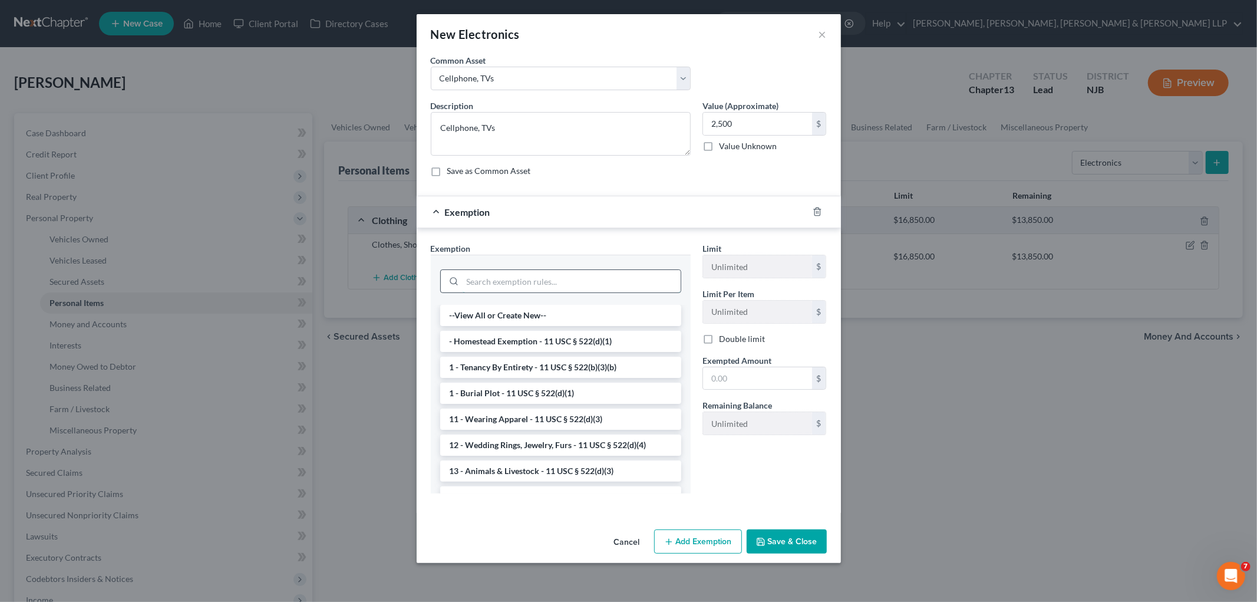
click at [569, 280] on input "search" at bounding box center [572, 281] width 218 height 22
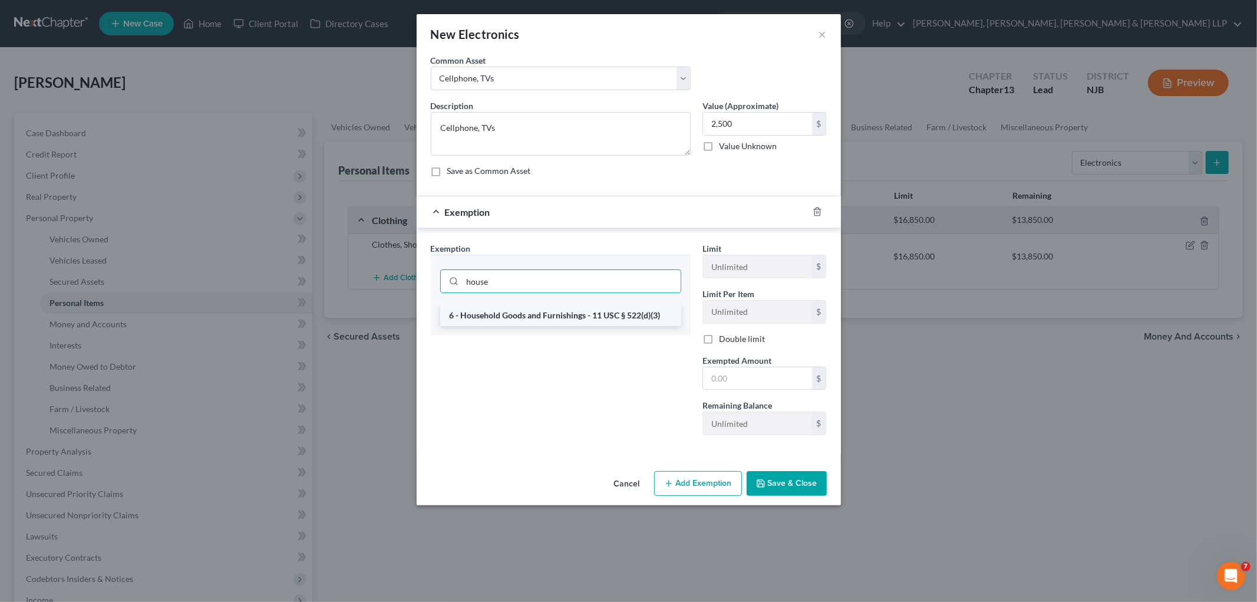
click at [584, 313] on li "6 - Household Goods and Furnishings - 11 USC § 522(d)(3)" at bounding box center [560, 315] width 241 height 21
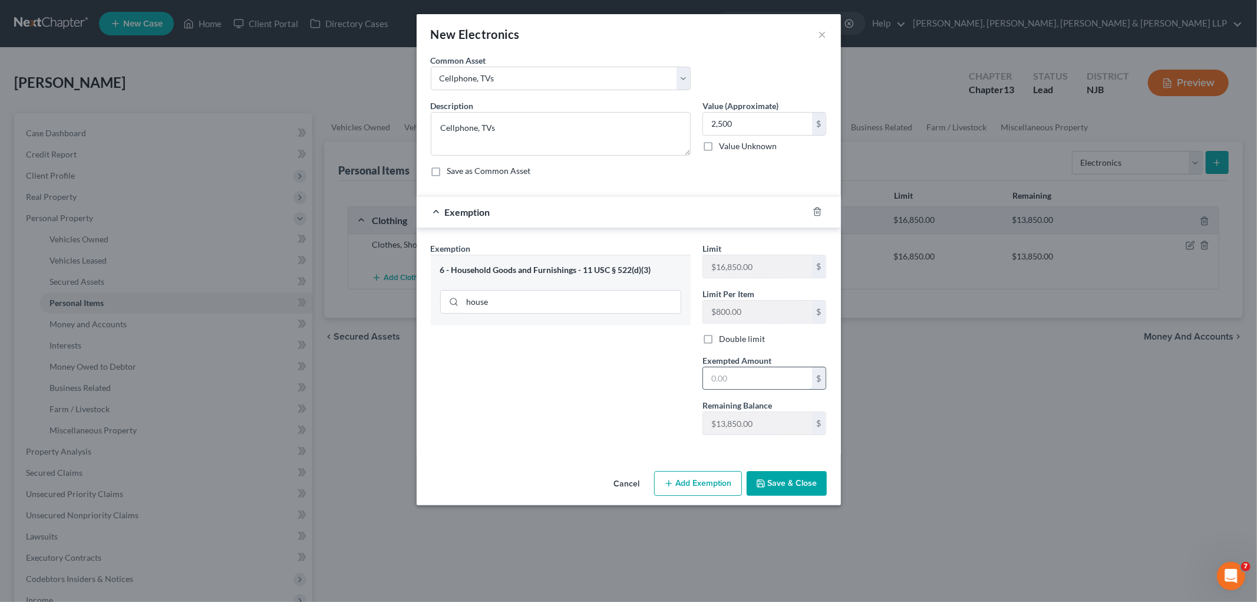
click at [749, 373] on input "text" at bounding box center [757, 378] width 109 height 22
click at [605, 406] on div "Exemption Set must be selected for CA. Exemption * 6 - Household Goods and Furn…" at bounding box center [561, 343] width 272 height 202
click at [773, 482] on button "Save & Close" at bounding box center [787, 483] width 80 height 25
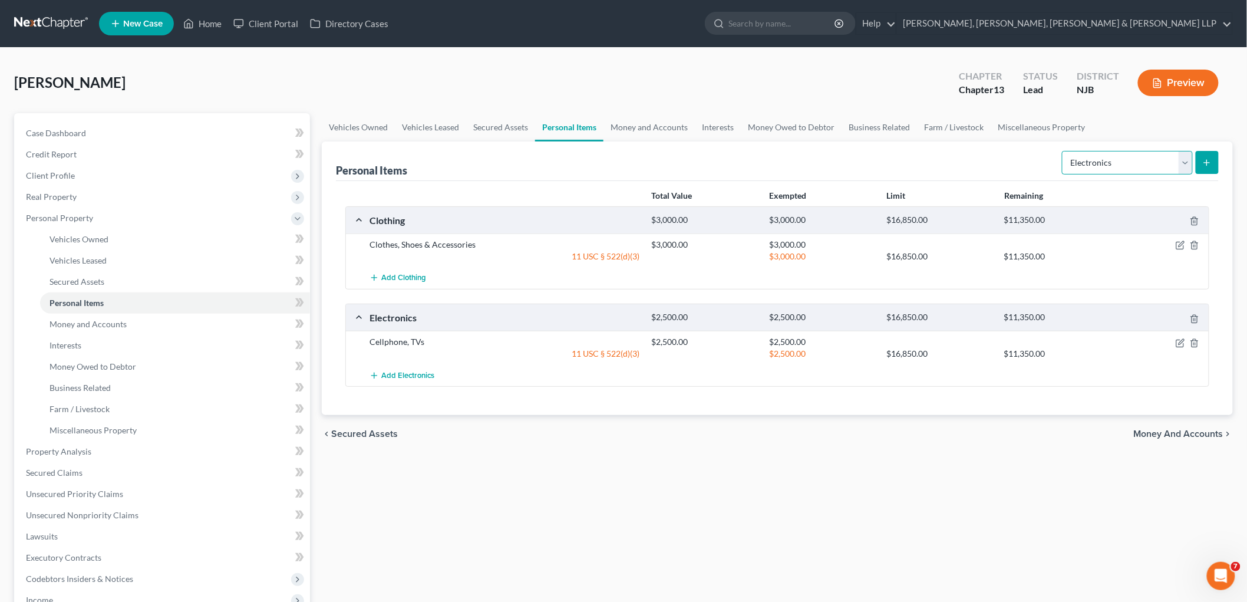
drag, startPoint x: 1125, startPoint y: 160, endPoint x: 1120, endPoint y: 172, distance: 12.5
click at [858, 160] on select "Select Item Type Clothing Collectibles Of Value Electronics Firearms Household …" at bounding box center [1127, 163] width 131 height 24
click at [858, 151] on select "Select Item Type Clothing Collectibles Of Value Electronics Firearms Household …" at bounding box center [1127, 163] width 131 height 24
click at [858, 158] on icon "submit" at bounding box center [1206, 162] width 9 height 9
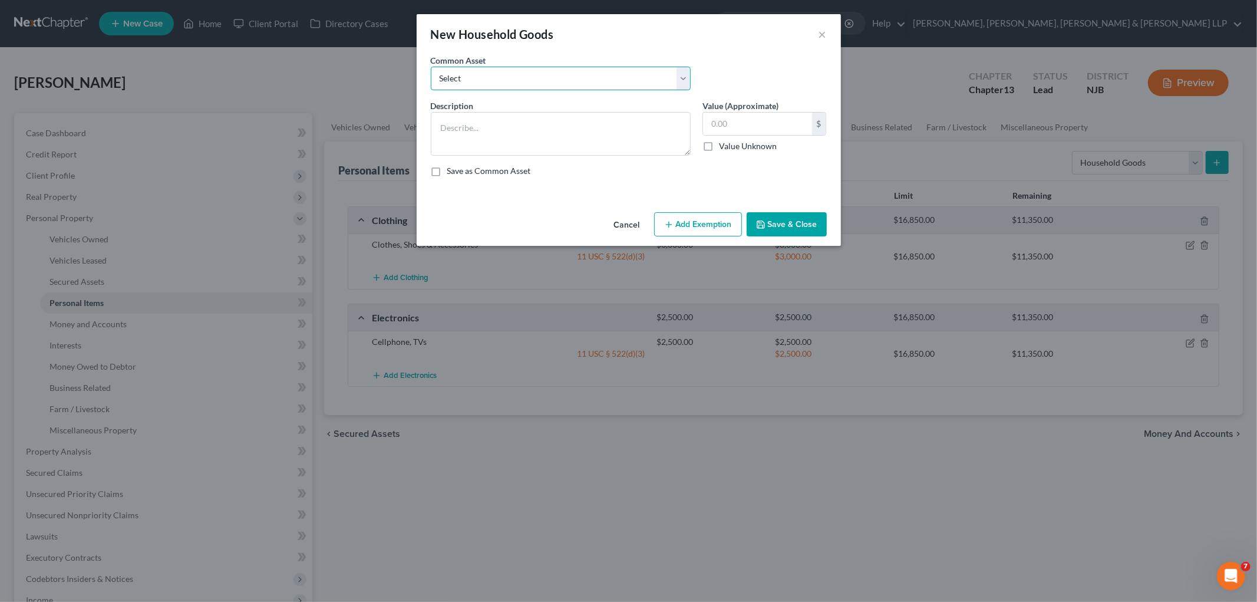
click at [568, 81] on select "Select Household items" at bounding box center [561, 79] width 260 height 24
click at [431, 67] on select "Select Household items" at bounding box center [561, 79] width 260 height 24
click at [687, 219] on button "Add Exemption" at bounding box center [698, 224] width 88 height 25
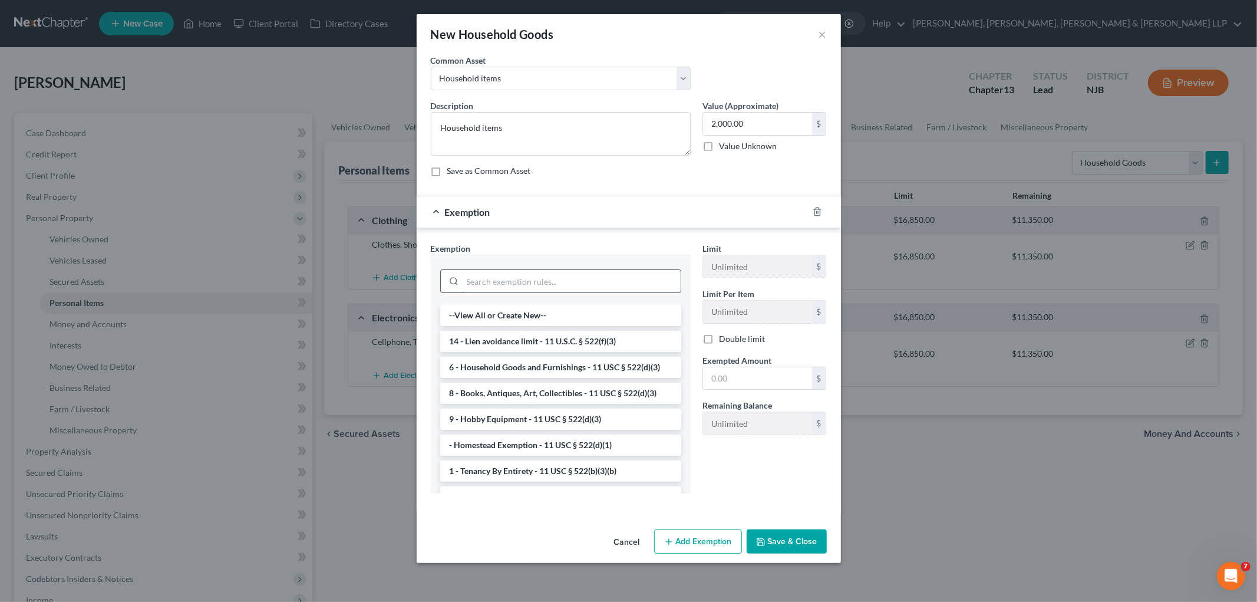
click at [581, 279] on input "search" at bounding box center [572, 281] width 218 height 22
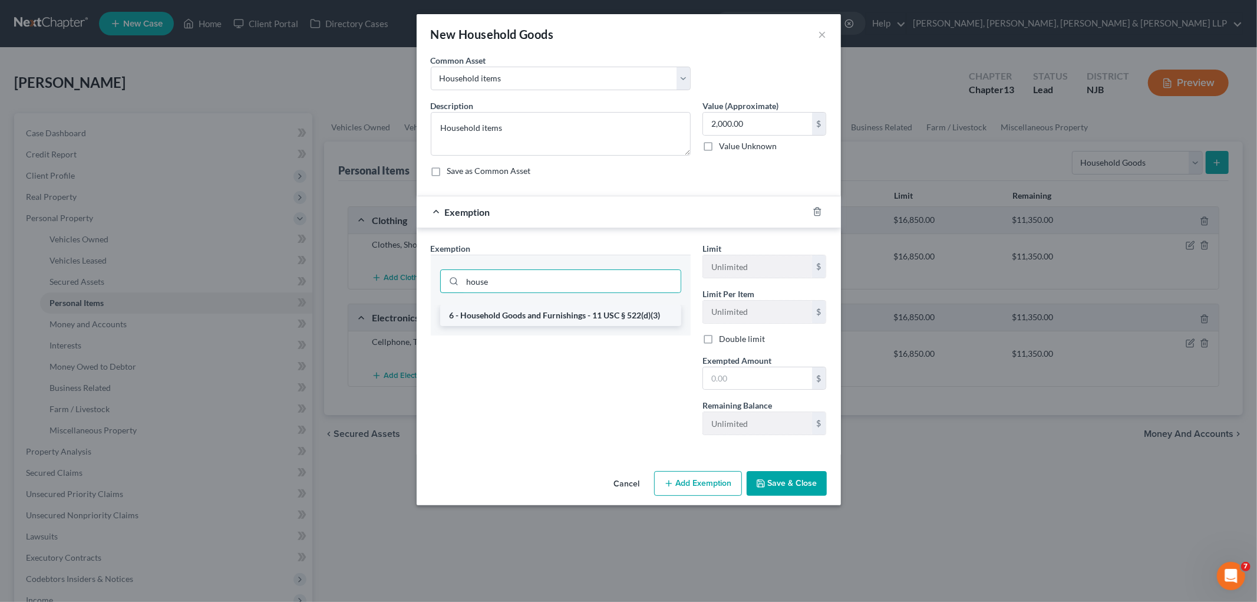
click at [585, 325] on li "6 - Household Goods and Furnishings - 11 USC § 522(d)(3)" at bounding box center [560, 315] width 241 height 21
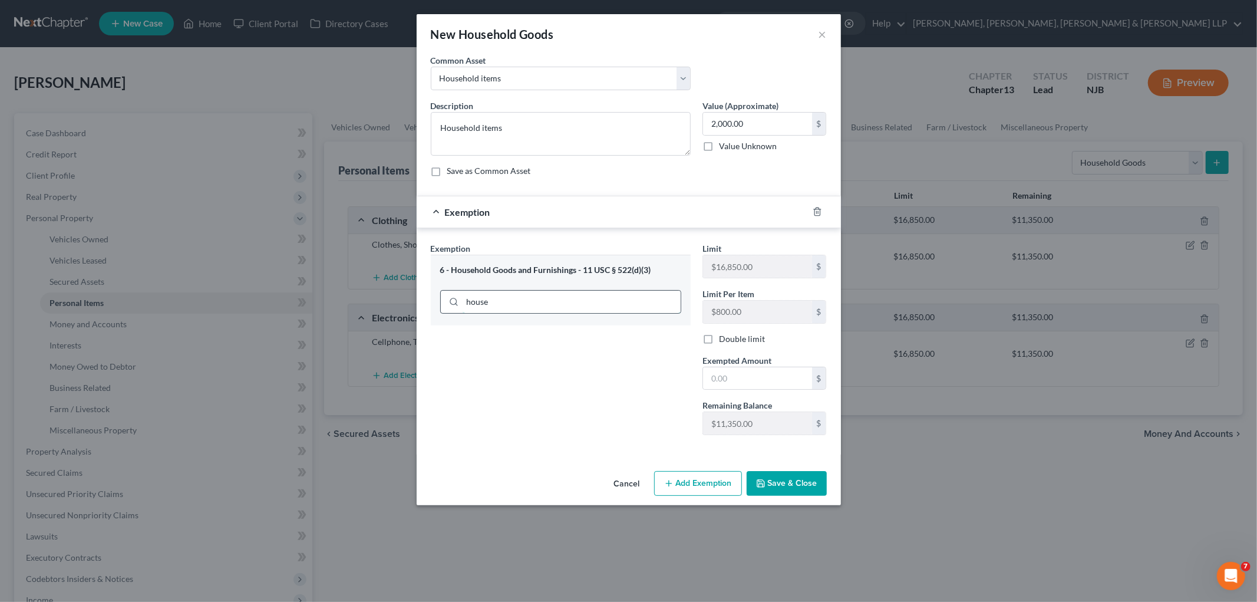
click at [602, 311] on input "house" at bounding box center [572, 302] width 218 height 22
click at [754, 375] on input "text" at bounding box center [757, 378] width 109 height 22
click at [567, 408] on div "Exemption Set must be selected for CA. Exemption * 6 - Household Goods and Furn…" at bounding box center [561, 343] width 272 height 202
click at [792, 476] on button "Save & Close" at bounding box center [787, 483] width 80 height 25
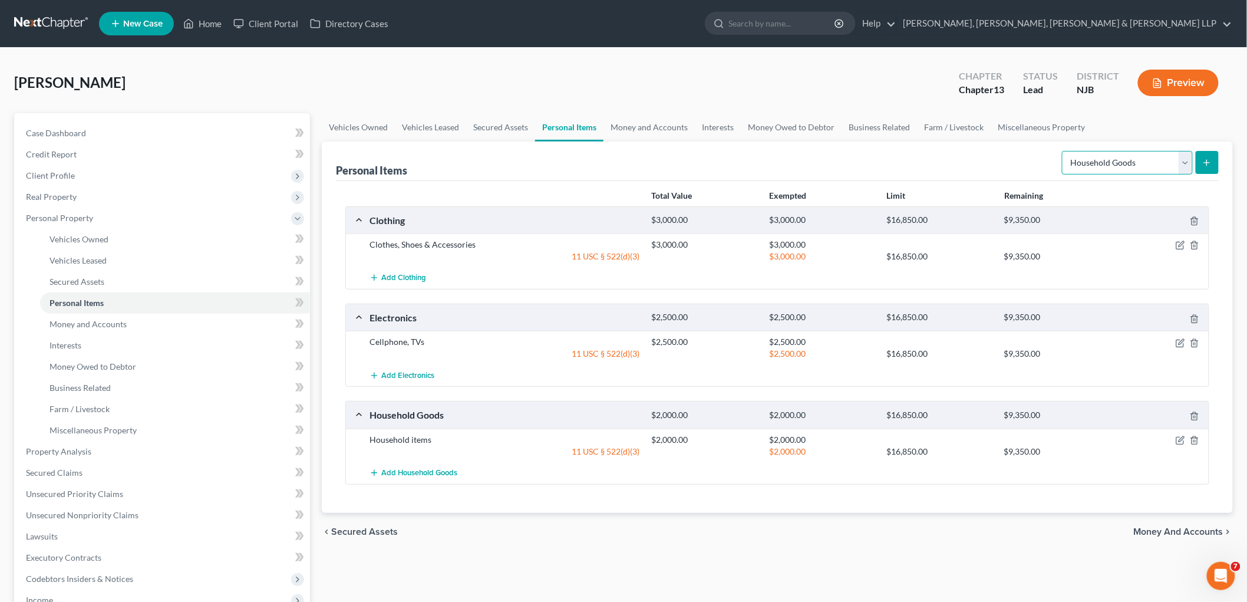
drag, startPoint x: 1163, startPoint y: 157, endPoint x: 1154, endPoint y: 172, distance: 17.5
click at [858, 157] on select "Select Item Type Clothing Collectibles Of Value Electronics Firearms Household …" at bounding box center [1127, 163] width 131 height 24
click at [858, 151] on select "Select Item Type Clothing Collectibles Of Value Electronics Firearms Household …" at bounding box center [1127, 163] width 131 height 24
click at [858, 157] on button "submit" at bounding box center [1207, 162] width 23 height 23
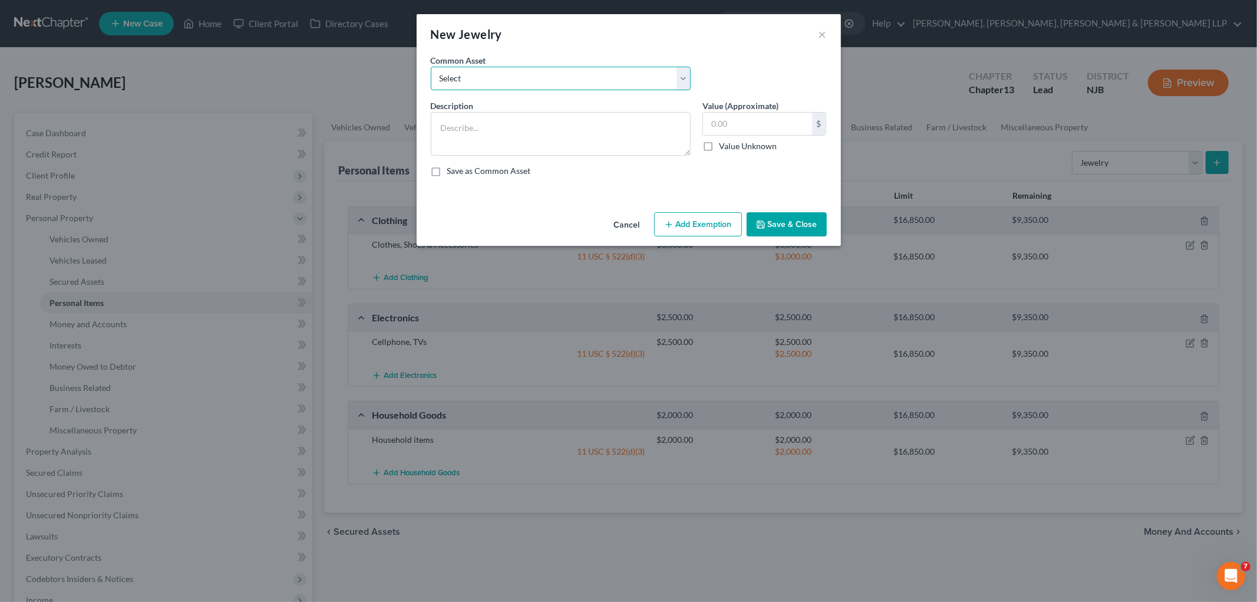
drag, startPoint x: 522, startPoint y: 77, endPoint x: 515, endPoint y: 90, distance: 14.0
click at [522, 77] on select "Select Jewelry" at bounding box center [561, 79] width 260 height 24
click at [431, 67] on select "Select Jewelry" at bounding box center [561, 79] width 260 height 24
drag, startPoint x: 519, startPoint y: 70, endPoint x: 511, endPoint y: 90, distance: 21.7
click at [519, 70] on select "Select Jewelry" at bounding box center [561, 79] width 260 height 24
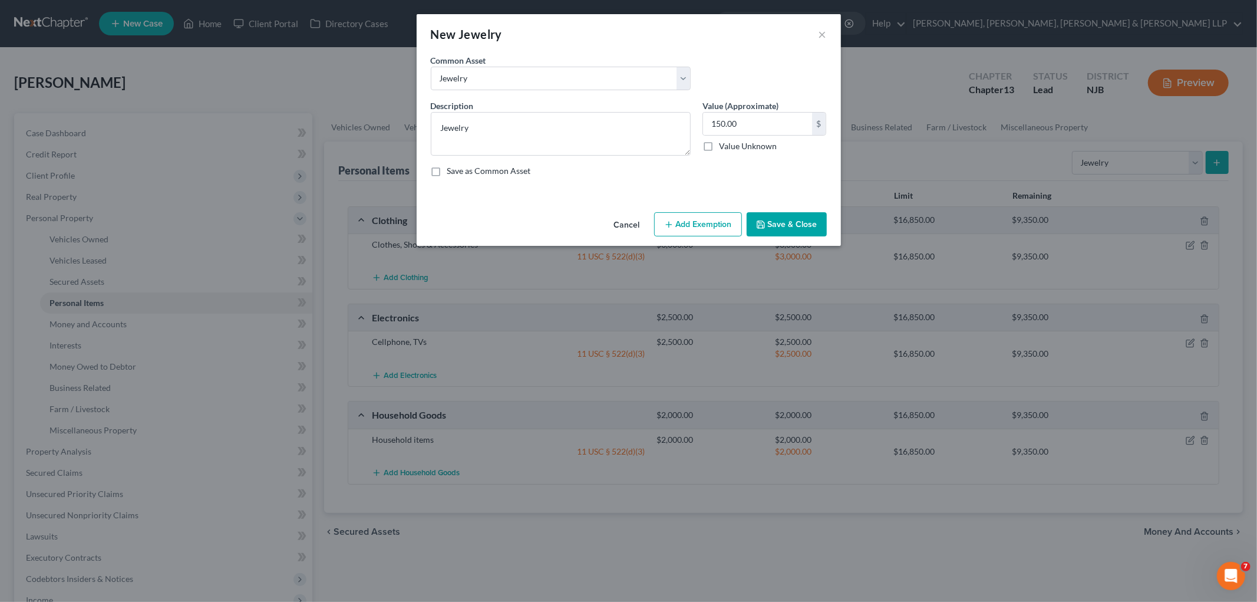
click at [756, 58] on div "Common Asset Select Jewelry" at bounding box center [629, 76] width 408 height 45
click at [757, 121] on input "150.00" at bounding box center [757, 124] width 109 height 22
click at [719, 213] on button "Add Exemption" at bounding box center [698, 224] width 88 height 25
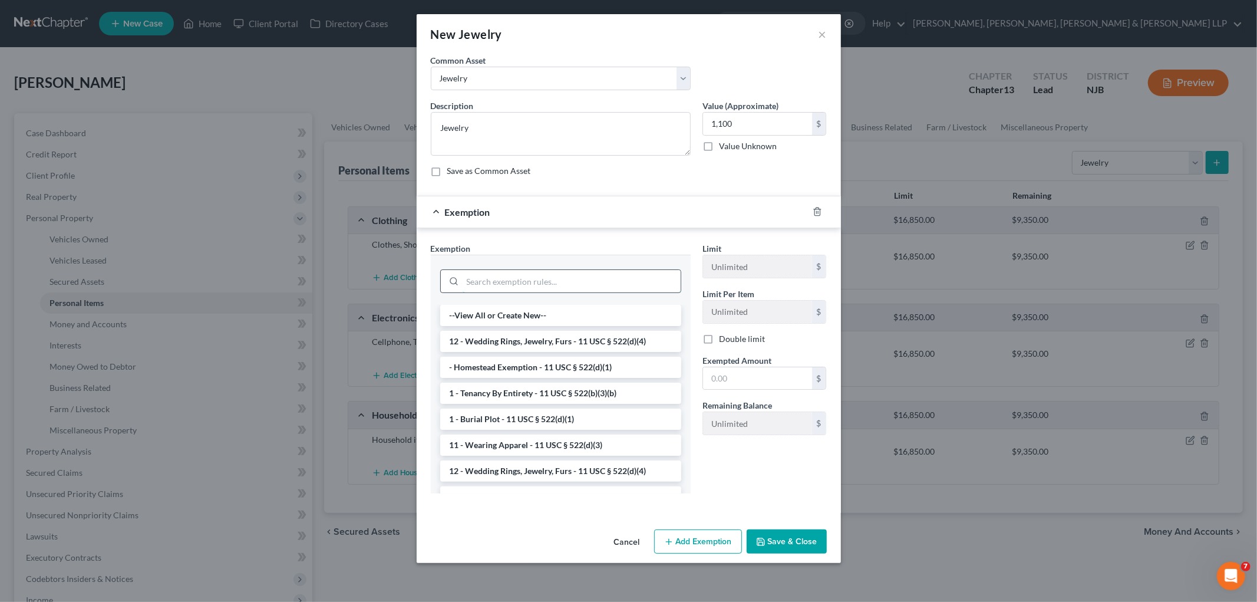
click at [570, 289] on input "search" at bounding box center [572, 281] width 218 height 22
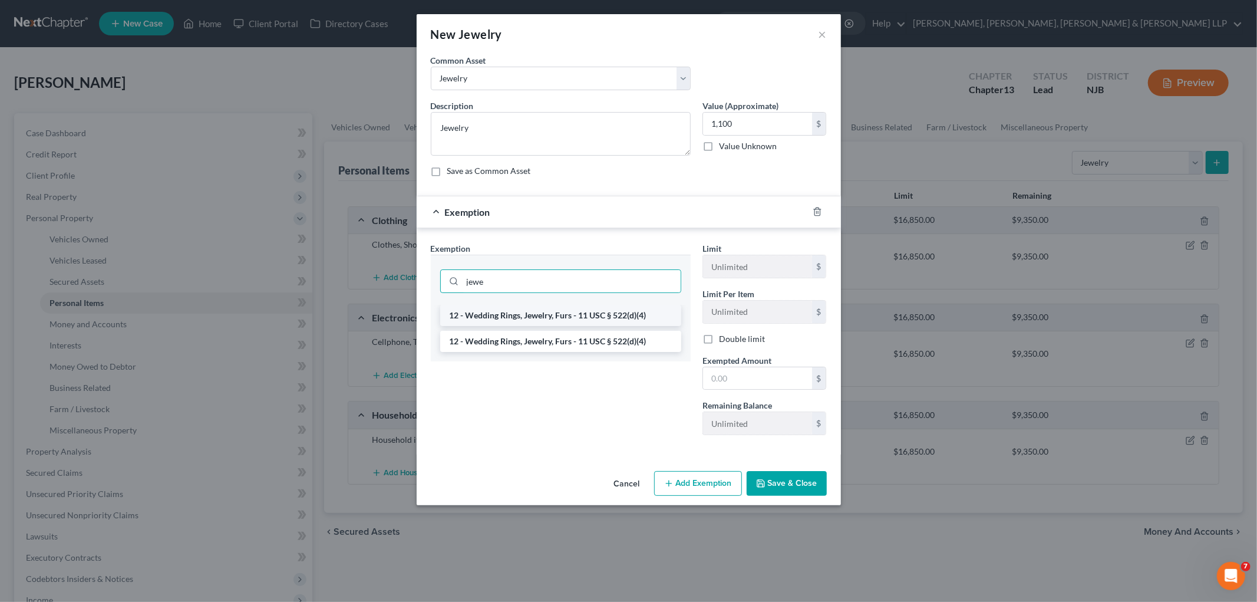
click at [584, 317] on li "12 - Wedding Rings, Jewelry, Furs - 11 USC § 522(d)(4)" at bounding box center [560, 315] width 241 height 21
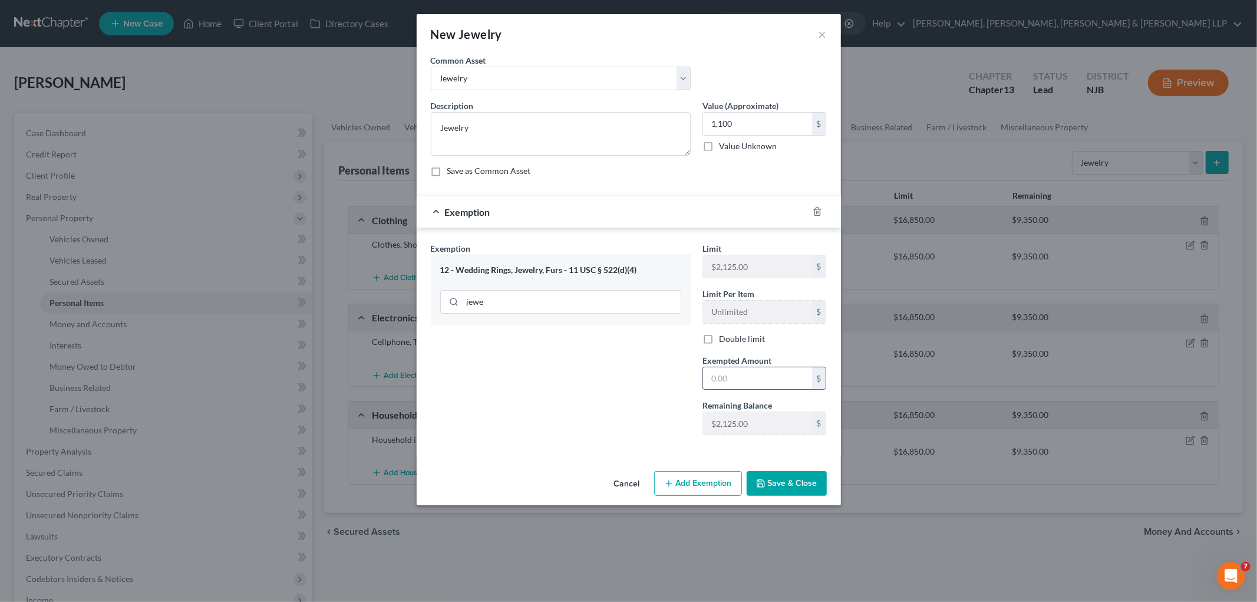
click at [756, 383] on input "text" at bounding box center [757, 378] width 109 height 22
click at [634, 410] on div "Exemption Set must be selected for CA. Exemption * 12 - Wedding Rings, Jewelry,…" at bounding box center [561, 343] width 272 height 202
click at [793, 487] on button "Save & Close" at bounding box center [787, 483] width 80 height 25
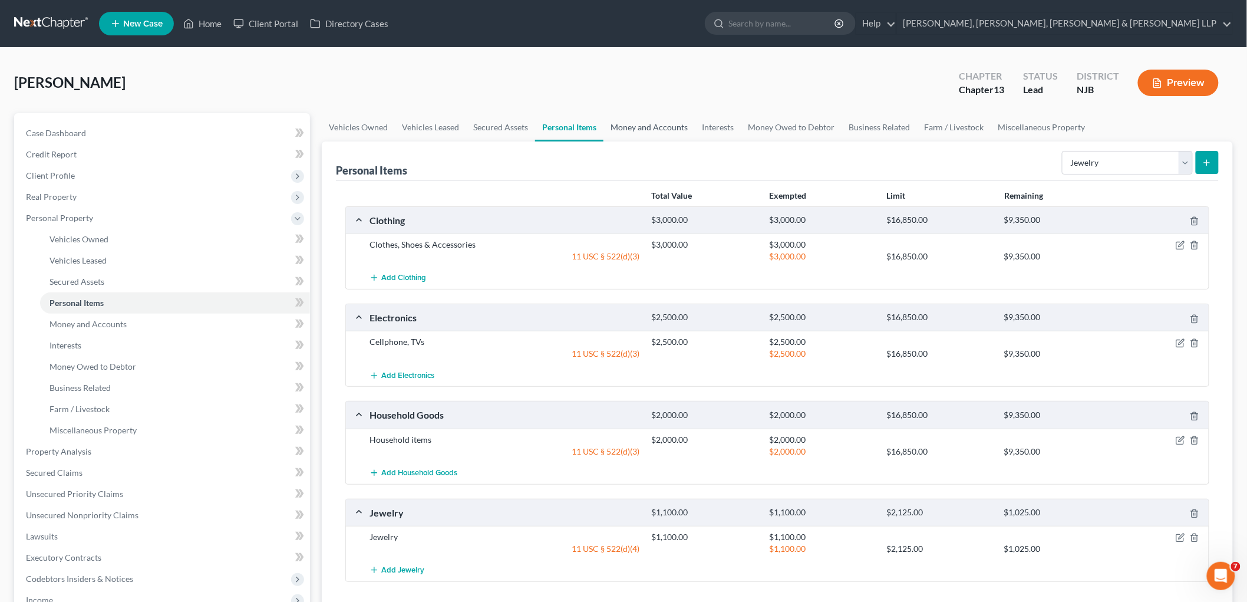
click at [640, 126] on link "Money and Accounts" at bounding box center [649, 127] width 91 height 28
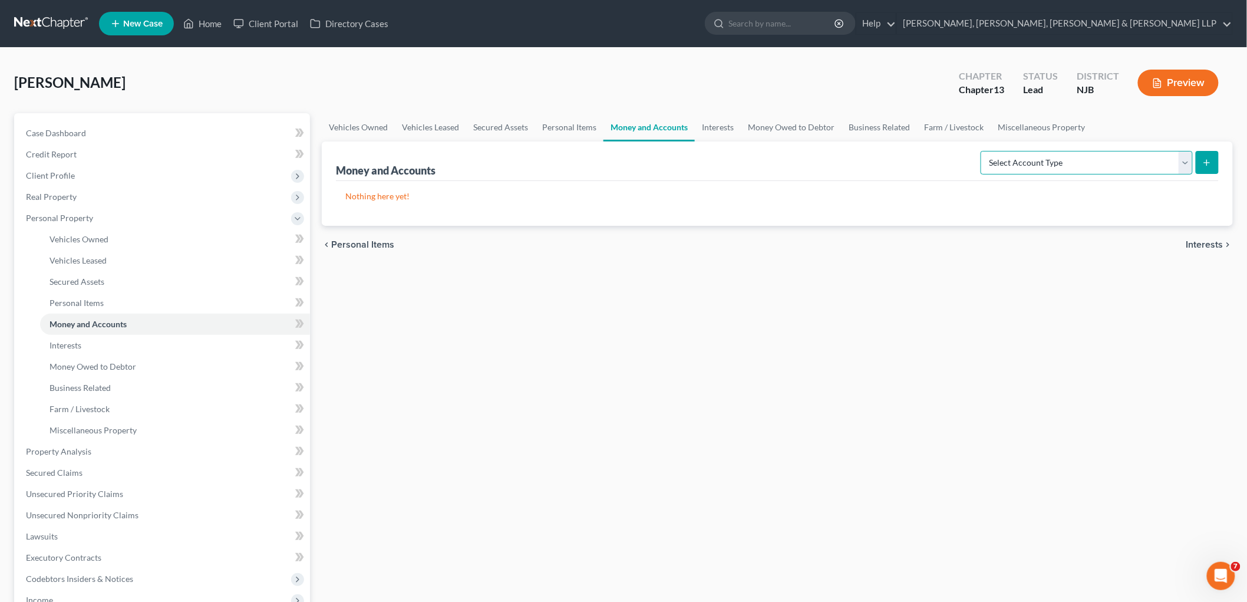
click at [858, 164] on select "Select Account Type Brokerage Cash on Hand Certificates of Deposit Checking Acc…" at bounding box center [1087, 163] width 212 height 24
click at [858, 151] on select "Select Account Type Brokerage Cash on Hand Certificates of Deposit Checking Acc…" at bounding box center [1087, 163] width 212 height 24
click at [858, 163] on icon "submit" at bounding box center [1206, 162] width 9 height 9
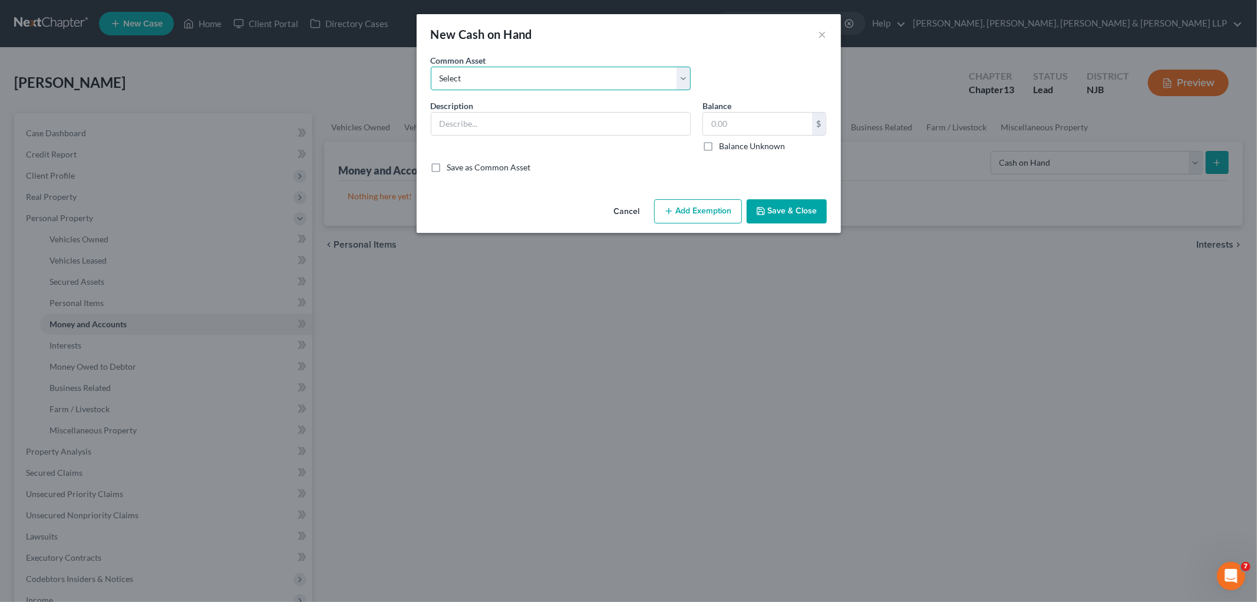
click at [588, 81] on select "Select Cash on hand Cash on hand" at bounding box center [561, 79] width 260 height 24
click at [431, 67] on select "Select Cash on hand Cash on hand" at bounding box center [561, 79] width 260 height 24
click at [757, 123] on input "50.00" at bounding box center [757, 124] width 109 height 22
drag, startPoint x: 739, startPoint y: 119, endPoint x: 693, endPoint y: 119, distance: 46.6
click at [693, 119] on div "Description * Cash on hand Balance 15.00 $ Balance Unknown Balance Undetermined…" at bounding box center [629, 131] width 408 height 62
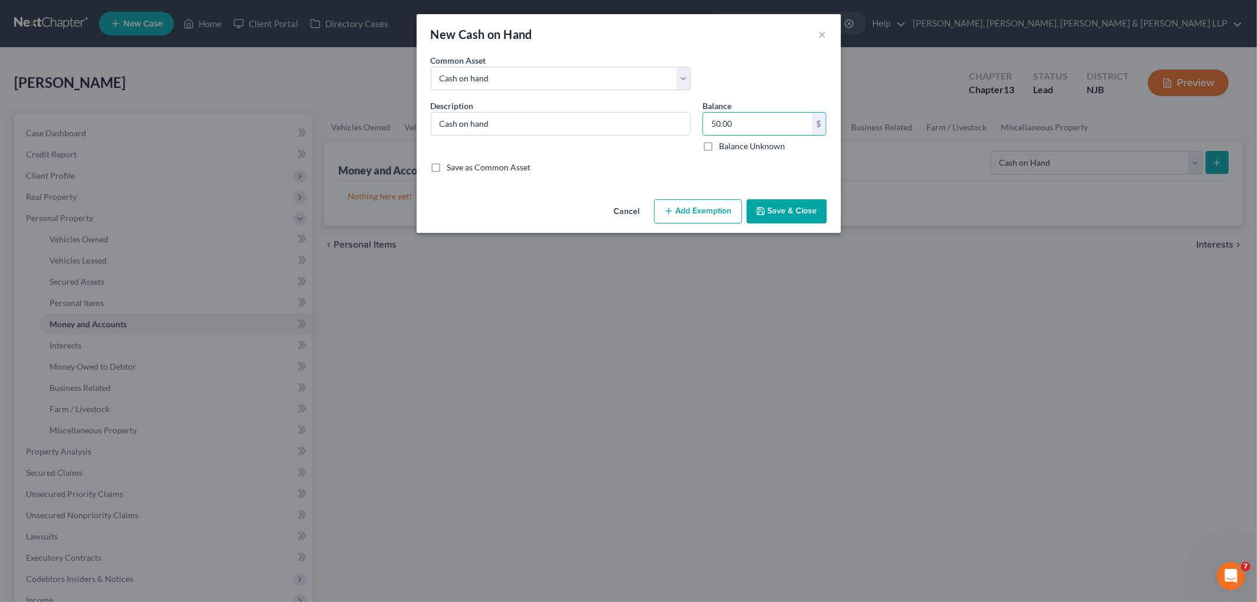
click at [707, 209] on button "Add Exemption" at bounding box center [698, 211] width 88 height 25
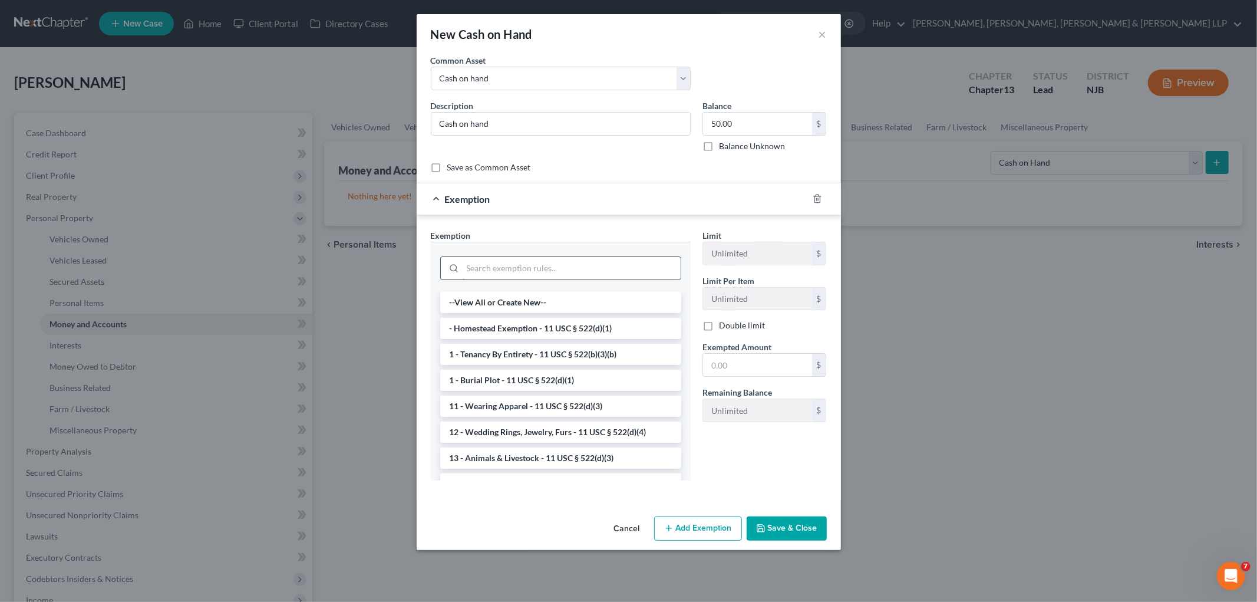
click at [594, 266] on input "search" at bounding box center [572, 268] width 218 height 22
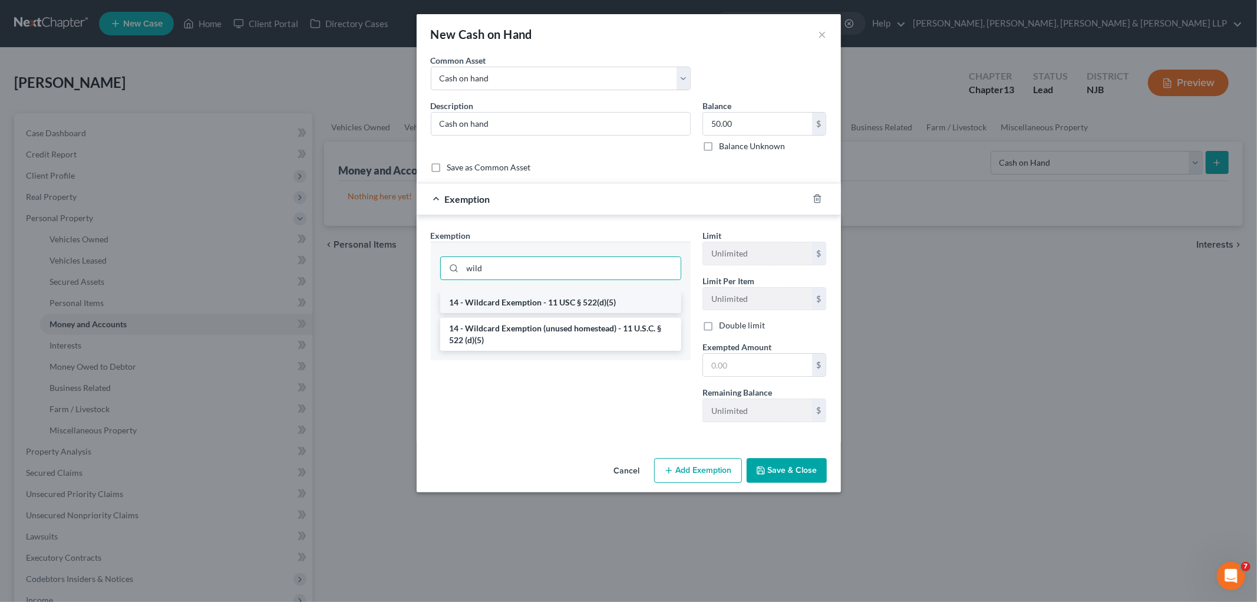
click at [594, 301] on li "14 - Wildcard Exemption - 11 USC § 522(d)(5)" at bounding box center [560, 302] width 241 height 21
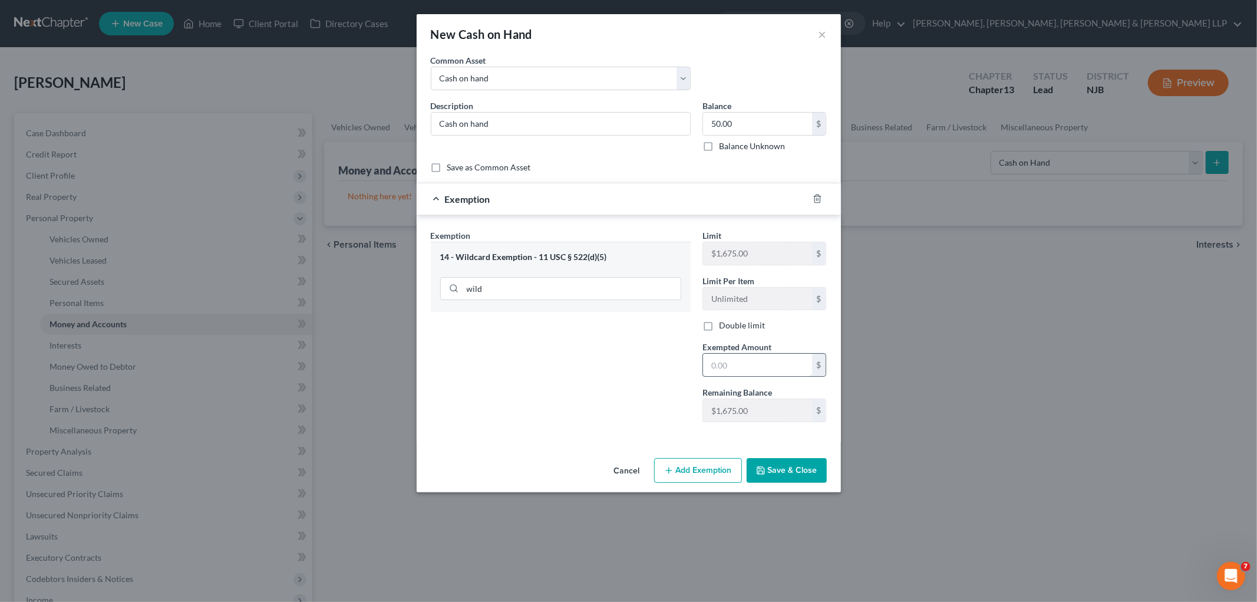
click at [771, 368] on input "text" at bounding box center [757, 365] width 109 height 22
click at [519, 406] on div "Exemption Set must be selected for CA. Exemption * 14 - Wildcard Exemption - 11…" at bounding box center [561, 330] width 272 height 202
click at [790, 466] on button "Save & Close" at bounding box center [787, 470] width 80 height 25
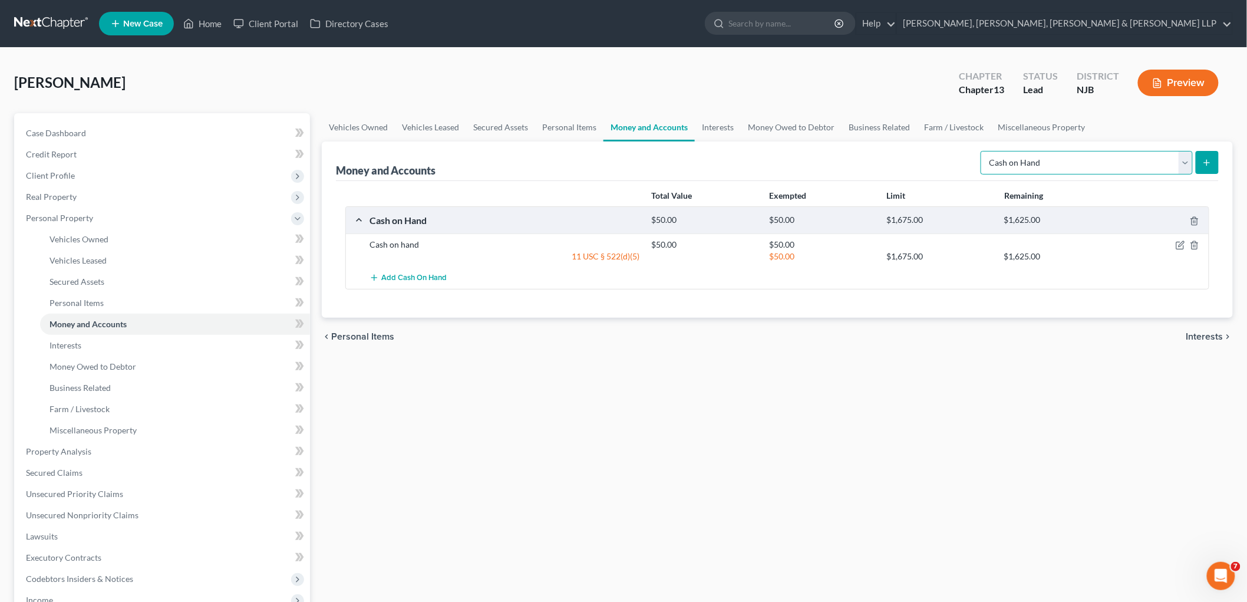
drag, startPoint x: 1087, startPoint y: 165, endPoint x: 1087, endPoint y: 172, distance: 7.1
click at [858, 165] on select "Select Account Type Brokerage Cash on Hand Certificates of Deposit Checking Acc…" at bounding box center [1087, 163] width 212 height 24
click at [858, 151] on select "Select Account Type Brokerage Cash on Hand Certificates of Deposit Checking Acc…" at bounding box center [1087, 163] width 212 height 24
click at [858, 156] on button "submit" at bounding box center [1207, 162] width 23 height 23
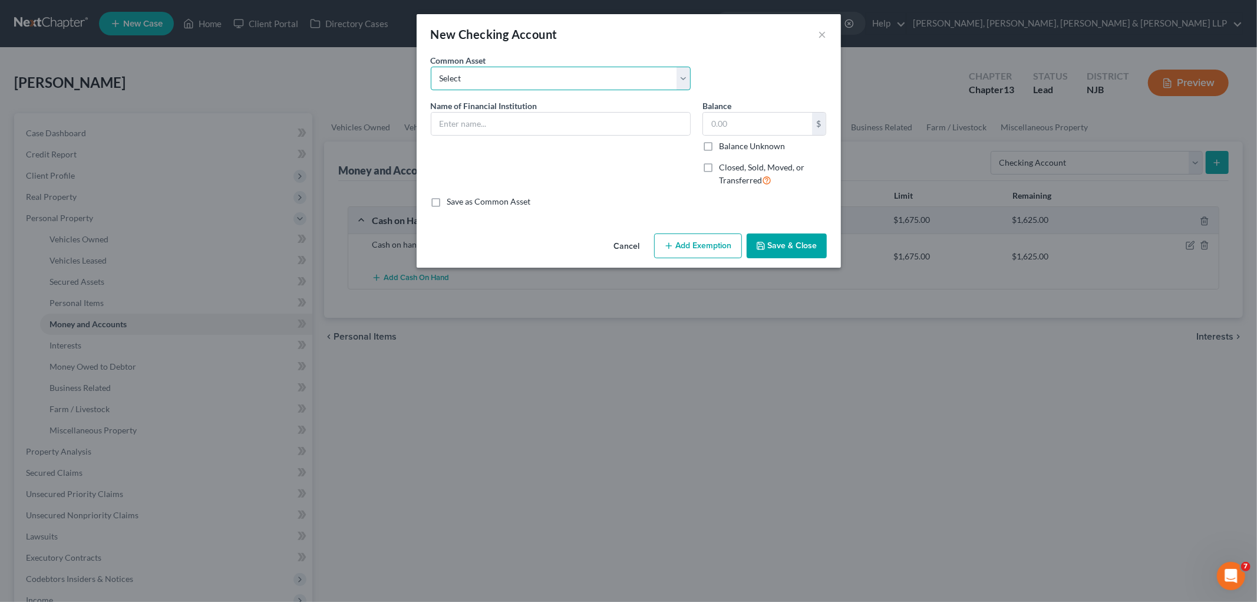
drag, startPoint x: 605, startPoint y: 77, endPoint x: 592, endPoint y: 89, distance: 17.9
click at [605, 77] on select "Select TD Bank Valley National Bank Bank of America [PERSON_NAME] Fargo Bank, […" at bounding box center [561, 79] width 260 height 24
click at [431, 67] on select "Select TD Bank Valley National Bank Bank of America [PERSON_NAME] Fargo Bank, […" at bounding box center [561, 79] width 260 height 24
click at [515, 124] on input "TD Bank" at bounding box center [560, 124] width 259 height 22
click at [757, 123] on input "2,300.00" at bounding box center [757, 124] width 109 height 22
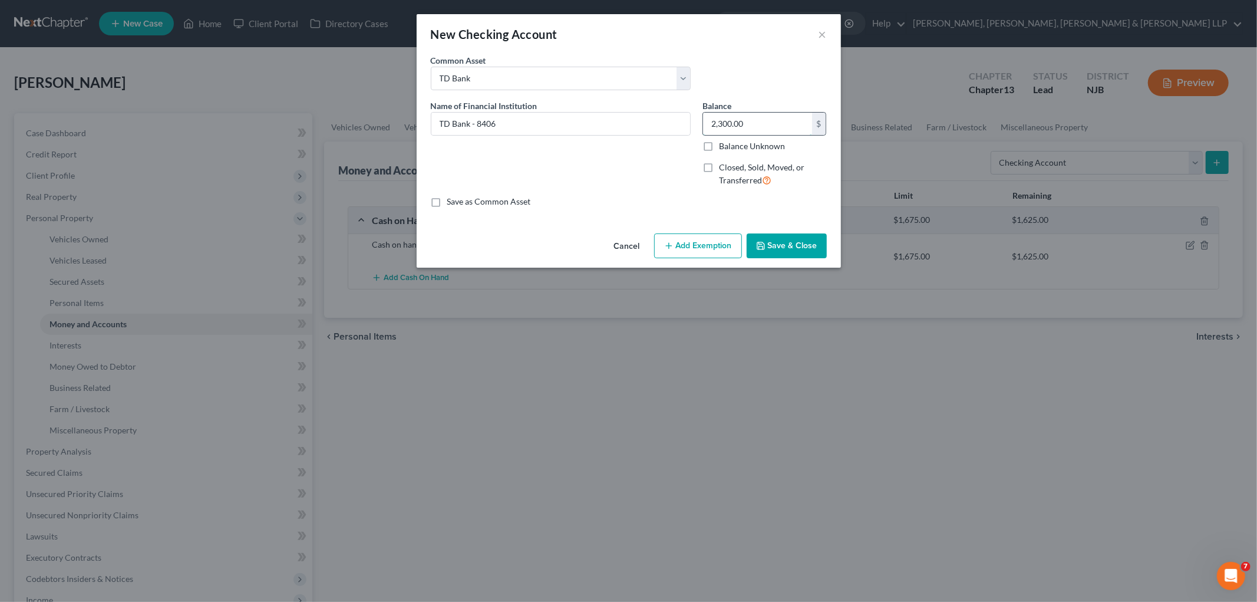
paste input "138.42"
click at [729, 244] on button "Add Exemption" at bounding box center [698, 245] width 88 height 25
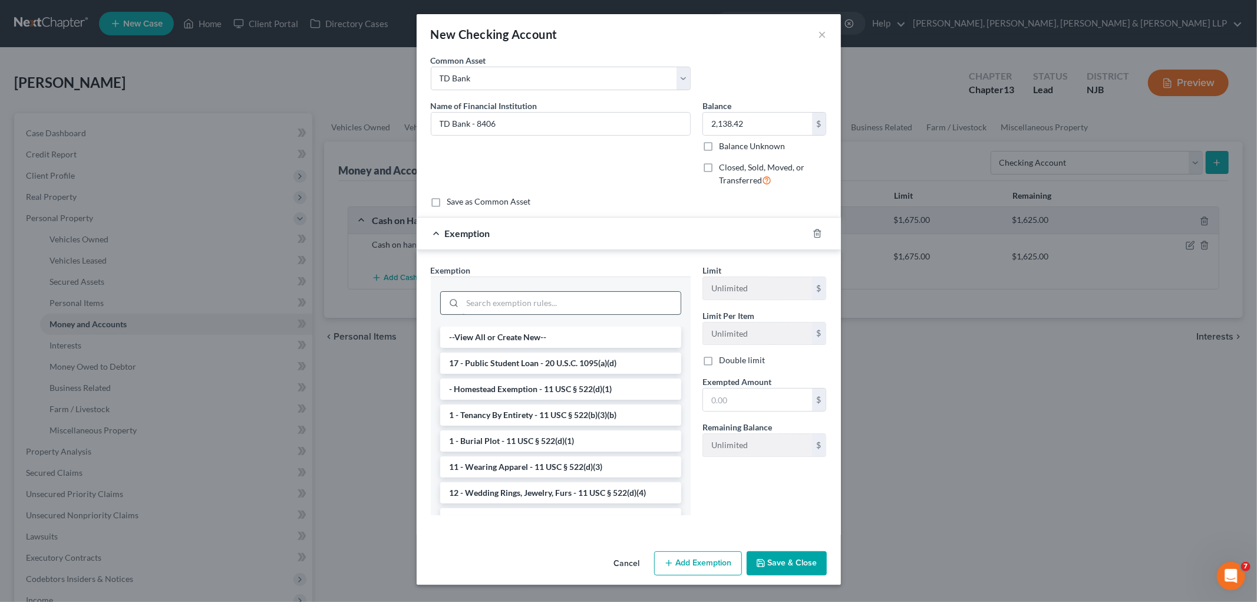
click at [645, 298] on input "search" at bounding box center [572, 303] width 218 height 22
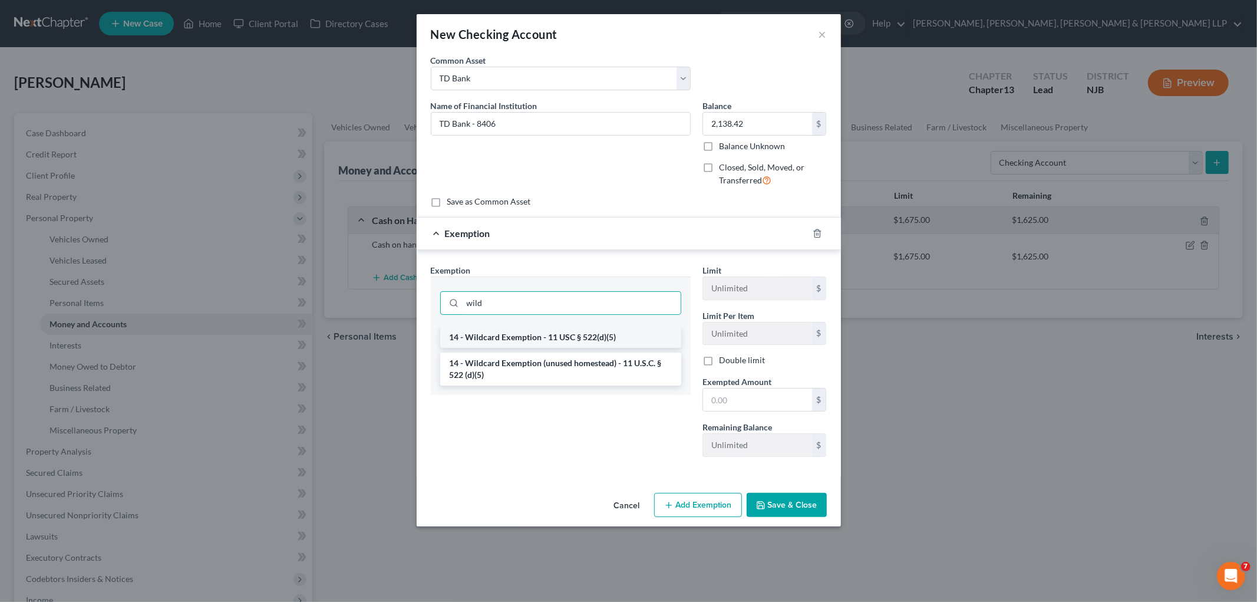
click at [609, 339] on li "14 - Wildcard Exemption - 11 USC § 522(d)(5)" at bounding box center [560, 337] width 241 height 21
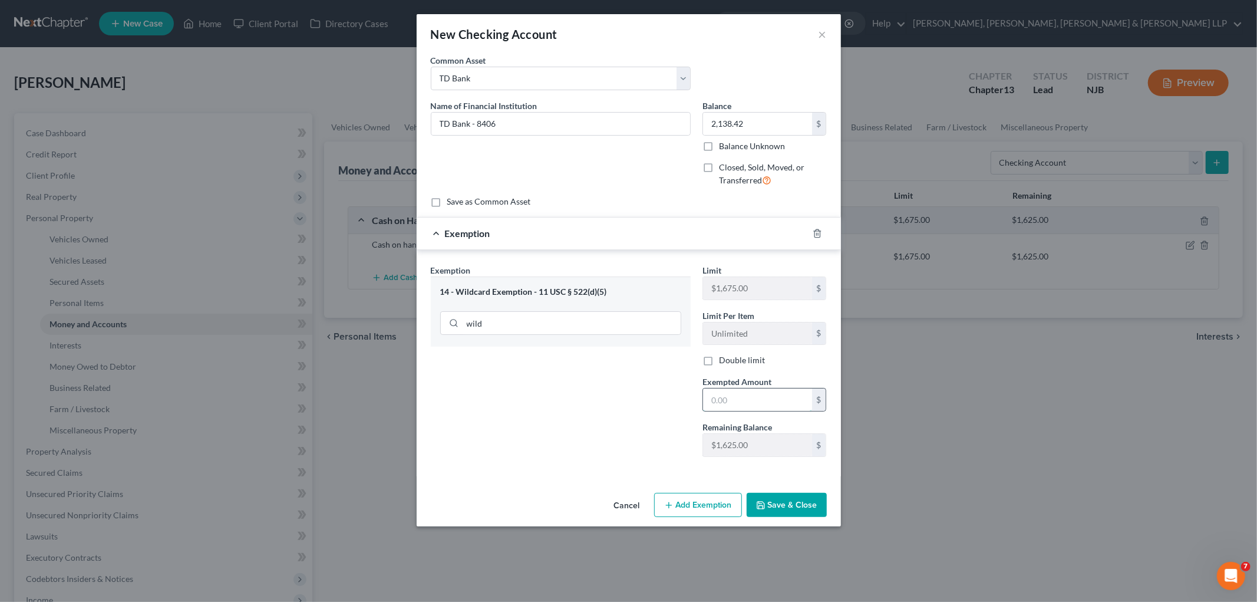
click at [746, 406] on input "text" at bounding box center [757, 399] width 109 height 22
click at [605, 411] on div "Exemption Set must be selected for CA. Exemption * 14 - Wildcard Exemption - 11…" at bounding box center [561, 365] width 272 height 202
click at [791, 511] on button "Save & Close" at bounding box center [787, 505] width 80 height 25
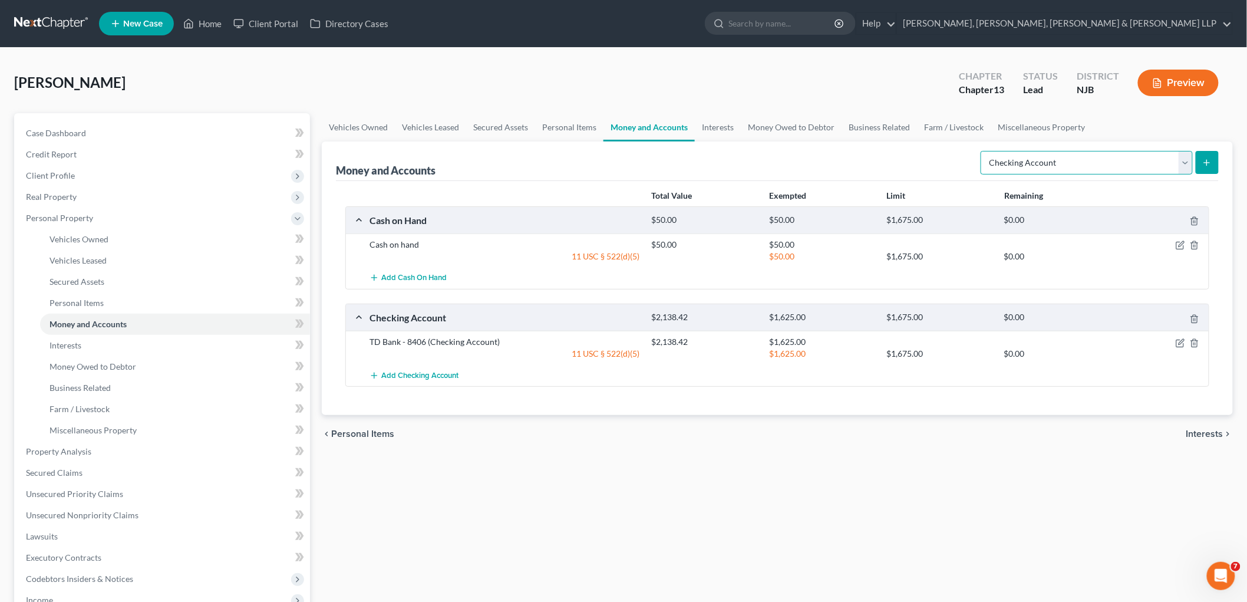
click at [858, 167] on select "Select Account Type Brokerage Cash on Hand Certificates of Deposit Checking Acc…" at bounding box center [1087, 163] width 212 height 24
click at [858, 151] on select "Select Account Type Brokerage Cash on Hand Certificates of Deposit Checking Acc…" at bounding box center [1087, 163] width 212 height 24
click at [858, 163] on line "submit" at bounding box center [1207, 163] width 5 height 0
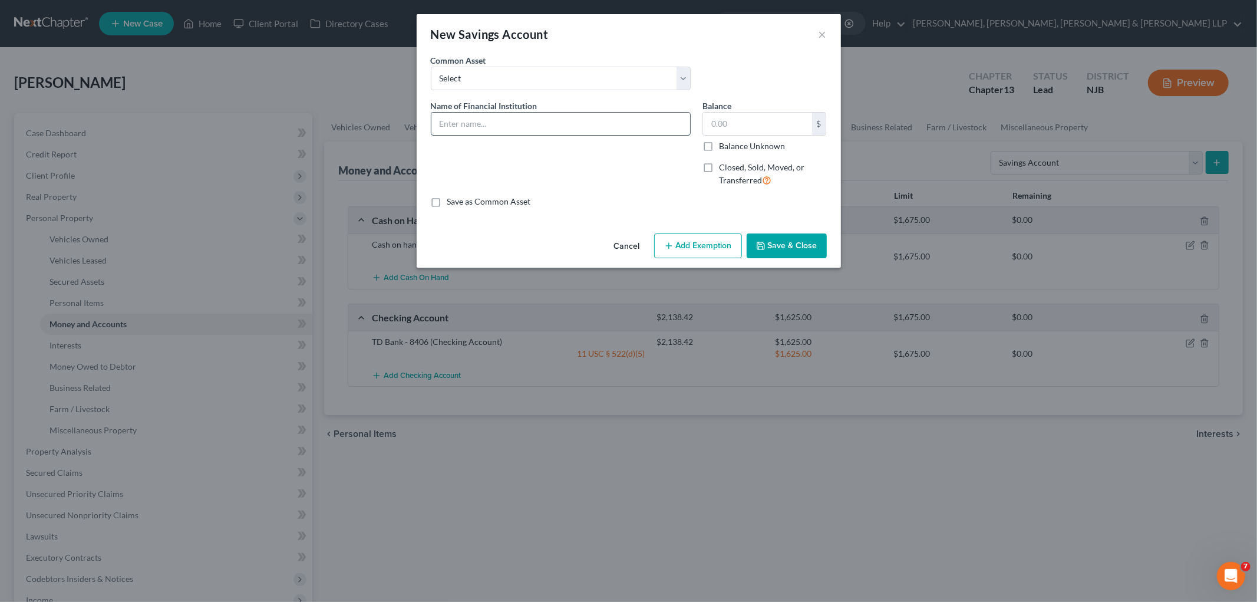
click at [544, 119] on input "text" at bounding box center [560, 124] width 259 height 22
click at [561, 68] on select "Select TD Bank TD Bank Provident Capital One" at bounding box center [561, 79] width 260 height 24
click at [431, 67] on select "Select TD Bank TD Bank Provident Capital One" at bounding box center [561, 79] width 260 height 24
click at [551, 121] on input "TD Bank" at bounding box center [560, 124] width 259 height 22
paste input "1159"
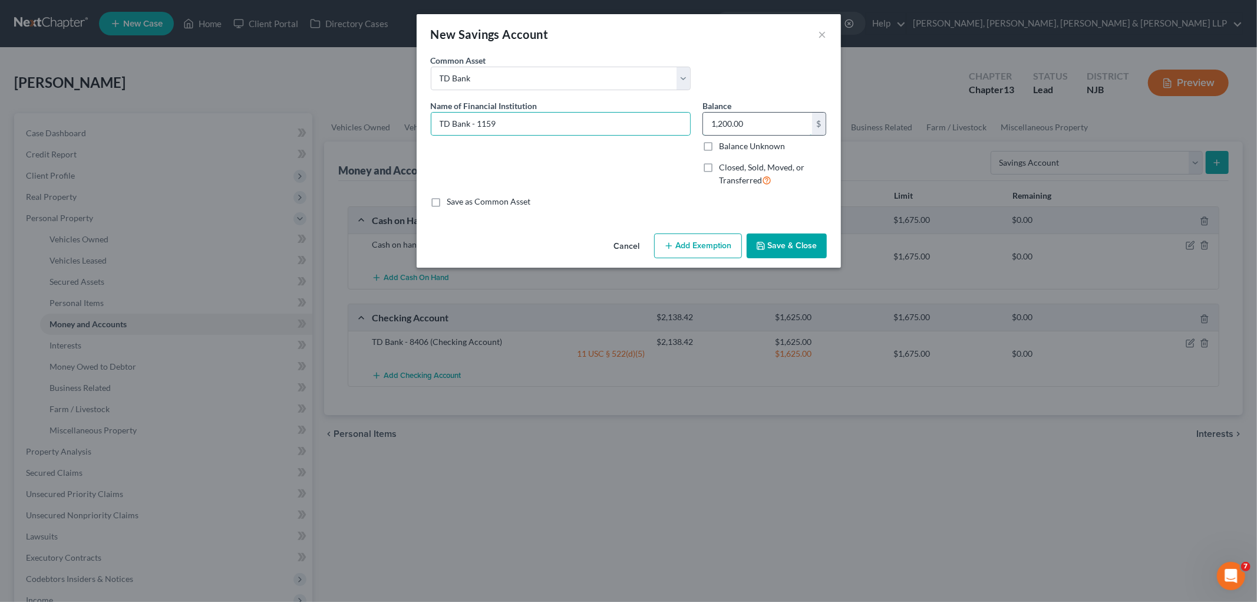
click at [765, 124] on input "1,200.00" at bounding box center [757, 124] width 109 height 22
paste input "552.43"
click at [698, 251] on button "Add Exemption" at bounding box center [698, 245] width 88 height 25
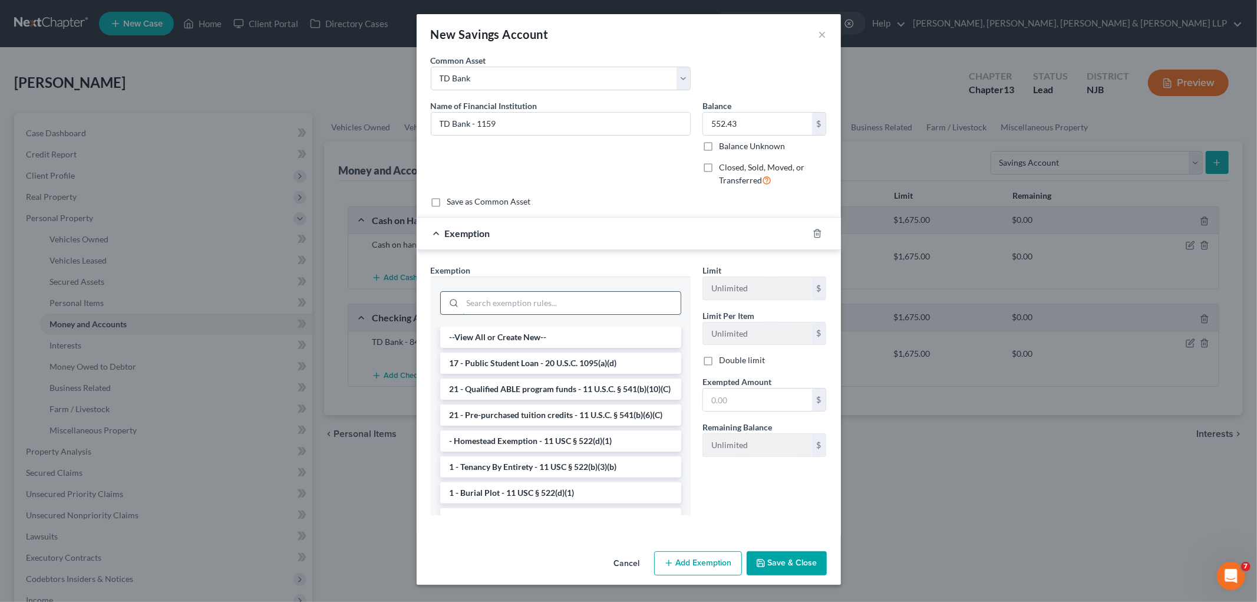
click at [632, 292] on input "search" at bounding box center [572, 303] width 218 height 22
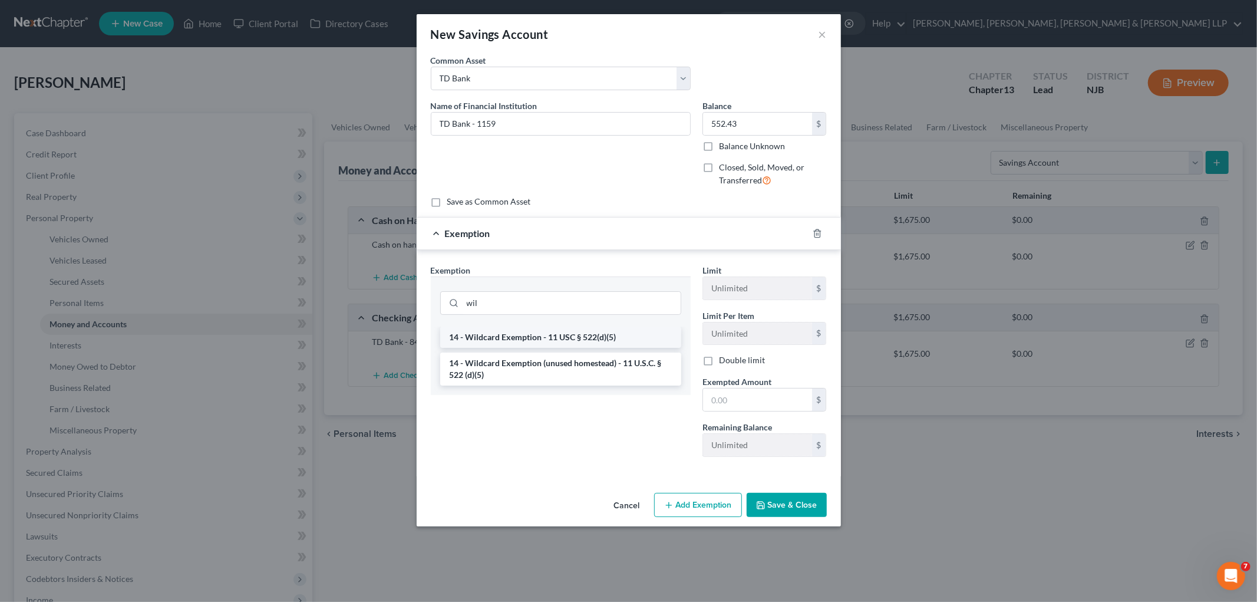
click at [628, 331] on li "14 - Wildcard Exemption - 11 USC § 522(d)(5)" at bounding box center [560, 337] width 241 height 21
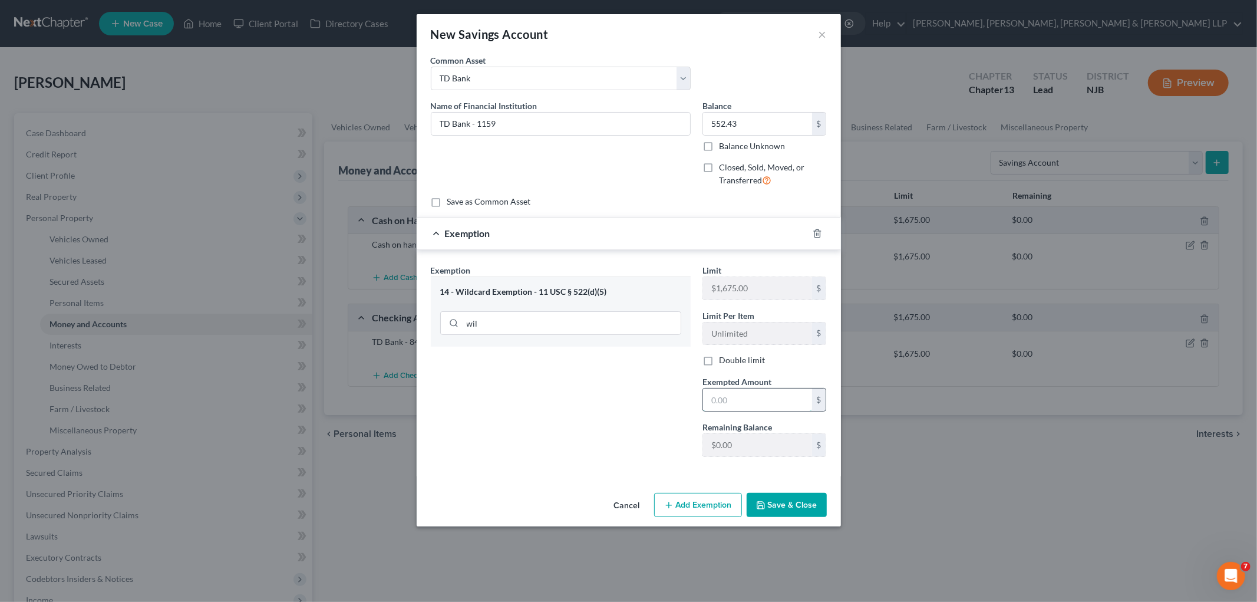
click at [753, 402] on input "text" at bounding box center [757, 399] width 109 height 22
drag, startPoint x: 588, startPoint y: 407, endPoint x: 757, endPoint y: 490, distance: 188.5
click at [588, 407] on div "Exemption Set must be selected for CA. Exemption * 14 - Wildcard Exemption - 11…" at bounding box center [561, 365] width 272 height 202
click at [782, 504] on button "Save & Close" at bounding box center [787, 505] width 80 height 25
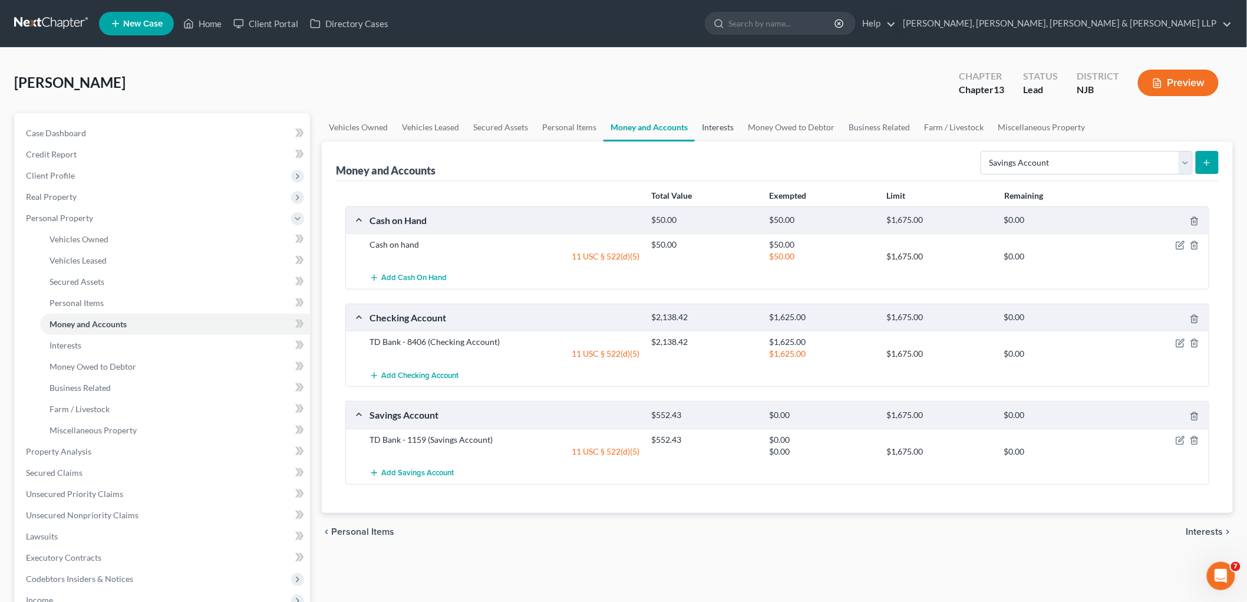
click at [710, 124] on link "Interests" at bounding box center [718, 127] width 46 height 28
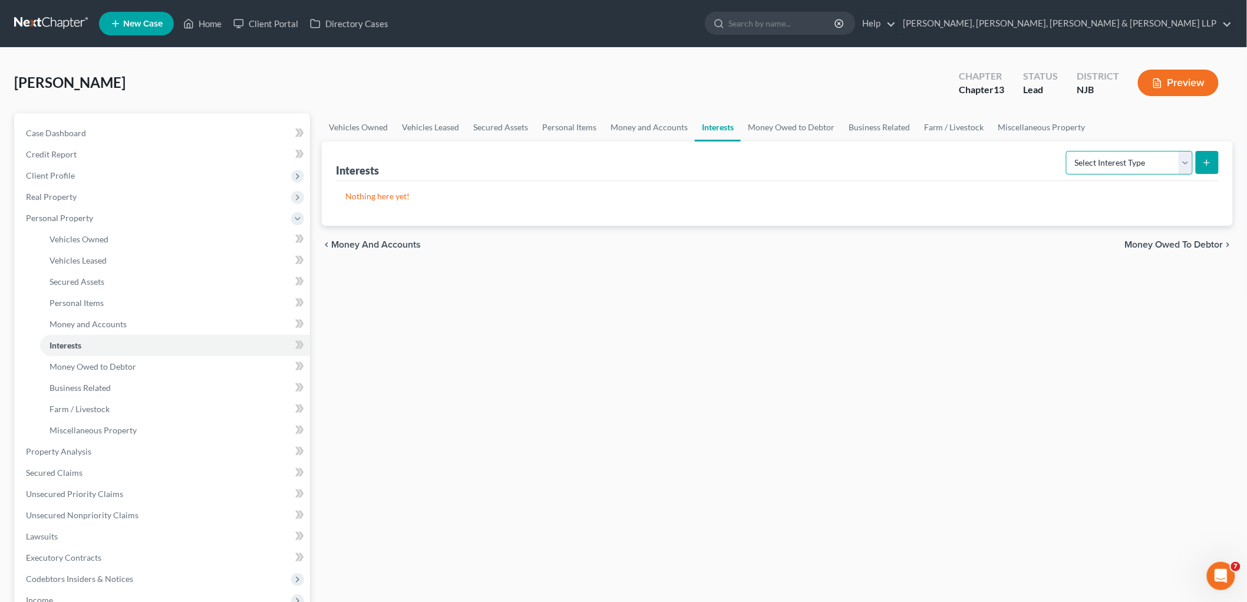
click at [858, 159] on select "Select Interest Type 401K Annuity Bond Education IRA Government Bond Government…" at bounding box center [1129, 163] width 127 height 24
click at [858, 151] on select "Select Interest Type 401K Annuity Bond Education IRA Government Bond Government…" at bounding box center [1129, 163] width 127 height 24
click at [858, 166] on icon "submit" at bounding box center [1206, 162] width 9 height 9
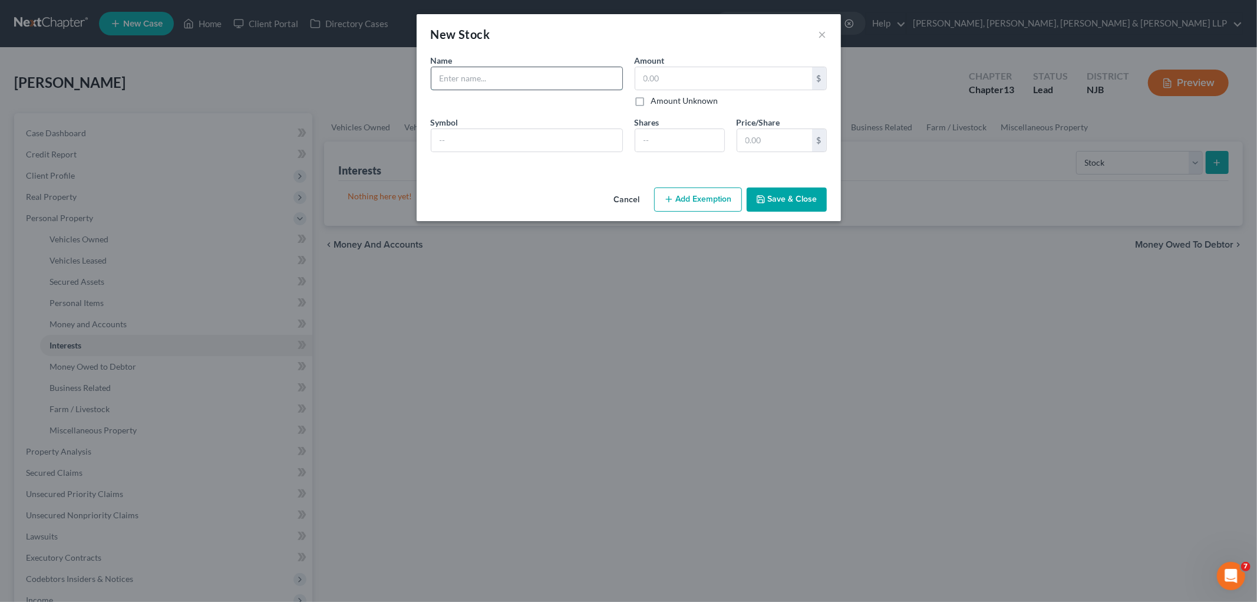
click at [531, 72] on input "text" at bounding box center [526, 78] width 191 height 22
click at [546, 31] on div "New Stock ×" at bounding box center [629, 34] width 424 height 40
click at [717, 84] on input "text" at bounding box center [723, 78] width 177 height 22
click at [509, 75] on input "Fidelity" at bounding box center [526, 78] width 191 height 22
drag, startPoint x: 564, startPoint y: 80, endPoint x: 523, endPoint y: 75, distance: 41.5
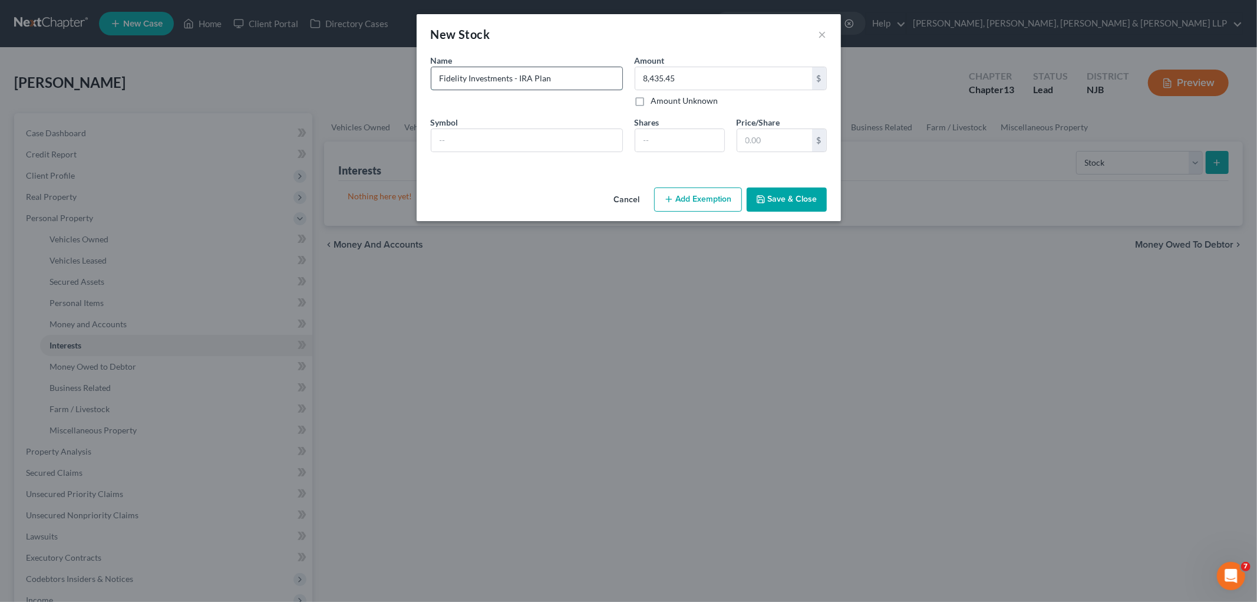
click at [523, 75] on input "Fidelity Investments - IRA Plan" at bounding box center [526, 78] width 191 height 22
click at [542, 173] on div "An exemption set must first be selected from the Filing Information section. Na…" at bounding box center [629, 118] width 424 height 128
click at [799, 191] on button "Save & Close" at bounding box center [787, 199] width 80 height 25
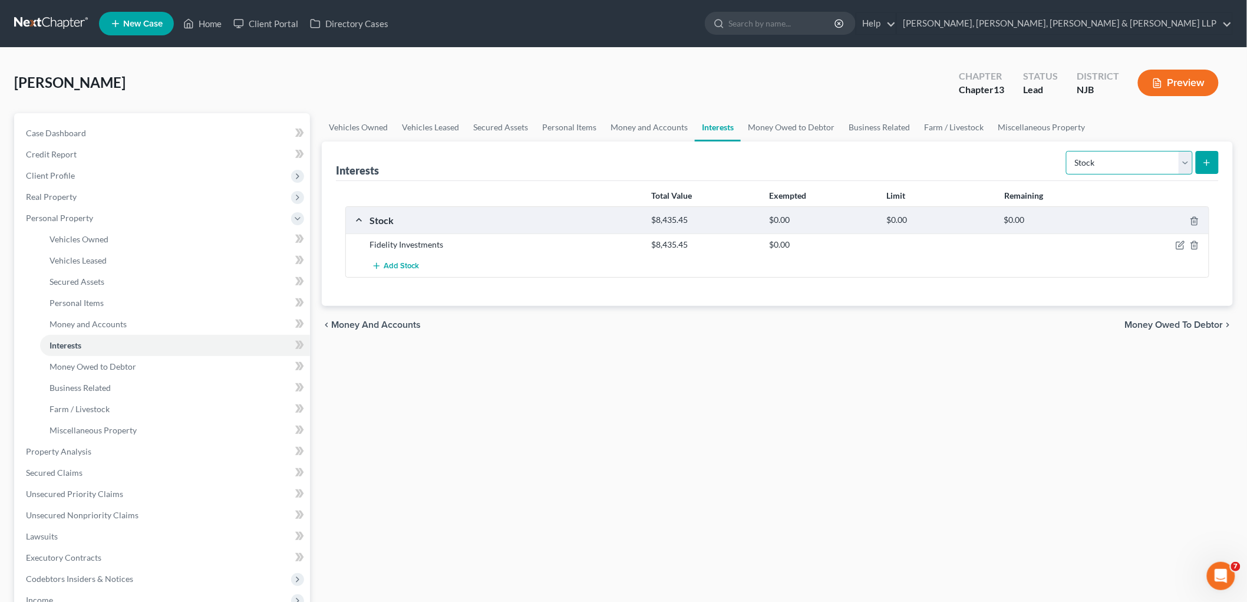
click at [858, 165] on select "Select Interest Type 401K Annuity Bond Education IRA Government Bond Government…" at bounding box center [1129, 163] width 127 height 24
click at [858, 151] on select "Select Interest Type 401K Annuity Bond Education IRA Government Bond Government…" at bounding box center [1129, 163] width 127 height 24
click at [858, 162] on icon "submit" at bounding box center [1206, 162] width 9 height 9
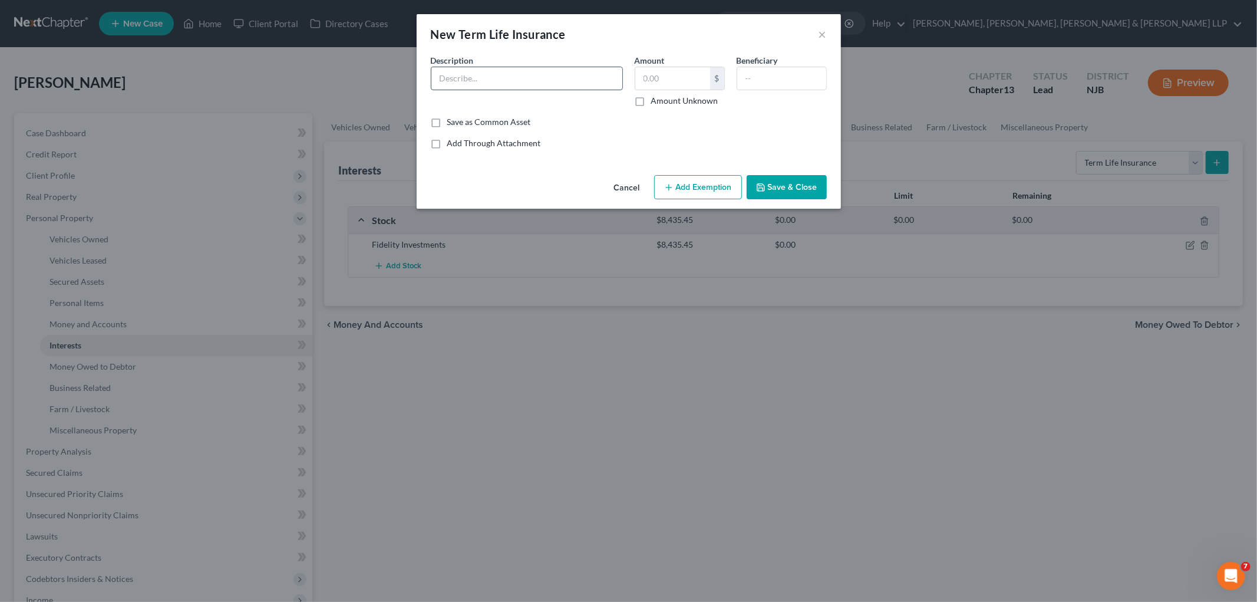
click at [496, 81] on input "text" at bounding box center [526, 78] width 191 height 22
drag, startPoint x: 555, startPoint y: 78, endPoint x: 497, endPoint y: 77, distance: 57.2
click at [497, 77] on input "[PERSON_NAME] [PERSON_NAME] - 401(k) Plan" at bounding box center [526, 78] width 191 height 22
click at [771, 80] on input "text" at bounding box center [781, 78] width 89 height 22
click at [704, 79] on input "text" at bounding box center [672, 78] width 75 height 22
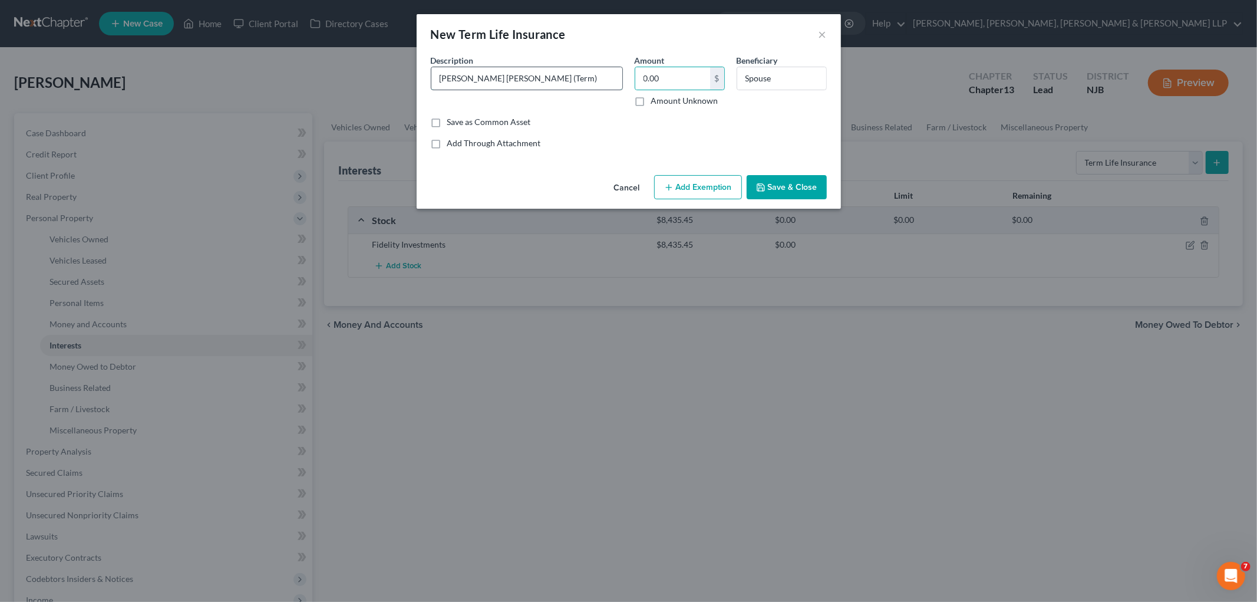
click at [543, 81] on input "[PERSON_NAME] [PERSON_NAME] (Term)" at bounding box center [526, 78] width 191 height 22
click at [687, 180] on button "Add Exemption" at bounding box center [698, 187] width 88 height 25
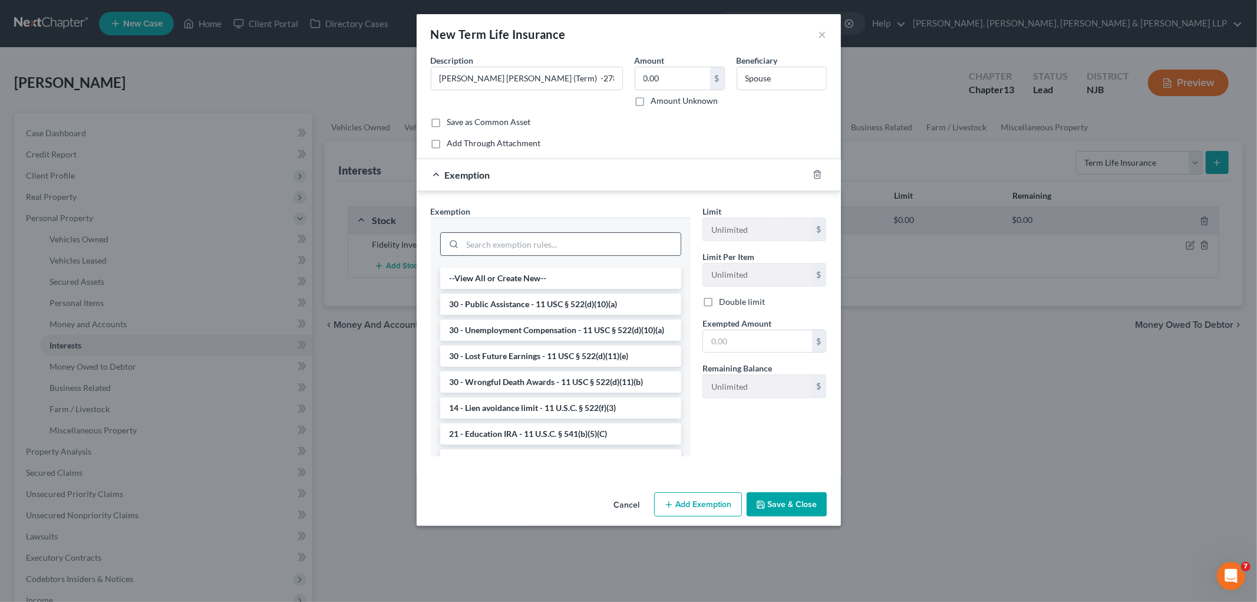
click at [643, 246] on input "search" at bounding box center [572, 244] width 218 height 22
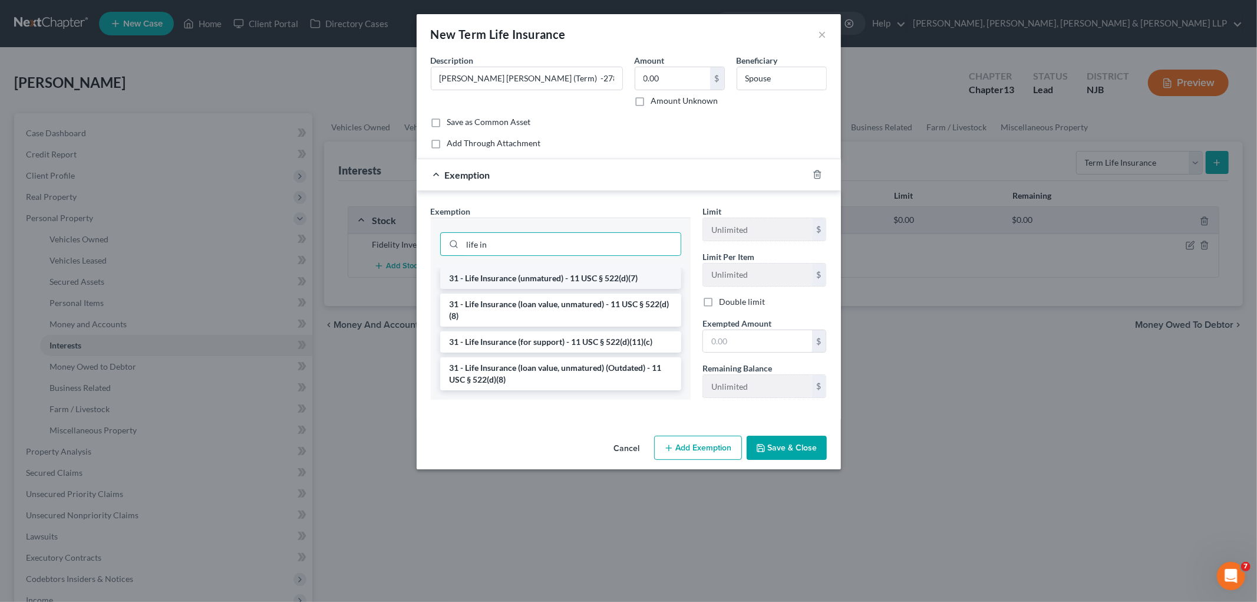
click at [617, 277] on li "31 - Life Insurance (unmatured) - 11 USC § 522(d)(7)" at bounding box center [560, 278] width 241 height 21
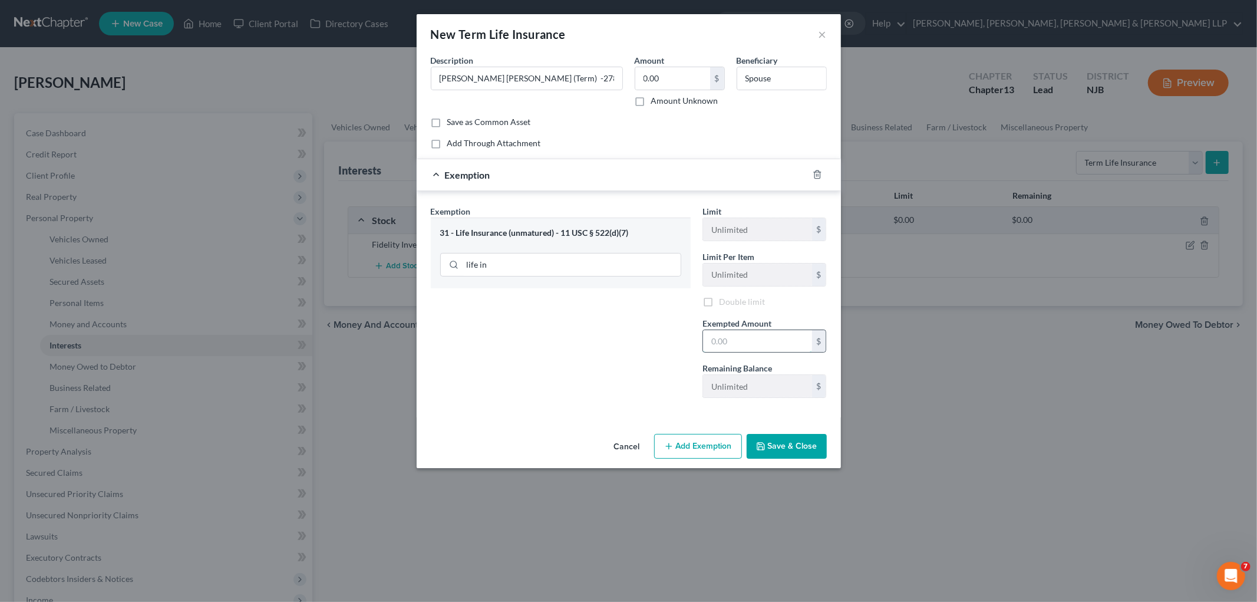
click at [729, 343] on input "text" at bounding box center [757, 341] width 109 height 22
click at [602, 354] on div "Exemption Set must be selected for CA. Exemption * 31 - Life Insurance (unmatur…" at bounding box center [561, 306] width 272 height 202
click at [787, 443] on button "Save & Close" at bounding box center [787, 446] width 80 height 25
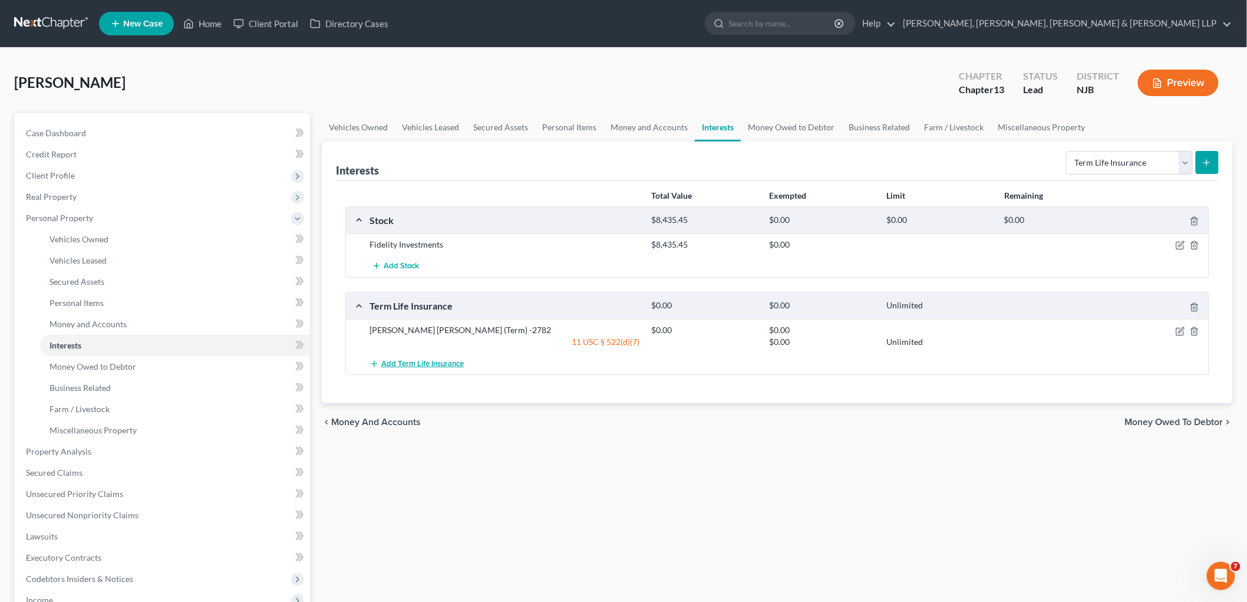
click at [439, 361] on span "Add Term Life Insurance" at bounding box center [422, 363] width 83 height 9
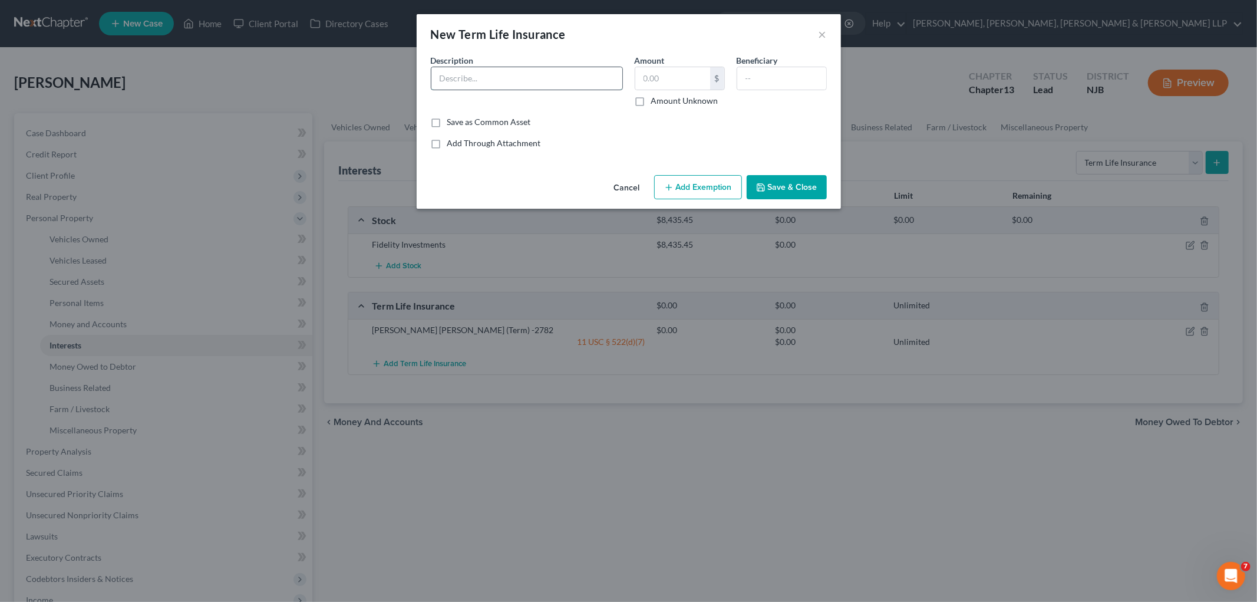
click at [574, 83] on input "text" at bounding box center [526, 78] width 191 height 22
drag, startPoint x: 581, startPoint y: 79, endPoint x: 532, endPoint y: 78, distance: 48.9
click at [532, 78] on input "Lincoln Financial Group - 403B" at bounding box center [526, 78] width 191 height 22
click at [674, 77] on input "text" at bounding box center [672, 78] width 75 height 22
click at [699, 180] on button "Add Exemption" at bounding box center [698, 187] width 88 height 25
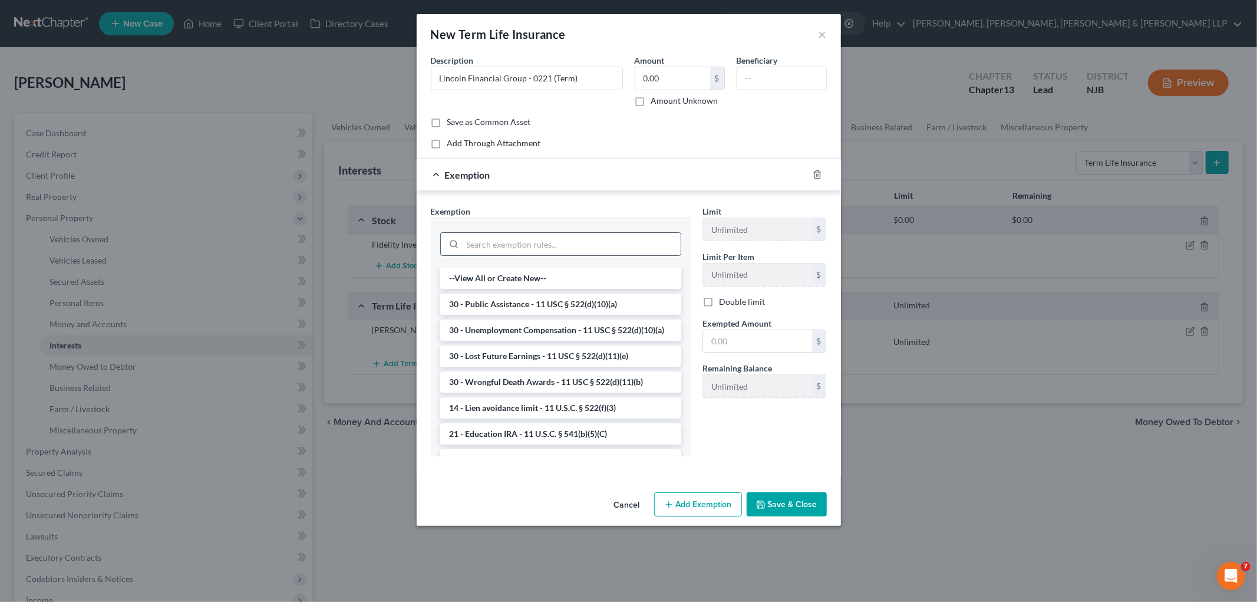
click at [609, 240] on input "search" at bounding box center [572, 244] width 218 height 22
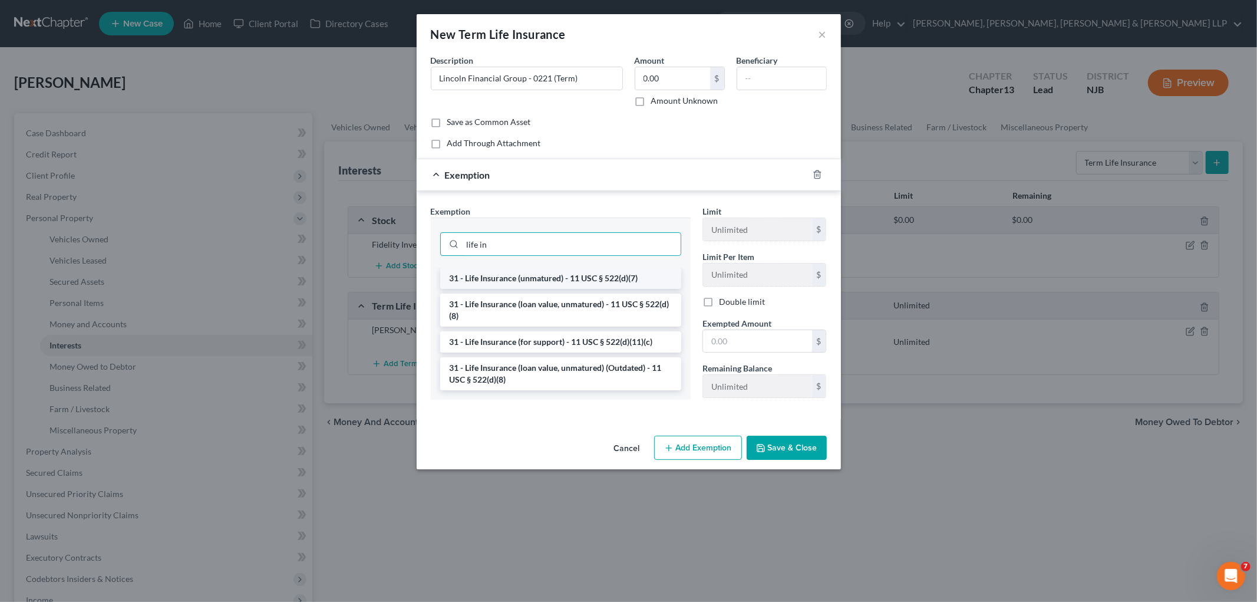
click at [615, 272] on li "31 - Life Insurance (unmatured) - 11 USC § 522(d)(7)" at bounding box center [560, 278] width 241 height 21
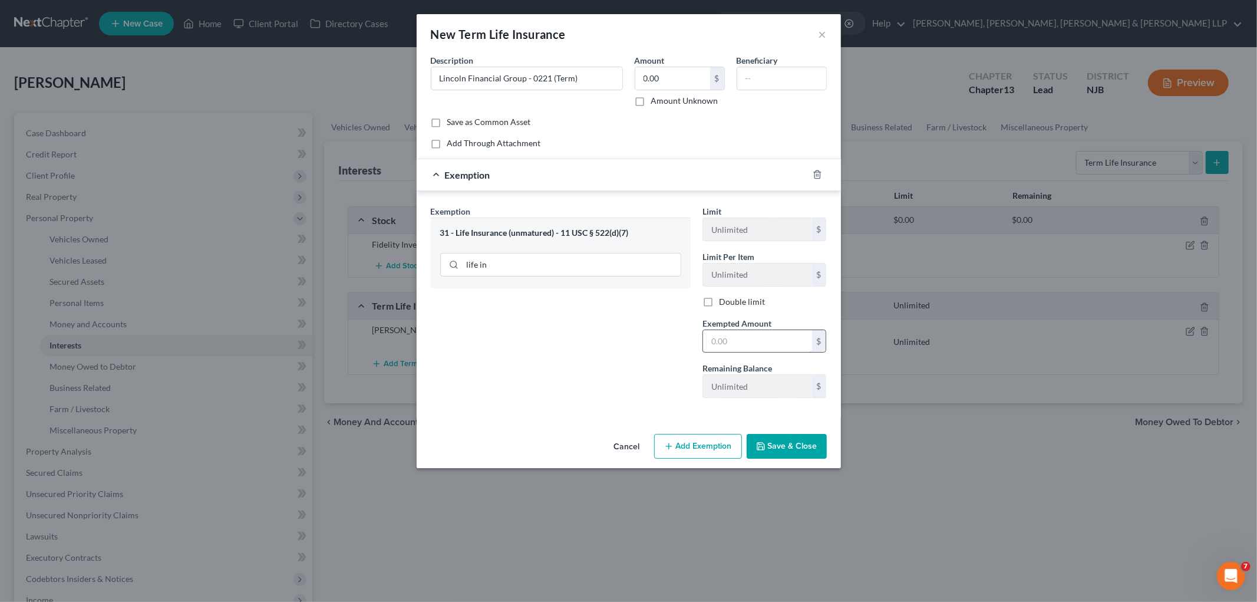
click at [770, 343] on input "text" at bounding box center [757, 341] width 109 height 22
click at [602, 357] on div "Exemption Set must be selected for CA. Exemption * 31 - Life Insurance (unmatur…" at bounding box center [561, 306] width 272 height 202
click at [809, 444] on button "Save & Close" at bounding box center [787, 446] width 80 height 25
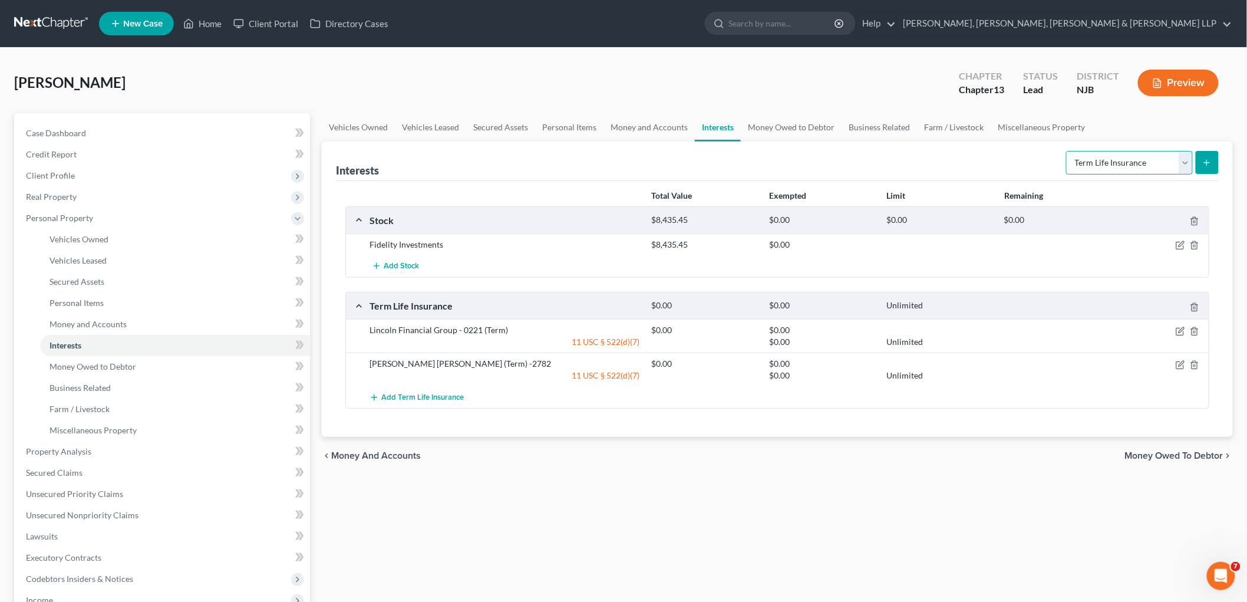
click at [858, 160] on select "Select Interest Type 401K Annuity Bond Education IRA Government Bond Government…" at bounding box center [1129, 163] width 127 height 24
drag, startPoint x: 1113, startPoint y: 158, endPoint x: 1113, endPoint y: 172, distance: 13.6
click at [858, 158] on select "Select Interest Type 401K Annuity Bond Education IRA Government Bond Government…" at bounding box center [1129, 163] width 127 height 24
click at [858, 151] on select "Select Interest Type 401K Annuity Bond Education IRA Government Bond Government…" at bounding box center [1129, 163] width 127 height 24
click at [858, 158] on icon "submit" at bounding box center [1206, 162] width 9 height 9
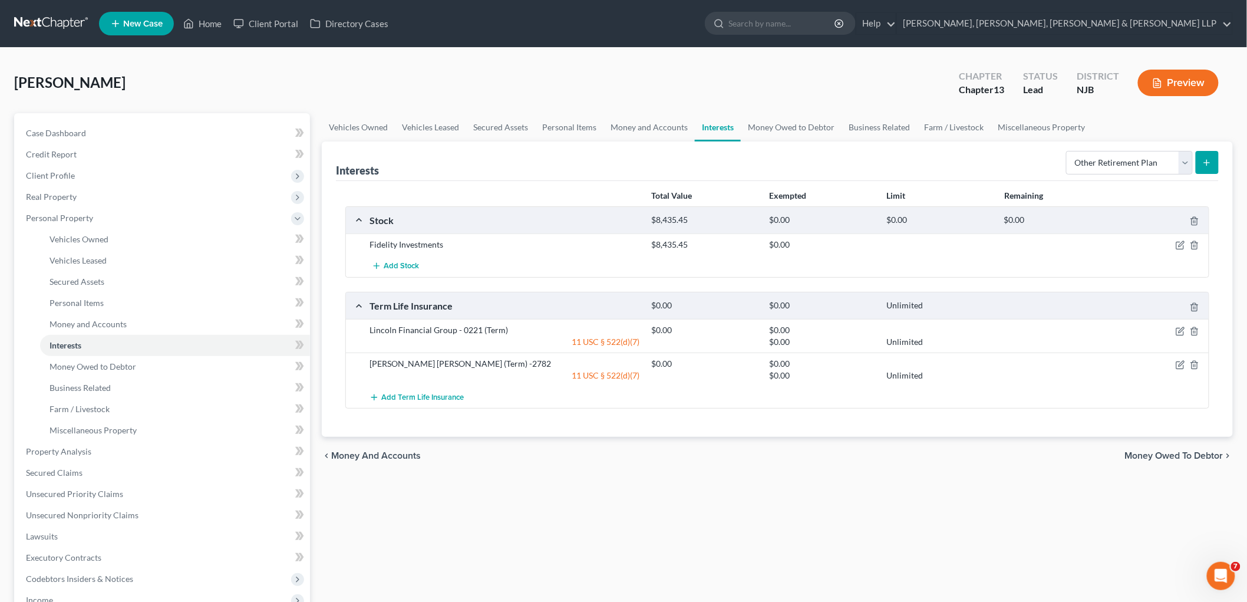
click at [858, 451] on span "Money Owed to Debtor" at bounding box center [1174, 455] width 98 height 9
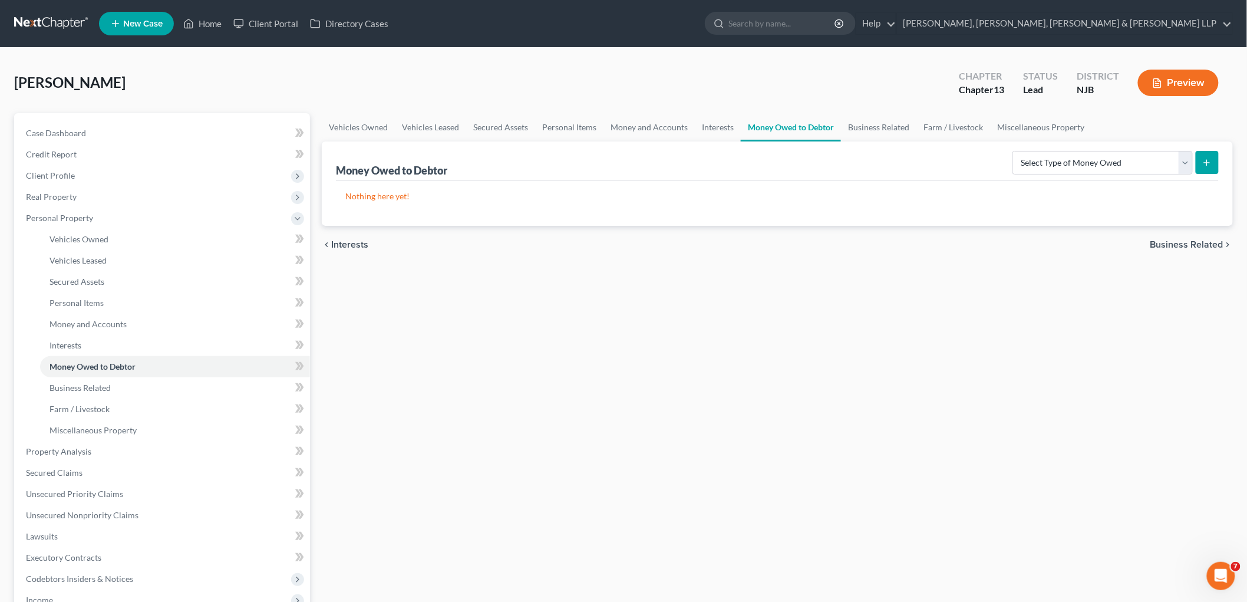
click at [345, 240] on span "Interests" at bounding box center [349, 244] width 37 height 9
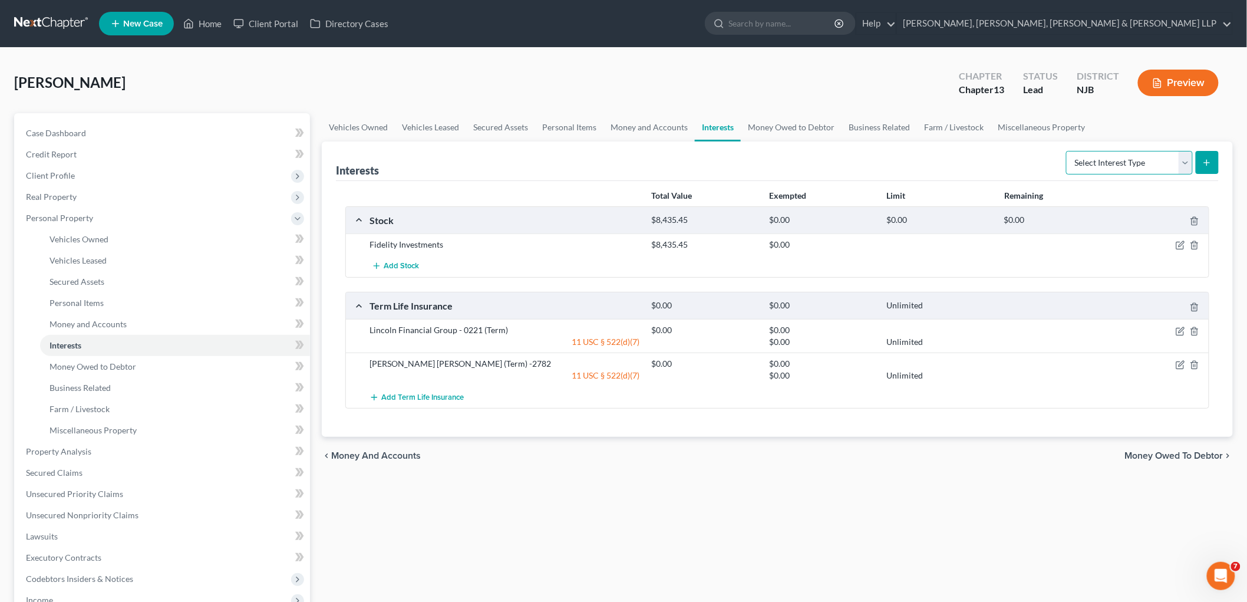
drag, startPoint x: 1126, startPoint y: 162, endPoint x: 1128, endPoint y: 170, distance: 8.4
click at [858, 162] on select "Select Interest Type 401K Annuity Bond Education IRA Government Bond Government…" at bounding box center [1129, 163] width 127 height 24
click at [858, 151] on select "Select Interest Type 401K Annuity Bond Education IRA Government Bond Government…" at bounding box center [1129, 163] width 127 height 24
click at [858, 162] on button "submit" at bounding box center [1207, 162] width 23 height 23
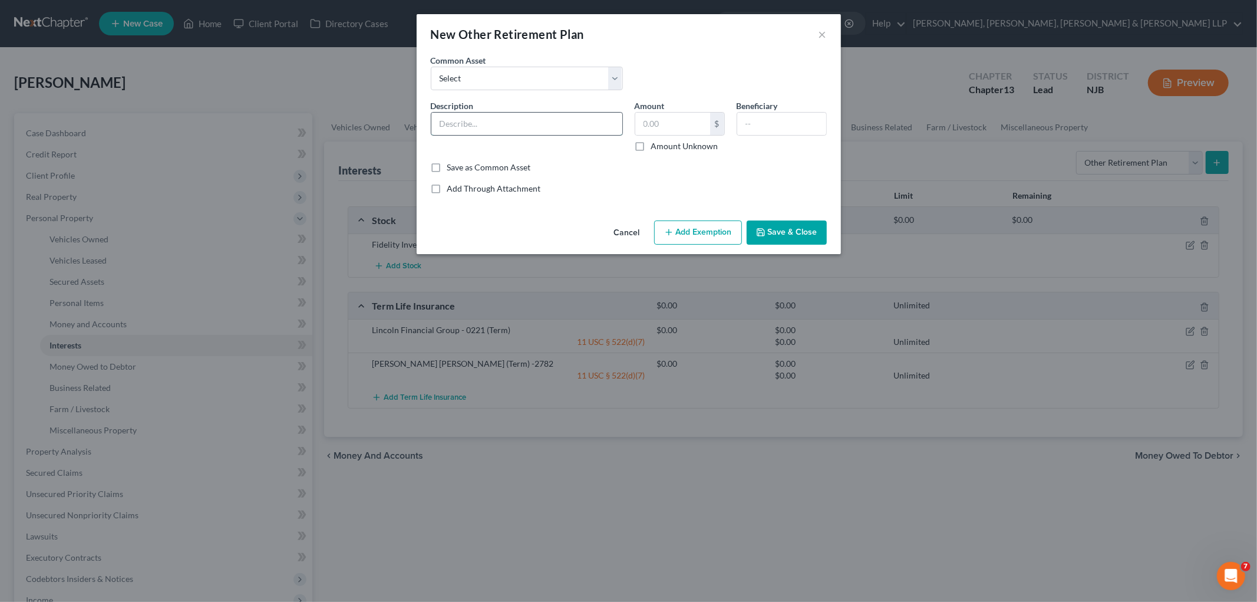
click at [523, 130] on input "text" at bounding box center [526, 124] width 191 height 22
paste input "Fidelity Brokerage Services LLC"
drag, startPoint x: 673, startPoint y: 80, endPoint x: 510, endPoint y: 11, distance: 176.7
click at [674, 79] on div "Common Asset Select 403B" at bounding box center [629, 76] width 408 height 45
click at [697, 116] on input "text" at bounding box center [672, 124] width 75 height 22
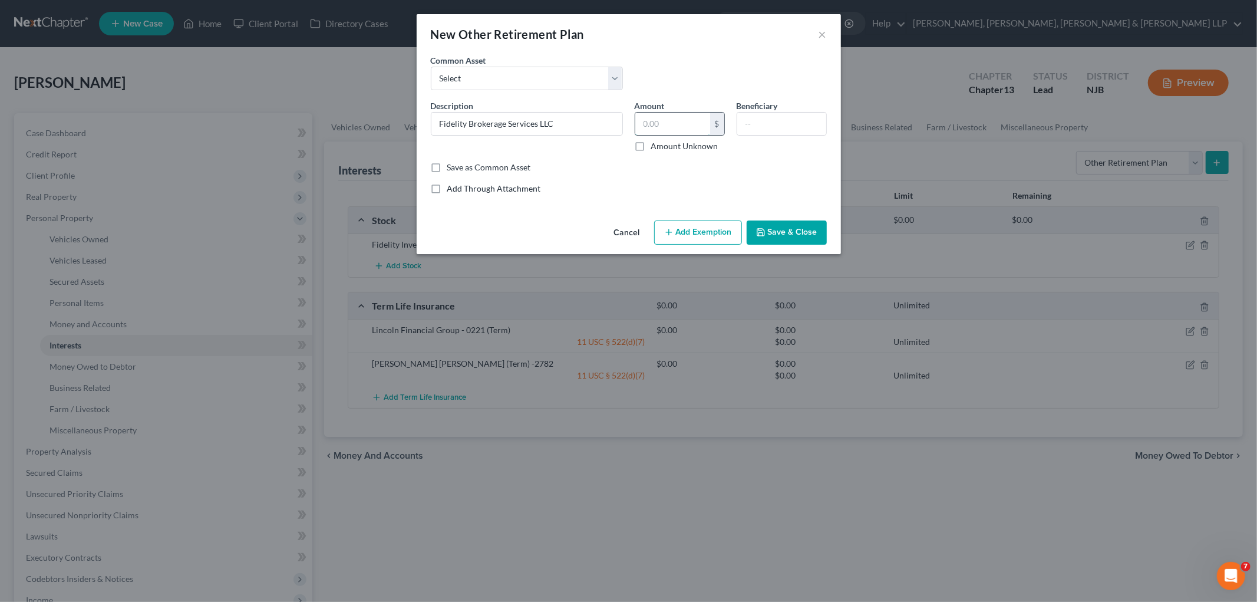
paste input "$15,057.23"
click at [700, 229] on button "Add Exemption" at bounding box center [698, 232] width 88 height 25
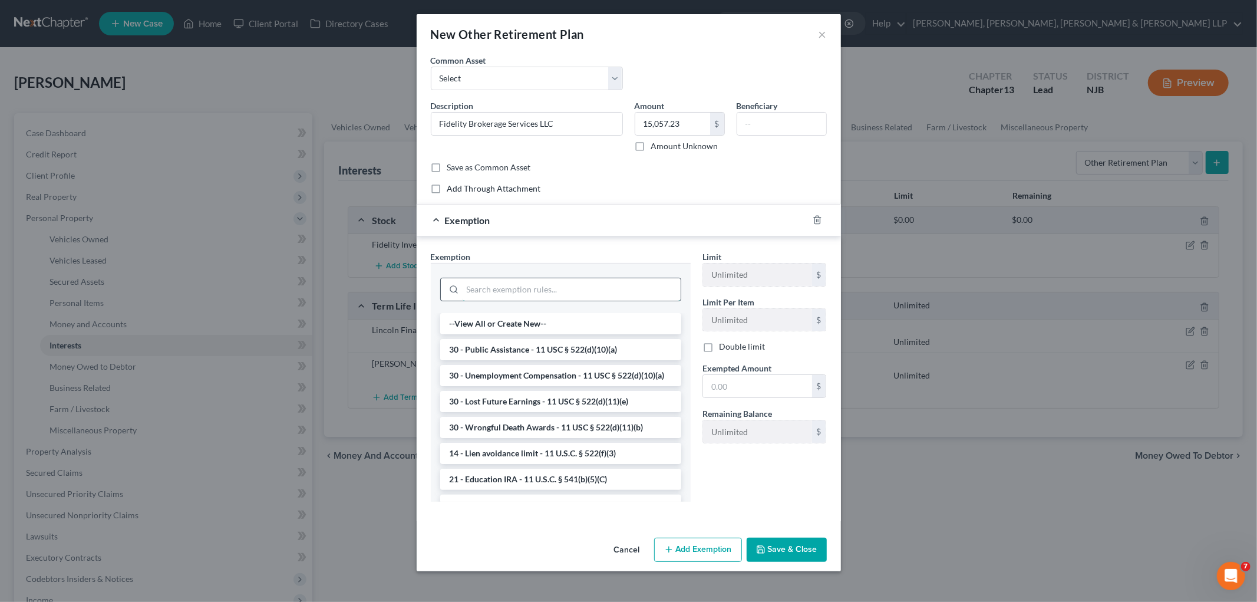
click at [614, 285] on input "search" at bounding box center [572, 289] width 218 height 22
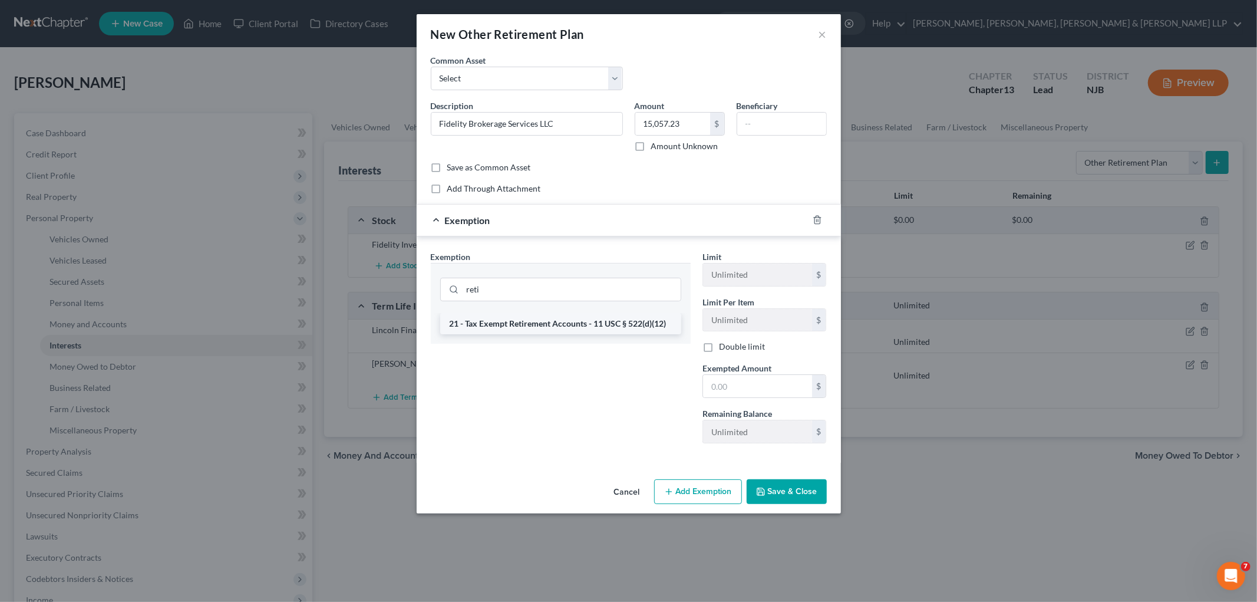
click at [599, 325] on li "21 - Tax Exempt Retirement Accounts - 11 USC § 522(d)(12)" at bounding box center [560, 323] width 241 height 21
click at [756, 385] on input "text" at bounding box center [757, 386] width 109 height 22
paste input "$15,057.23"
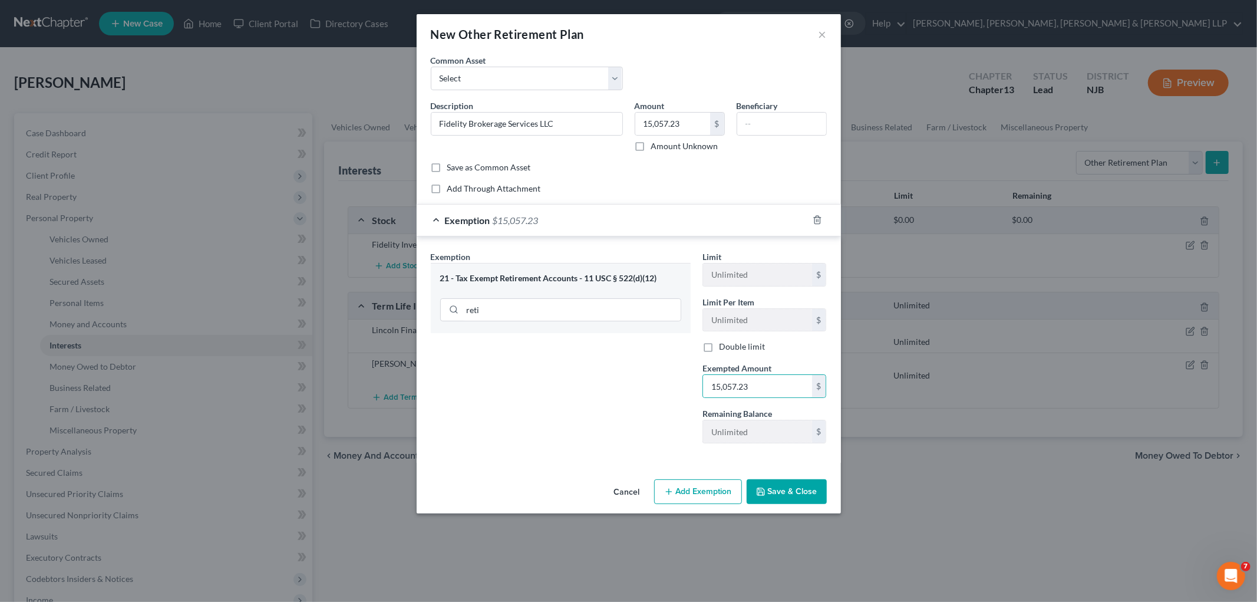
click at [815, 497] on button "Save & Close" at bounding box center [787, 491] width 80 height 25
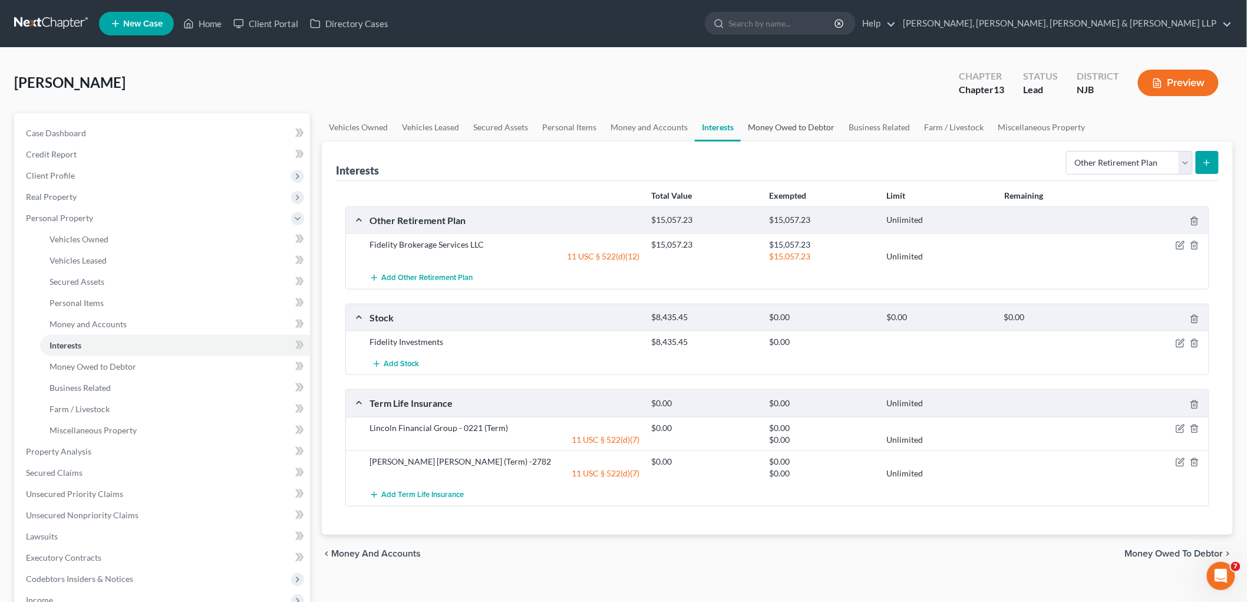
click at [767, 124] on link "Money Owed to Debtor" at bounding box center [791, 127] width 101 height 28
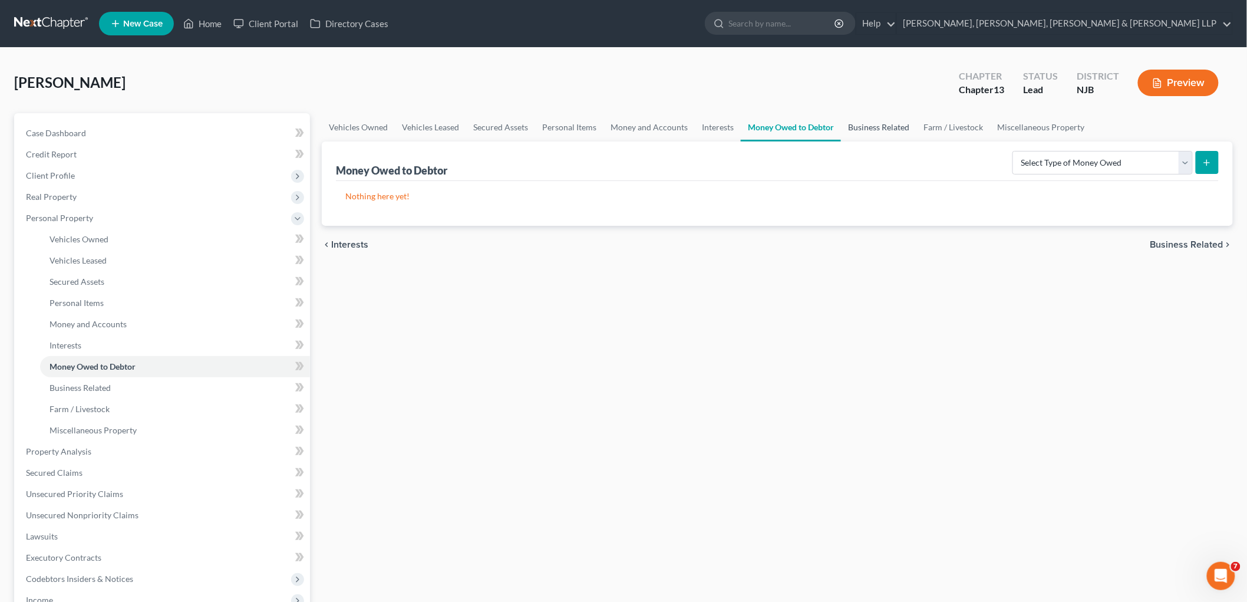
click at [853, 126] on link "Business Related" at bounding box center [878, 127] width 75 height 28
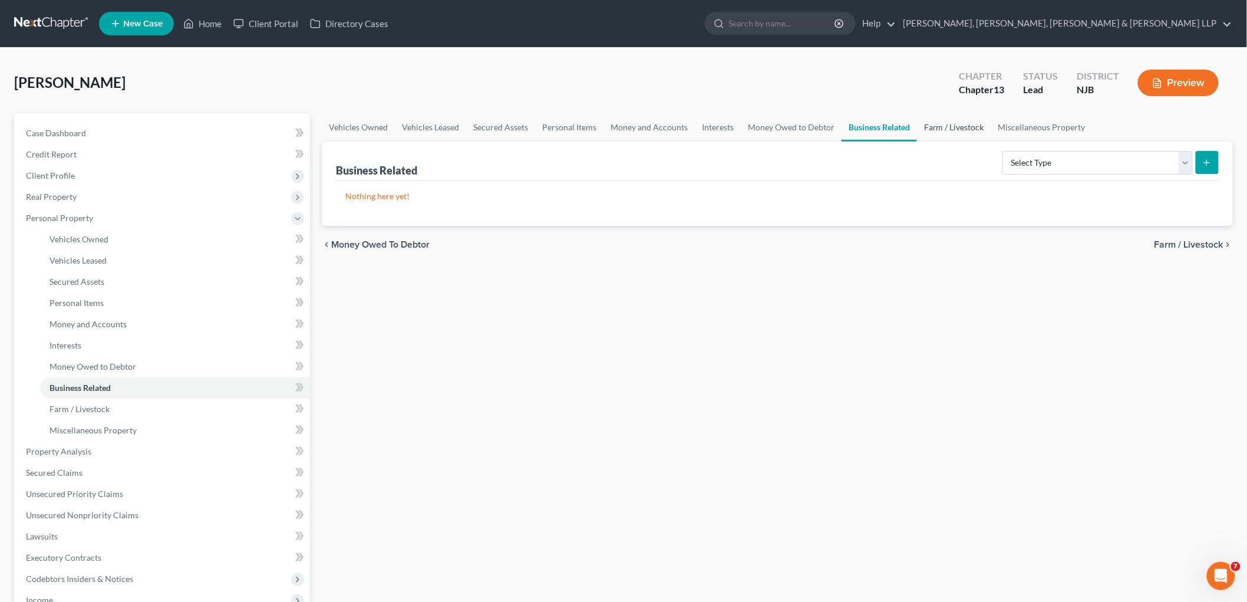
click at [858, 131] on link "Farm / Livestock" at bounding box center [954, 127] width 74 height 28
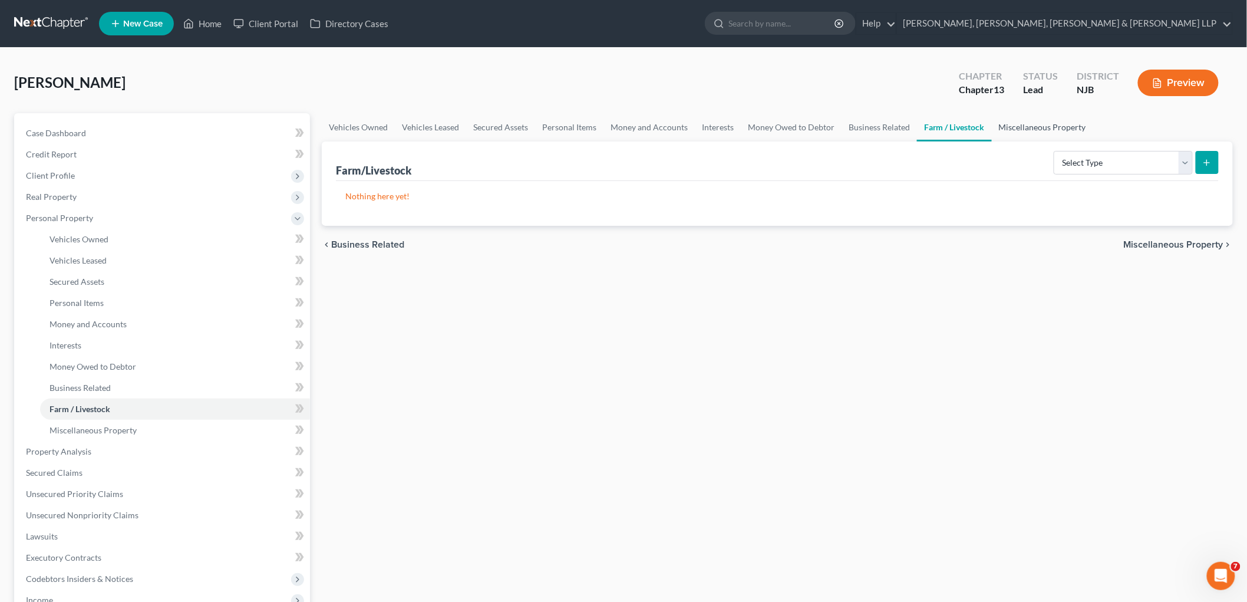
click at [858, 128] on link "Miscellaneous Property" at bounding box center [1042, 127] width 101 height 28
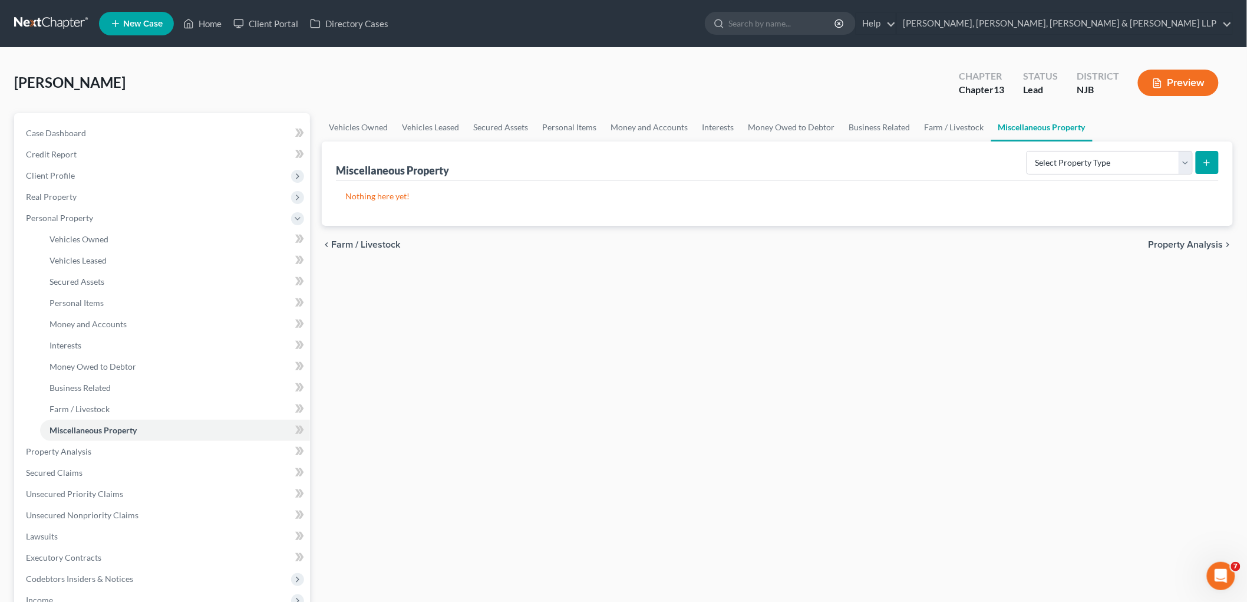
click at [858, 245] on span "Property Analysis" at bounding box center [1186, 244] width 75 height 9
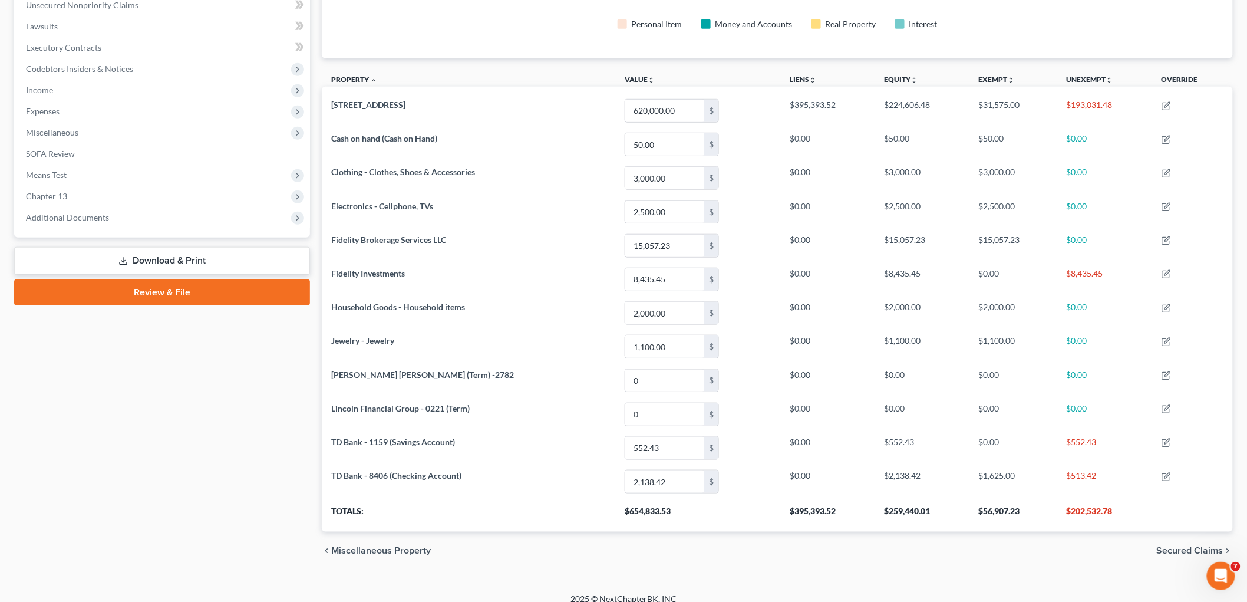
scroll to position [311, 0]
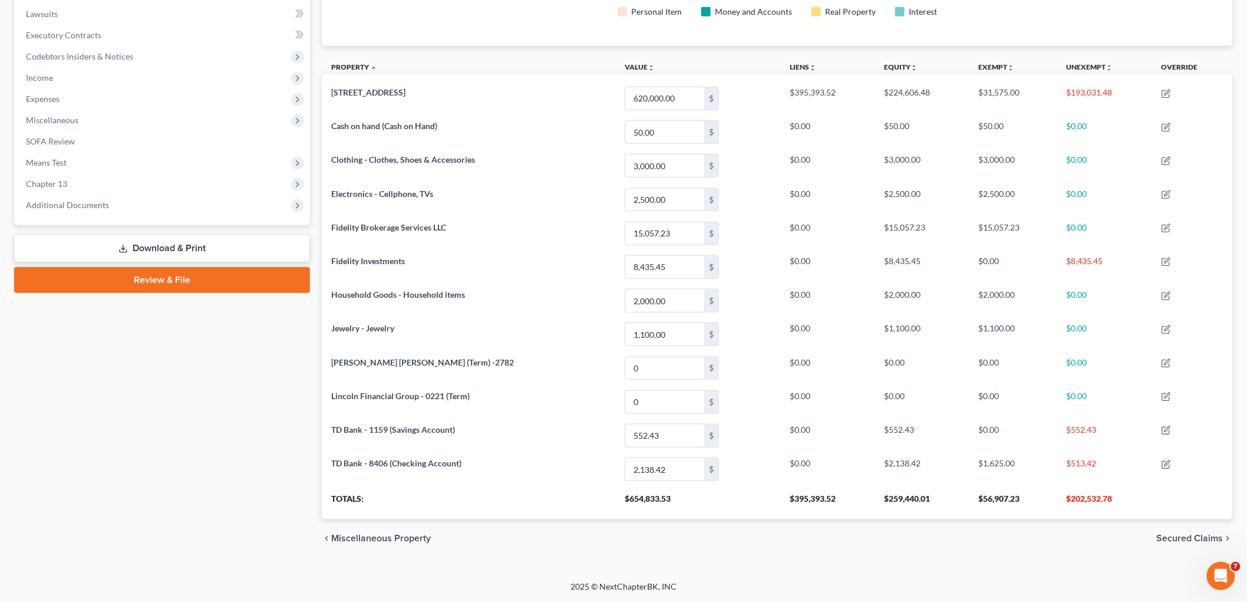
click at [858, 537] on span "Secured Claims" at bounding box center [1190, 537] width 67 height 9
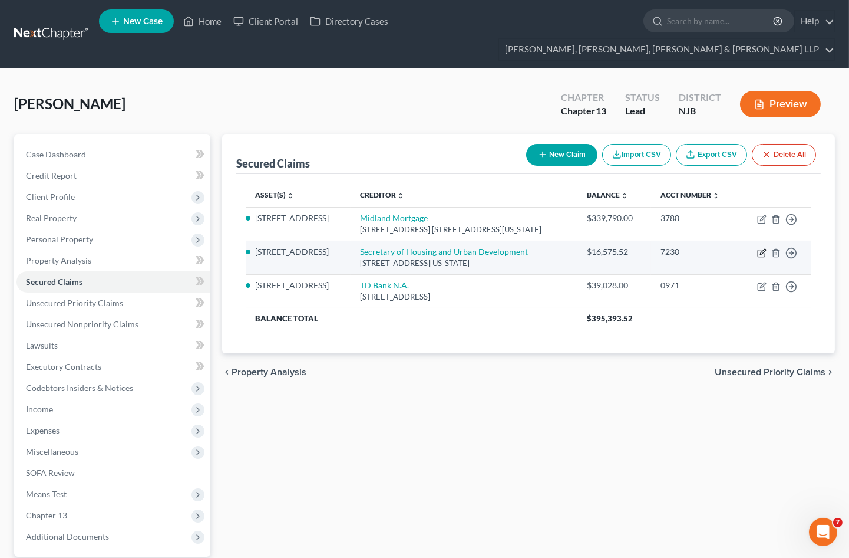
click at [760, 248] on icon "button" at bounding box center [761, 252] width 9 height 9
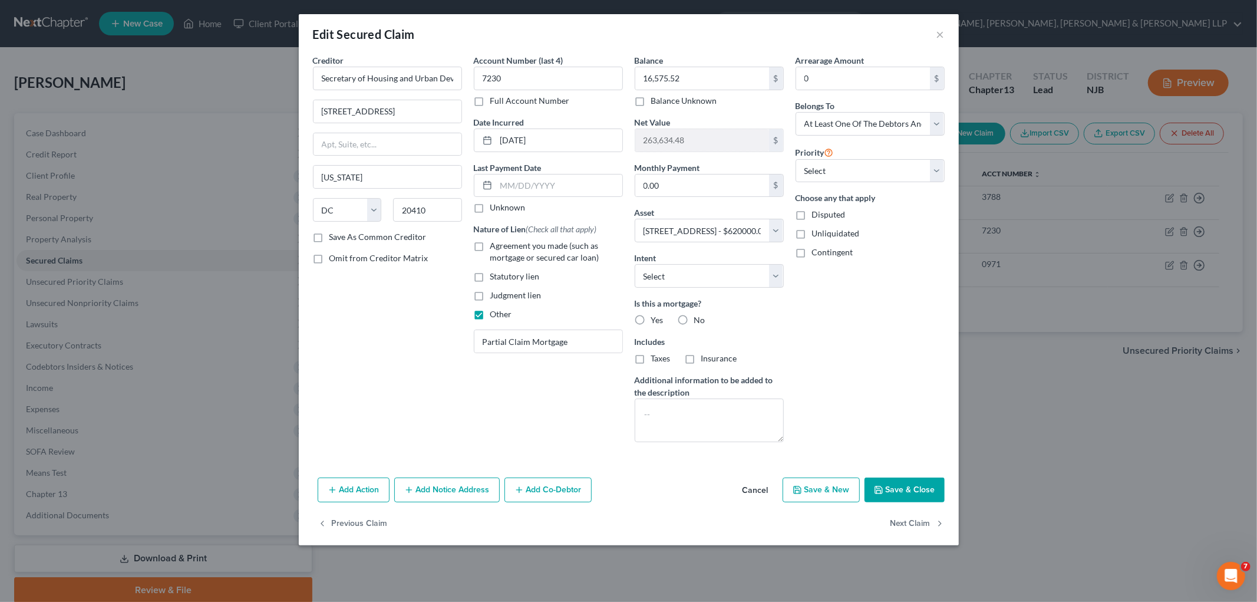
click at [447, 491] on button "Add Notice Address" at bounding box center [447, 489] width 106 height 25
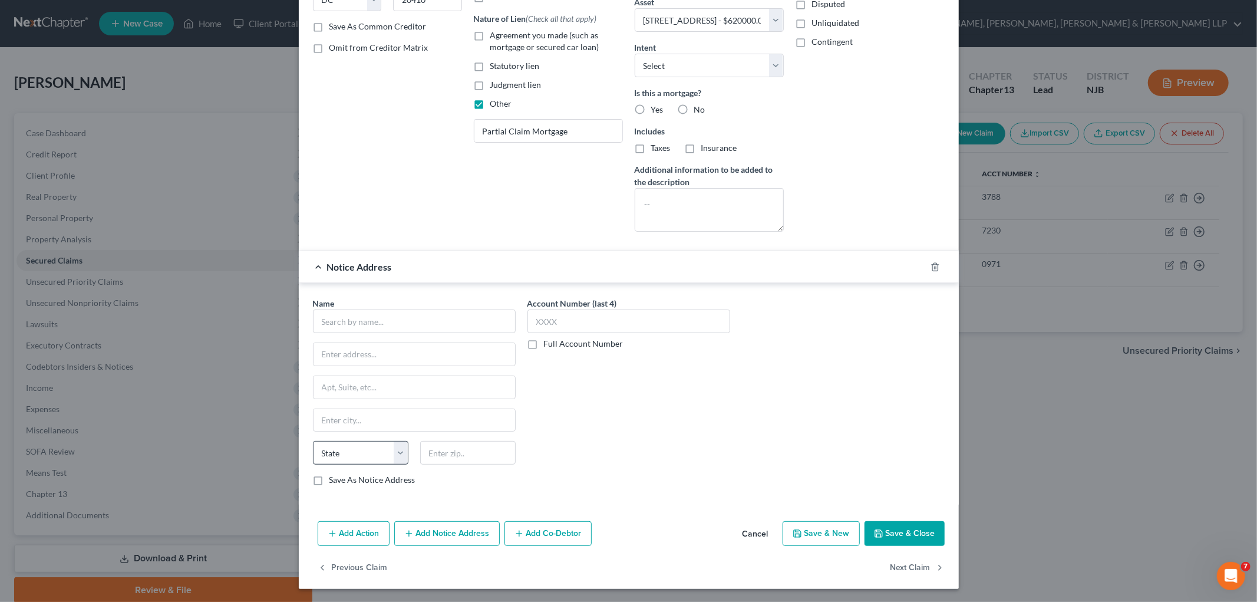
scroll to position [213, 0]
click at [458, 325] on input "text" at bounding box center [414, 320] width 203 height 24
paste input "United States Attorney"
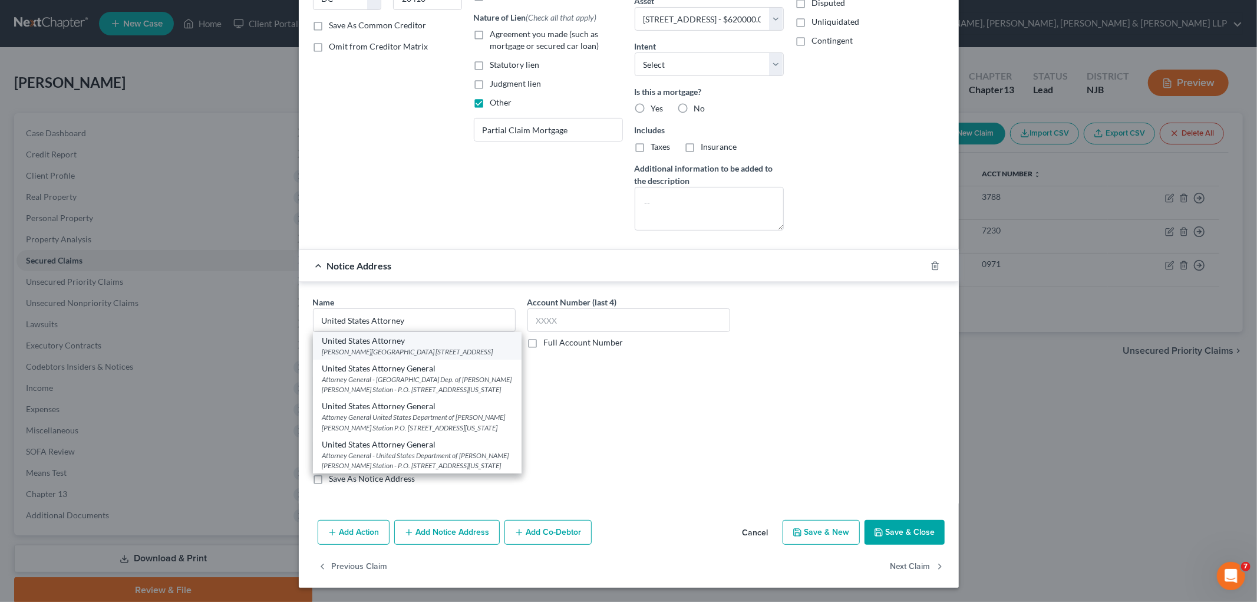
click at [433, 350] on div "[PERSON_NAME][GEOGRAPHIC_DATA] [STREET_ADDRESS]" at bounding box center [417, 352] width 190 height 10
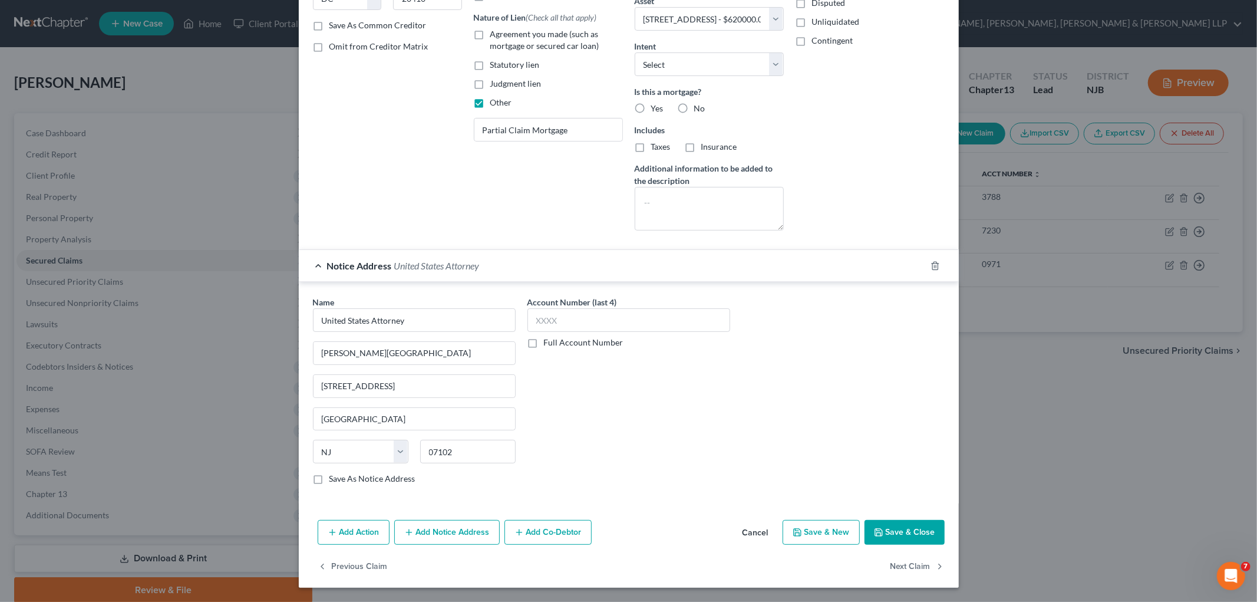
click at [470, 528] on button "Add Notice Address" at bounding box center [447, 532] width 106 height 25
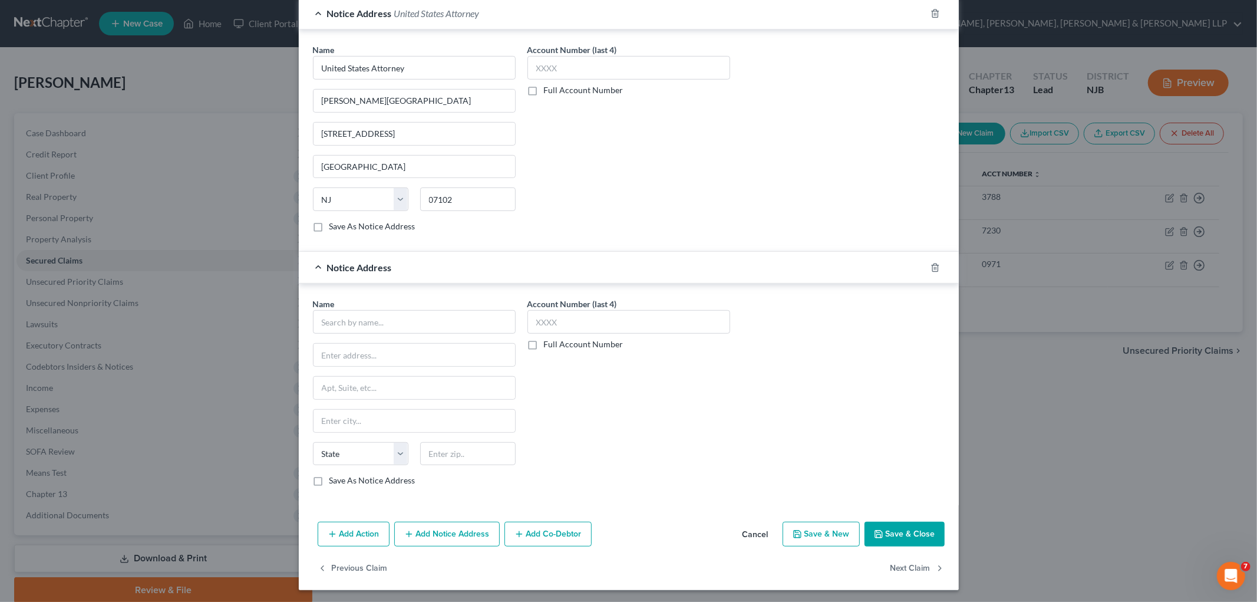
scroll to position [467, 0]
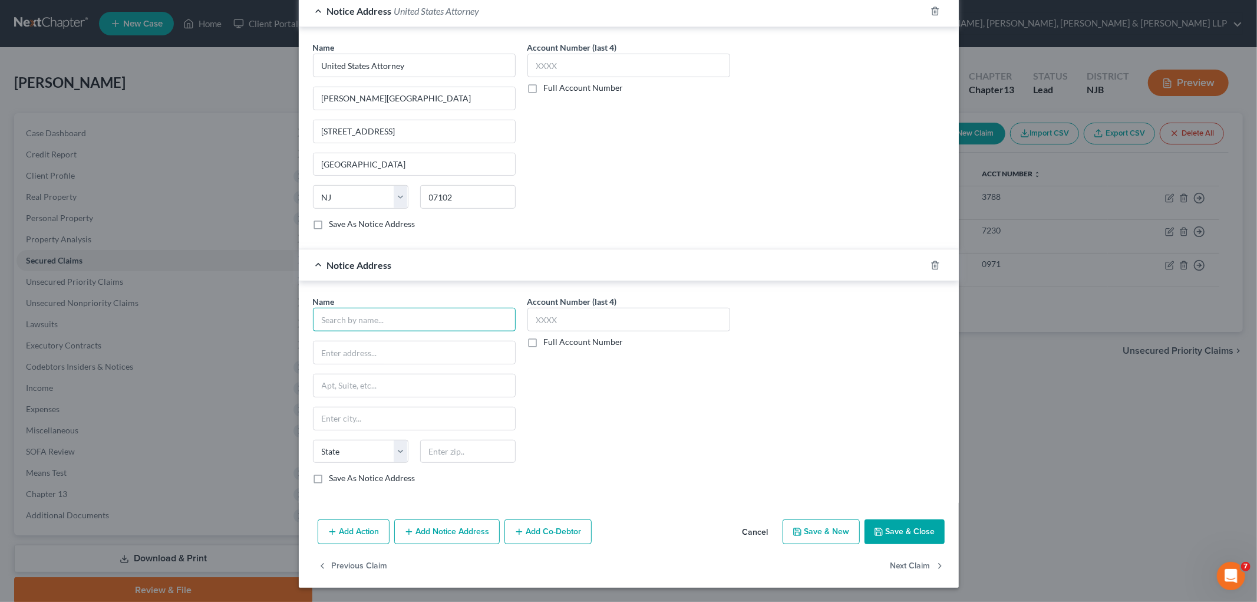
click at [396, 316] on input "text" at bounding box center [414, 320] width 203 height 24
paste input "United States Attorney General"
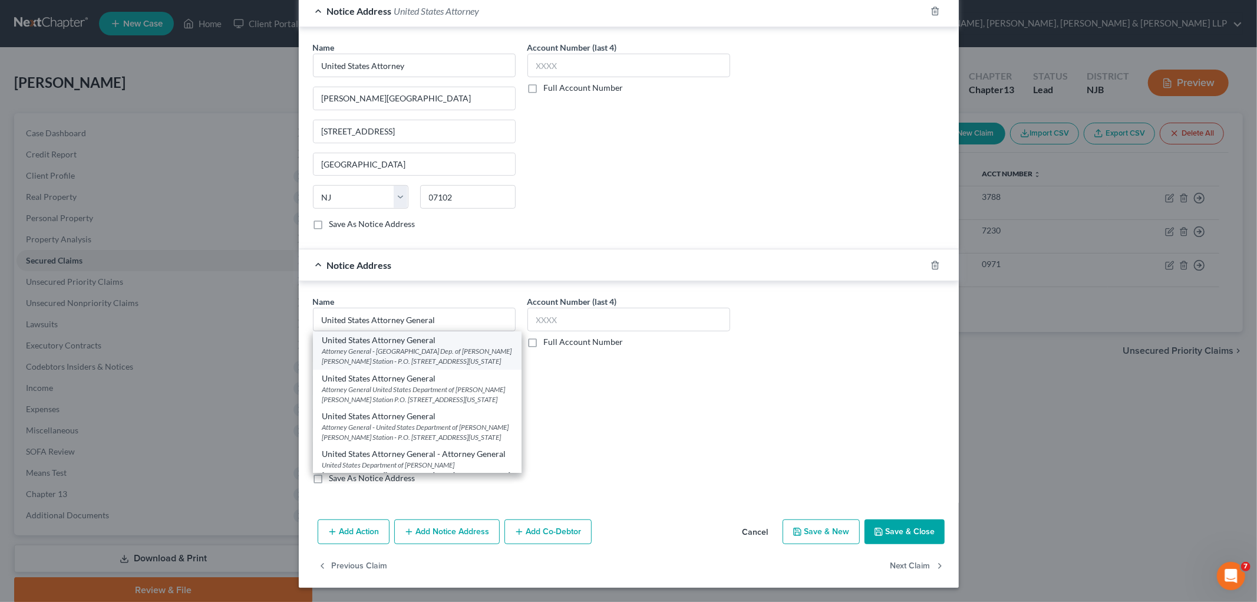
click at [390, 350] on div "Attorney General - [GEOGRAPHIC_DATA] Dep. of [PERSON_NAME] [PERSON_NAME] Statio…" at bounding box center [417, 356] width 190 height 20
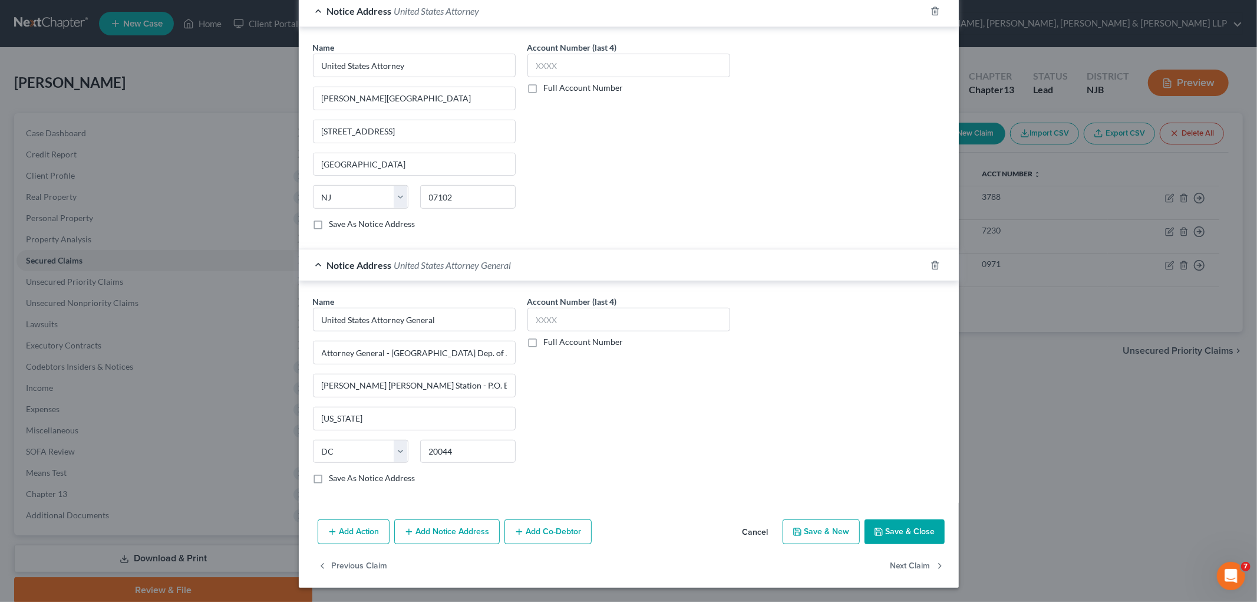
click at [329, 478] on label "Save As Notice Address" at bounding box center [372, 478] width 86 height 12
click at [334, 478] on input "Save As Notice Address" at bounding box center [338, 476] width 8 height 8
click at [329, 225] on label "Save As Notice Address" at bounding box center [372, 224] width 86 height 12
click at [334, 225] on input "Save As Notice Address" at bounding box center [338, 222] width 8 height 8
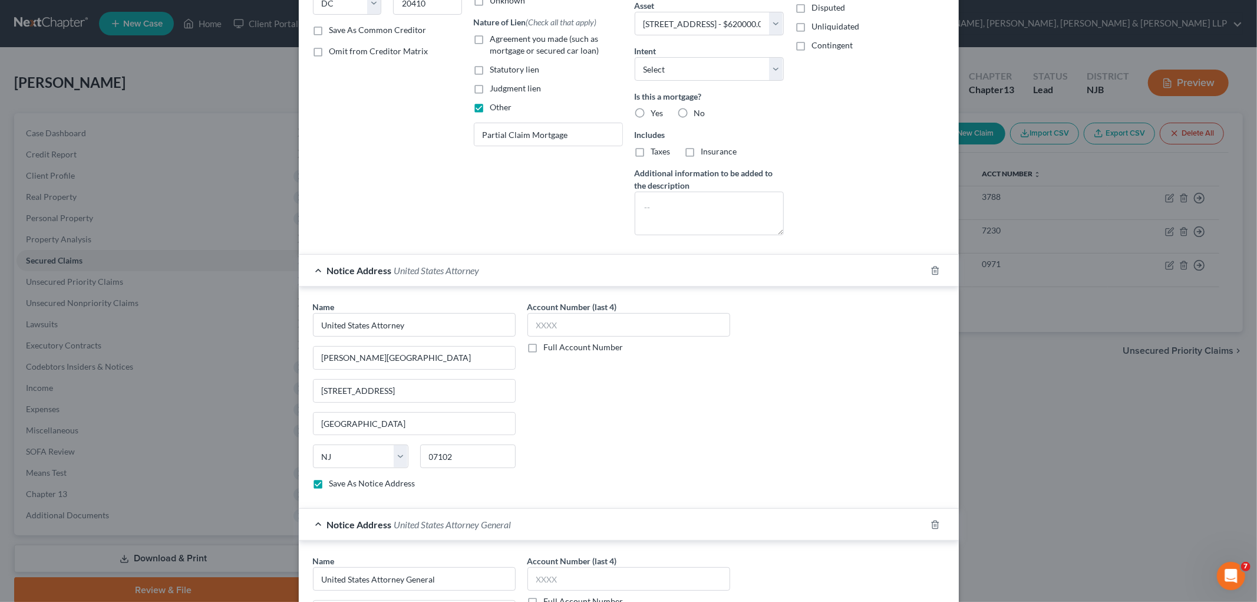
scroll to position [205, 0]
click at [599, 273] on div "Notice Address United States Attorney" at bounding box center [612, 271] width 627 height 31
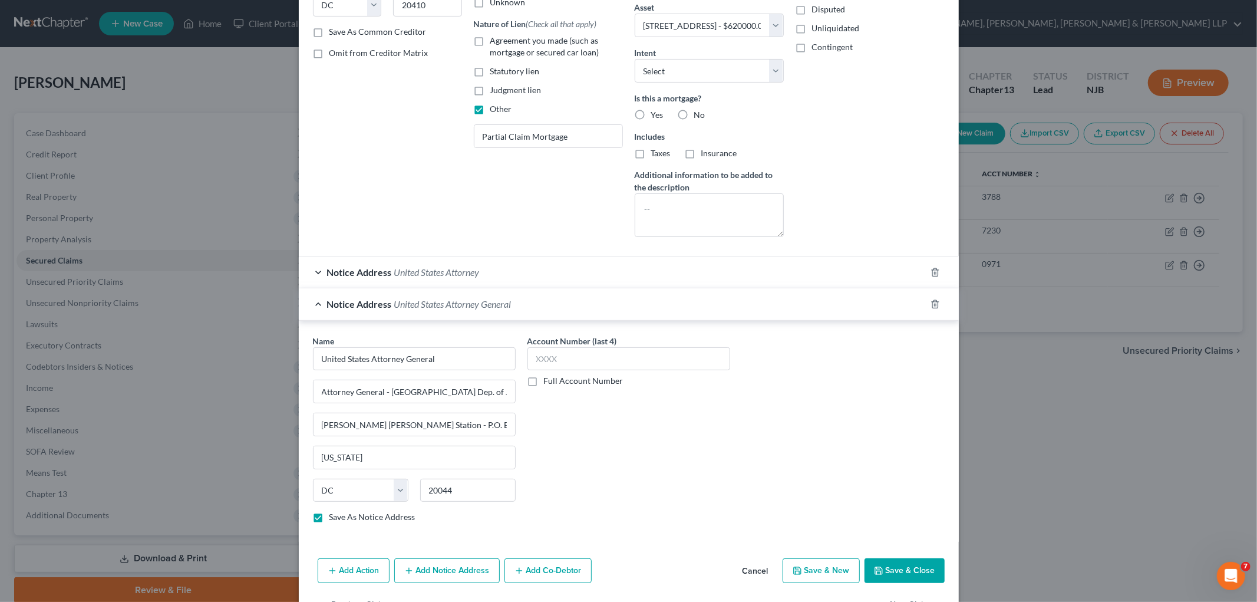
click at [599, 304] on div "Notice Address United States Attorney General" at bounding box center [612, 303] width 627 height 31
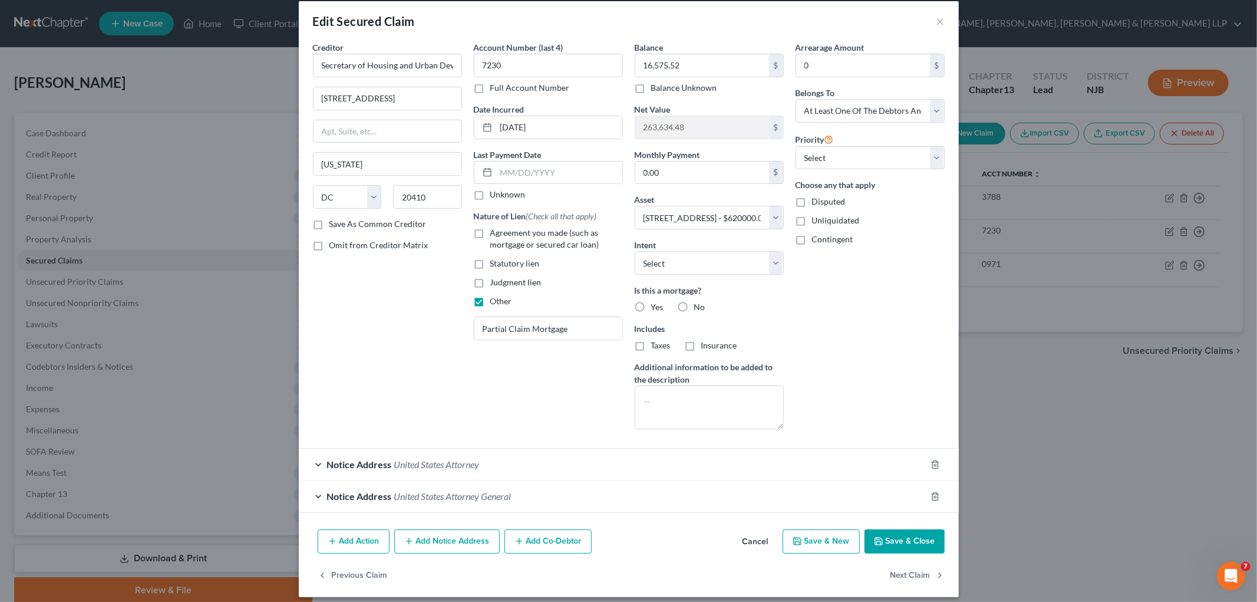
scroll to position [22, 0]
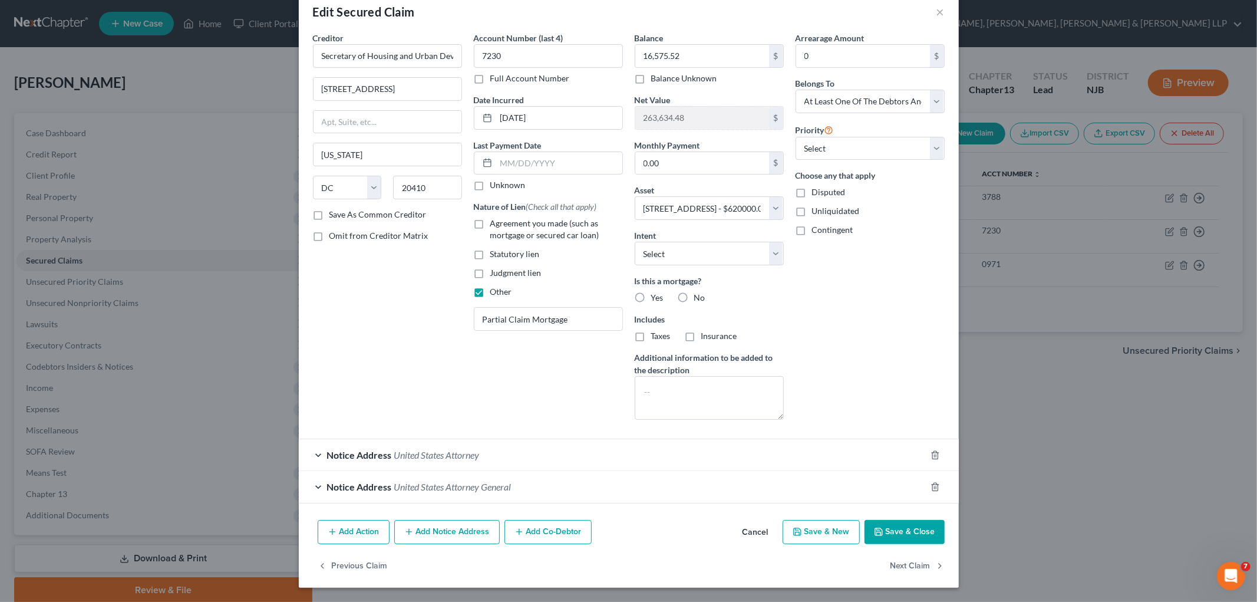
click at [858, 529] on button "Save & Close" at bounding box center [905, 532] width 80 height 25
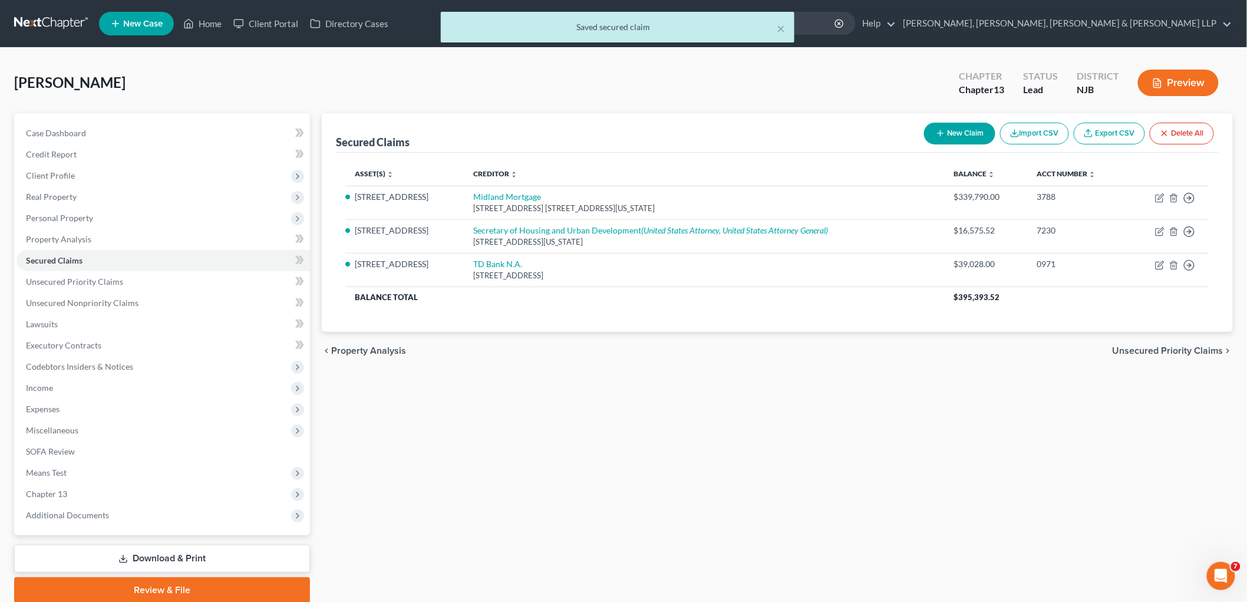
click at [858, 346] on span "Unsecured Priority Claims" at bounding box center [1168, 350] width 111 height 9
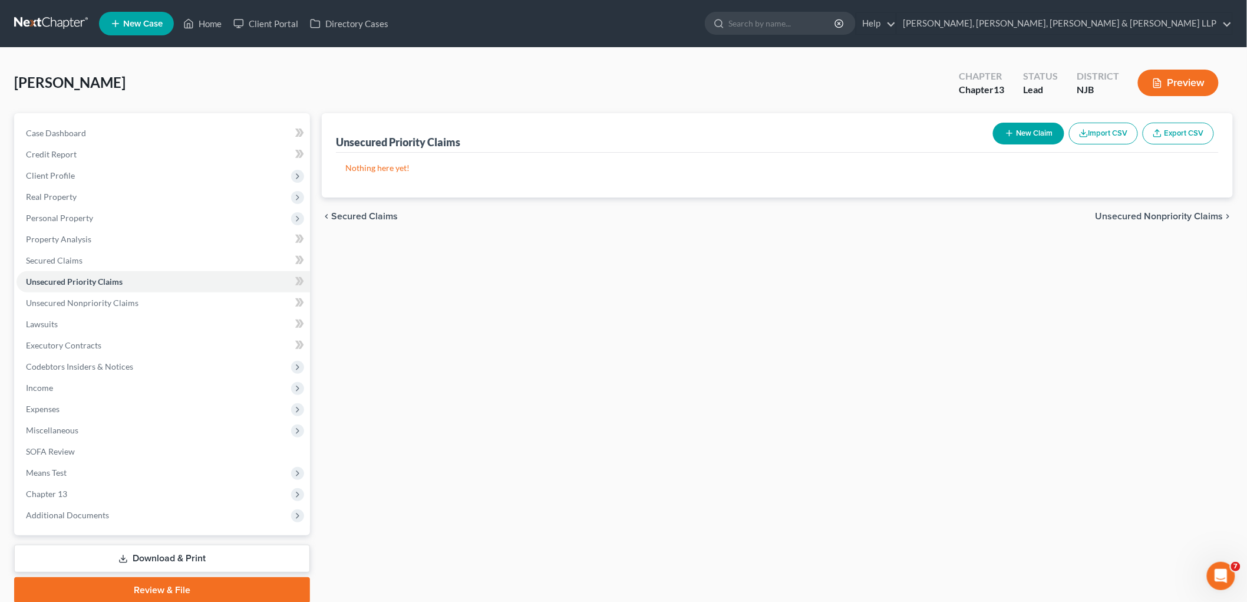
click at [858, 131] on icon "button" at bounding box center [1009, 132] width 9 height 9
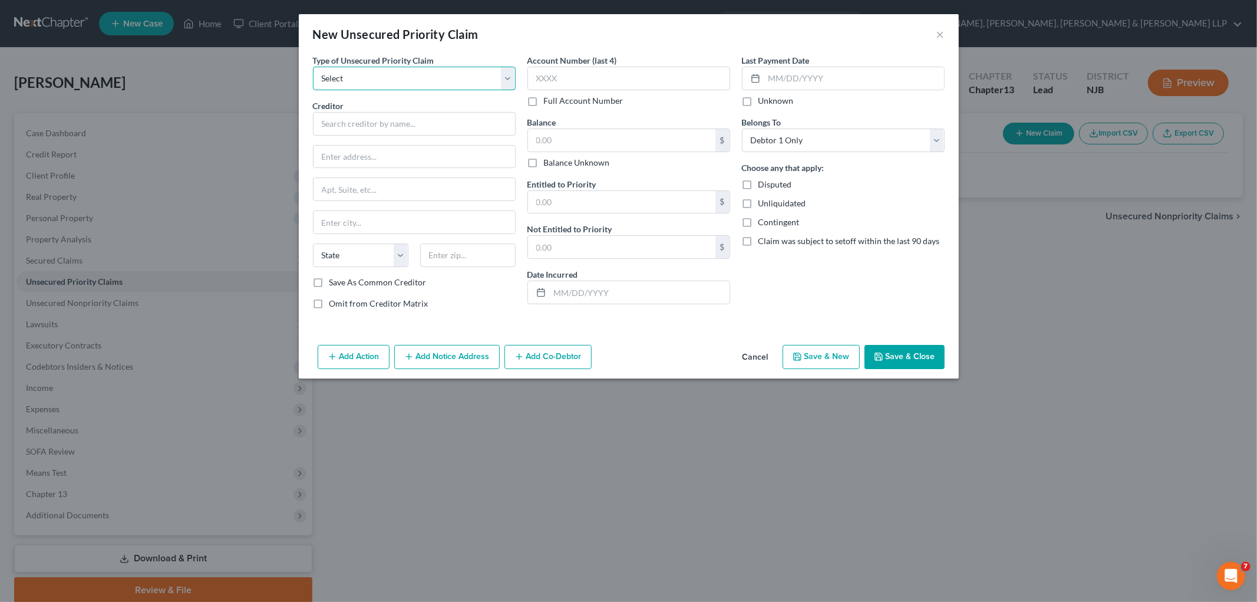
drag, startPoint x: 428, startPoint y: 80, endPoint x: 416, endPoint y: 88, distance: 14.7
click at [428, 80] on select "Select Taxes & Other Government Units Domestic Support Obligations Extensions o…" at bounding box center [414, 79] width 203 height 24
click at [313, 67] on select "Select Taxes & Other Government Units Domestic Support Obligations Extensions o…" at bounding box center [414, 79] width 203 height 24
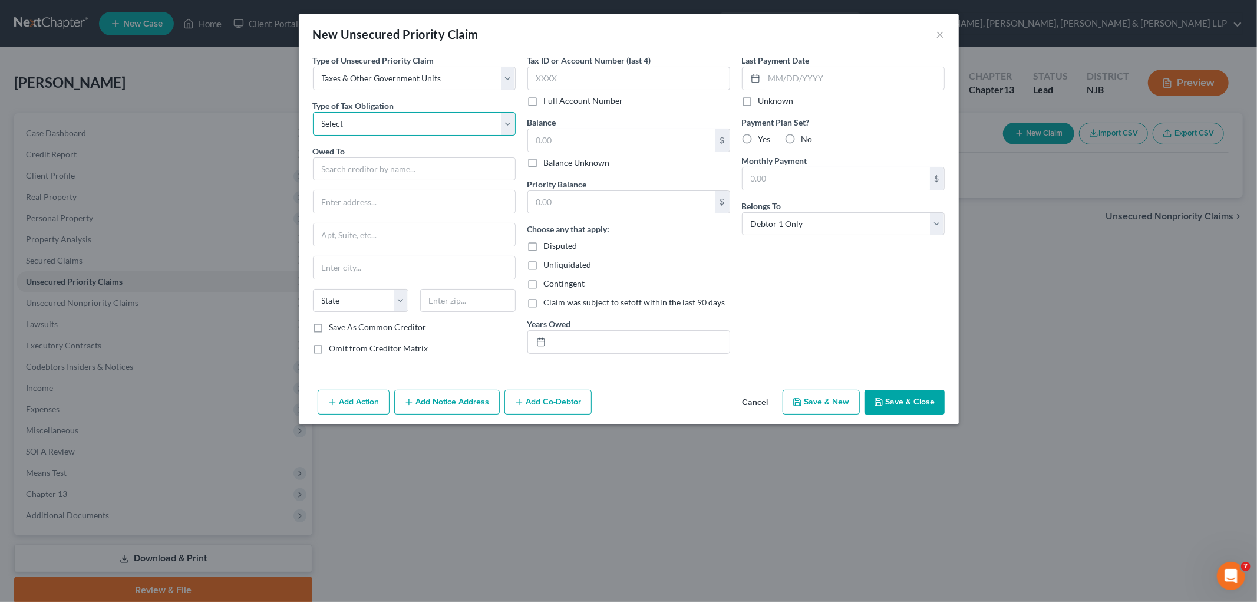
click at [396, 124] on select "Select Federal City State Franchise Tax Board Other" at bounding box center [414, 124] width 203 height 24
click at [313, 112] on select "Select Federal City State Franchise Tax Board Other" at bounding box center [414, 124] width 203 height 24
click at [378, 172] on input "text" at bounding box center [414, 169] width 203 height 24
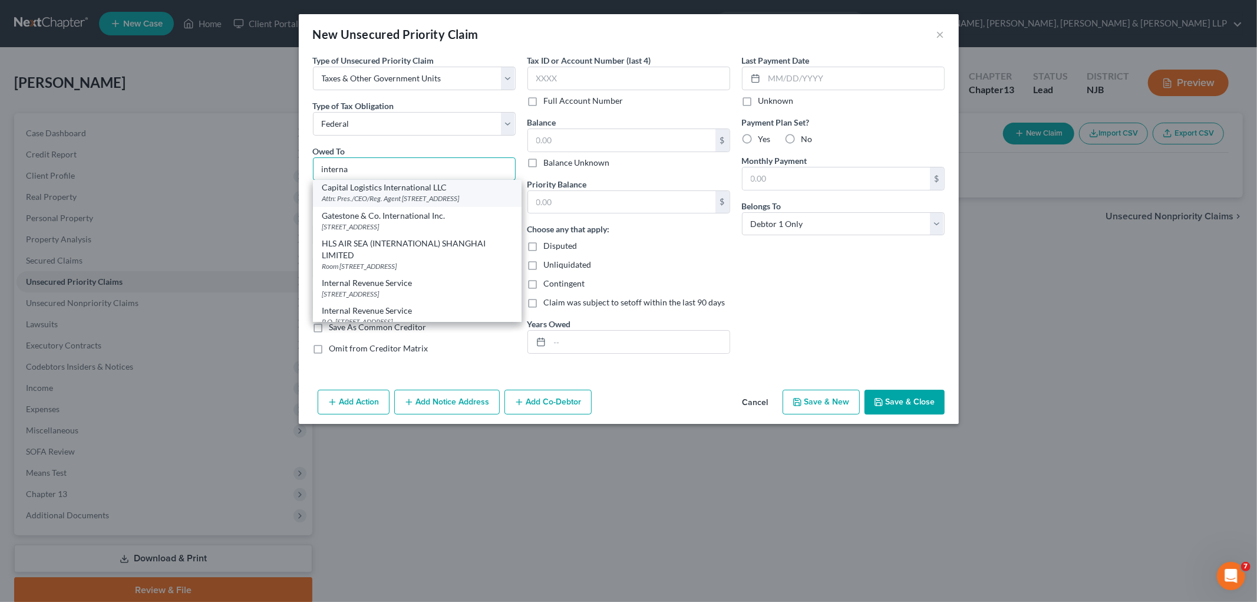
scroll to position [65, 0]
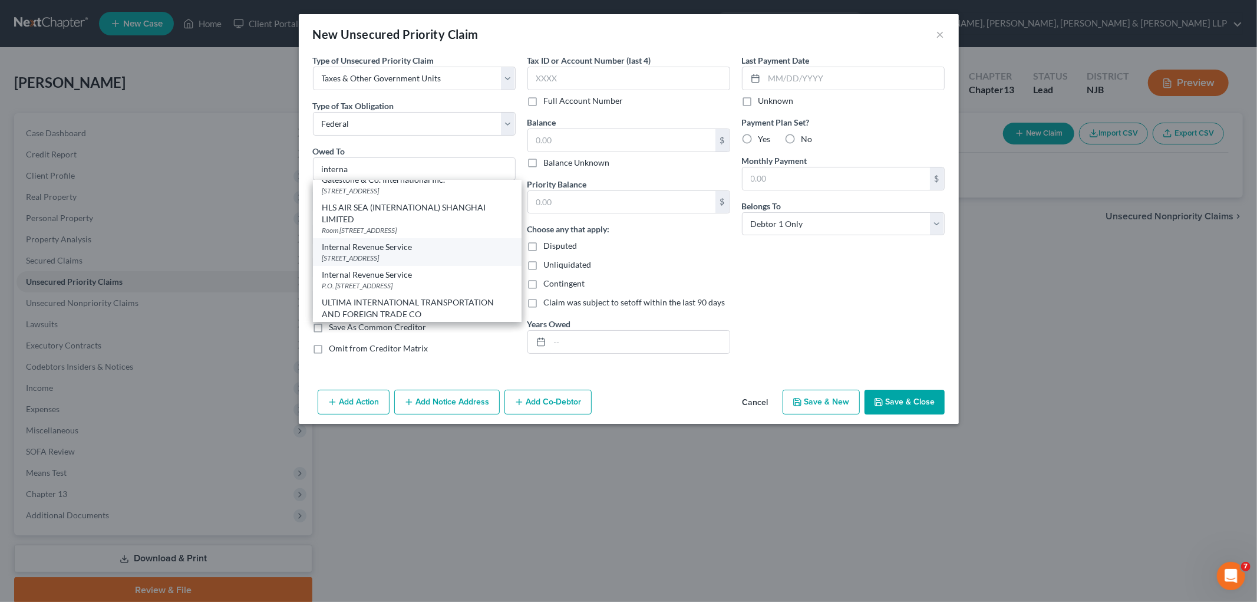
click at [385, 253] on div "Internal Revenue Service" at bounding box center [417, 247] width 190 height 12
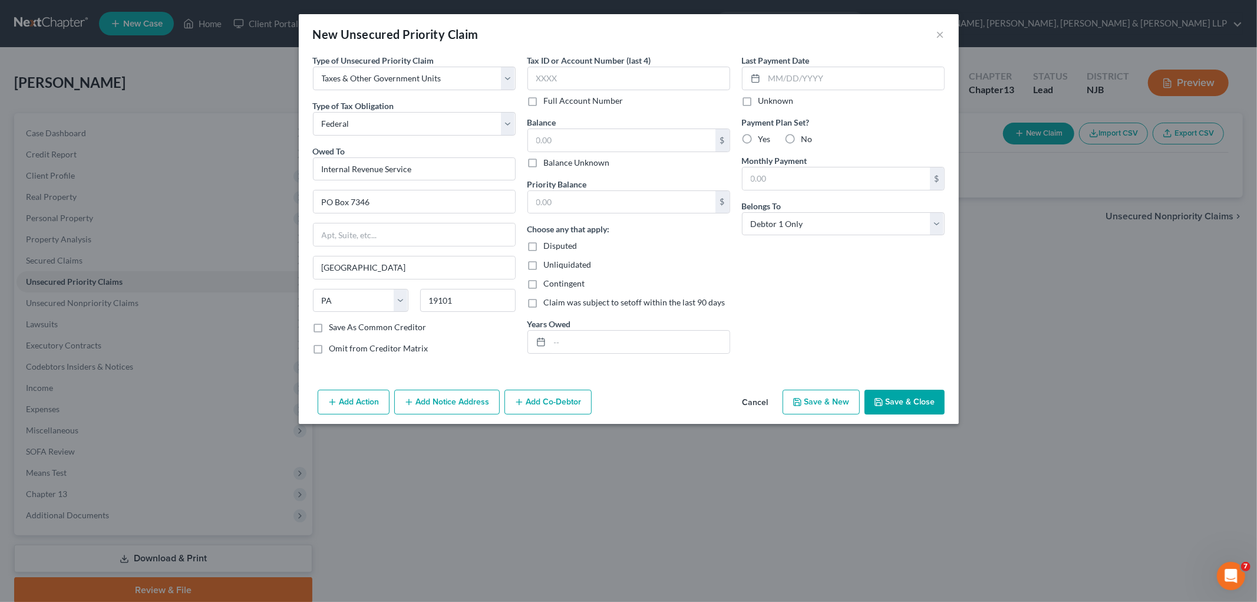
scroll to position [0, 0]
click at [858, 391] on button "Save & Close" at bounding box center [905, 402] width 80 height 25
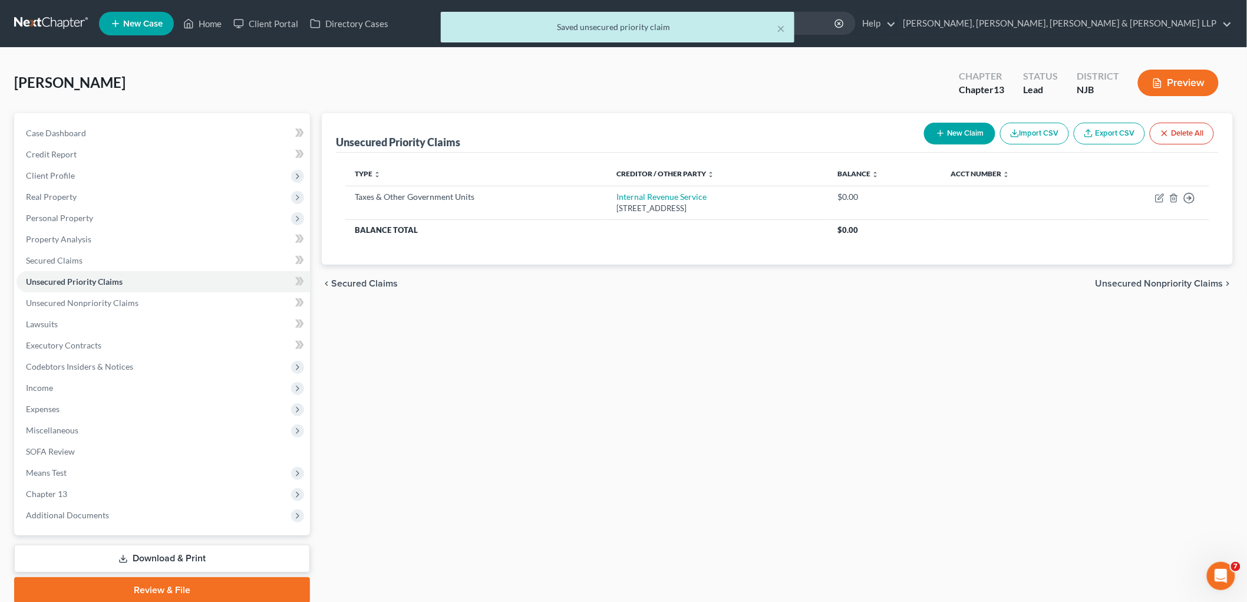
click at [858, 125] on button "New Claim" at bounding box center [959, 134] width 71 height 22
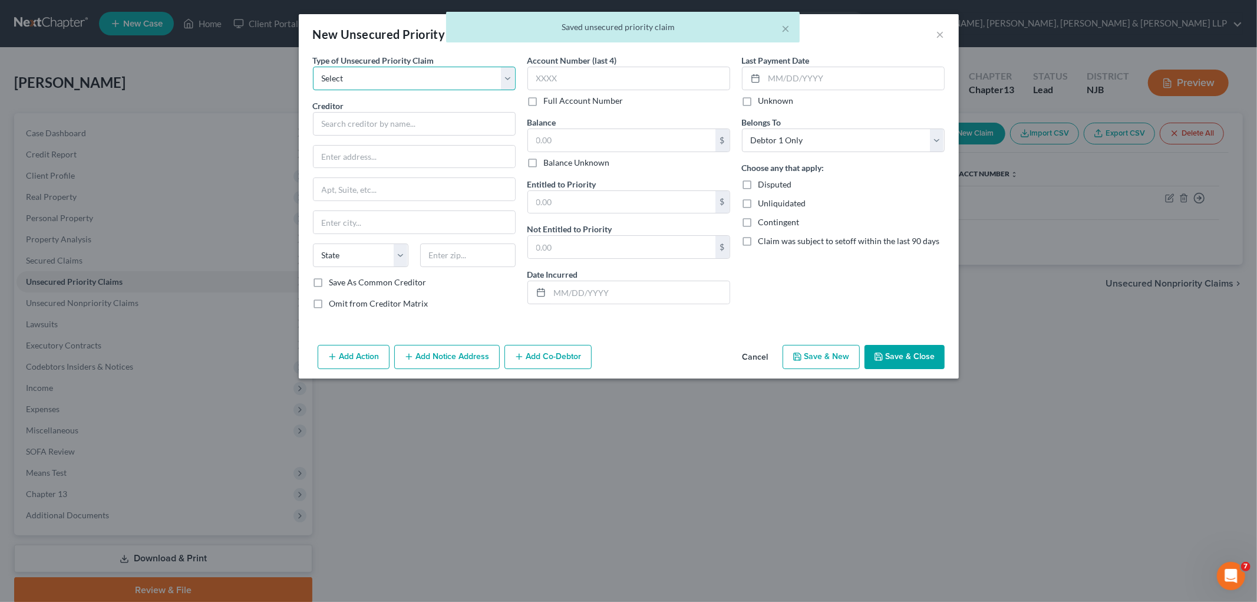
click at [407, 72] on select "Select Taxes & Other Government Units Domestic Support Obligations Extensions o…" at bounding box center [414, 79] width 203 height 24
click at [313, 67] on select "Select Taxes & Other Government Units Domestic Support Obligations Extensions o…" at bounding box center [414, 79] width 203 height 24
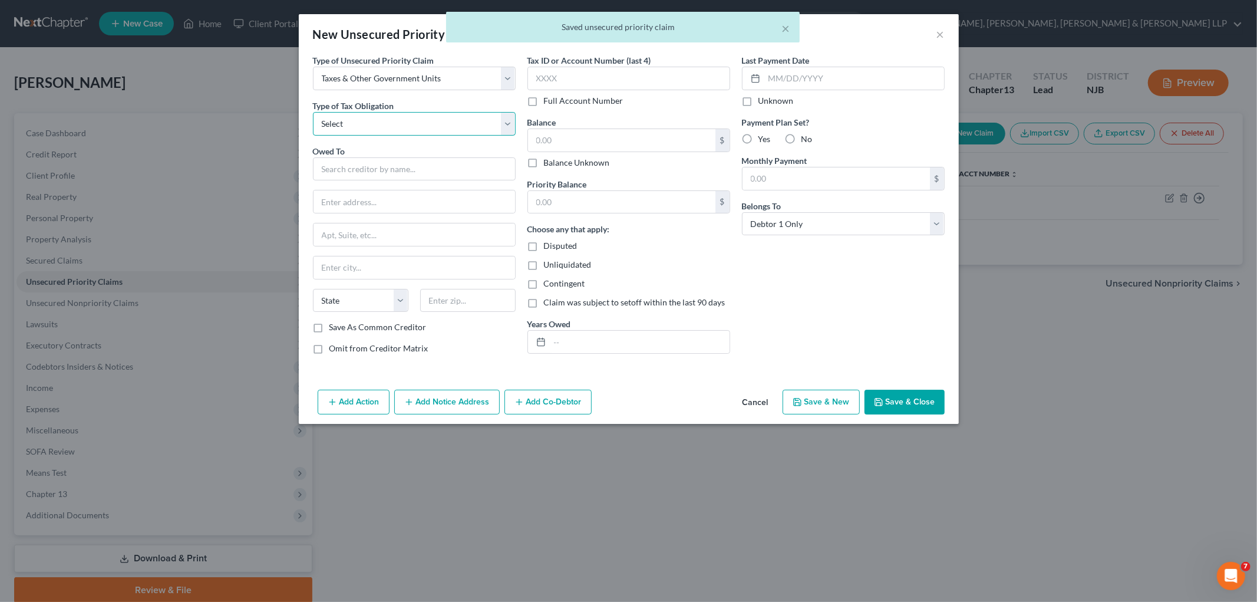
drag, startPoint x: 387, startPoint y: 125, endPoint x: 387, endPoint y: 134, distance: 9.4
click at [387, 125] on select "Select Federal City State Franchise Tax Board Other" at bounding box center [414, 124] width 203 height 24
click at [313, 112] on select "Select Federal City State Franchise Tax Board Other" at bounding box center [414, 124] width 203 height 24
click at [373, 163] on input "text" at bounding box center [414, 169] width 203 height 24
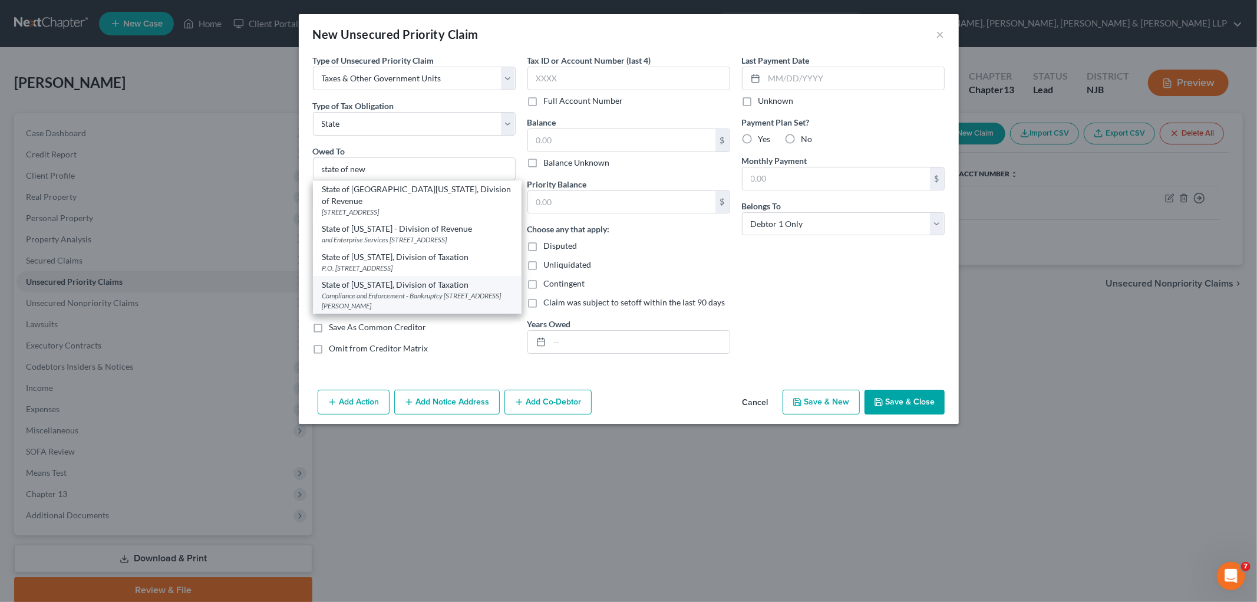
click at [376, 292] on div "Compliance and Enforcement - Bankruptcy [STREET_ADDRESS][PERSON_NAME]" at bounding box center [417, 301] width 190 height 20
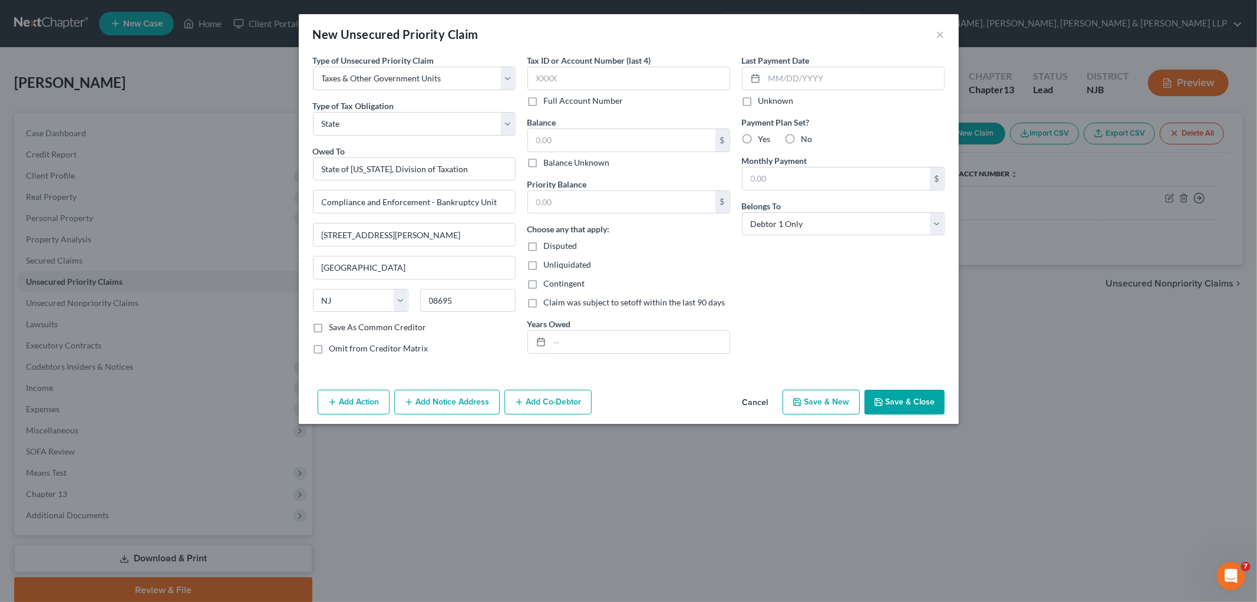
click at [858, 403] on button "Save & Close" at bounding box center [905, 402] width 80 height 25
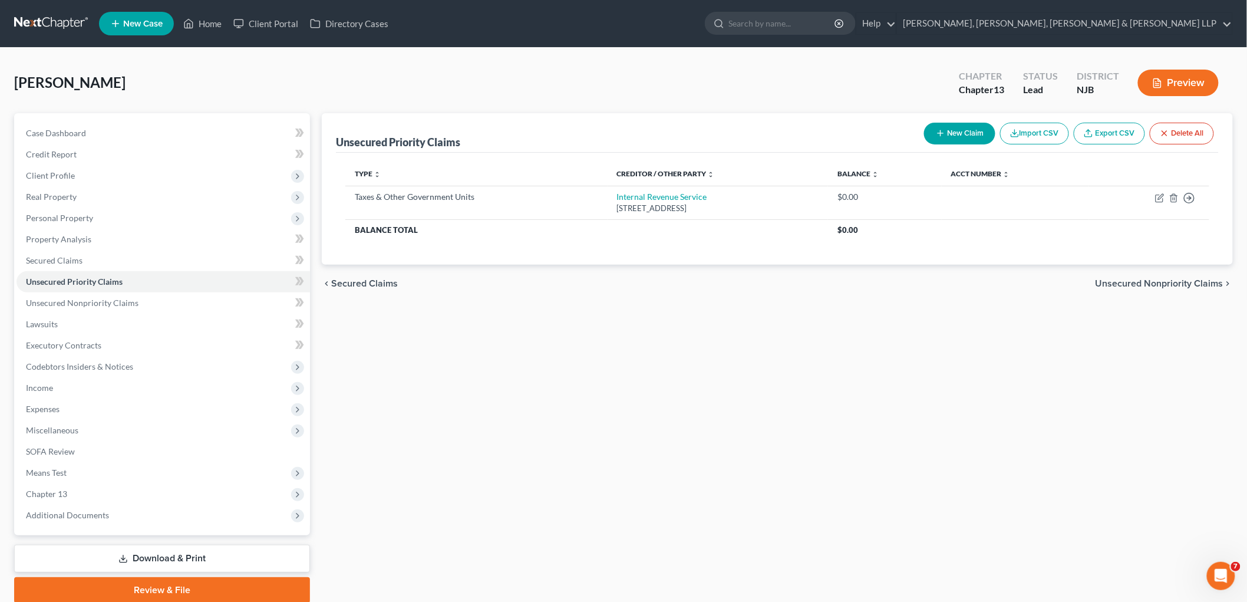
click at [858, 285] on span "Unsecured Nonpriority Claims" at bounding box center [1160, 283] width 128 height 9
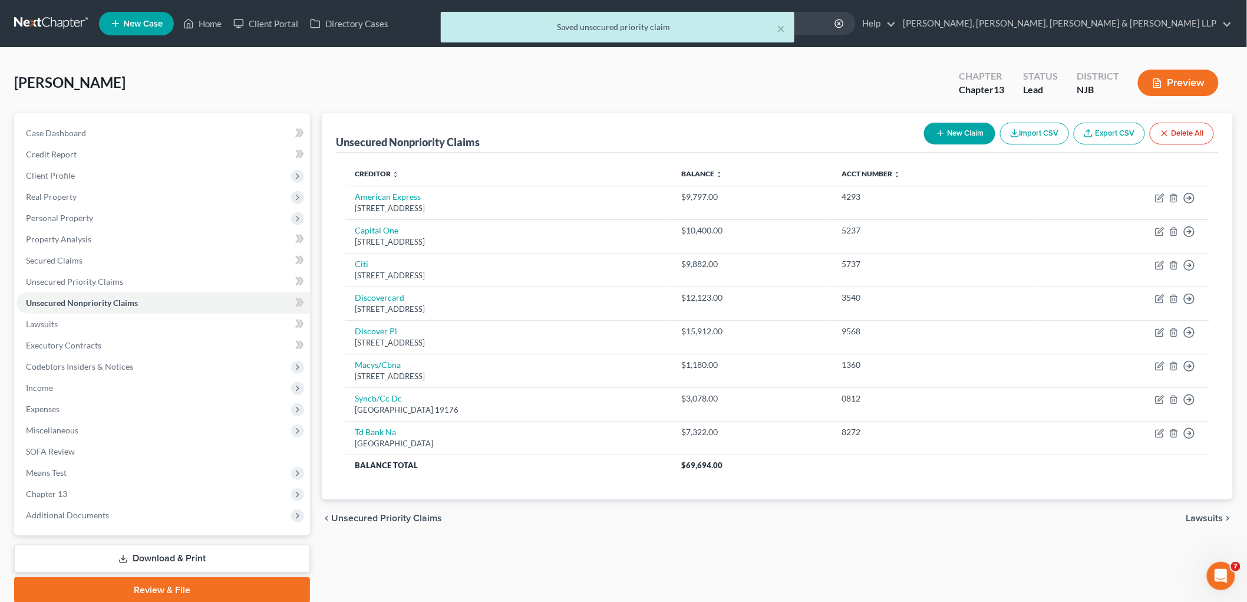
click at [432, 517] on span "Unsecured Priority Claims" at bounding box center [386, 517] width 111 height 9
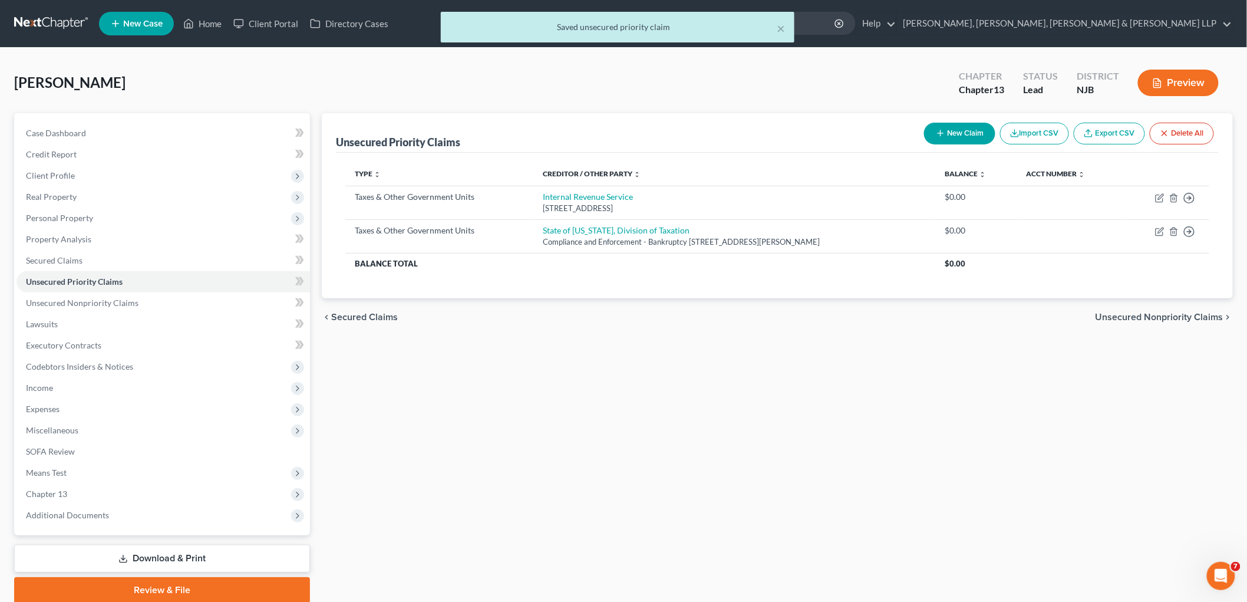
click at [858, 316] on span "Unsecured Nonpriority Claims" at bounding box center [1160, 316] width 128 height 9
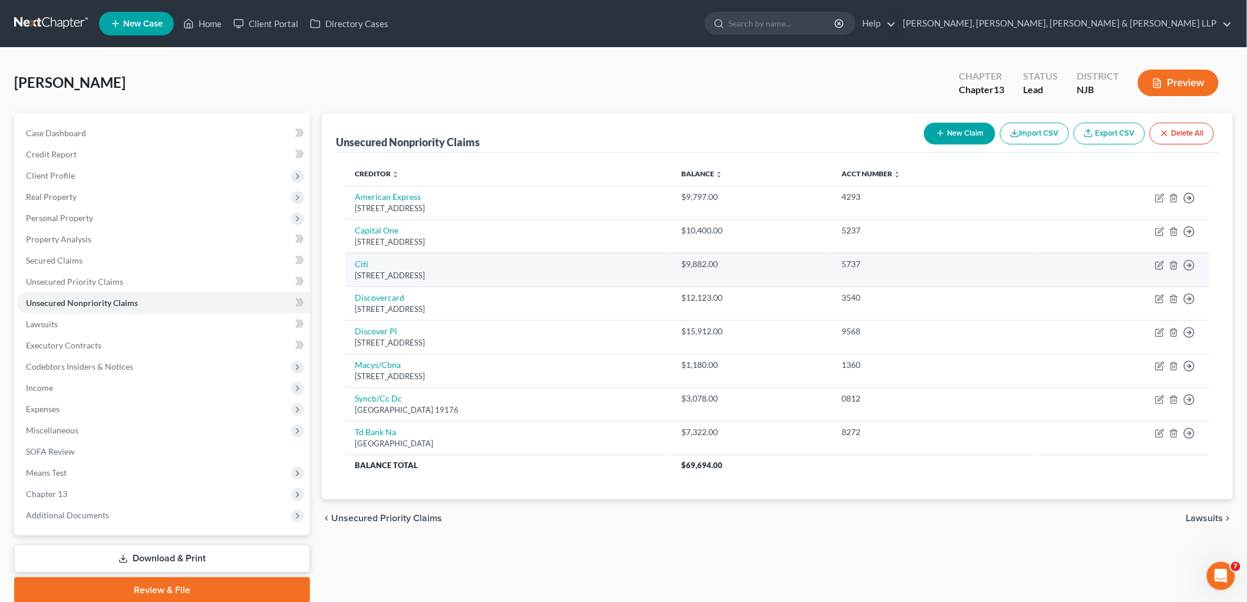
drag, startPoint x: 484, startPoint y: 273, endPoint x: 351, endPoint y: 262, distance: 133.7
click at [351, 262] on td "[STREET_ADDRESS]" at bounding box center [508, 270] width 327 height 34
click at [858, 264] on icon "button" at bounding box center [1159, 265] width 9 height 9
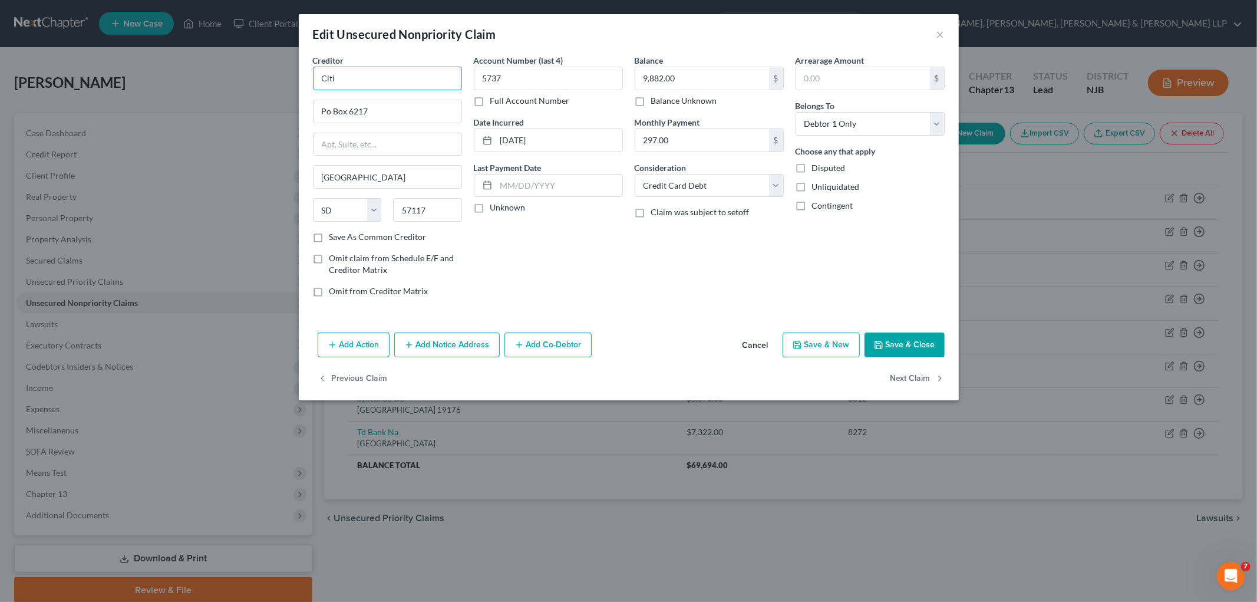
drag, startPoint x: 345, startPoint y: 74, endPoint x: 303, endPoint y: 72, distance: 42.5
click at [303, 72] on div "Creditor * Citi Po Box 6217 [GEOGRAPHIC_DATA] [US_STATE][GEOGRAPHIC_DATA] [GEOG…" at bounding box center [629, 190] width 660 height 273
paste input "Financial"
click at [611, 279] on div "Account Number (last 4) 5737 Full Account Number Date Incurred [DATE] Last Paym…" at bounding box center [548, 180] width 161 height 252
click at [858, 339] on button "Save & Close" at bounding box center [905, 344] width 80 height 25
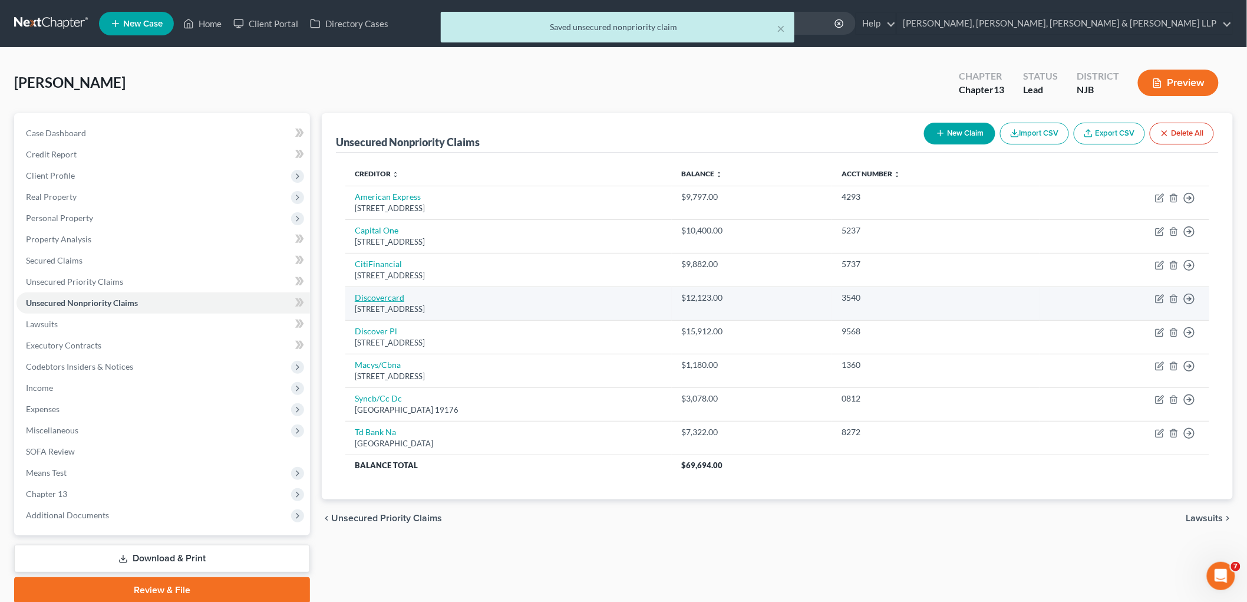
drag, startPoint x: 492, startPoint y: 311, endPoint x: 356, endPoint y: 299, distance: 136.1
click at [356, 299] on td "Discovercard [STREET_ADDRESS]" at bounding box center [508, 303] width 327 height 34
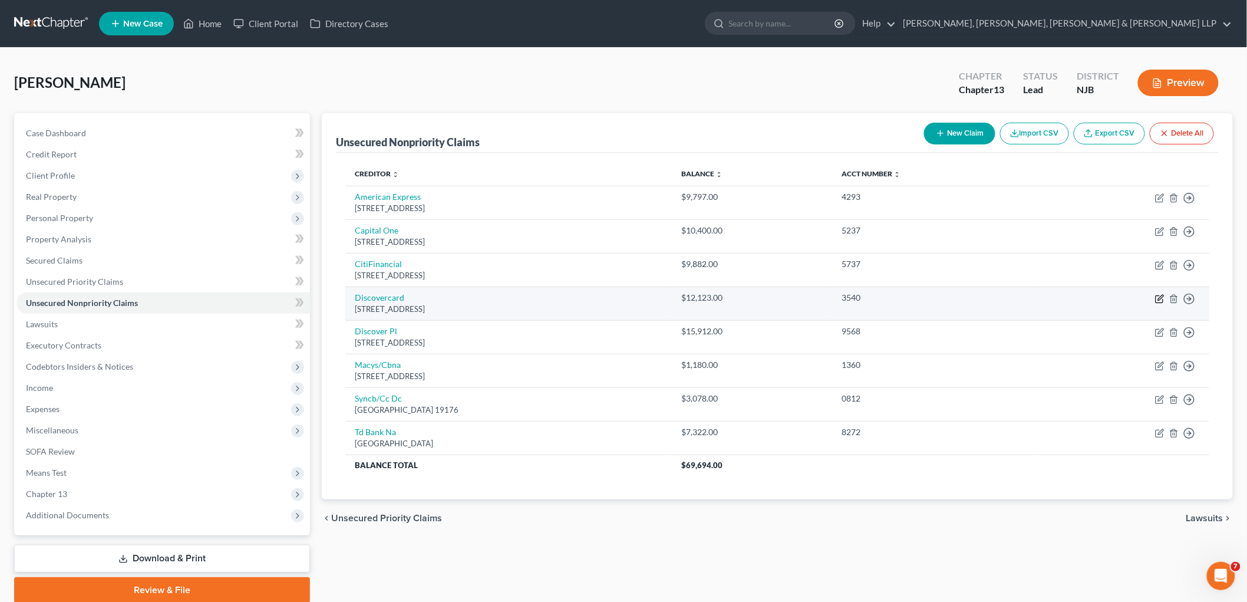
click at [858, 298] on icon "button" at bounding box center [1159, 298] width 9 height 9
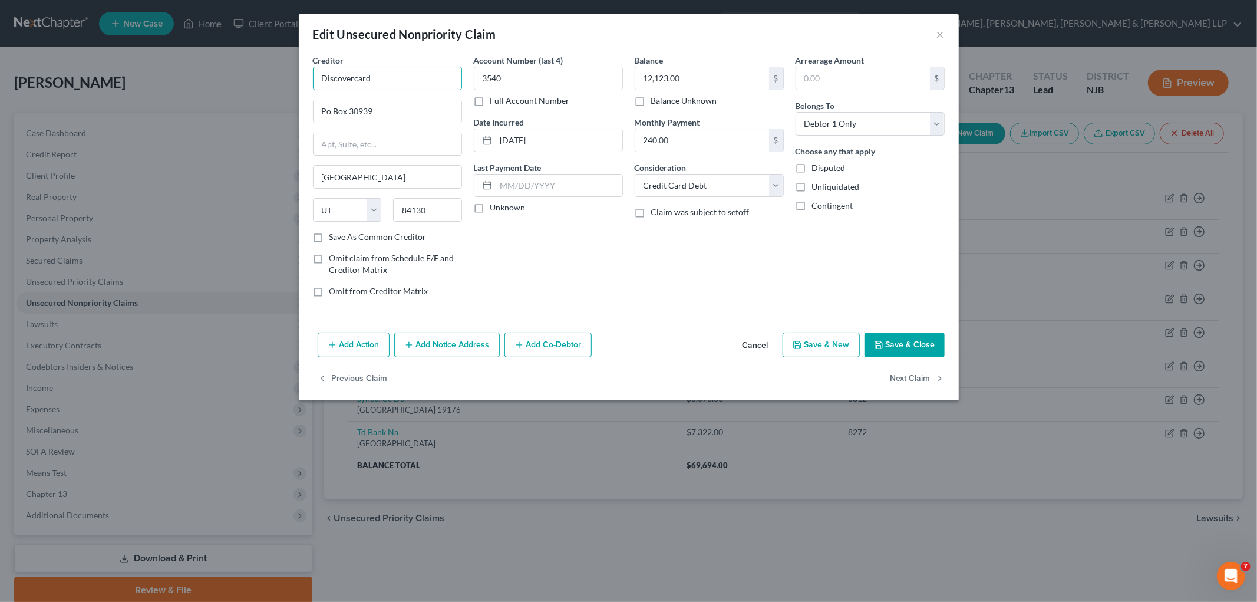
drag, startPoint x: 388, startPoint y: 74, endPoint x: 320, endPoint y: 73, distance: 67.8
click at [320, 73] on input "Discovercard" at bounding box center [387, 79] width 149 height 24
paste input "Financial Services"
click at [619, 268] on div "Account Number (last 4) 3540 Full Account Number Date Incurred [DATE] Last Paym…" at bounding box center [548, 180] width 161 height 252
click at [858, 346] on button "Save & Close" at bounding box center [905, 344] width 80 height 25
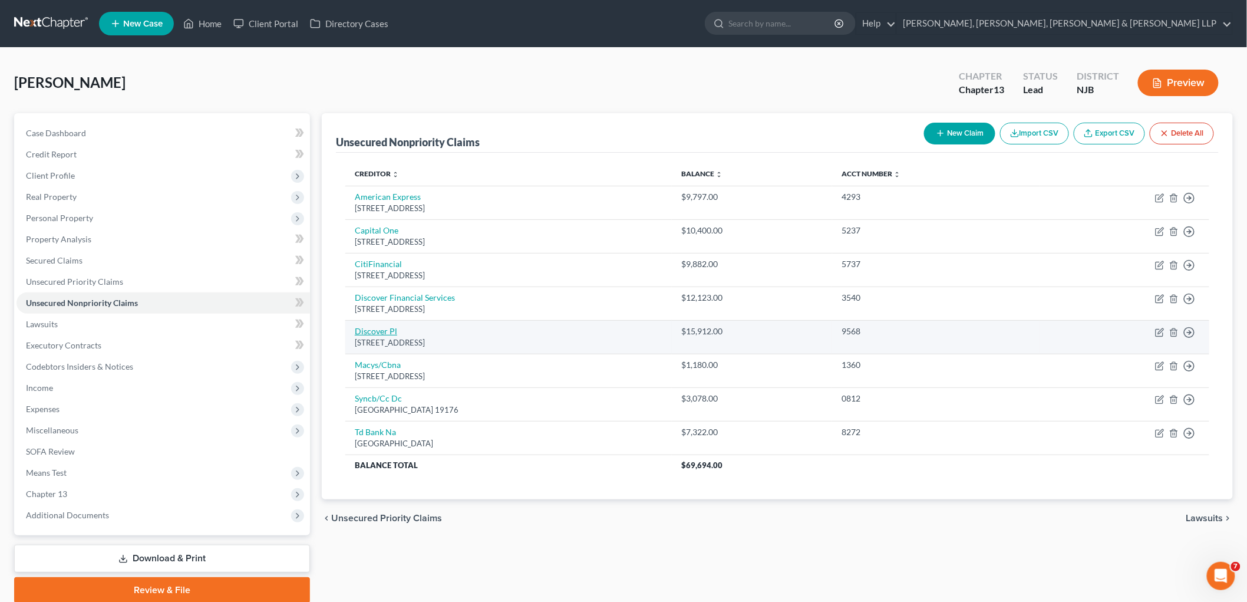
drag, startPoint x: 500, startPoint y: 344, endPoint x: 354, endPoint y: 332, distance: 146.1
click at [354, 332] on td "Discover [STREET_ADDRESS]" at bounding box center [508, 337] width 327 height 34
click at [858, 331] on icon "button" at bounding box center [1159, 332] width 9 height 9
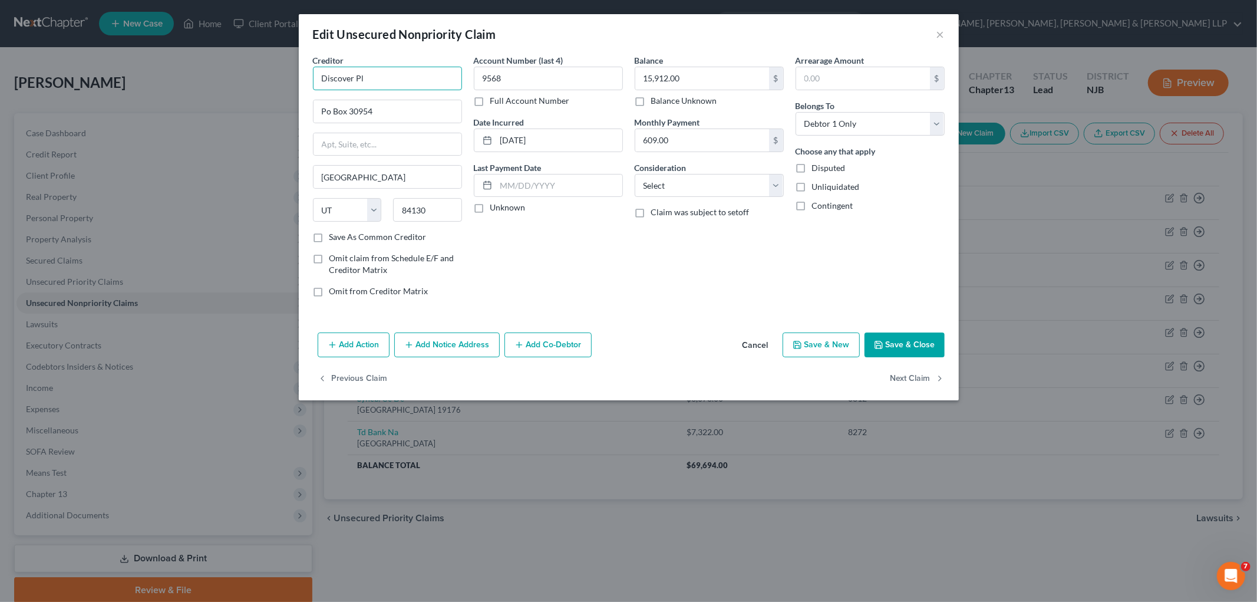
drag, startPoint x: 330, startPoint y: 69, endPoint x: 544, endPoint y: 251, distance: 281.0
click at [315, 68] on input "Discover Pl" at bounding box center [387, 79] width 149 height 24
paste input "[STREET_ADDRESS]"
drag, startPoint x: 452, startPoint y: 75, endPoint x: 365, endPoint y: 81, distance: 86.8
click at [365, 81] on input "Discover [STREET_ADDRESS]" at bounding box center [387, 79] width 149 height 24
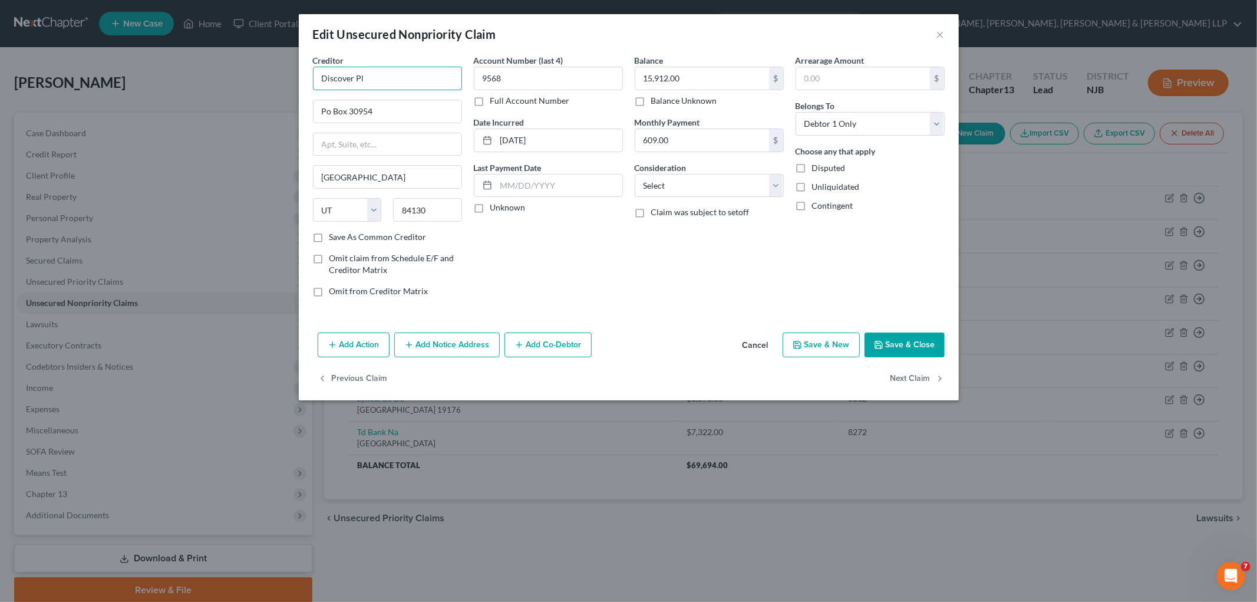
drag, startPoint x: 377, startPoint y: 83, endPoint x: 309, endPoint y: 74, distance: 68.9
click at [309, 74] on div "Creditor * Discover Pl Po Box 30954 [GEOGRAPHIC_DATA] [US_STATE][GEOGRAPHIC_DAT…" at bounding box center [387, 180] width 161 height 252
paste input "ersonal Loans"
click at [551, 264] on div "Account Number (last 4) 9568 Full Account Number Date Incurred [DATE] Last Paym…" at bounding box center [548, 180] width 161 height 252
drag, startPoint x: 698, startPoint y: 187, endPoint x: 699, endPoint y: 195, distance: 8.3
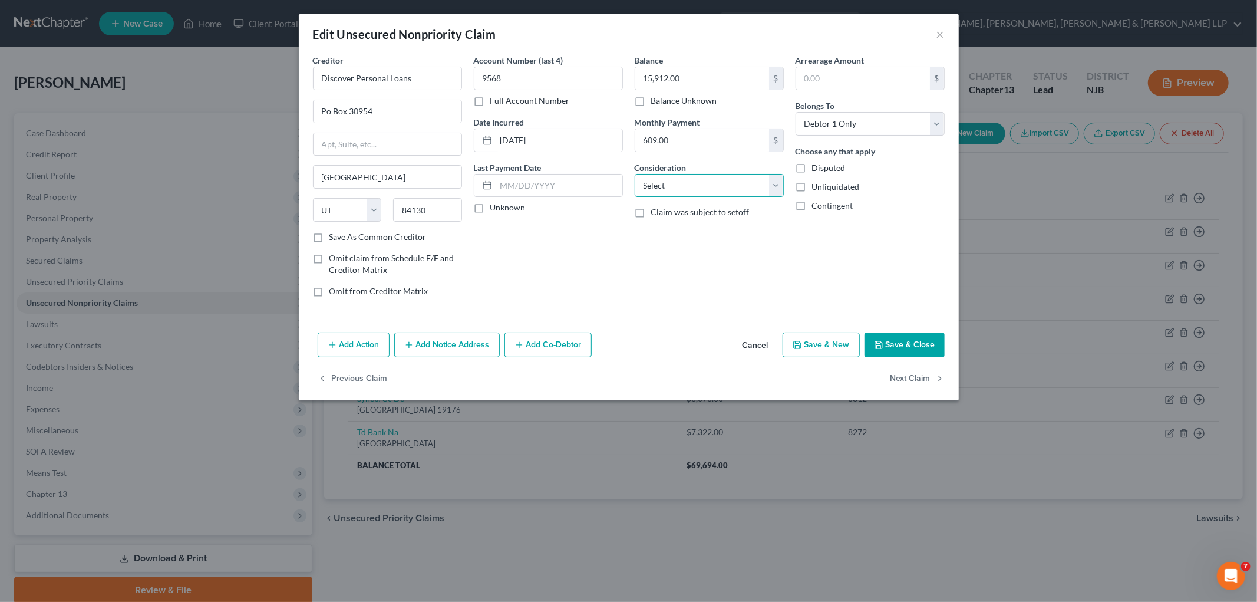
click at [698, 187] on select "Select Cable / Satellite Services Collection Agency Credit Card Debt Debt Couns…" at bounding box center [709, 186] width 149 height 24
click at [635, 174] on select "Select Cable / Satellite Services Collection Agency Credit Card Debt Debt Couns…" at bounding box center [709, 186] width 149 height 24
click at [670, 296] on div "Balance 15,912.00 $ Balance Unknown Balance Undetermined 15,912.00 $ Balance Un…" at bounding box center [709, 180] width 161 height 252
click at [858, 348] on button "Save & Close" at bounding box center [905, 344] width 80 height 25
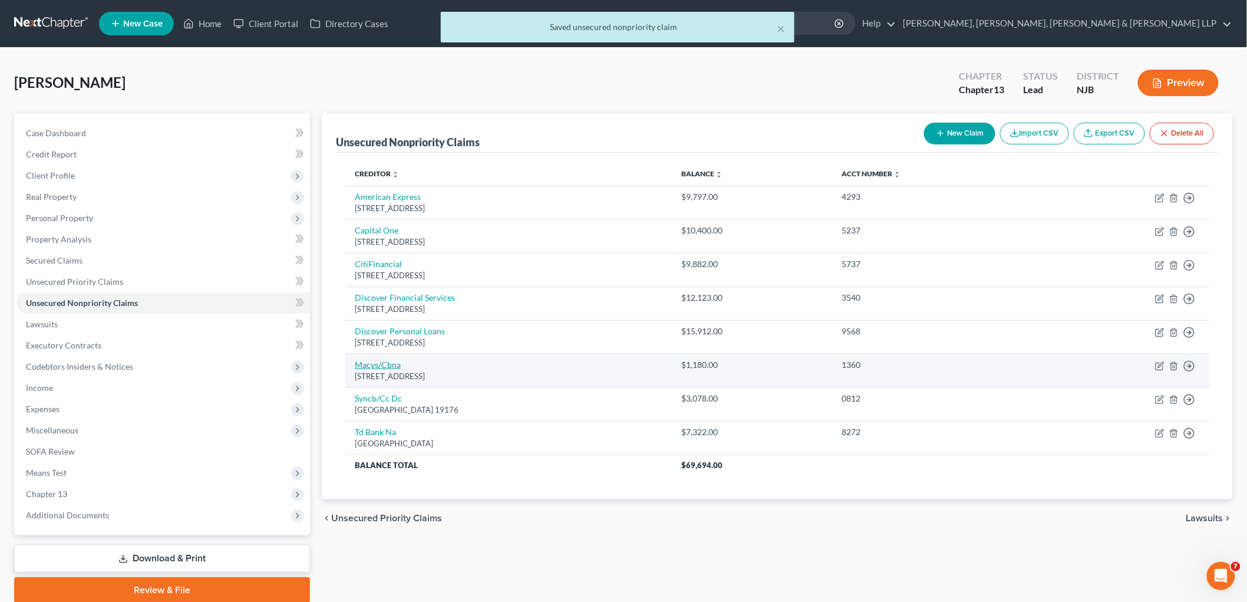
drag, startPoint x: 482, startPoint y: 379, endPoint x: 361, endPoint y: 364, distance: 121.2
click at [352, 360] on td "Macys/[STREET_ADDRESS]" at bounding box center [508, 371] width 327 height 34
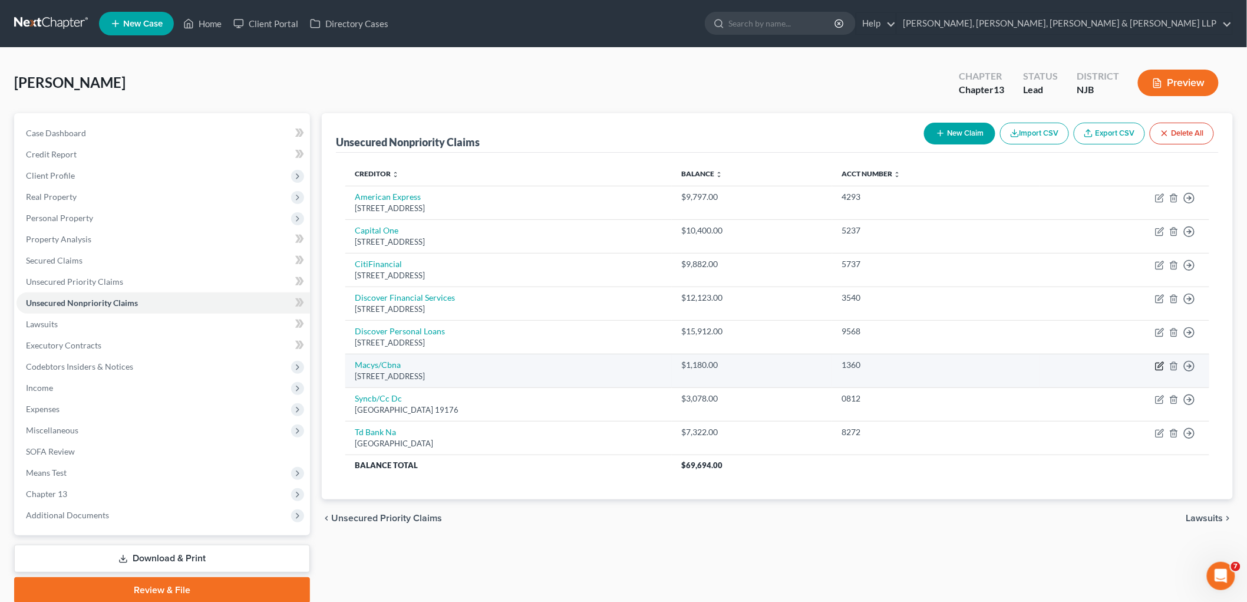
click at [858, 368] on icon "button" at bounding box center [1159, 365] width 9 height 9
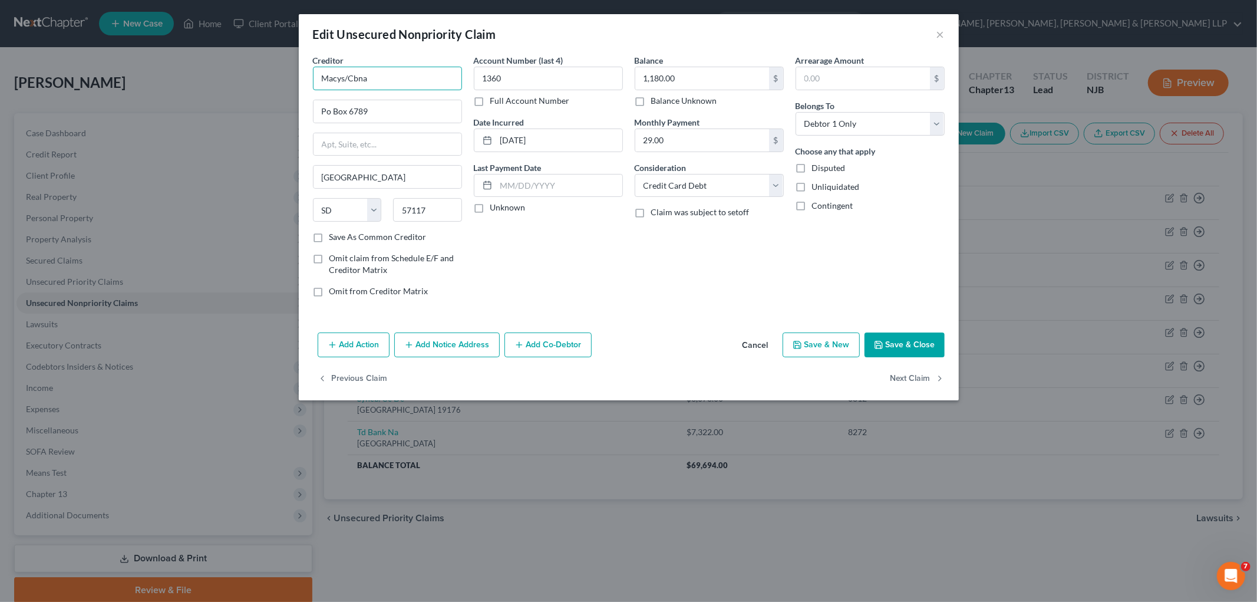
drag, startPoint x: 389, startPoint y: 77, endPoint x: 307, endPoint y: 72, distance: 82.6
click at [307, 72] on div "Creditor * Macys/Cbna Po Box 6789 [GEOGRAPHIC_DATA] [US_STATE][GEOGRAPHIC_DATA]…" at bounding box center [387, 180] width 161 height 252
paste input "'s Credit Card."
click at [563, 36] on div "Edit Unsecured Nonpriority Claim ×" at bounding box center [629, 34] width 660 height 40
click at [858, 344] on button "Save & Close" at bounding box center [905, 344] width 80 height 25
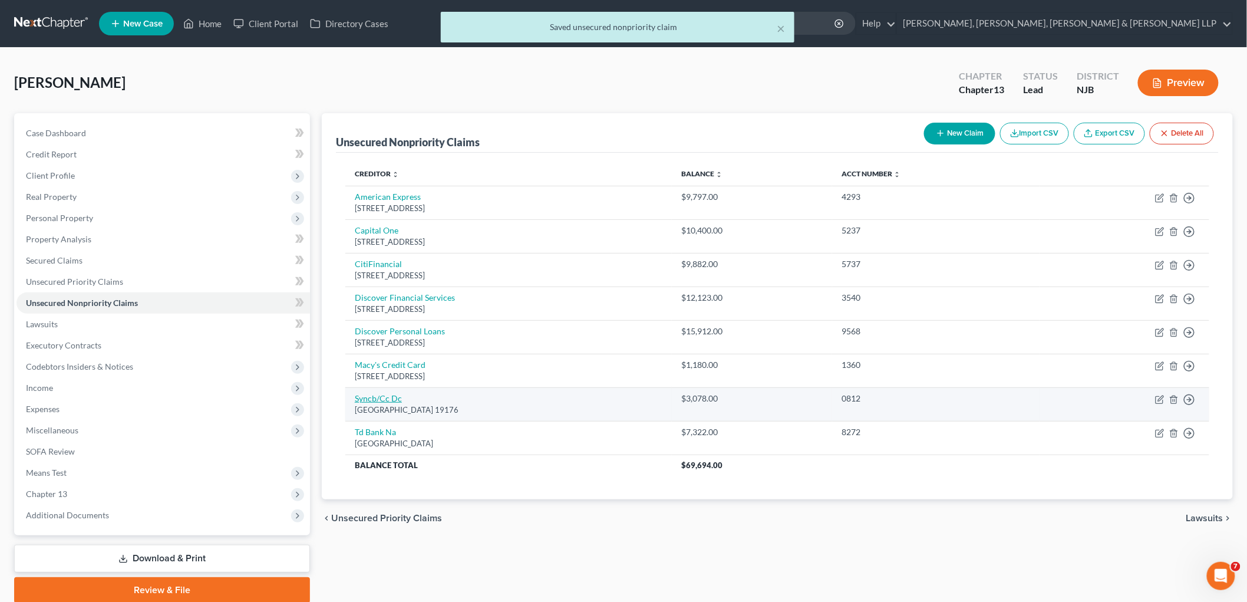
drag, startPoint x: 487, startPoint y: 411, endPoint x: 356, endPoint y: 403, distance: 131.7
click at [356, 403] on td "Syncb/Cc Dc Po Box 71757, [GEOGRAPHIC_DATA]" at bounding box center [508, 404] width 327 height 34
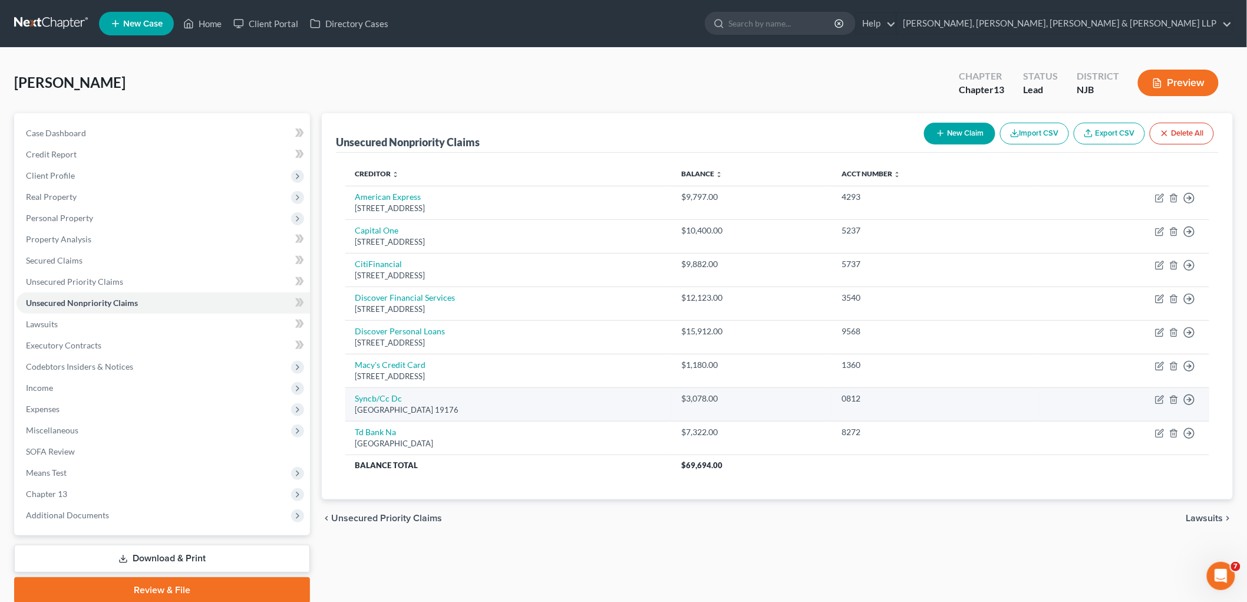
click at [858, 401] on td "Move to D Move to E Move to G Move to Notice Only" at bounding box center [1125, 404] width 170 height 34
click at [858, 401] on icon "button" at bounding box center [1159, 399] width 9 height 9
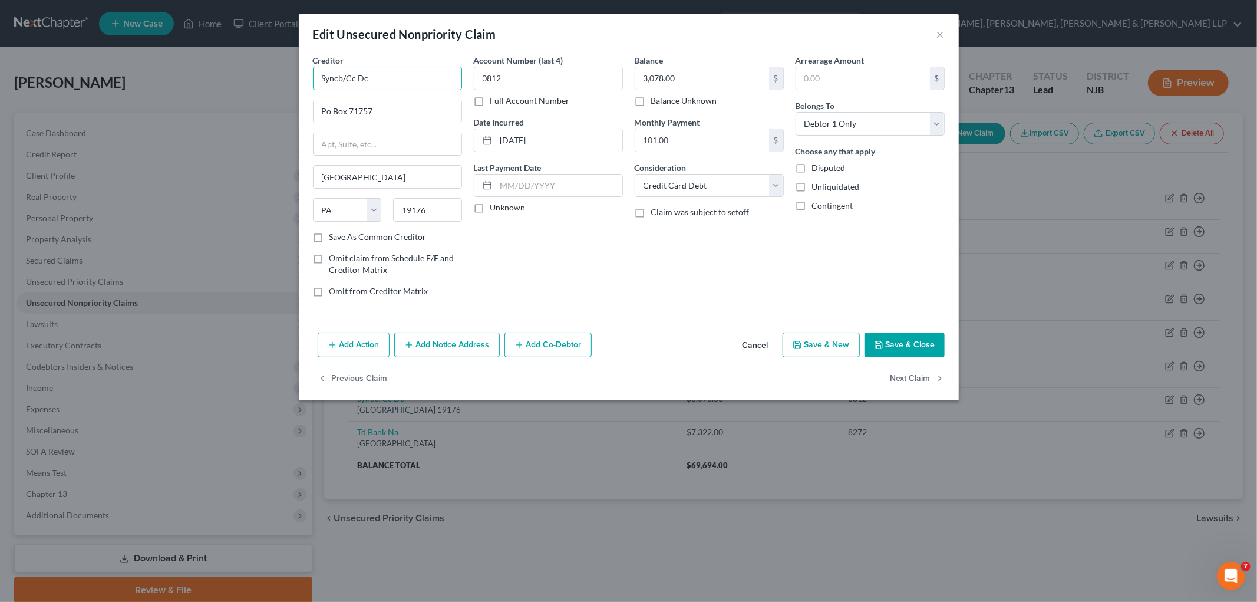
drag, startPoint x: 342, startPoint y: 75, endPoint x: 327, endPoint y: 74, distance: 14.7
click at [327, 74] on input "Syncb/Cc Dc" at bounding box center [387, 79] width 149 height 24
paste input "Synchrony Bank"
click at [326, 77] on input "SSynchrony Bank/Cc Dc" at bounding box center [387, 79] width 149 height 24
drag, startPoint x: 423, startPoint y: 74, endPoint x: 422, endPoint y: 80, distance: 6.5
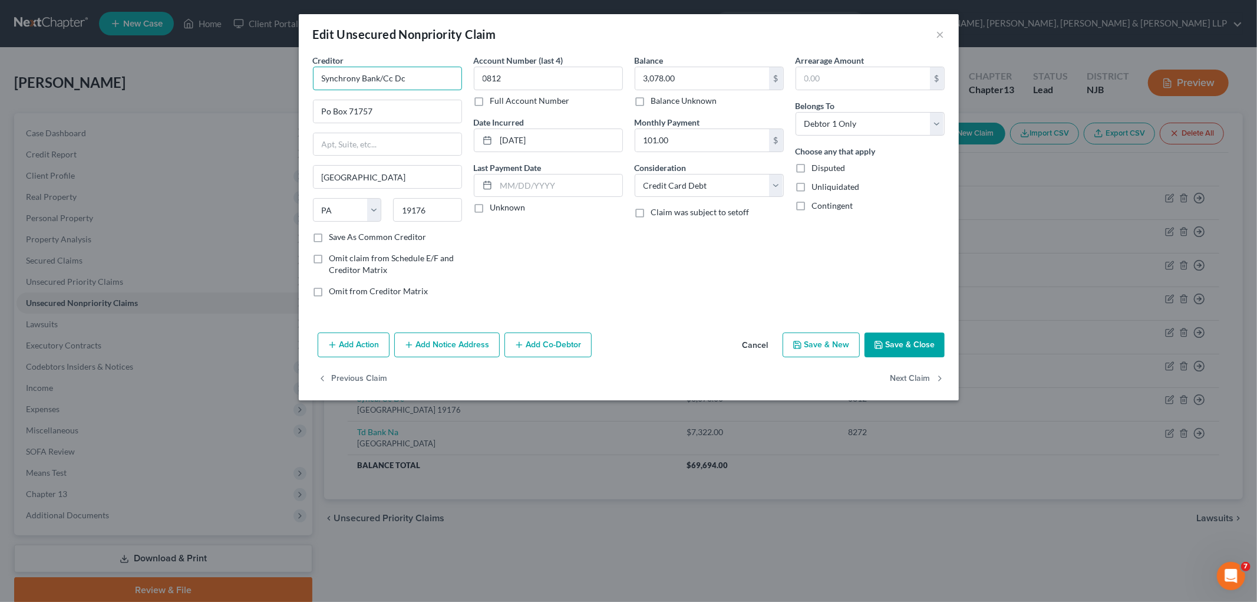
click at [384, 75] on input "Synchrony Bank/Cc Dc" at bounding box center [387, 79] width 149 height 24
paste input "areCredit Contact Us"
drag, startPoint x: 414, startPoint y: 75, endPoint x: 463, endPoint y: 78, distance: 49.0
click at [463, 78] on div "Creditor * Synchrony Bank/CareCredit Contact Us Po Box 71757 [GEOGRAPHIC_DATA] …" at bounding box center [387, 180] width 161 height 252
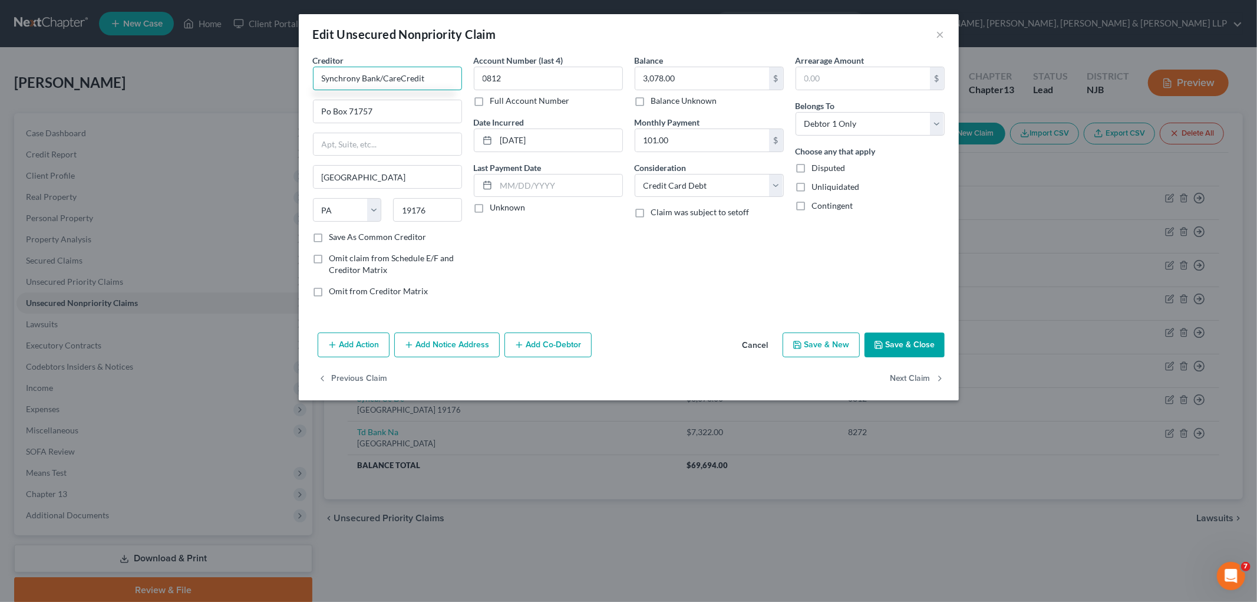
scroll to position [0, 0]
click at [628, 292] on div "Account Number (last 4) 0812 Full Account Number Date Incurred [DATE] Last Paym…" at bounding box center [548, 180] width 161 height 252
click at [858, 344] on button "Save & Close" at bounding box center [905, 344] width 80 height 25
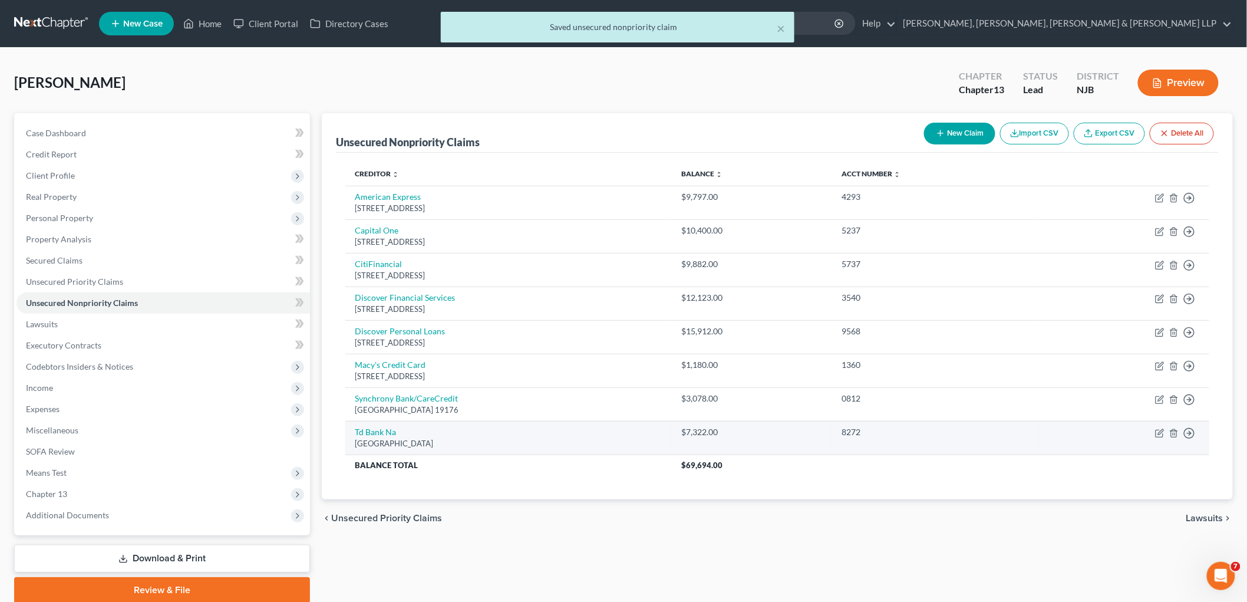
drag, startPoint x: 493, startPoint y: 443, endPoint x: 354, endPoint y: 434, distance: 140.0
click at [354, 434] on td "Td Bank [GEOGRAPHIC_DATA]" at bounding box center [508, 438] width 327 height 34
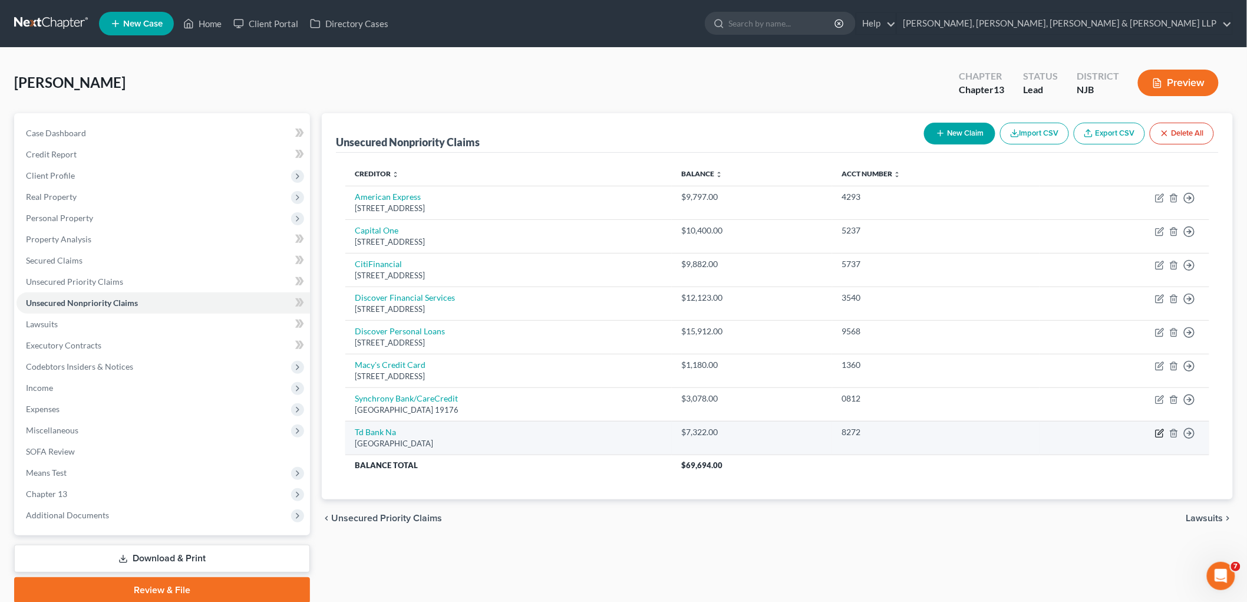
click at [858, 432] on icon "button" at bounding box center [1159, 433] width 7 height 7
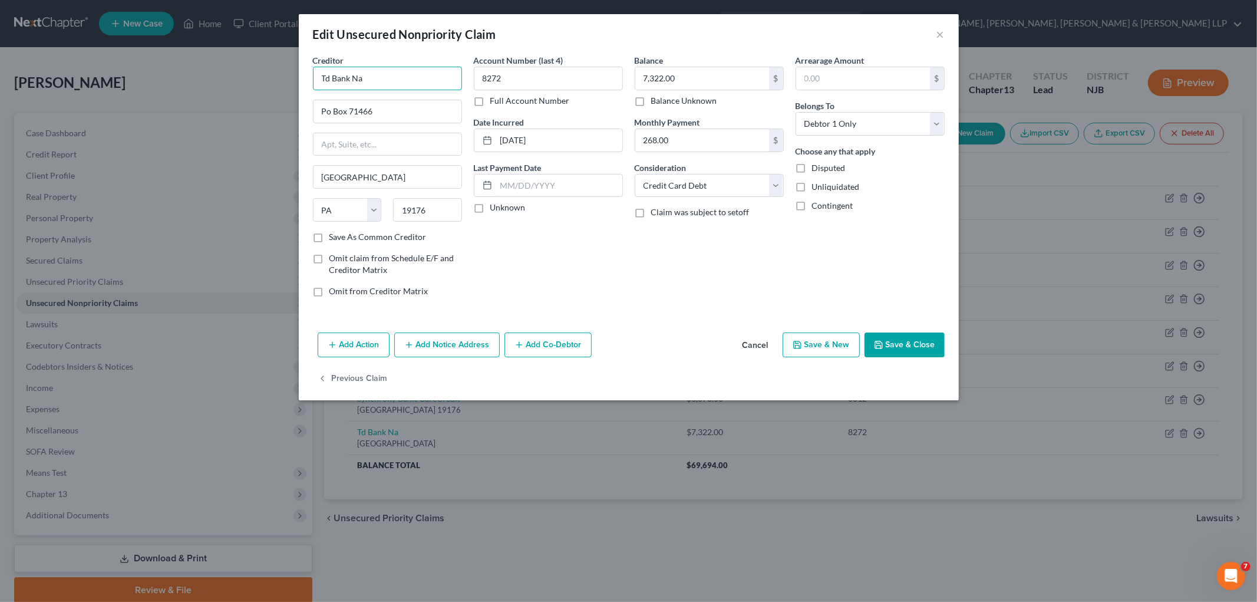
drag, startPoint x: 349, startPoint y: 78, endPoint x: 335, endPoint y: 77, distance: 14.3
click at [335, 77] on input "Td Bank Na" at bounding box center [387, 79] width 149 height 24
drag, startPoint x: 368, startPoint y: 80, endPoint x: 291, endPoint y: 77, distance: 76.7
click at [291, 77] on div "Edit Unsecured Nonpriority Claim × Creditor * Td Bank Na Po Box 71466 [GEOGRAPH…" at bounding box center [628, 301] width 1257 height 602
paste input "D Bank"
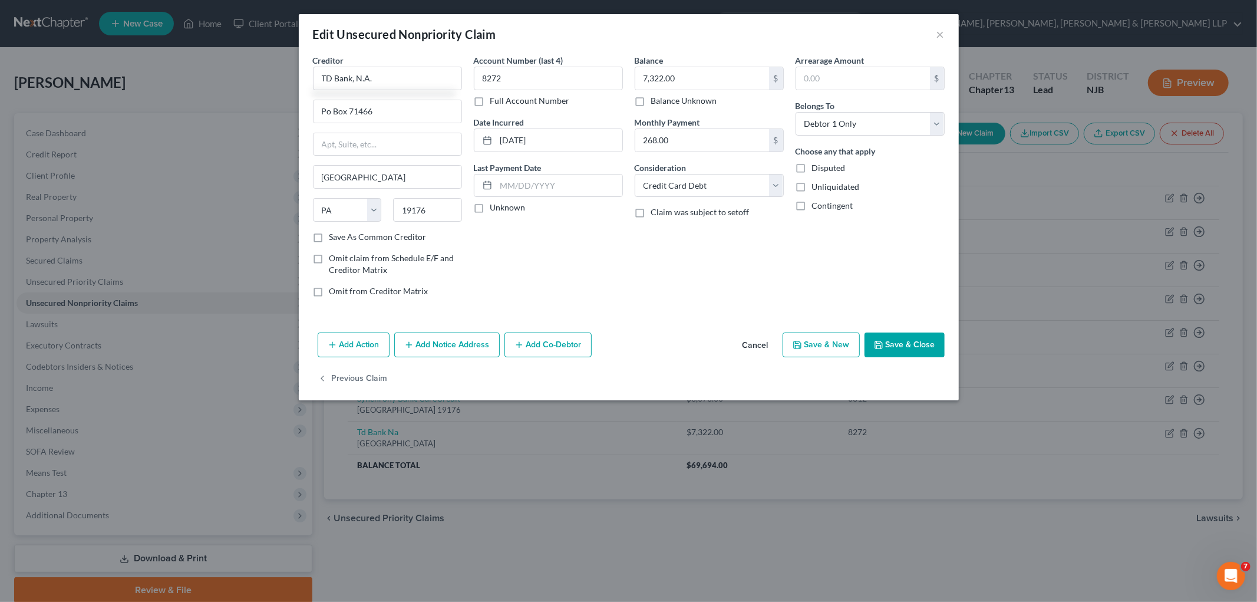
click at [624, 270] on div "Account Number (last 4) 8272 Full Account Number Date Incurred [DATE] Last Paym…" at bounding box center [548, 180] width 161 height 252
click at [858, 348] on button "Save & Close" at bounding box center [905, 344] width 80 height 25
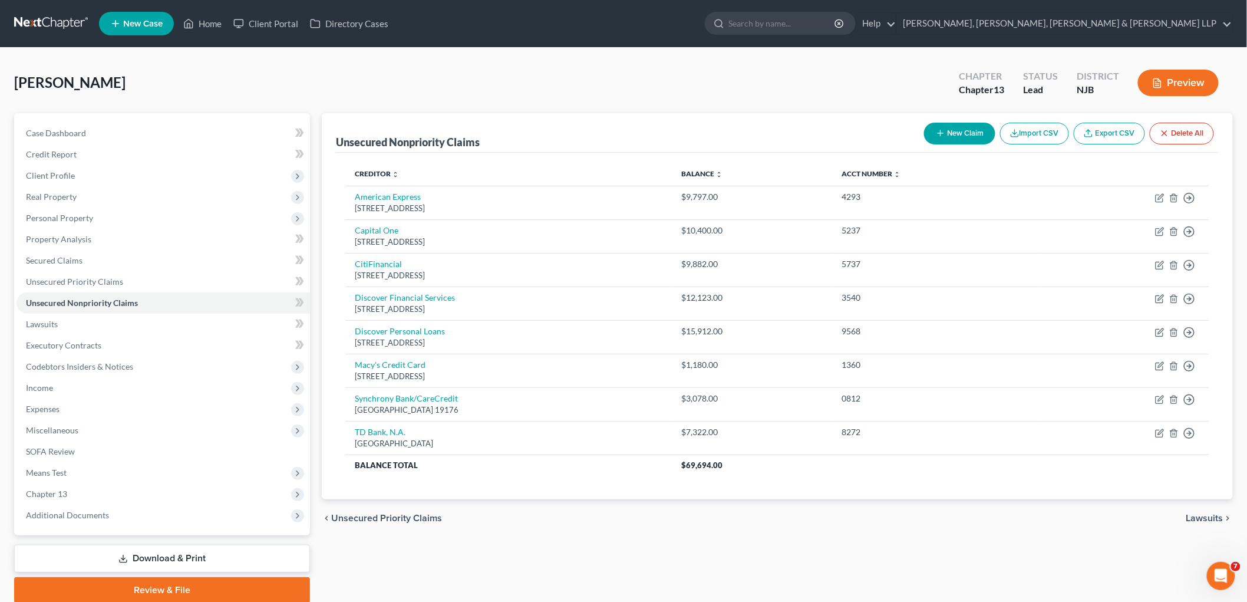
click at [858, 518] on span "Lawsuits" at bounding box center [1205, 517] width 37 height 9
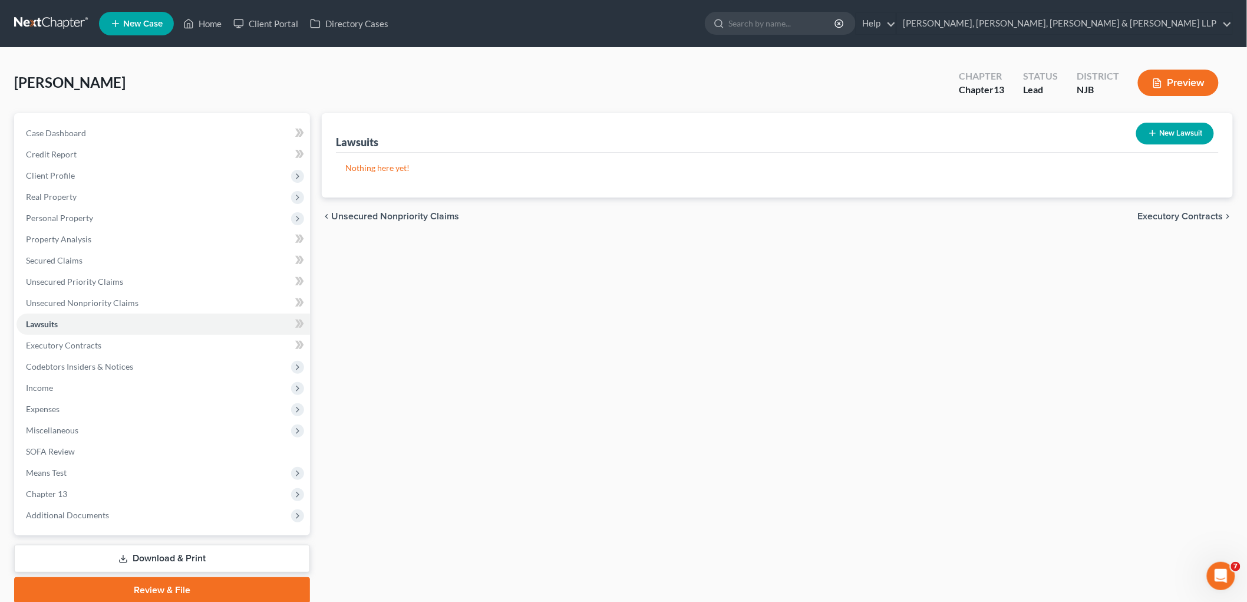
drag, startPoint x: 1146, startPoint y: 213, endPoint x: 1092, endPoint y: 401, distance: 196.4
click at [858, 212] on span "Executory Contracts" at bounding box center [1180, 216] width 85 height 9
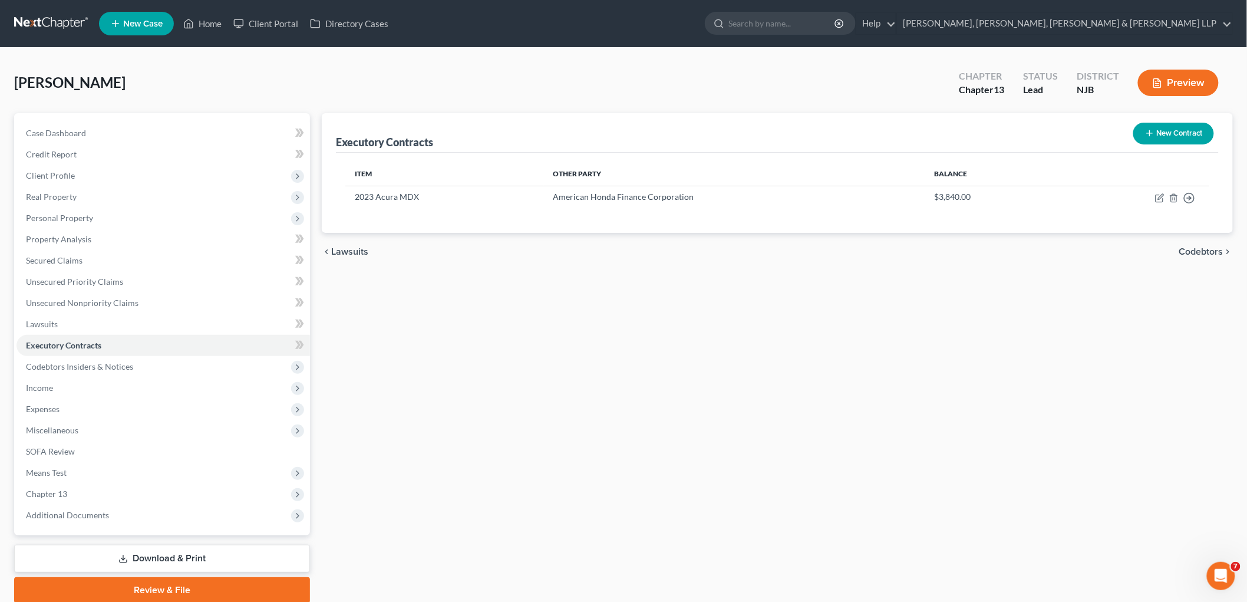
click at [858, 249] on span "Codebtors" at bounding box center [1201, 251] width 44 height 9
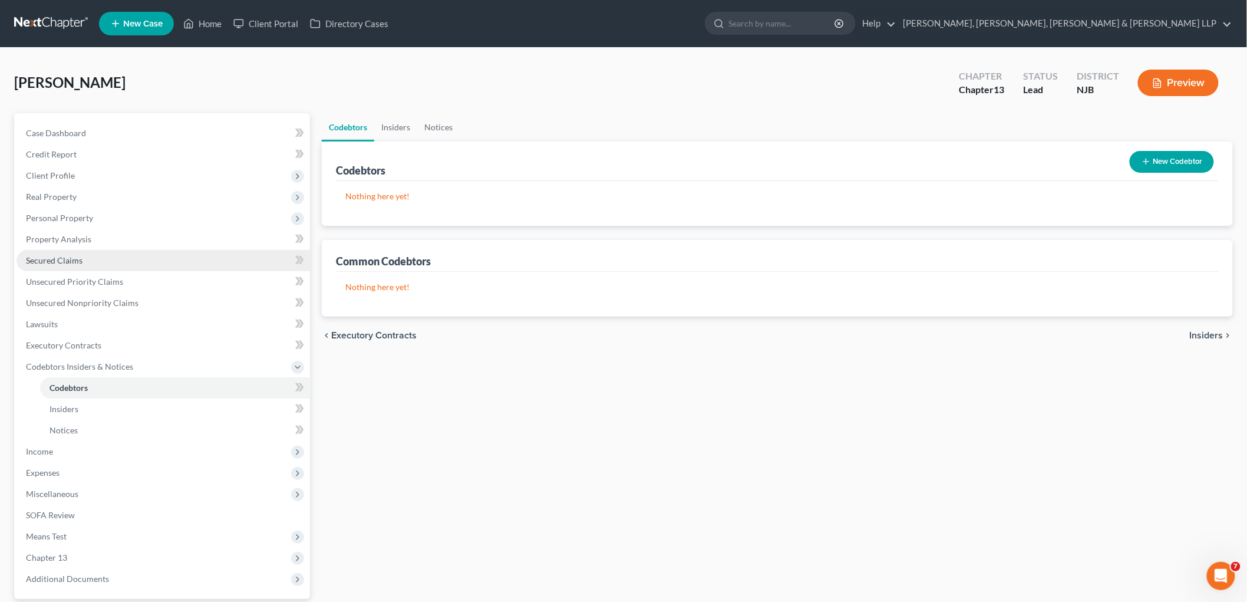
click at [54, 256] on span "Secured Claims" at bounding box center [54, 260] width 57 height 10
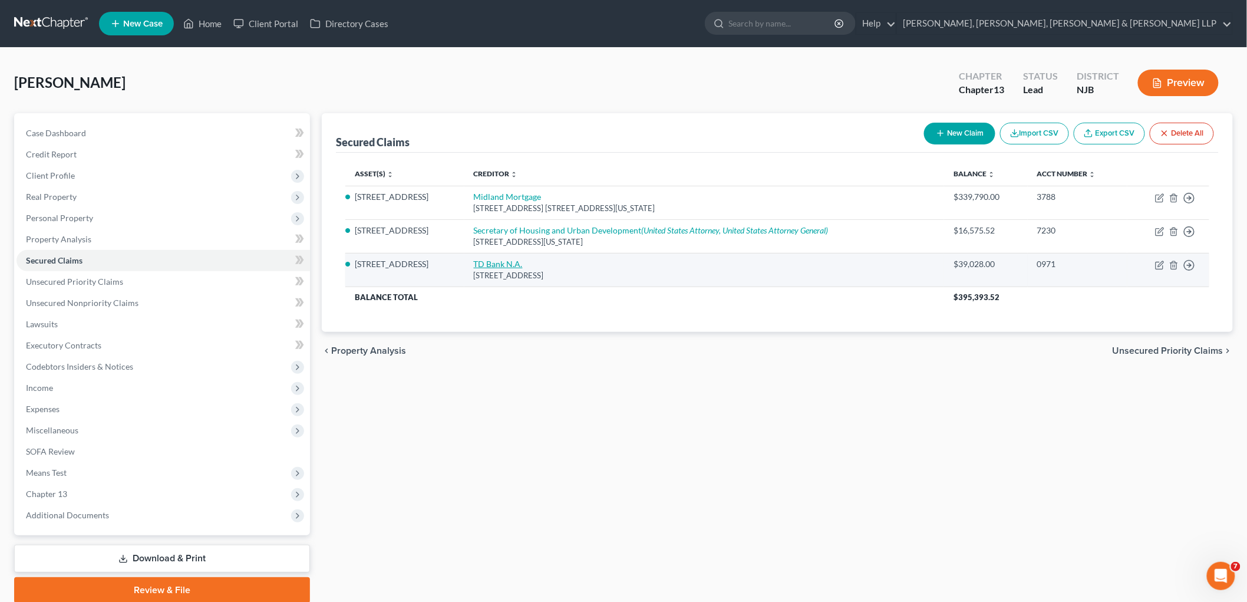
click at [519, 261] on link "TD Bank N.A." at bounding box center [498, 264] width 49 height 10
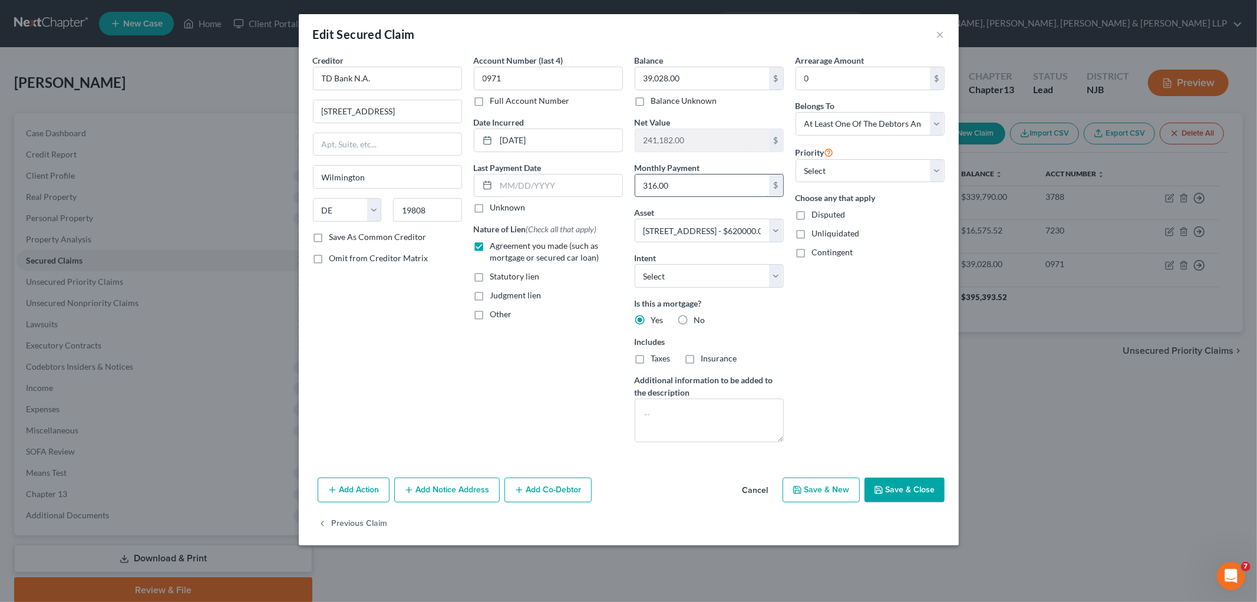
click at [691, 183] on input "316.00" at bounding box center [702, 185] width 134 height 22
click at [444, 338] on div "Creditor * TD Bank N.A. [STREET_ADDRESS][GEOGRAPHIC_DATA][US_STATE] AZ CA CO [G…" at bounding box center [387, 252] width 161 height 397
click at [763, 485] on button "Cancel" at bounding box center [755, 491] width 45 height 24
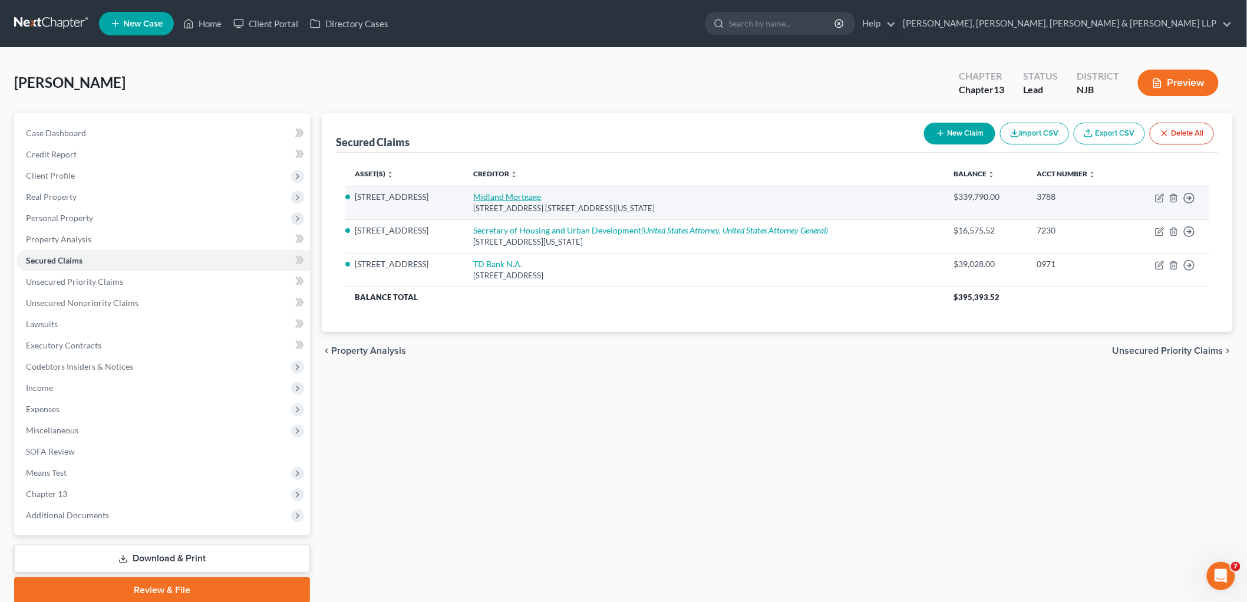
click at [513, 195] on link "Midland Mortgage" at bounding box center [508, 197] width 68 height 10
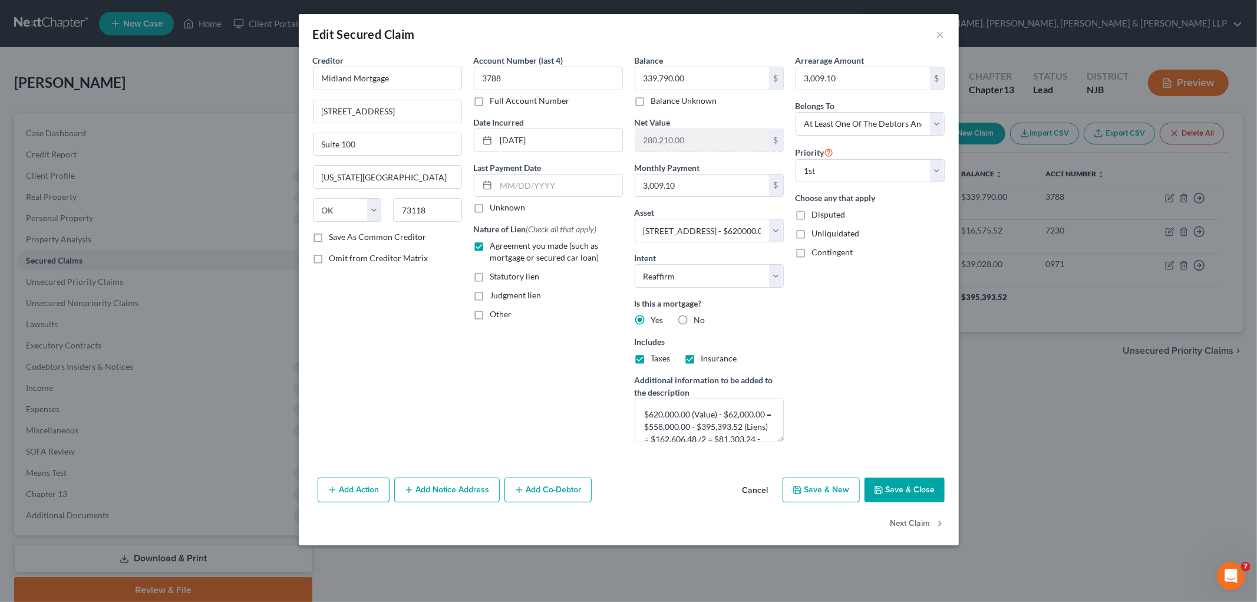
click at [553, 491] on button "Add Co-Debtor" at bounding box center [548, 489] width 87 height 25
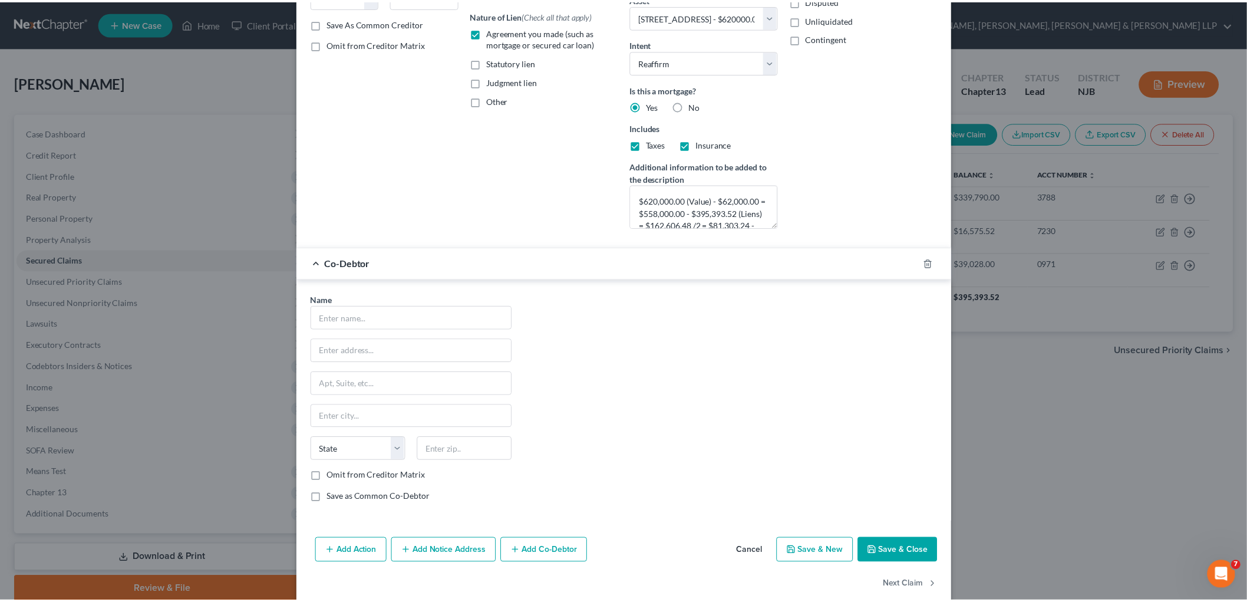
scroll to position [234, 0]
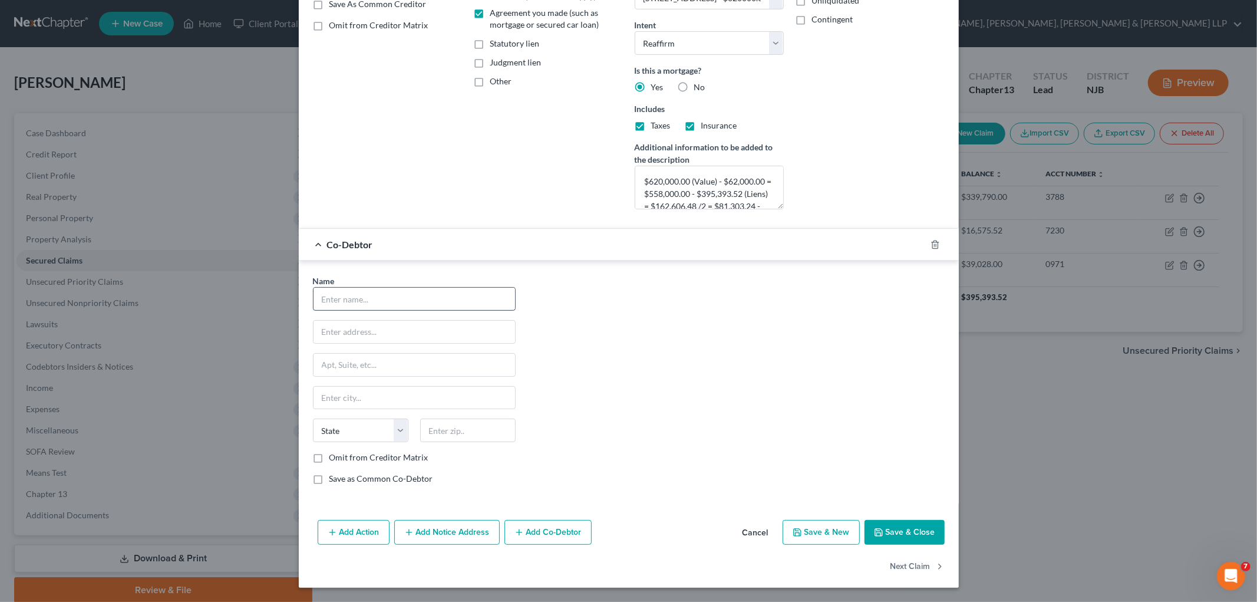
click at [443, 298] on input "text" at bounding box center [415, 299] width 202 height 22
drag, startPoint x: 394, startPoint y: 354, endPoint x: 382, endPoint y: 328, distance: 28.0
click at [394, 354] on input "text" at bounding box center [415, 365] width 202 height 22
paste input "[STREET_ADDRESS]"
click at [382, 328] on input "text" at bounding box center [415, 332] width 202 height 22
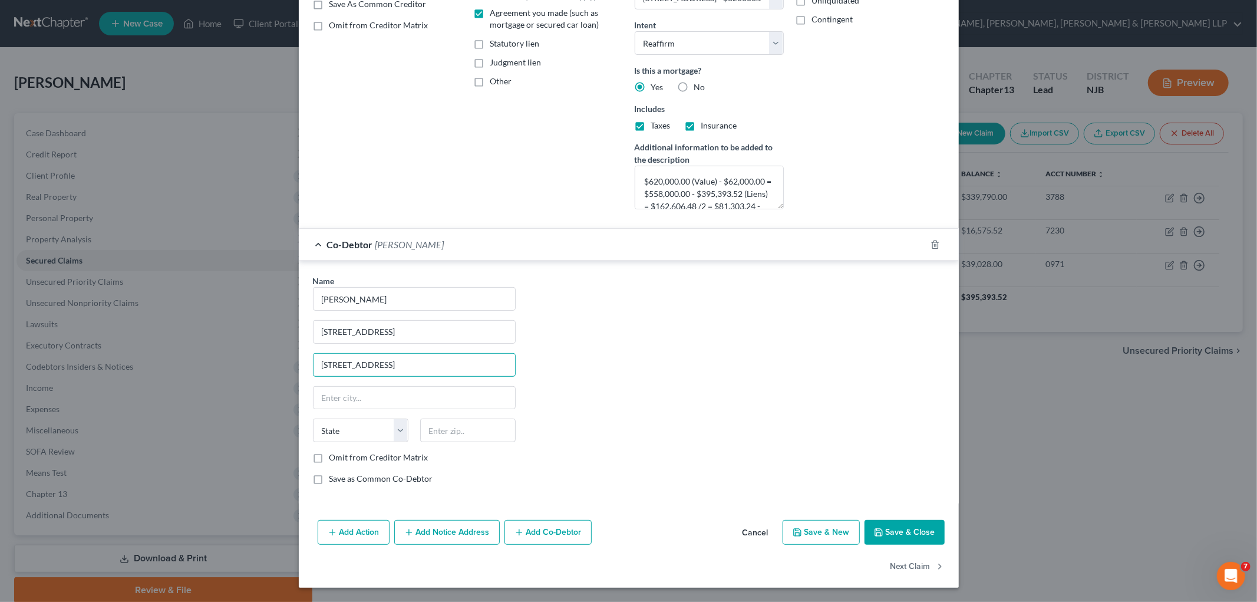
drag, startPoint x: 421, startPoint y: 362, endPoint x: 290, endPoint y: 362, distance: 131.4
click at [290, 362] on div "Edit Secured Claim × Creditor * Midland Mortgage [STREET_ADDRESS] Suite 100 [US…" at bounding box center [628, 301] width 1257 height 602
click at [461, 428] on input "text" at bounding box center [467, 430] width 95 height 24
click at [628, 439] on div "Name * [PERSON_NAME] 16-[GEOGRAPHIC_DATA] [US_STATE] AK AR AZ CA CO CT DE DC [G…" at bounding box center [629, 384] width 644 height 219
click at [384, 476] on label "Save as Common Co-Debtor" at bounding box center [381, 479] width 104 height 12
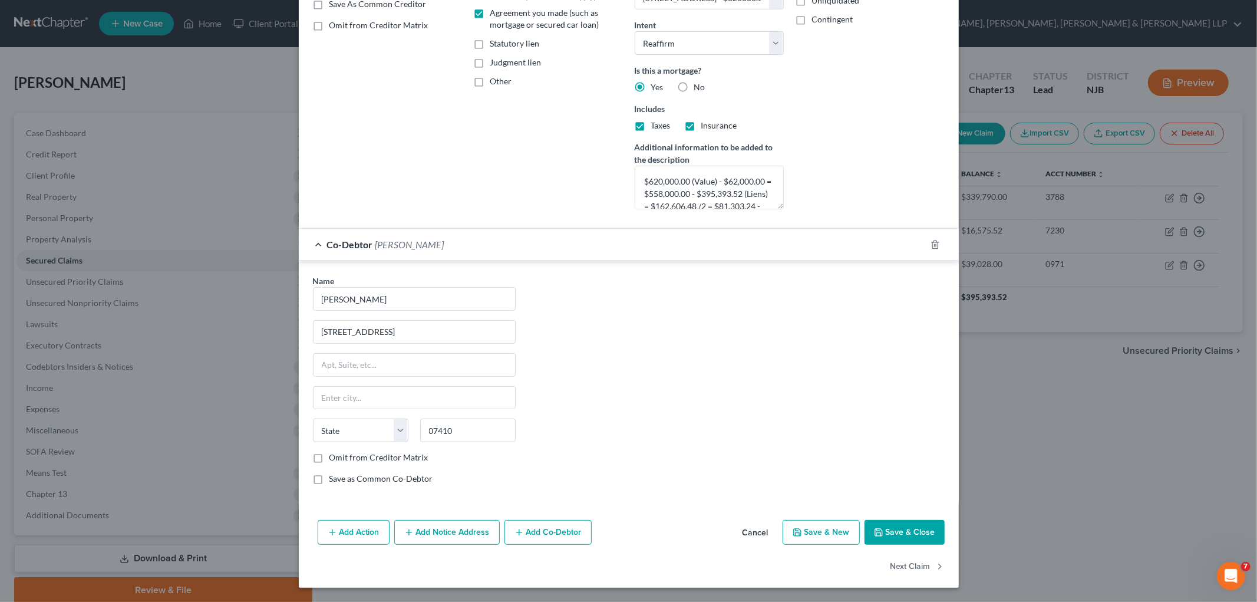
click at [342, 476] on input "Save as Common Co-Debtor" at bounding box center [338, 477] width 8 height 8
click at [671, 416] on div "Name * [PERSON_NAME] 16-[GEOGRAPHIC_DATA] [US_STATE] AK AR AZ CA CO CT DE DC [G…" at bounding box center [629, 384] width 644 height 219
click at [649, 397] on div "Name * [PERSON_NAME] 16-[GEOGRAPHIC_DATA] Fair Lawn State [US_STATE] AK AR AZ C…" at bounding box center [629, 384] width 644 height 219
click at [858, 525] on button "Save & Close" at bounding box center [905, 532] width 80 height 25
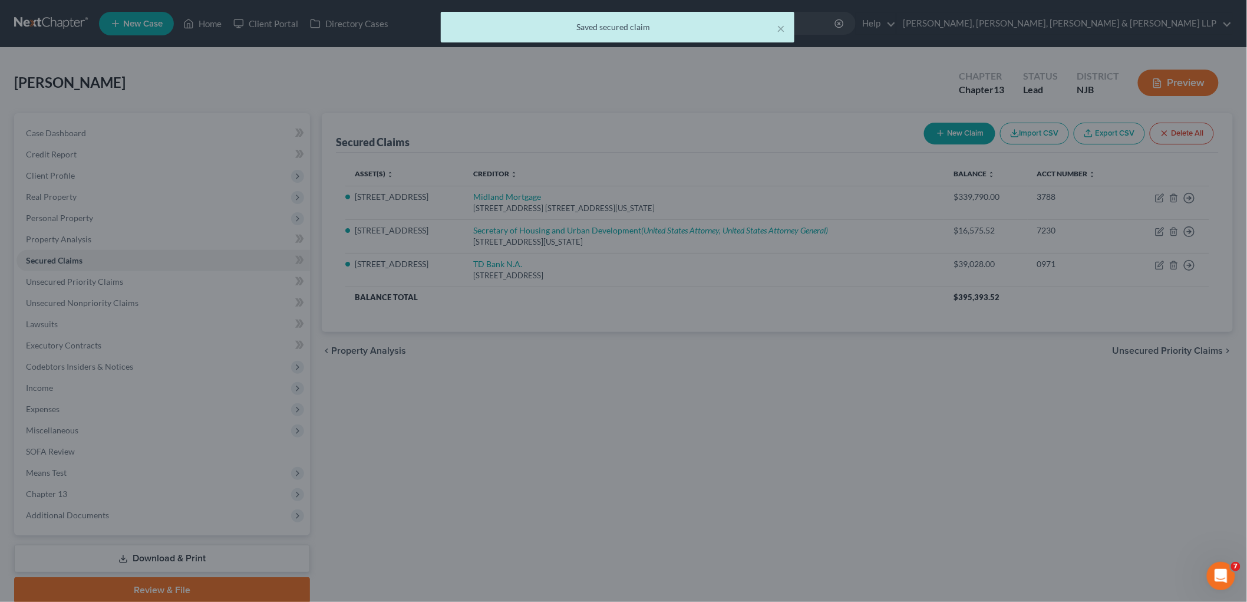
scroll to position [0, 0]
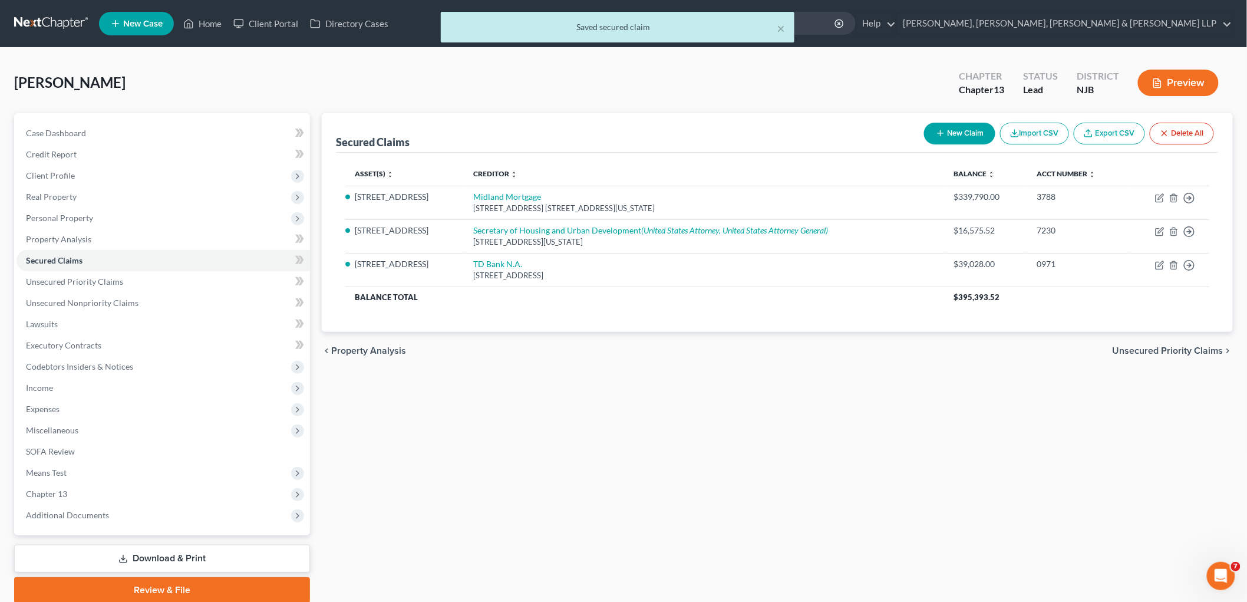
click at [858, 349] on span "Unsecured Priority Claims" at bounding box center [1168, 350] width 111 height 9
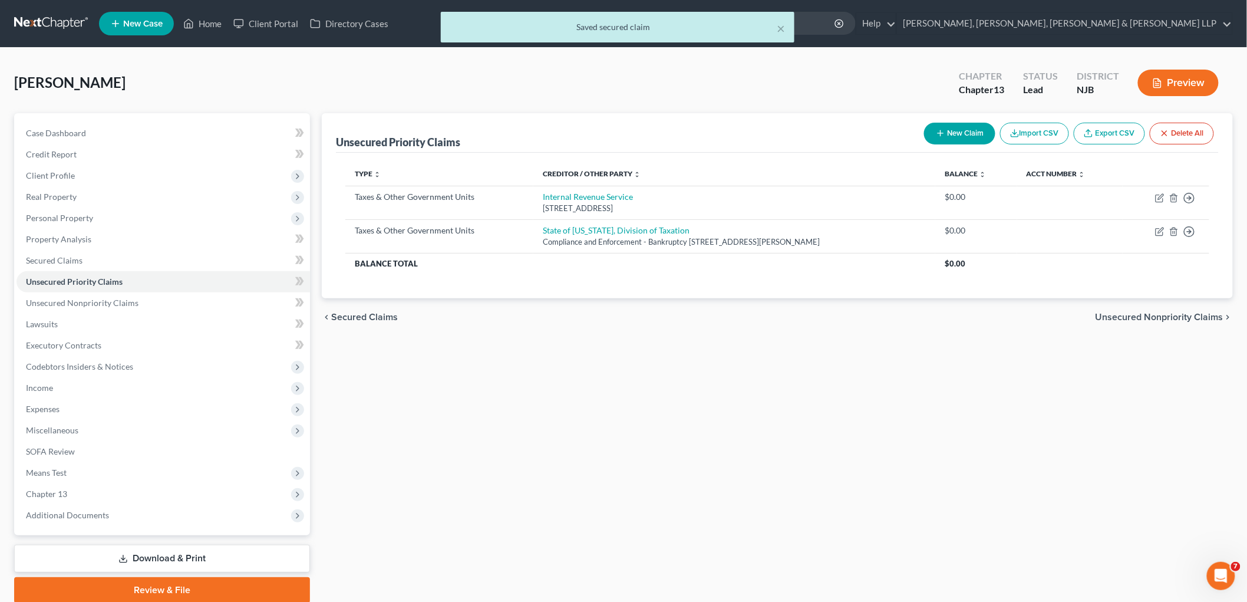
click at [858, 317] on span "Unsecured Nonpriority Claims" at bounding box center [1160, 316] width 128 height 9
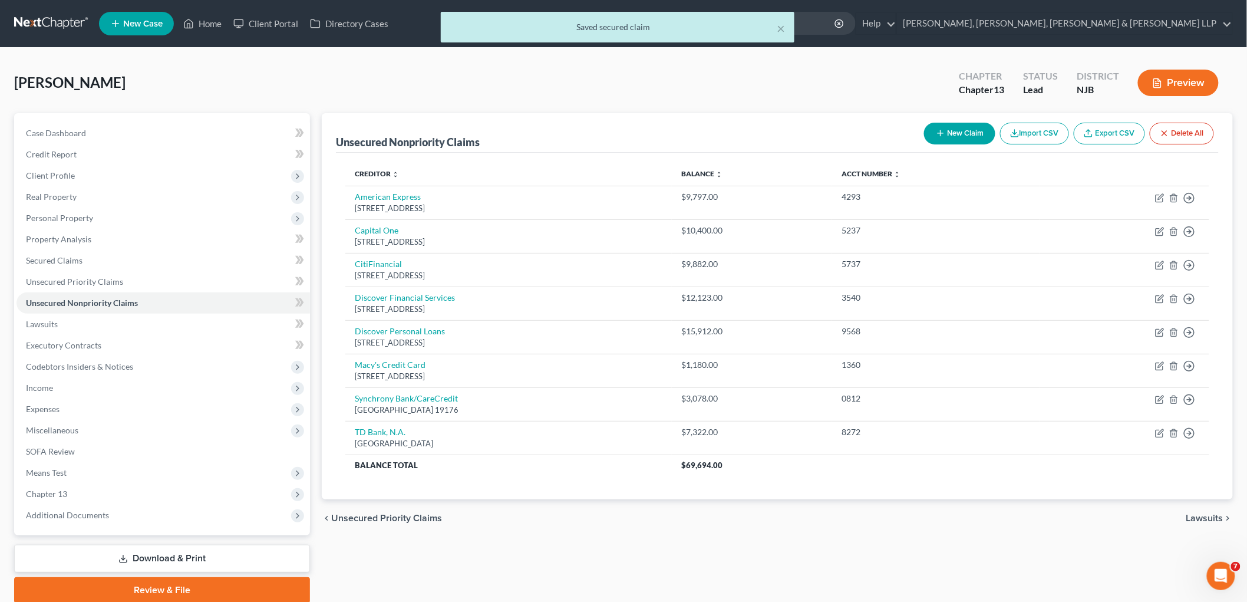
click at [858, 521] on span "Lawsuits" at bounding box center [1205, 517] width 37 height 9
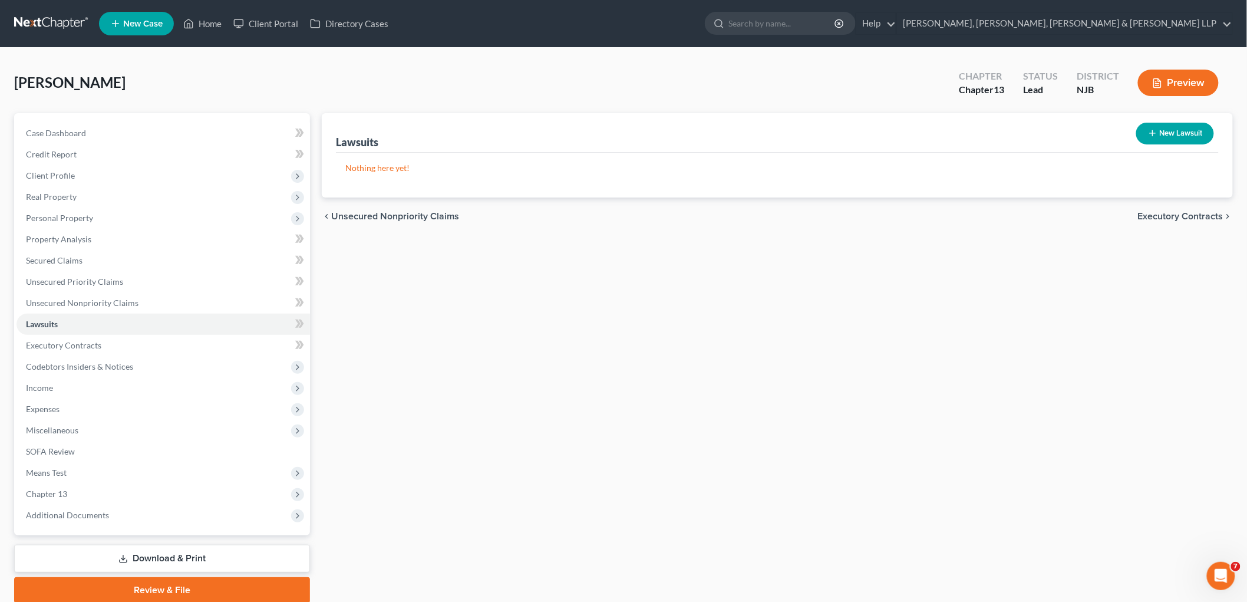
click at [858, 215] on span "Executory Contracts" at bounding box center [1180, 216] width 85 height 9
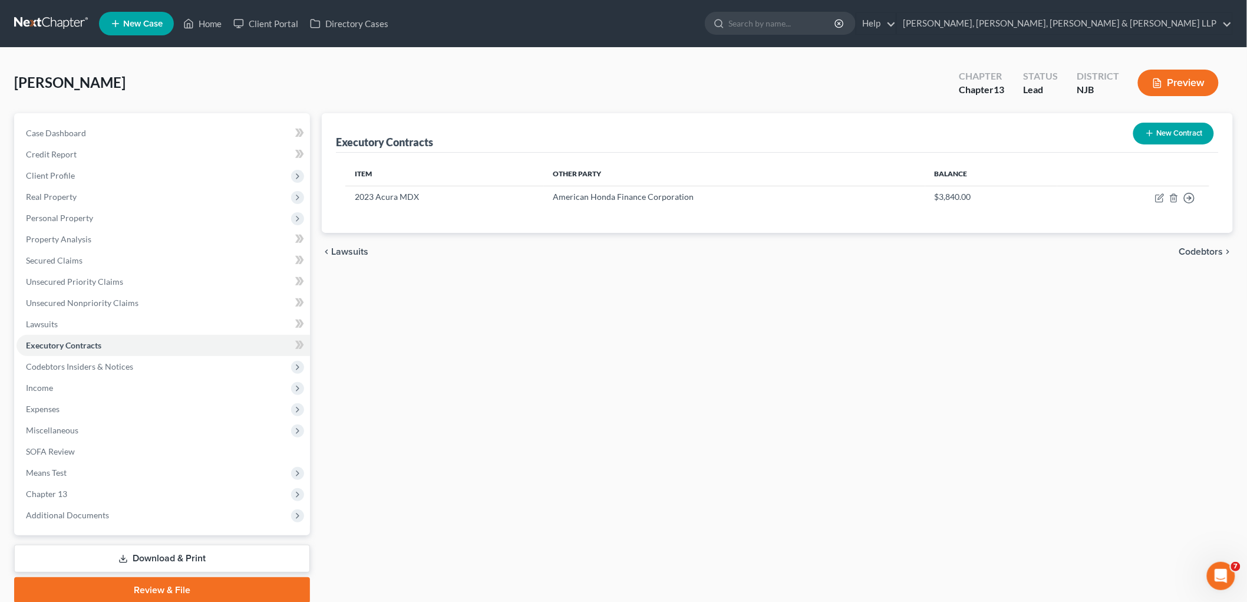
click at [858, 249] on span "Codebtors" at bounding box center [1201, 251] width 44 height 9
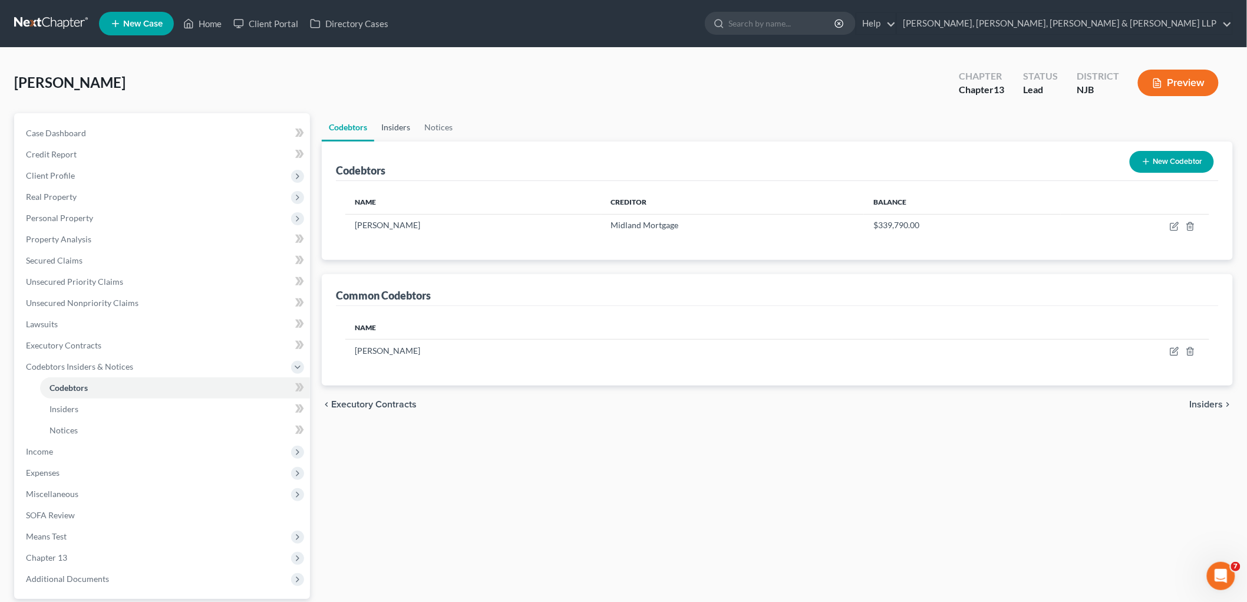
click at [398, 124] on link "Insiders" at bounding box center [395, 127] width 43 height 28
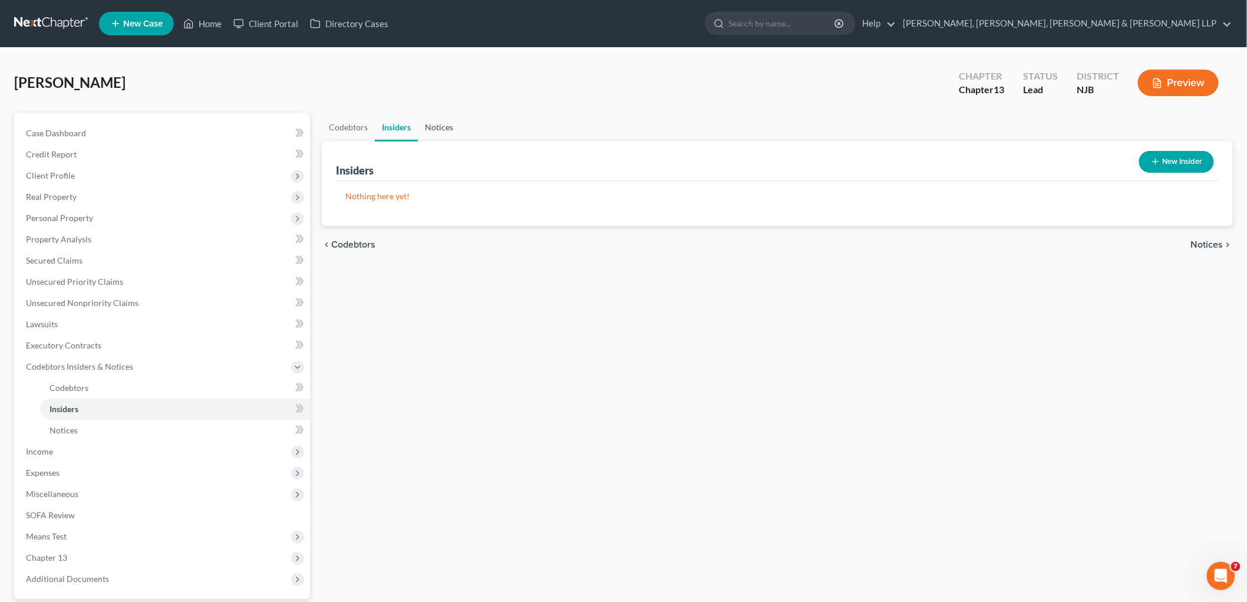
click at [432, 124] on link "Notices" at bounding box center [439, 127] width 42 height 28
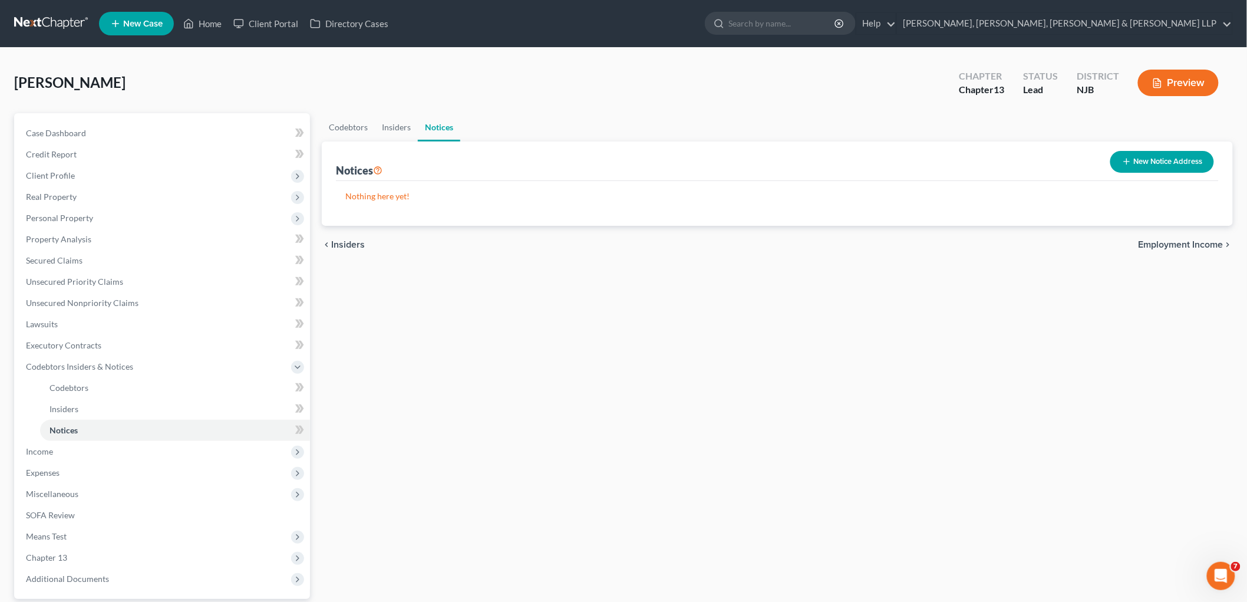
click at [858, 237] on div "chevron_left Insiders Employment Income chevron_right" at bounding box center [777, 245] width 911 height 38
click at [858, 240] on span "Employment Income" at bounding box center [1181, 244] width 85 height 9
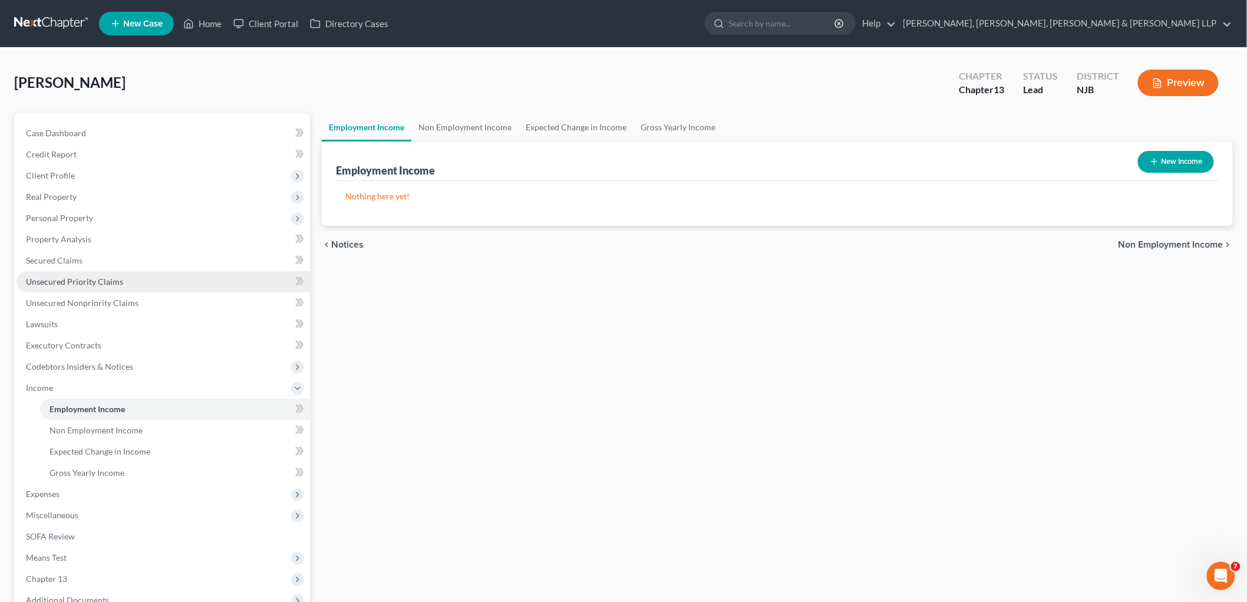
click at [44, 280] on span "Unsecured Priority Claims" at bounding box center [74, 281] width 97 height 10
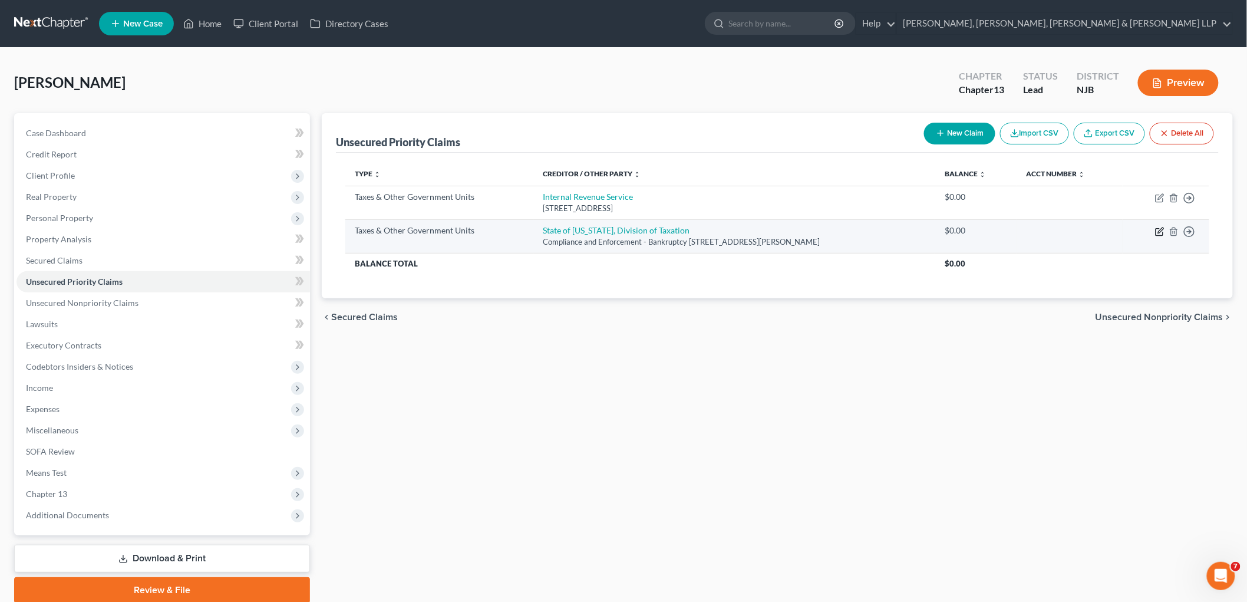
click at [858, 229] on icon "button" at bounding box center [1159, 231] width 9 height 9
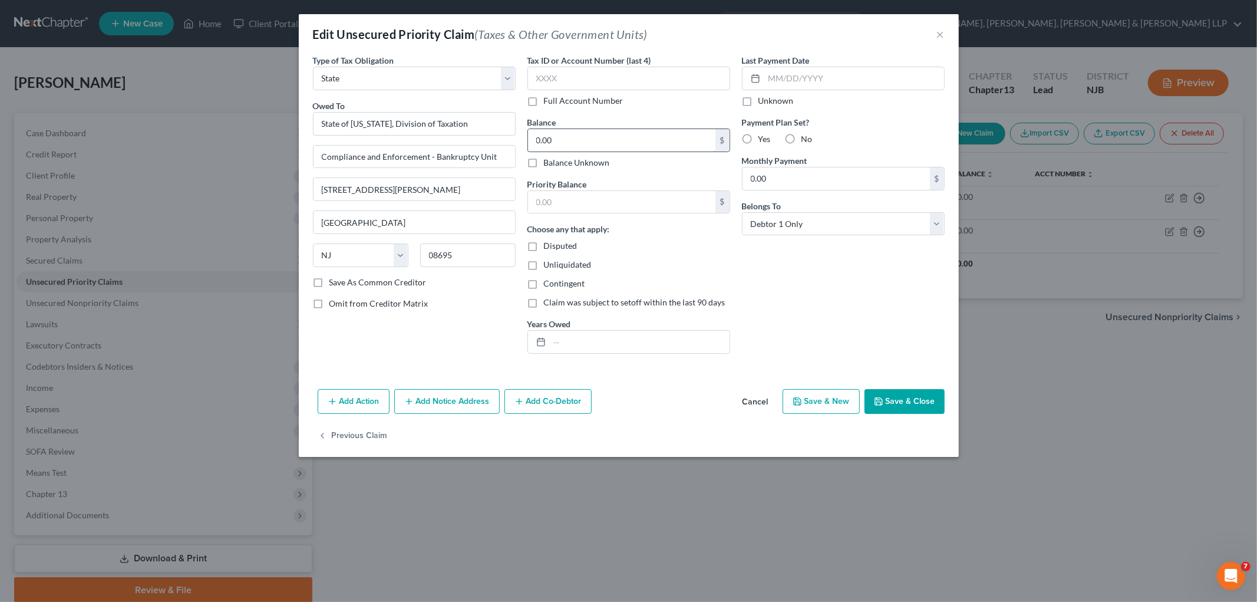
click at [565, 131] on input "0.00" at bounding box center [621, 140] width 187 height 22
click at [785, 301] on div "Last Payment Date Unknown Payment Plan Set? Yes No Monthly Payment 0.00 $ Belon…" at bounding box center [843, 208] width 215 height 309
click at [596, 342] on input "text" at bounding box center [640, 342] width 180 height 22
click at [821, 313] on div "Last Payment Date Unknown Payment Plan Set? Yes No Monthly Payment 0.00 $ Belon…" at bounding box center [843, 208] width 215 height 309
click at [858, 398] on button "Save & Close" at bounding box center [905, 401] width 80 height 25
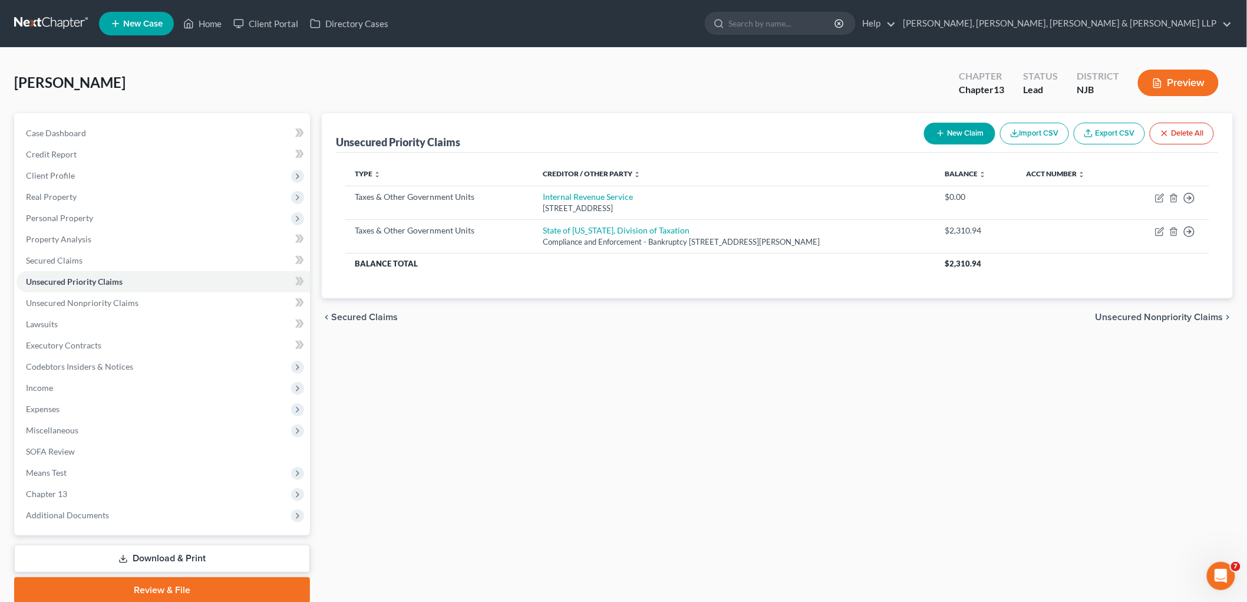
drag, startPoint x: 526, startPoint y: 428, endPoint x: 522, endPoint y: 375, distance: 53.2
click at [526, 428] on div "Unsecured Priority Claims New Claim Import CSV Export CSV Delete All Type expan…" at bounding box center [777, 358] width 923 height 490
click at [858, 314] on span "Unsecured Nonpriority Claims" at bounding box center [1160, 316] width 128 height 9
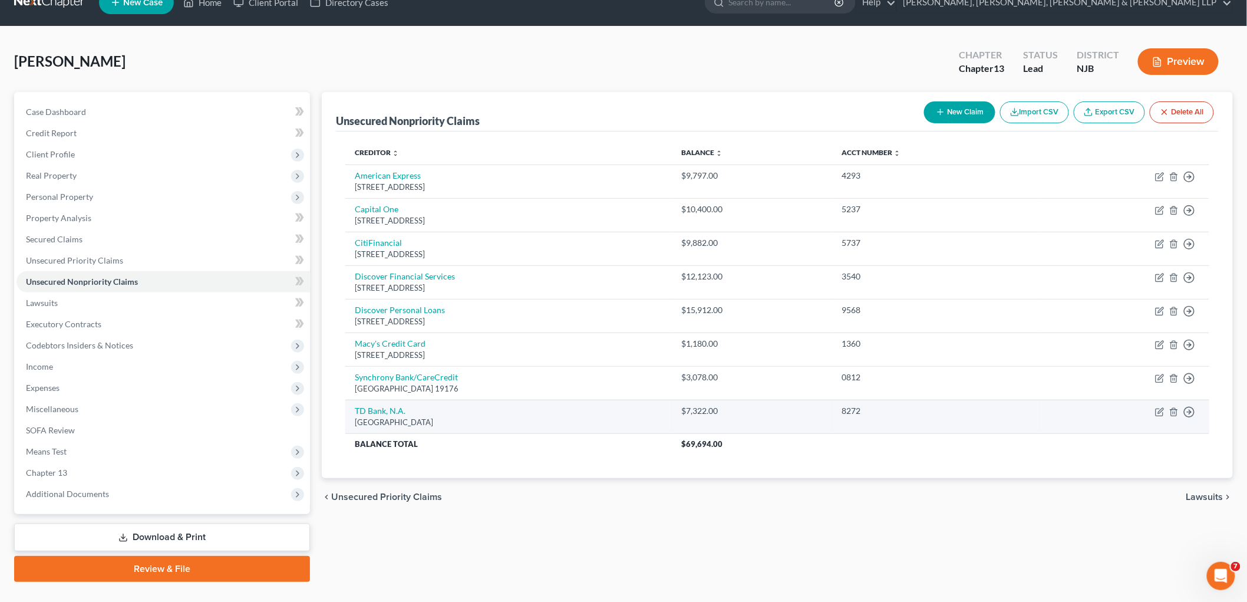
scroll to position [44, 0]
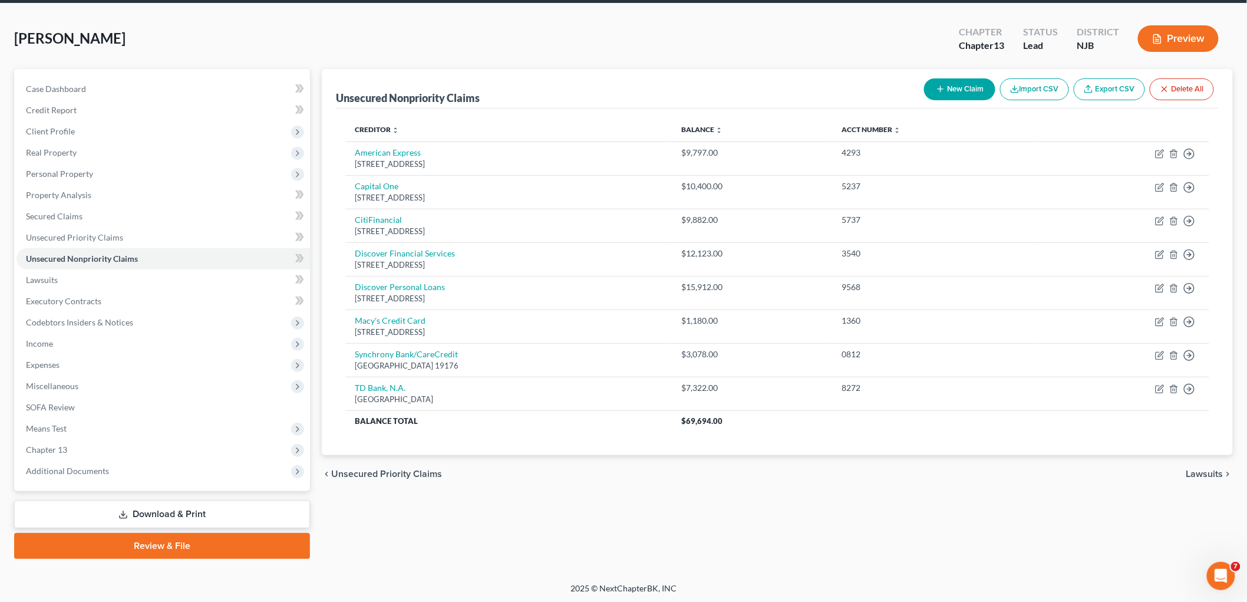
click at [858, 473] on span "Lawsuits" at bounding box center [1205, 473] width 37 height 9
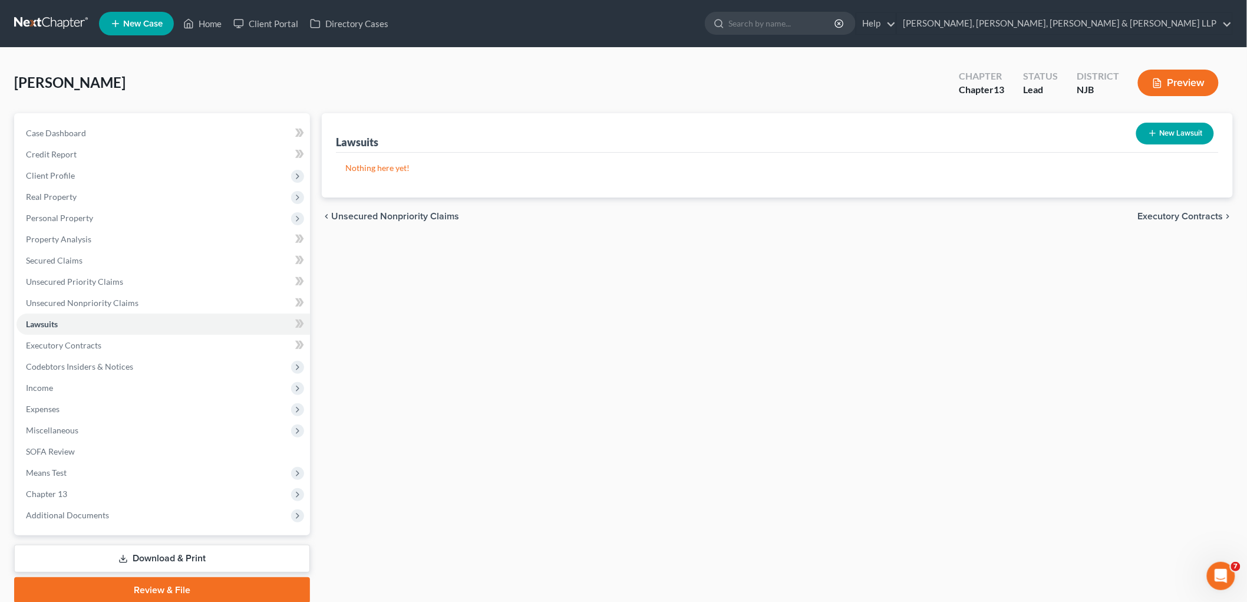
click at [858, 212] on span "Executory Contracts" at bounding box center [1180, 216] width 85 height 9
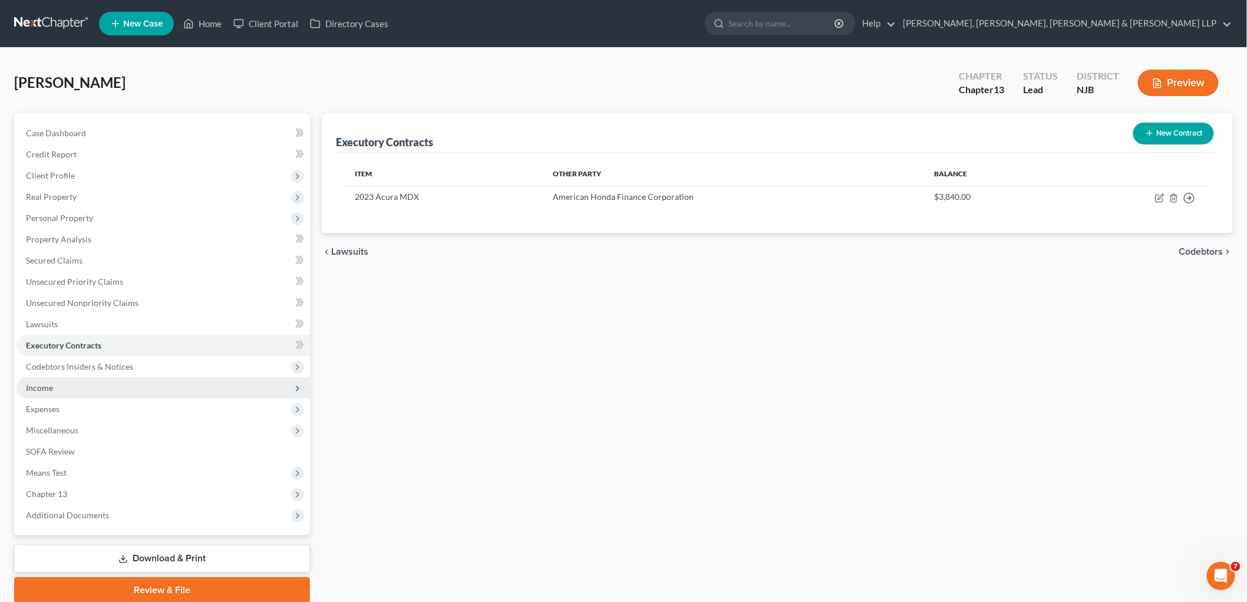
click at [59, 388] on span "Income" at bounding box center [164, 387] width 294 height 21
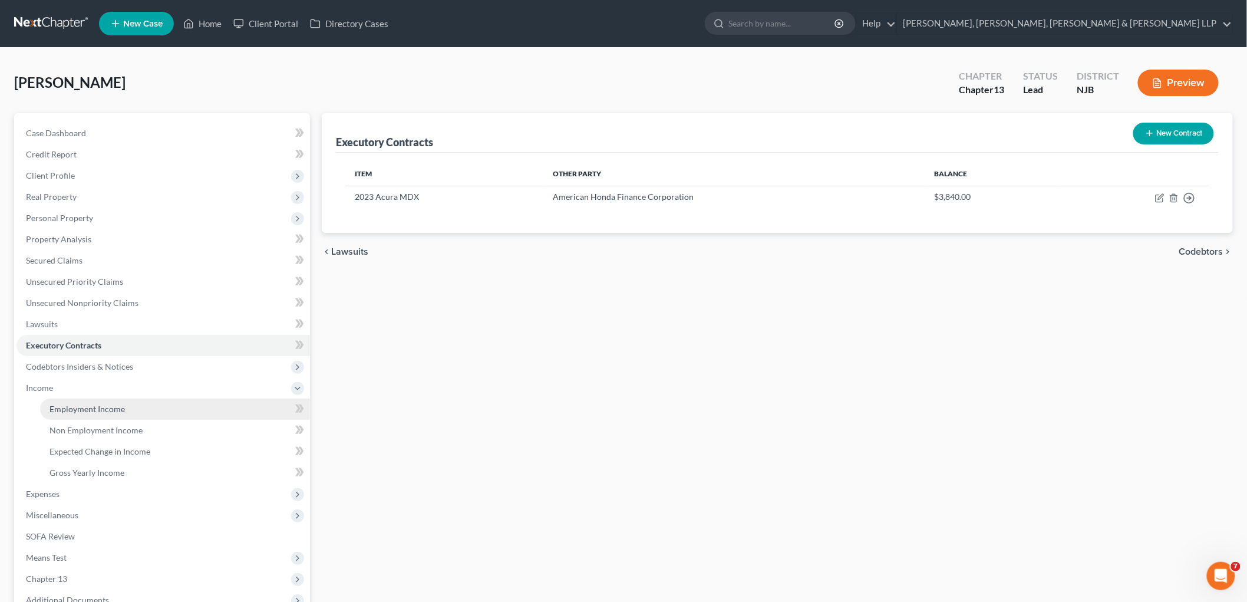
click at [64, 404] on span "Employment Income" at bounding box center [87, 409] width 75 height 10
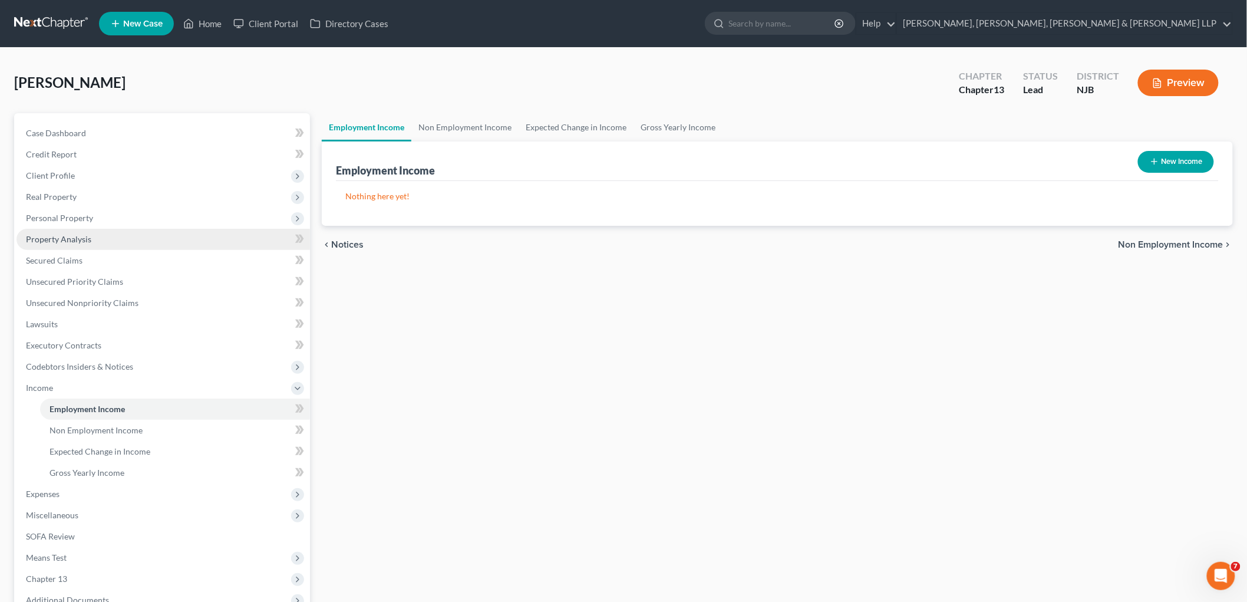
click at [42, 248] on link "Property Analysis" at bounding box center [164, 239] width 294 height 21
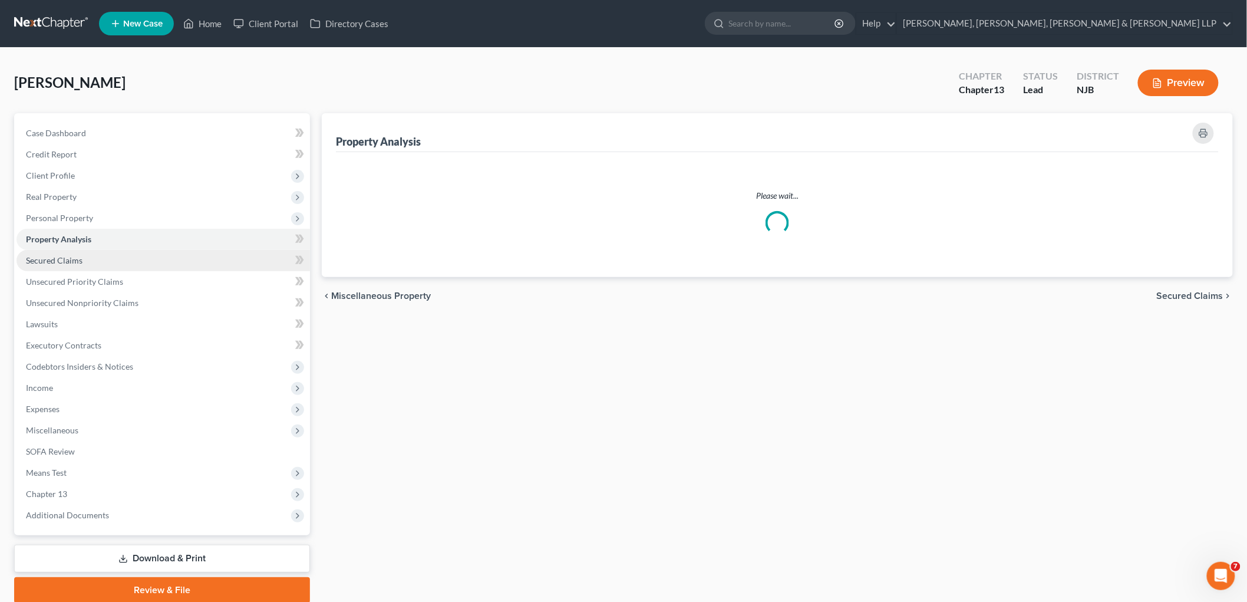
click at [46, 256] on span "Secured Claims" at bounding box center [54, 260] width 57 height 10
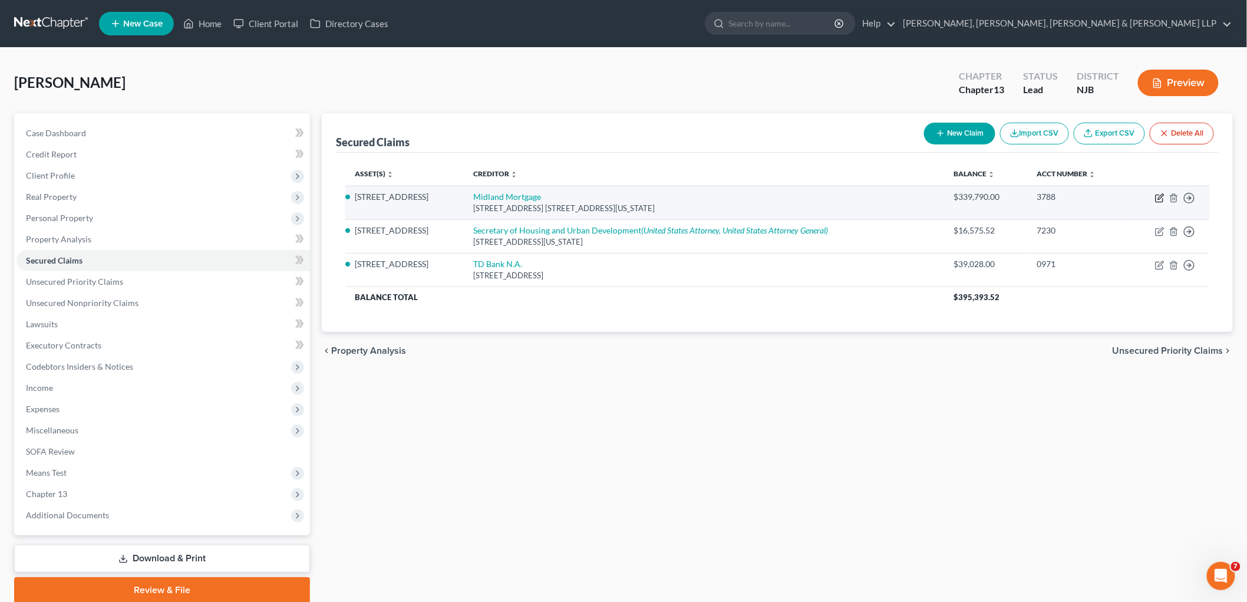
click at [858, 195] on icon "button" at bounding box center [1159, 197] width 9 height 9
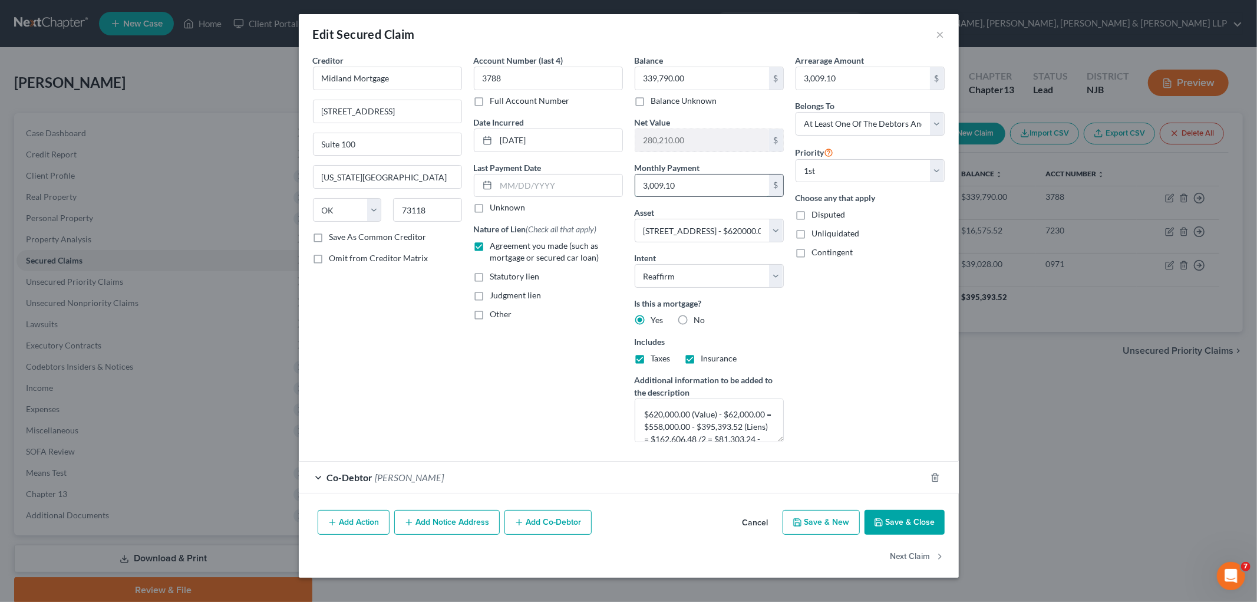
click at [663, 184] on input "3,009.10" at bounding box center [702, 185] width 134 height 22
click at [753, 519] on button "Cancel" at bounding box center [755, 523] width 45 height 24
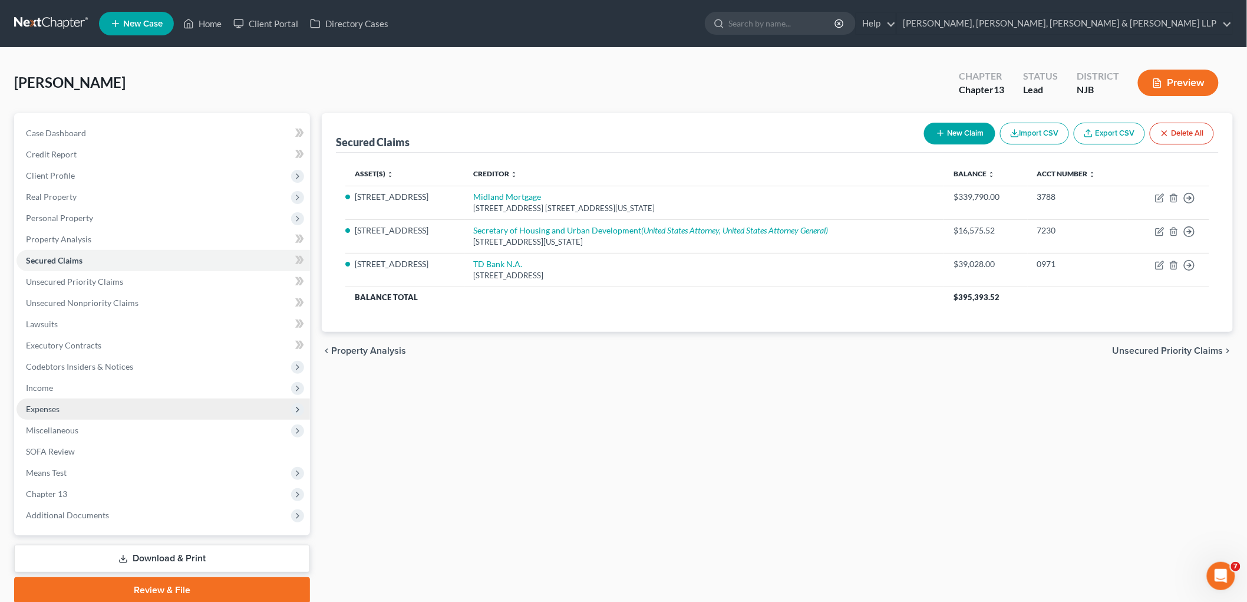
click at [46, 408] on span "Expenses" at bounding box center [43, 409] width 34 height 10
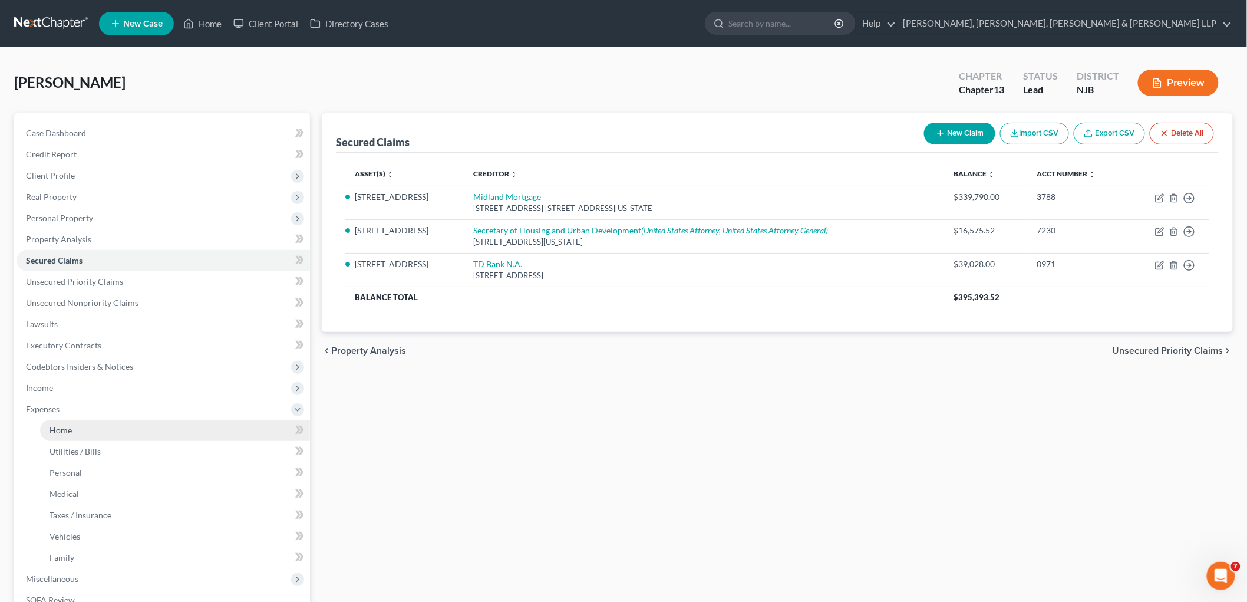
click at [57, 429] on span "Home" at bounding box center [61, 430] width 22 height 10
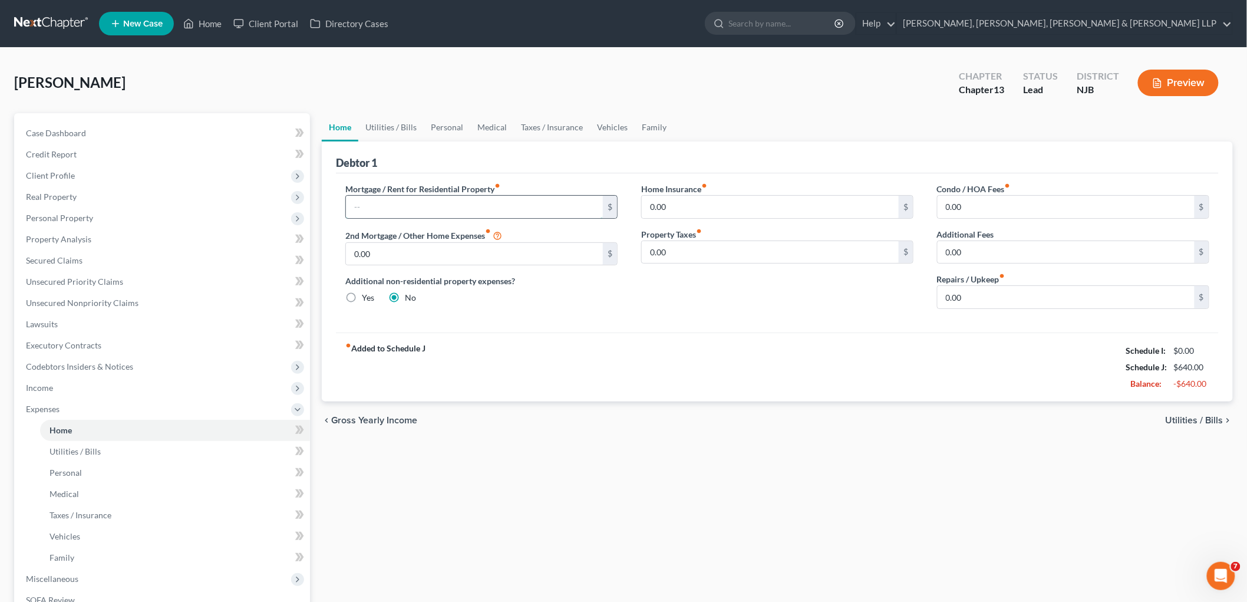
click at [397, 207] on input "text" at bounding box center [474, 207] width 257 height 22
paste input "3,009.10"
click at [711, 358] on div "fiber_manual_record Added to Schedule J Schedule I: $0.00 Schedule J: $3,649.10…" at bounding box center [777, 366] width 883 height 69
click at [45, 260] on span "Secured Claims" at bounding box center [54, 260] width 57 height 10
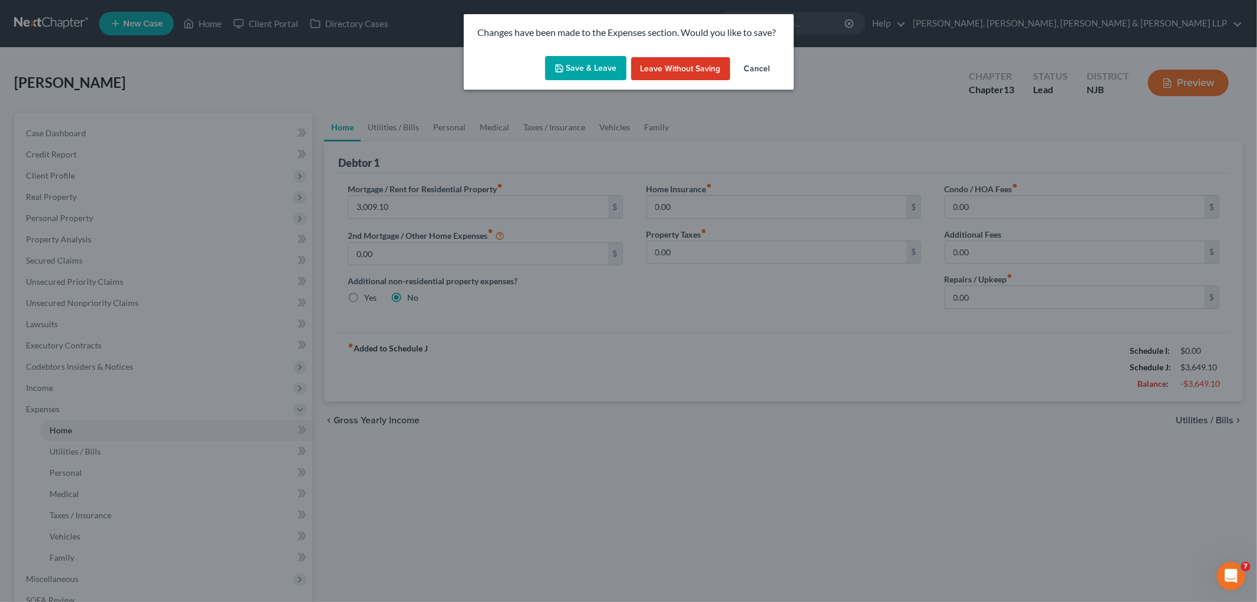
click at [596, 80] on button "Save & Leave" at bounding box center [585, 68] width 81 height 25
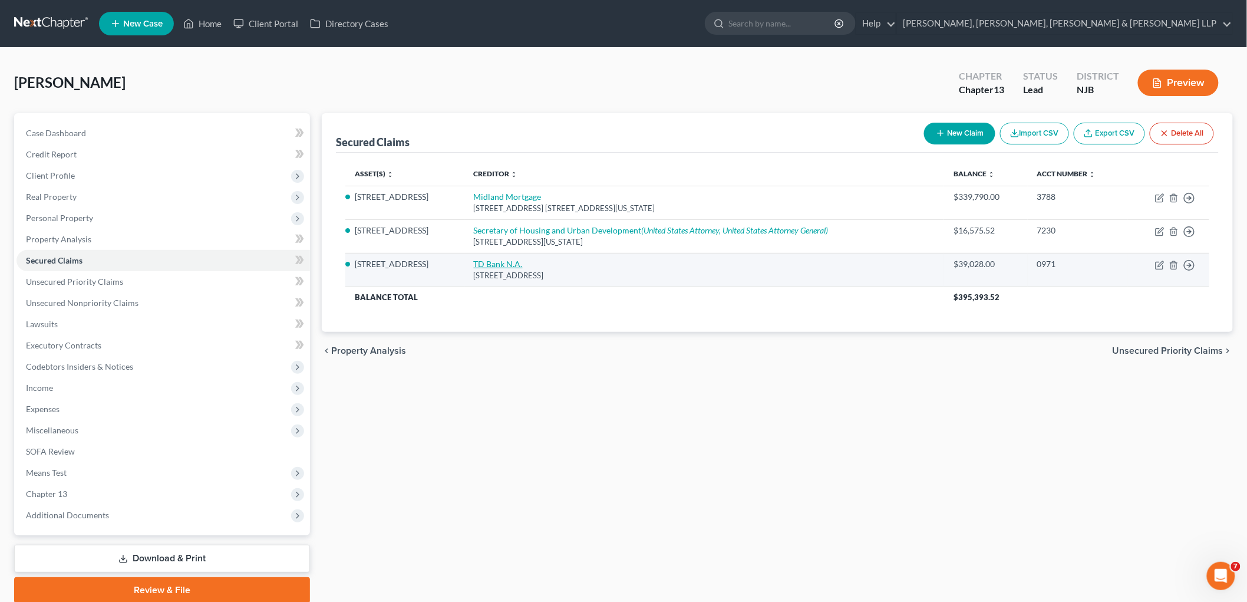
click at [507, 261] on link "TD Bank N.A." at bounding box center [498, 264] width 49 height 10
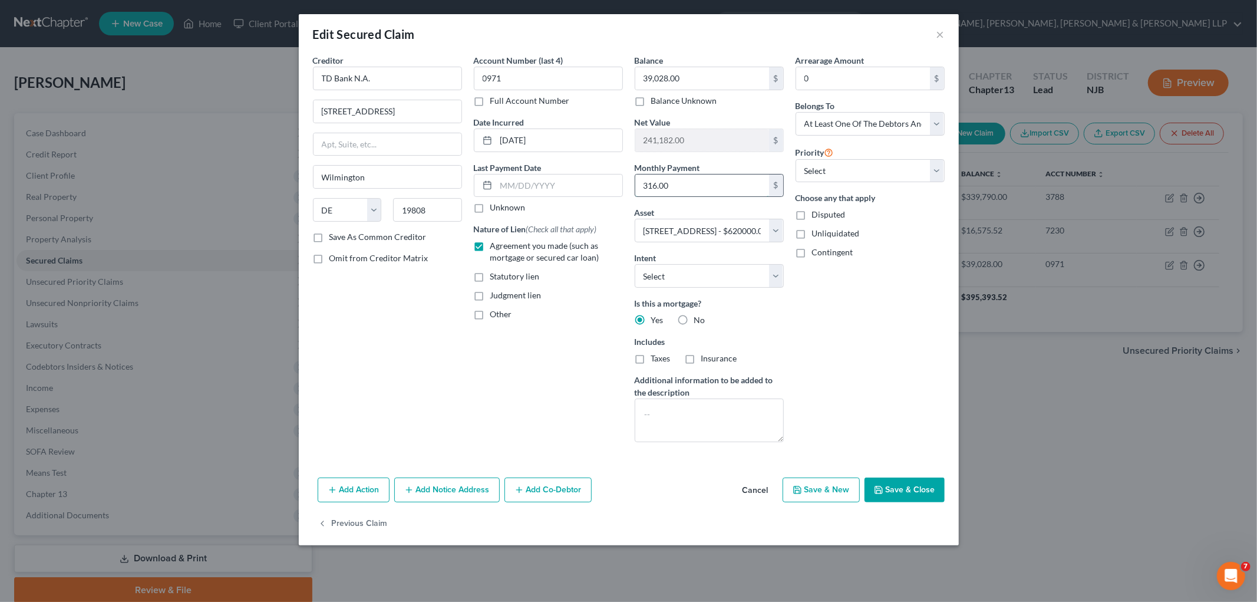
click at [654, 186] on input "316.00" at bounding box center [702, 185] width 134 height 22
click at [858, 489] on button "Save & Close" at bounding box center [905, 489] width 80 height 25
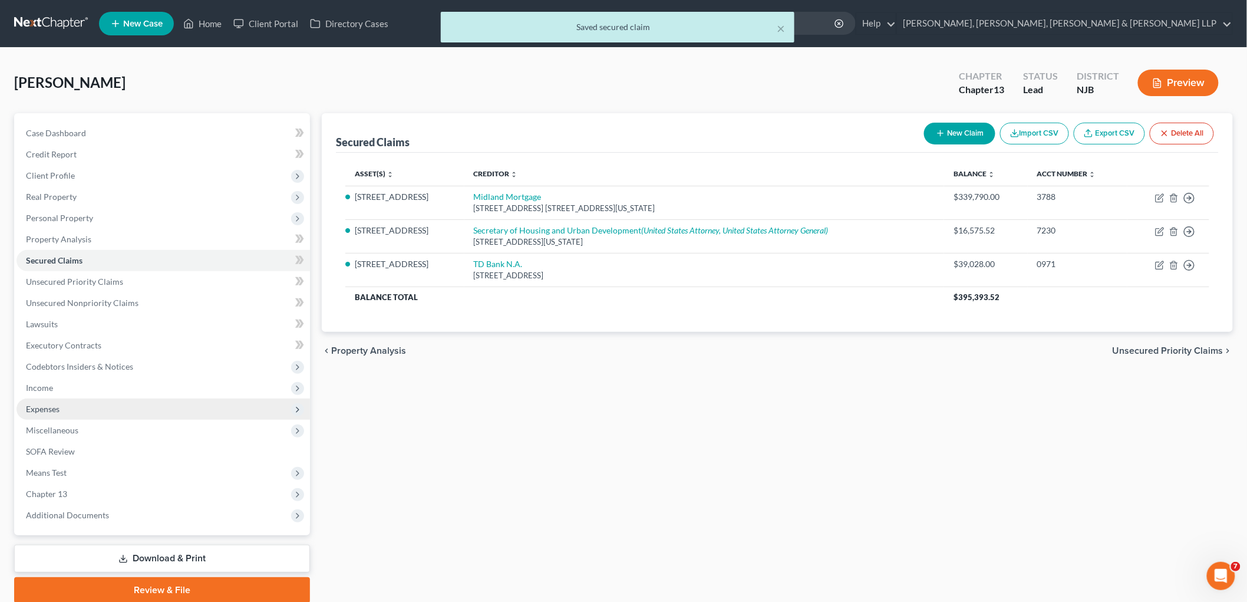
click at [46, 405] on span "Expenses" at bounding box center [43, 409] width 34 height 10
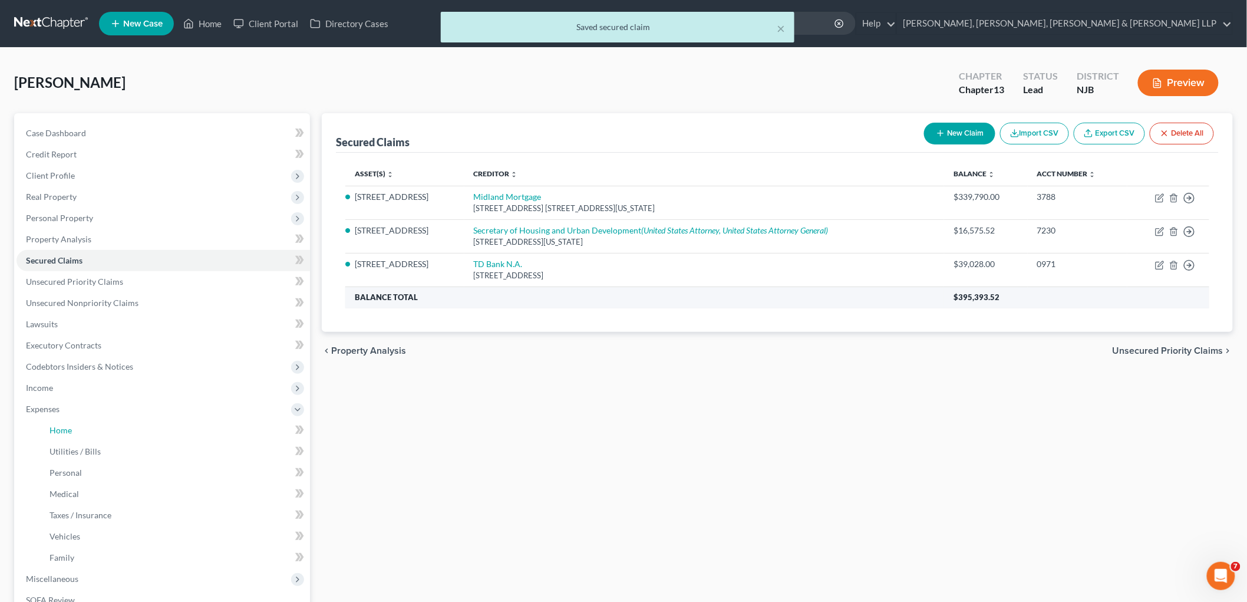
drag, startPoint x: 55, startPoint y: 428, endPoint x: 667, endPoint y: 301, distance: 624.8
click at [55, 428] on span "Home" at bounding box center [61, 430] width 22 height 10
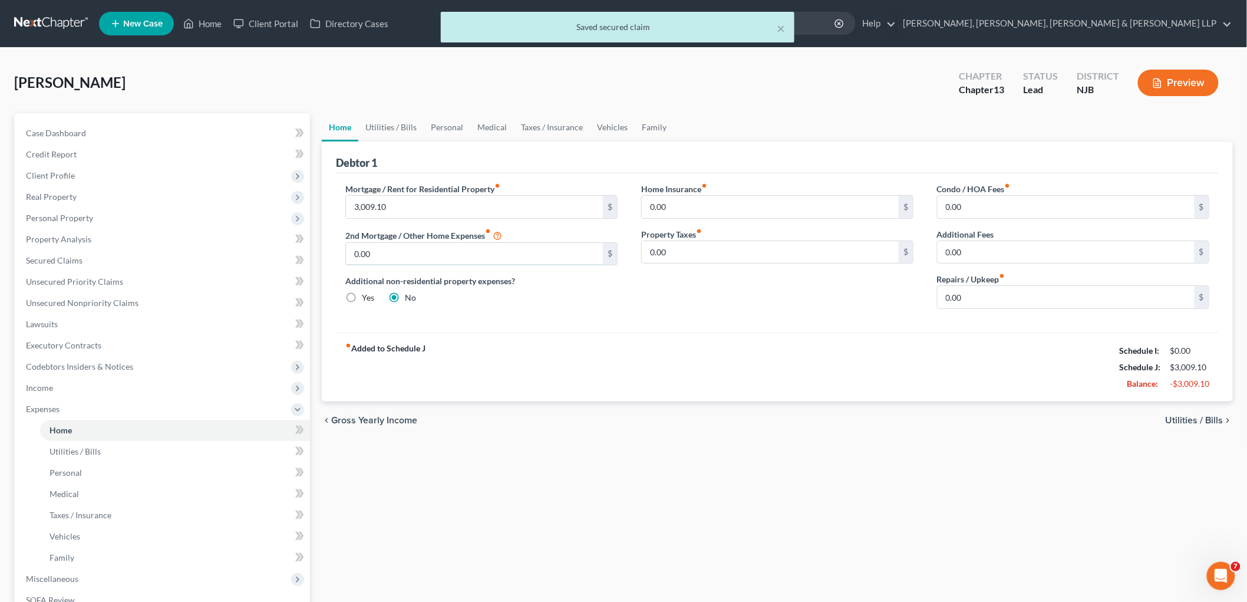
drag, startPoint x: 390, startPoint y: 257, endPoint x: 541, endPoint y: 311, distance: 160.3
click at [390, 256] on input "0.00" at bounding box center [474, 254] width 257 height 22
paste input "316"
click at [615, 326] on div "Mortgage / Rent for Residential Property fiber_manual_record 3,009.10 $ 2nd Mor…" at bounding box center [777, 252] width 883 height 159
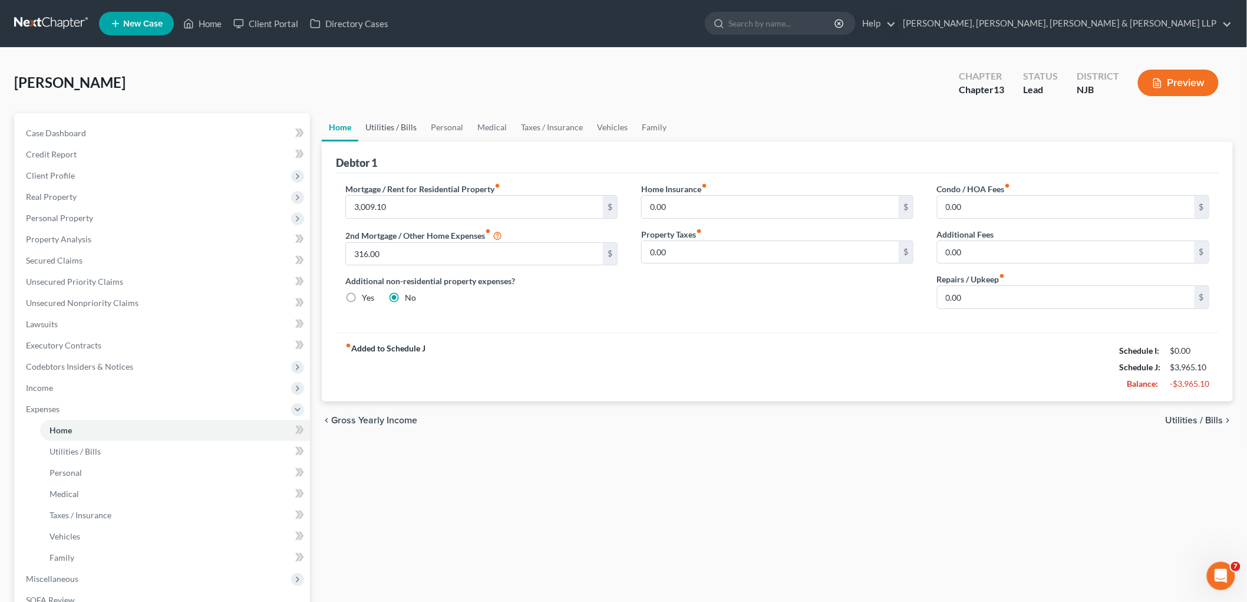
click at [400, 127] on link "Utilities / Bills" at bounding box center [390, 127] width 65 height 28
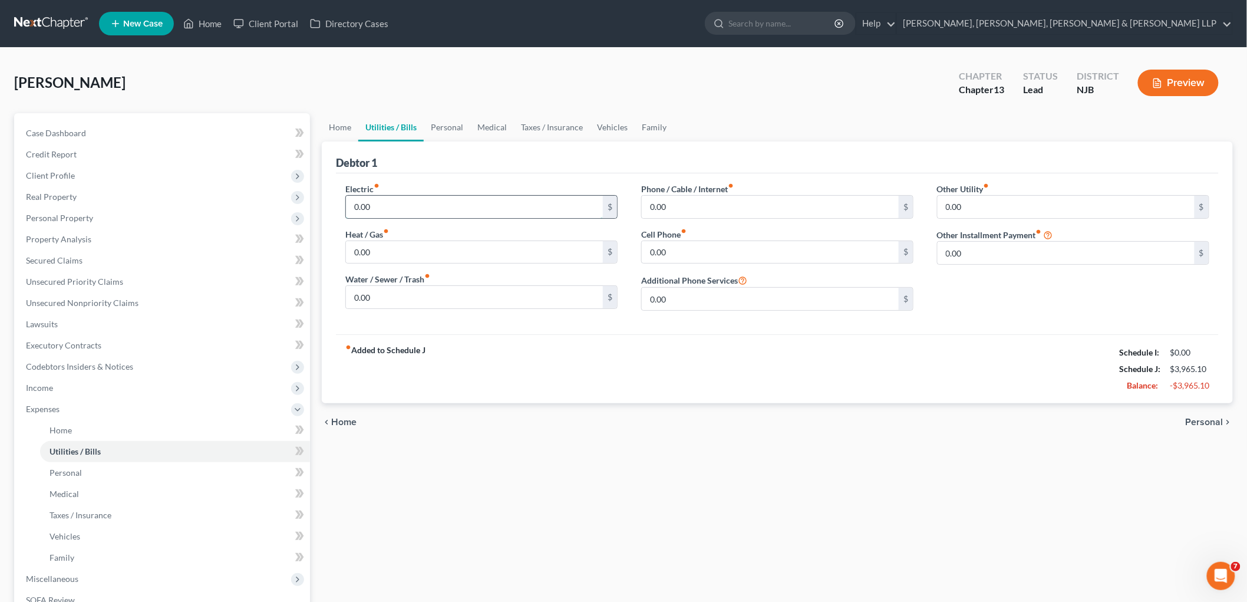
click at [400, 208] on input "0.00" at bounding box center [474, 207] width 257 height 22
click at [399, 296] on input "0.00" at bounding box center [474, 297] width 257 height 22
click at [593, 351] on div "fiber_manual_record Added to Schedule J Schedule I: $0.00 Schedule J: $4,622.10…" at bounding box center [777, 368] width 883 height 69
click at [700, 204] on input "0.00" at bounding box center [770, 207] width 257 height 22
click at [448, 124] on link "Personal" at bounding box center [447, 127] width 47 height 28
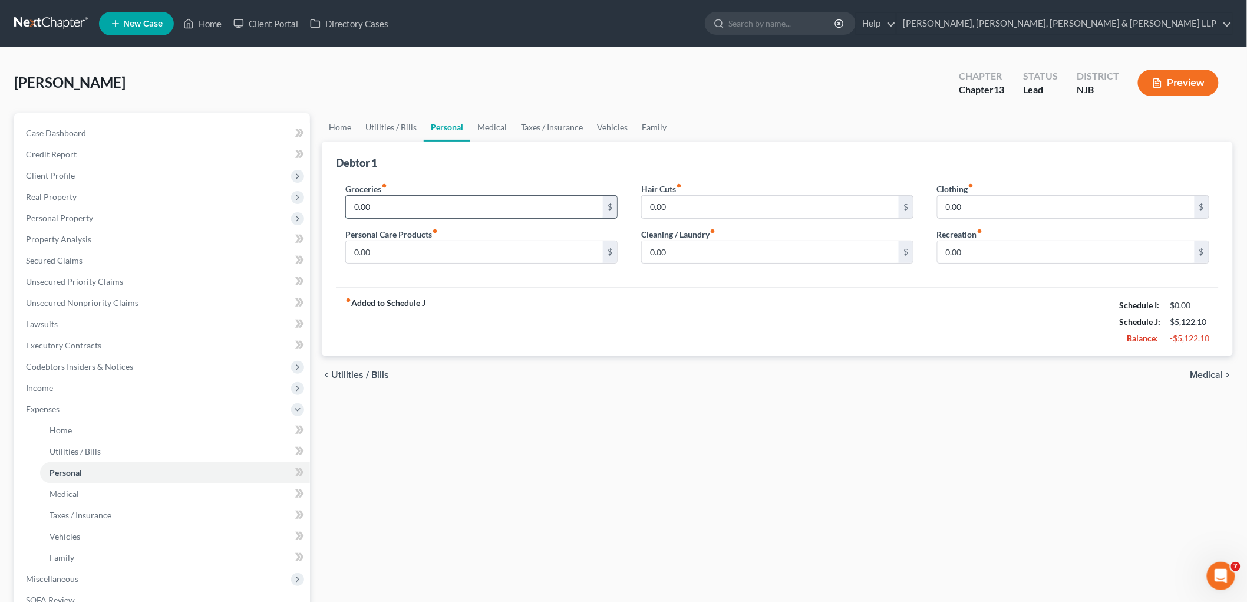
click at [398, 203] on input "0.00" at bounding box center [474, 207] width 257 height 22
click at [690, 248] on input "0.00" at bounding box center [770, 252] width 257 height 22
click at [425, 256] on input "0.00" at bounding box center [474, 252] width 257 height 22
drag, startPoint x: 489, startPoint y: 123, endPoint x: 510, endPoint y: 230, distance: 109.2
click at [489, 123] on link "Medical" at bounding box center [492, 127] width 44 height 28
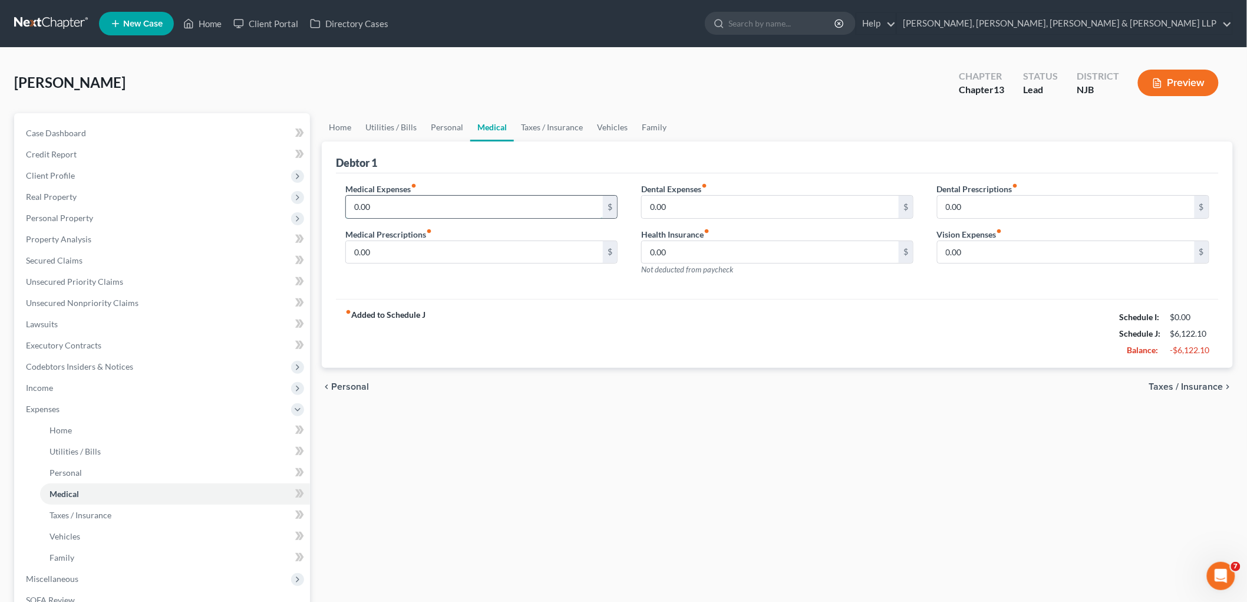
click at [417, 205] on input "0.00" at bounding box center [474, 207] width 257 height 22
drag, startPoint x: 616, startPoint y: 128, endPoint x: 509, endPoint y: 233, distance: 149.6
click at [616, 128] on link "Vehicles" at bounding box center [612, 127] width 45 height 28
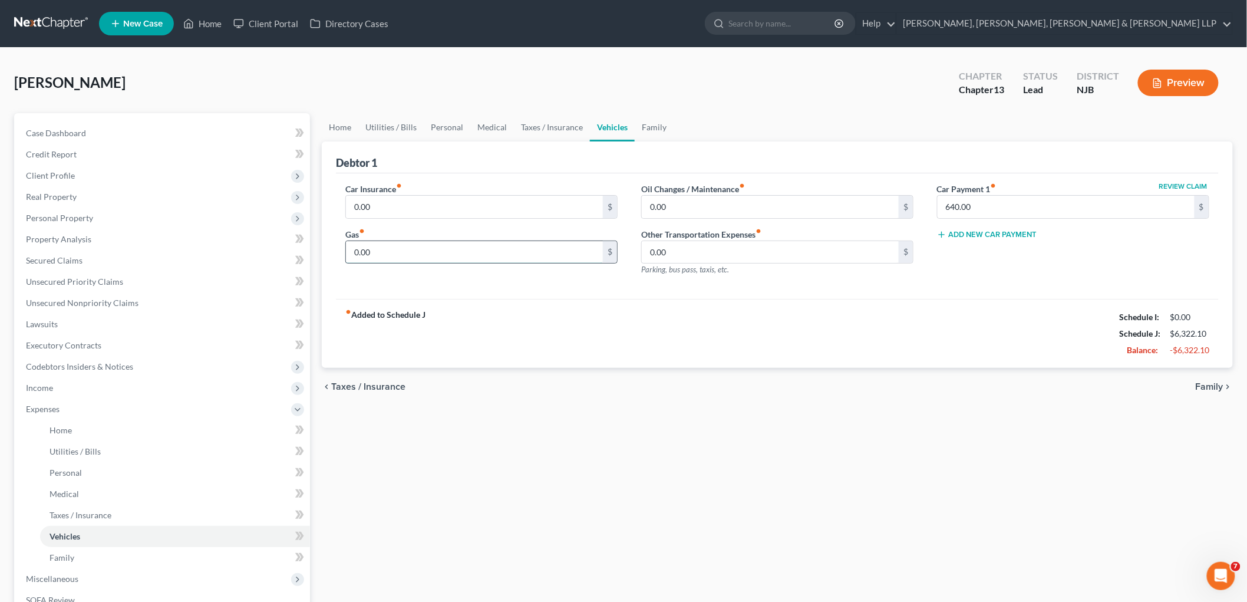
click at [403, 251] on input "0.00" at bounding box center [474, 252] width 257 height 22
drag, startPoint x: 446, startPoint y: 124, endPoint x: 977, endPoint y: 350, distance: 577.6
click at [446, 124] on link "Personal" at bounding box center [447, 127] width 47 height 28
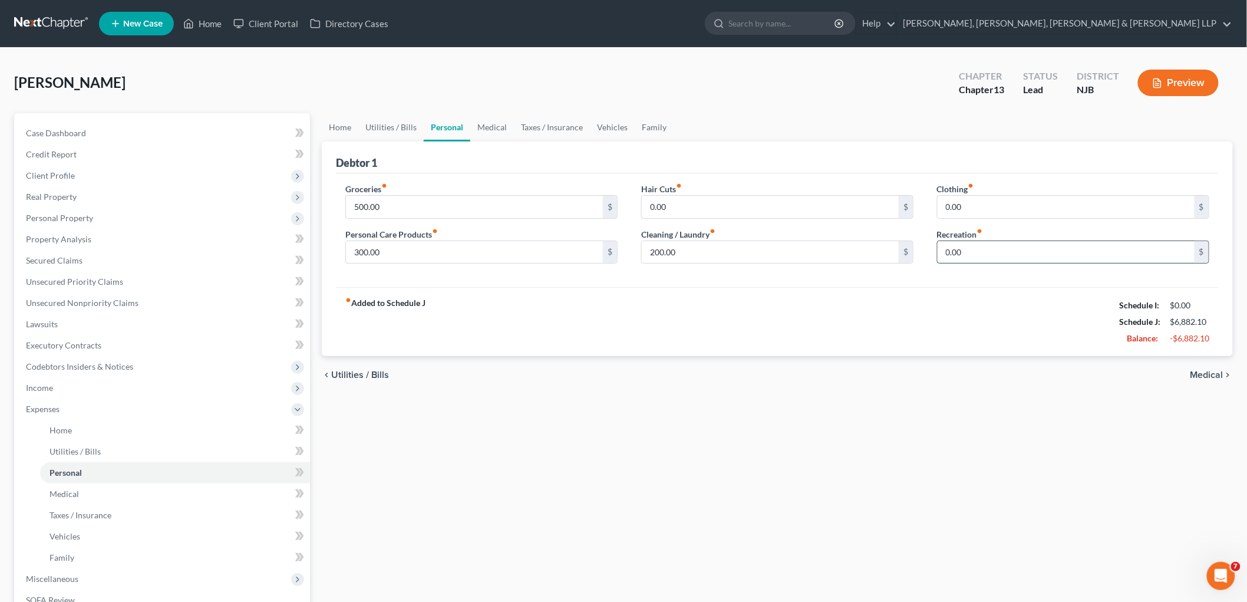
click at [858, 254] on input "0.00" at bounding box center [1066, 252] width 257 height 22
click at [649, 123] on link "Family" at bounding box center [654, 127] width 39 height 28
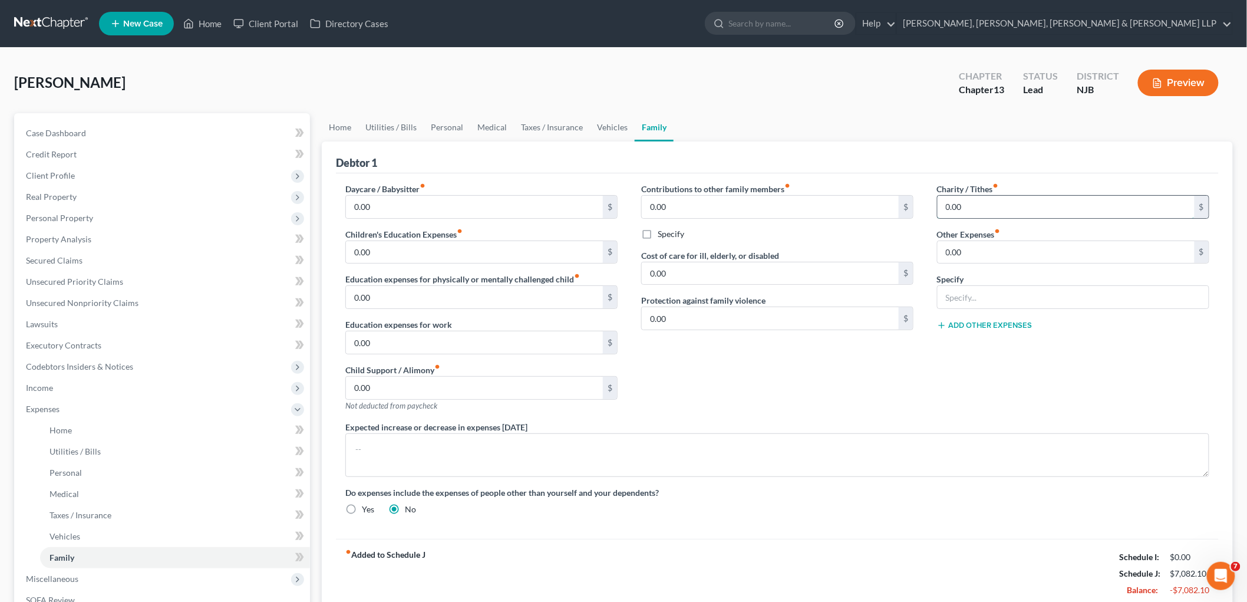
click at [858, 202] on input "0.00" at bounding box center [1066, 207] width 257 height 22
click at [604, 124] on link "Vehicles" at bounding box center [612, 127] width 45 height 28
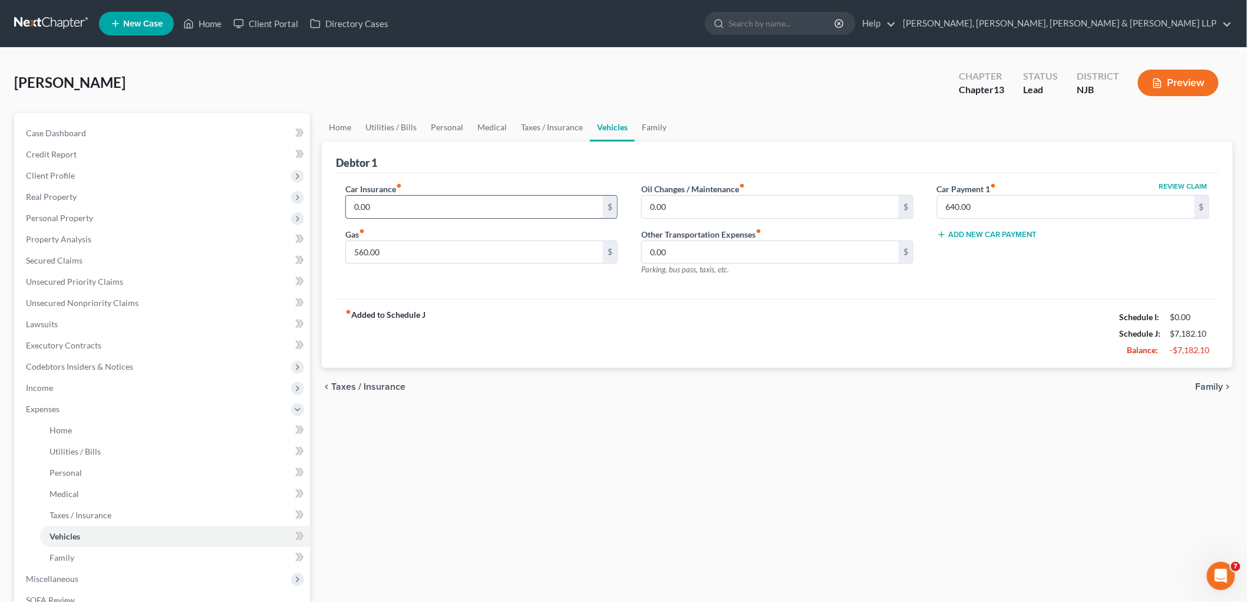
click at [391, 200] on input "0.00" at bounding box center [474, 207] width 257 height 22
click at [668, 354] on div "fiber_manual_record Added to Schedule J Schedule I: $0.00 Schedule J: $7,832.10…" at bounding box center [777, 333] width 883 height 69
click at [533, 127] on link "Taxes / Insurance" at bounding box center [552, 127] width 76 height 28
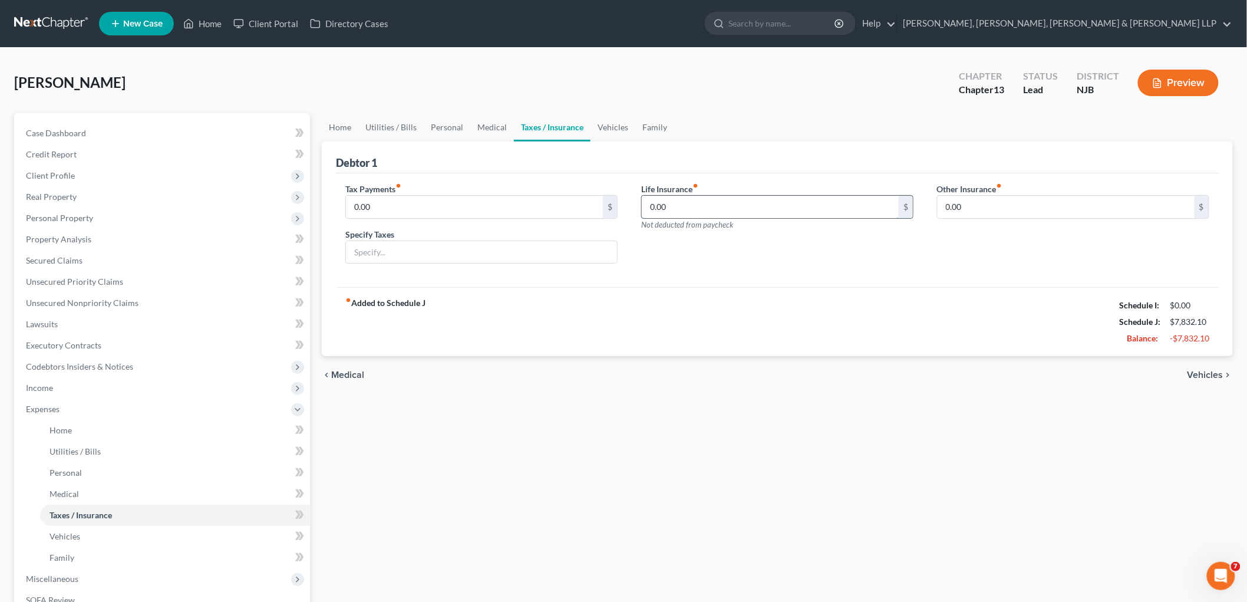
click at [691, 208] on input "0.00" at bounding box center [770, 207] width 257 height 22
click at [720, 350] on div "fiber_manual_record Added to Schedule J Schedule I: $0.00 Schedule J: $7,954.63…" at bounding box center [777, 321] width 883 height 69
click at [600, 122] on link "Vehicles" at bounding box center [613, 127] width 45 height 28
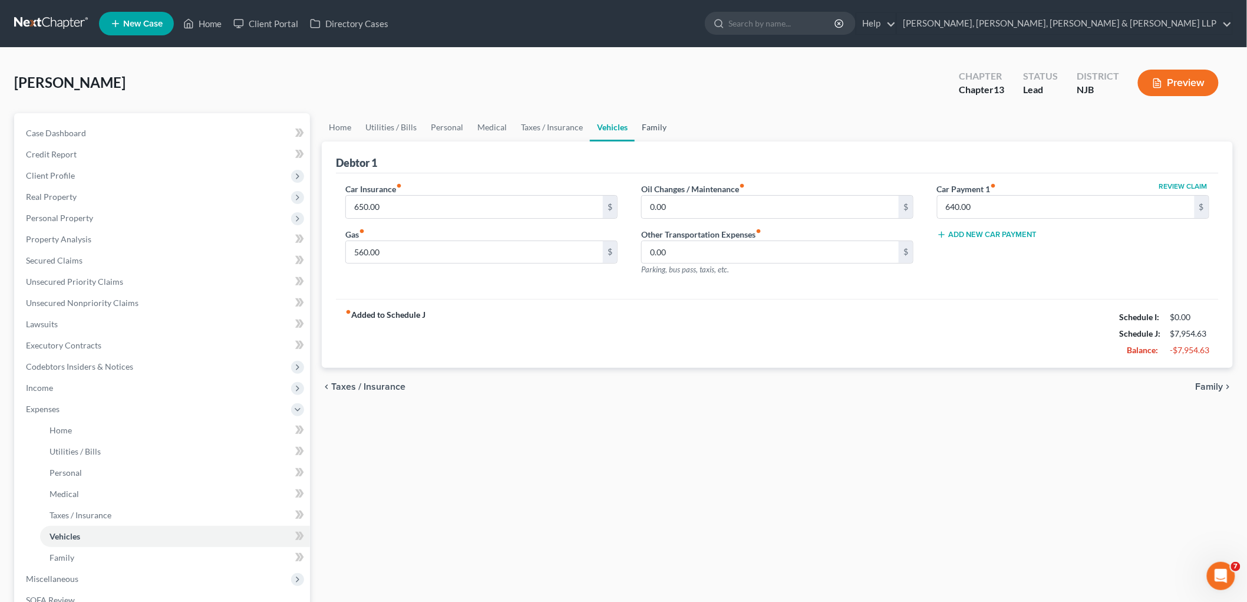
click at [651, 121] on link "Family" at bounding box center [654, 127] width 39 height 28
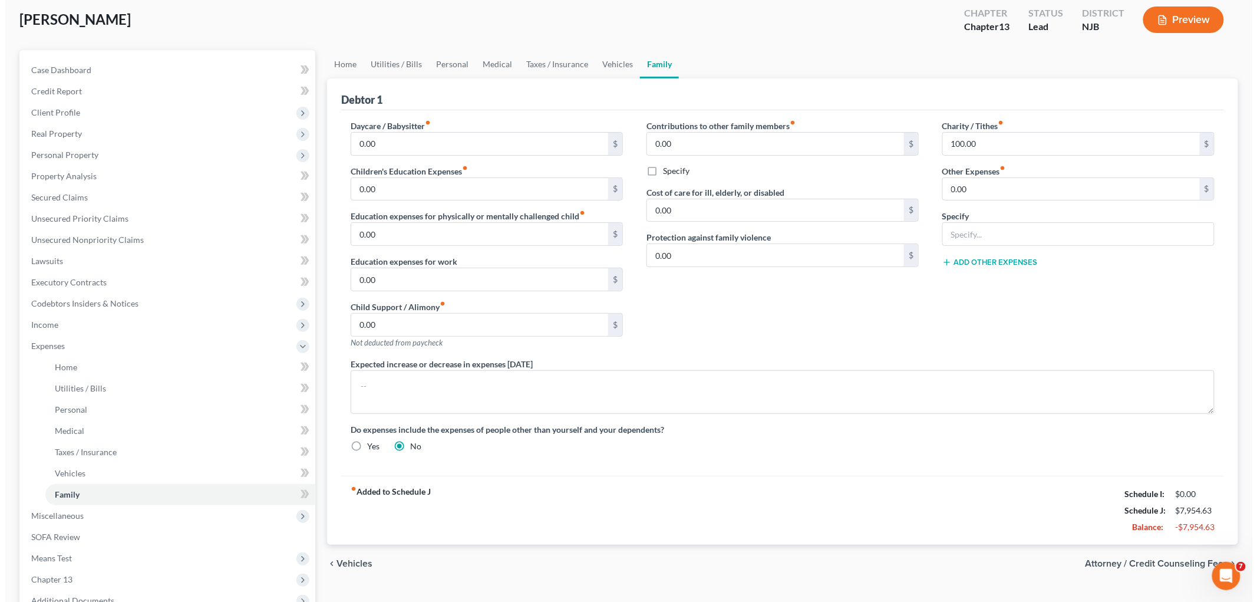
scroll to position [193, 0]
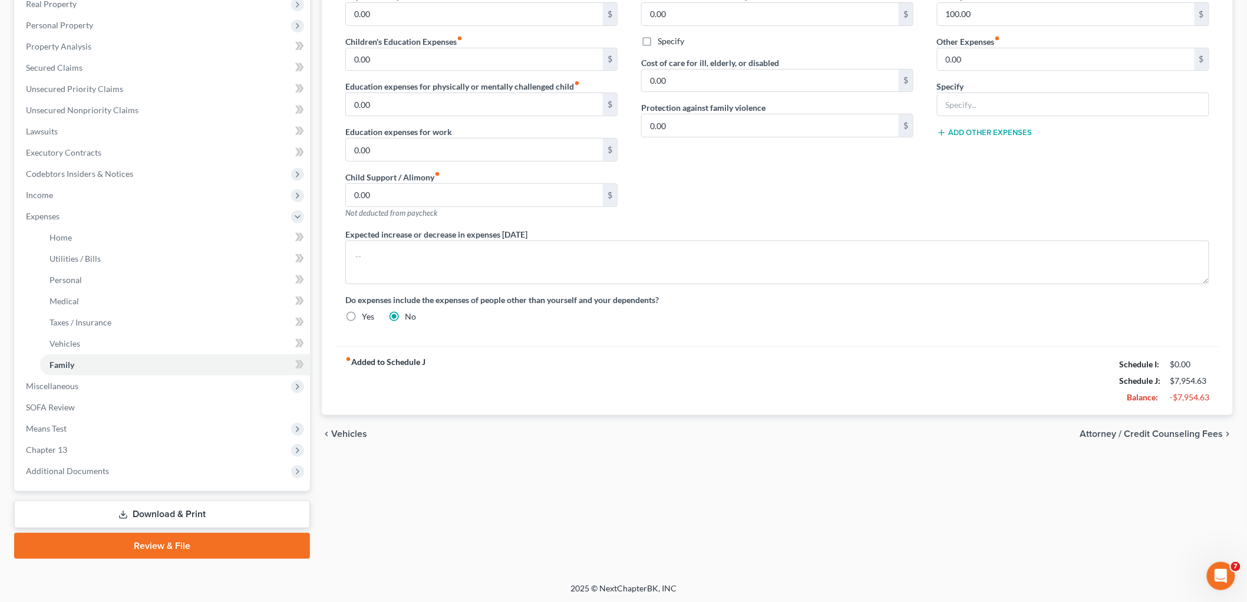
click at [858, 434] on span "Attorney / Credit Counseling Fees" at bounding box center [1151, 433] width 143 height 9
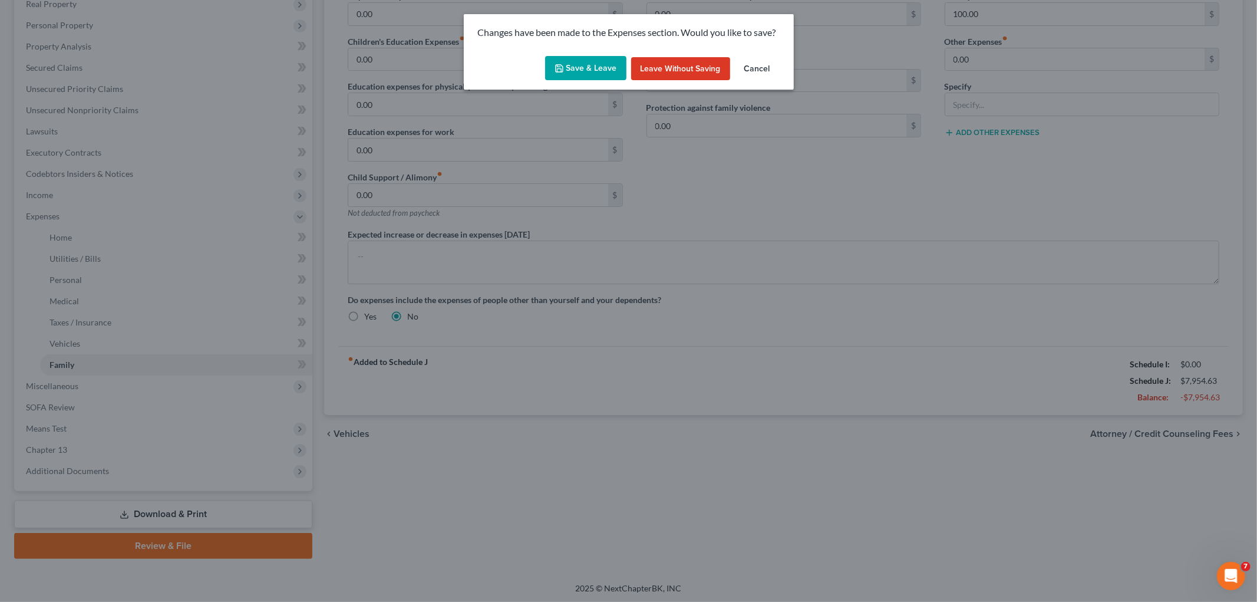
click at [605, 61] on button "Save & Leave" at bounding box center [585, 68] width 81 height 25
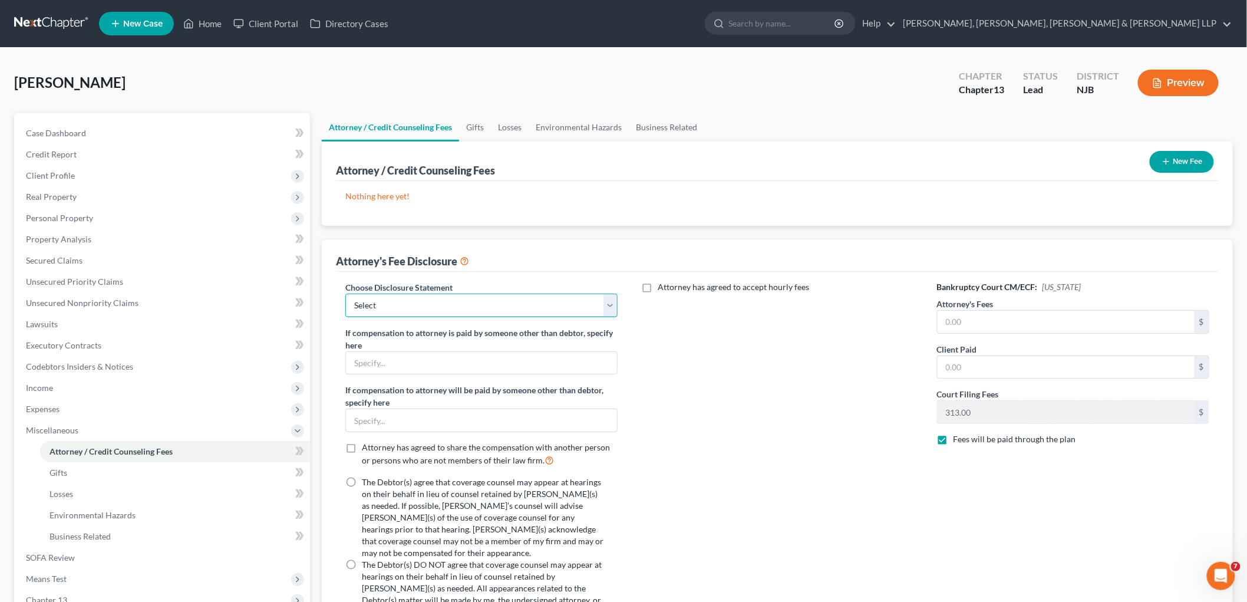
drag, startPoint x: 396, startPoint y: 304, endPoint x: 396, endPoint y: 316, distance: 11.8
click at [396, 304] on select "Select Chapter 13 Disclosure Statement Chapter 7 Disclosure Statement" at bounding box center [481, 306] width 272 height 24
click at [345, 294] on select "Select Chapter 13 Disclosure Statement Chapter 7 Disclosure Statement" at bounding box center [481, 306] width 272 height 24
click at [362, 483] on label "The Debtor(s) agree that coverage counsel may appear at hearings on their behal…" at bounding box center [483, 517] width 242 height 83
click at [367, 483] on input "The Debtor(s) agree that coverage counsel may appear at hearings on their behal…" at bounding box center [371, 480] width 8 height 8
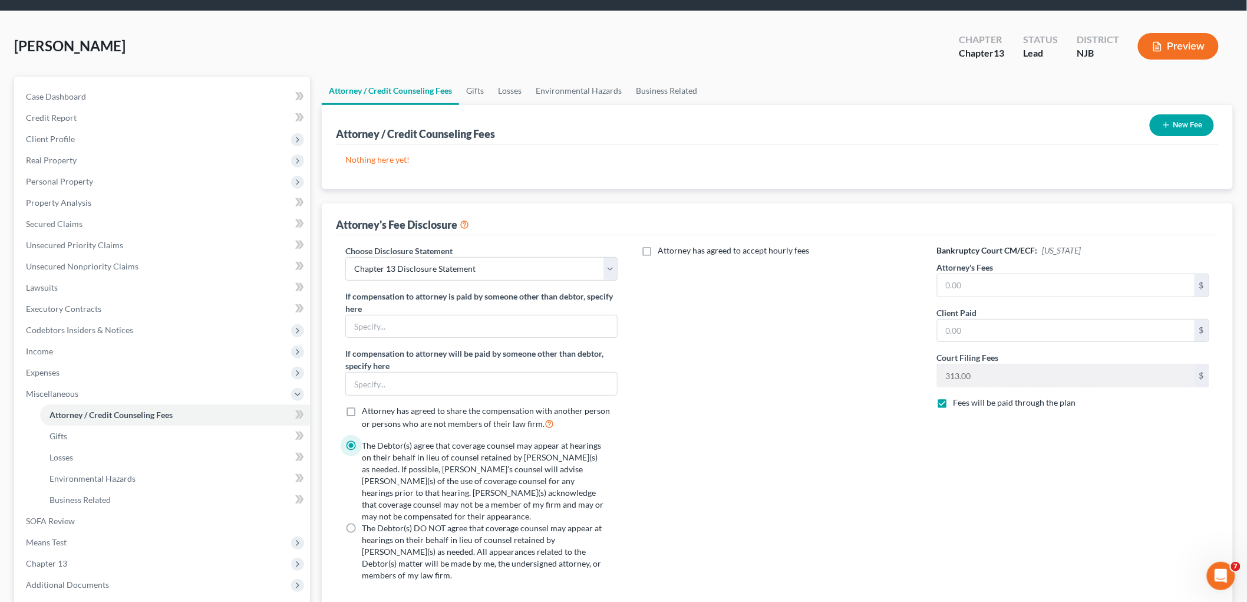
scroll to position [150, 0]
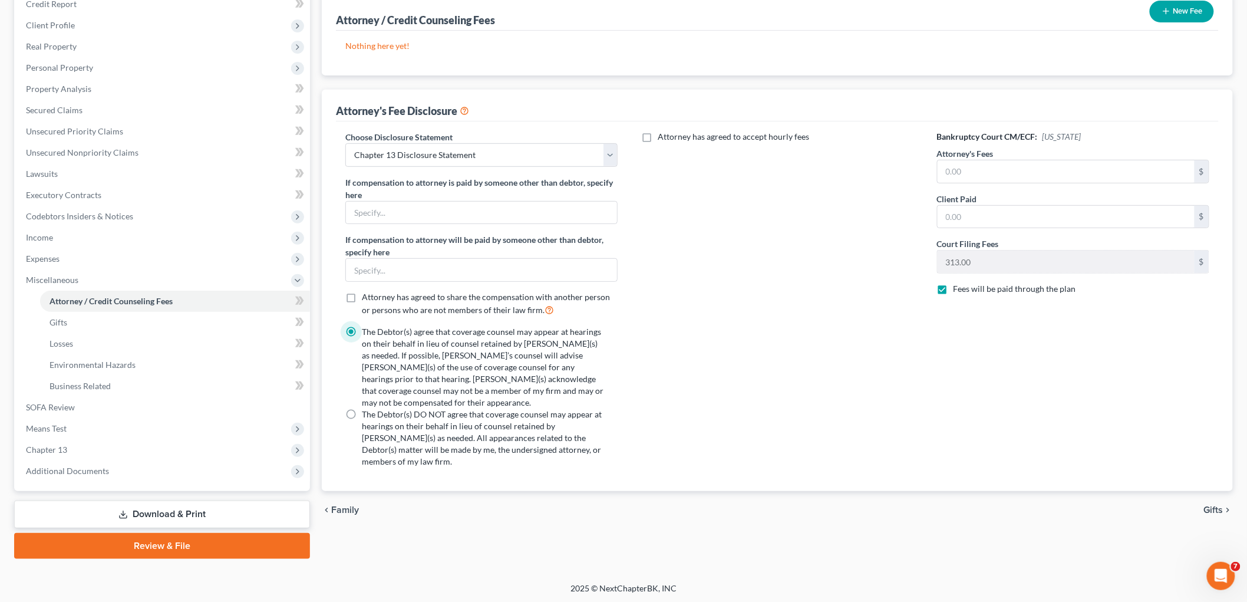
click at [658, 136] on label "Attorney has agreed to accept hourly fees" at bounding box center [733, 137] width 151 height 12
click at [663, 136] on input "Attorney has agreed to accept hourly fees" at bounding box center [667, 135] width 8 height 8
click at [705, 170] on input "text" at bounding box center [770, 176] width 257 height 22
click at [858, 216] on input "text" at bounding box center [1066, 217] width 257 height 22
paste input "$2,813.00"
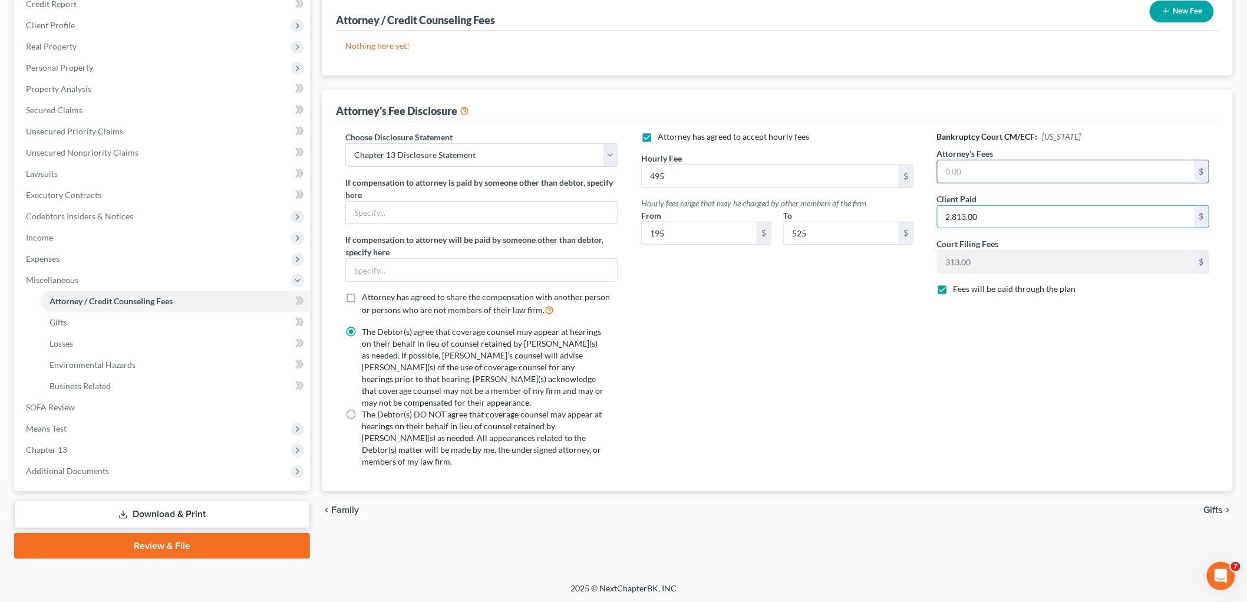
click at [858, 169] on input "text" at bounding box center [1066, 171] width 257 height 22
click at [858, 401] on div "Bankruptcy Court CM/ECF: [US_STATE] Attorney's Fees 6,500 $ Client Paid 2,813.0…" at bounding box center [1073, 304] width 296 height 346
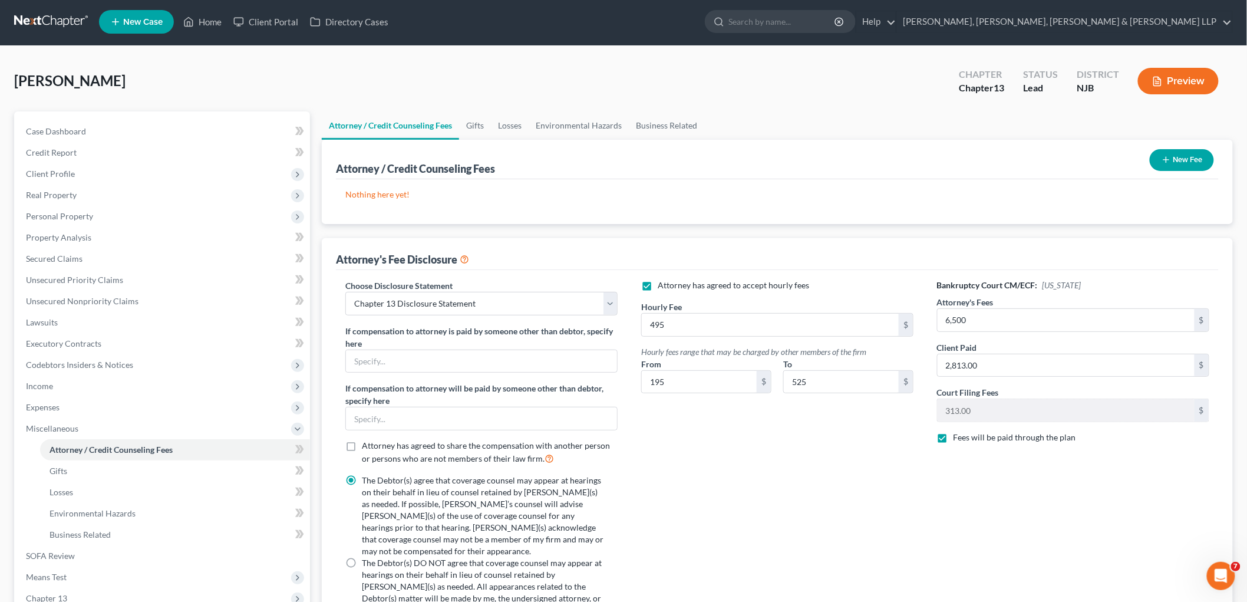
scroll to position [0, 0]
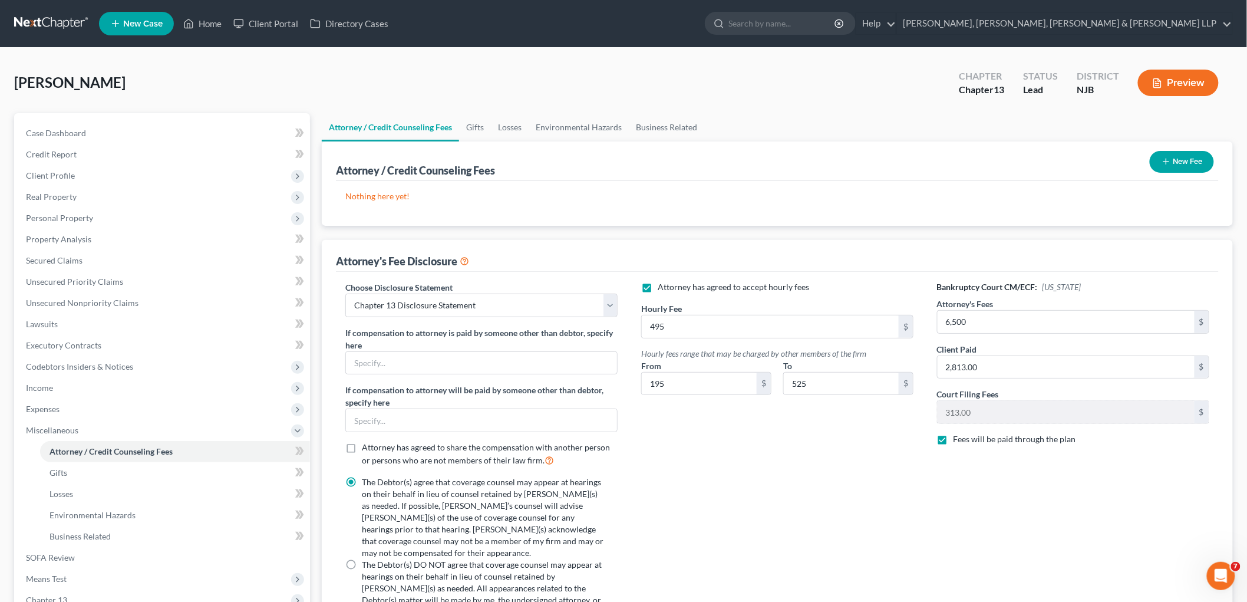
click at [858, 162] on icon "button" at bounding box center [1166, 161] width 9 height 9
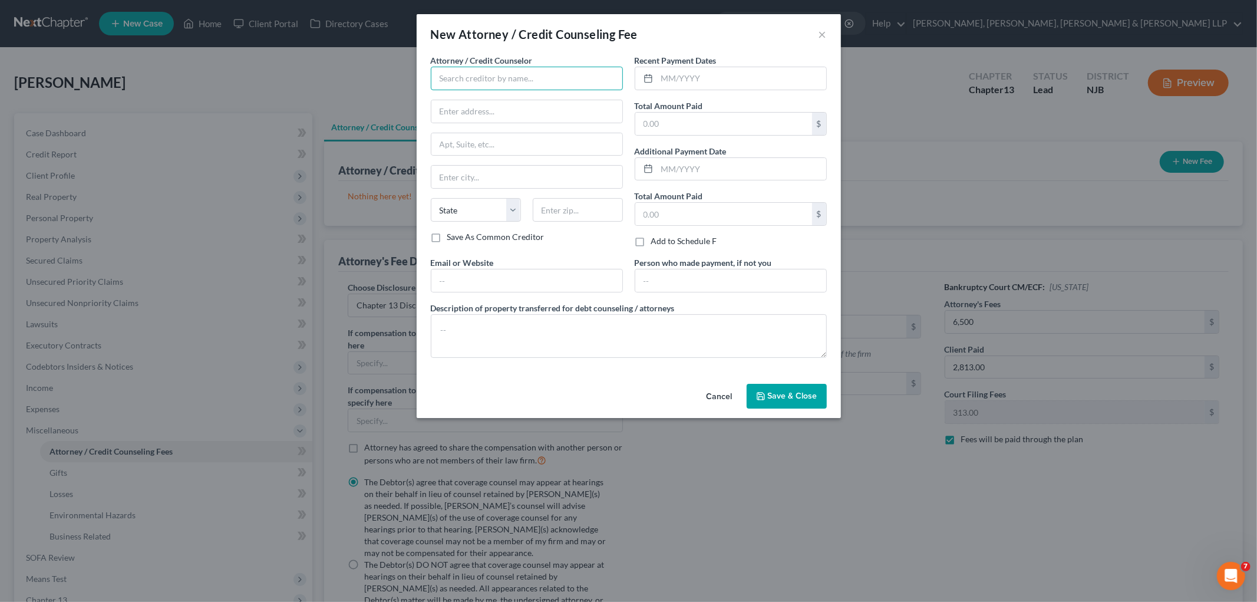
click at [466, 81] on input "text" at bounding box center [527, 79] width 192 height 24
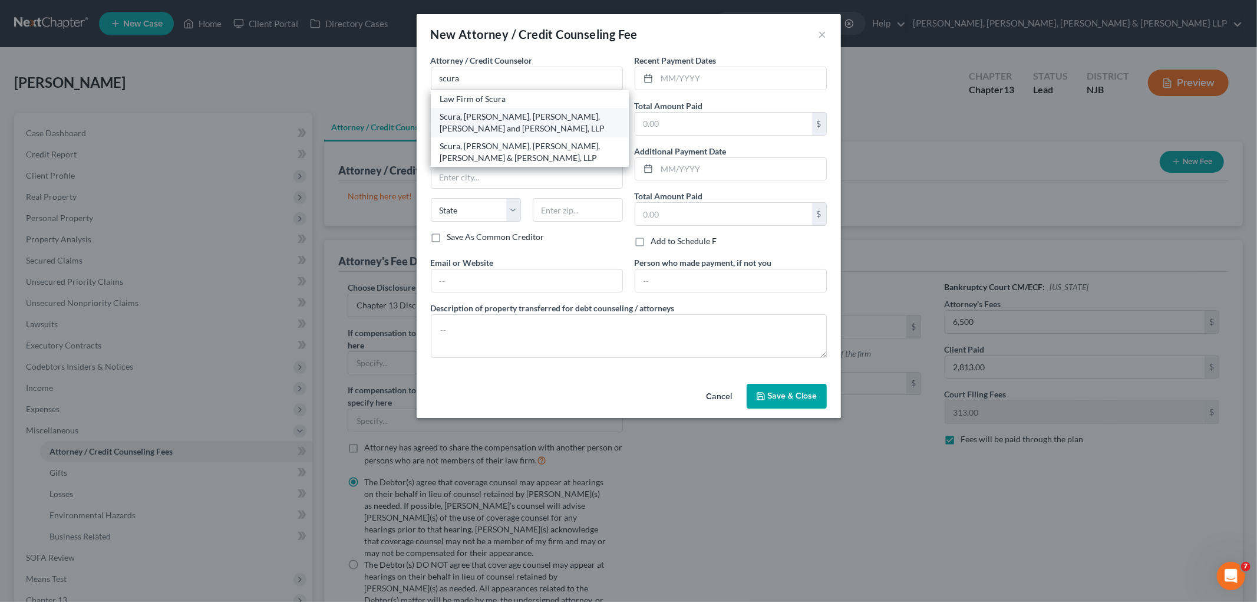
click at [470, 116] on div "Scura, [PERSON_NAME], [PERSON_NAME], [PERSON_NAME] and [PERSON_NAME], LLP" at bounding box center [529, 123] width 179 height 24
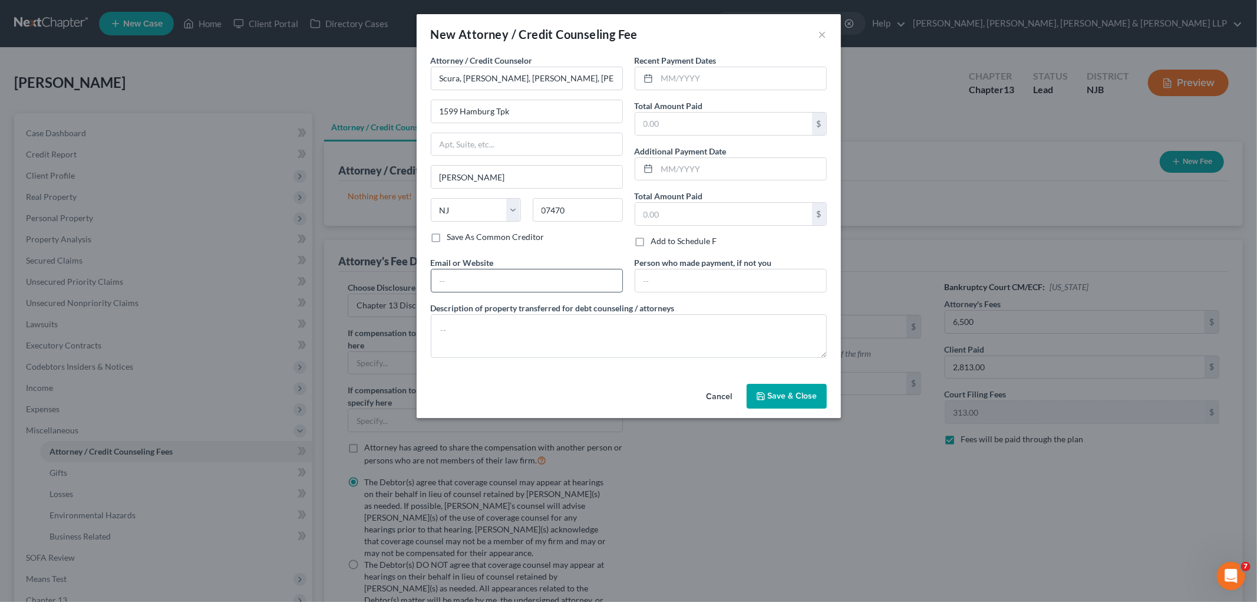
click at [513, 283] on input "text" at bounding box center [526, 280] width 191 height 22
click at [673, 280] on input "text" at bounding box center [730, 280] width 191 height 22
click at [589, 345] on textarea at bounding box center [629, 336] width 396 height 44
click at [659, 120] on input "text" at bounding box center [723, 124] width 177 height 22
paste input "$2,813.00"
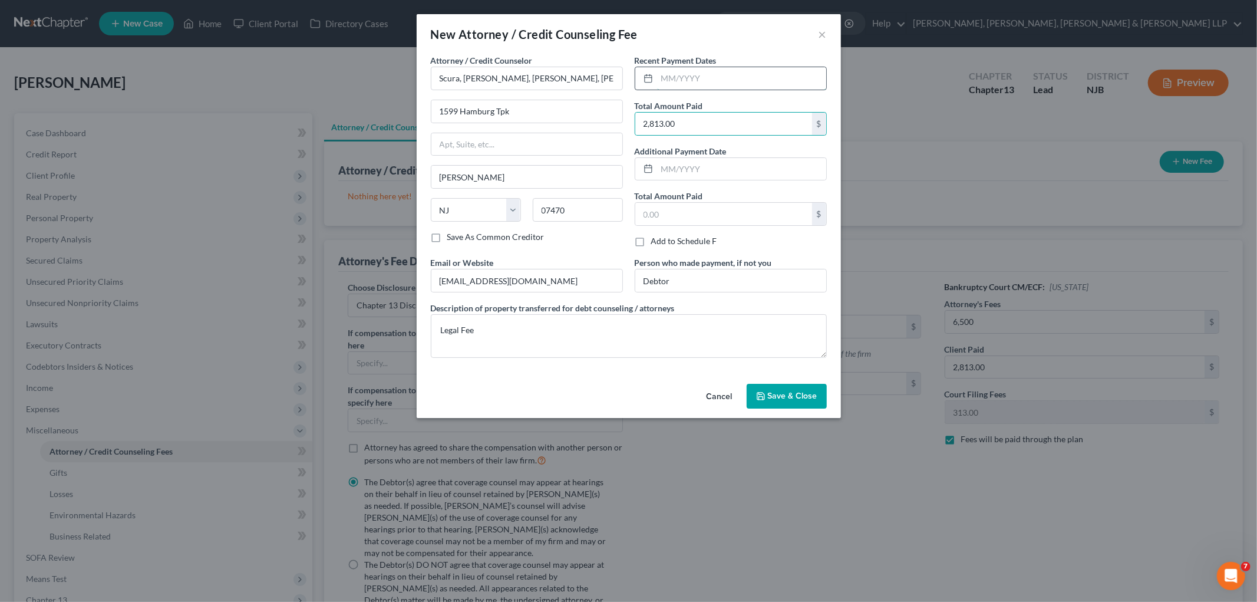
click at [718, 81] on input "text" at bounding box center [741, 78] width 169 height 22
click at [713, 40] on div "New Attorney / Credit Counseling Fee ×" at bounding box center [629, 34] width 424 height 40
click at [805, 390] on button "Save & Close" at bounding box center [787, 396] width 80 height 25
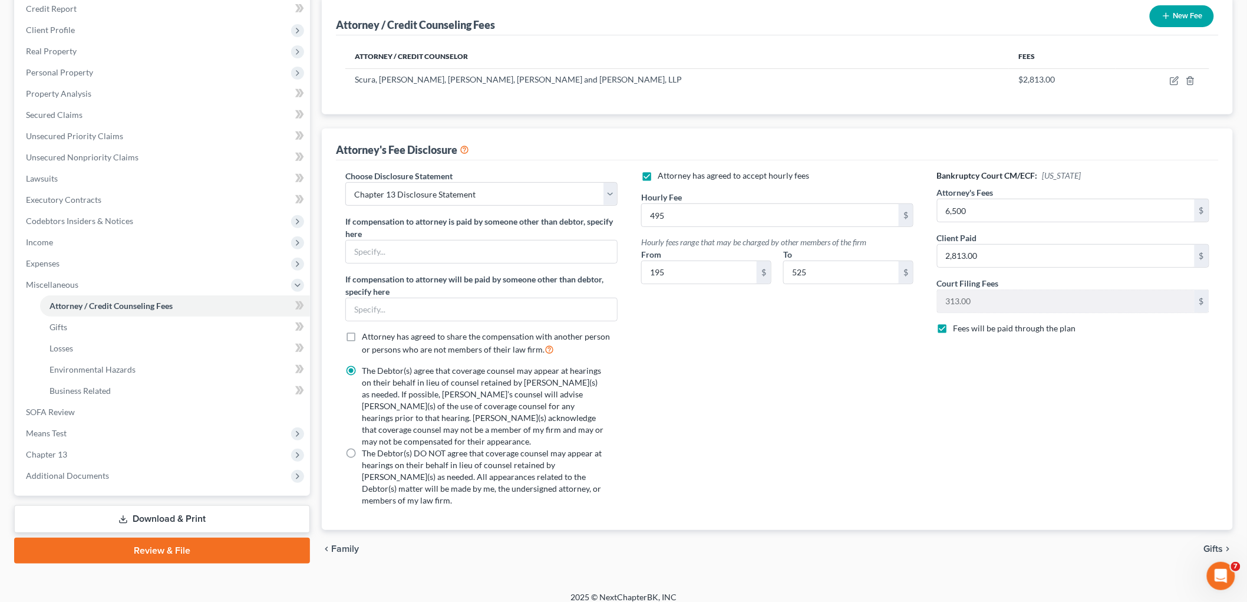
scroll to position [150, 0]
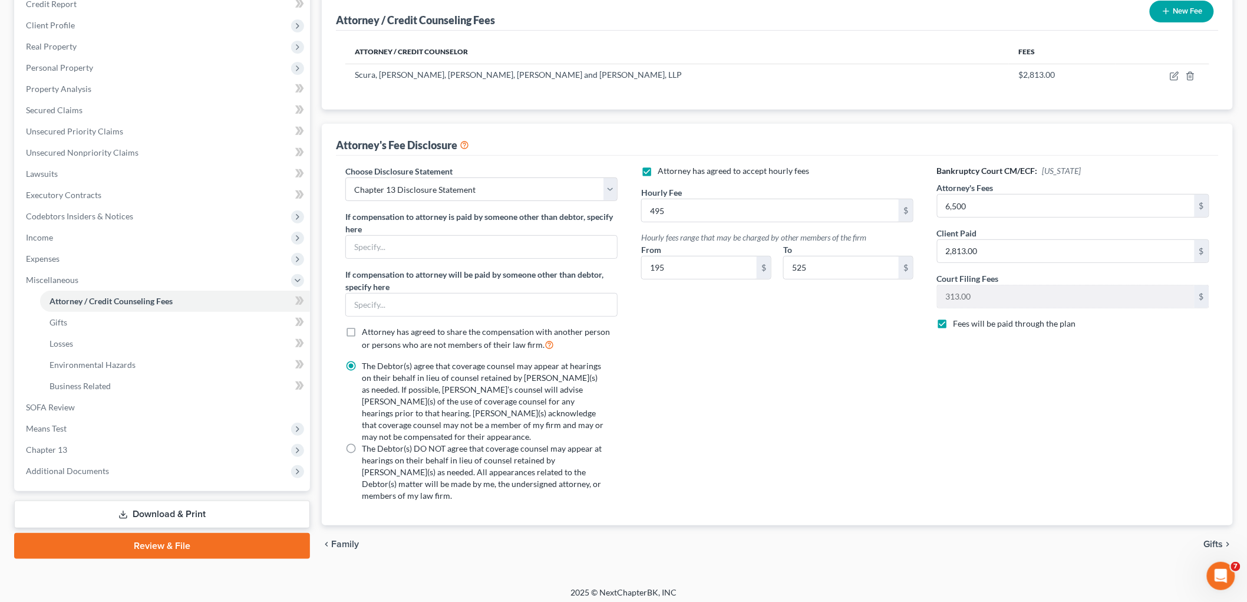
click at [858, 539] on span "Gifts" at bounding box center [1213, 543] width 19 height 9
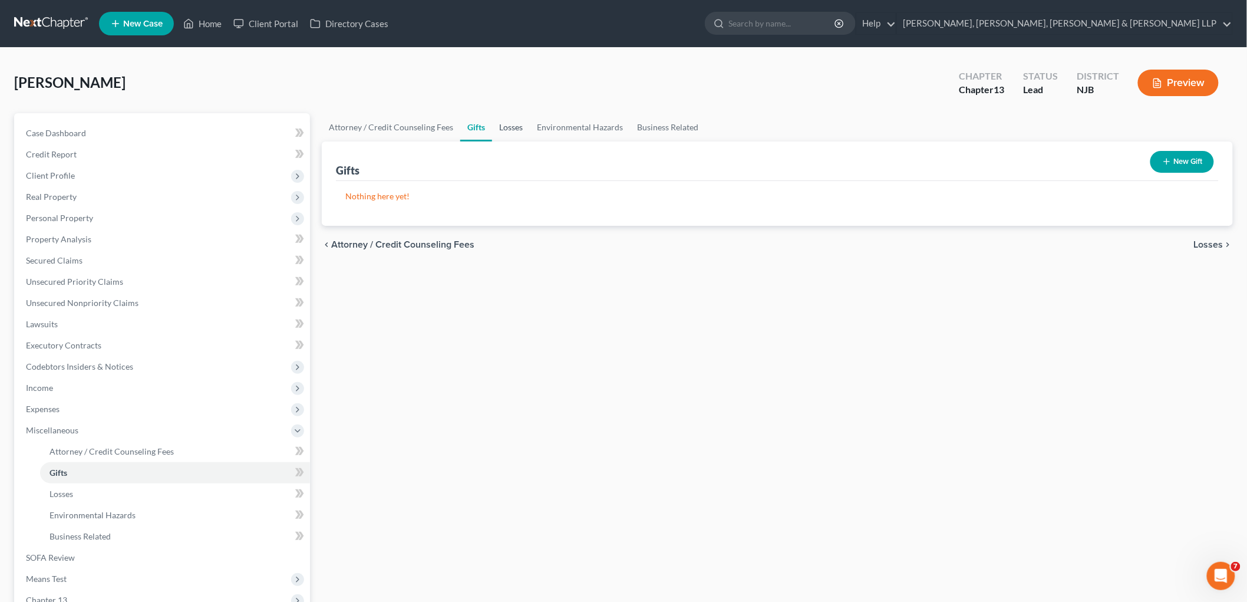
click at [498, 126] on link "Losses" at bounding box center [511, 127] width 38 height 28
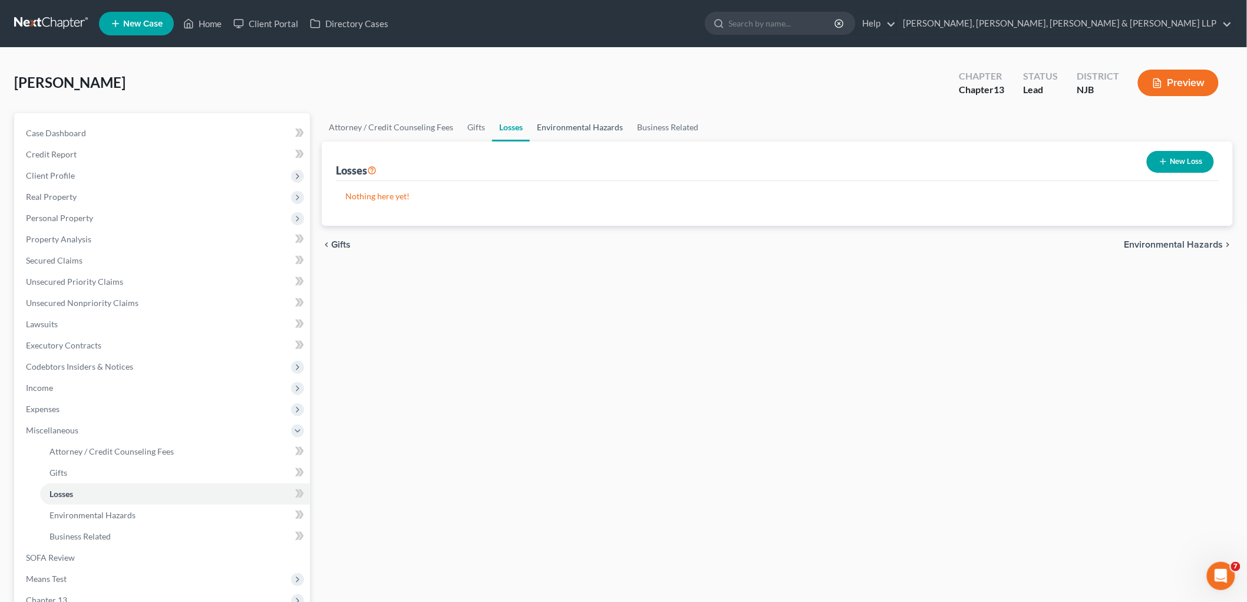
click at [555, 121] on link "Environmental Hazards" at bounding box center [580, 127] width 100 height 28
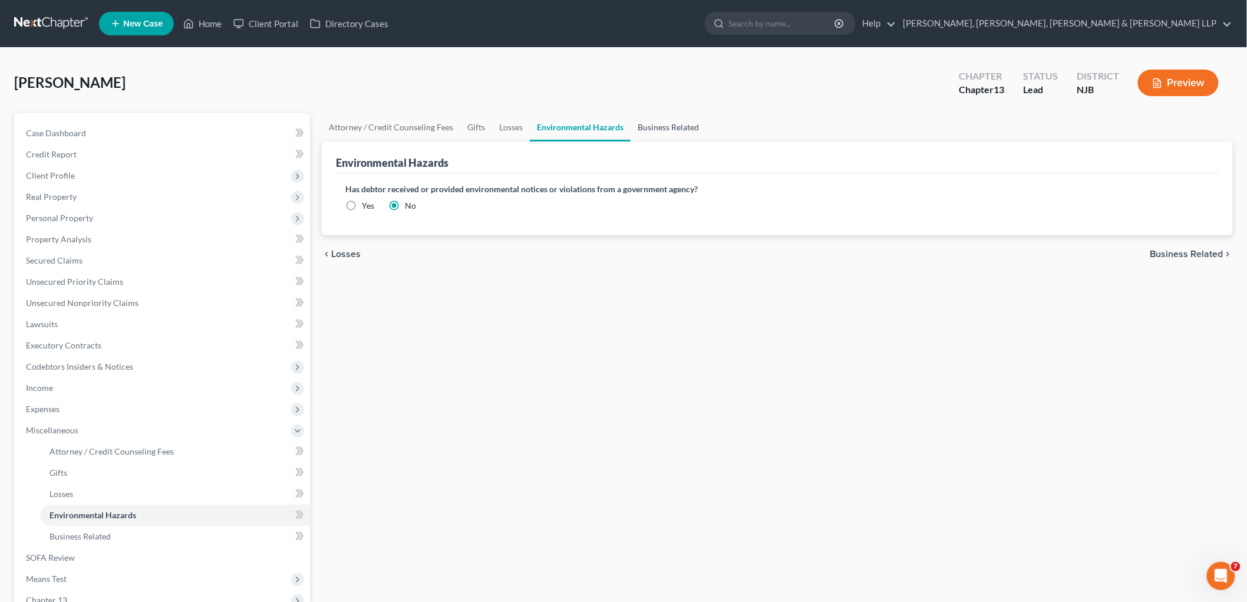
click at [673, 123] on link "Business Related" at bounding box center [668, 127] width 75 height 28
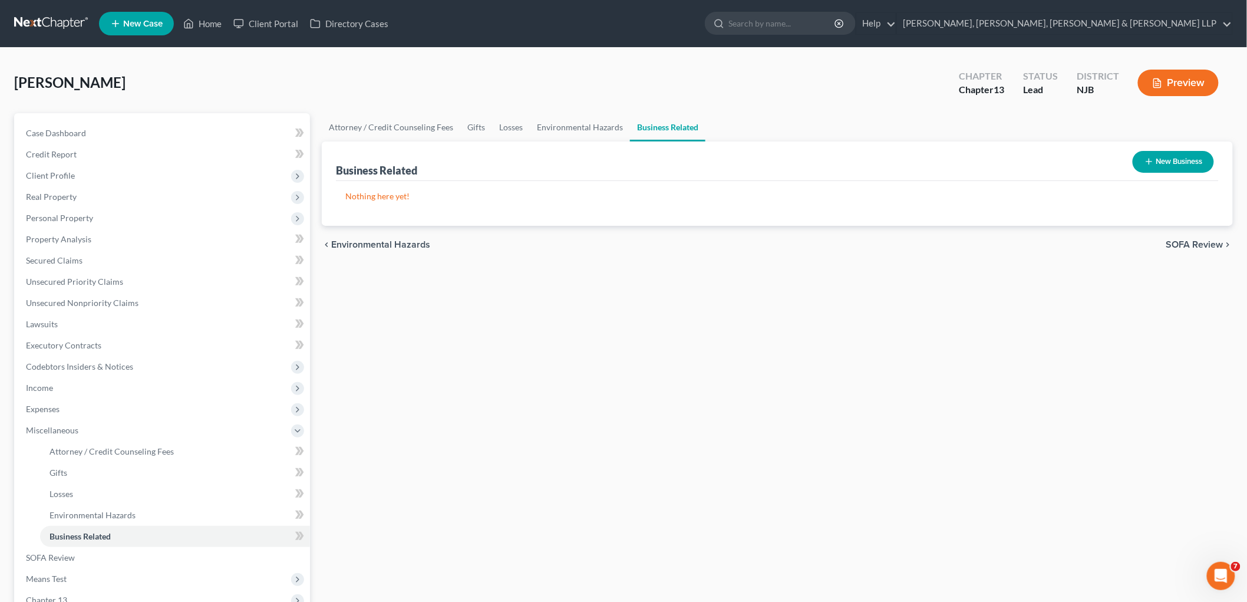
click at [858, 240] on span "SOFA Review" at bounding box center [1194, 244] width 57 height 9
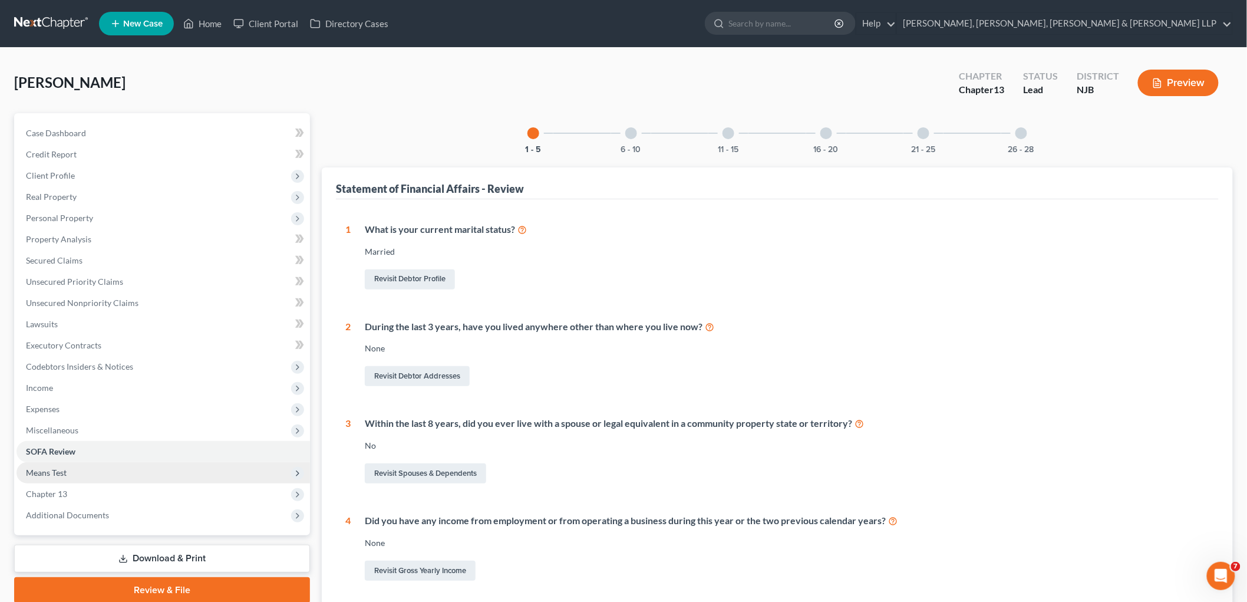
click at [57, 468] on span "Means Test" at bounding box center [46, 472] width 41 height 10
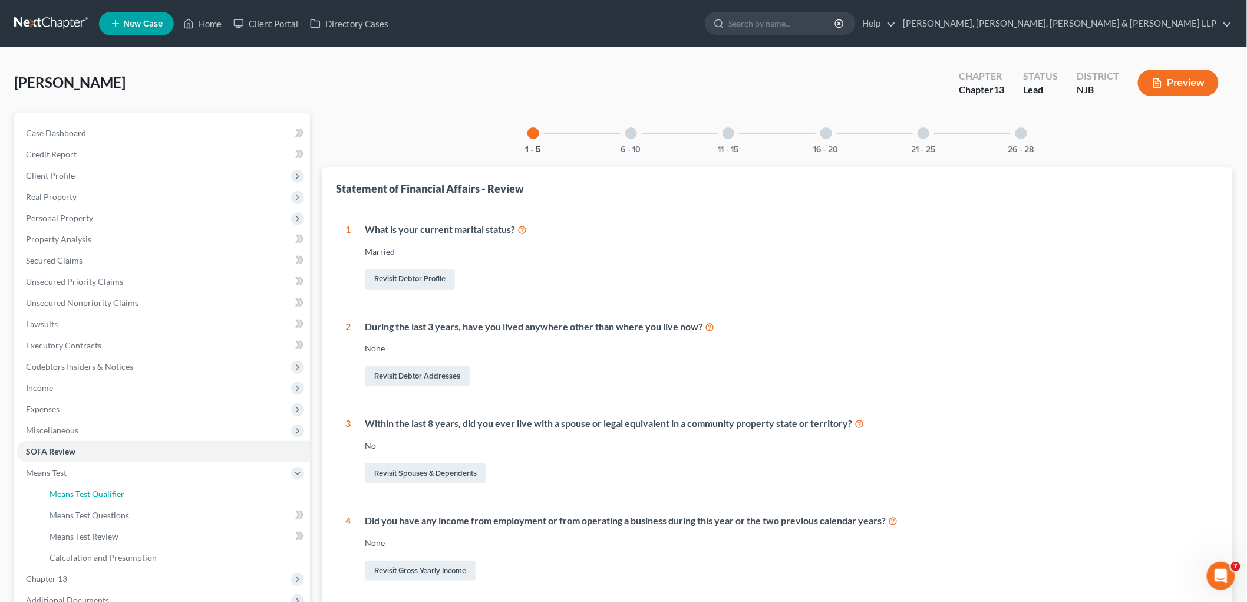
drag, startPoint x: 68, startPoint y: 488, endPoint x: 841, endPoint y: 320, distance: 790.8
click at [69, 489] on span "Means Test Qualifier" at bounding box center [87, 494] width 75 height 10
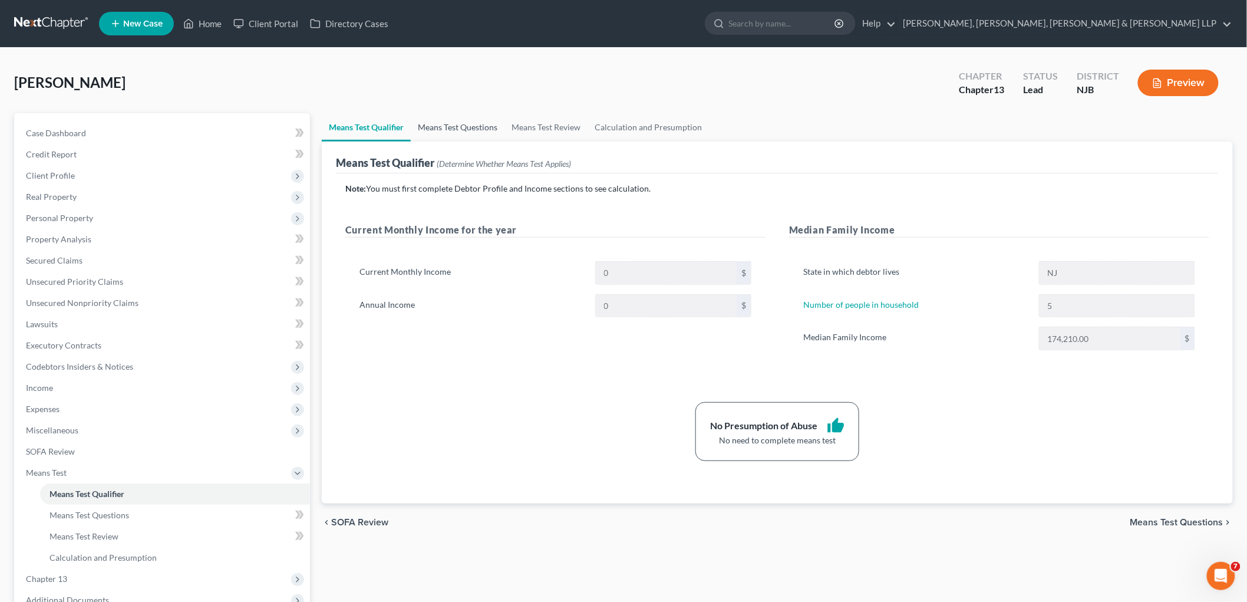
click at [468, 124] on link "Means Test Questions" at bounding box center [458, 127] width 94 height 28
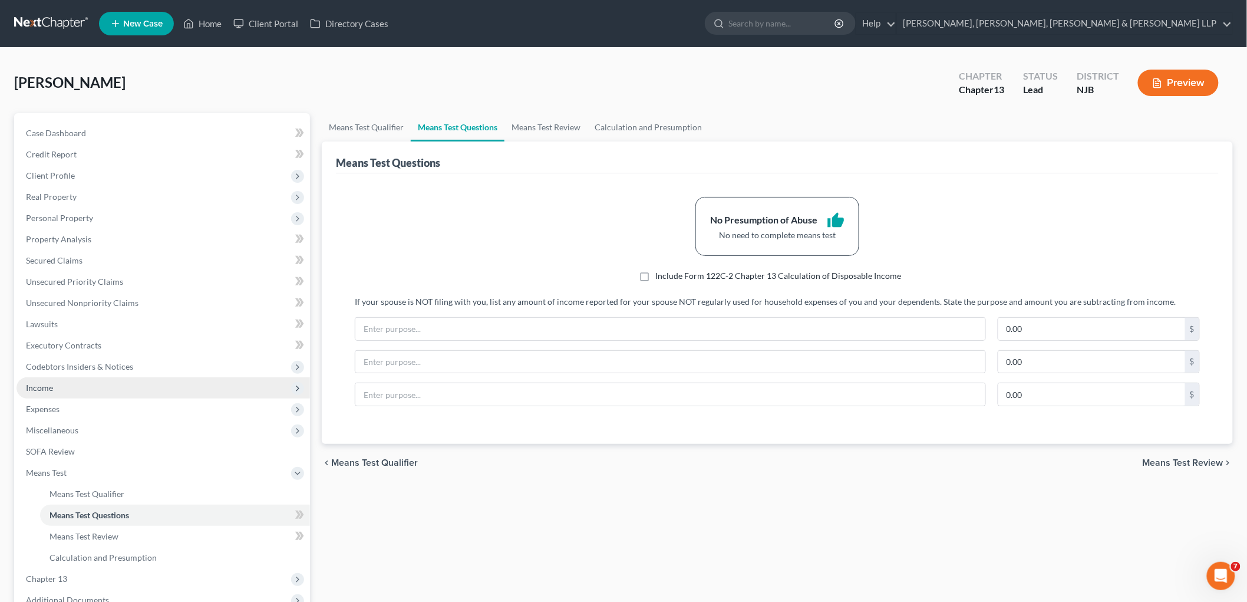
click at [65, 380] on span "Income" at bounding box center [164, 387] width 294 height 21
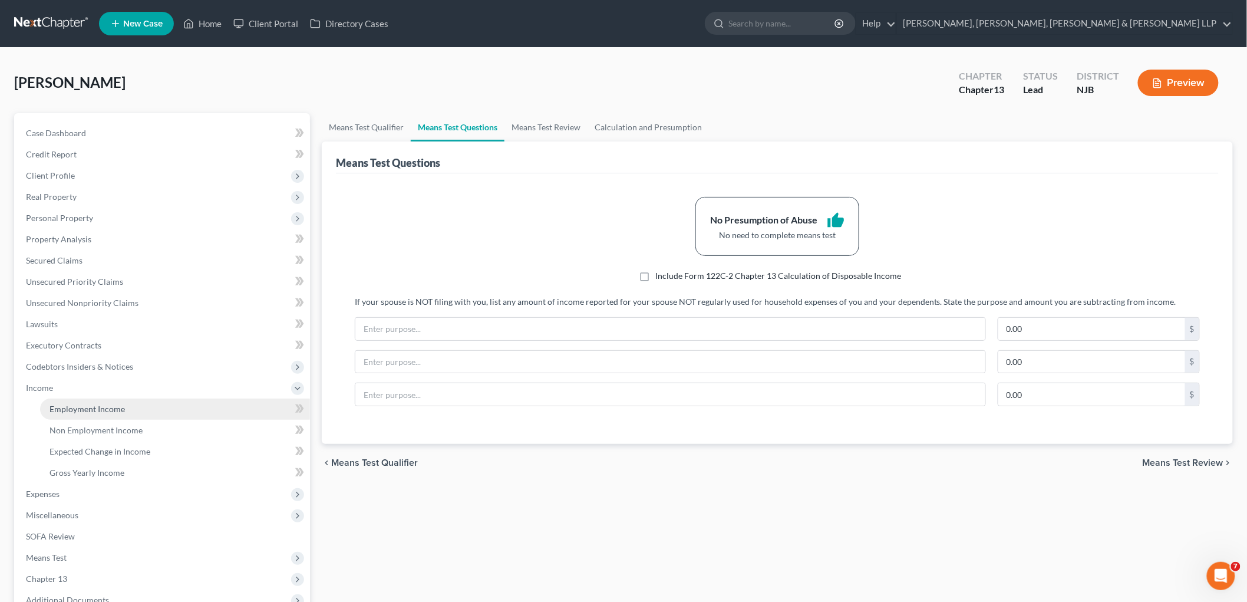
click at [80, 409] on span "Employment Income" at bounding box center [87, 409] width 75 height 10
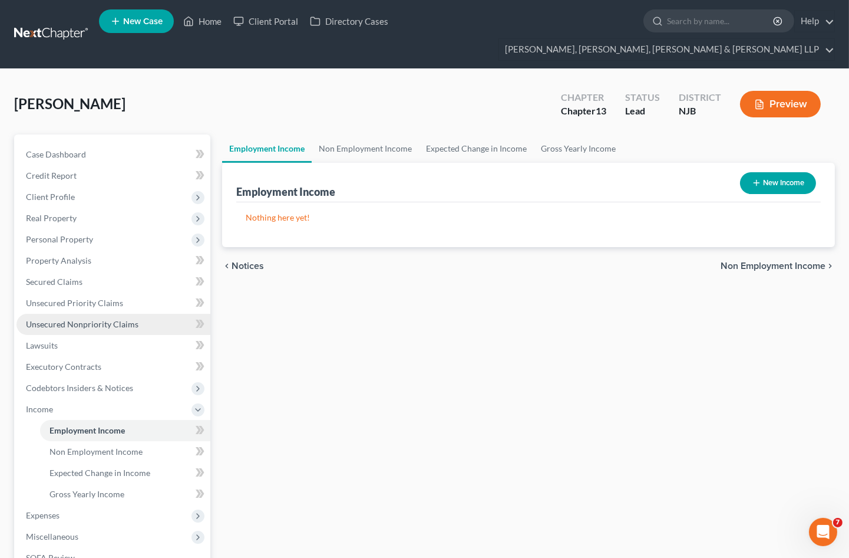
click at [61, 319] on span "Unsecured Nonpriority Claims" at bounding box center [82, 324] width 113 height 10
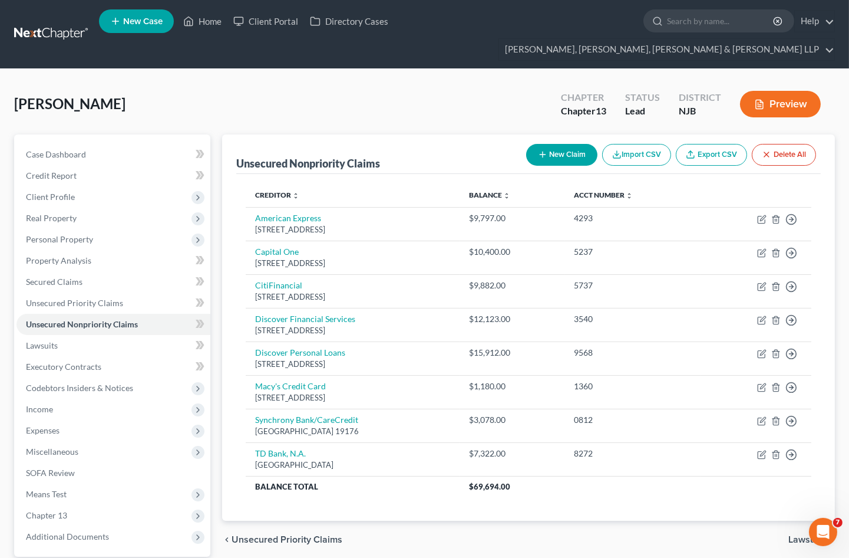
click at [381, 83] on div "[PERSON_NAME] Chapter Chapter 13 Status Lead District NJB Preview" at bounding box center [424, 108] width 821 height 51
click at [561, 144] on button "New Claim" at bounding box center [561, 155] width 71 height 22
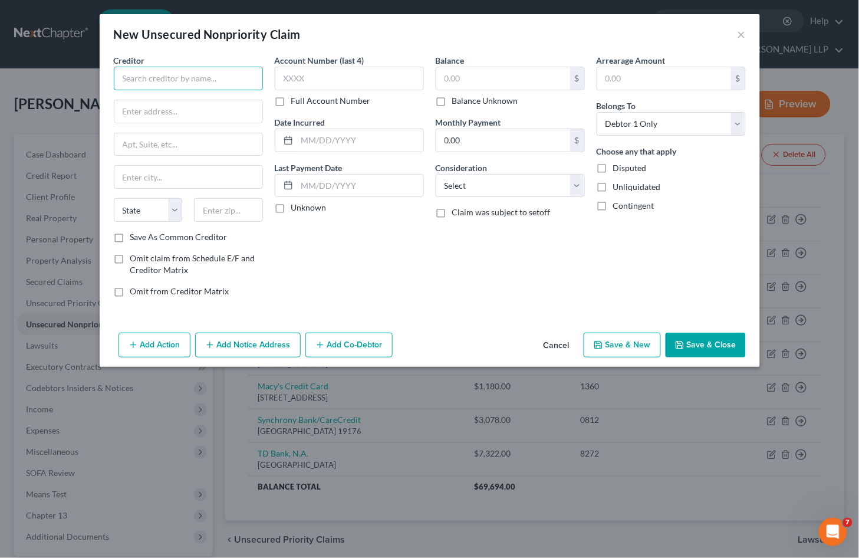
click at [197, 78] on input "text" at bounding box center [188, 79] width 149 height 24
click at [197, 78] on input "[GEOGRAPHIC_DATA]" at bounding box center [188, 79] width 149 height 24
drag, startPoint x: 121, startPoint y: 77, endPoint x: 261, endPoint y: 90, distance: 139.8
click at [261, 90] on div "Creditor * [GEOGRAPHIC_DATA] [US_STATE][GEOGRAPHIC_DATA] [GEOGRAPHIC_DATA] [GEO…" at bounding box center [188, 142] width 149 height 177
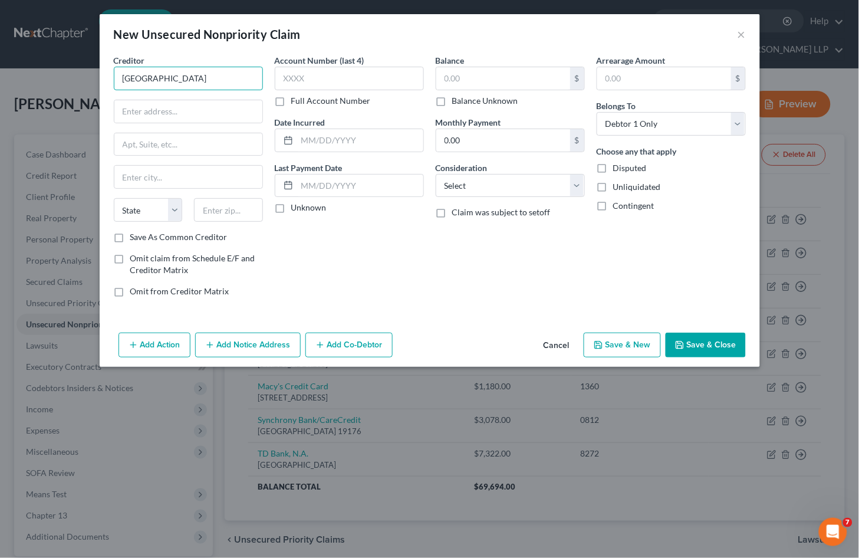
scroll to position [0, 0]
click at [215, 112] on input "text" at bounding box center [188, 111] width 148 height 22
paste input "[STREET_ADDRESS][PERSON_NAME]"
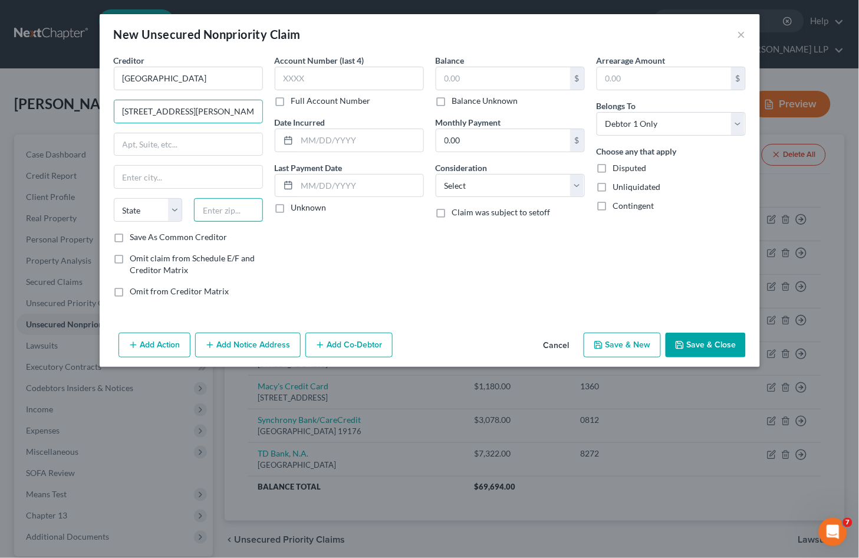
drag, startPoint x: 242, startPoint y: 208, endPoint x: 446, endPoint y: 268, distance: 211.9
click at [242, 208] on input "text" at bounding box center [228, 210] width 69 height 24
paste input "07631"
click at [446, 268] on div "Balance $ Balance Unknown Balance Undetermined $ Balance Unknown Monthly Paymen…" at bounding box center [510, 180] width 161 height 252
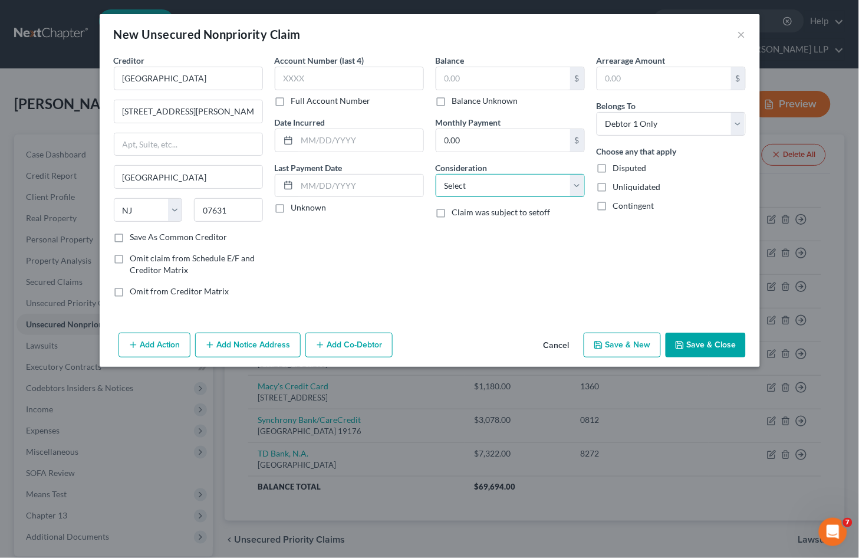
click at [514, 189] on select "Select Cable / Satellite Services Collection Agency Credit Card Debt Debt Couns…" at bounding box center [510, 186] width 149 height 24
click at [436, 174] on select "Select Cable / Satellite Services Collection Agency Credit Card Debt Debt Couns…" at bounding box center [510, 186] width 149 height 24
click at [486, 75] on input "text" at bounding box center [503, 78] width 134 height 22
click at [230, 348] on button "Add Notice Address" at bounding box center [248, 344] width 106 height 25
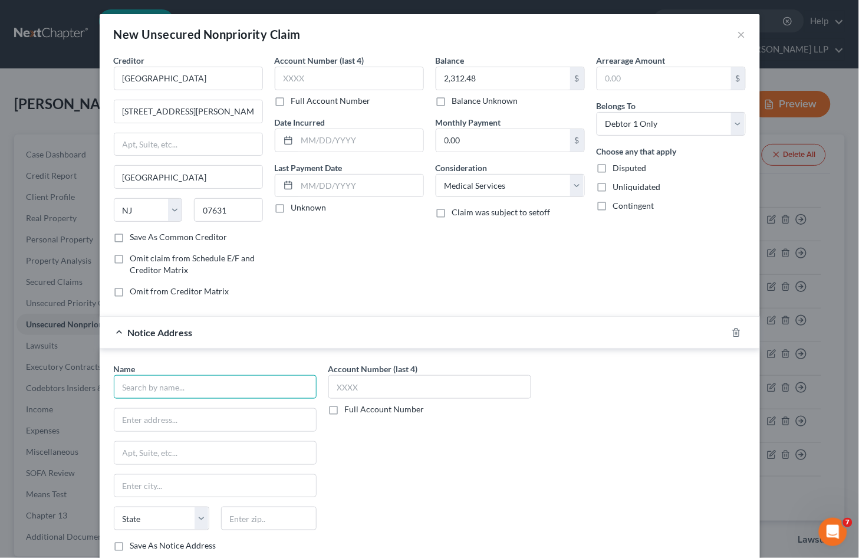
click at [213, 390] on input "text" at bounding box center [215, 387] width 203 height 24
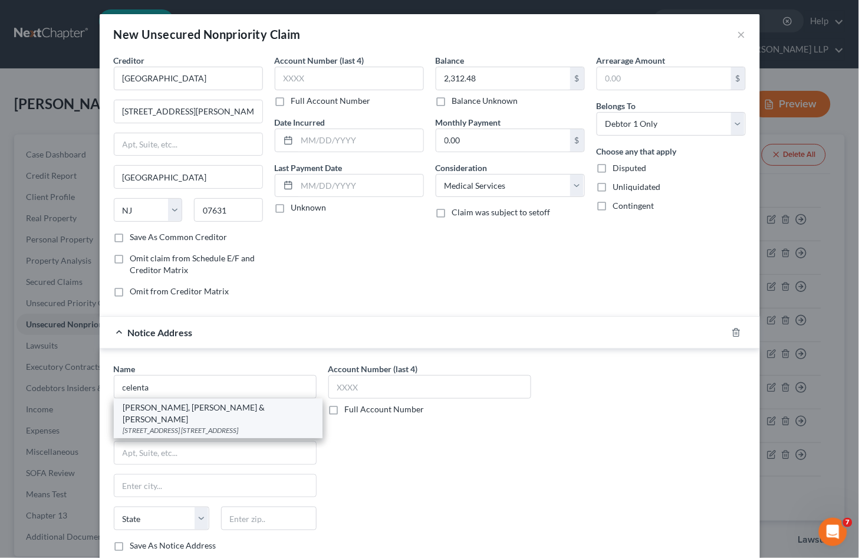
click at [207, 425] on div "[STREET_ADDRESS] [STREET_ADDRESS]" at bounding box center [218, 430] width 190 height 10
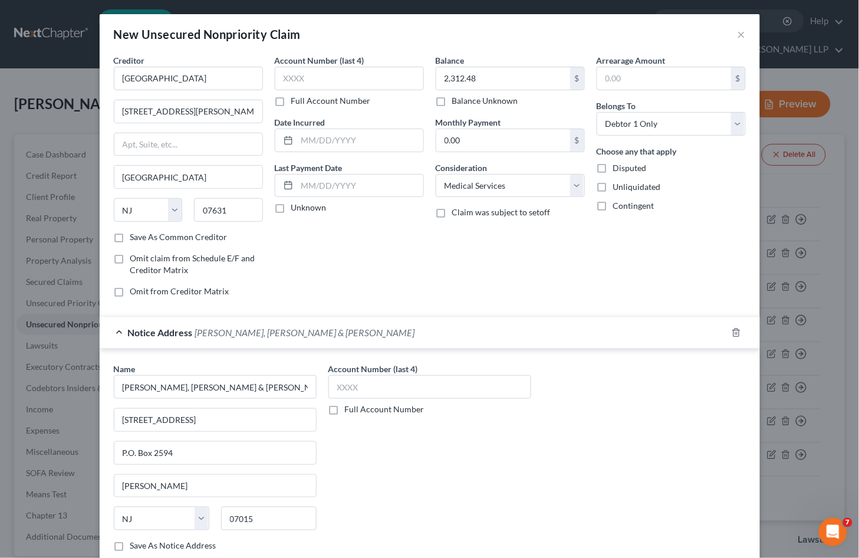
drag, startPoint x: 532, startPoint y: 476, endPoint x: 410, endPoint y: 351, distance: 174.2
click at [532, 476] on div "Account Number (last 4) Full Account Number" at bounding box center [429, 461] width 215 height 198
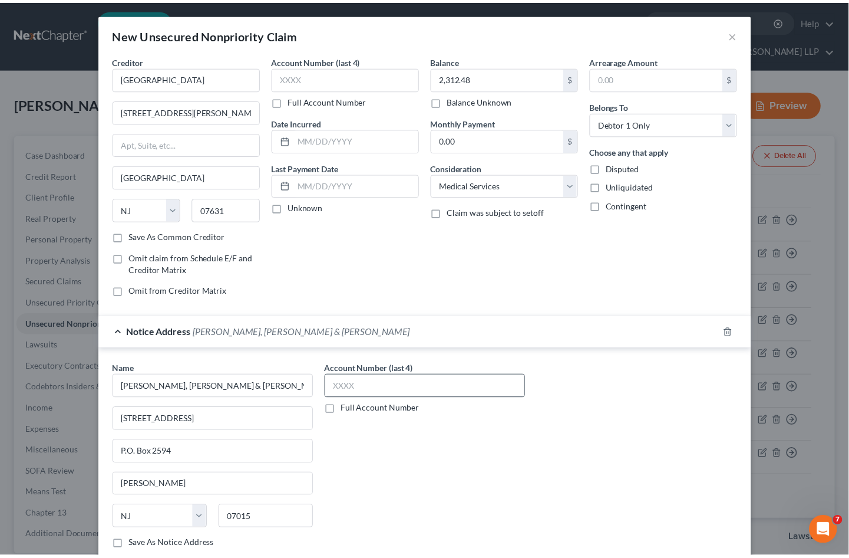
scroll to position [78, 0]
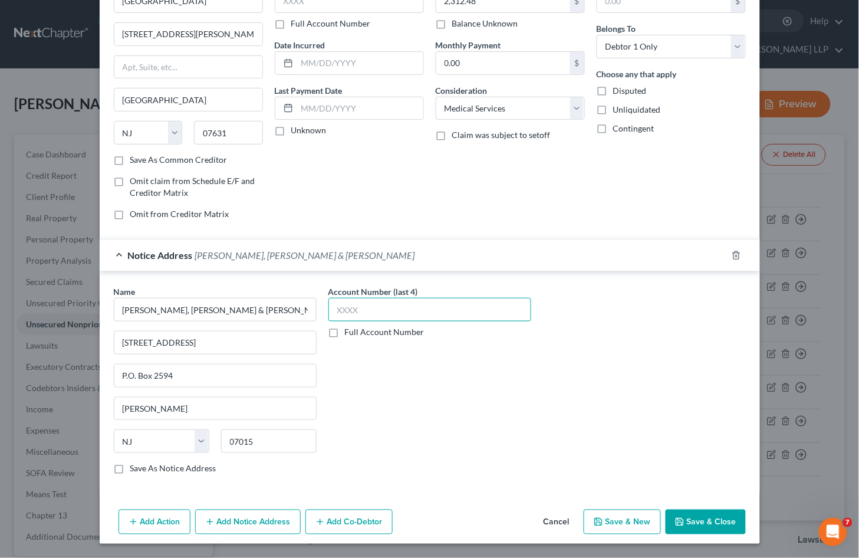
click at [396, 308] on input "text" at bounding box center [429, 310] width 203 height 24
click at [150, 469] on label "Save As Notice Address" at bounding box center [173, 468] width 86 height 12
click at [143, 469] on input "Save As Notice Address" at bounding box center [139, 466] width 8 height 8
click at [698, 523] on button "Save & Close" at bounding box center [705, 521] width 80 height 25
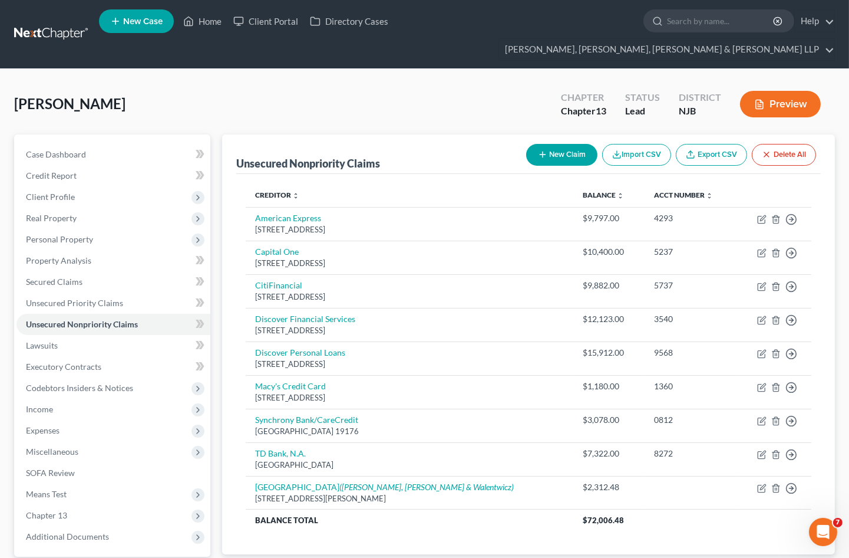
click at [369, 99] on div "[PERSON_NAME] Chapter Chapter 13 Status Lead District NJB Preview" at bounding box center [424, 108] width 821 height 51
click at [212, 21] on link "Home" at bounding box center [202, 21] width 50 height 21
